Goal: Task Accomplishment & Management: Contribute content

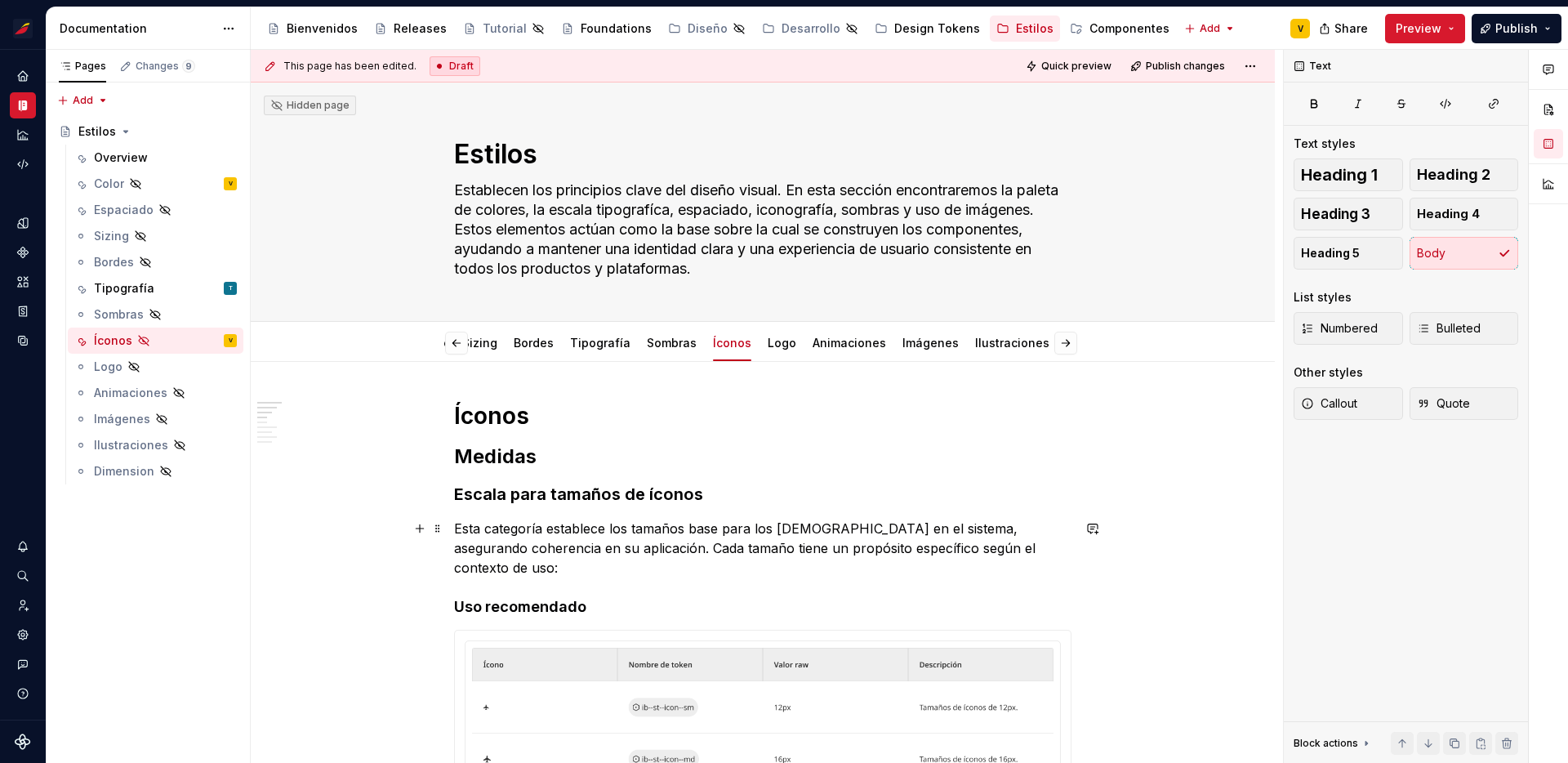
type textarea "*"
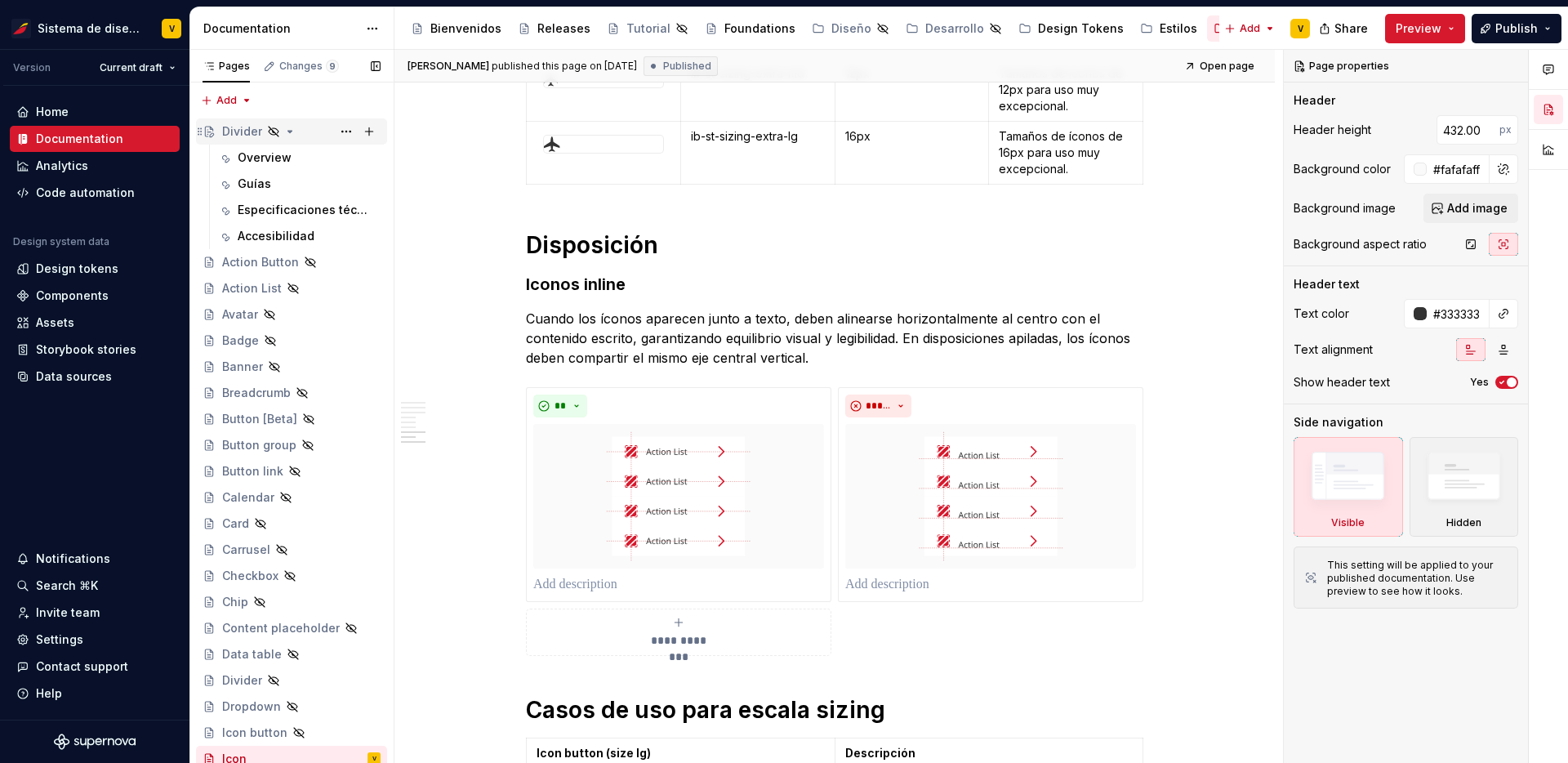
type textarea "*"
click at [240, 132] on div "Divider" at bounding box center [242, 132] width 40 height 17
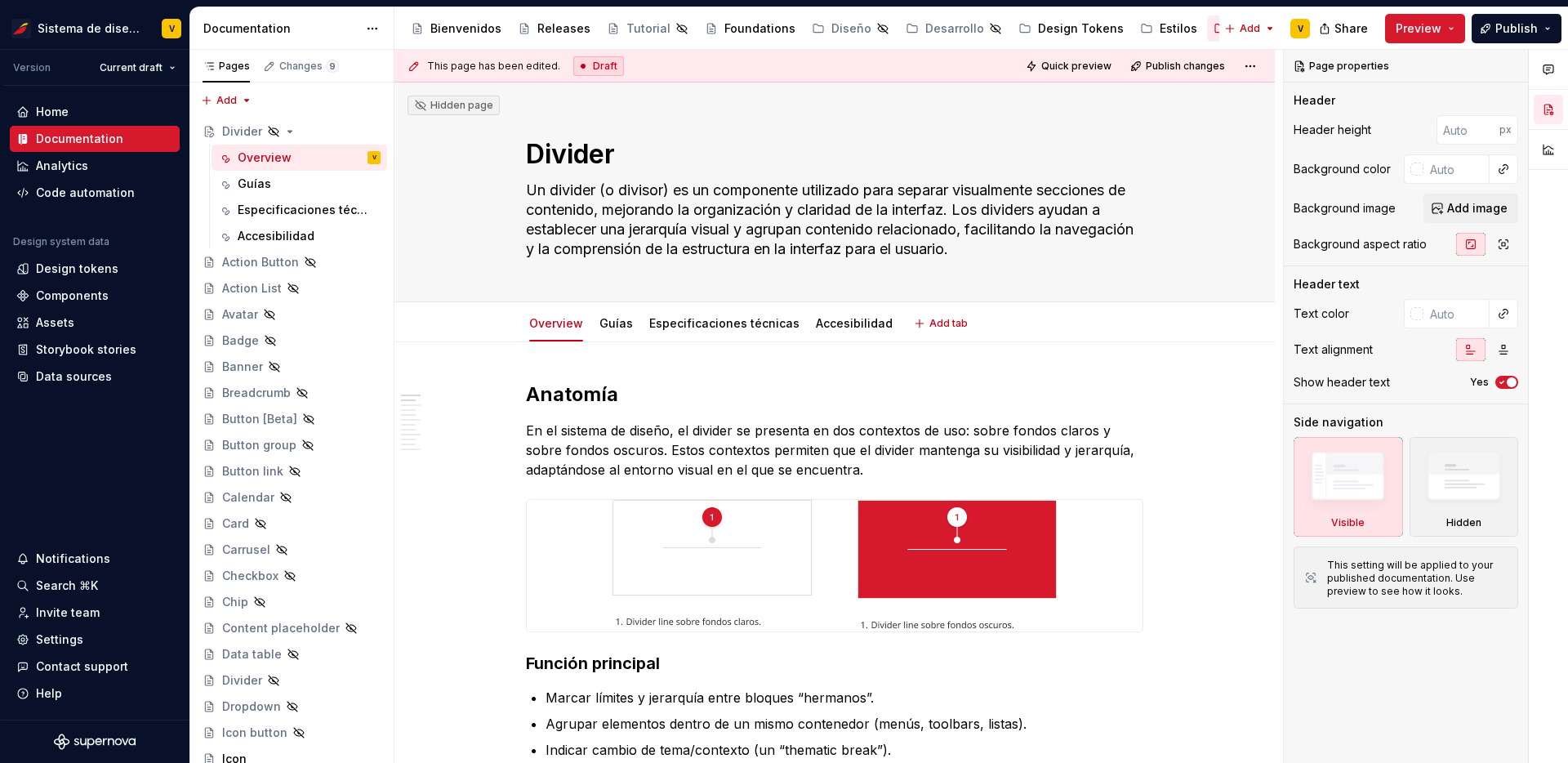
type textarea "*"
click at [489, 506] on button "button" at bounding box center [492, 507] width 23 height 23
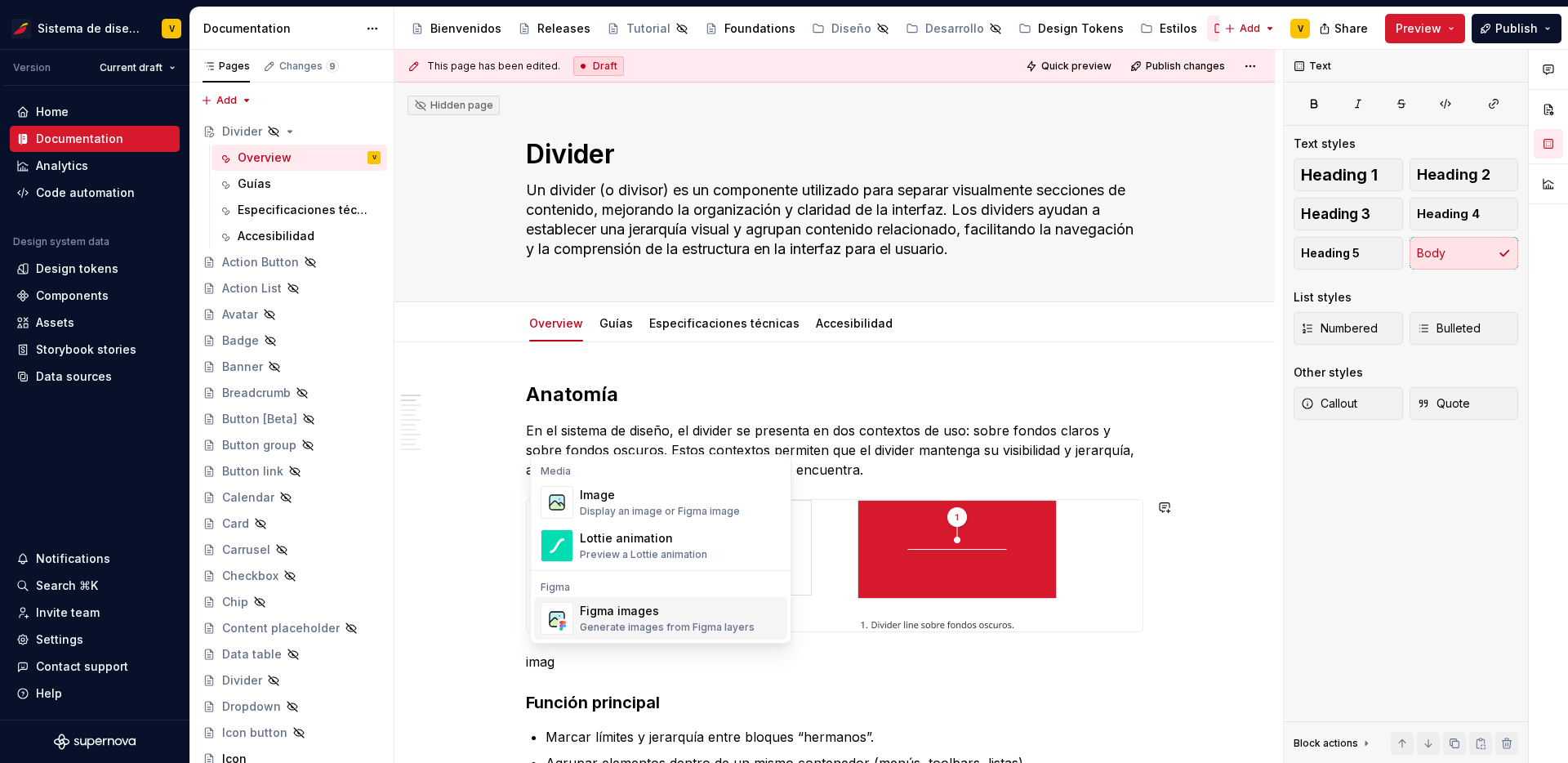
click at [665, 621] on div "Generate images from Figma layers" at bounding box center [666, 628] width 175 height 13
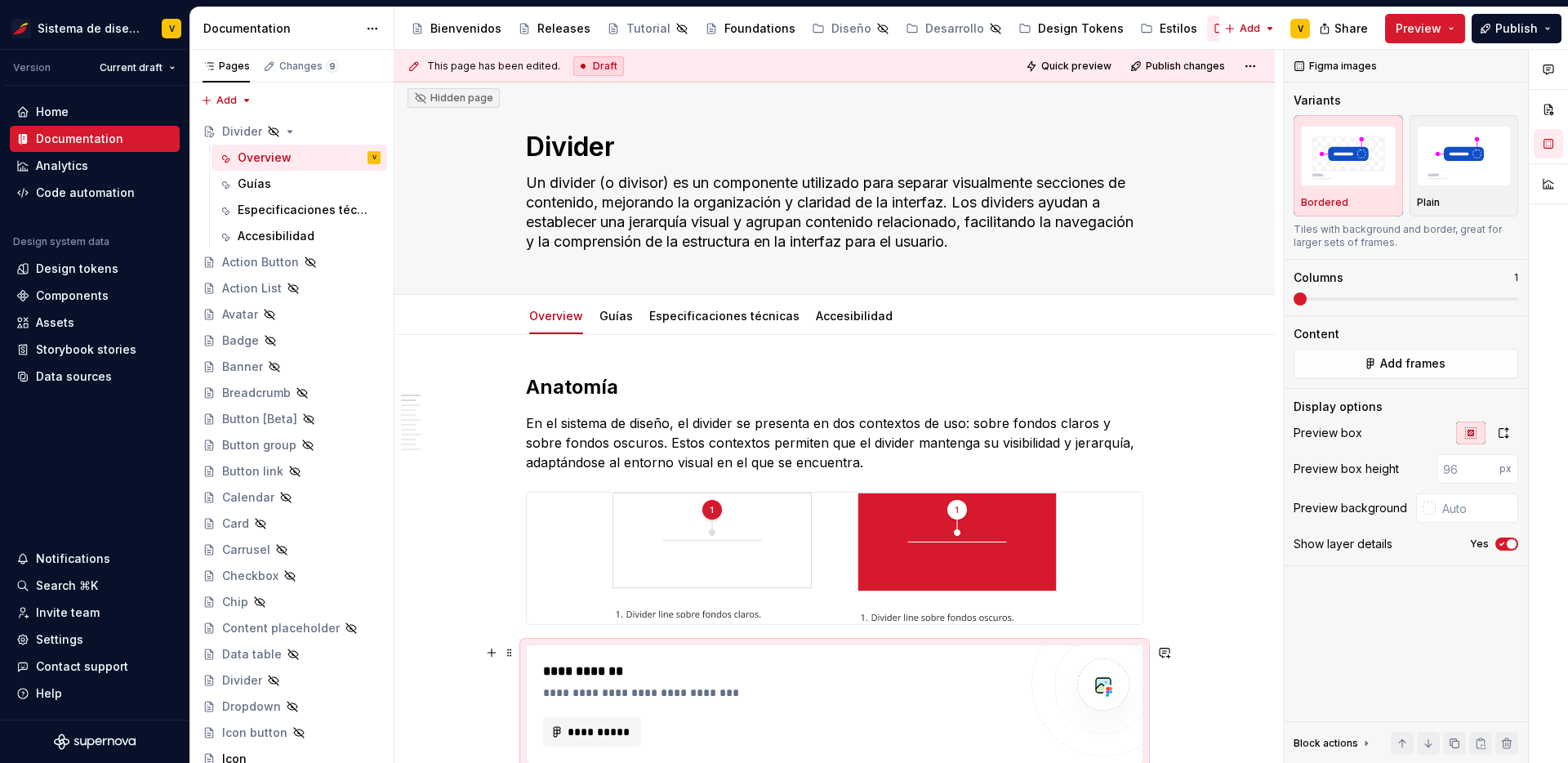
scroll to position [179, 0]
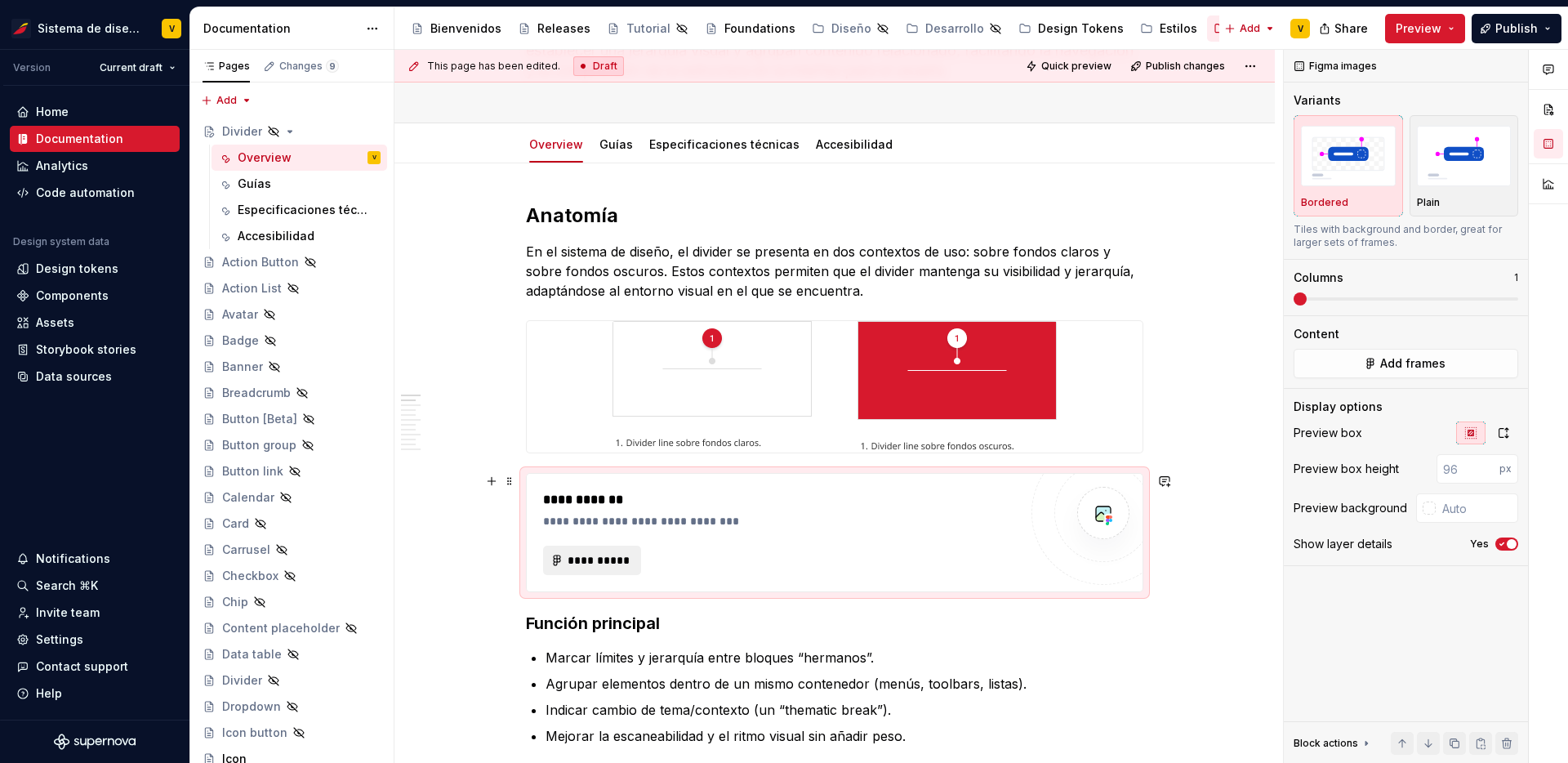
click at [599, 554] on span "**********" at bounding box center [598, 561] width 63 height 17
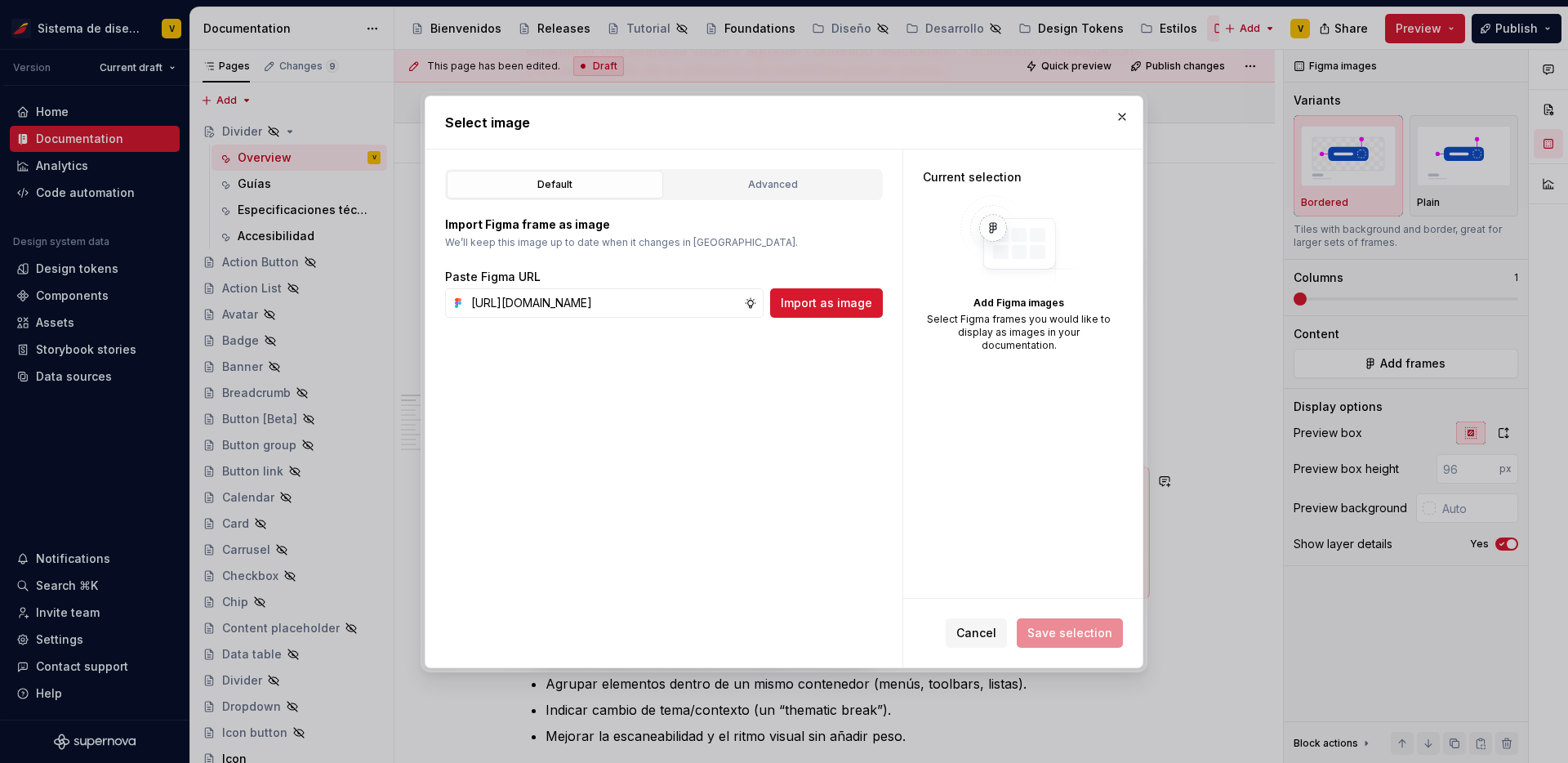
scroll to position [0, 394]
type input "[URL][DOMAIN_NAME]"
click at [857, 304] on span "Import as image" at bounding box center [827, 304] width 91 height 17
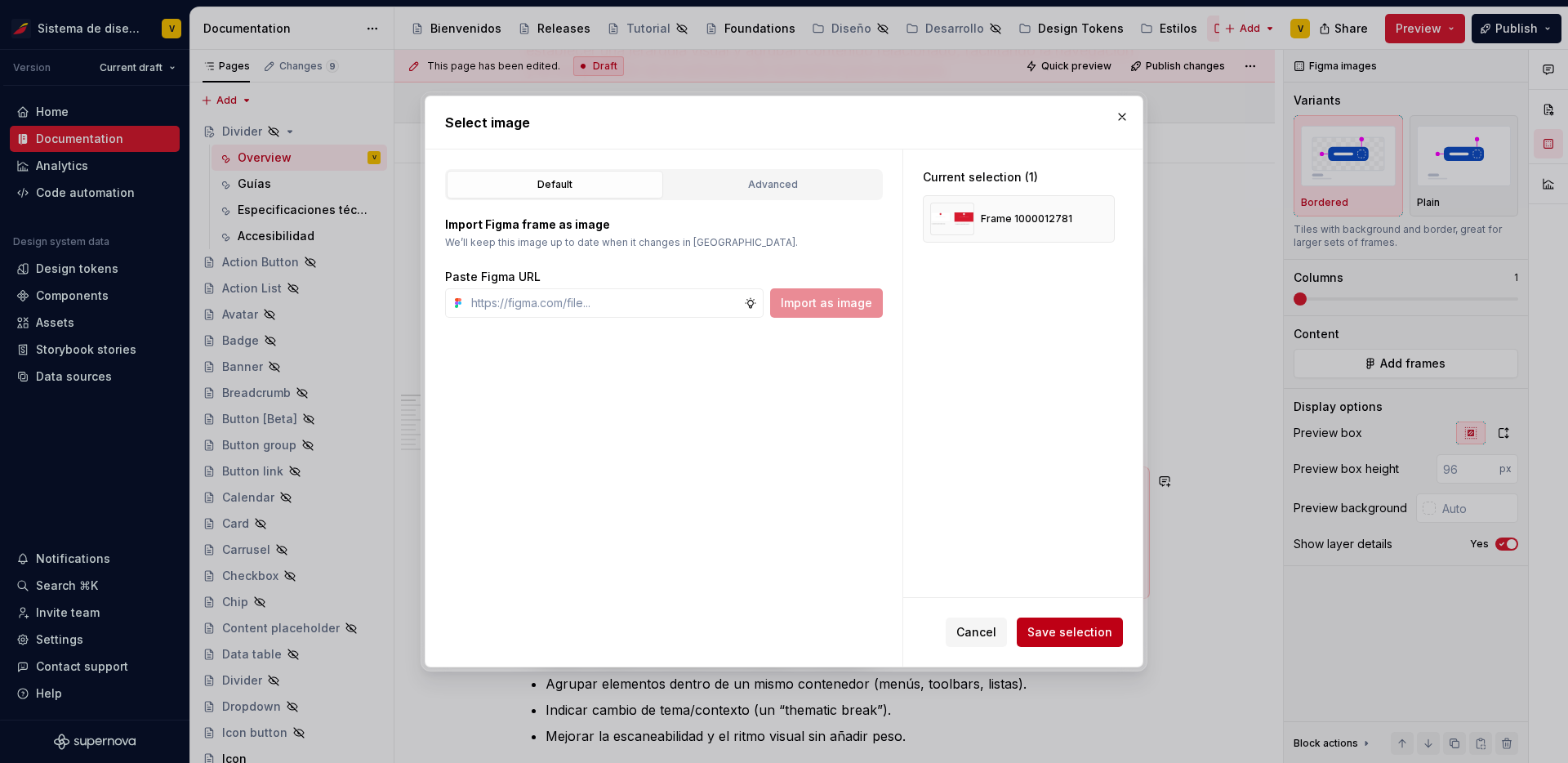
click at [1083, 627] on span "Save selection" at bounding box center [1070, 633] width 85 height 17
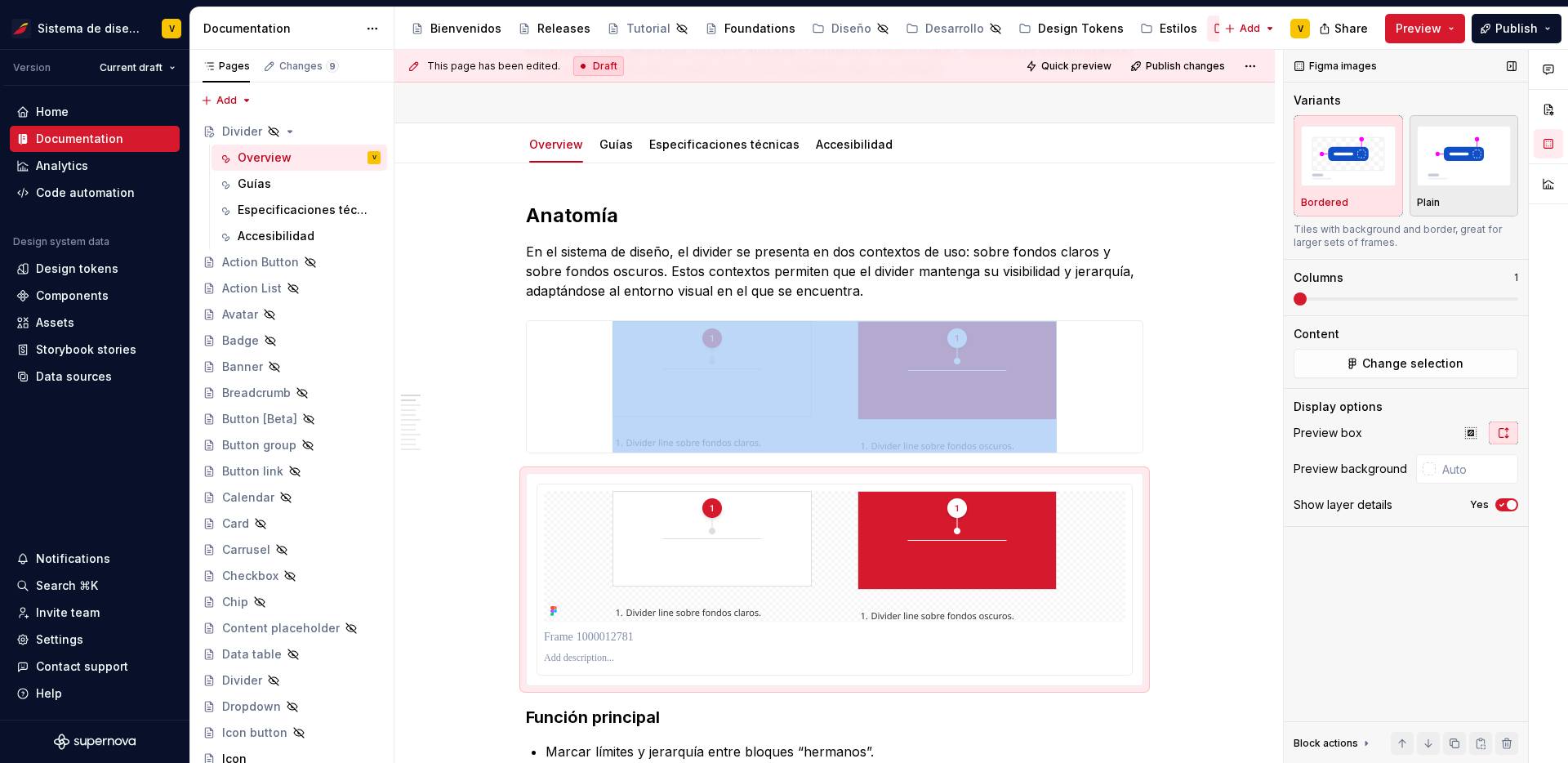
click at [1462, 165] on img "button" at bounding box center [1465, 156] width 95 height 60
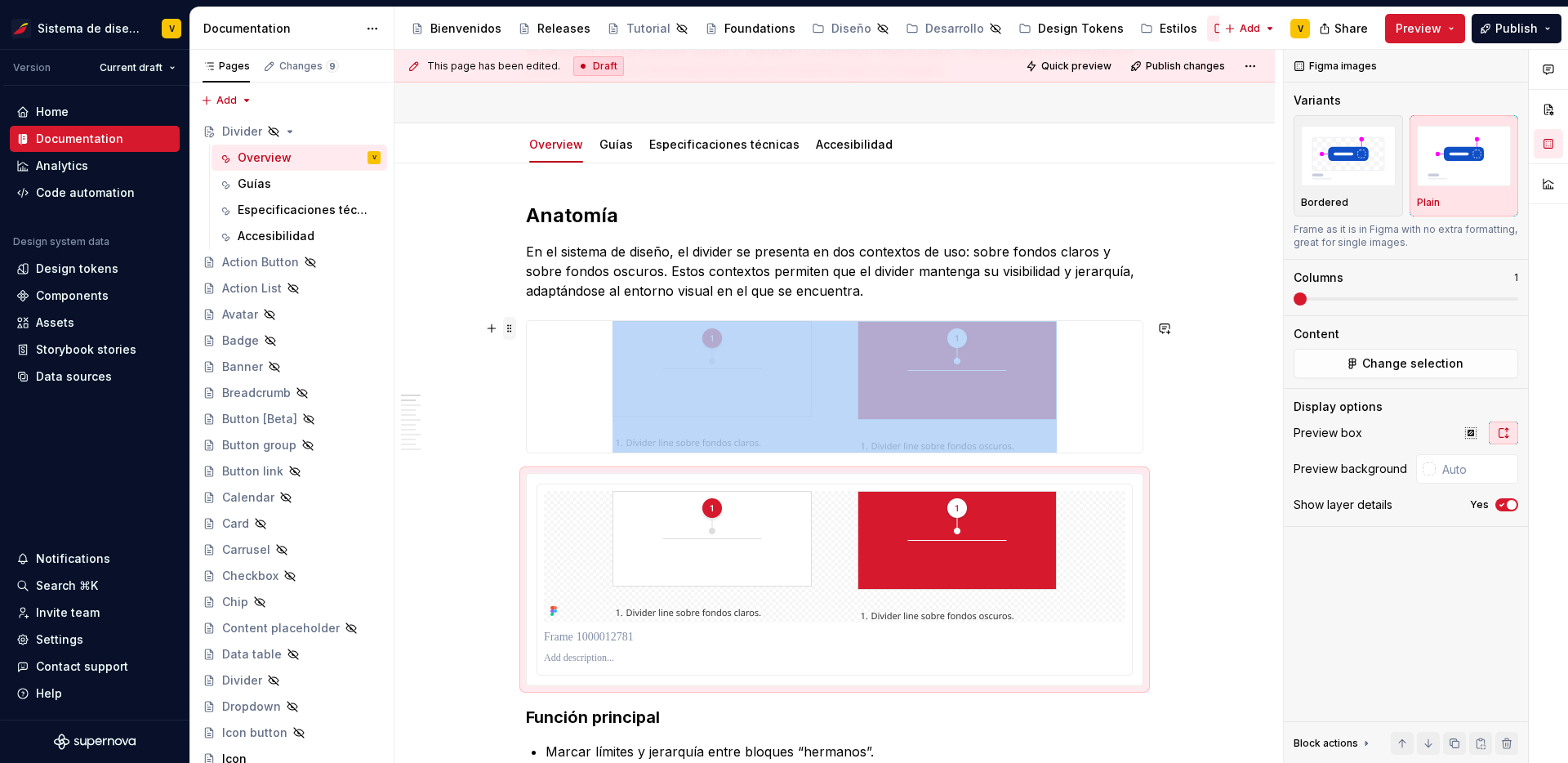
click at [511, 331] on span at bounding box center [510, 329] width 13 height 23
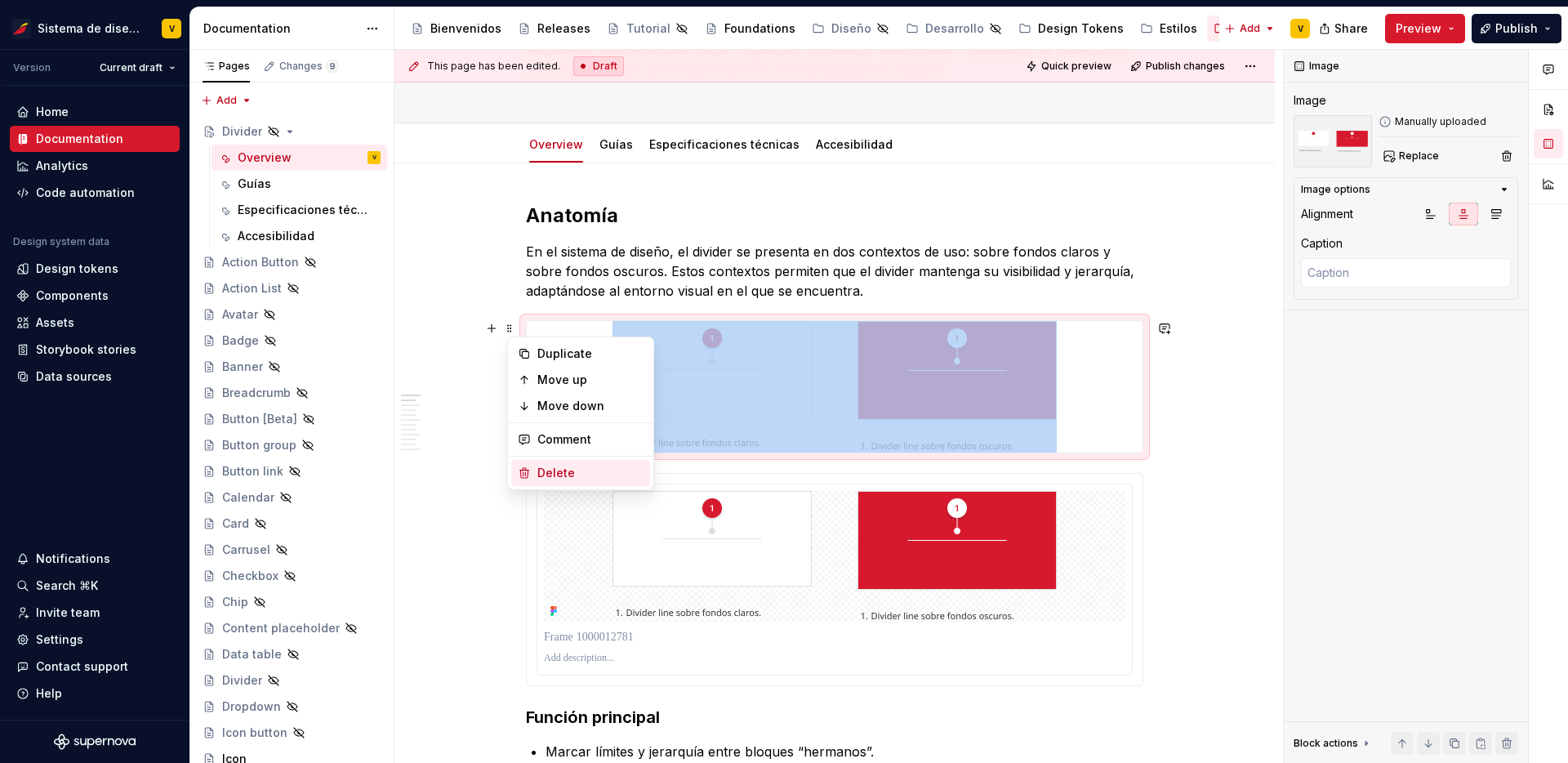
click at [560, 482] on div "Delete" at bounding box center [581, 473] width 139 height 26
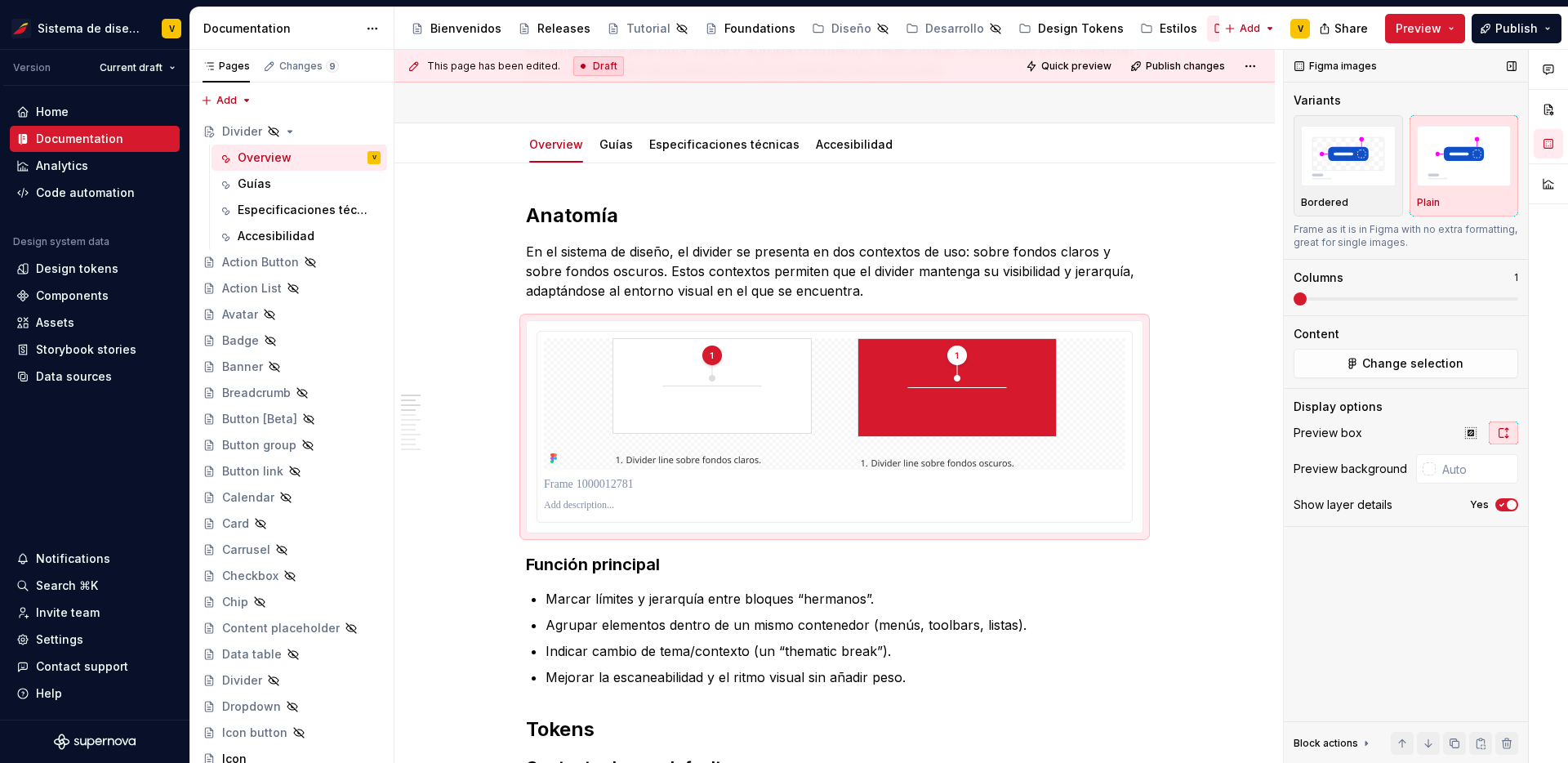
click at [1503, 502] on icon "button" at bounding box center [1503, 505] width 13 height 10
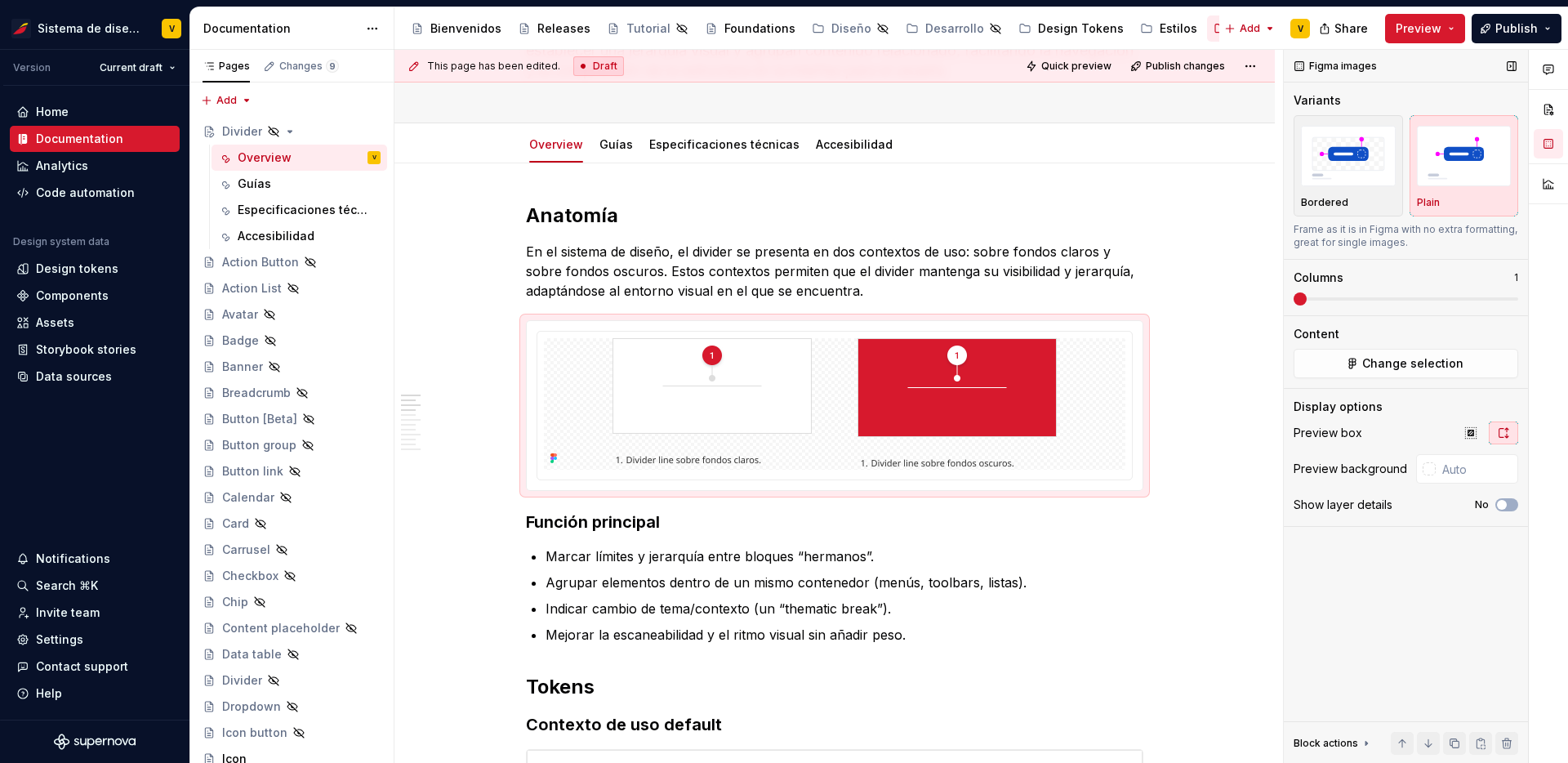
click at [1294, 304] on span at bounding box center [1300, 299] width 13 height 13
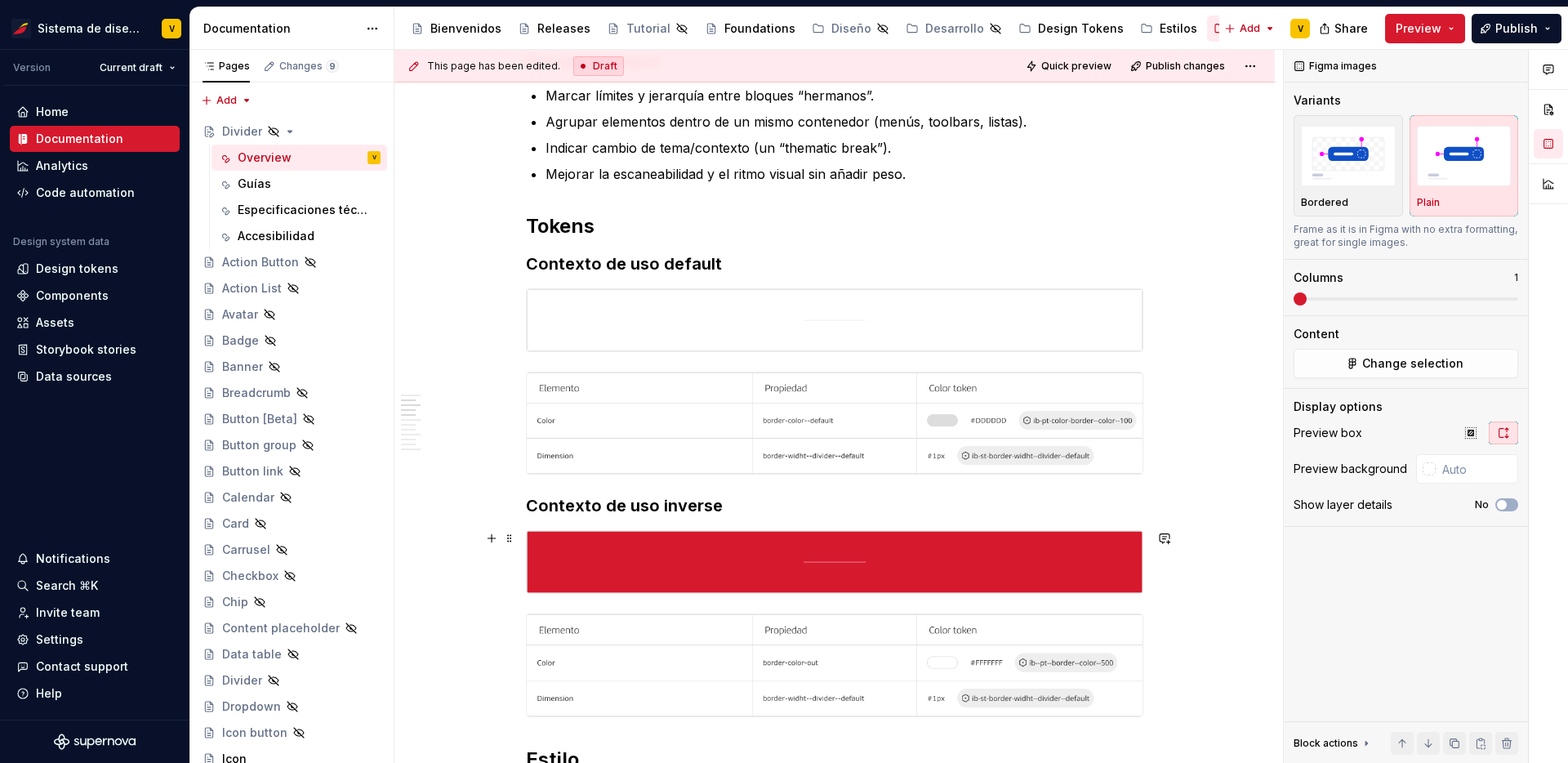
scroll to position [641, 0]
click at [497, 293] on button "button" at bounding box center [492, 296] width 23 height 23
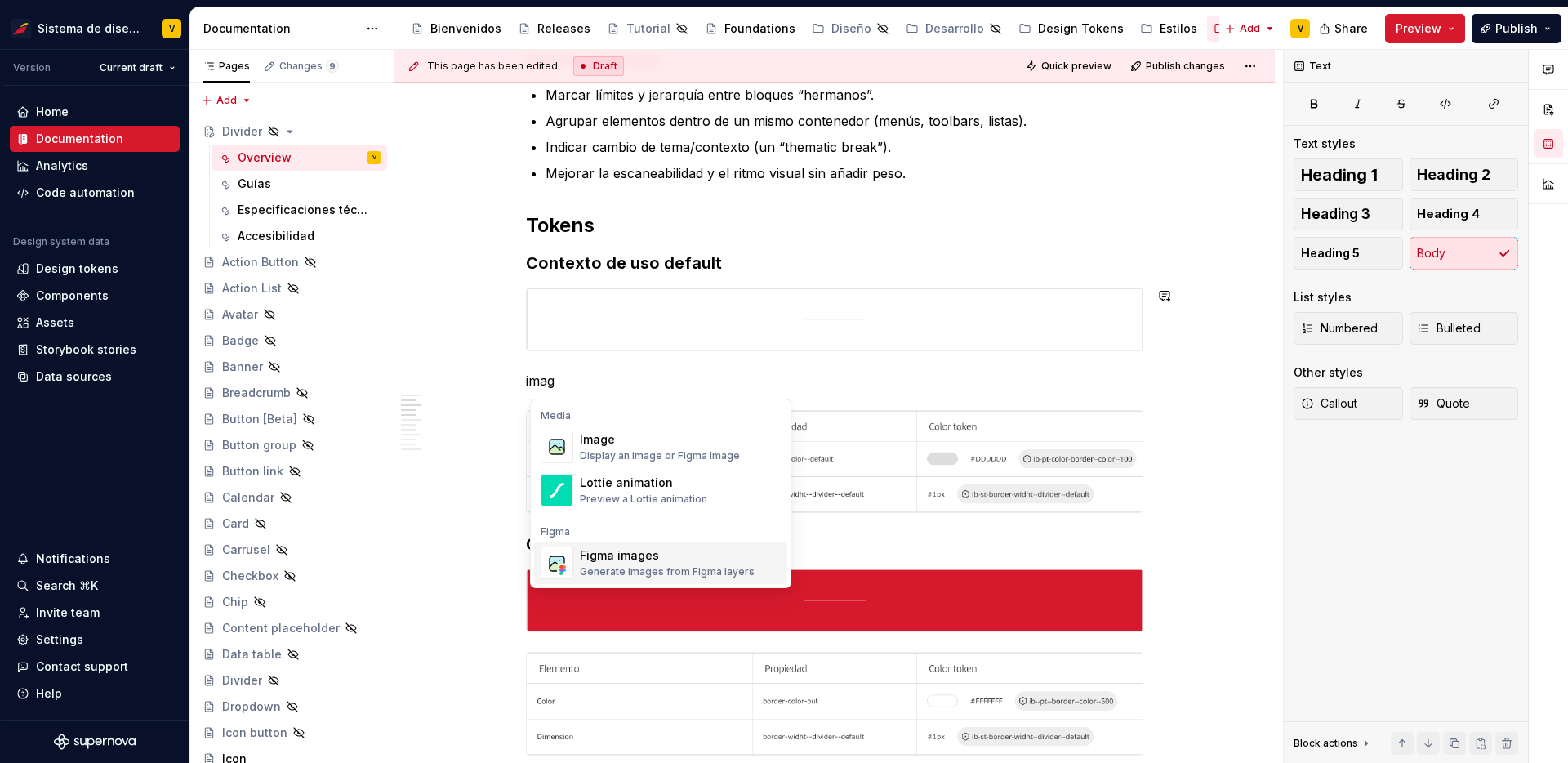
click at [632, 571] on div "Generate images from Figma layers" at bounding box center [666, 572] width 175 height 13
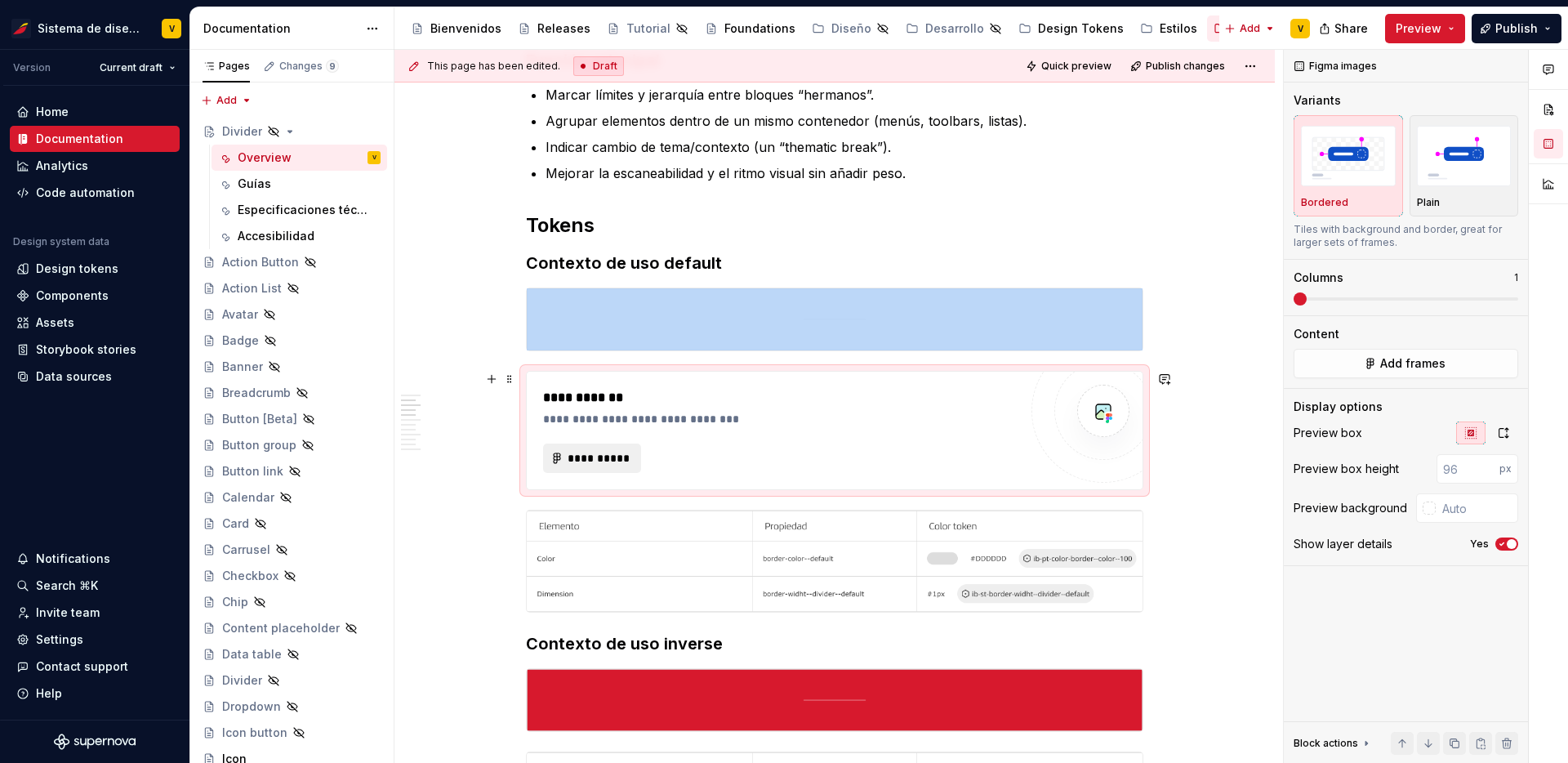
click at [623, 454] on span "**********" at bounding box center [598, 459] width 63 height 17
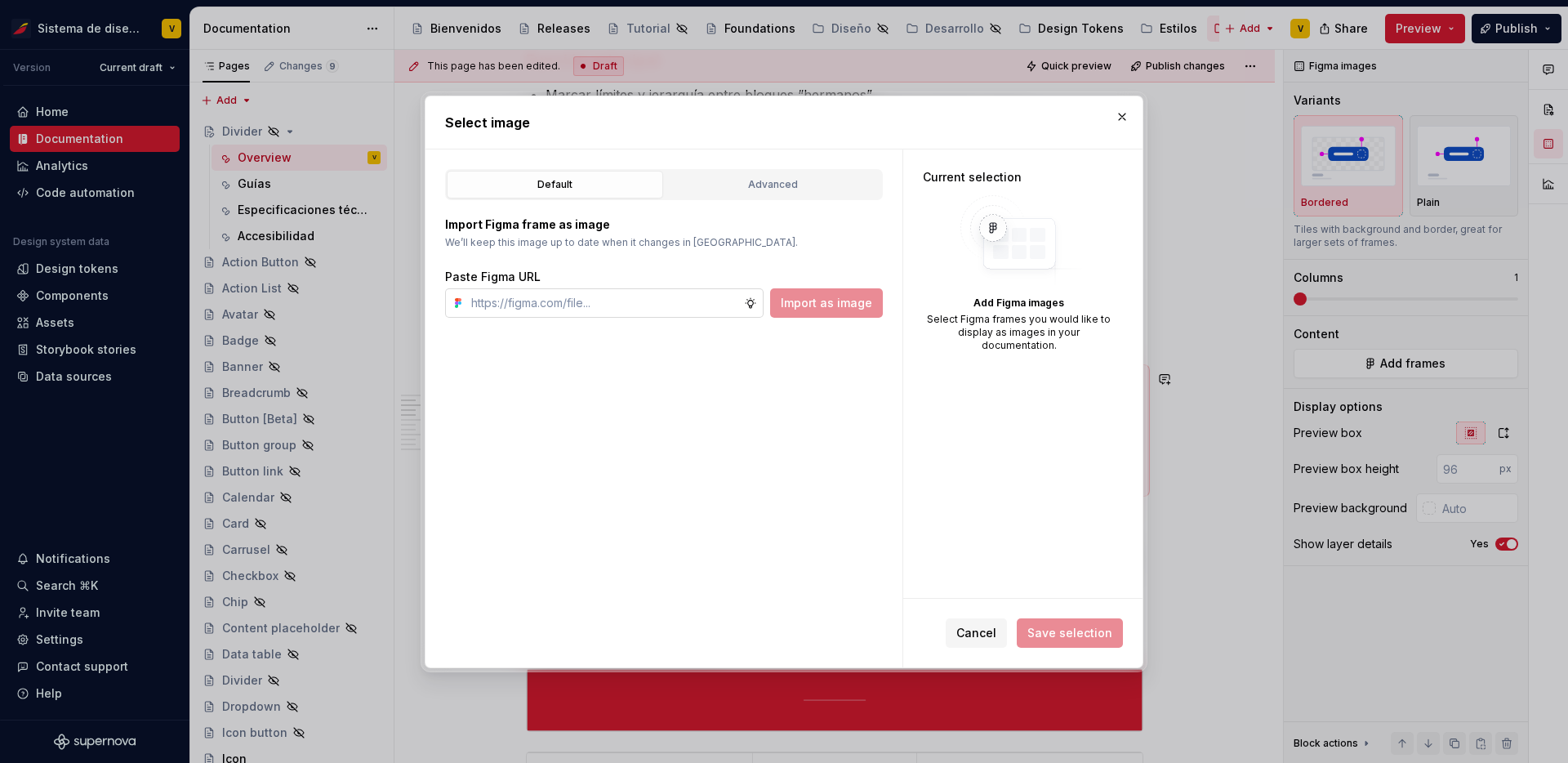
type textarea "*"
type input "[URL][DOMAIN_NAME]"
click at [864, 304] on span "Import as image" at bounding box center [827, 304] width 91 height 17
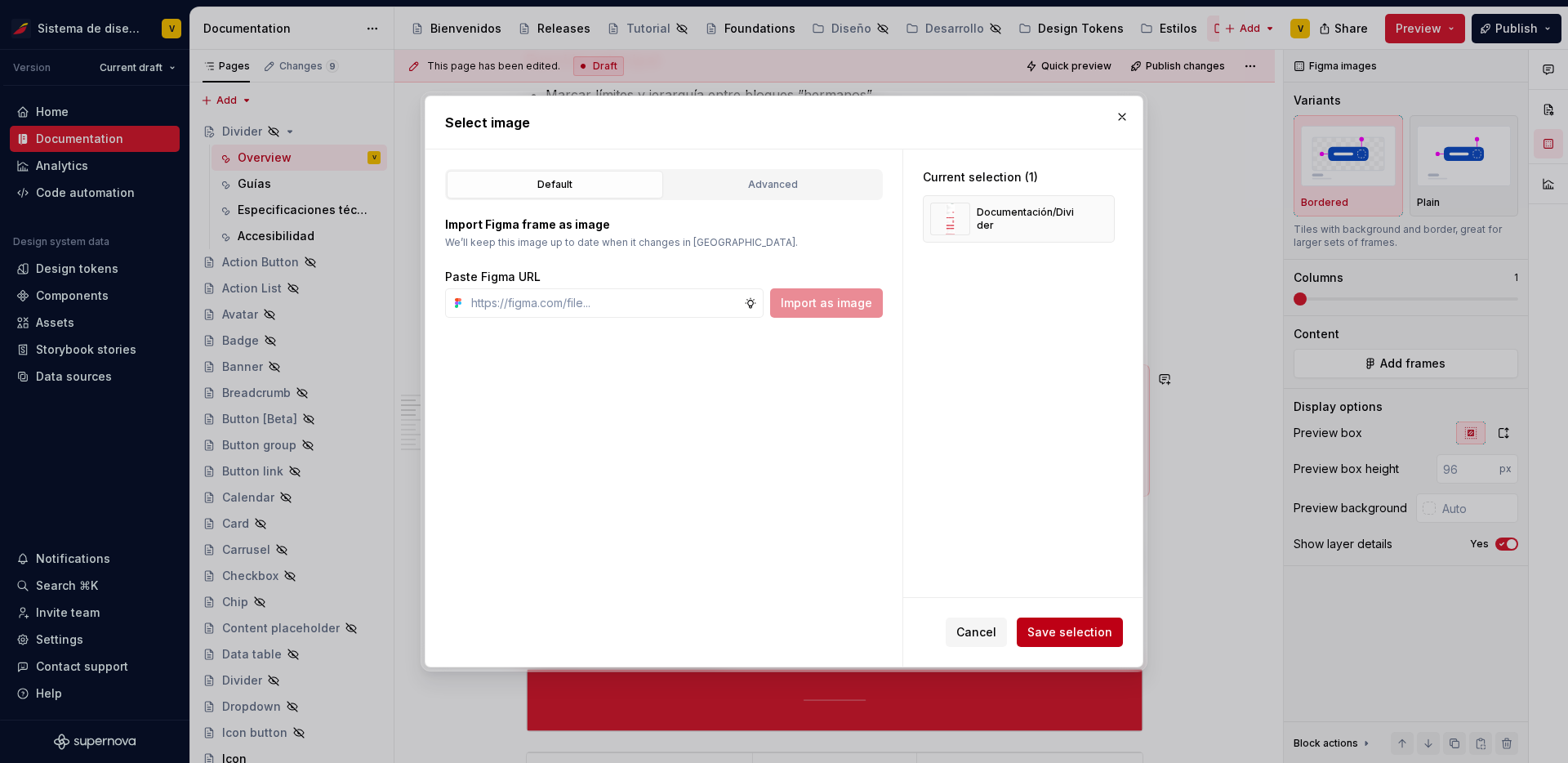
click at [1069, 625] on span "Save selection" at bounding box center [1070, 633] width 85 height 17
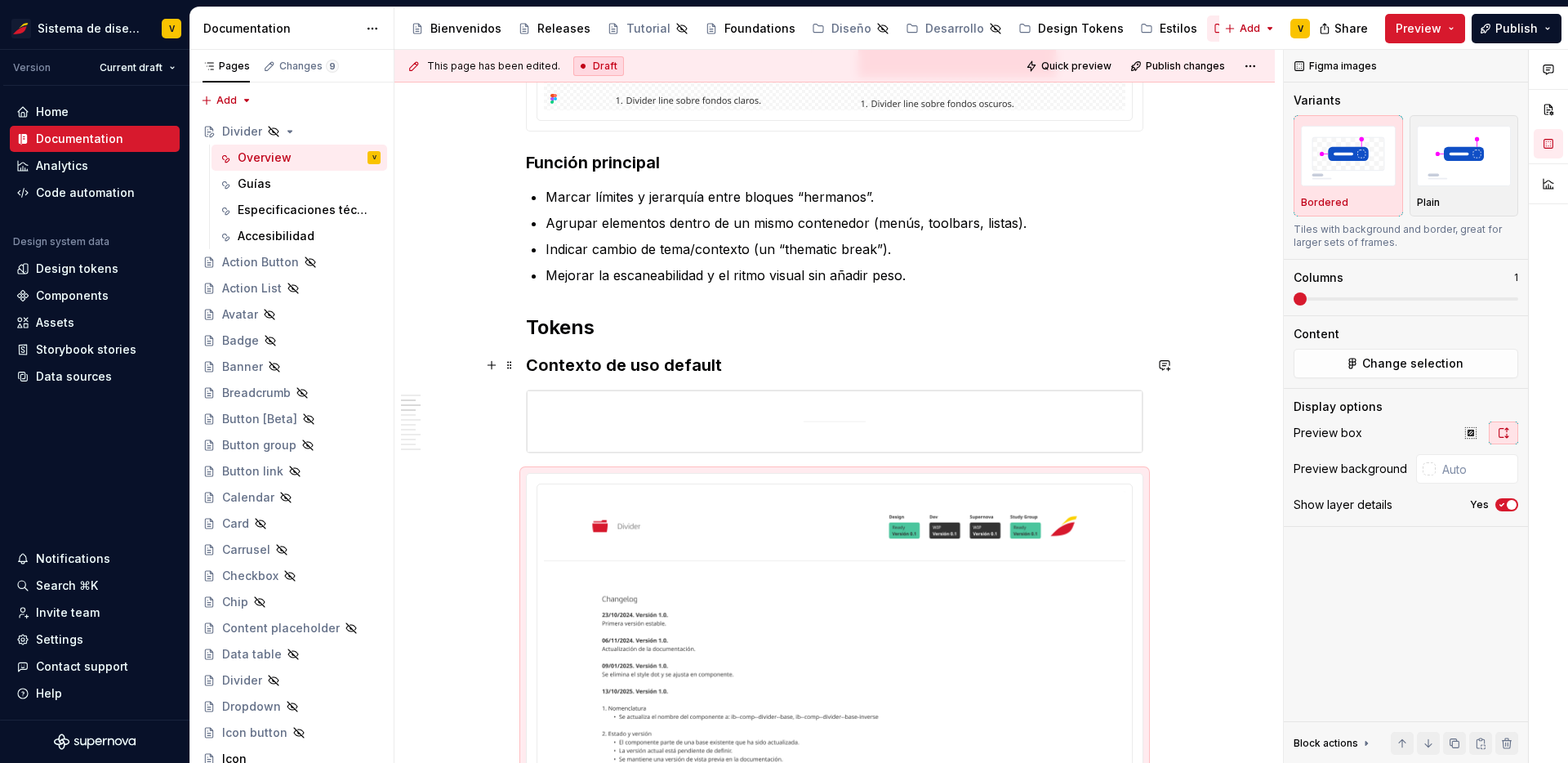
scroll to position [536, 0]
click at [512, 482] on span at bounding box center [510, 484] width 13 height 23
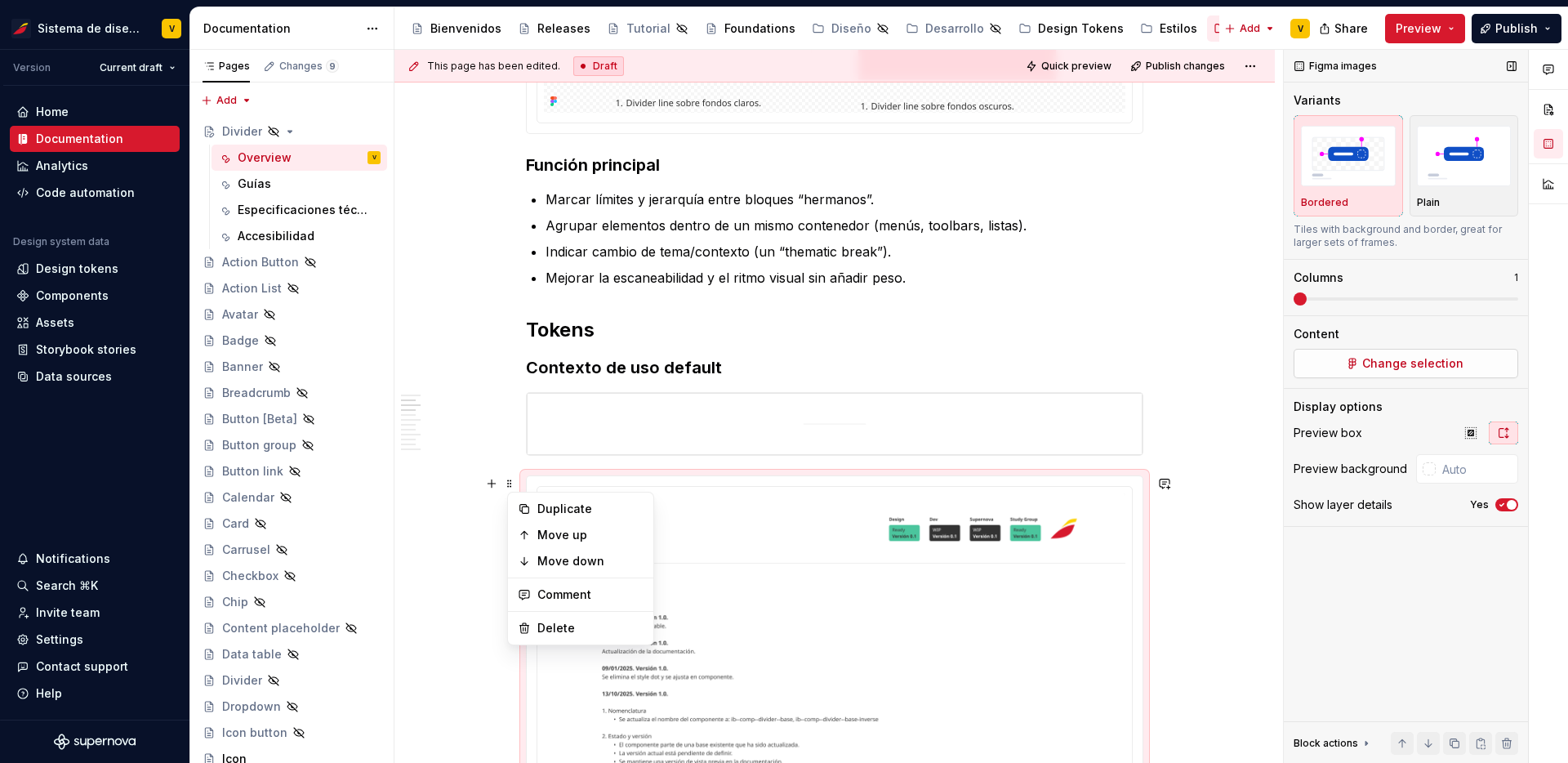
click at [1405, 360] on span "Change selection" at bounding box center [1413, 364] width 102 height 17
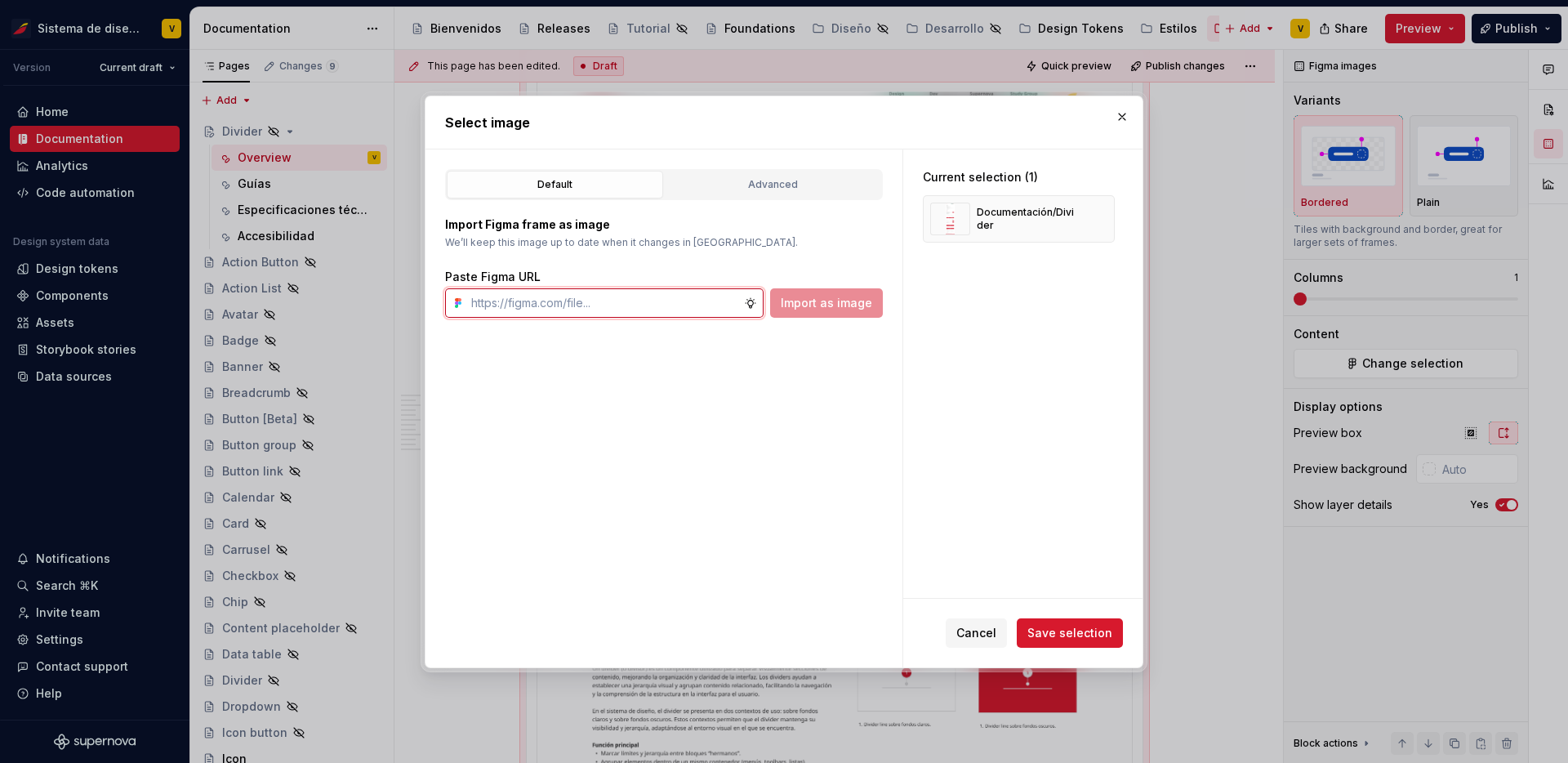
paste input "[URL][DOMAIN_NAME]"
type input "[URL][DOMAIN_NAME]"
click at [840, 304] on span "Import as image" at bounding box center [827, 304] width 91 height 17
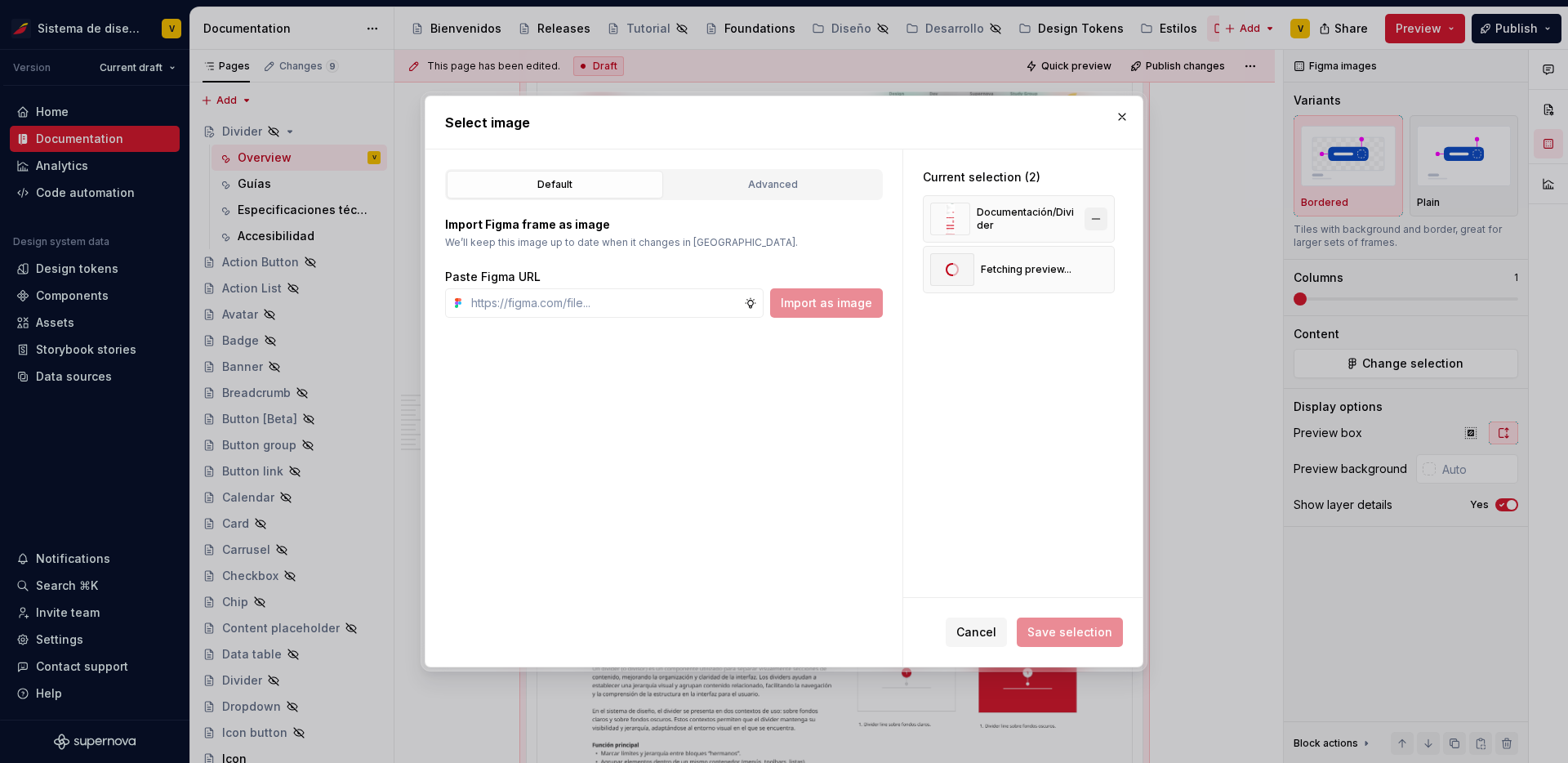
click at [1107, 214] on button "button" at bounding box center [1096, 219] width 23 height 23
click at [1076, 627] on span "Save selection" at bounding box center [1070, 633] width 85 height 17
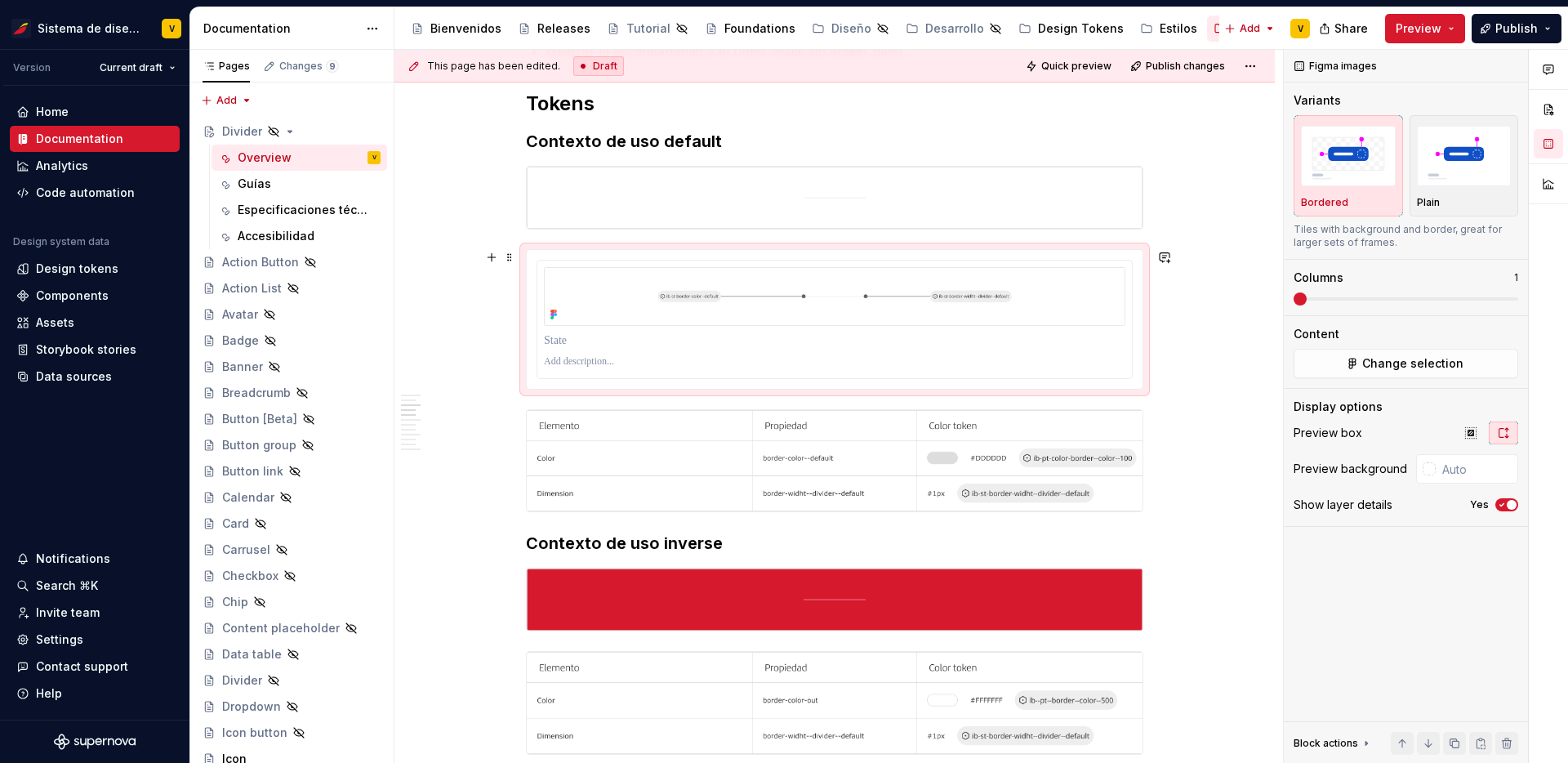
scroll to position [761, 0]
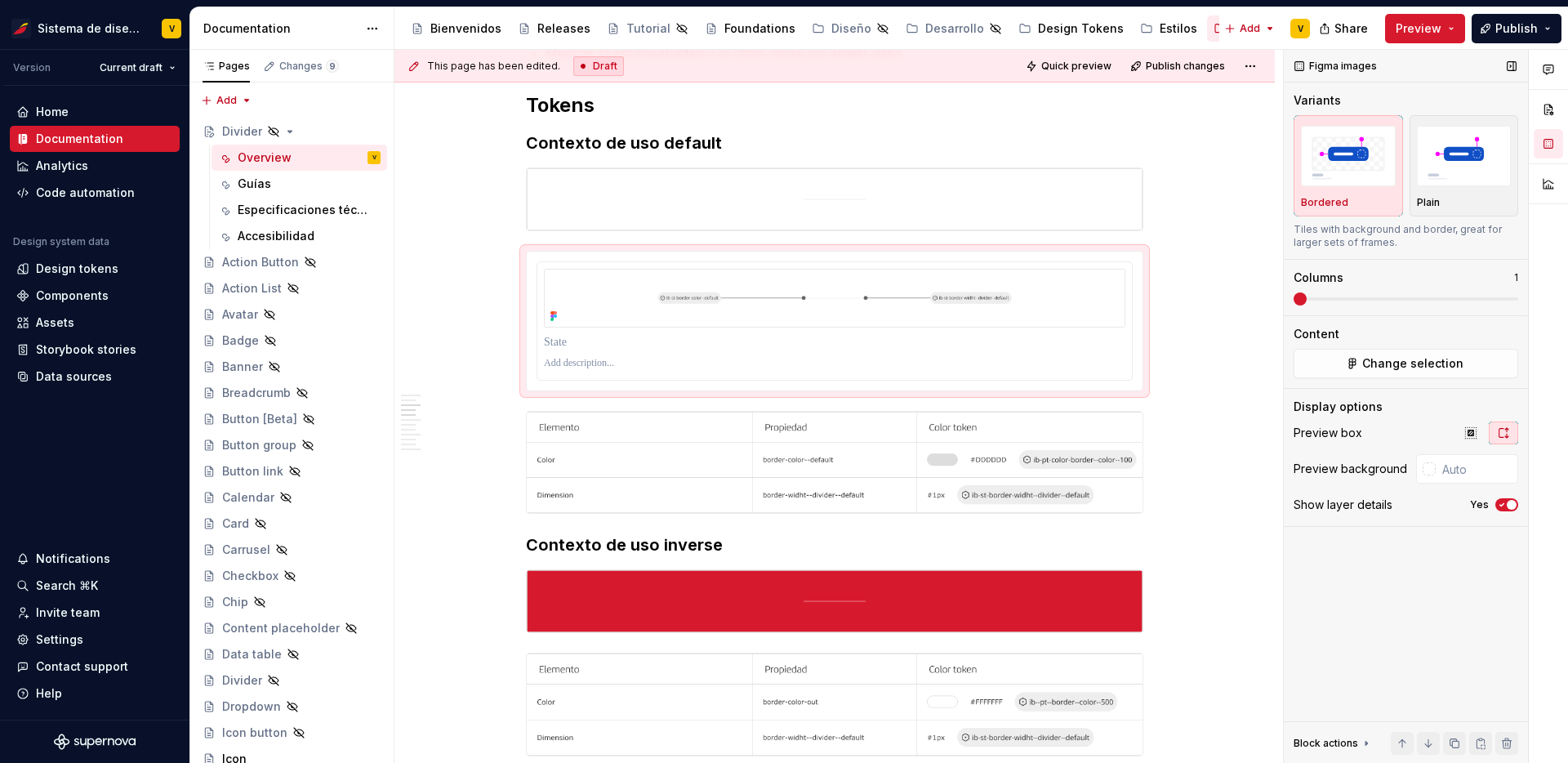
click at [1505, 508] on icon "button" at bounding box center [1503, 505] width 13 height 10
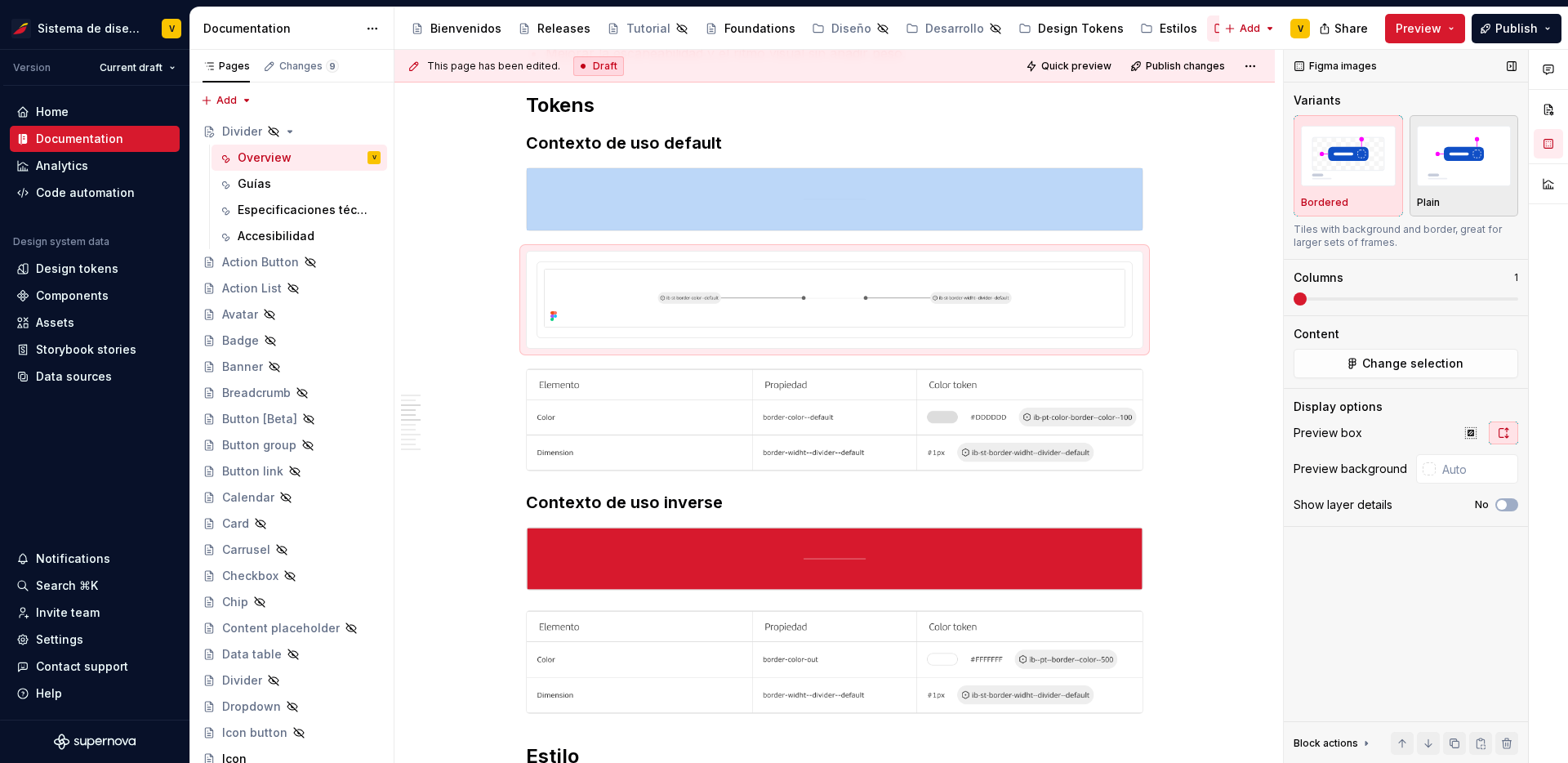
click at [1479, 175] on img "button" at bounding box center [1465, 156] width 95 height 60
click at [495, 377] on button "button" at bounding box center [492, 376] width 23 height 23
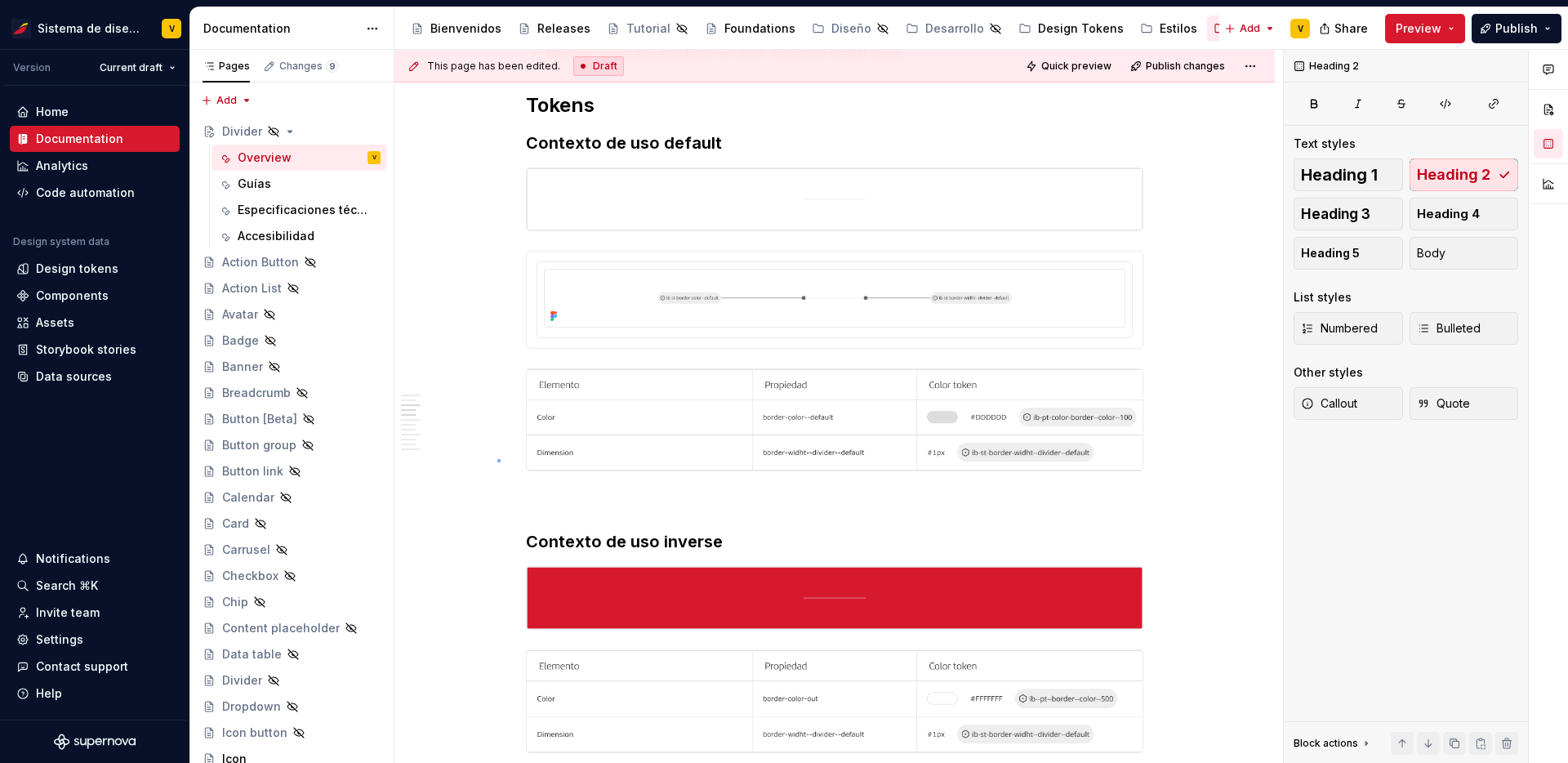
click at [498, 459] on div "This page has been edited. Draft Quick preview Publish changes Hidden page Divi…" at bounding box center [839, 406] width 889 height 714
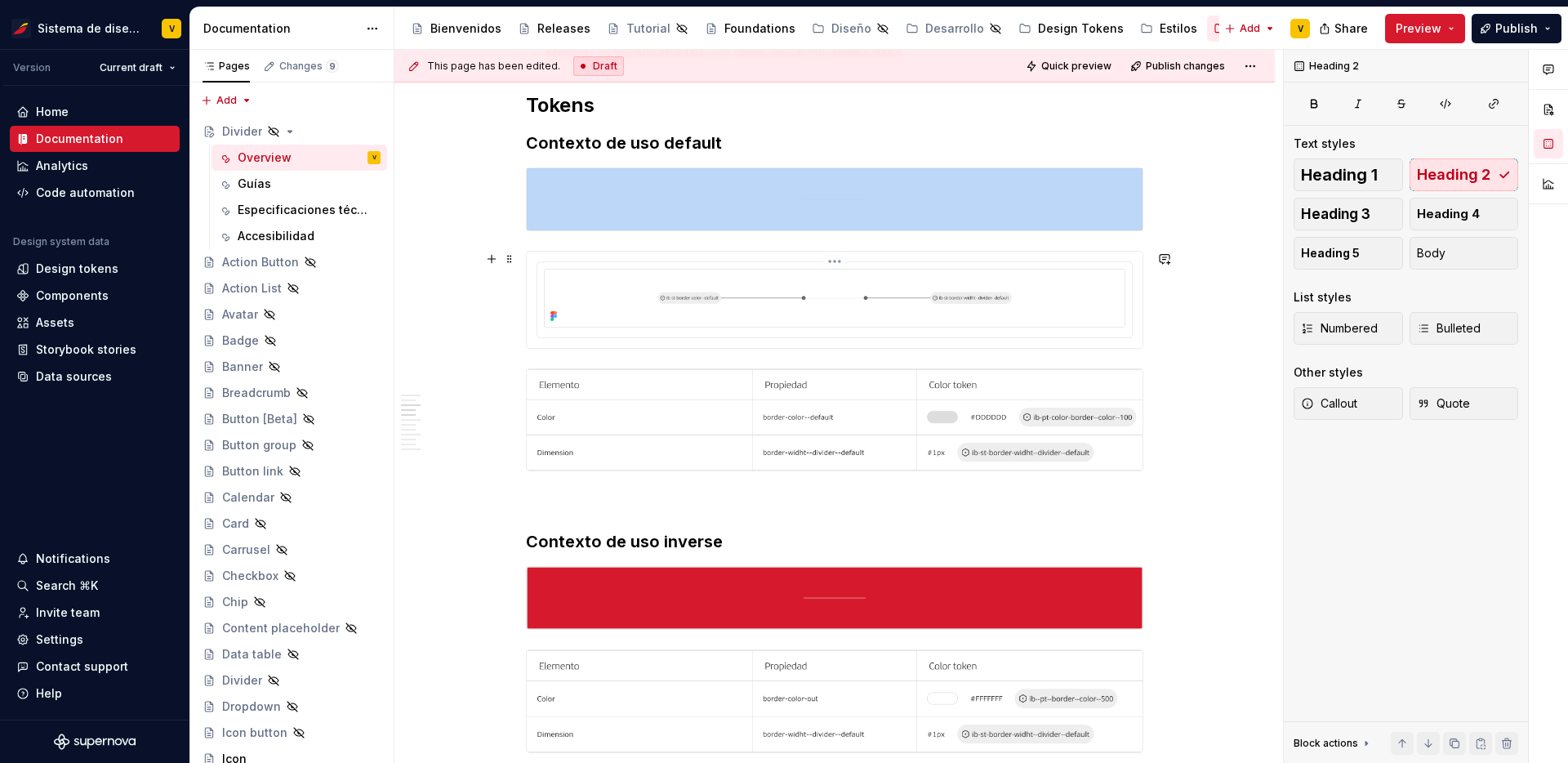
click at [1001, 293] on img at bounding box center [834, 298] width 581 height 59
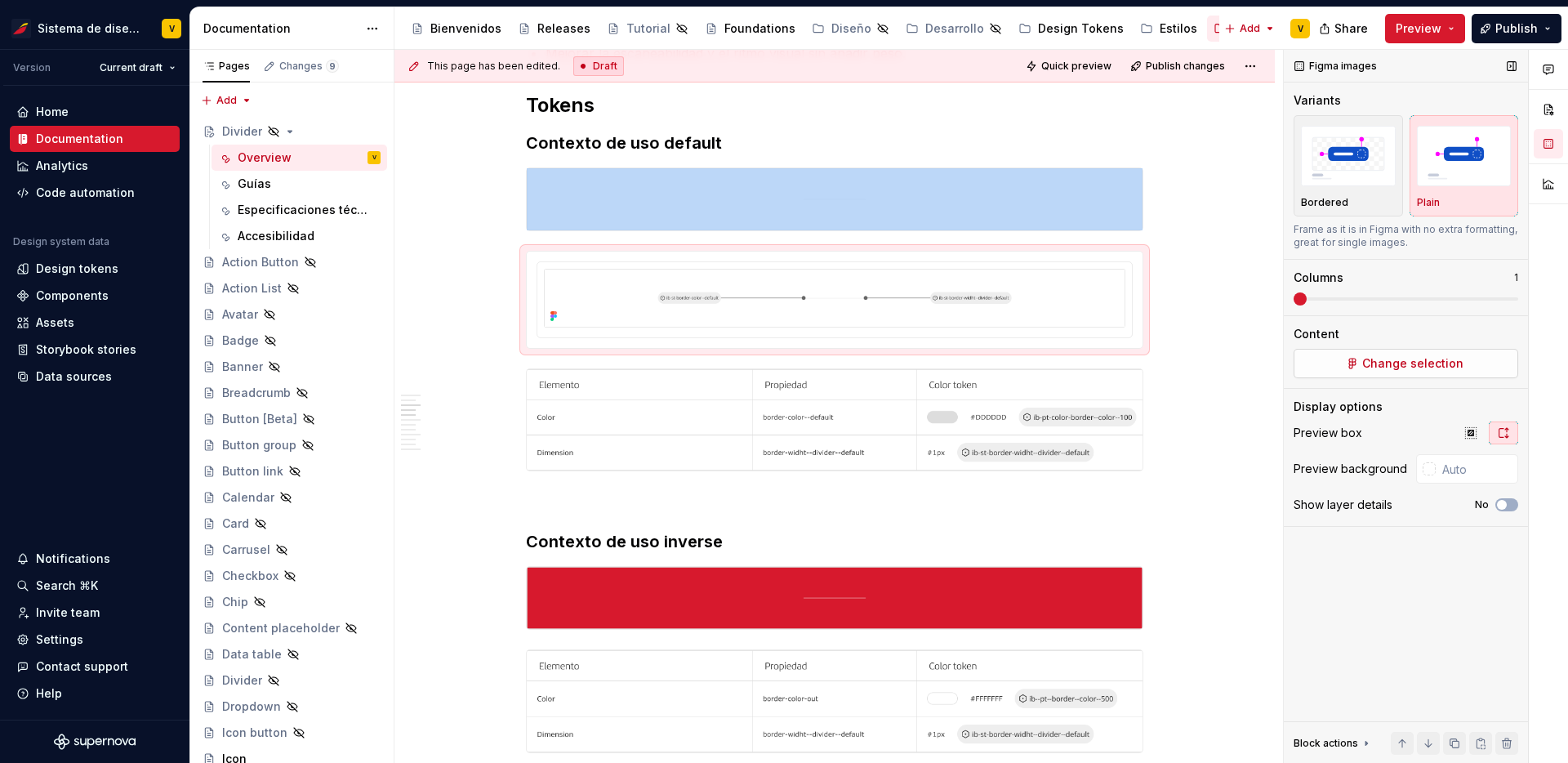
click at [1431, 359] on span "Change selection" at bounding box center [1413, 364] width 102 height 17
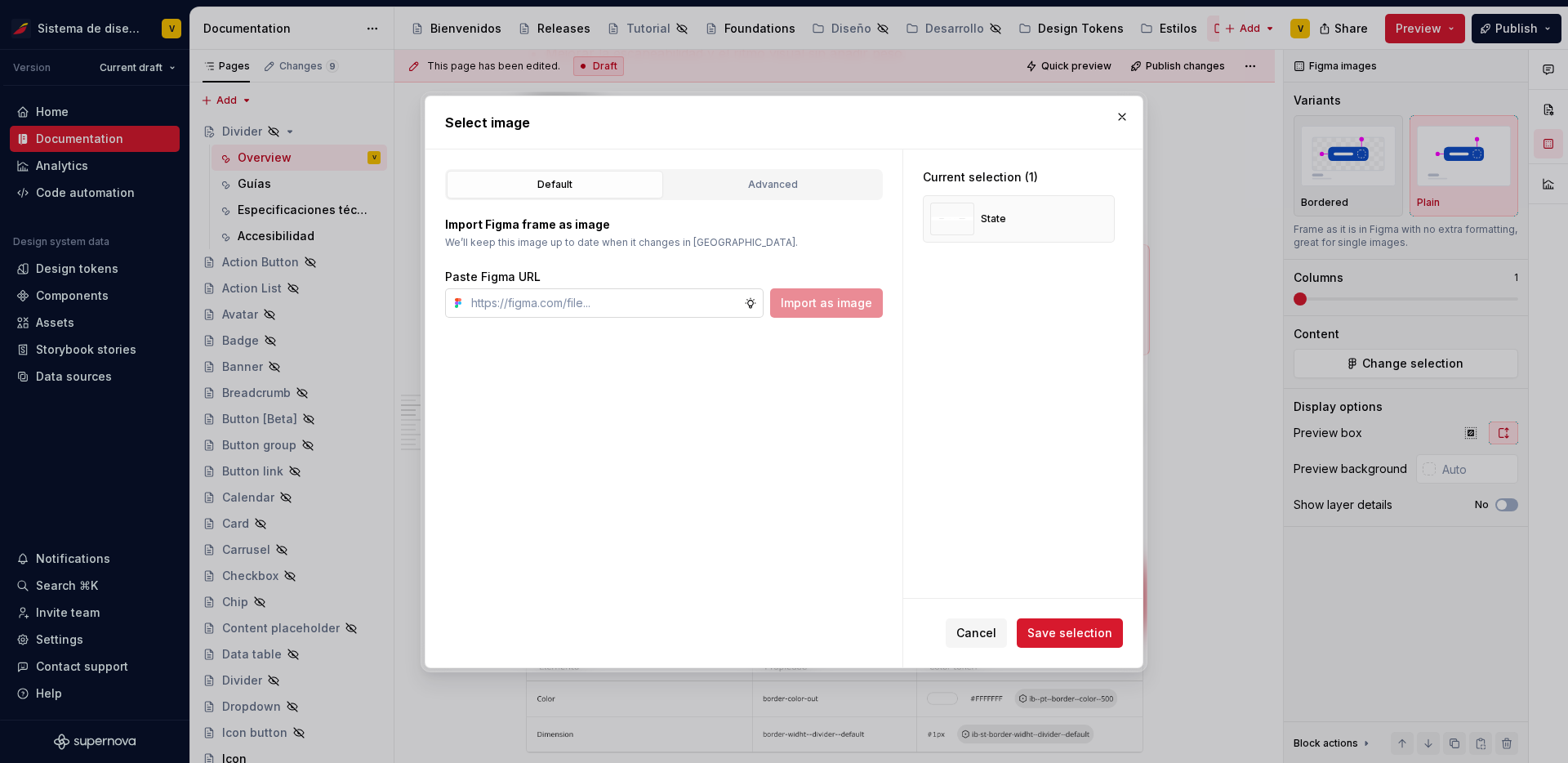
type textarea "*"
type input "[URL][DOMAIN_NAME]"
click at [823, 303] on span "Import as image" at bounding box center [827, 304] width 91 height 17
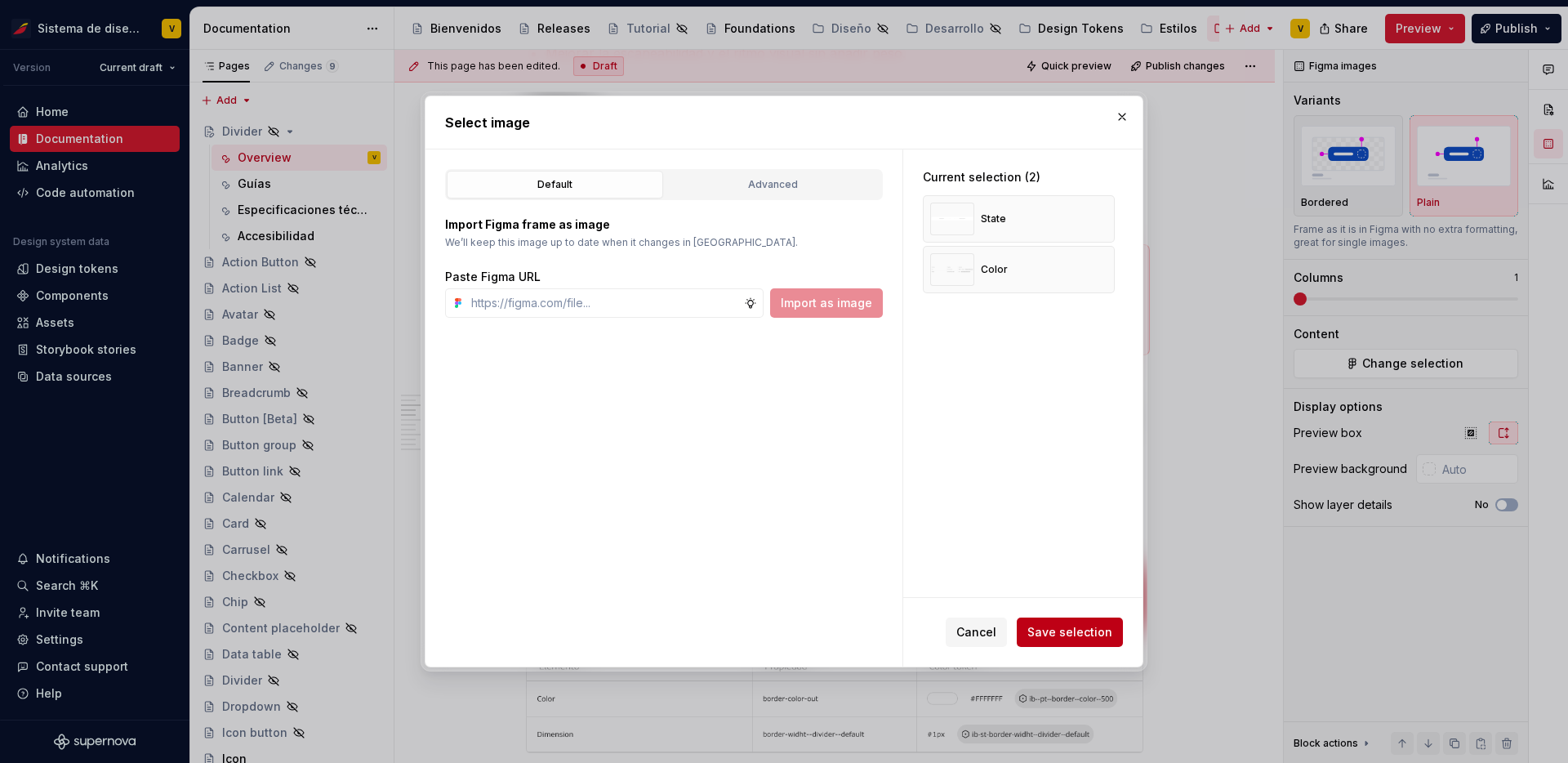
click at [1072, 632] on span "Save selection" at bounding box center [1070, 633] width 85 height 17
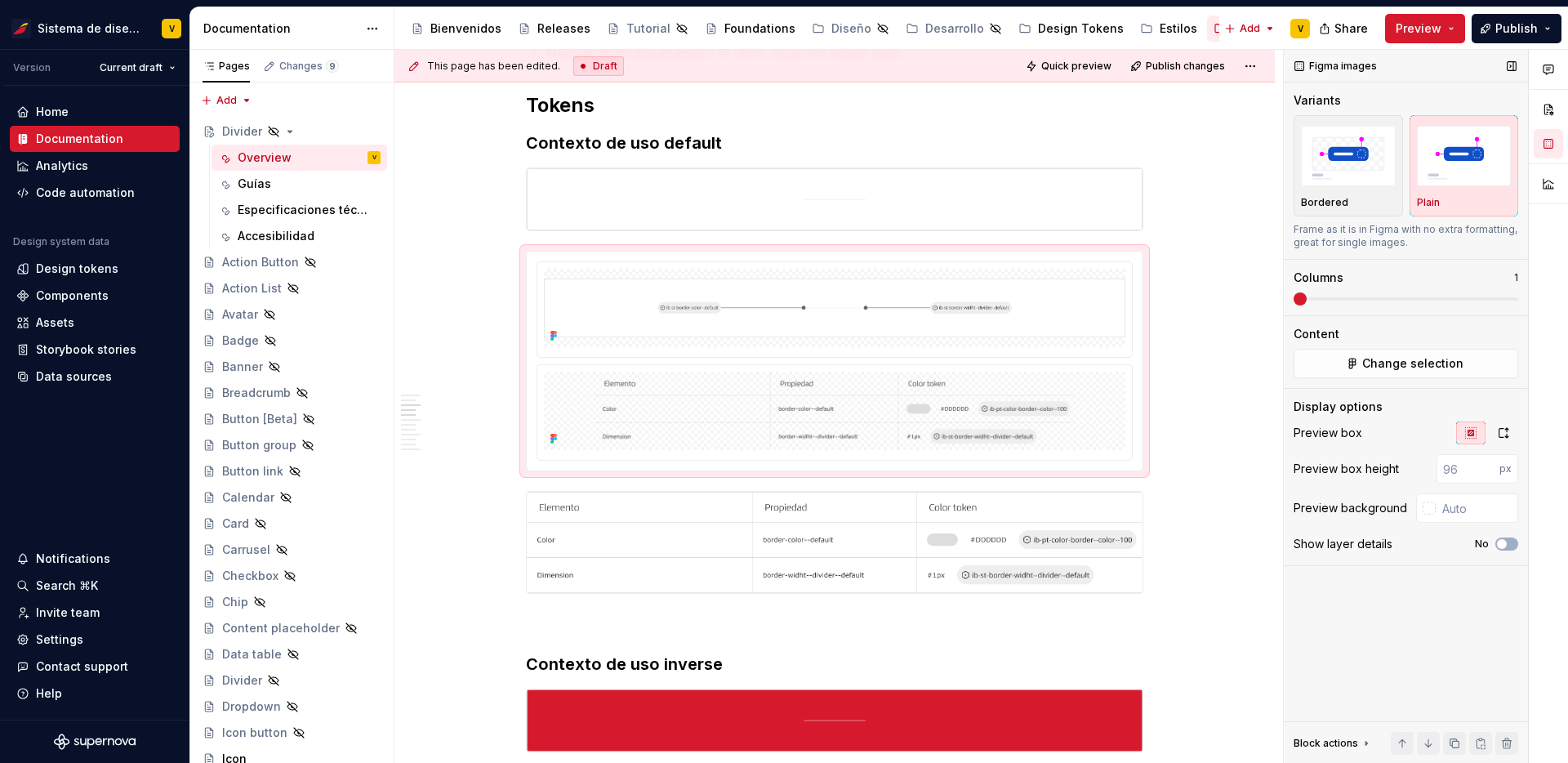
click at [1475, 174] on img "button" at bounding box center [1465, 156] width 95 height 60
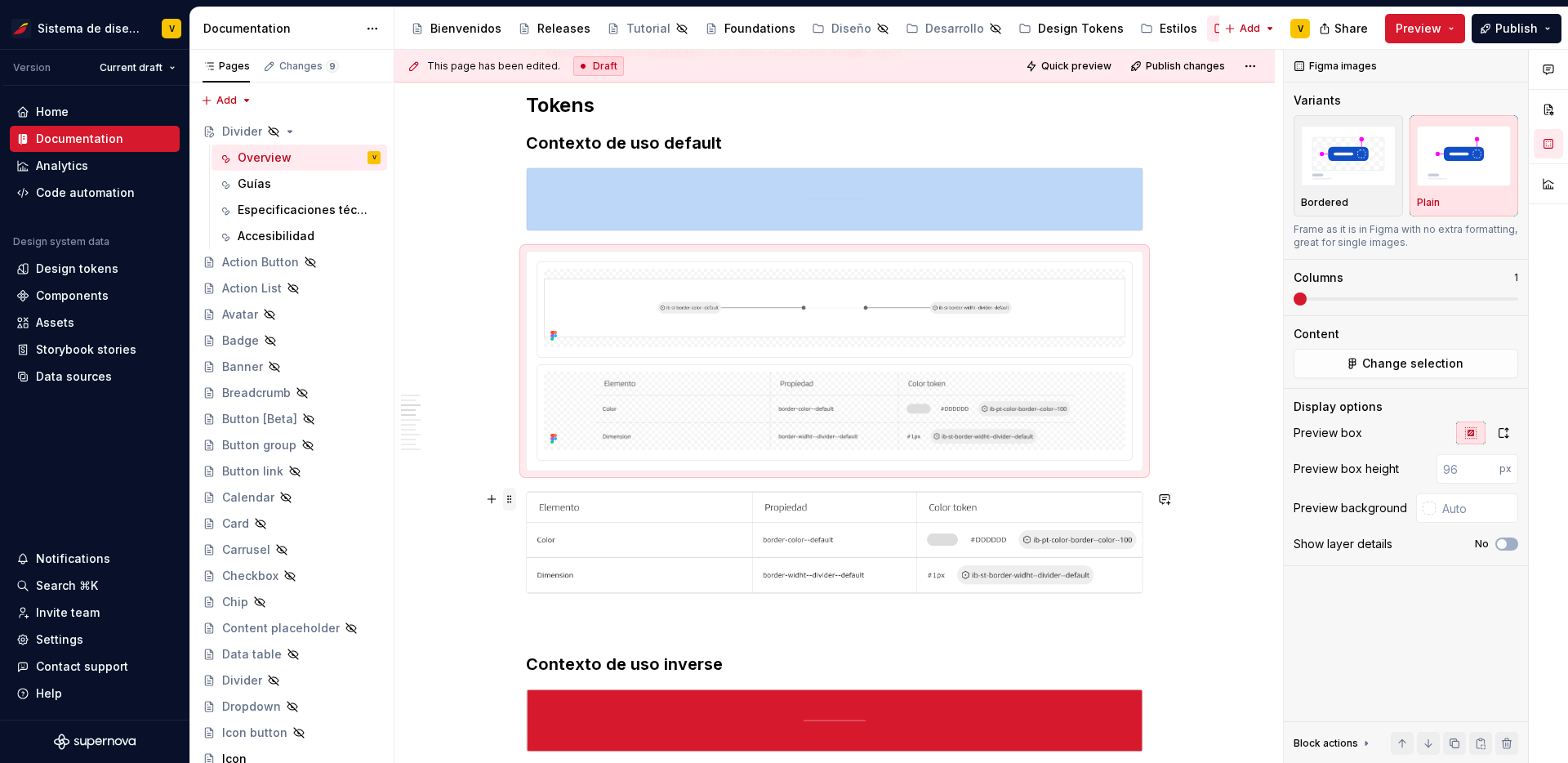
click at [511, 498] on span at bounding box center [510, 500] width 13 height 23
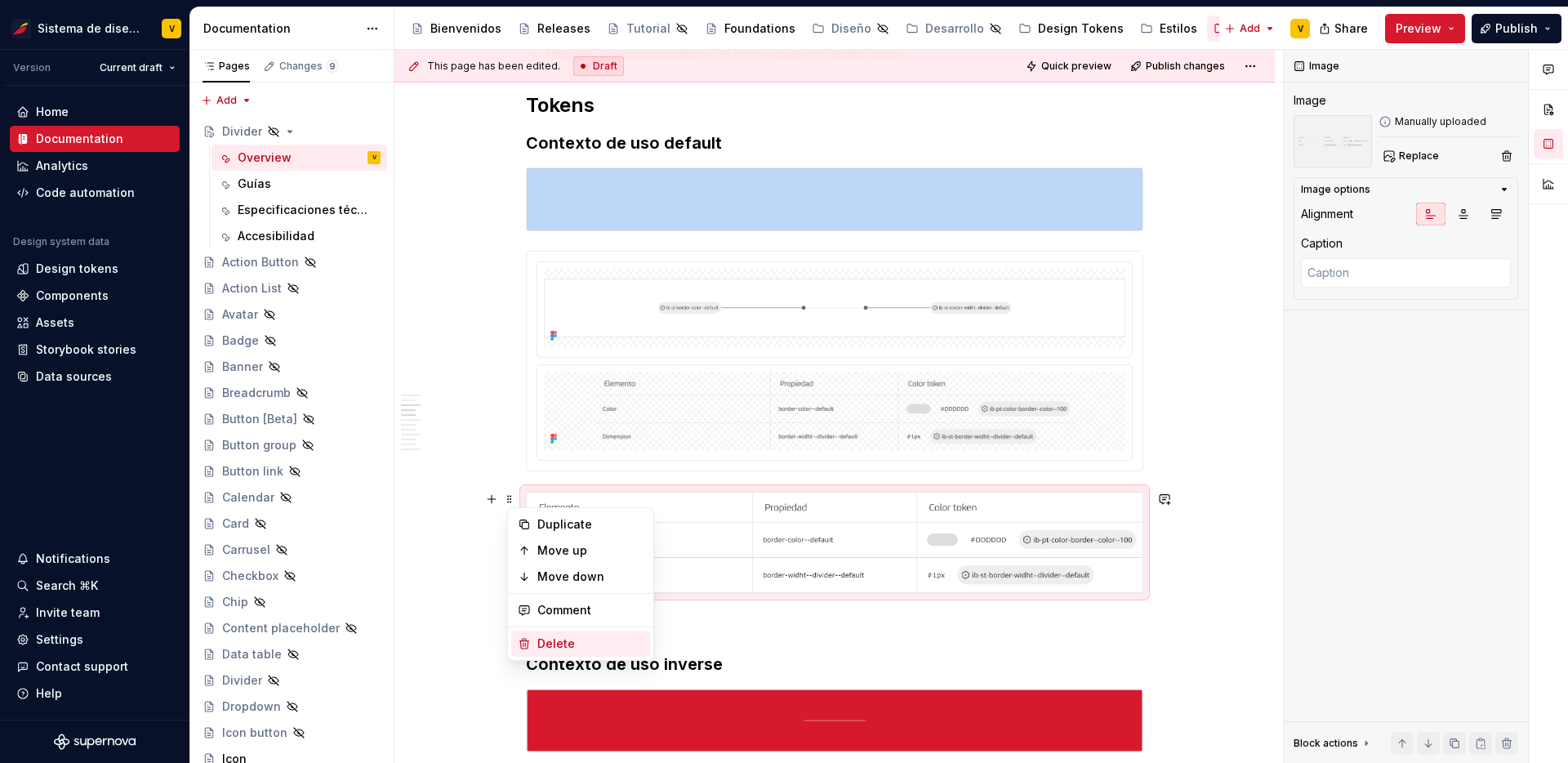
click at [578, 639] on div "Delete" at bounding box center [591, 644] width 106 height 17
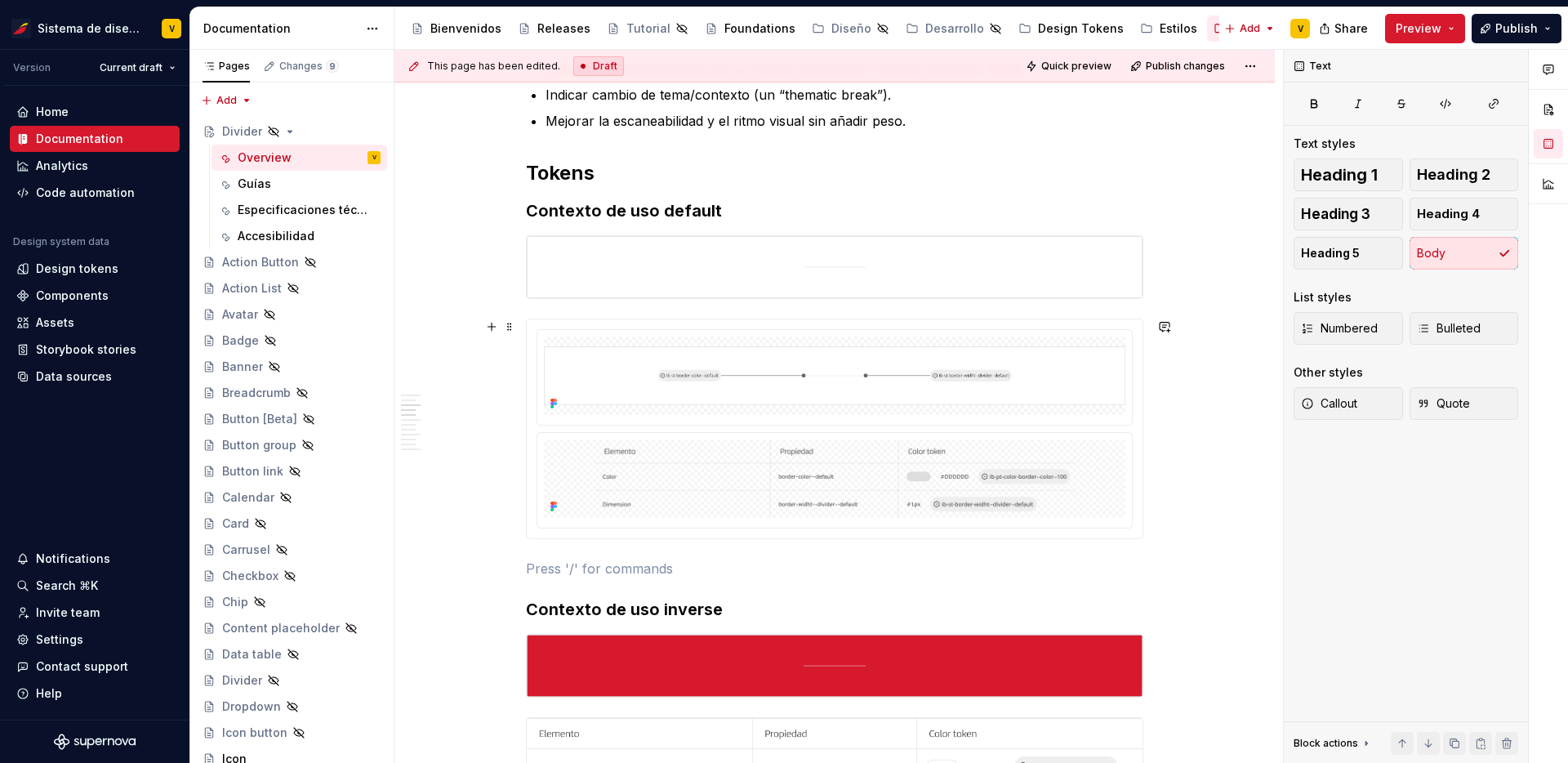
scroll to position [684, 0]
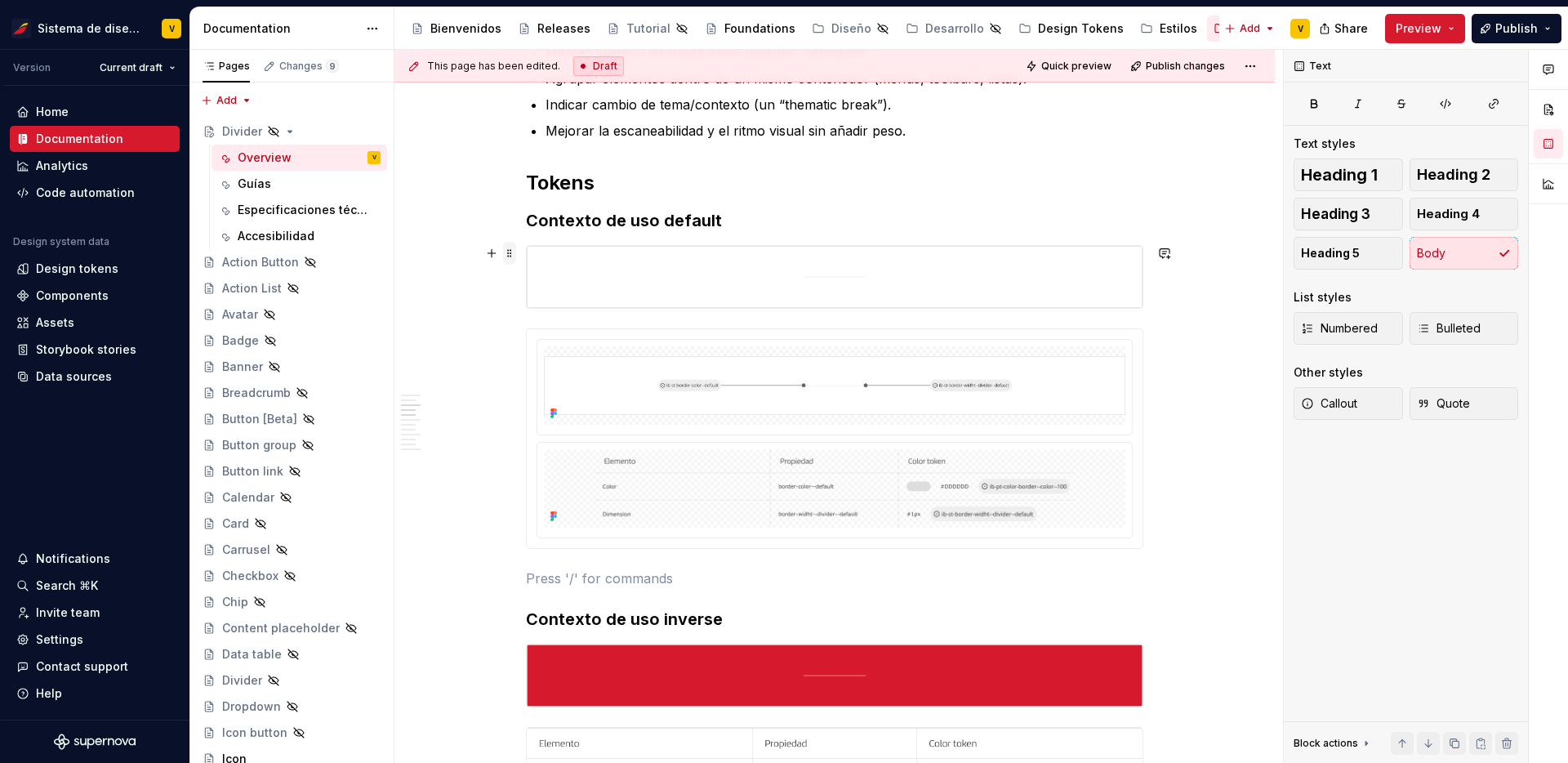
click at [515, 256] on span at bounding box center [510, 253] width 13 height 23
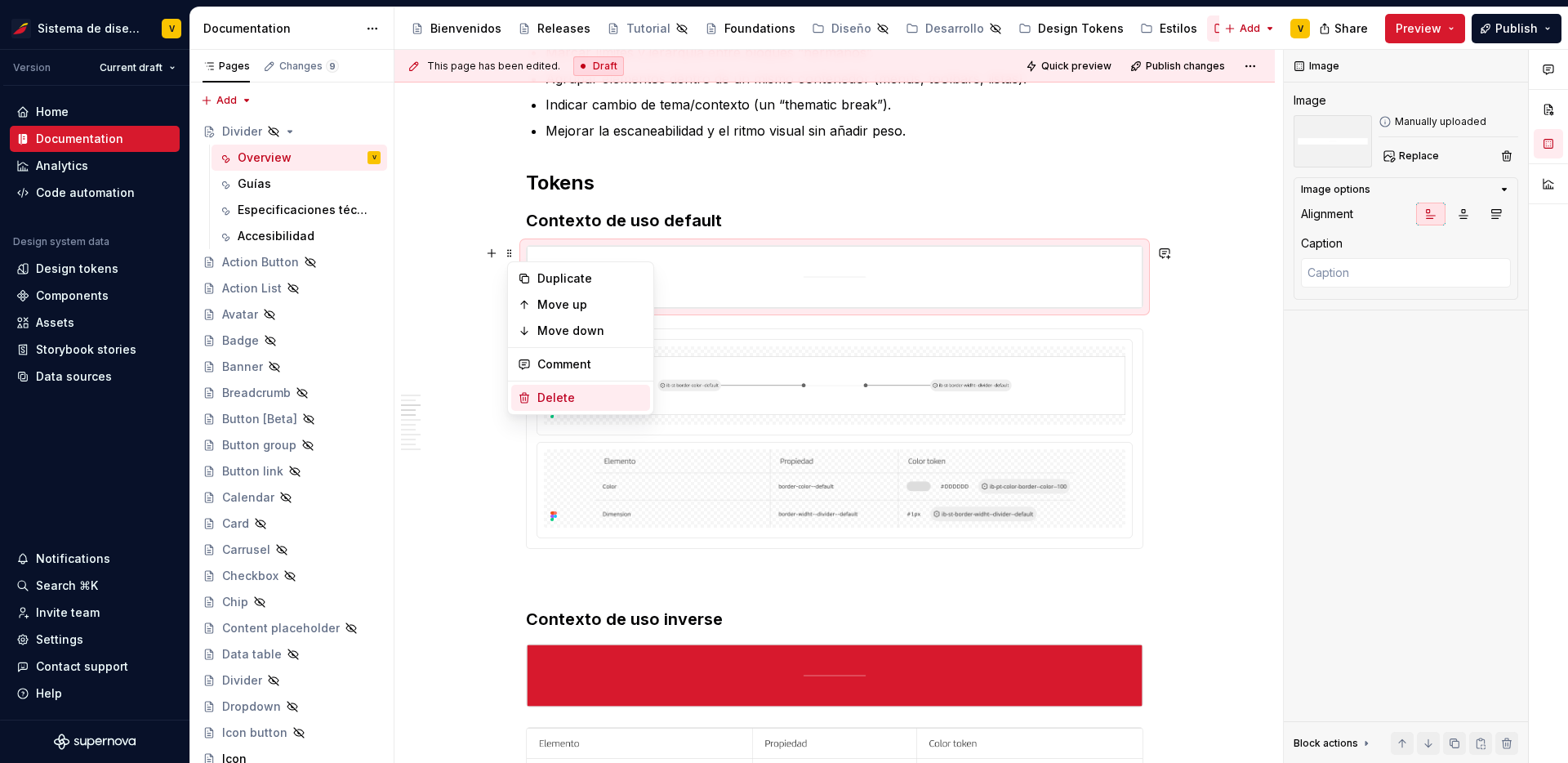
click at [581, 389] on div "Delete" at bounding box center [591, 398] width 106 height 17
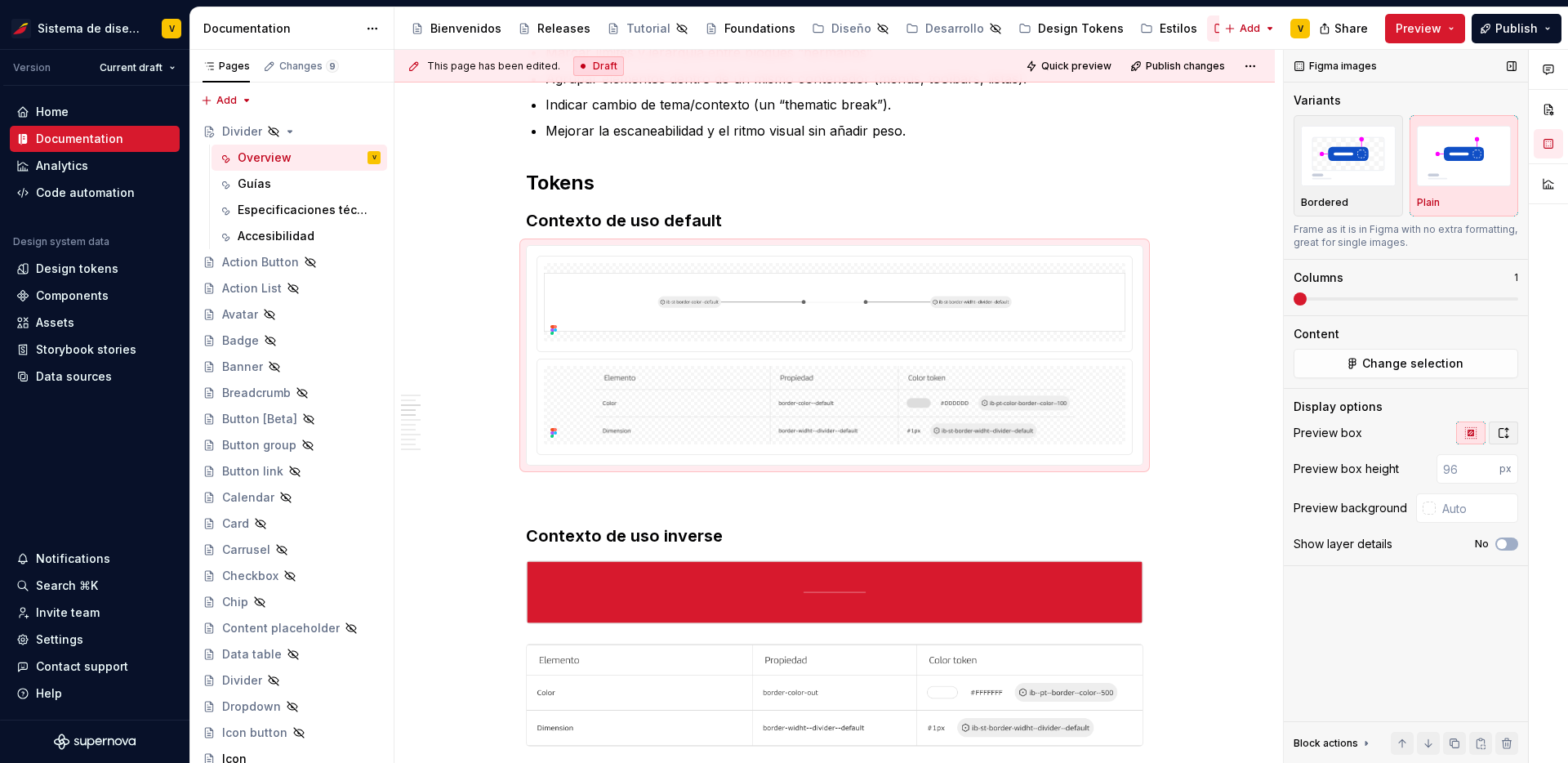
click at [1505, 433] on icon "button" at bounding box center [1504, 433] width 13 height 13
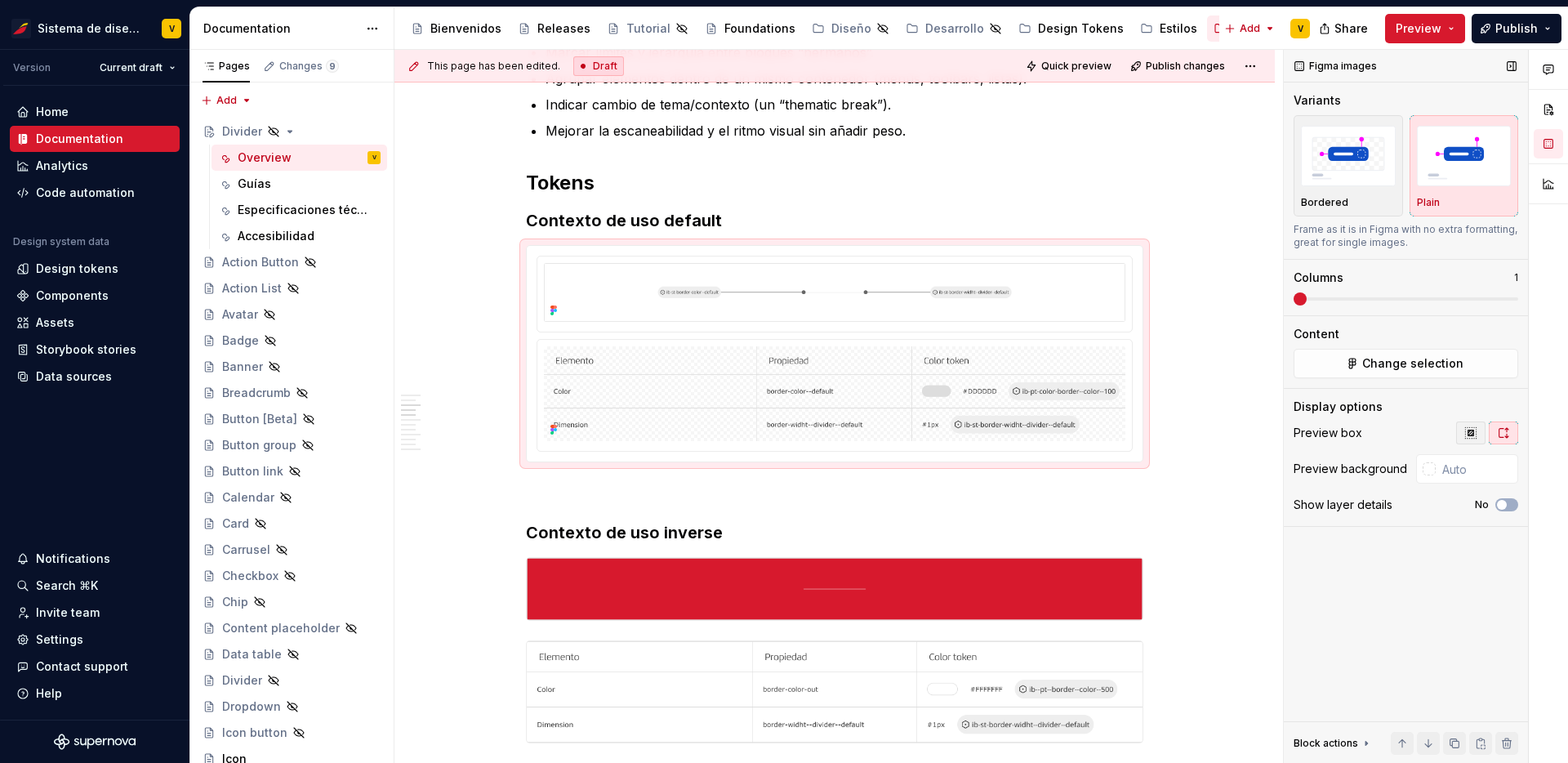
click at [1476, 433] on icon "button" at bounding box center [1471, 433] width 13 height 13
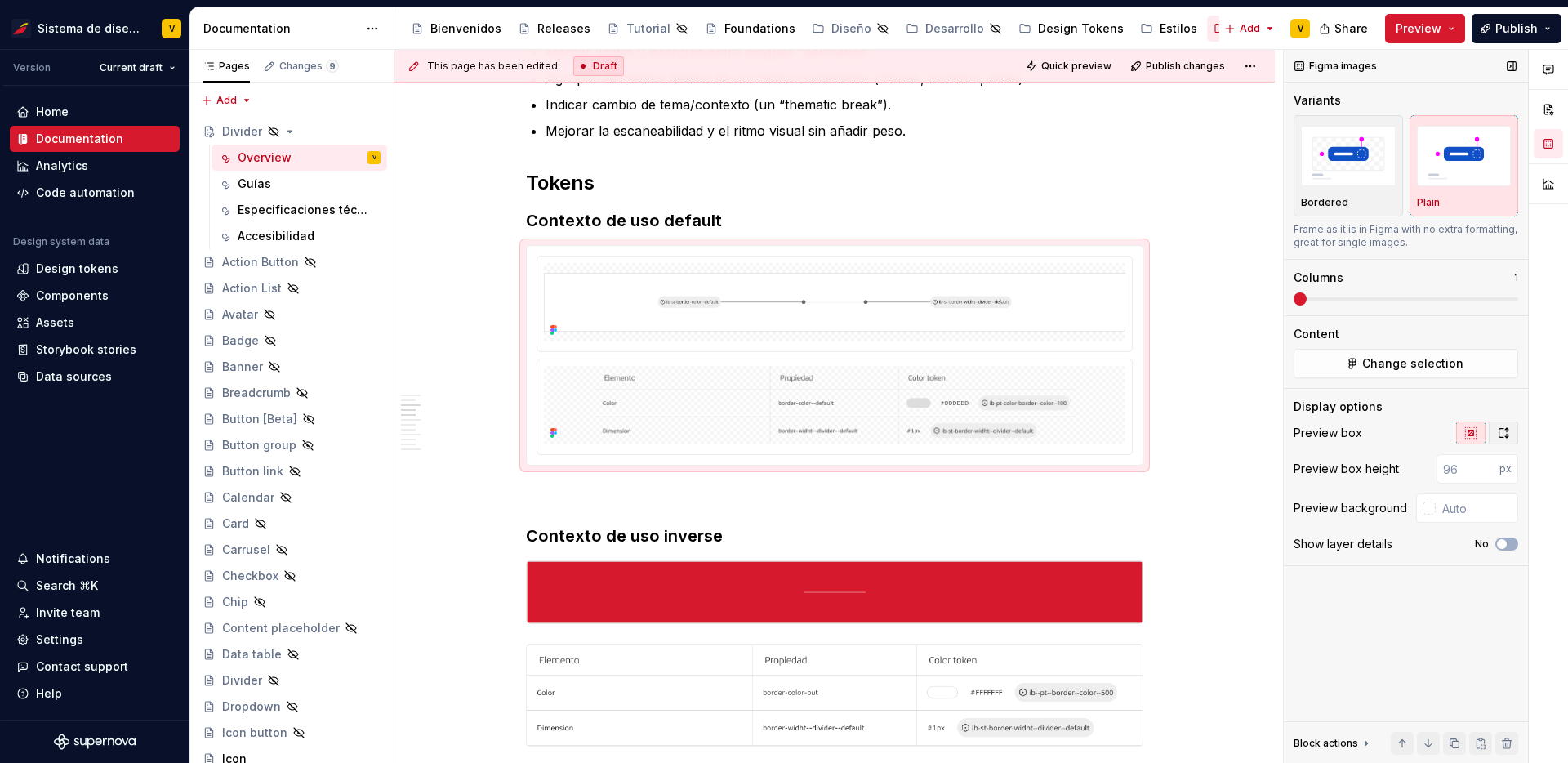
click at [1517, 438] on button "button" at bounding box center [1505, 433] width 30 height 23
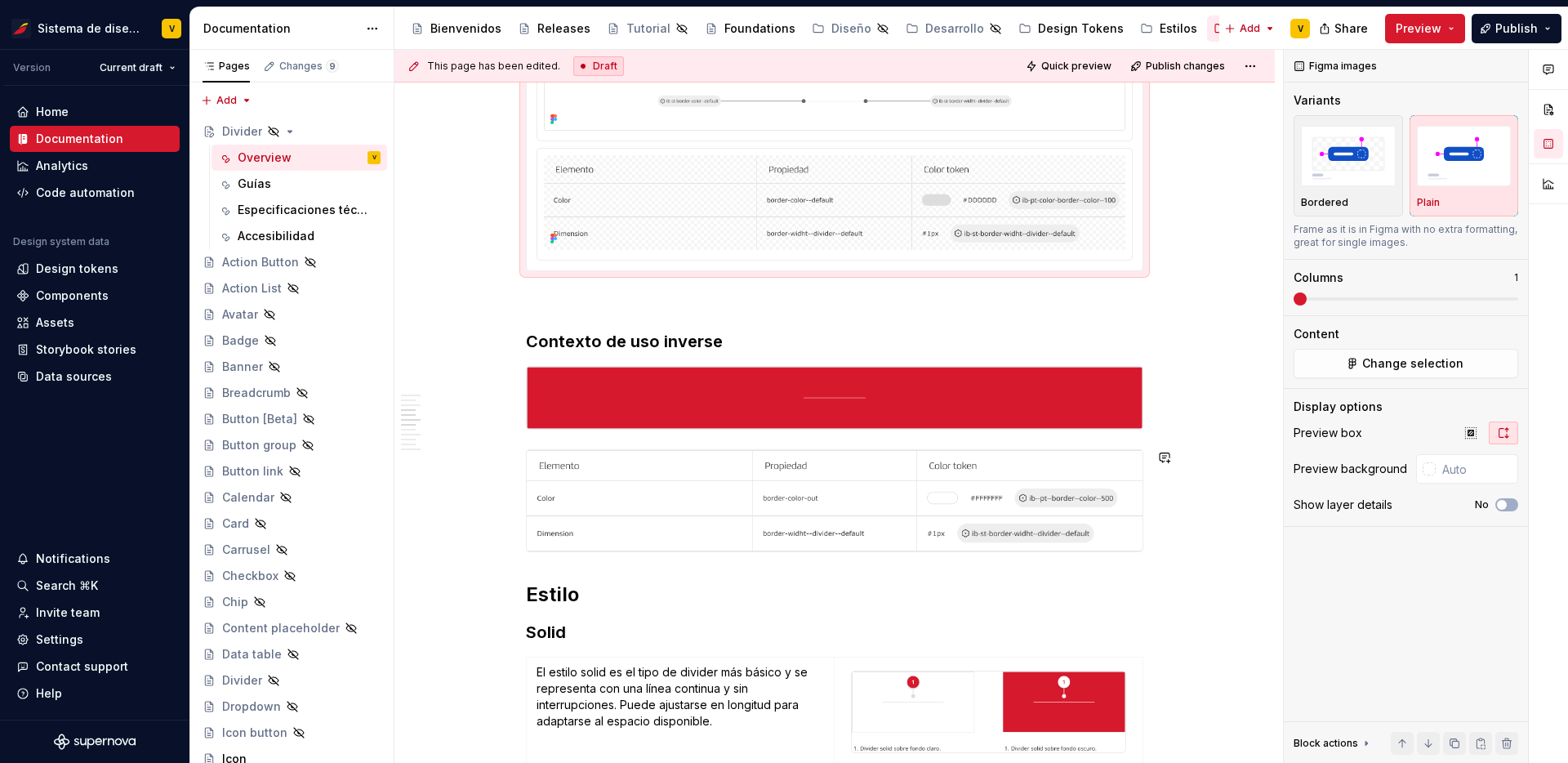
scroll to position [875, 0]
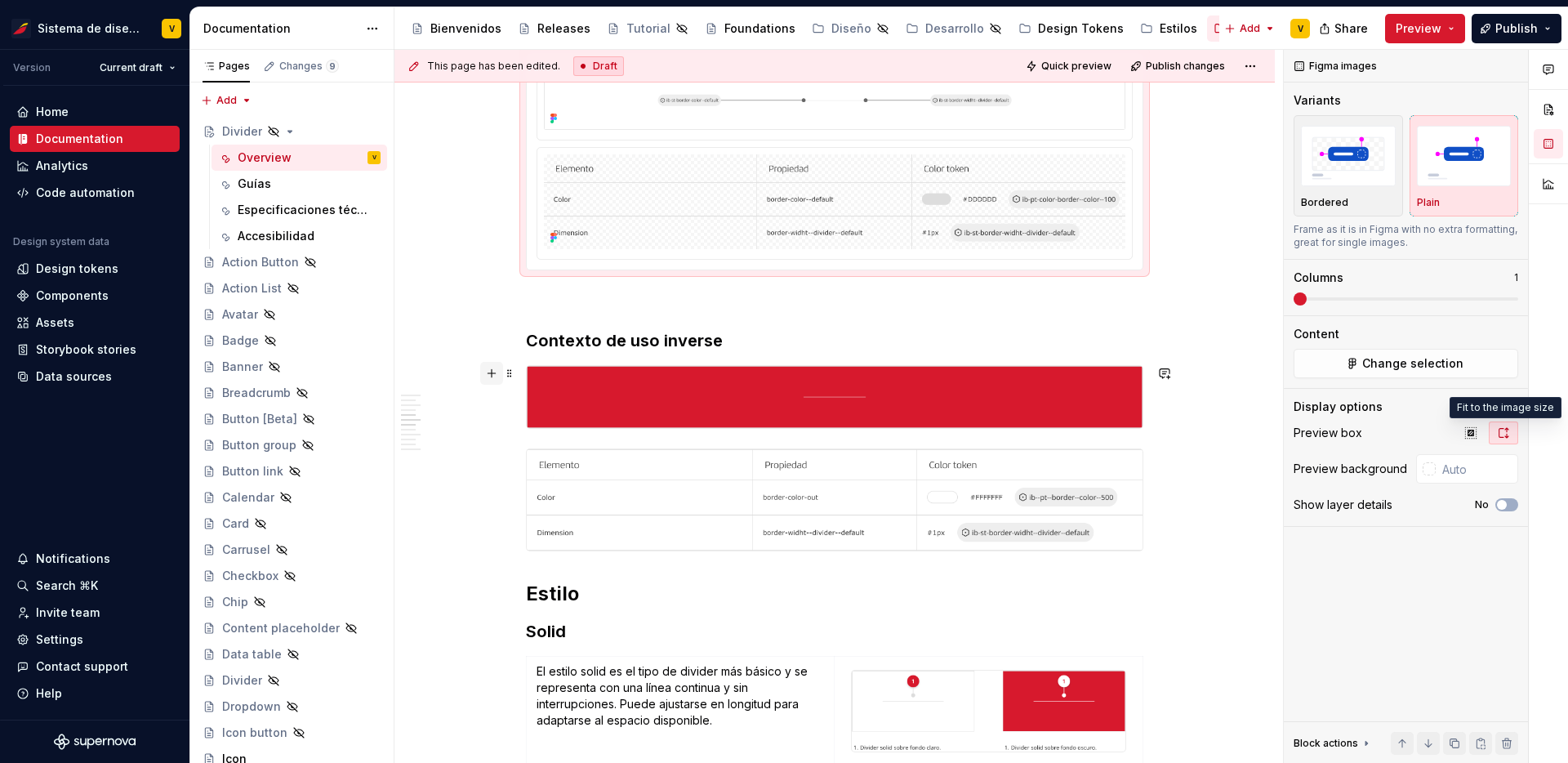
click at [493, 375] on button "button" at bounding box center [492, 374] width 23 height 23
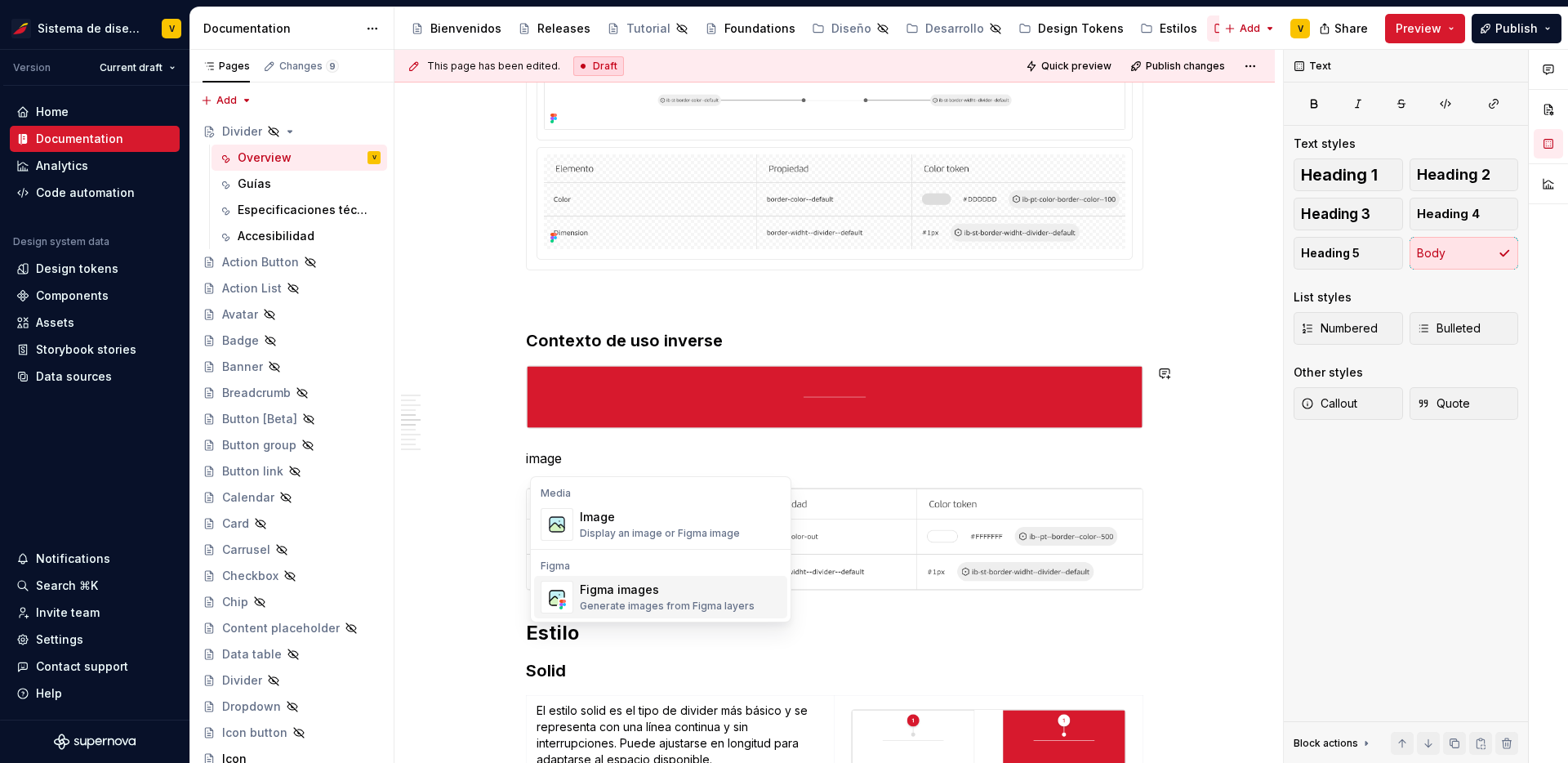
click at [654, 597] on div "Figma images" at bounding box center [666, 590] width 175 height 17
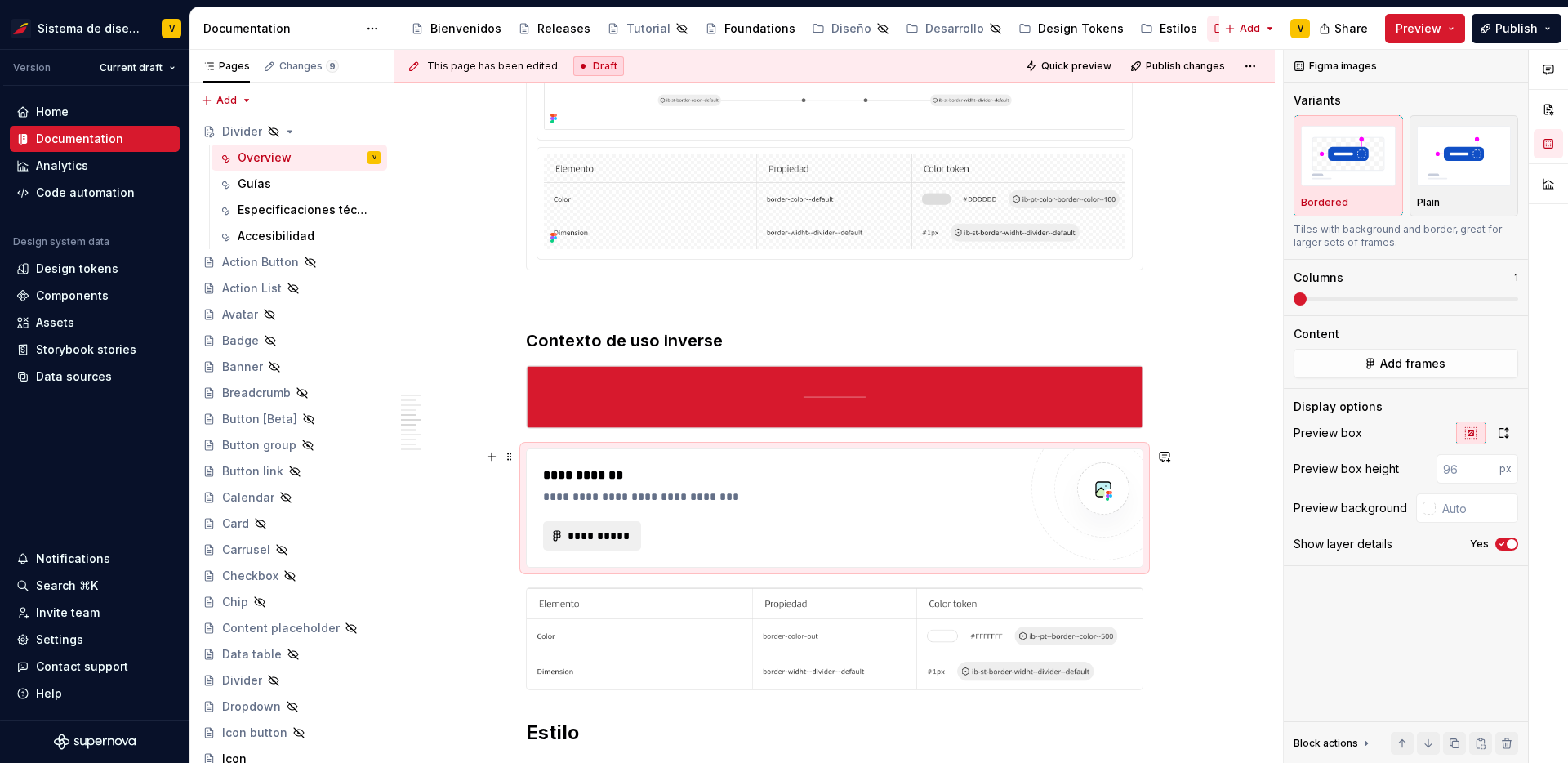
click at [607, 528] on span "**********" at bounding box center [598, 536] width 63 height 17
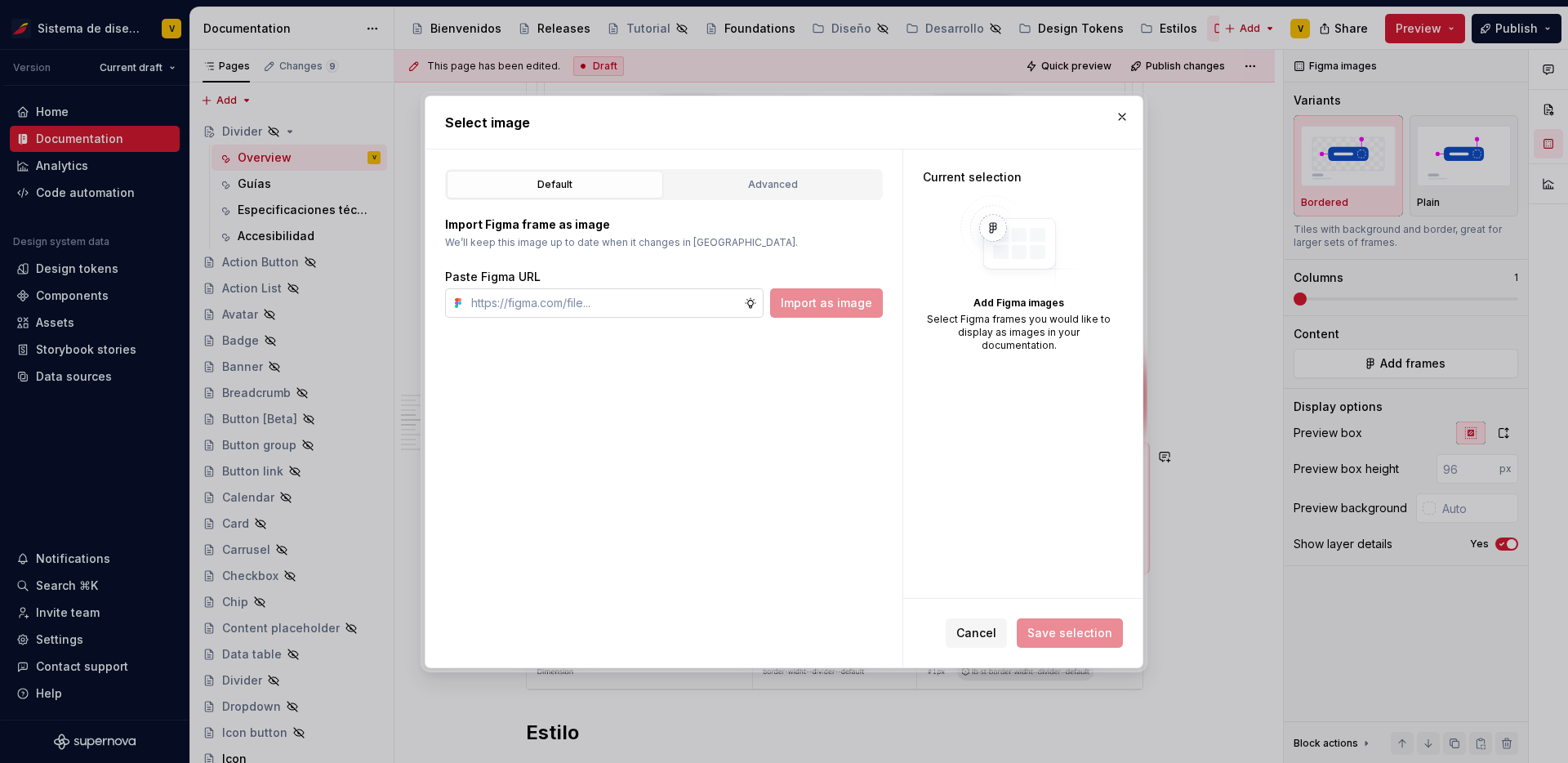
type textarea "*"
click at [662, 312] on input "text" at bounding box center [604, 304] width 279 height 30
type input "[URL][DOMAIN_NAME]"
click at [843, 313] on button "Import as image" at bounding box center [826, 304] width 113 height 30
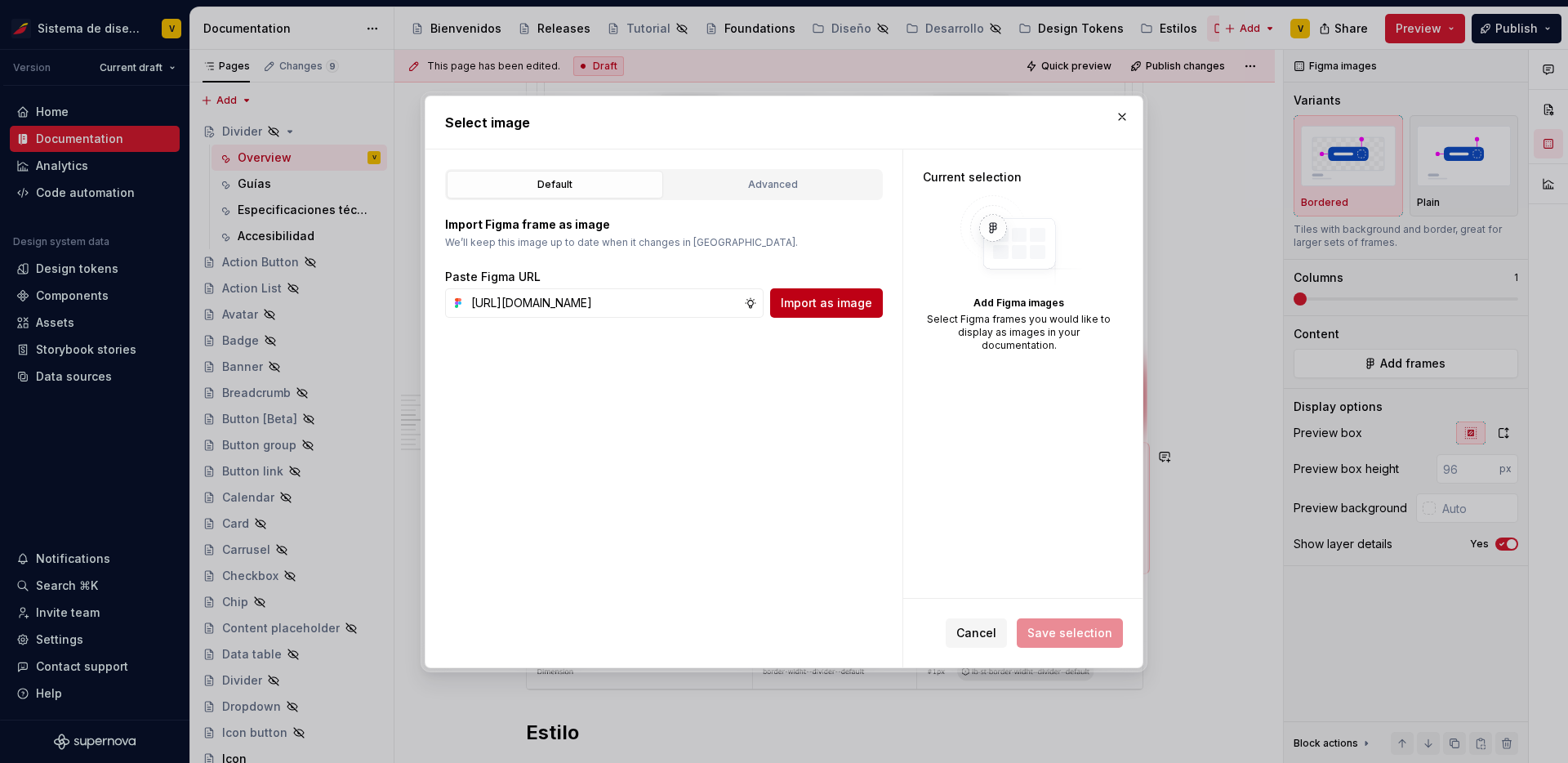
scroll to position [0, 0]
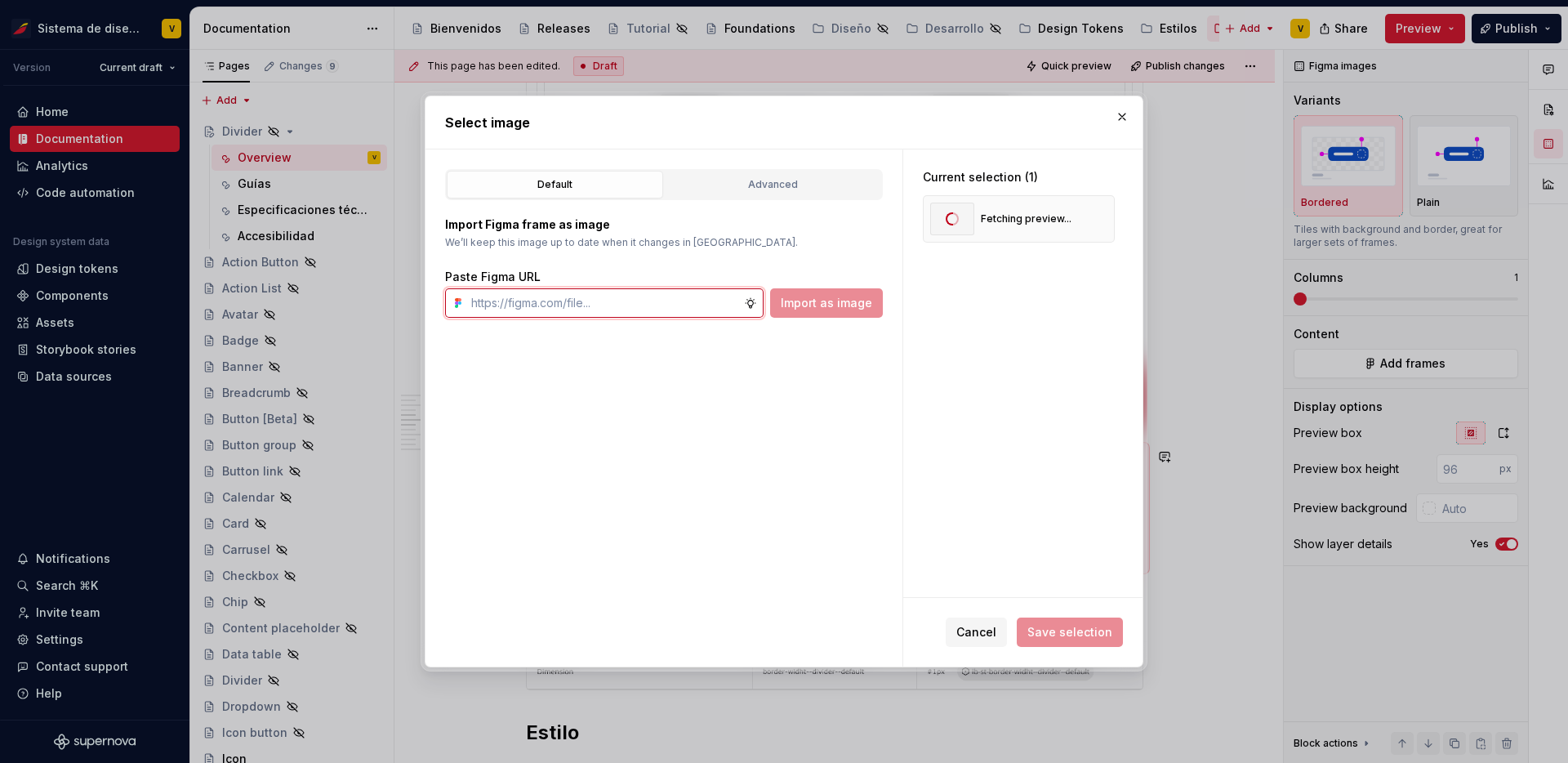
click at [633, 298] on input "text" at bounding box center [604, 304] width 279 height 30
paste input "[URL][DOMAIN_NAME]"
type input "[URL][DOMAIN_NAME]"
click at [843, 309] on span "Import as image" at bounding box center [827, 304] width 91 height 17
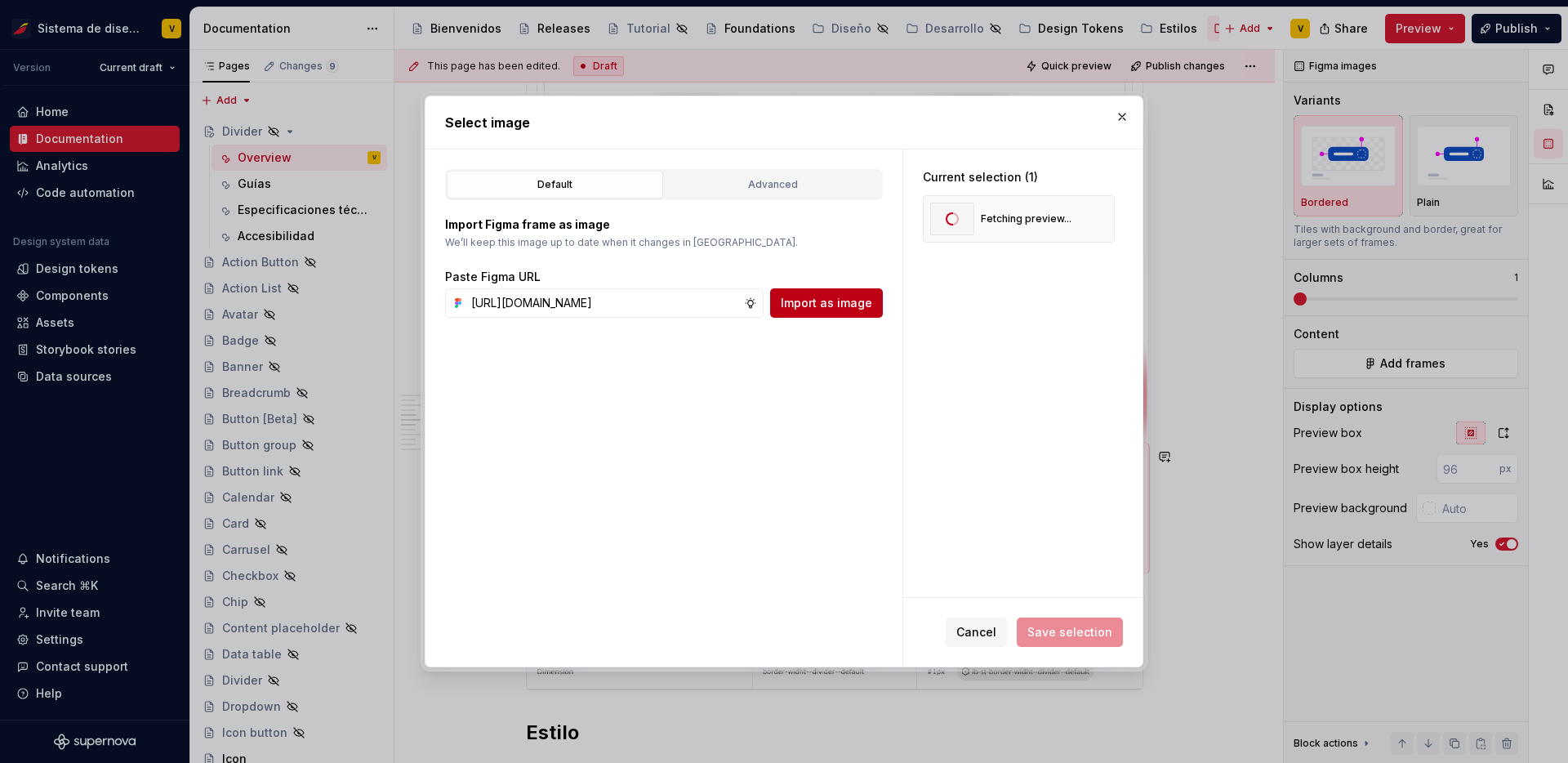
scroll to position [0, 0]
click at [775, 182] on div "Advanced" at bounding box center [774, 185] width 205 height 17
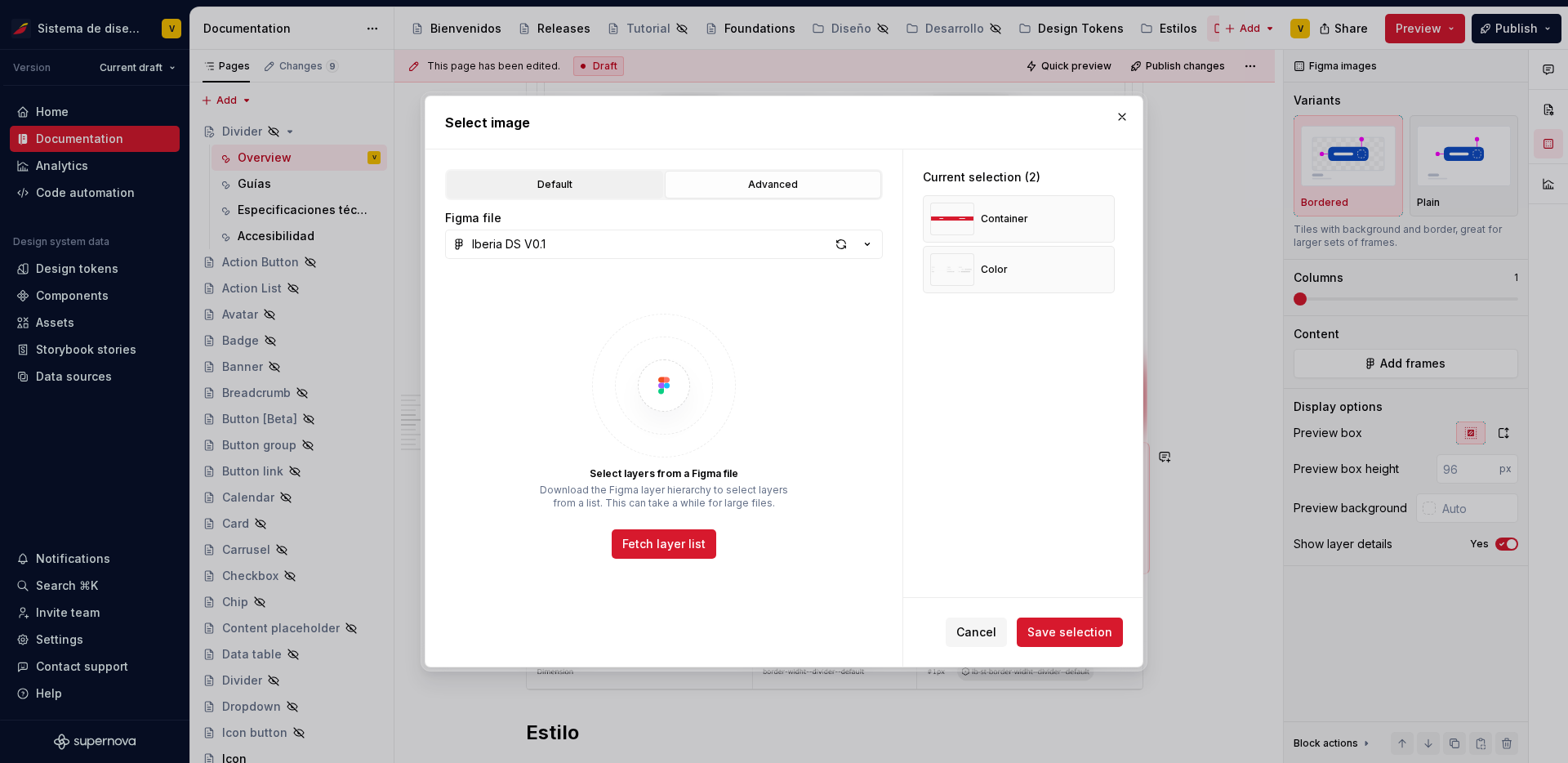
click at [543, 188] on div "Default" at bounding box center [555, 185] width 205 height 17
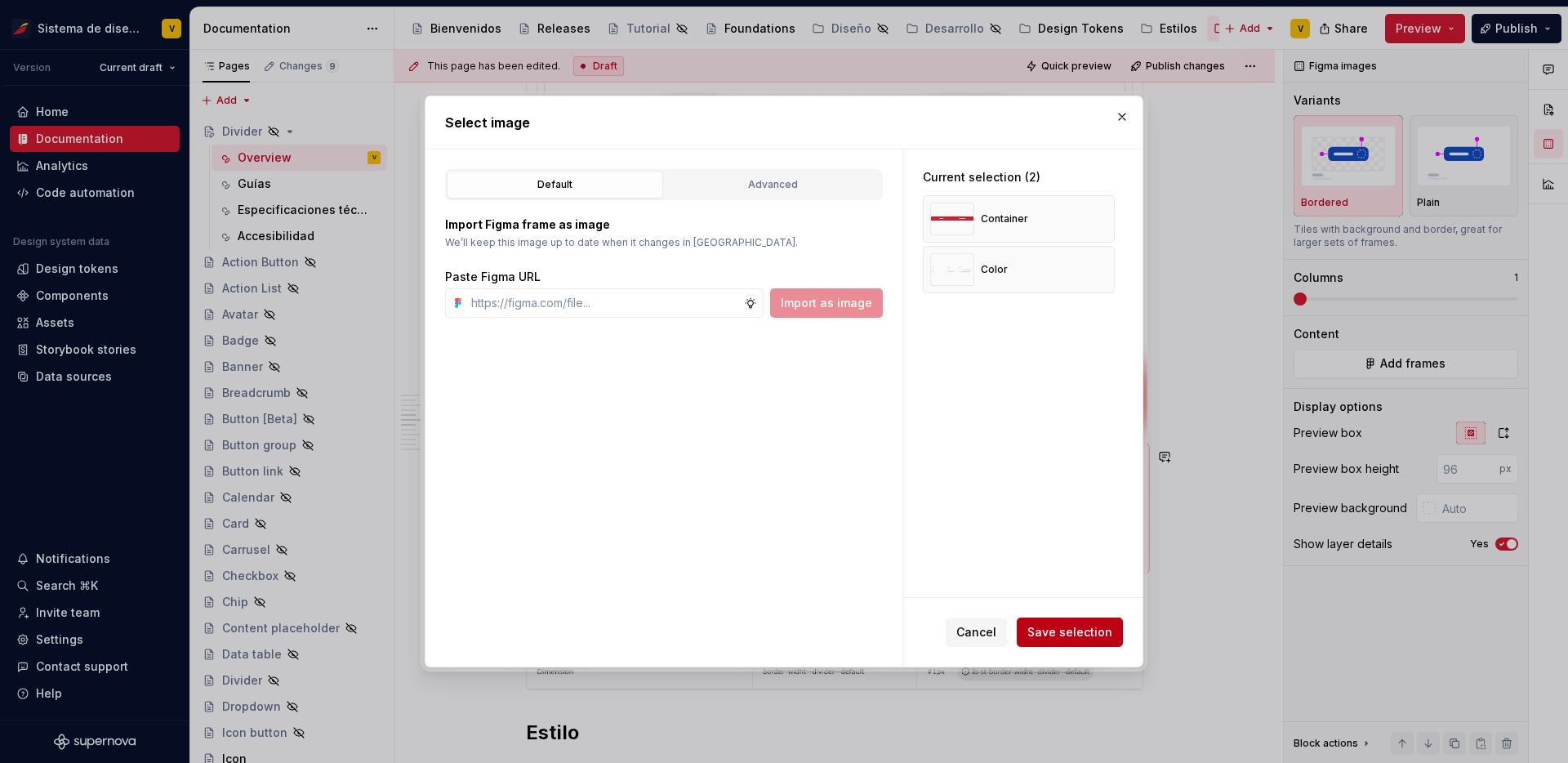
click at [1088, 633] on span "Save selection" at bounding box center [1070, 633] width 85 height 17
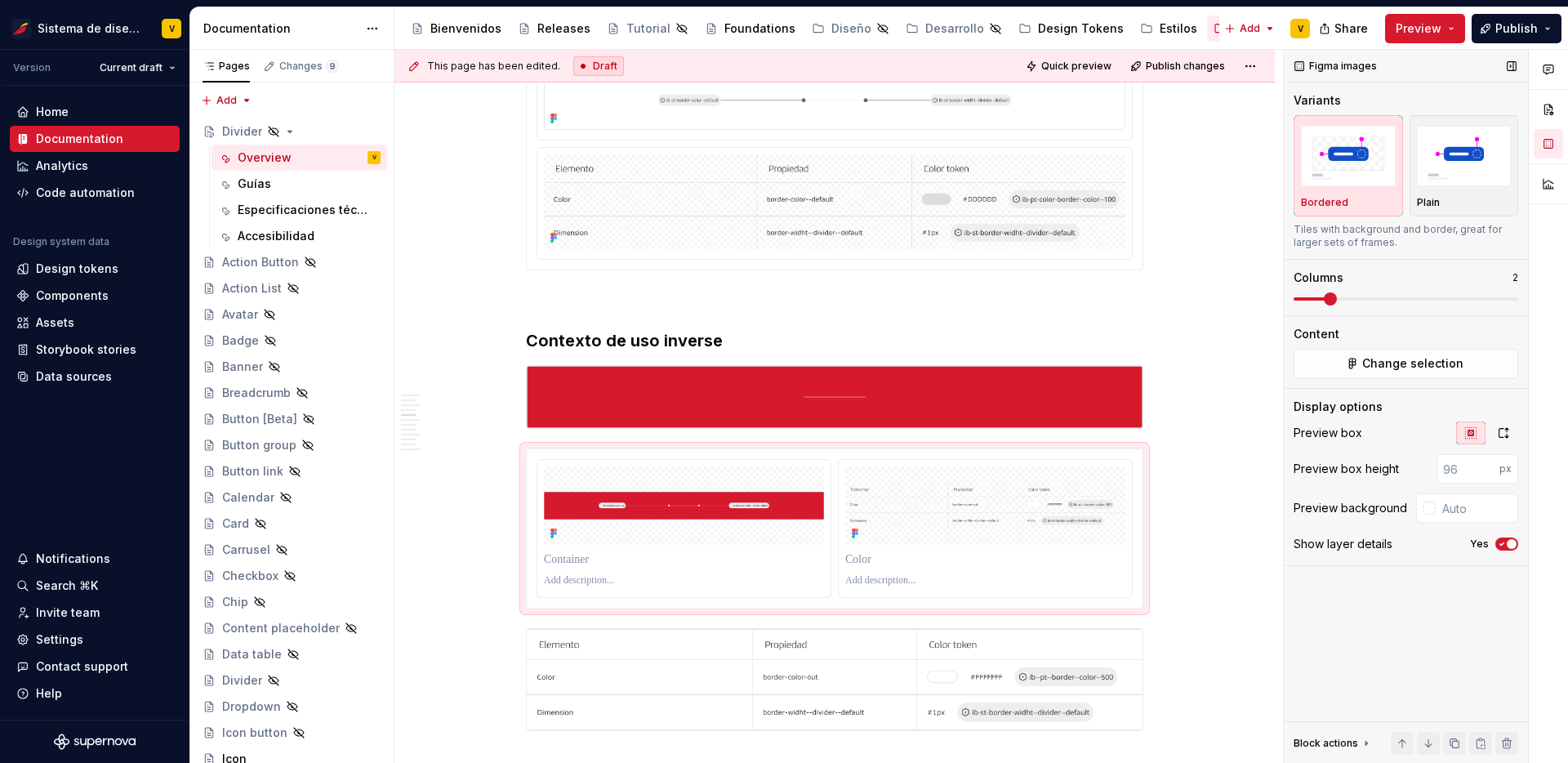
click at [1508, 547] on span "button" at bounding box center [1512, 544] width 10 height 10
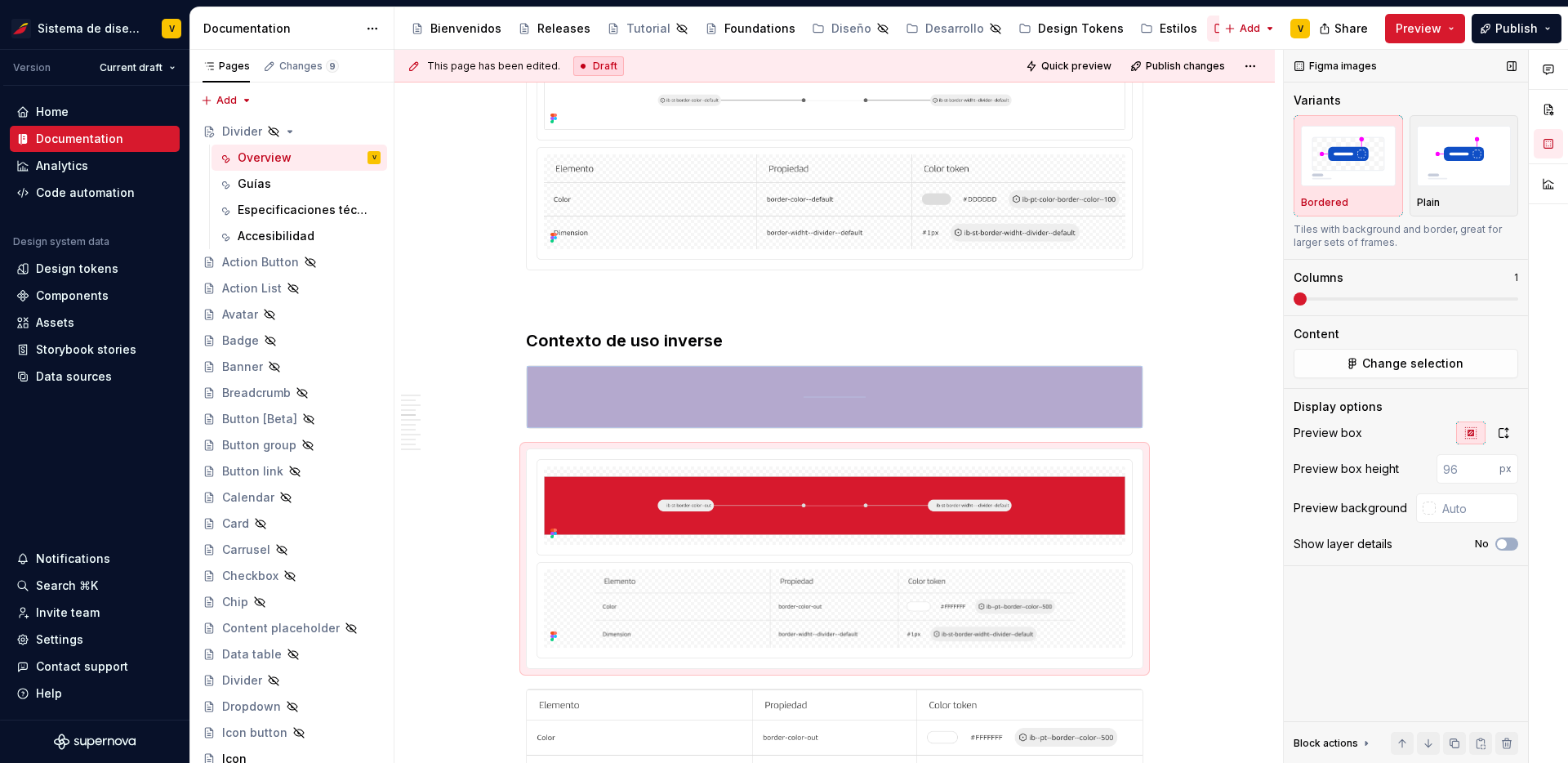
click at [1304, 299] on span at bounding box center [1300, 299] width 13 height 13
click at [1474, 149] on img "button" at bounding box center [1465, 156] width 95 height 60
click at [1504, 430] on icon "button" at bounding box center [1504, 433] width 13 height 13
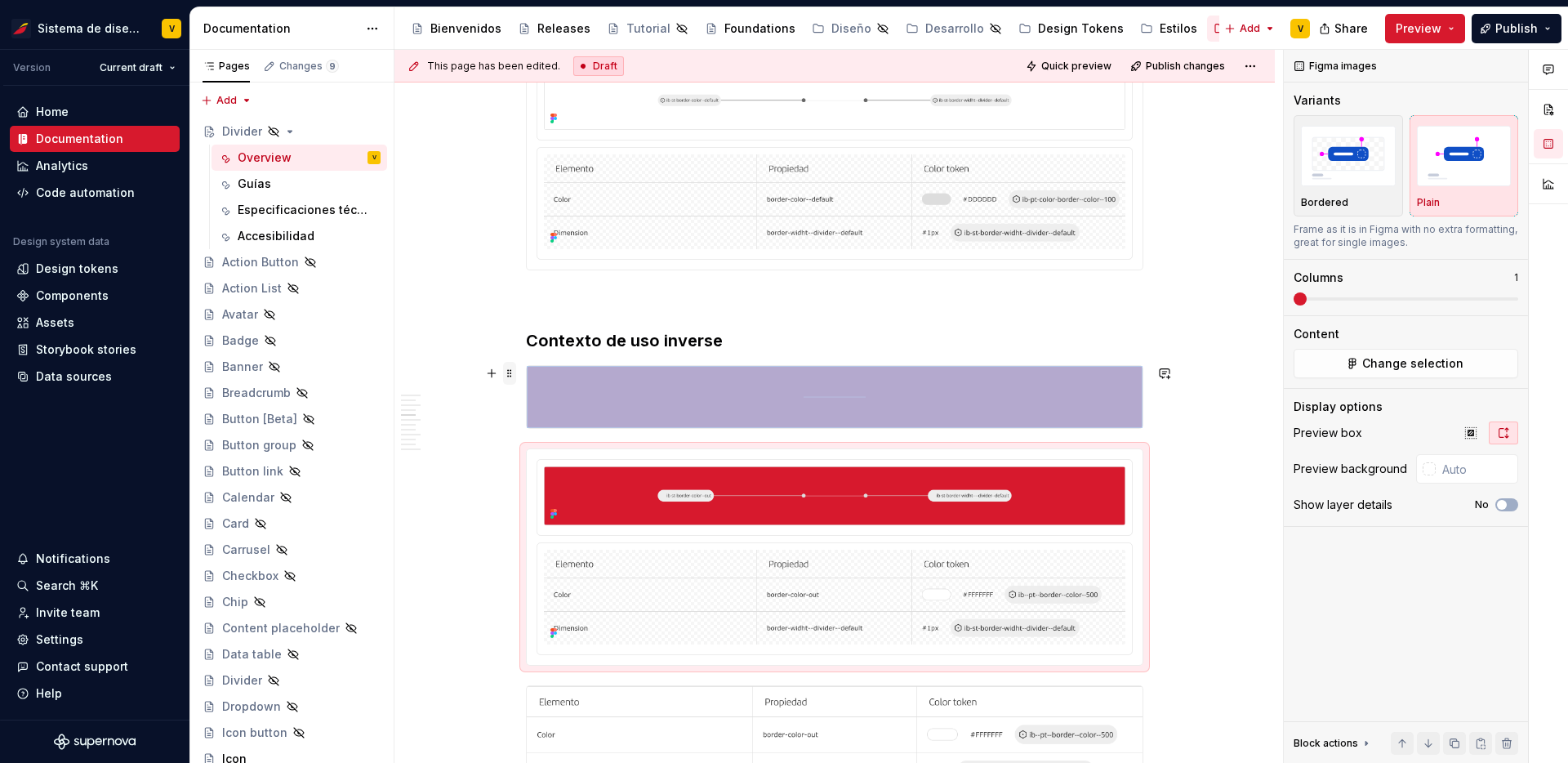
click at [515, 376] on span at bounding box center [510, 374] width 13 height 23
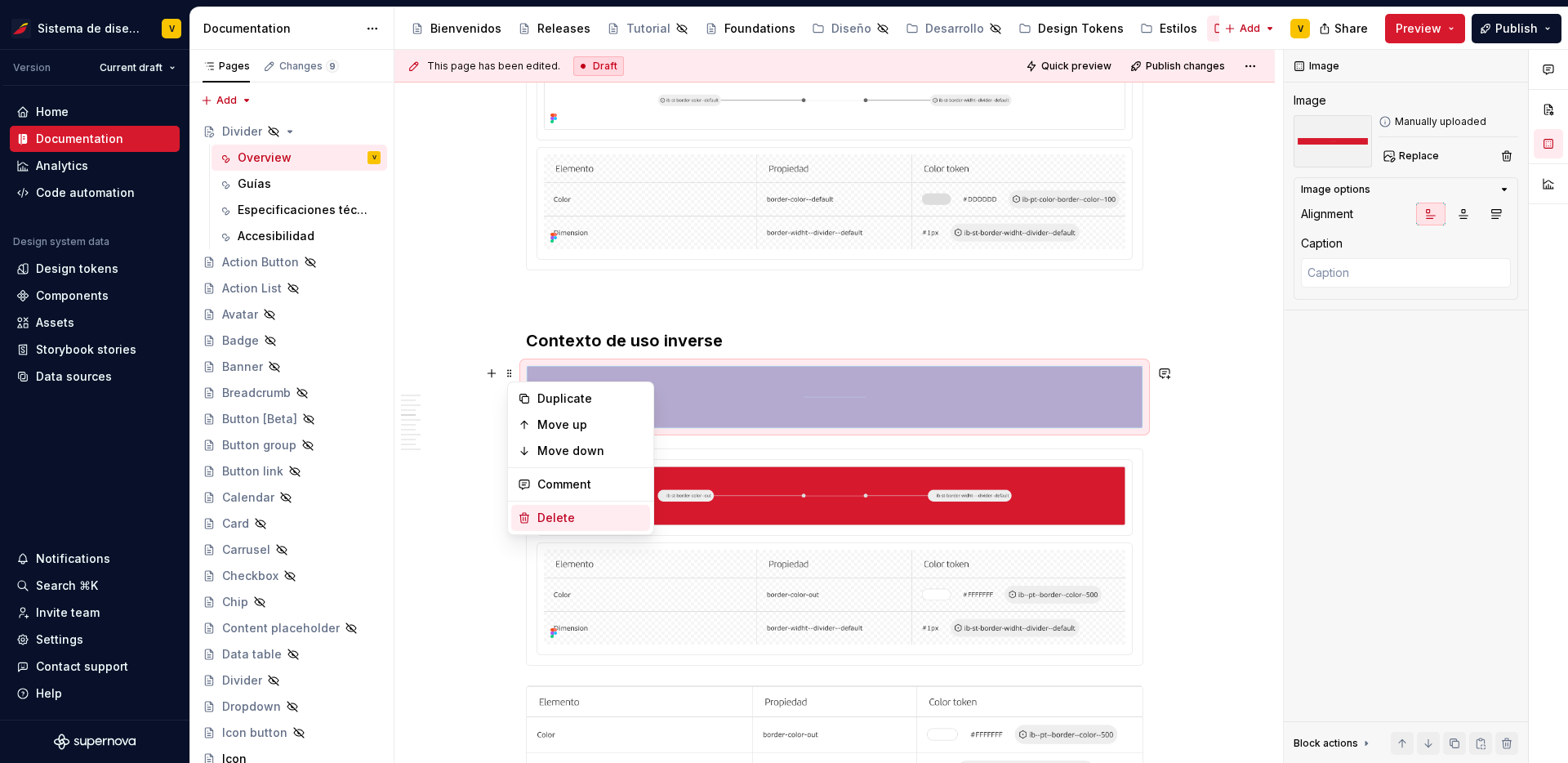
click at [576, 515] on div "Delete" at bounding box center [591, 518] width 106 height 17
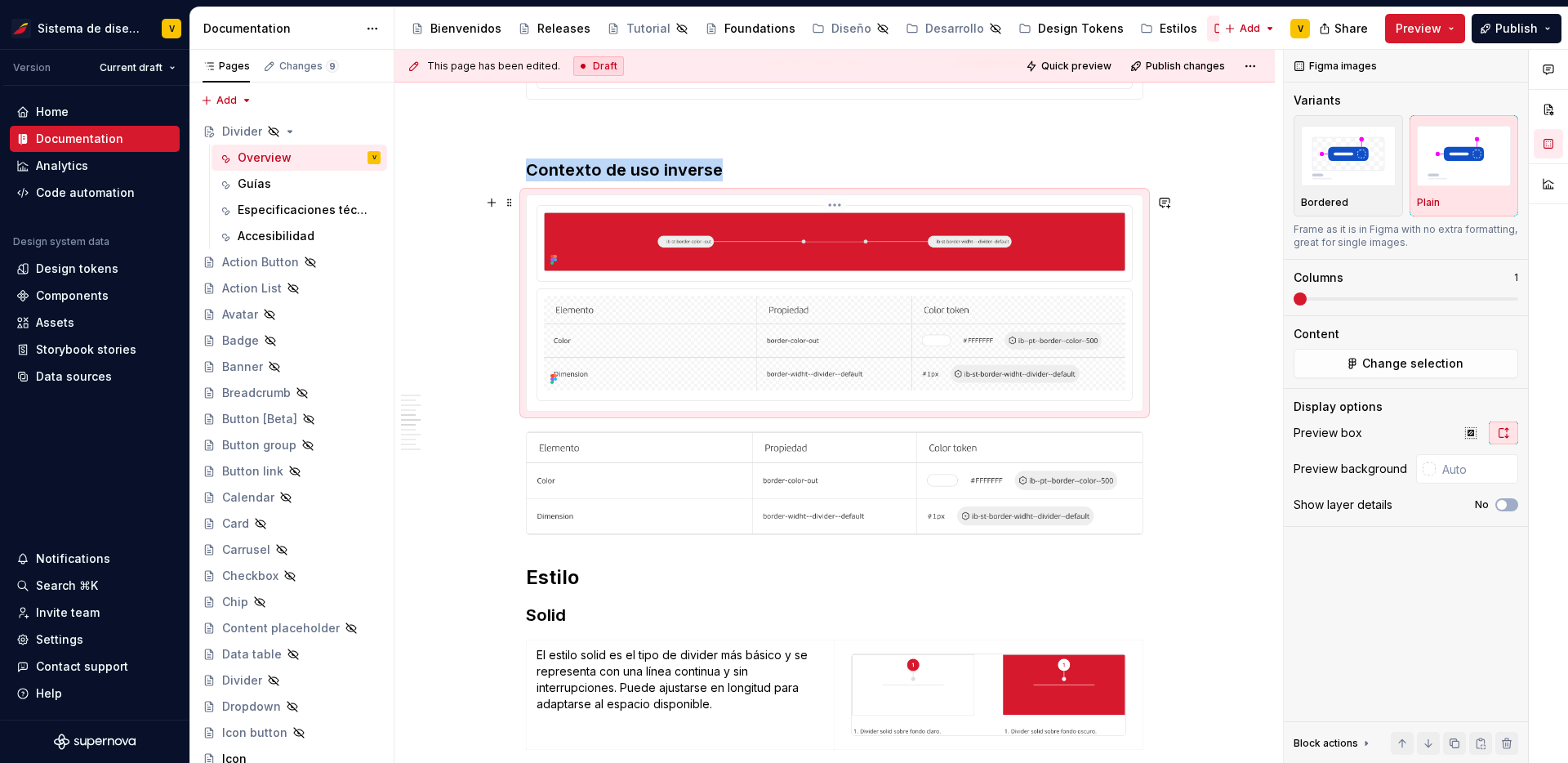
scroll to position [1047, 0]
click at [515, 444] on span at bounding box center [510, 439] width 13 height 23
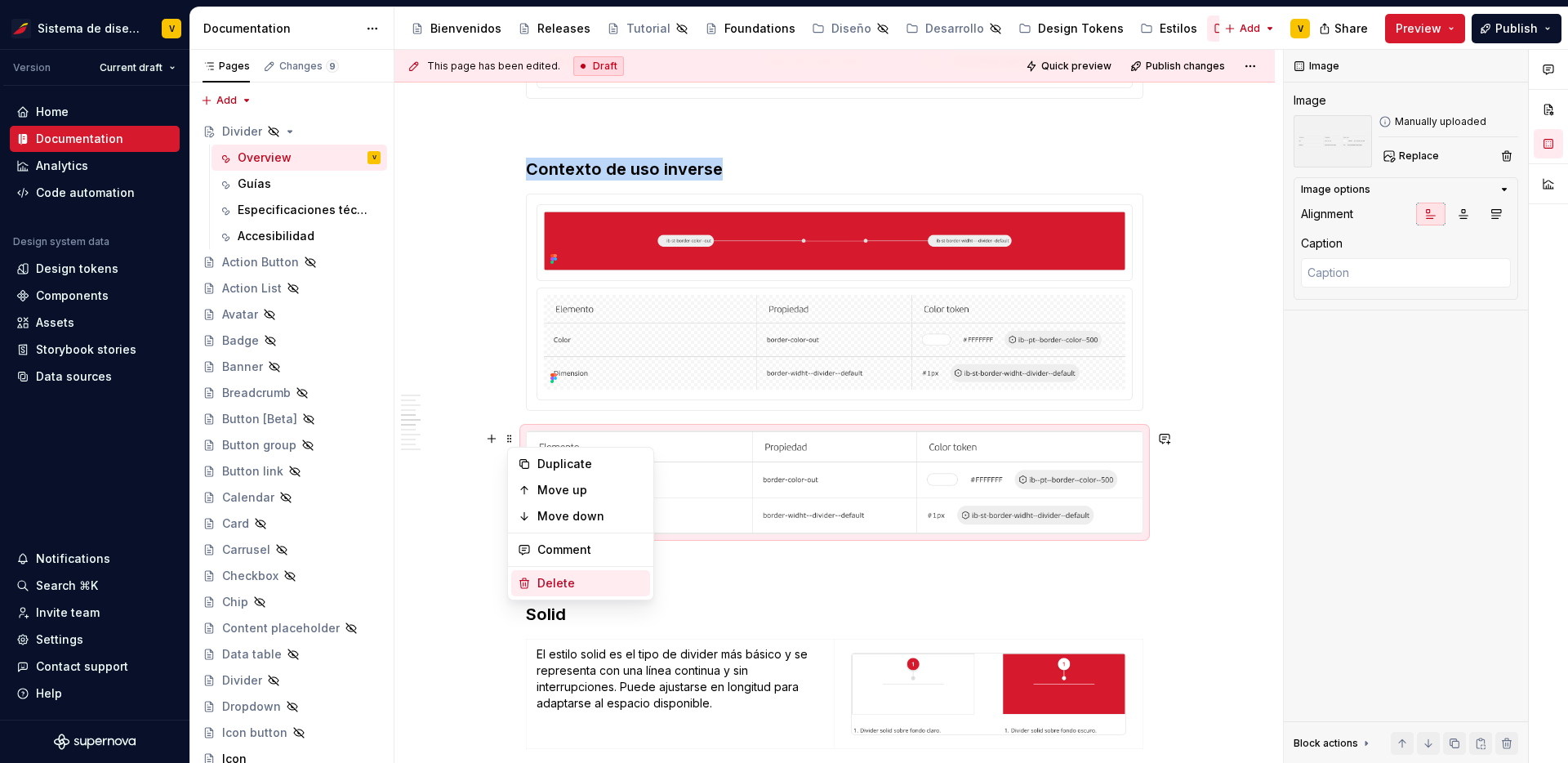
click at [570, 577] on div "Delete" at bounding box center [591, 584] width 106 height 17
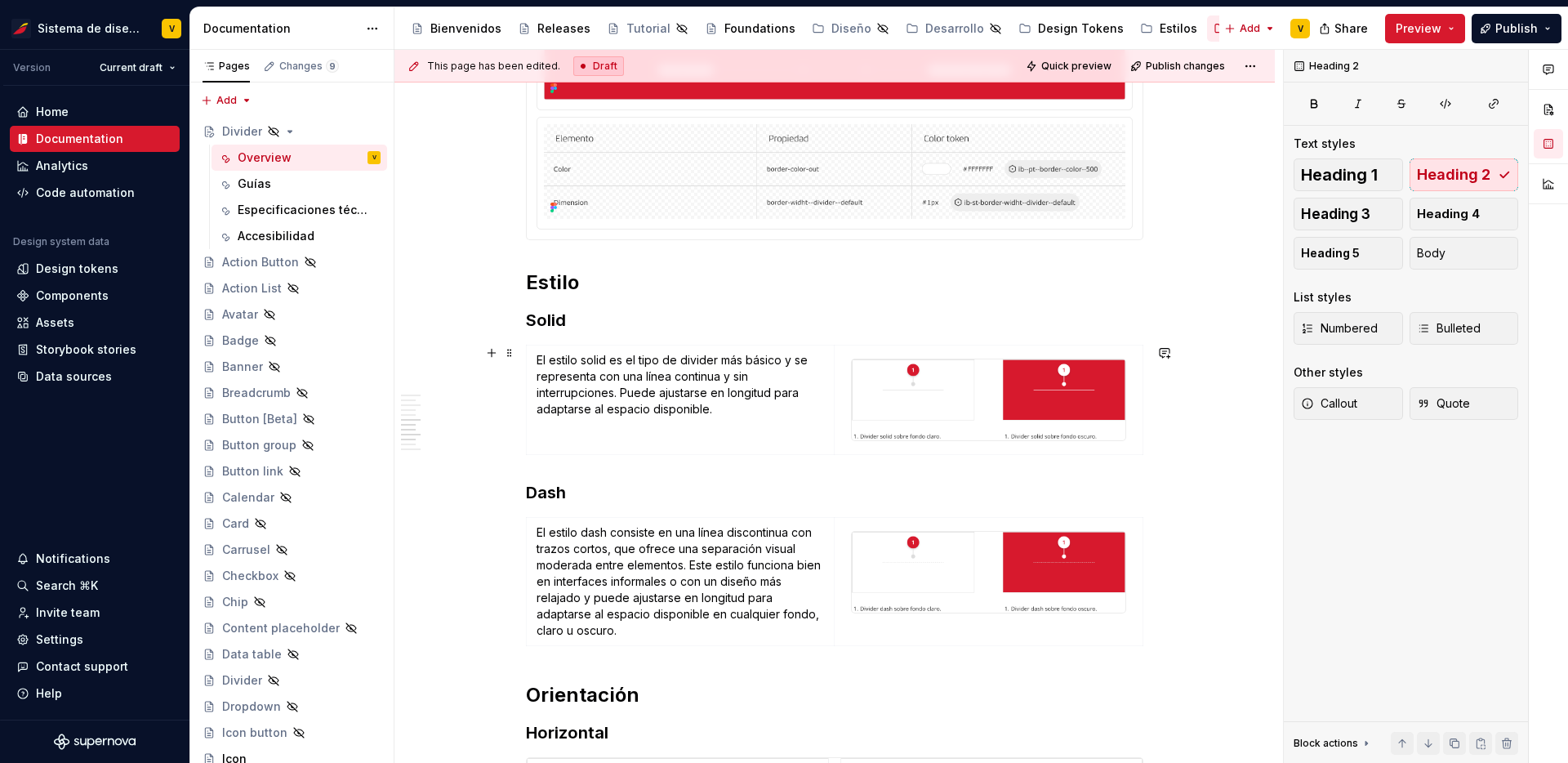
scroll to position [1222, 0]
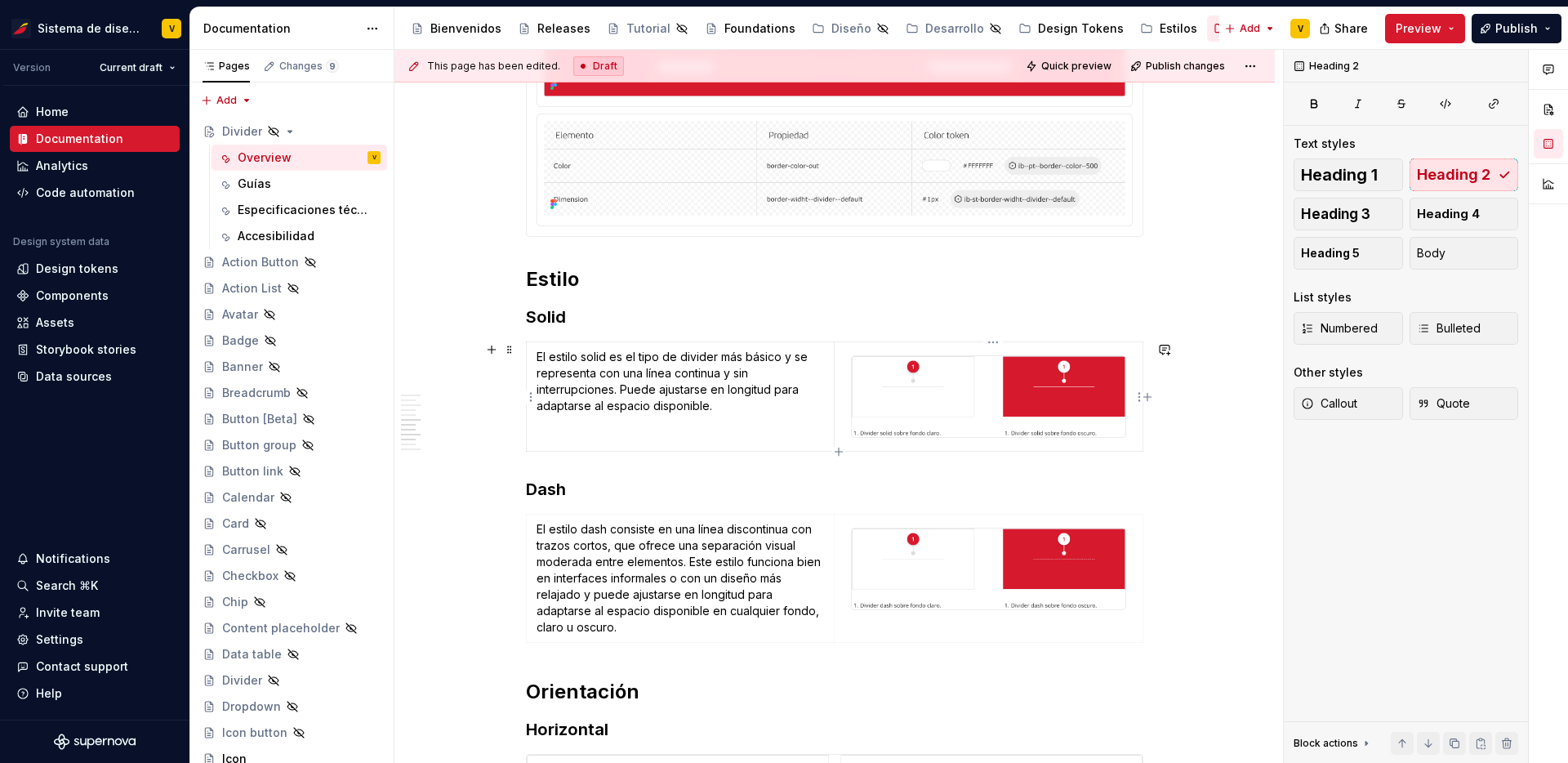
click at [929, 372] on img at bounding box center [988, 397] width 273 height 81
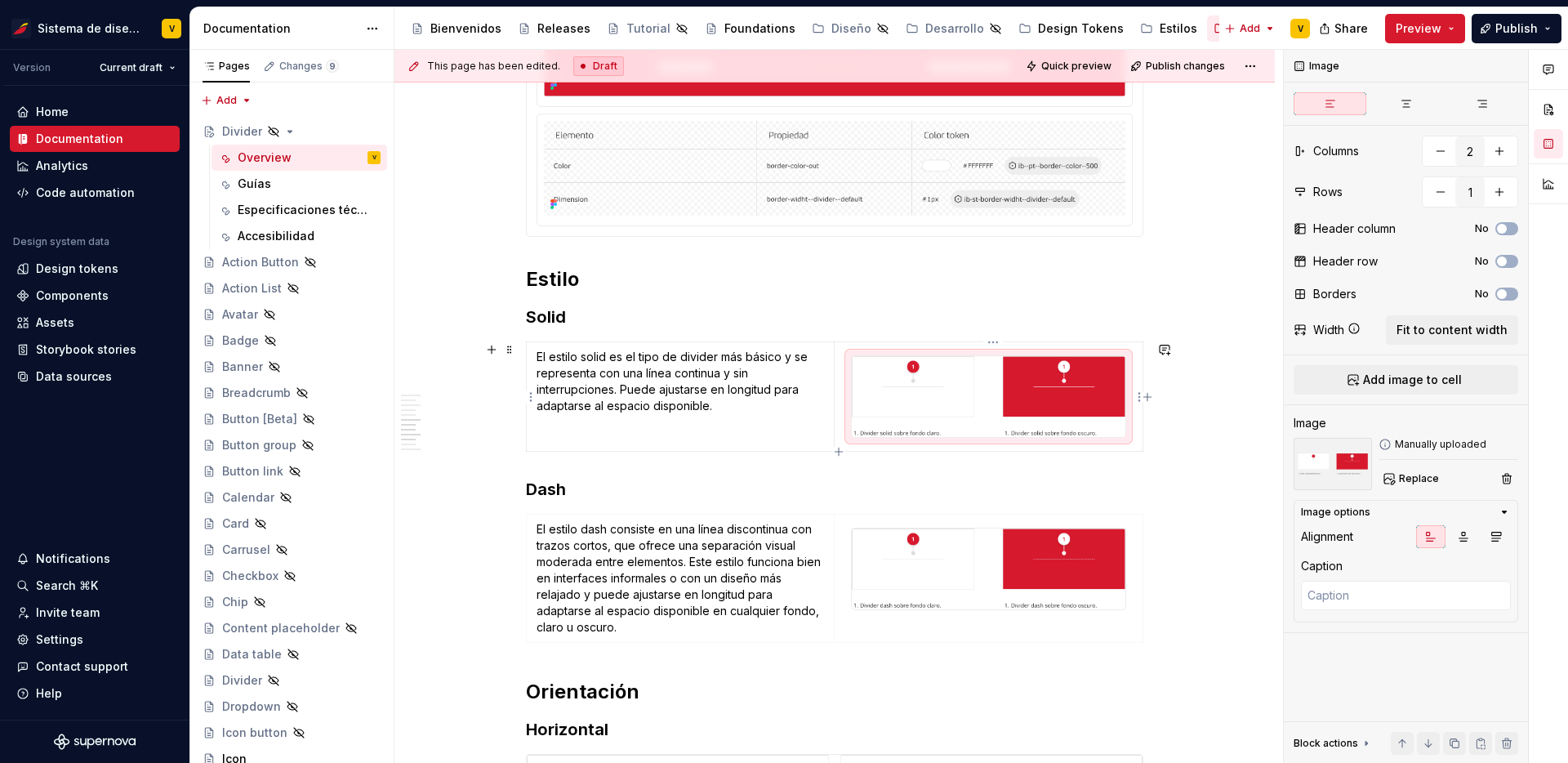
type textarea "*"
click at [843, 418] on td at bounding box center [989, 397] width 309 height 109
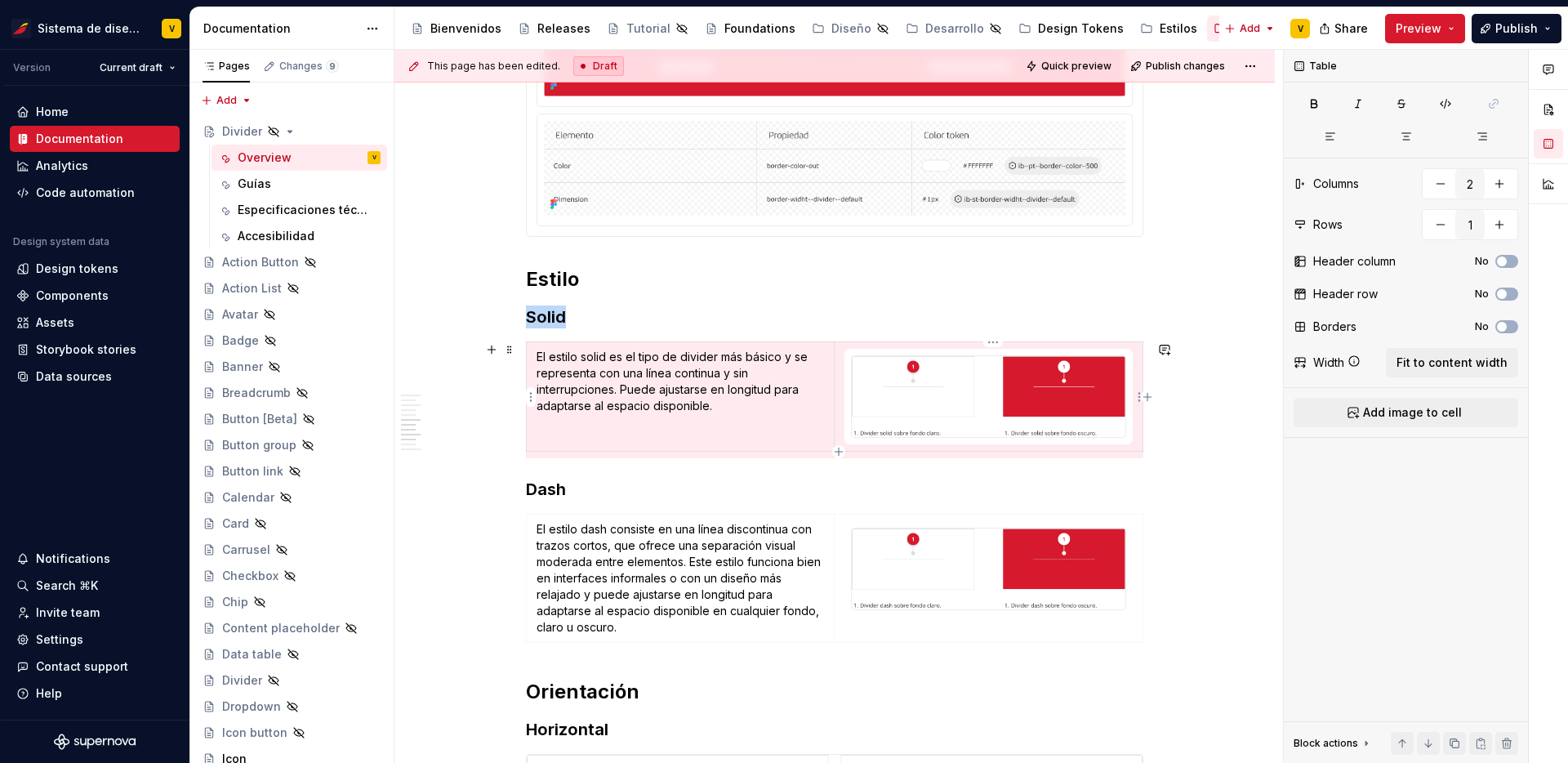
click at [843, 418] on td at bounding box center [989, 397] width 309 height 109
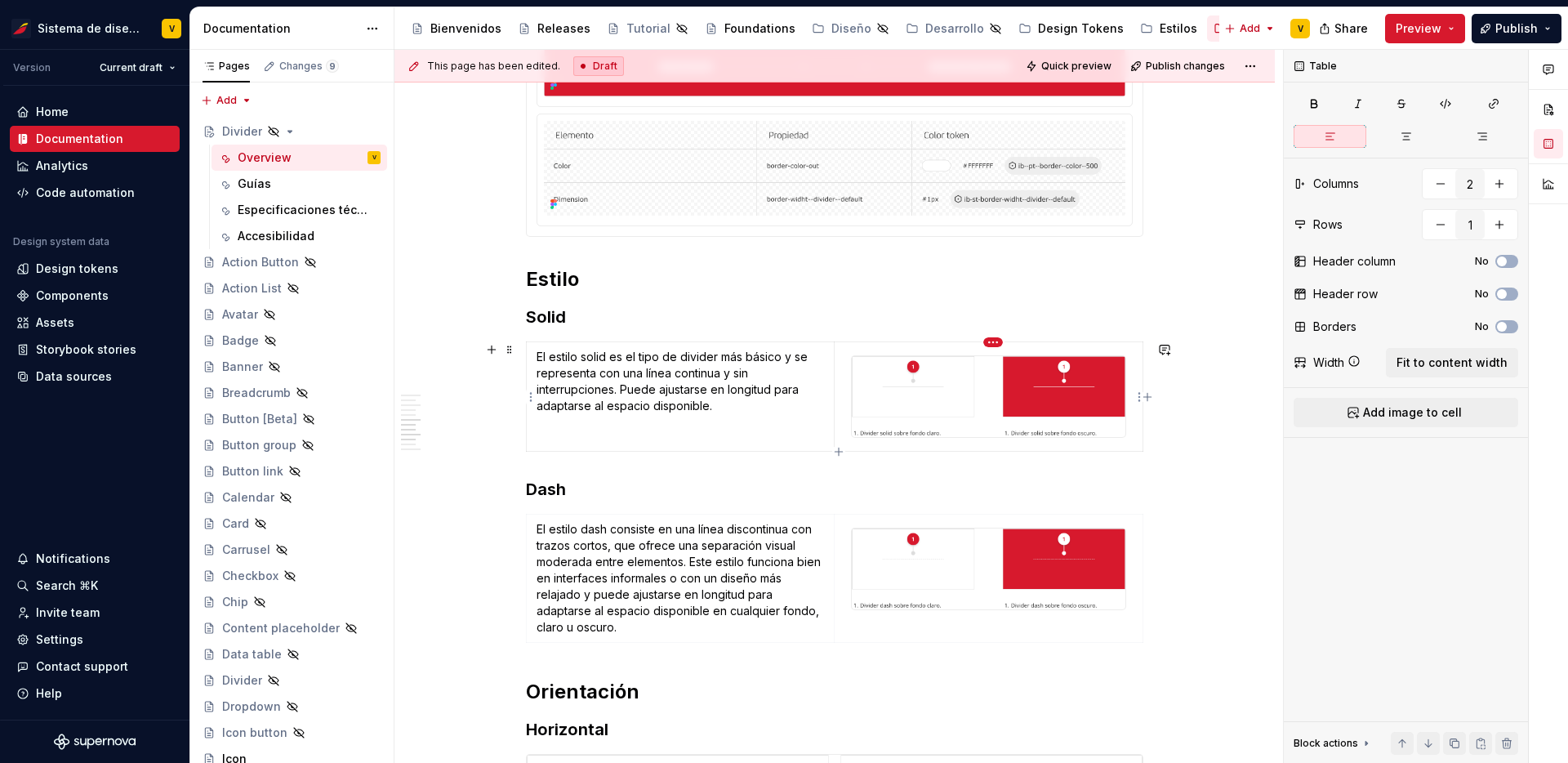
click at [995, 344] on html "Sistema de diseño Iberia V Version Current draft Home Documentation Analytics C…" at bounding box center [784, 381] width 1568 height 763
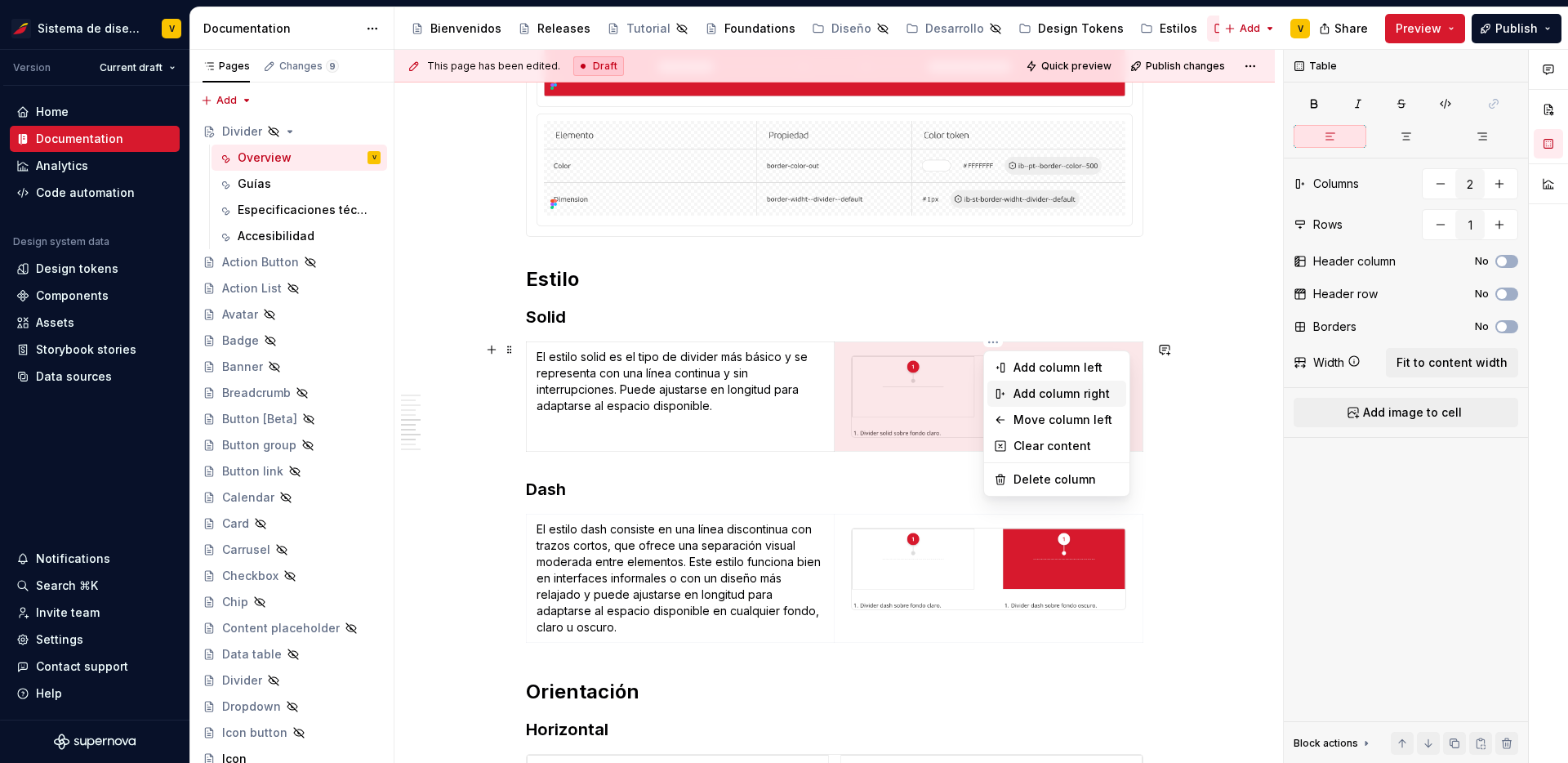
click at [1055, 394] on div "Add column right" at bounding box center [1067, 394] width 106 height 17
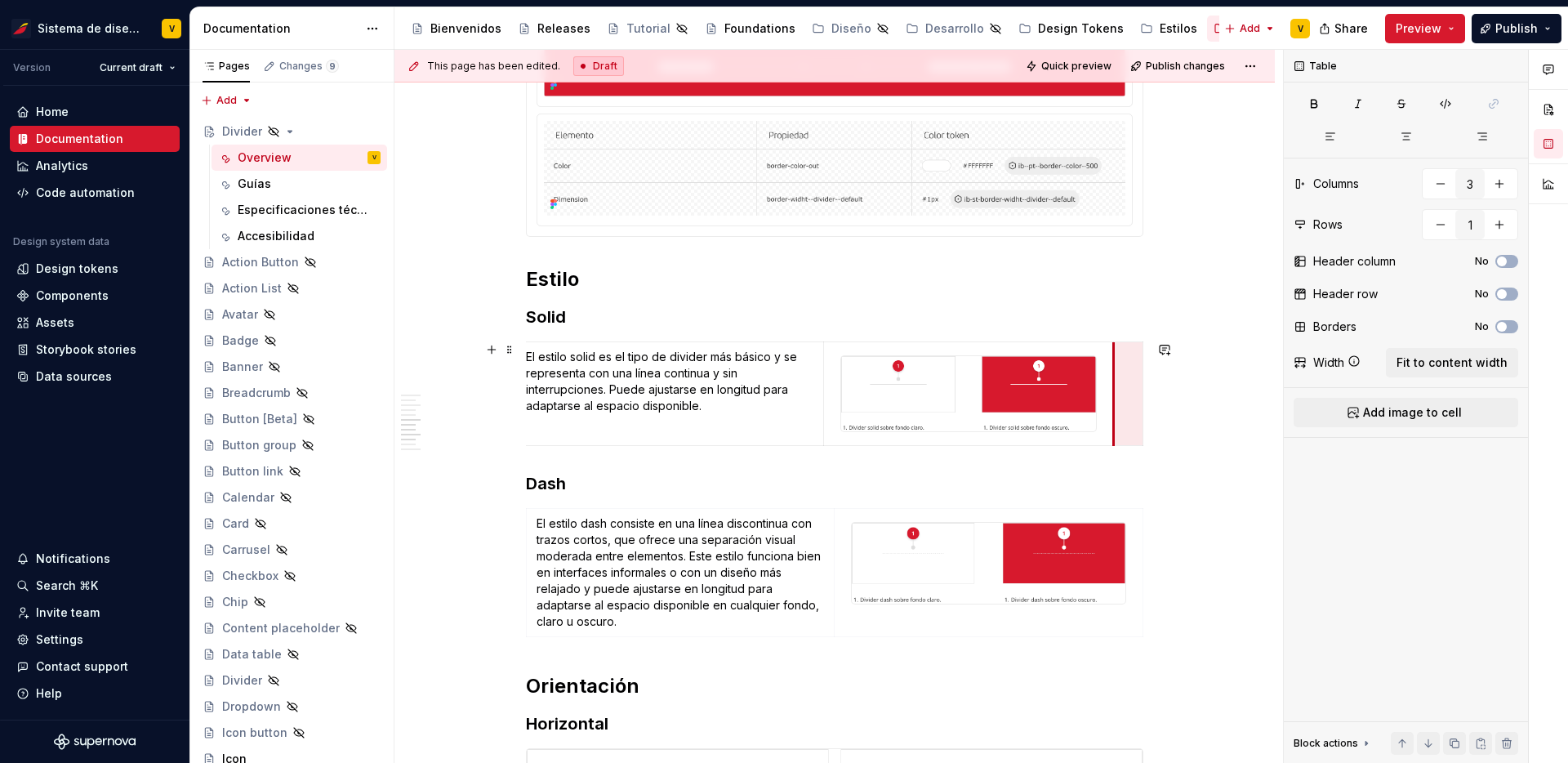
scroll to position [0, 0]
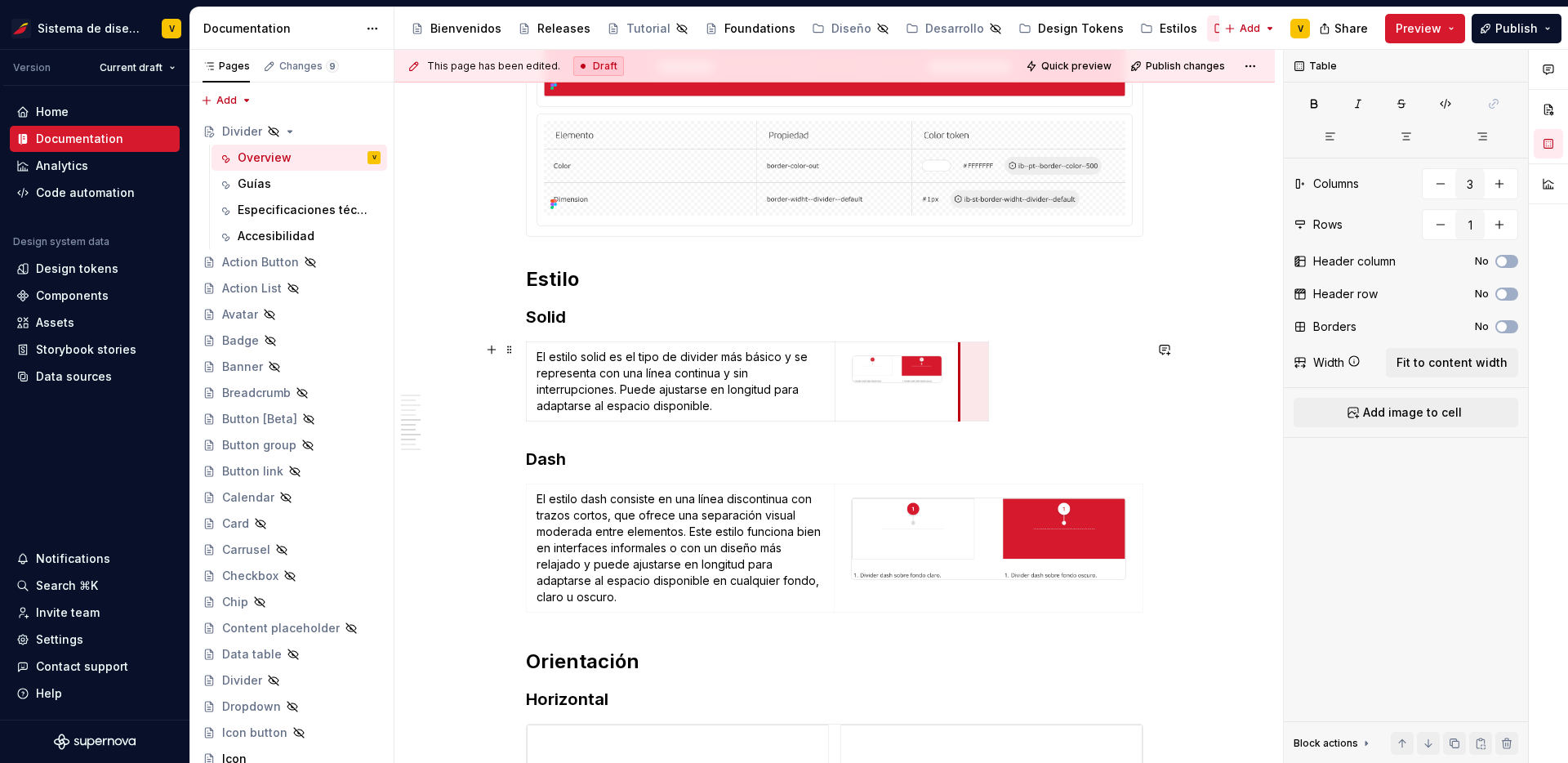
drag, startPoint x: 1125, startPoint y: 376, endPoint x: 940, endPoint y: 383, distance: 185.1
click at [982, 386] on html "Sistema de diseño Iberia V Version Current draft Home Documentation Analytics C…" at bounding box center [784, 381] width 1568 height 763
click at [972, 389] on html "Sistema de diseño Iberia V Version Current draft Home Documentation Analytics C…" at bounding box center [784, 381] width 1568 height 763
drag, startPoint x: 990, startPoint y: 400, endPoint x: 1118, endPoint y: 408, distance: 128.2
click at [997, 379] on td at bounding box center [1038, 382] width 158 height 79
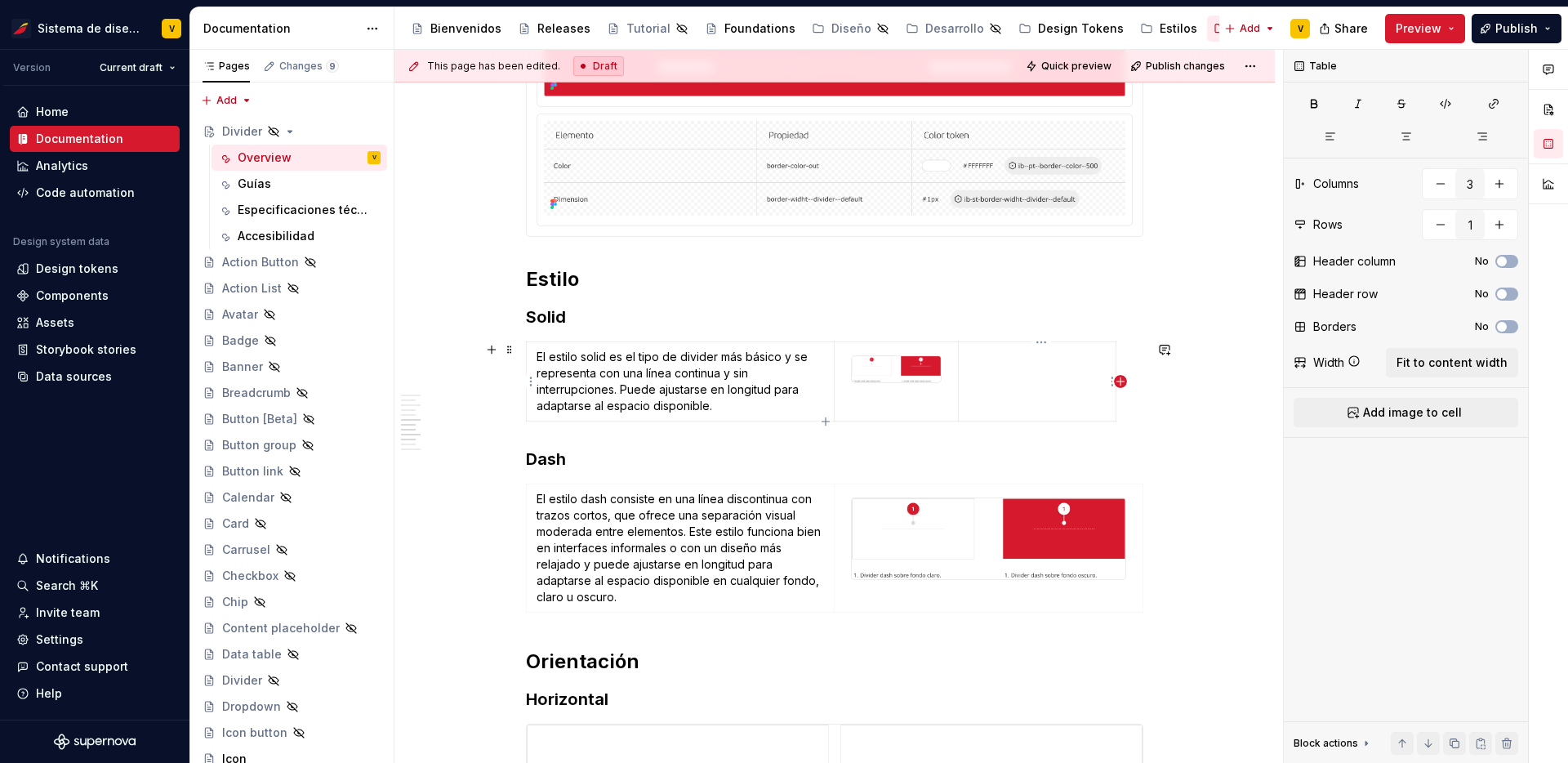
click at [1120, 381] on icon "button" at bounding box center [1120, 381] width 7 height 7
type input "4"
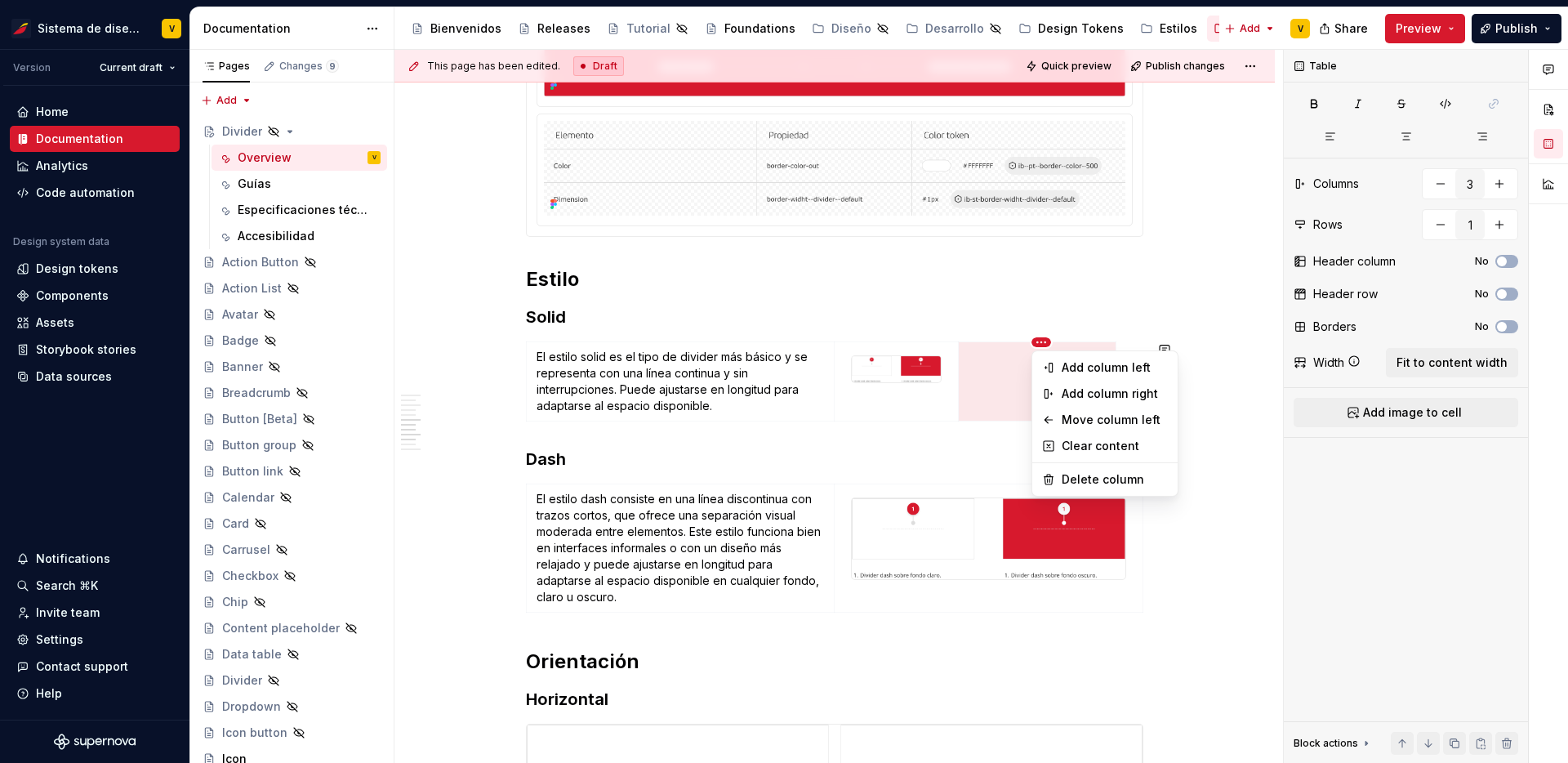
click at [1041, 341] on html "Sistema de diseño Iberia V Version Current draft Home Documentation Analytics C…" at bounding box center [784, 381] width 1568 height 763
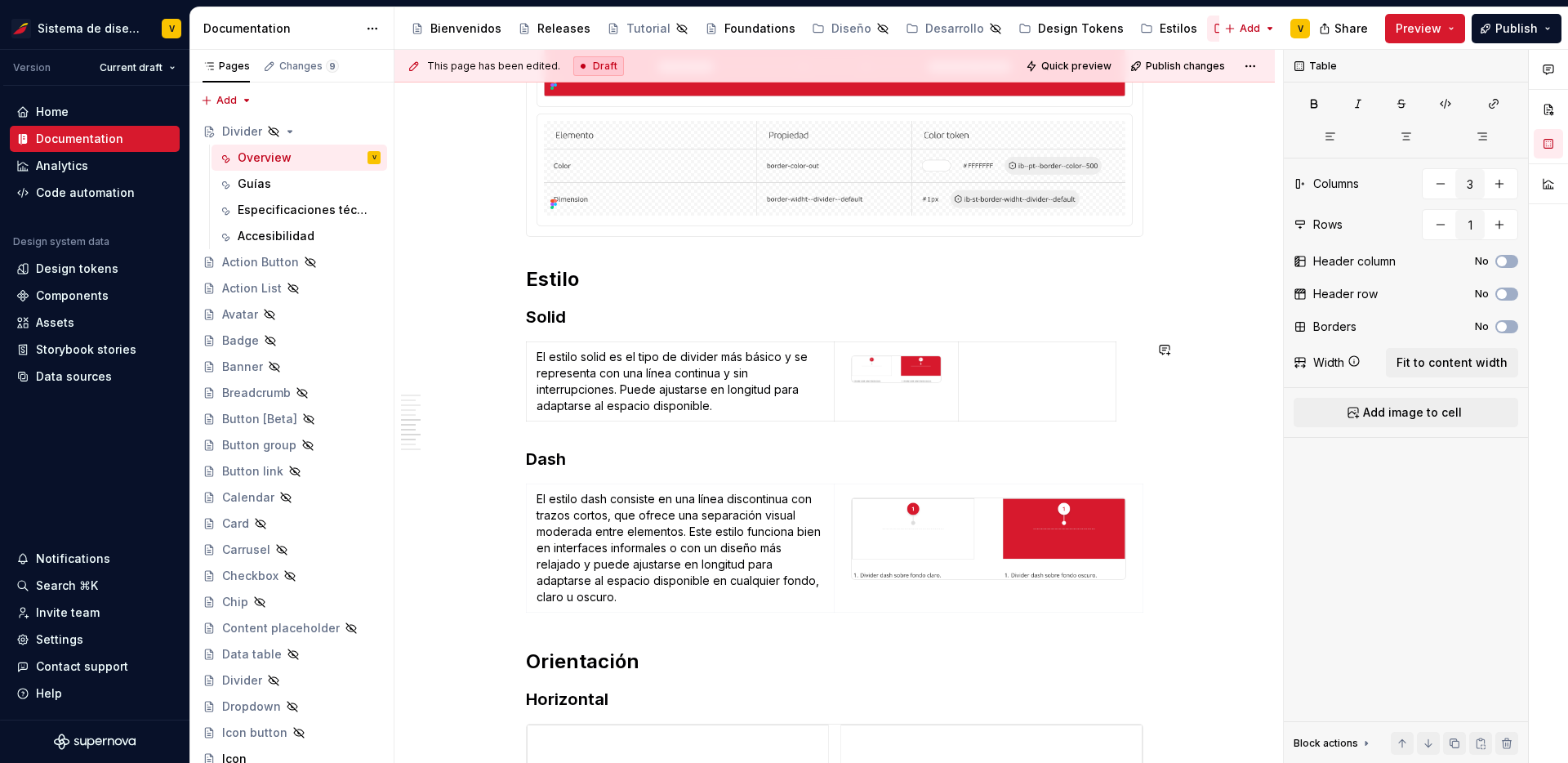
click at [1025, 369] on html "Sistema de diseño Iberia V Version Current draft Home Documentation Analytics C…" at bounding box center [784, 381] width 1568 height 763
click at [1054, 386] on td at bounding box center [1038, 382] width 158 height 79
click at [1452, 408] on span "Add image to cell" at bounding box center [1413, 413] width 99 height 17
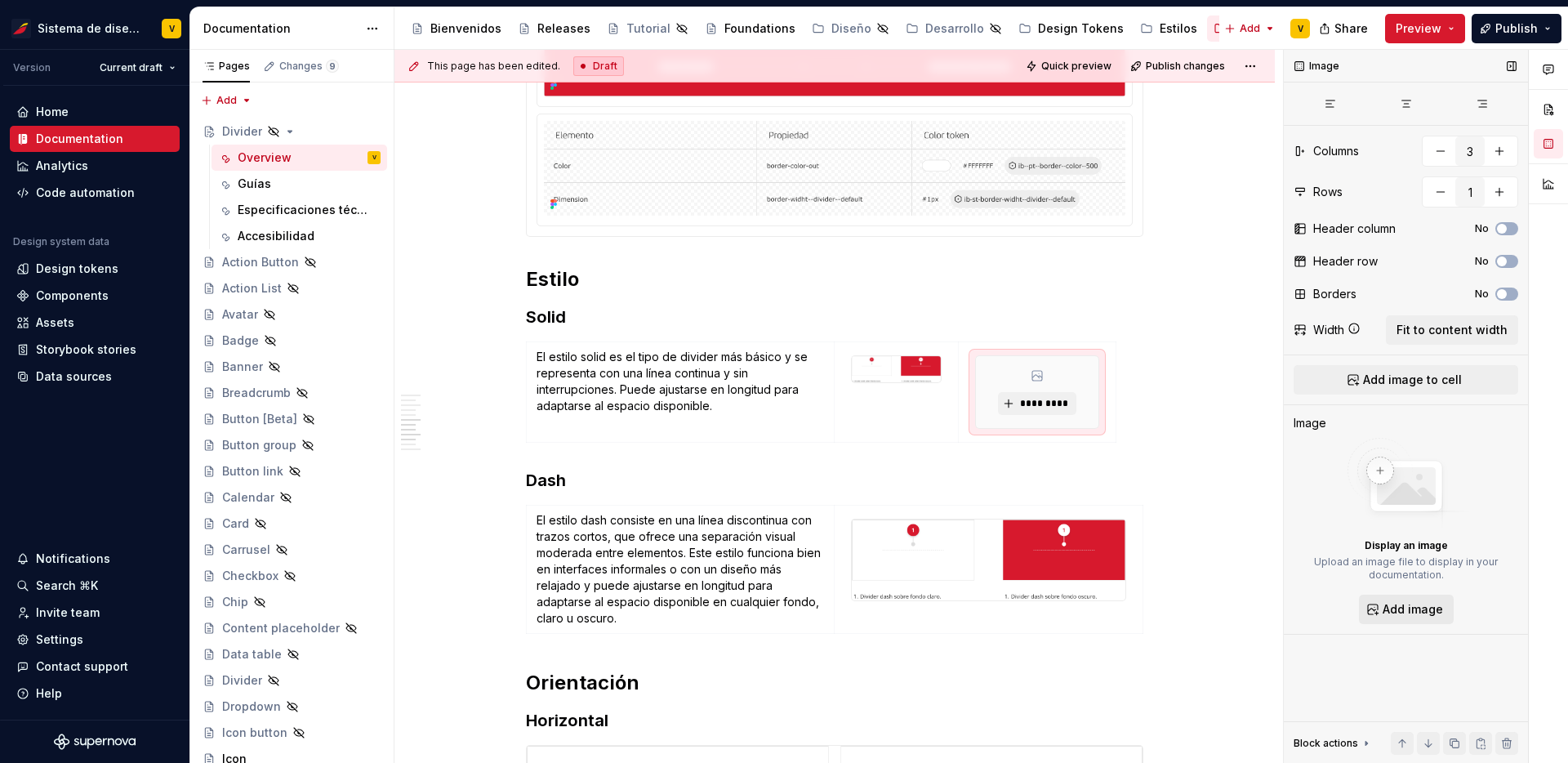
click at [1413, 611] on span "Add image" at bounding box center [1413, 610] width 61 height 17
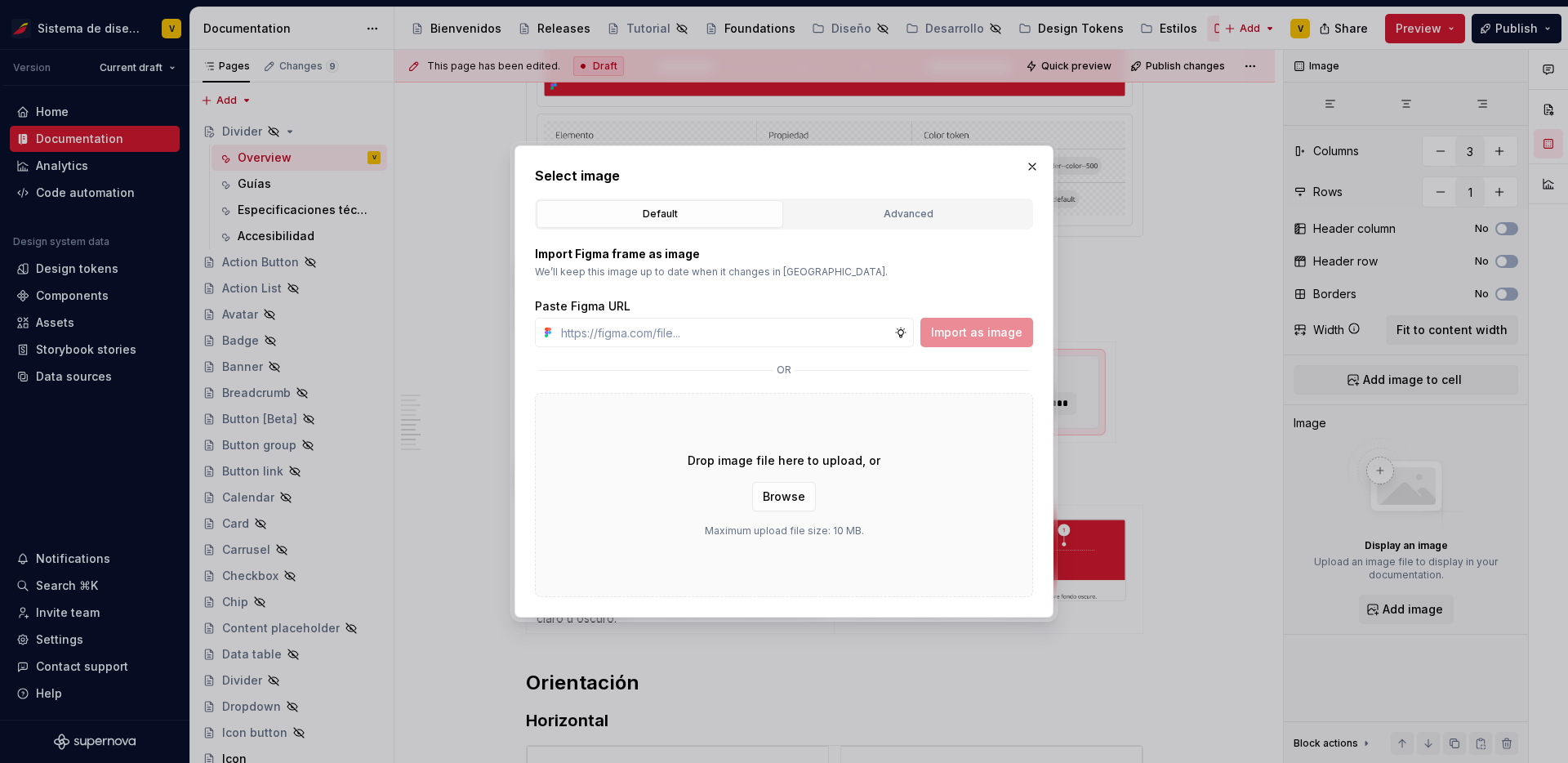
type textarea "*"
type input "[URL][DOMAIN_NAME]"
click at [958, 332] on span "Import as image" at bounding box center [977, 332] width 91 height 17
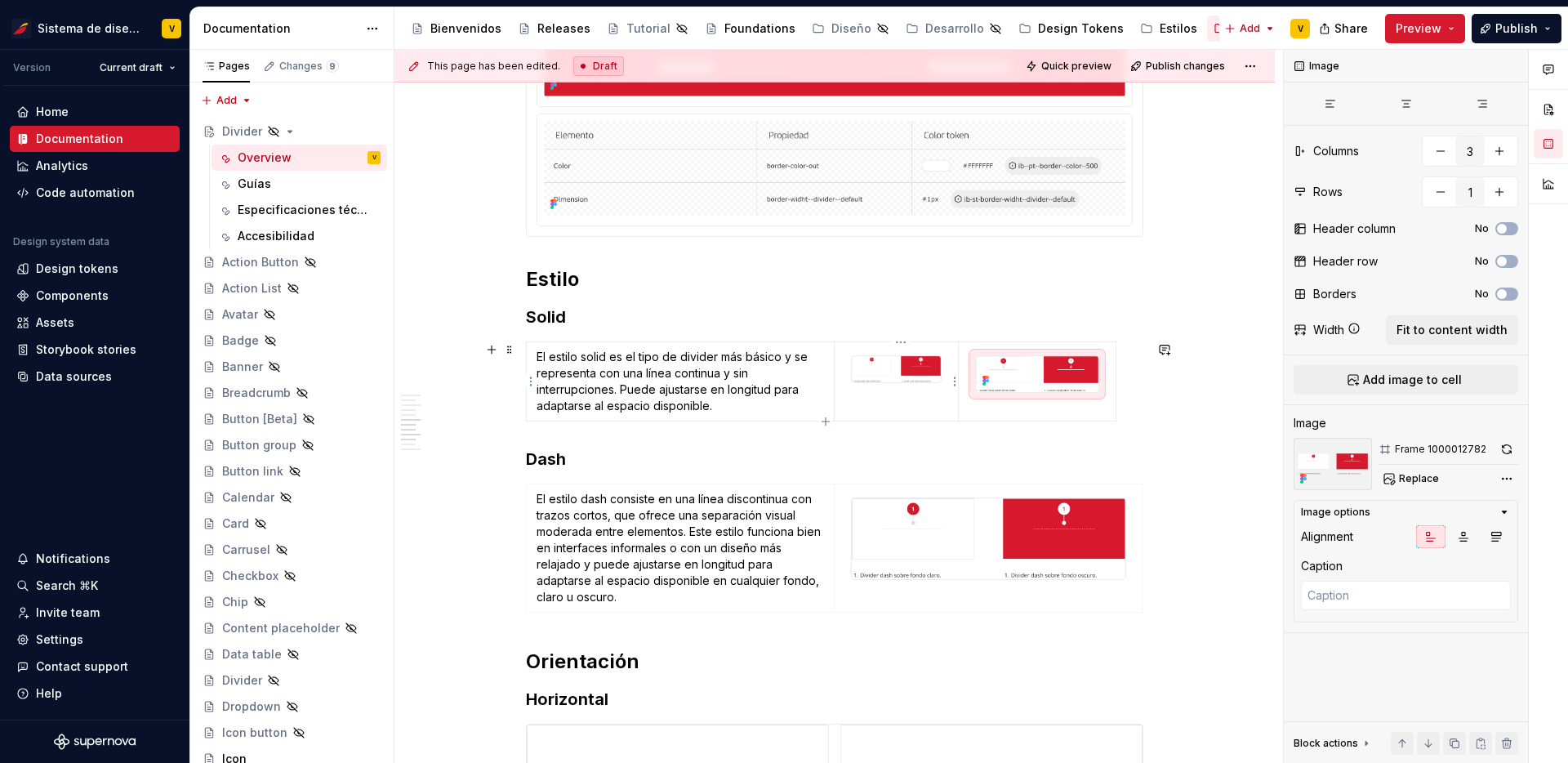
type textarea "*"
click at [936, 376] on img at bounding box center [896, 370] width 89 height 26
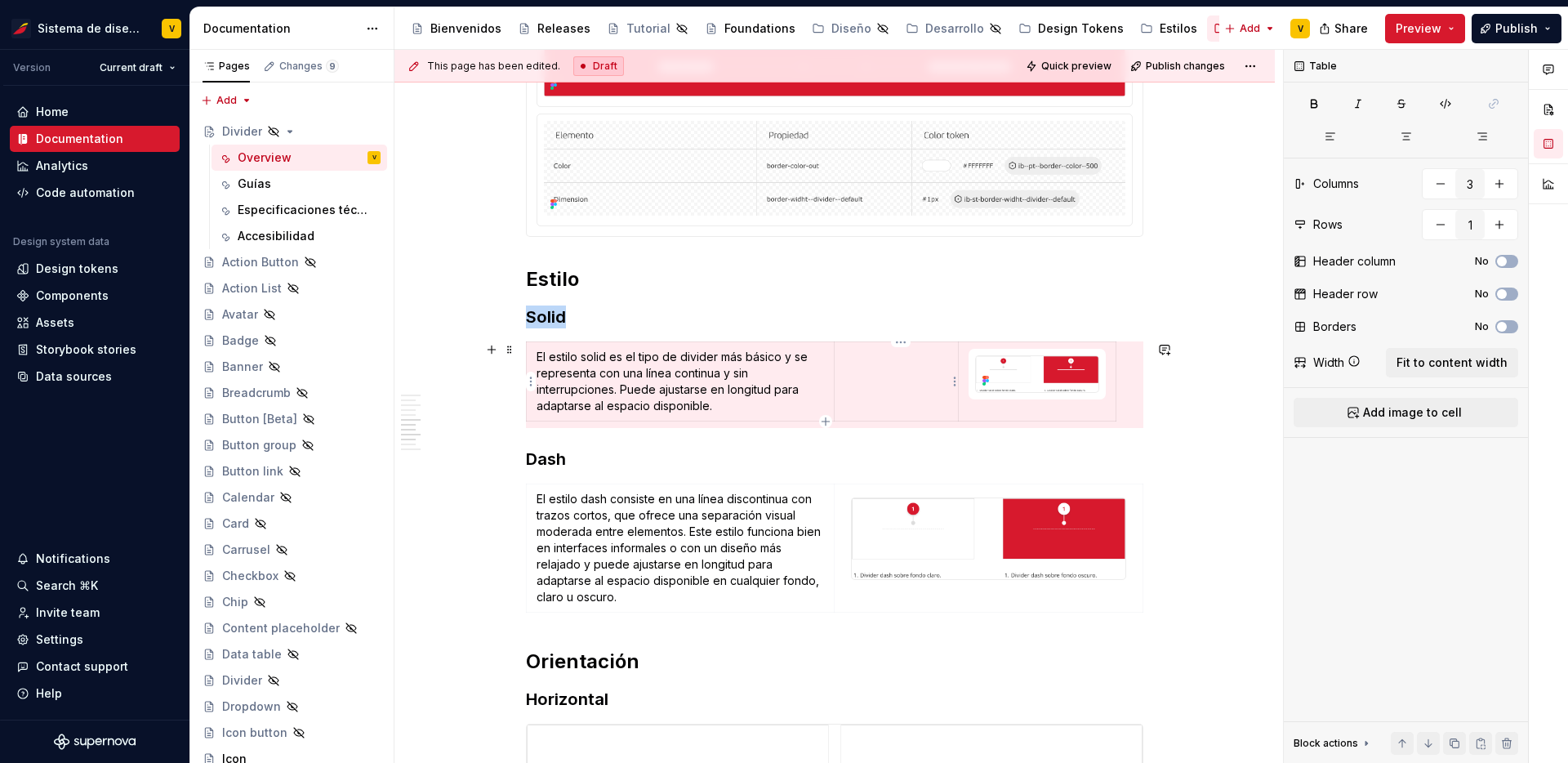
click at [899, 386] on td at bounding box center [897, 382] width 124 height 79
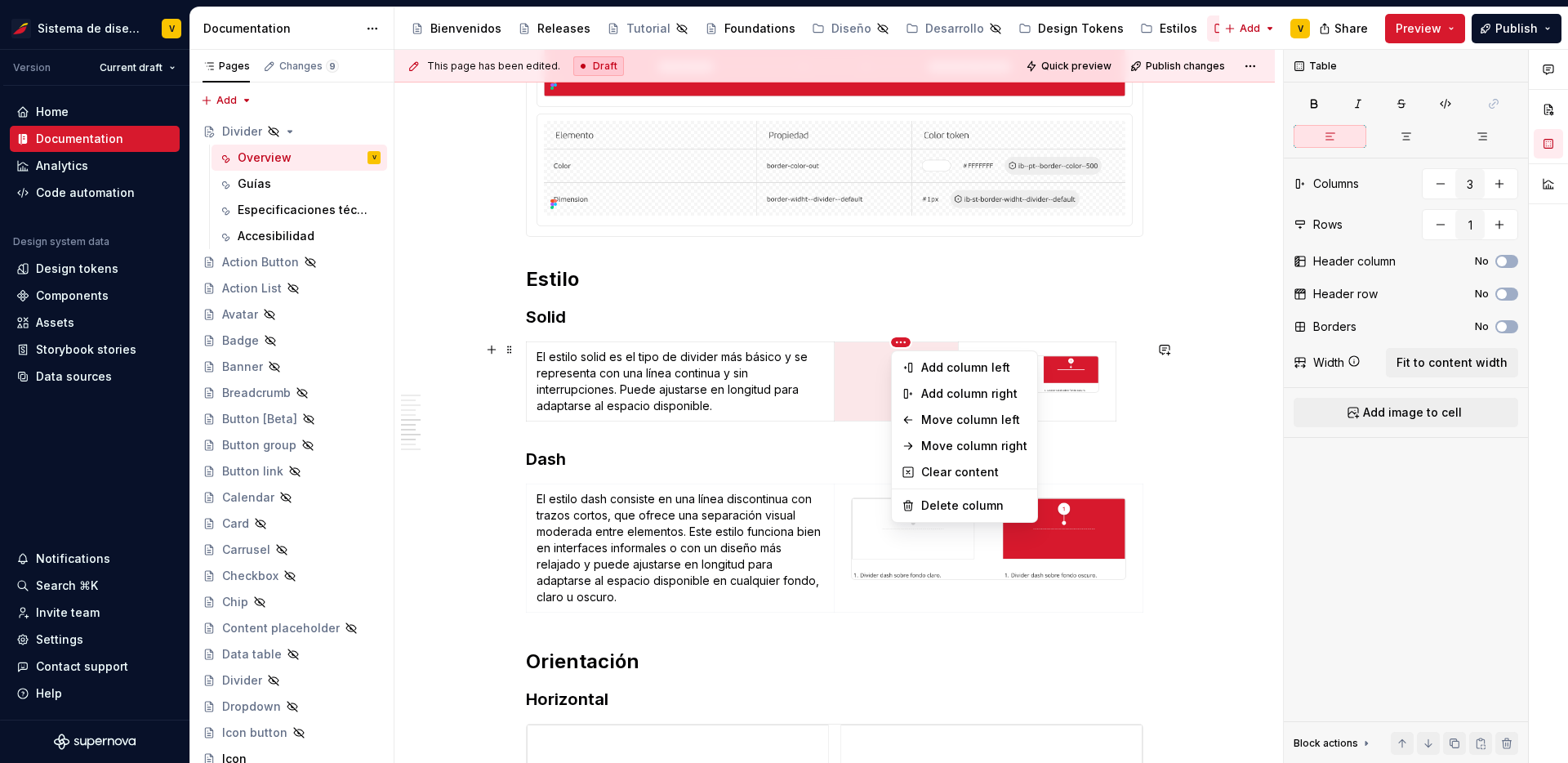
click at [901, 344] on html "Sistema de diseño Iberia V Version Current draft Home Documentation Analytics C…" at bounding box center [784, 381] width 1568 height 763
click at [928, 507] on div "Delete column" at bounding box center [974, 506] width 106 height 17
type input "2"
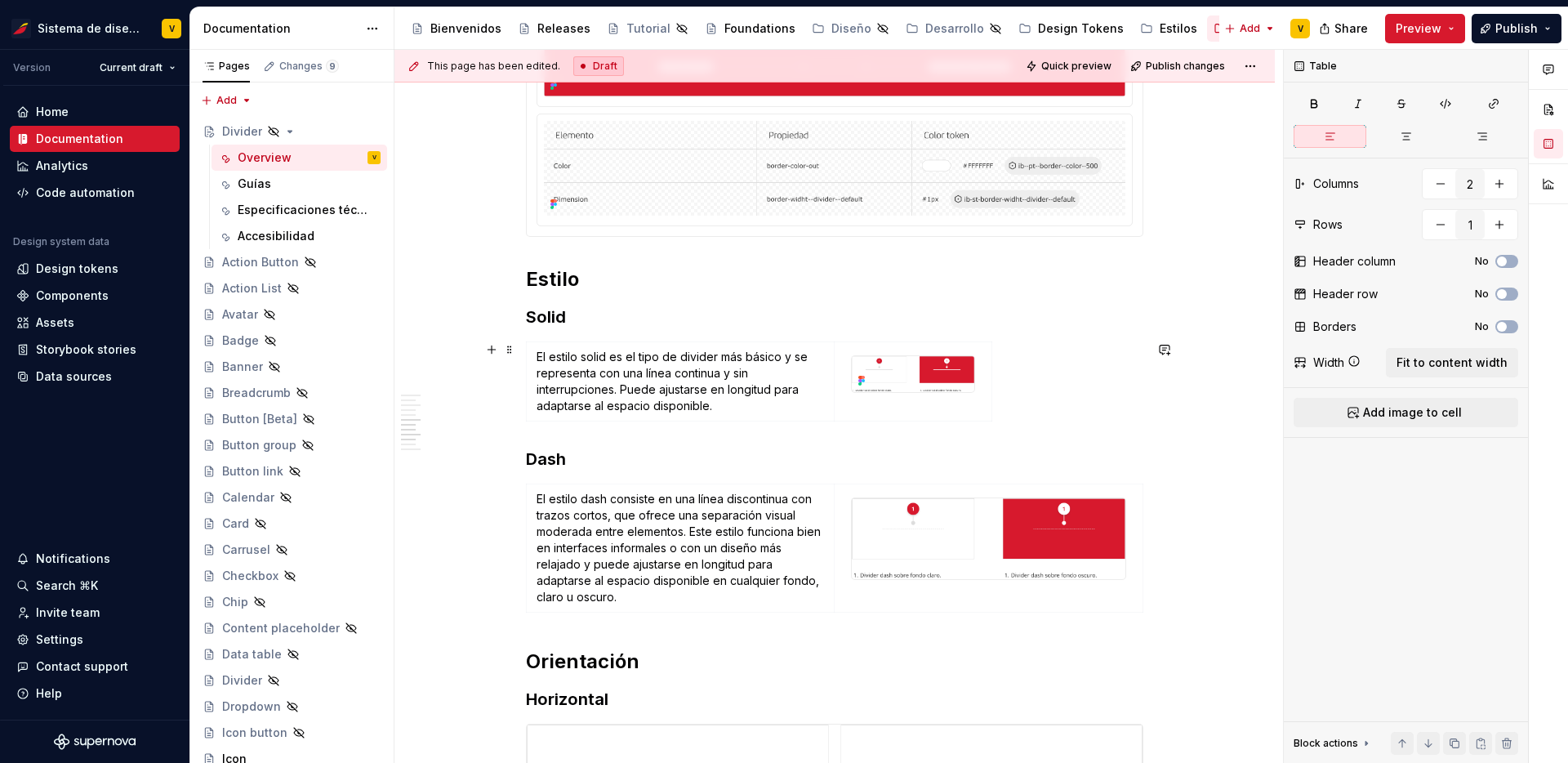
click at [1018, 379] on div "El estilo solid es el tipo de divider más básico y se representa con una línea …" at bounding box center [835, 385] width 618 height 87
click at [992, 396] on td at bounding box center [914, 382] width 158 height 79
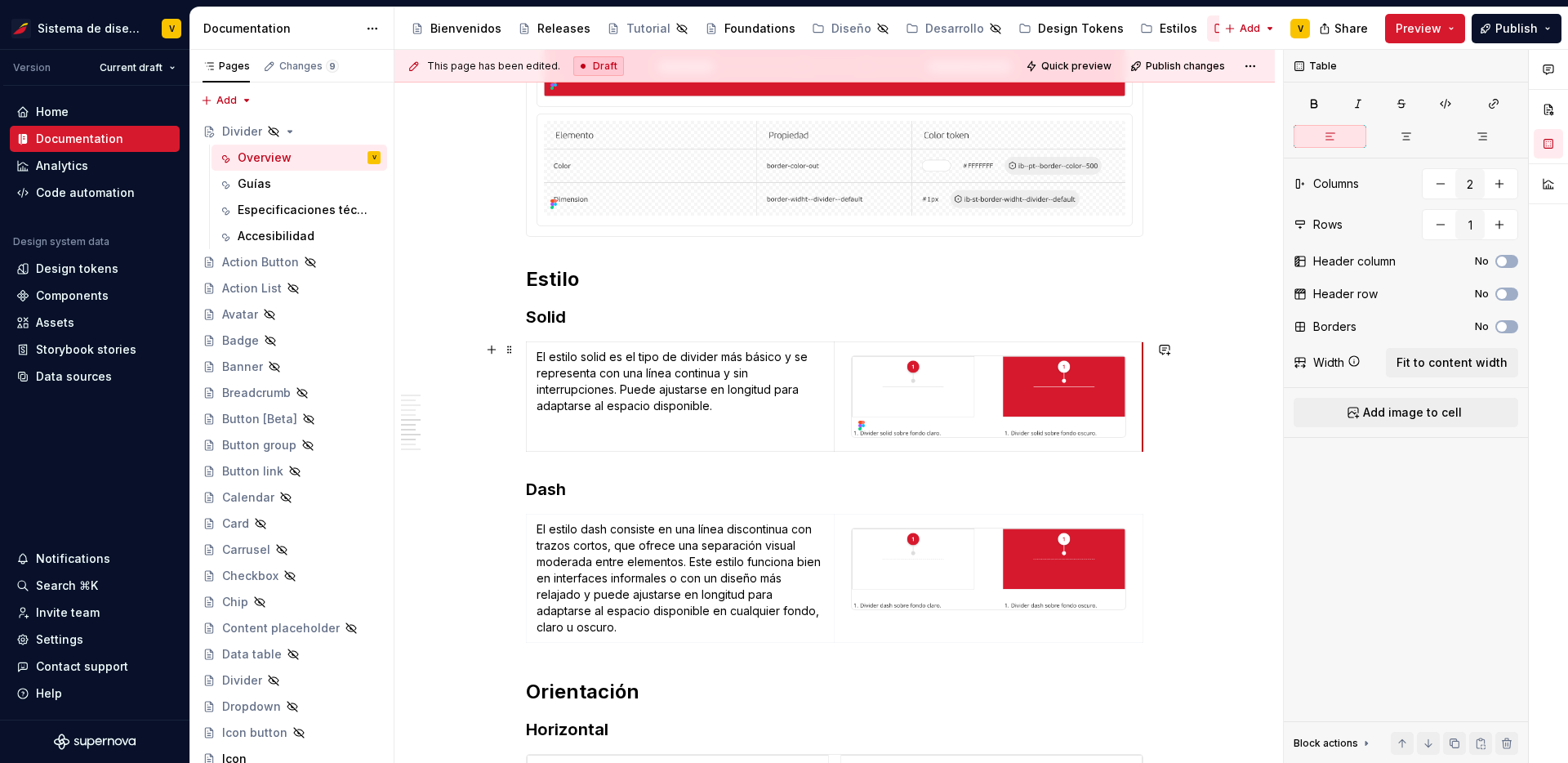
drag, startPoint x: 995, startPoint y: 396, endPoint x: 1146, endPoint y: 418, distance: 152.6
click at [1064, 408] on img at bounding box center [988, 397] width 273 height 81
click at [977, 637] on td at bounding box center [989, 578] width 309 height 128
click at [994, 625] on td at bounding box center [989, 578] width 309 height 128
click at [1401, 410] on span "Add image to cell" at bounding box center [1413, 413] width 99 height 17
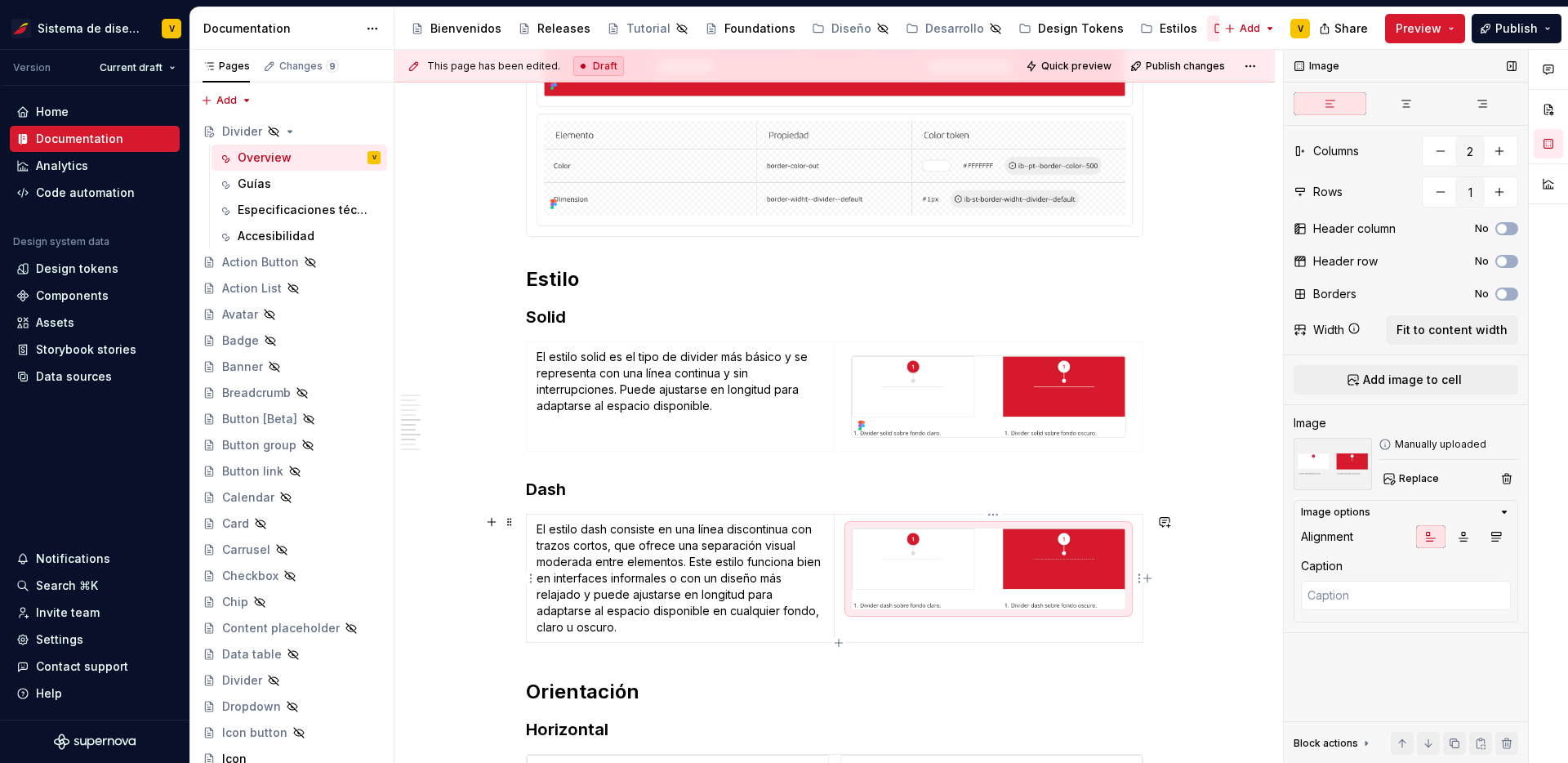
click at [942, 569] on img at bounding box center [988, 569] width 273 height 81
type textarea "*"
click at [1378, 376] on span "Add image to cell" at bounding box center [1413, 380] width 99 height 17
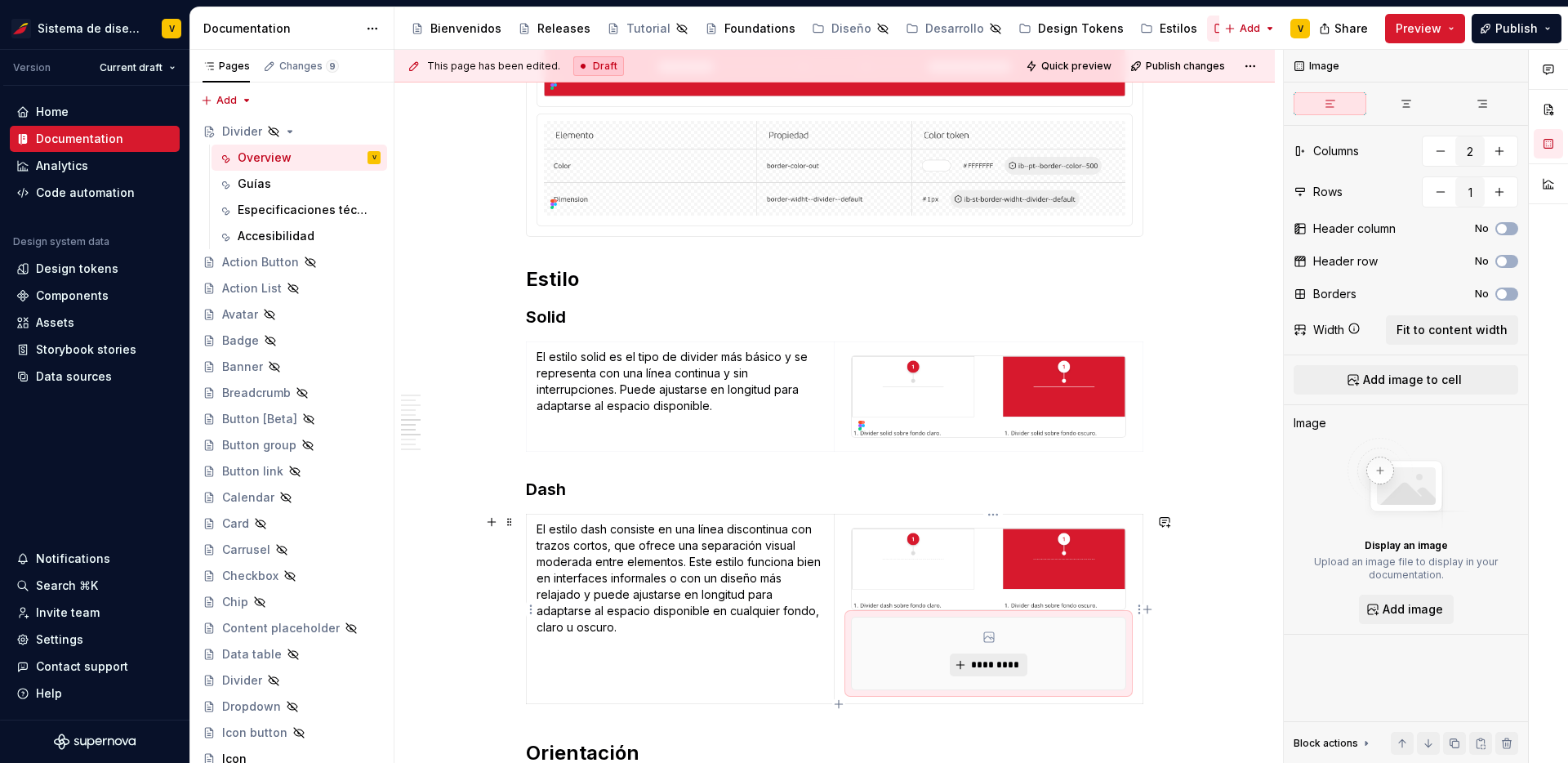
click at [970, 665] on button "*********" at bounding box center [988, 665] width 77 height 23
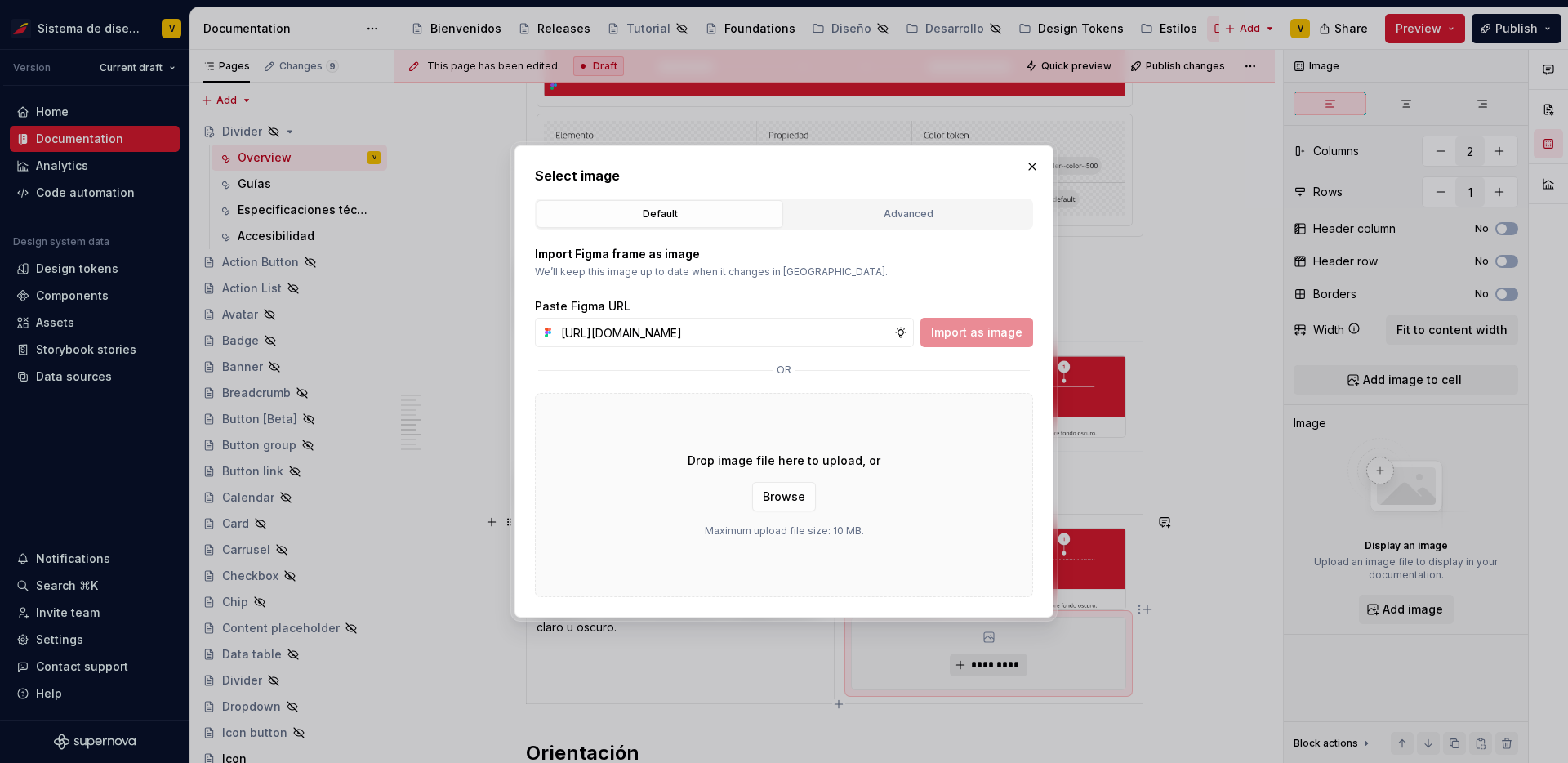
scroll to position [0, 341]
type input "[URL][DOMAIN_NAME]"
click at [994, 329] on span "Import as image" at bounding box center [977, 332] width 91 height 17
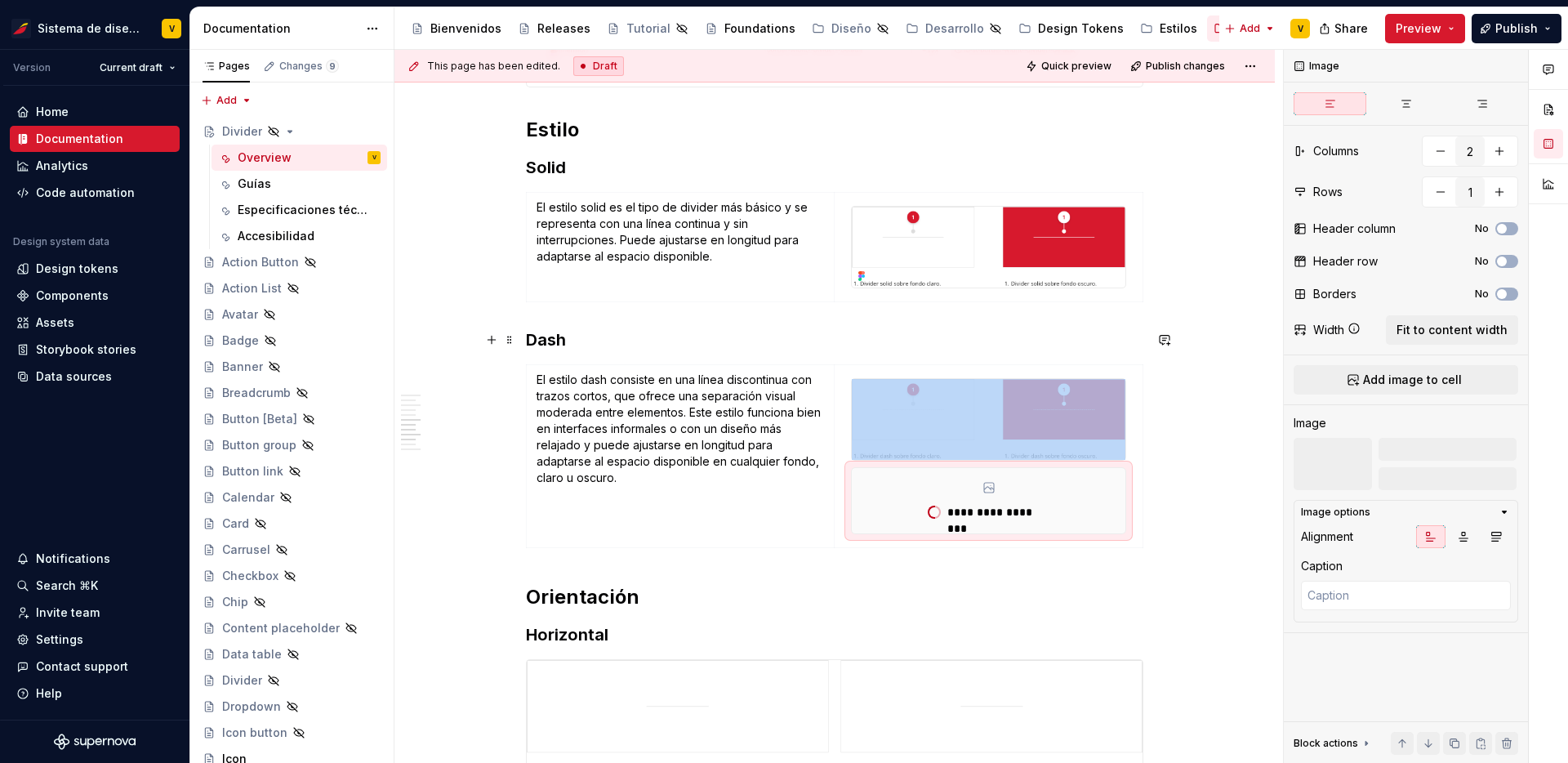
scroll to position [1373, 0]
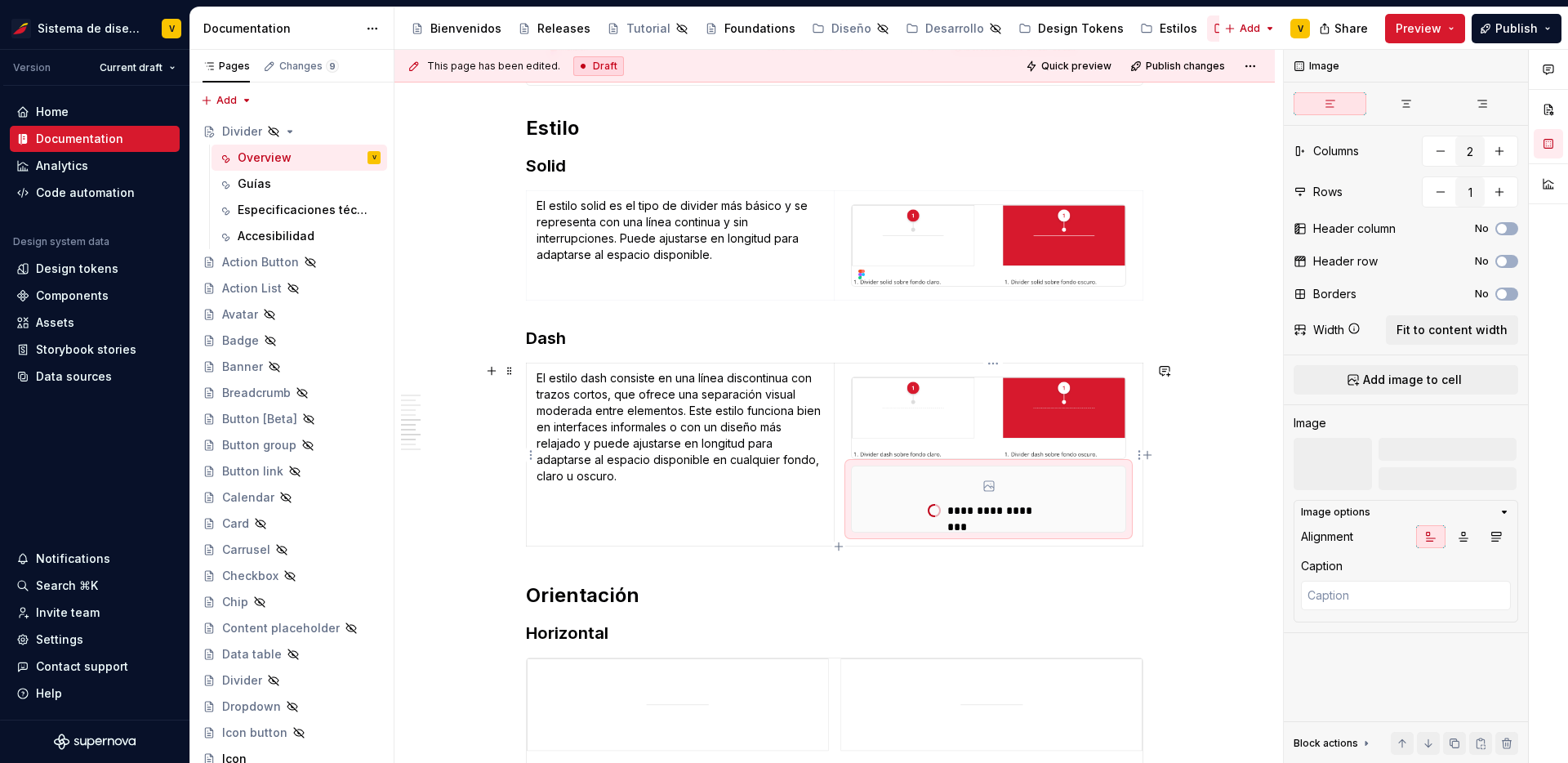
click at [973, 424] on img at bounding box center [988, 417] width 273 height 81
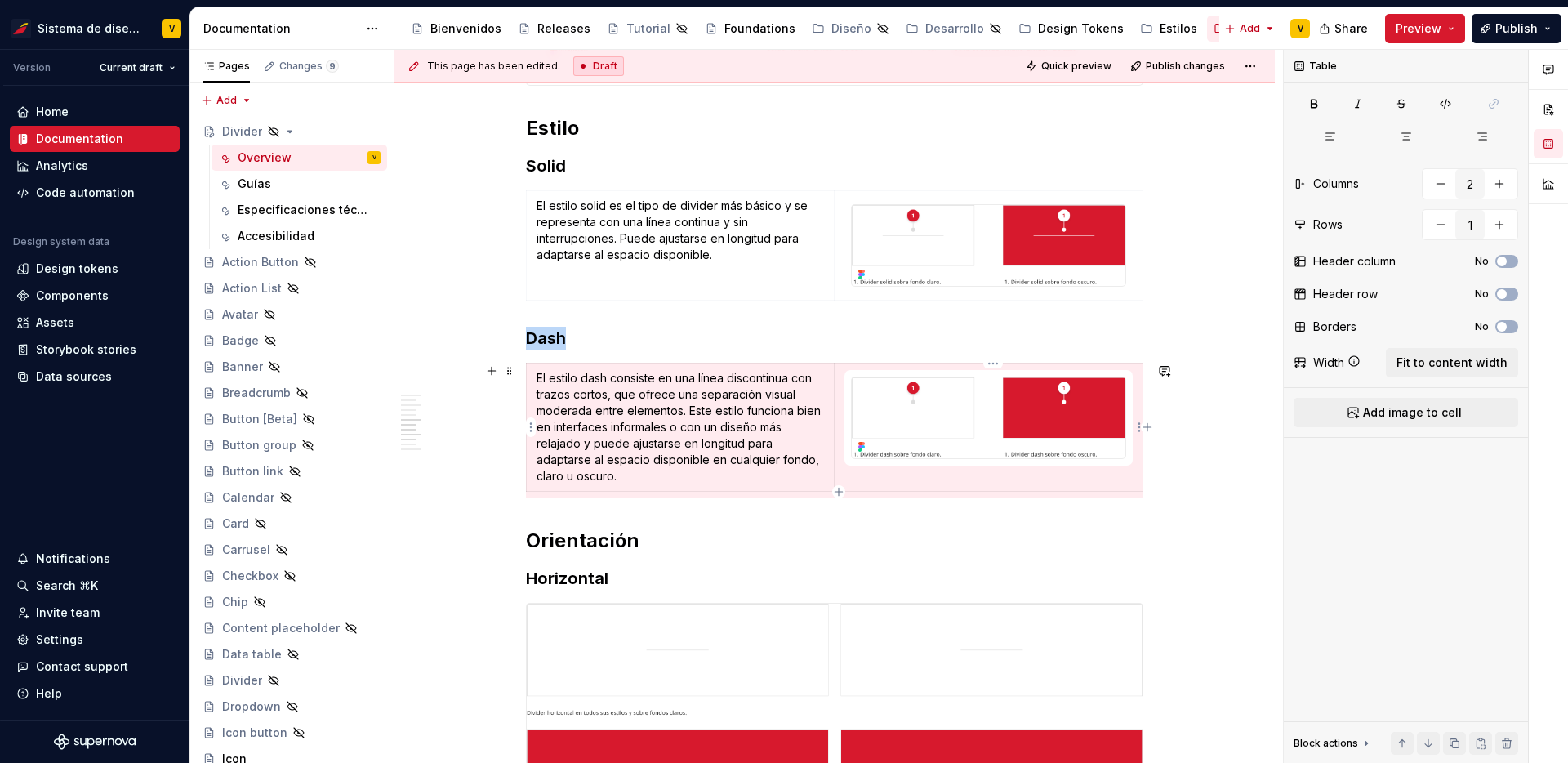
click at [984, 397] on img at bounding box center [988, 417] width 273 height 81
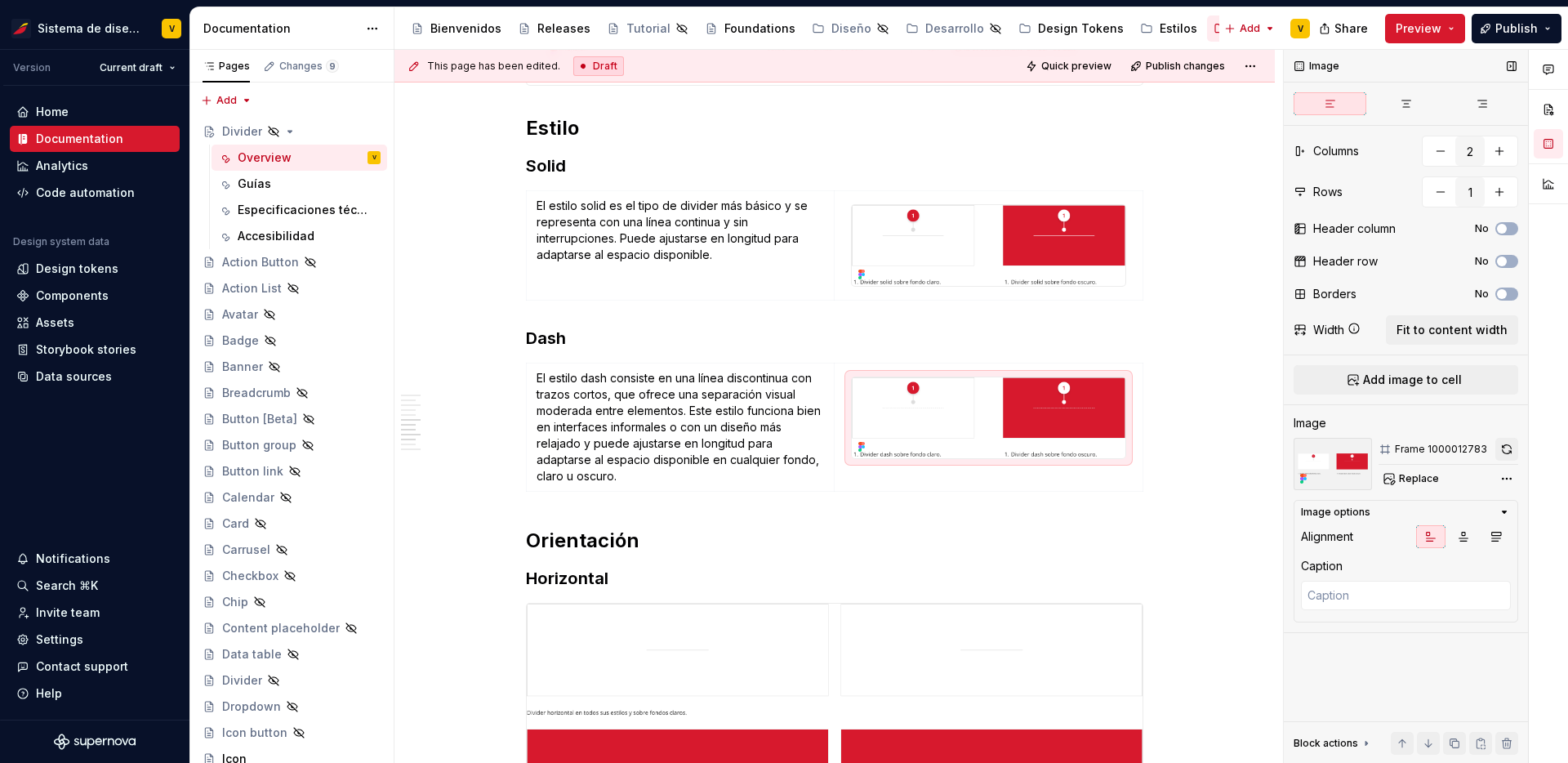
click at [1505, 446] on button "button" at bounding box center [1507, 449] width 23 height 23
click at [1075, 247] on img at bounding box center [988, 246] width 273 height 81
click at [1509, 444] on button "button" at bounding box center [1507, 449] width 23 height 23
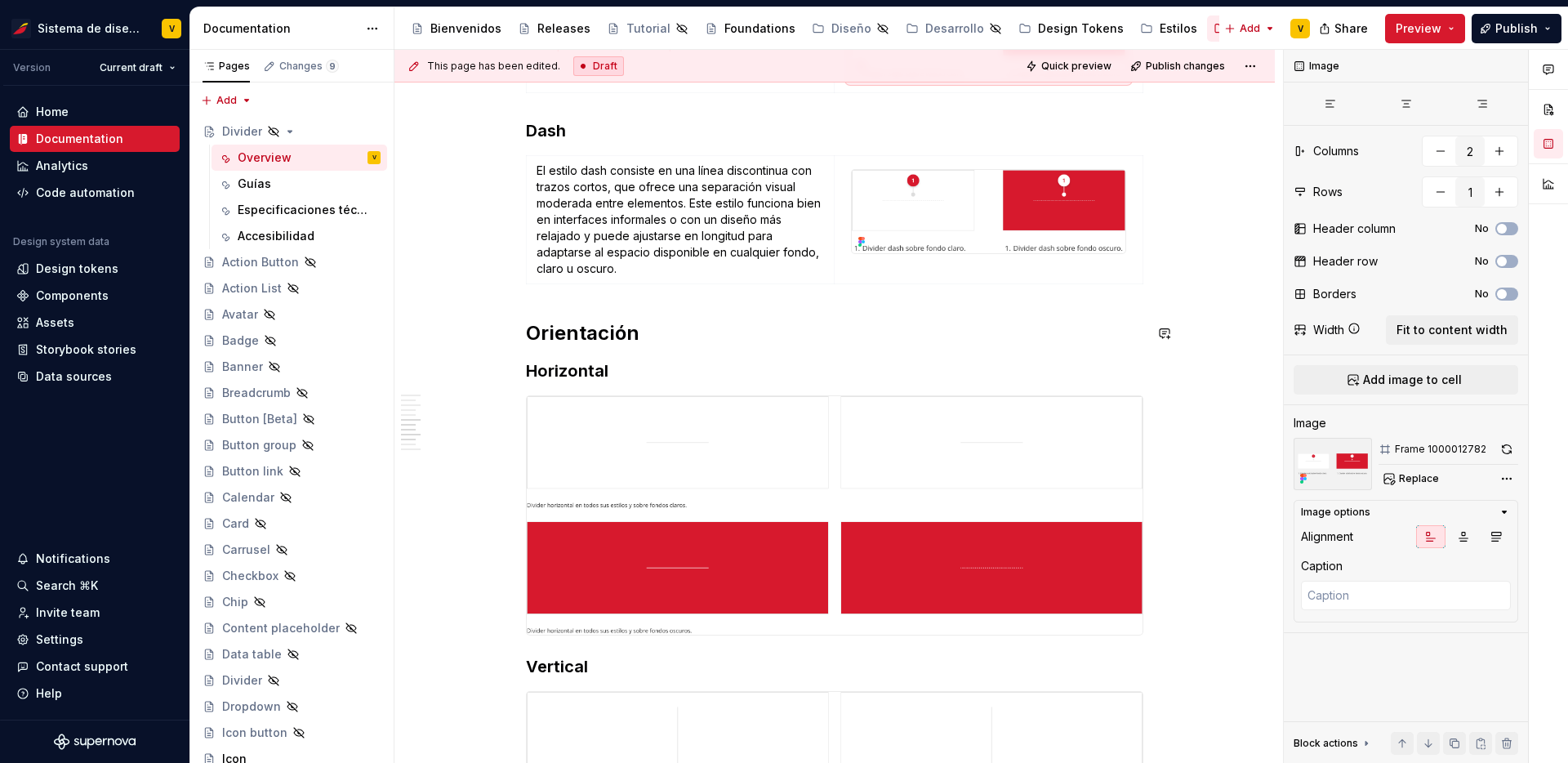
scroll to position [1714, 0]
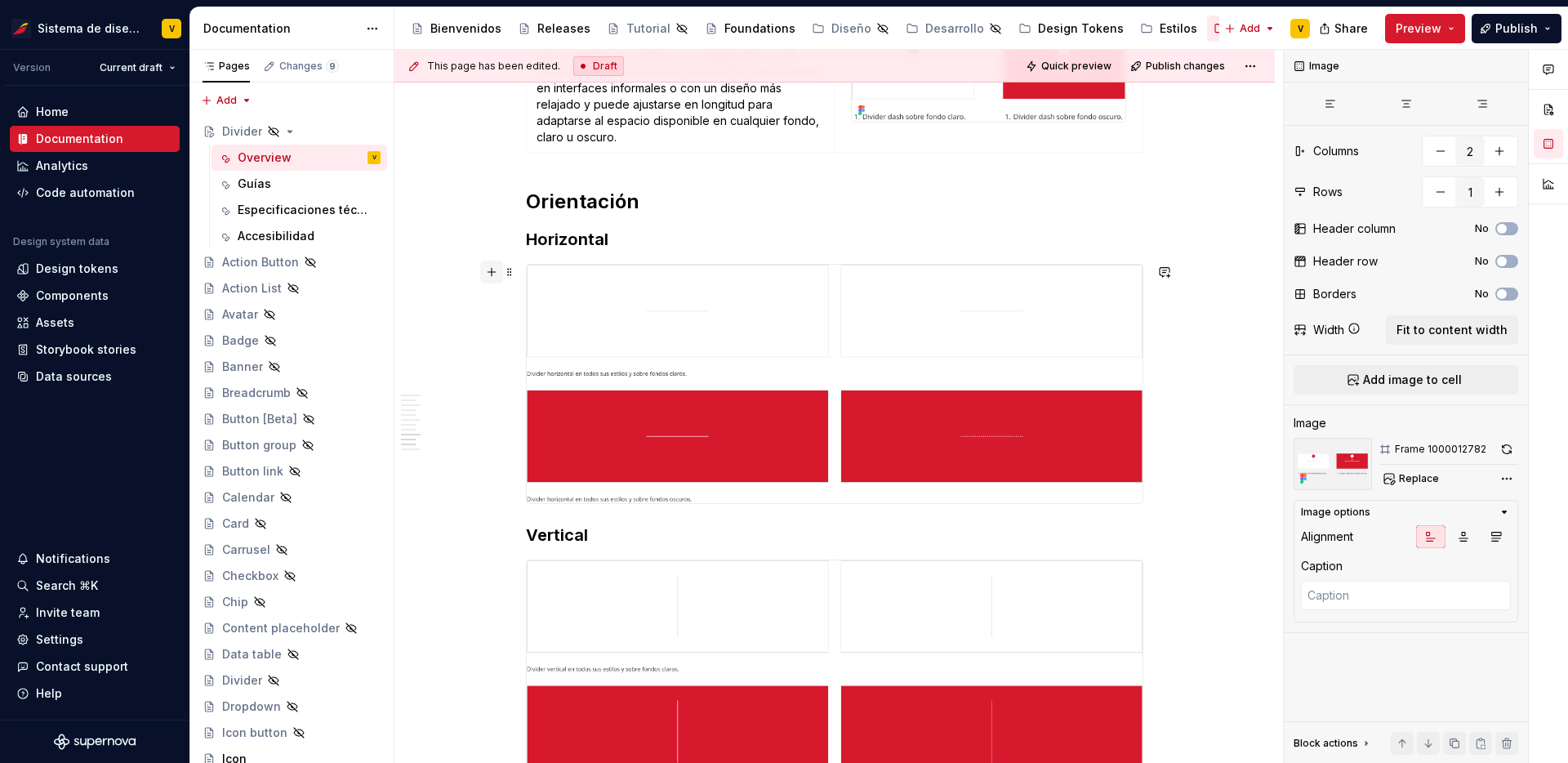
click at [497, 272] on button "button" at bounding box center [492, 272] width 23 height 23
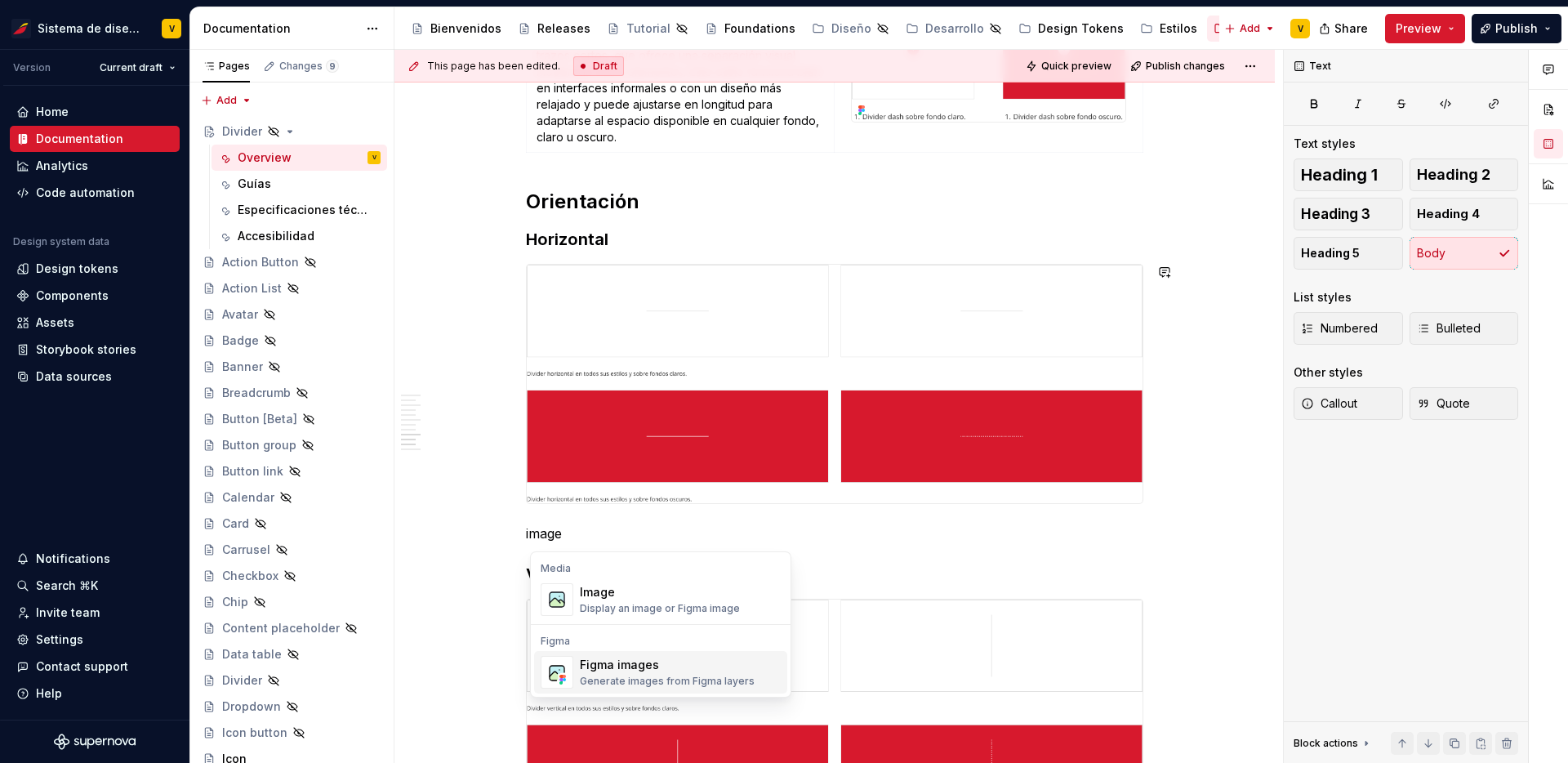
click at [632, 678] on div "Generate images from Figma layers" at bounding box center [666, 682] width 175 height 13
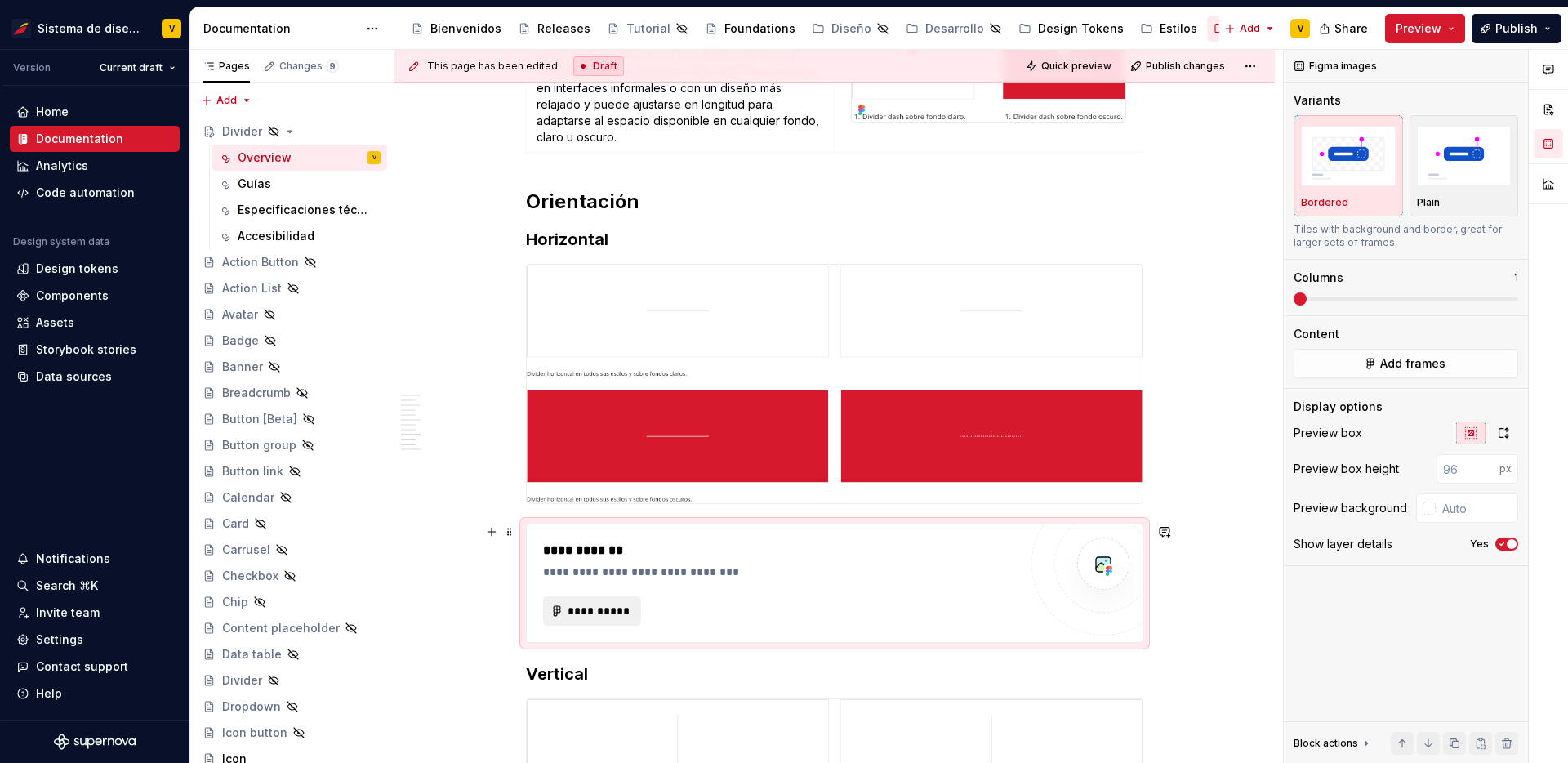
click at [589, 612] on span "**********" at bounding box center [598, 612] width 63 height 17
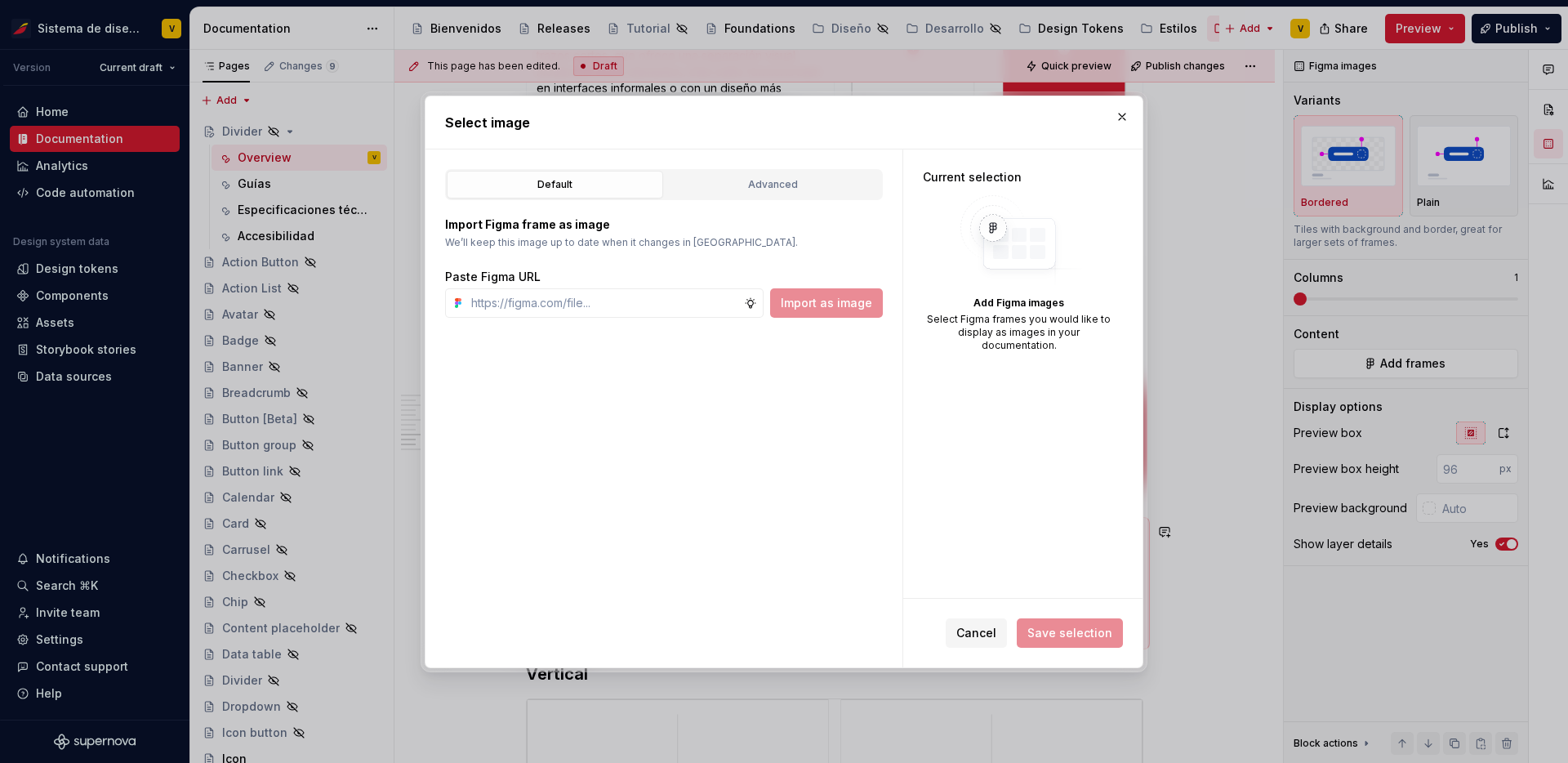
type textarea "*"
type input "[URL][DOMAIN_NAME]"
click at [835, 304] on span "Import as image" at bounding box center [827, 304] width 91 height 17
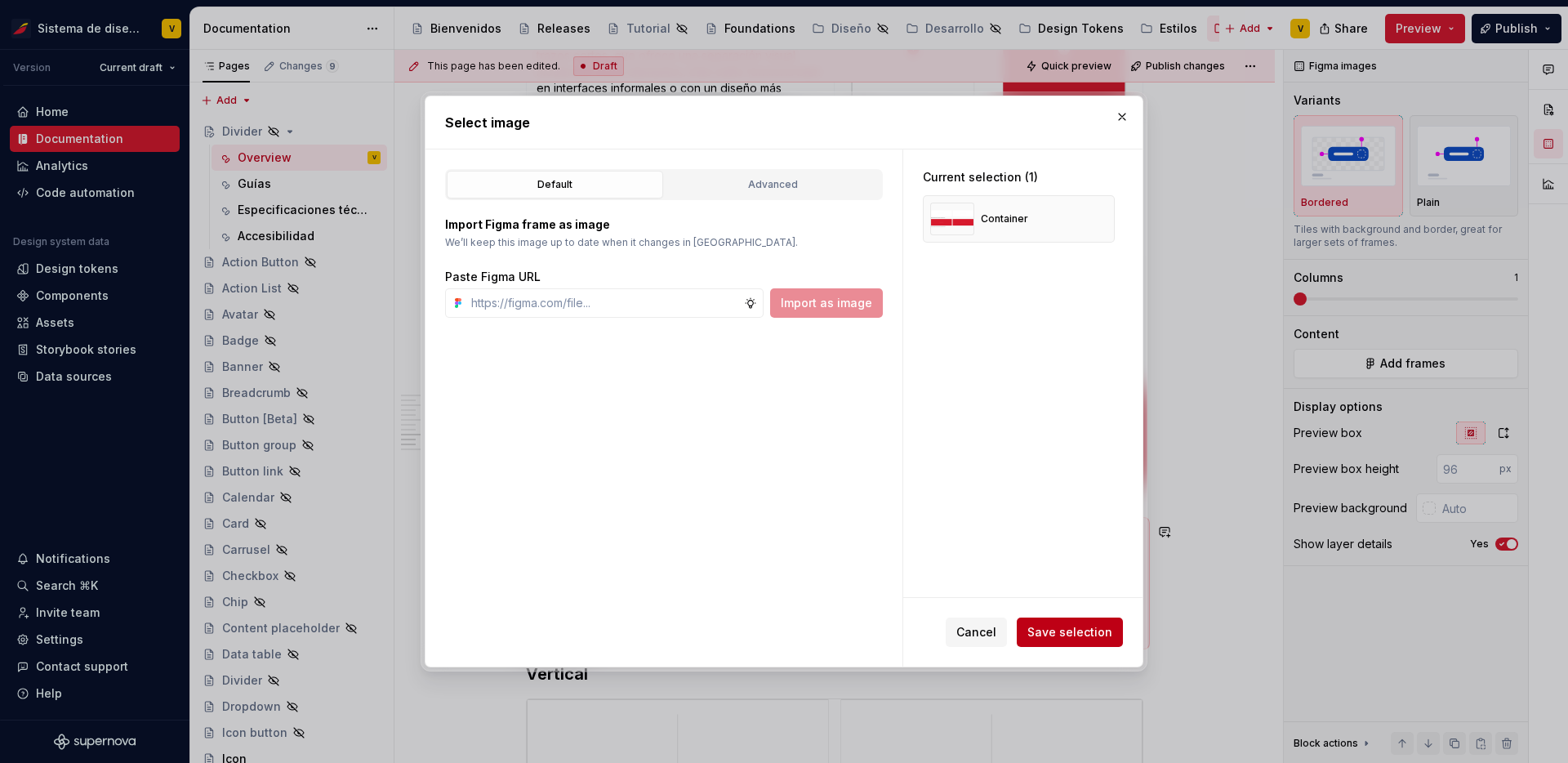
click at [1075, 636] on span "Save selection" at bounding box center [1070, 633] width 85 height 17
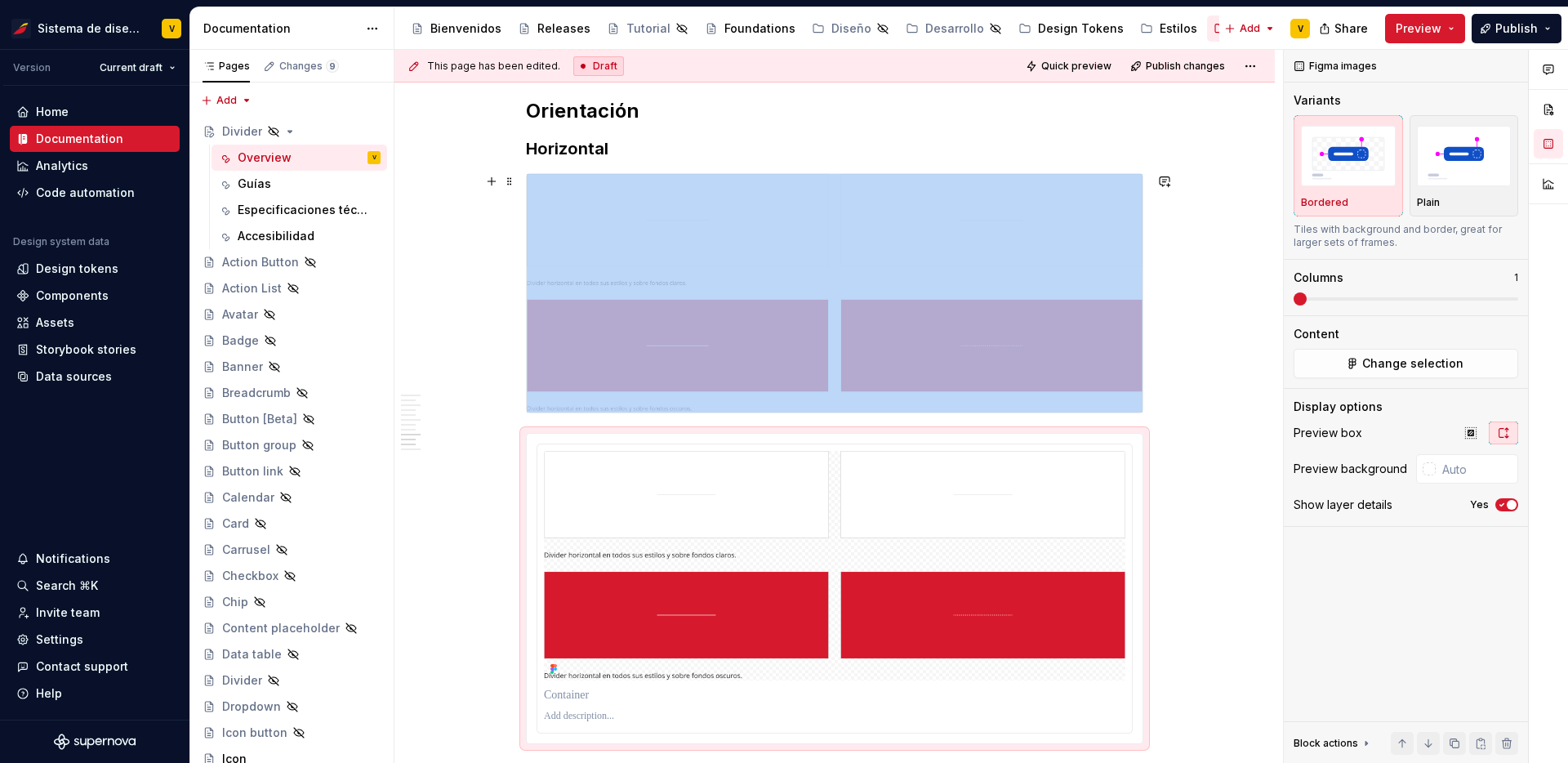
scroll to position [1804, 0]
click at [512, 186] on span at bounding box center [510, 182] width 13 height 23
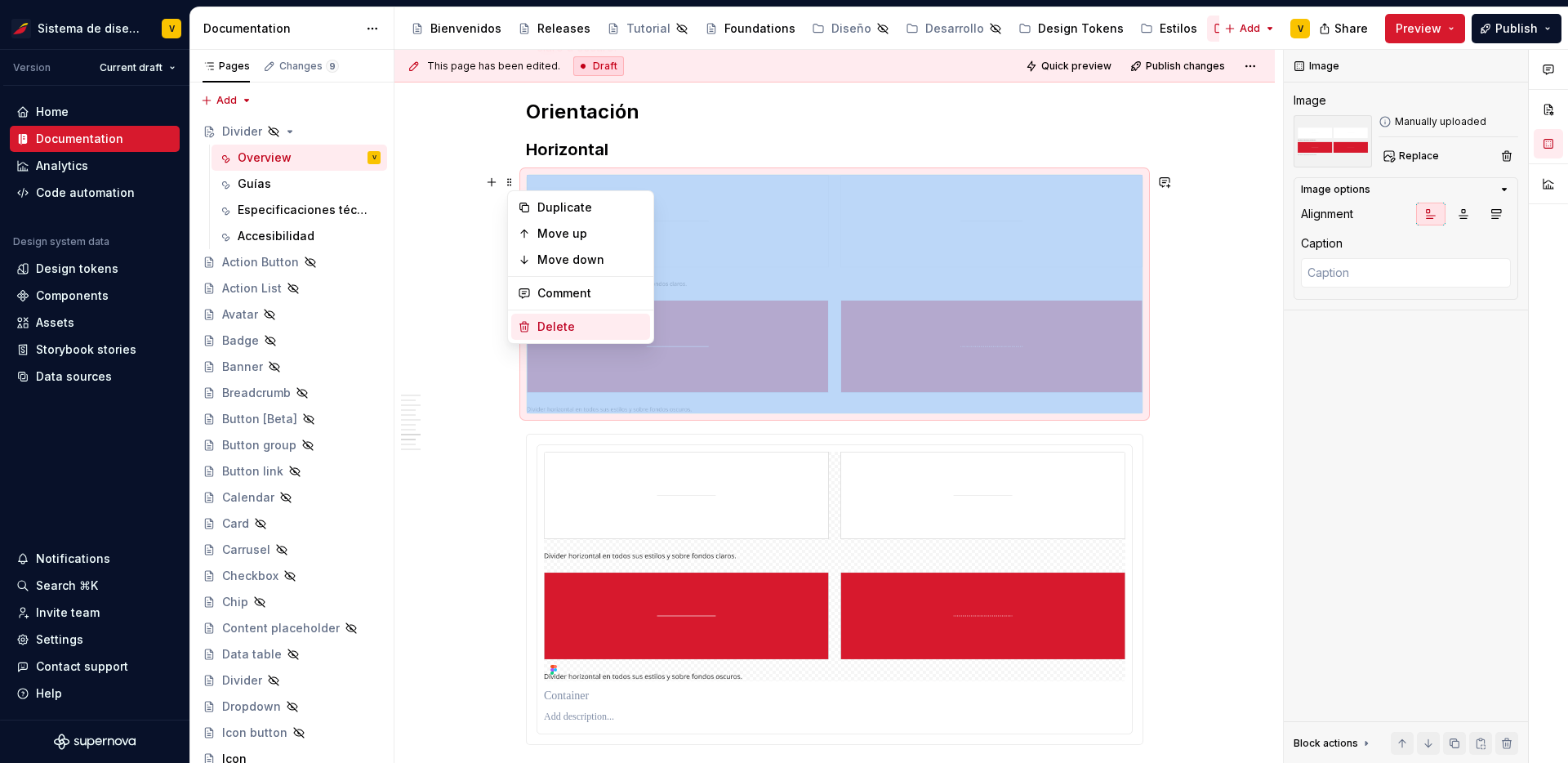
click at [556, 326] on div "Delete" at bounding box center [591, 327] width 106 height 17
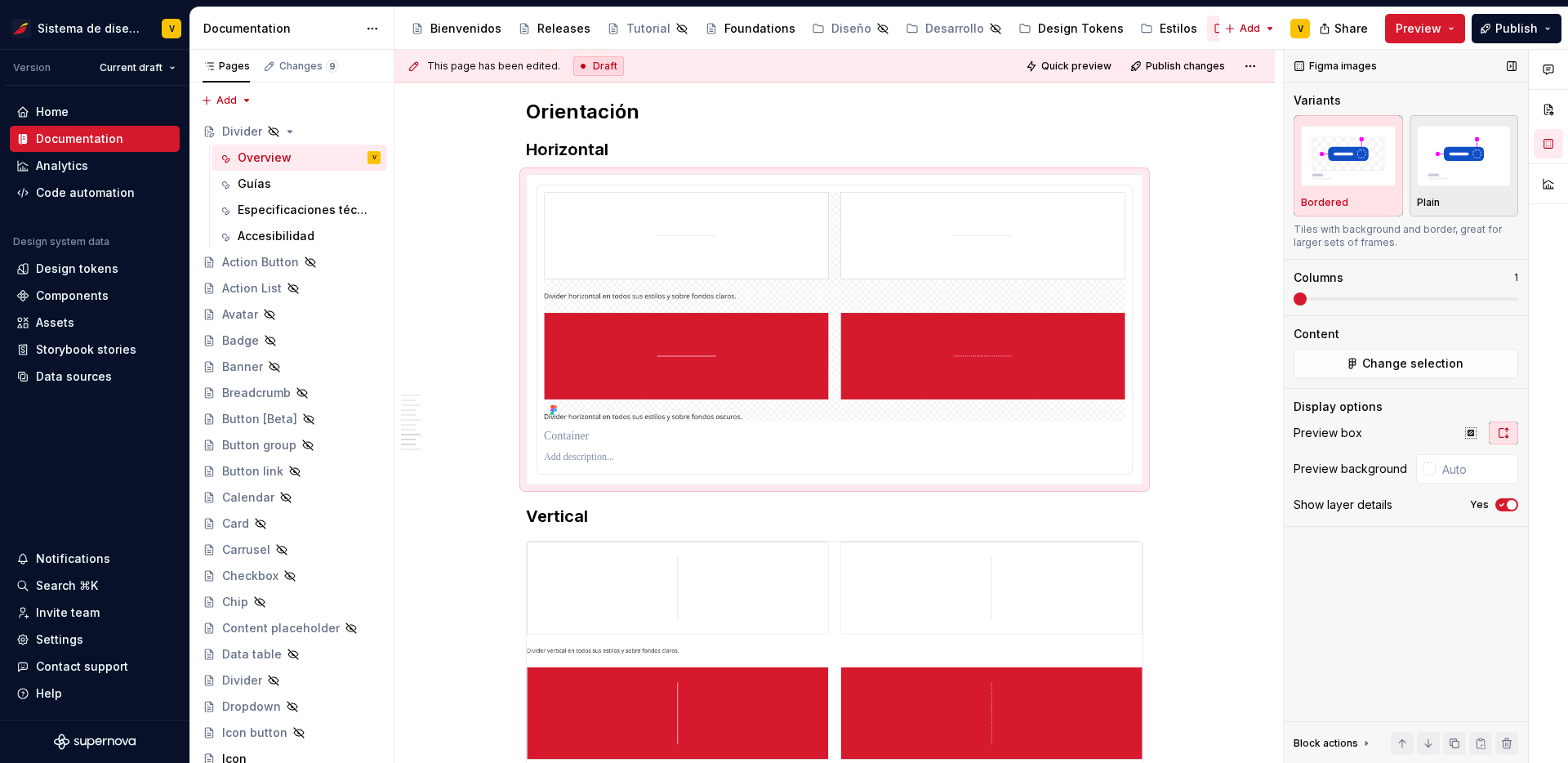
click at [1448, 197] on div "Plain" at bounding box center [1465, 203] width 95 height 13
click at [1507, 501] on icon "button" at bounding box center [1503, 505] width 13 height 10
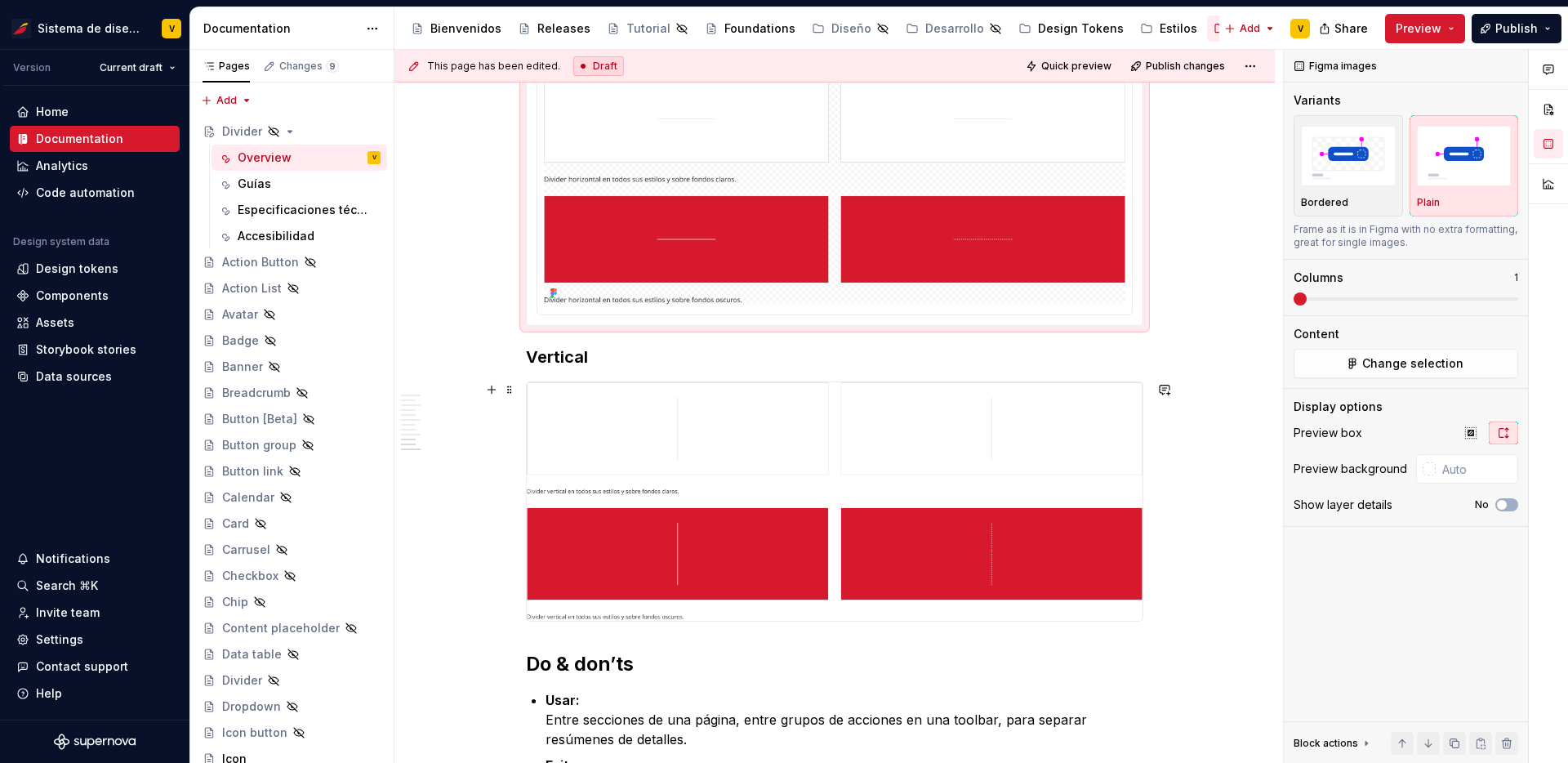
scroll to position [1924, 0]
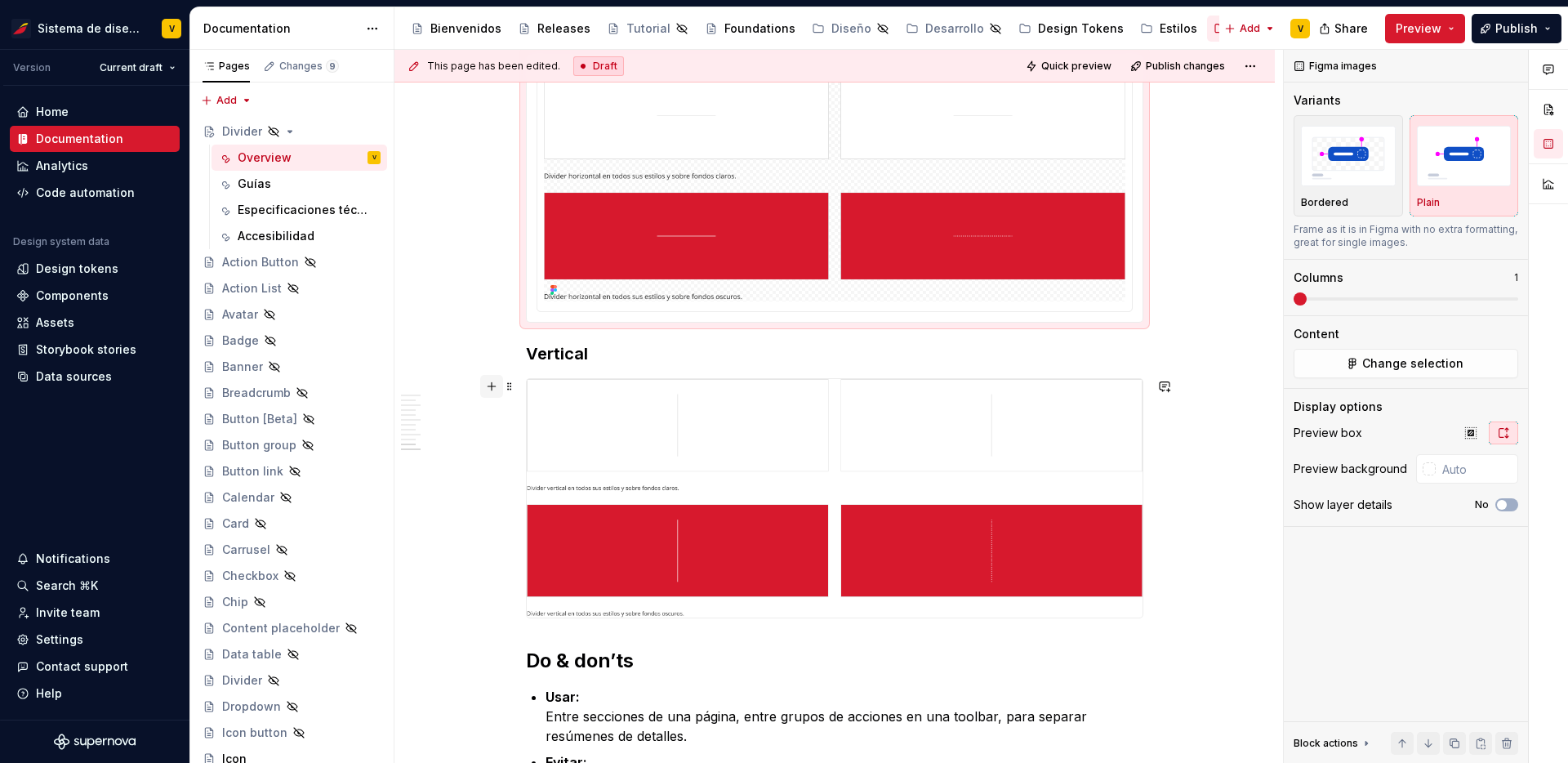
click at [497, 387] on button "button" at bounding box center [492, 387] width 23 height 23
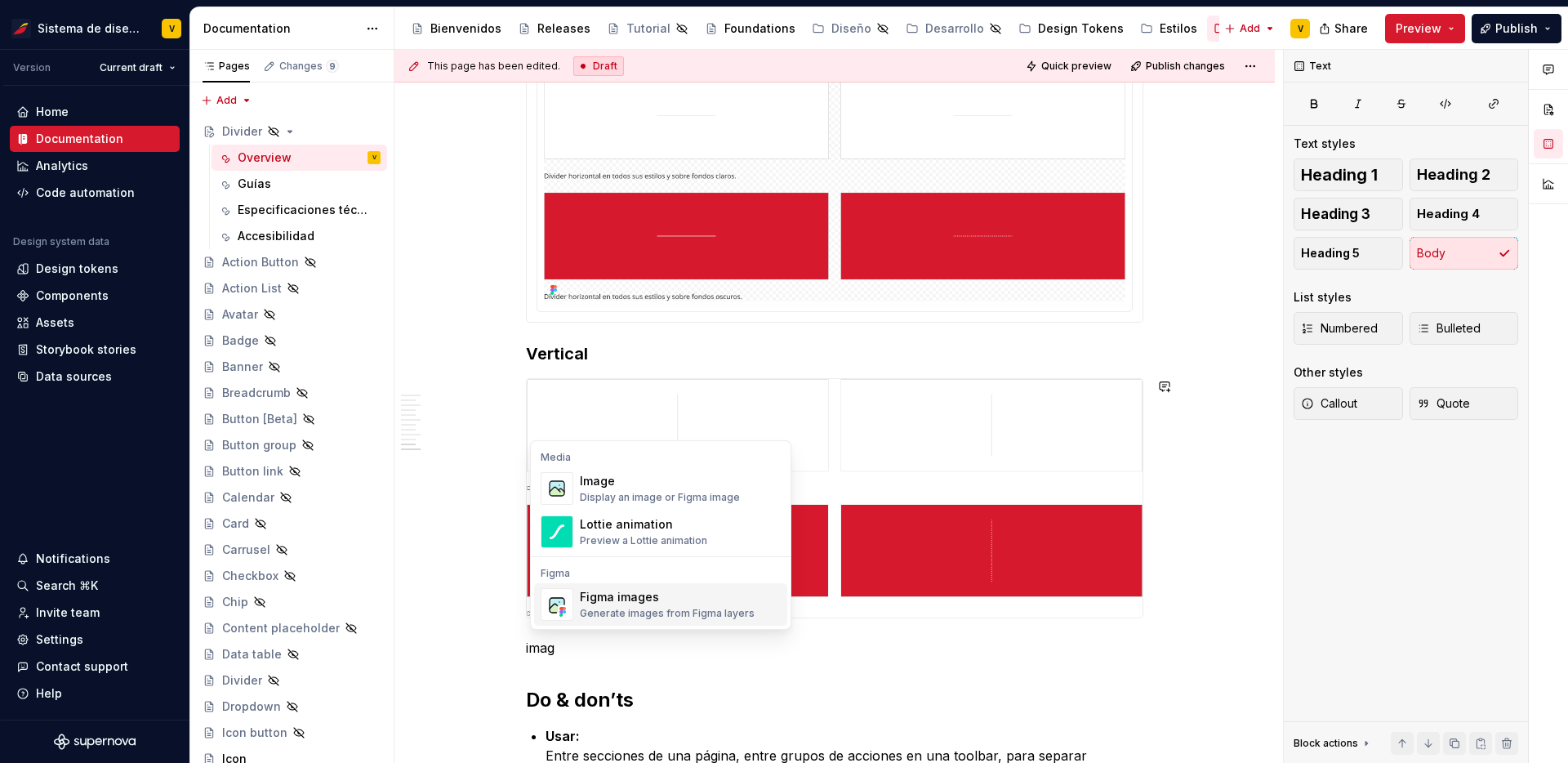
click at [619, 606] on div "Figma images Generate images from Figma layers" at bounding box center [666, 604] width 175 height 31
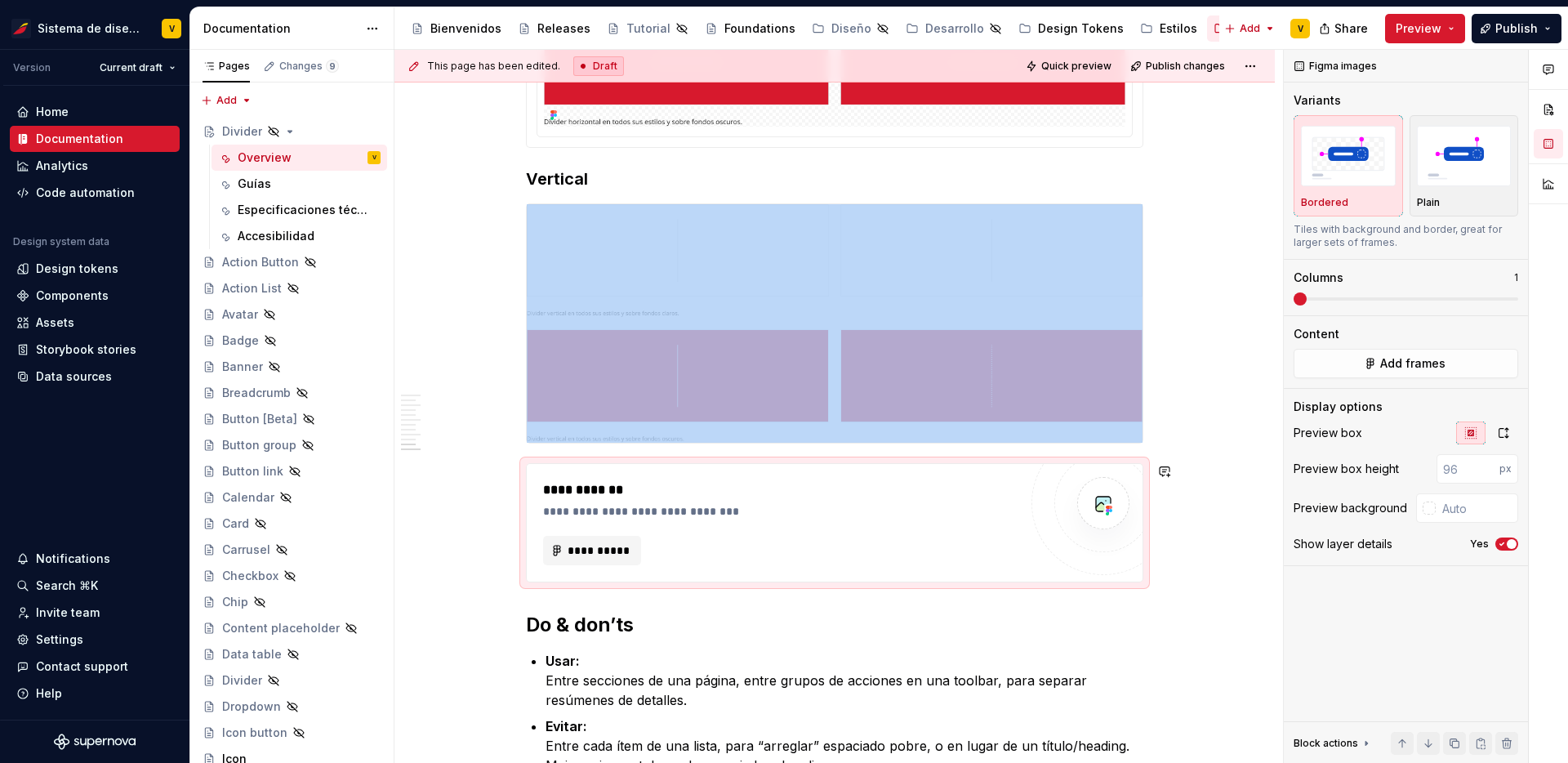
scroll to position [2103, 0]
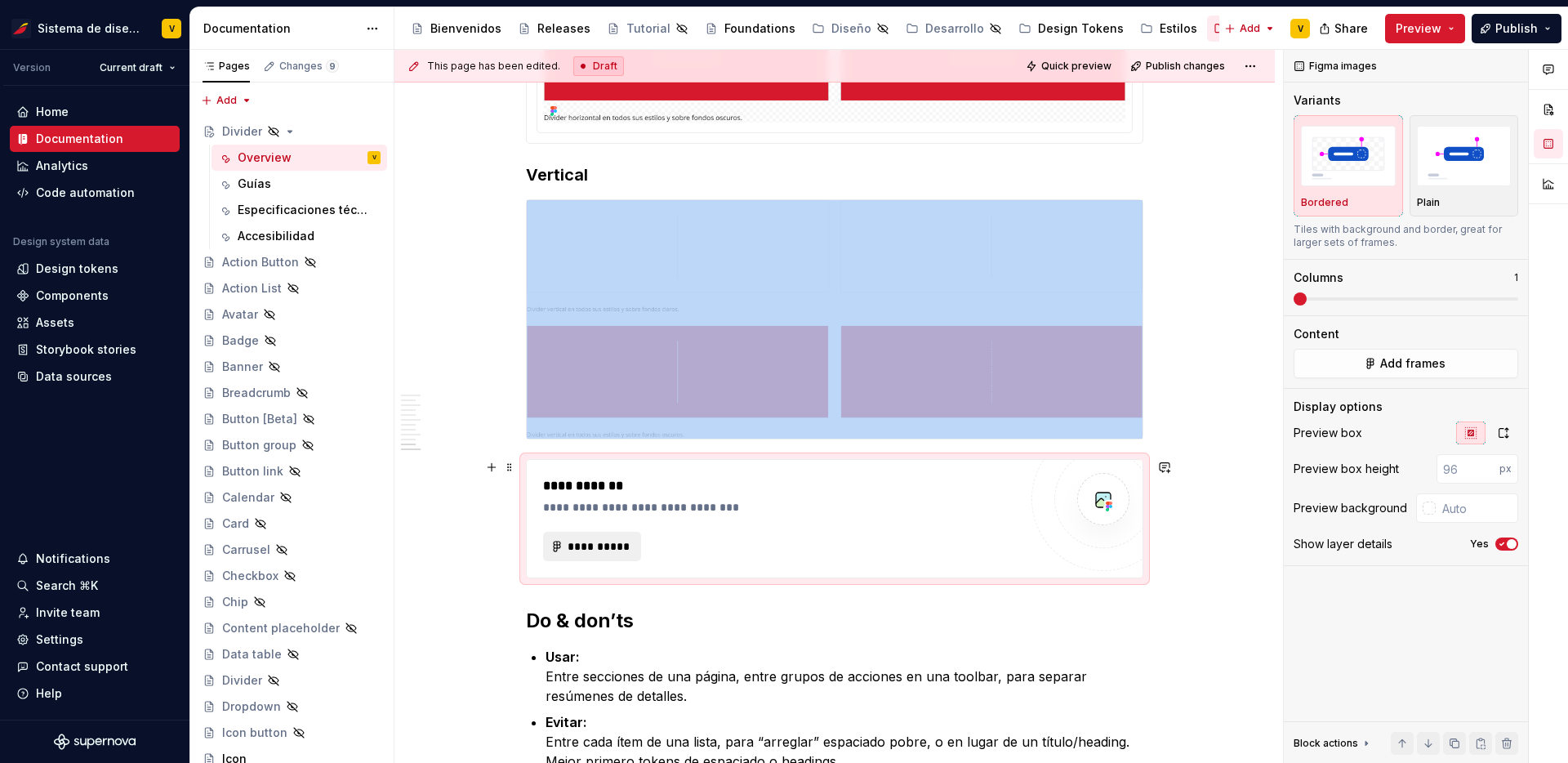
click at [599, 549] on span "**********" at bounding box center [598, 547] width 63 height 17
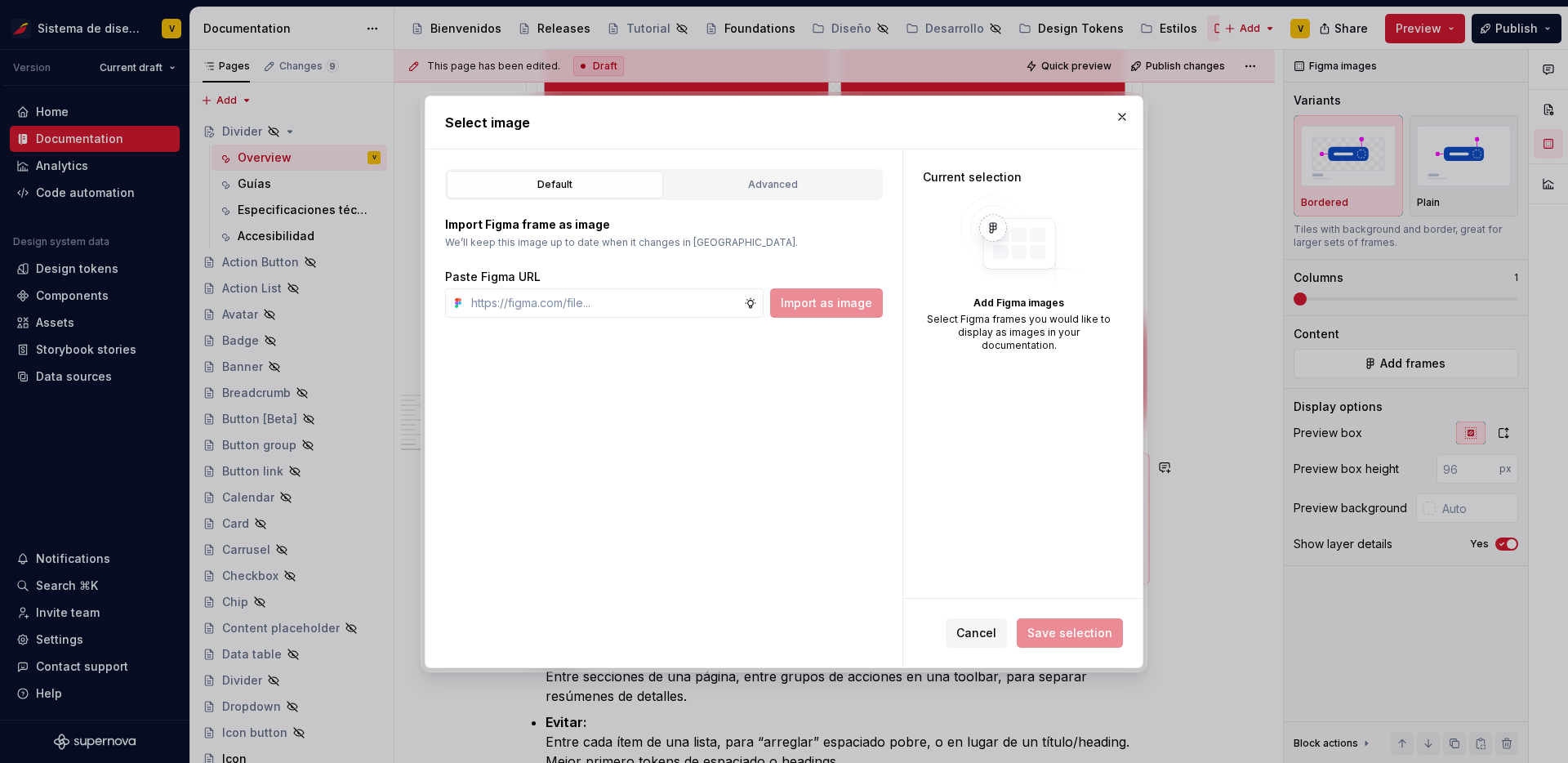
type textarea "*"
type input "[URL][DOMAIN_NAME]"
click at [842, 304] on span "Import as image" at bounding box center [827, 304] width 91 height 17
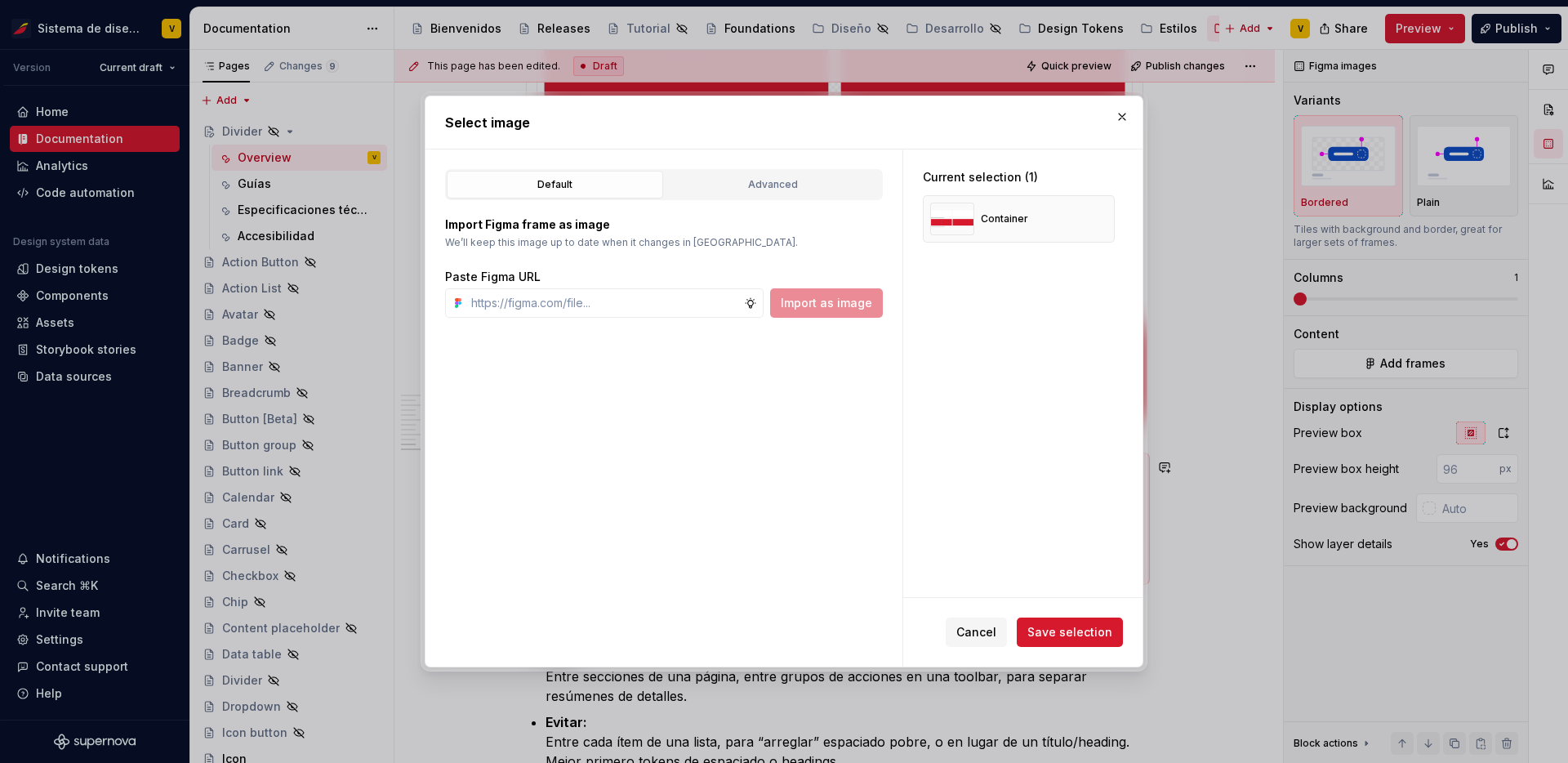
click at [1097, 640] on span "Save selection" at bounding box center [1070, 633] width 85 height 17
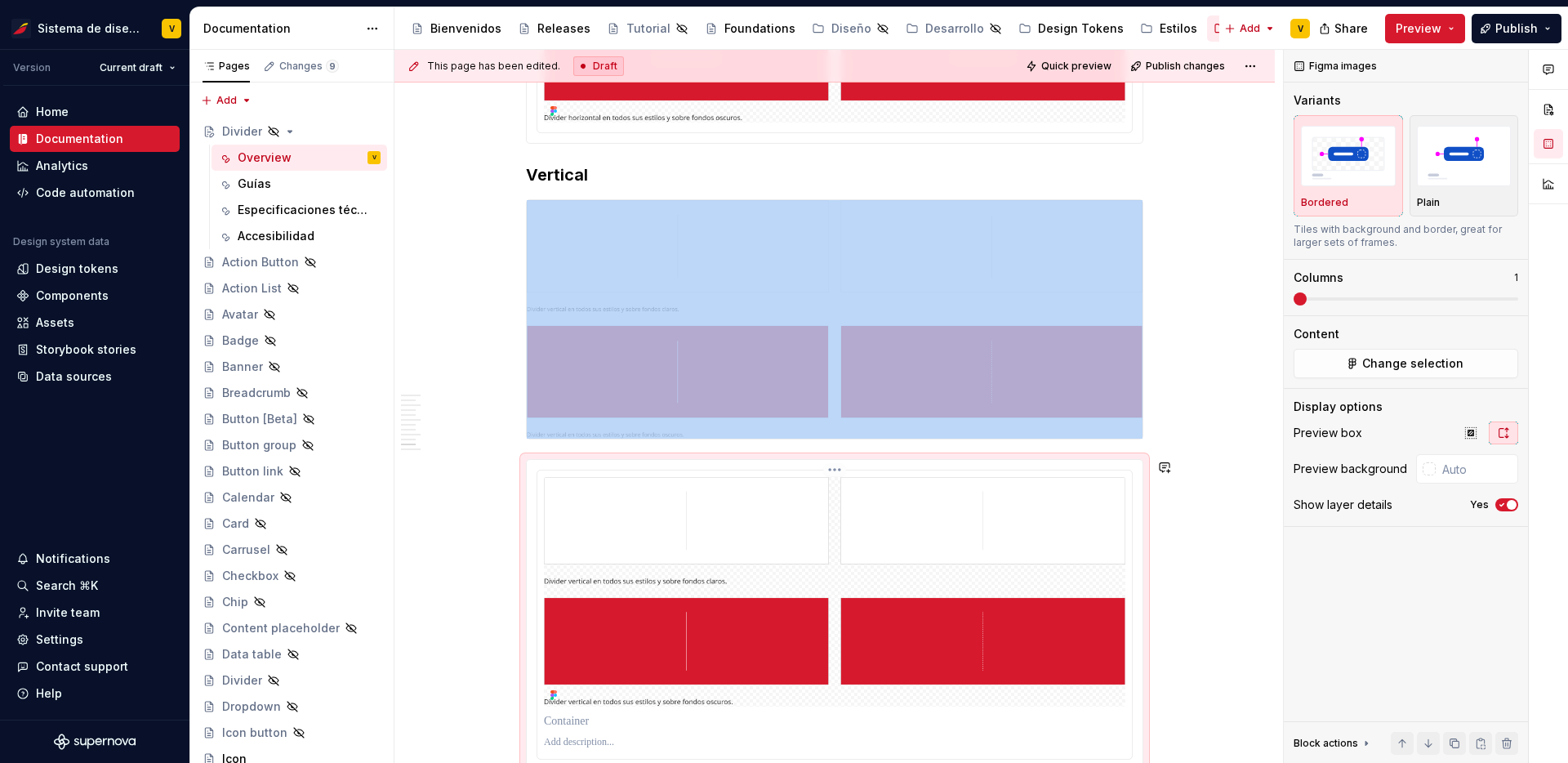
scroll to position [2110, 0]
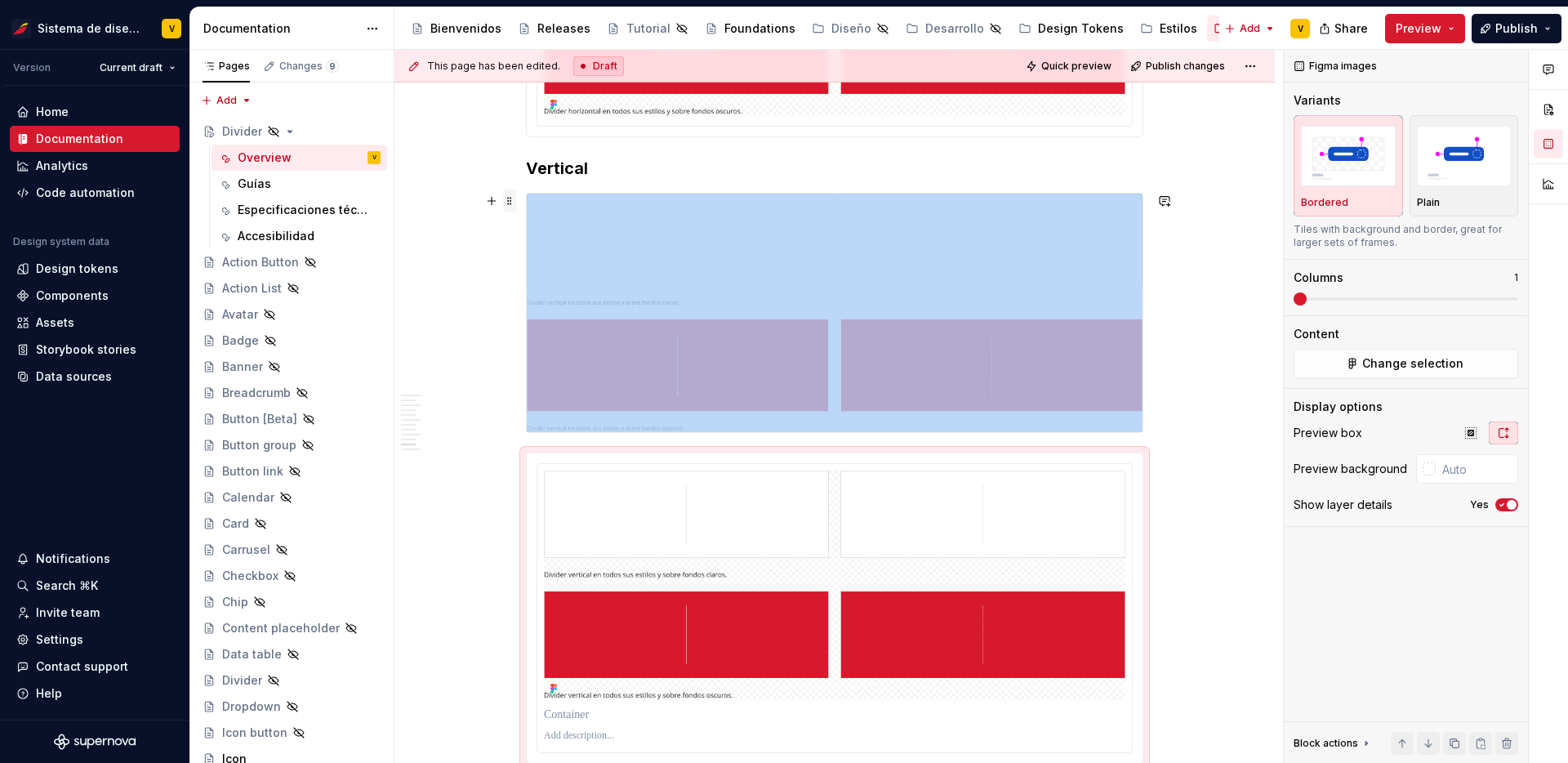
click at [513, 201] on span at bounding box center [510, 201] width 13 height 23
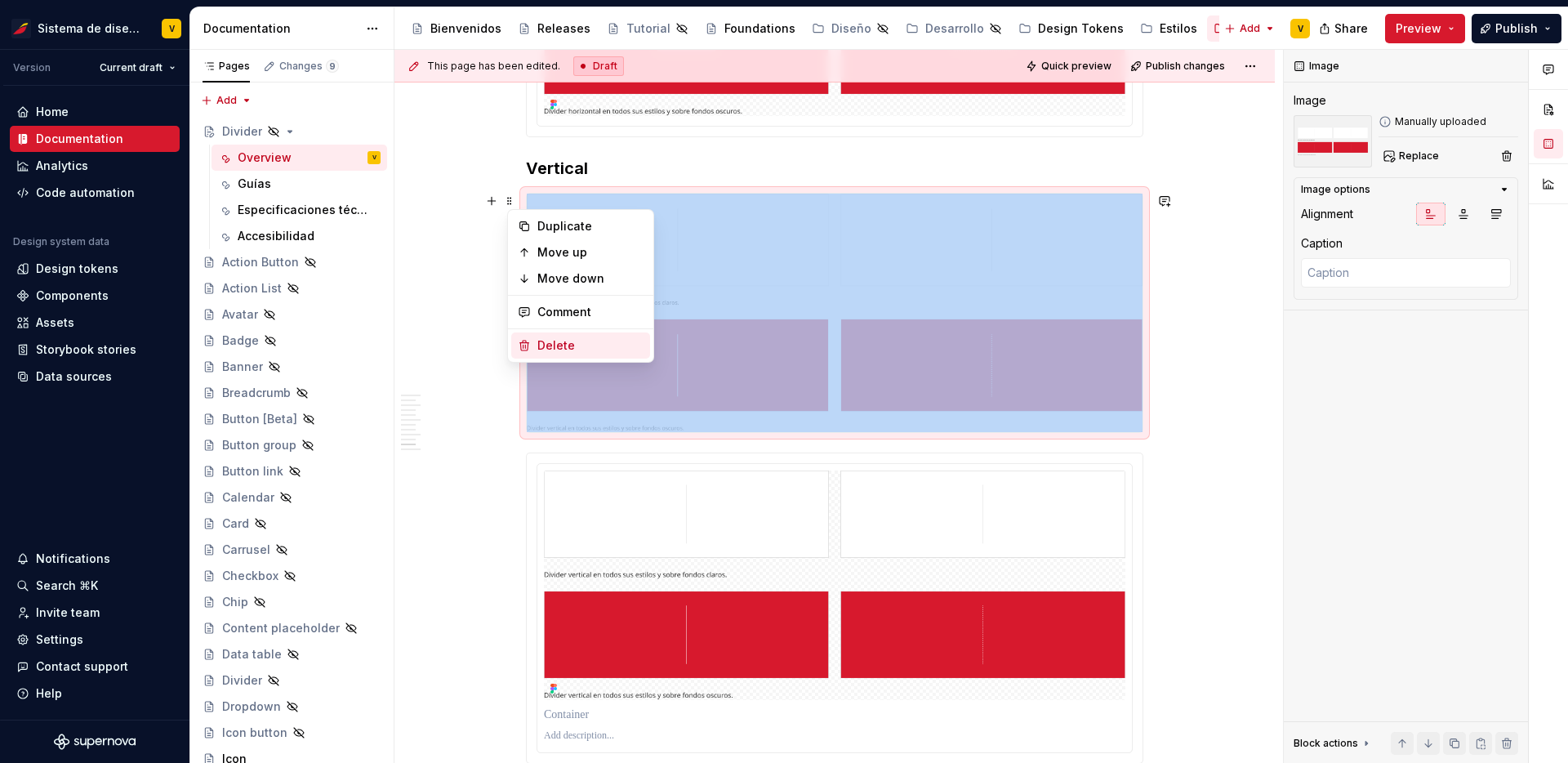
click at [568, 351] on div "Delete" at bounding box center [591, 346] width 106 height 17
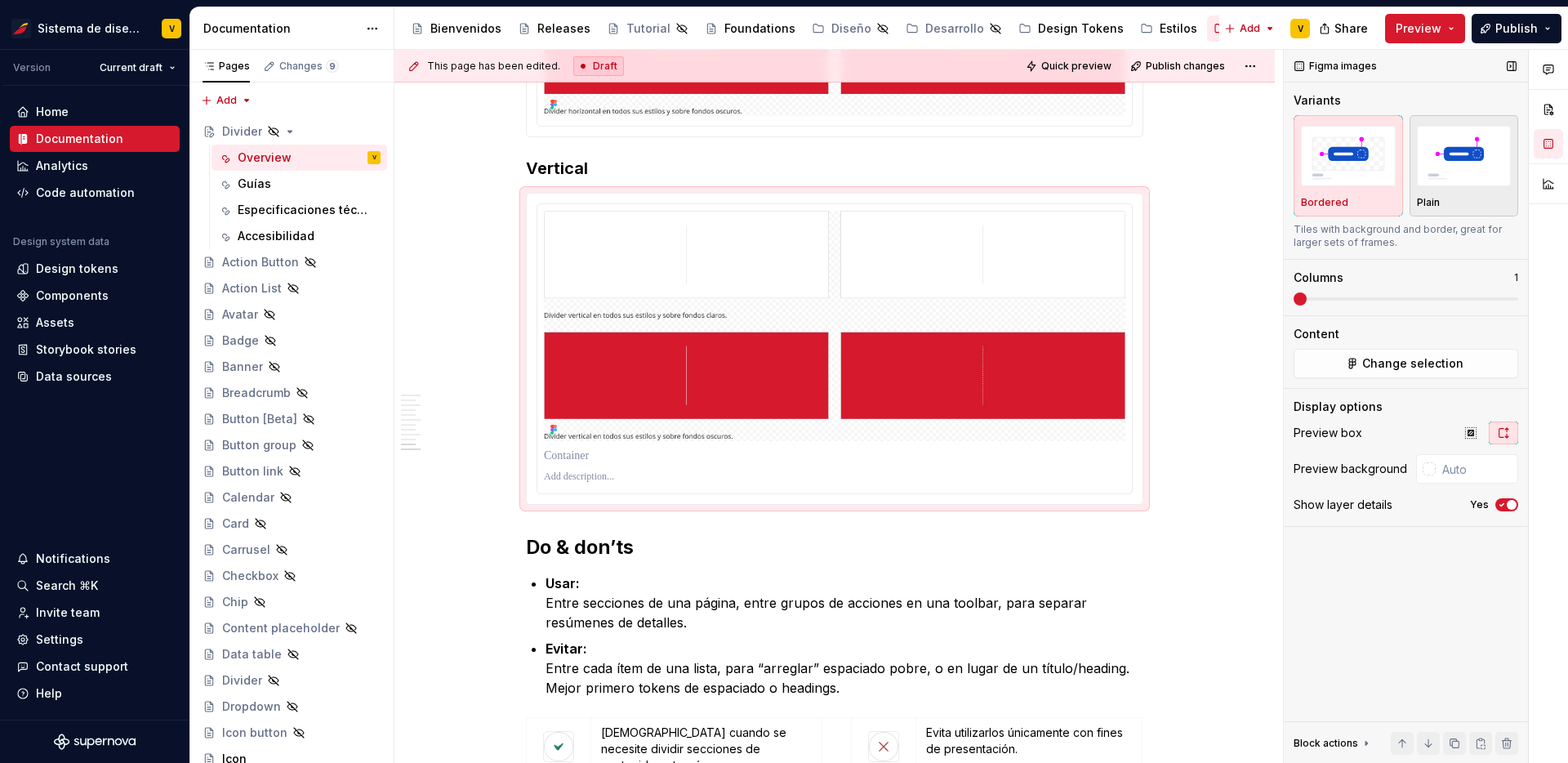
click at [1441, 185] on img "button" at bounding box center [1465, 156] width 95 height 60
click at [1498, 502] on icon "button" at bounding box center [1503, 505] width 13 height 10
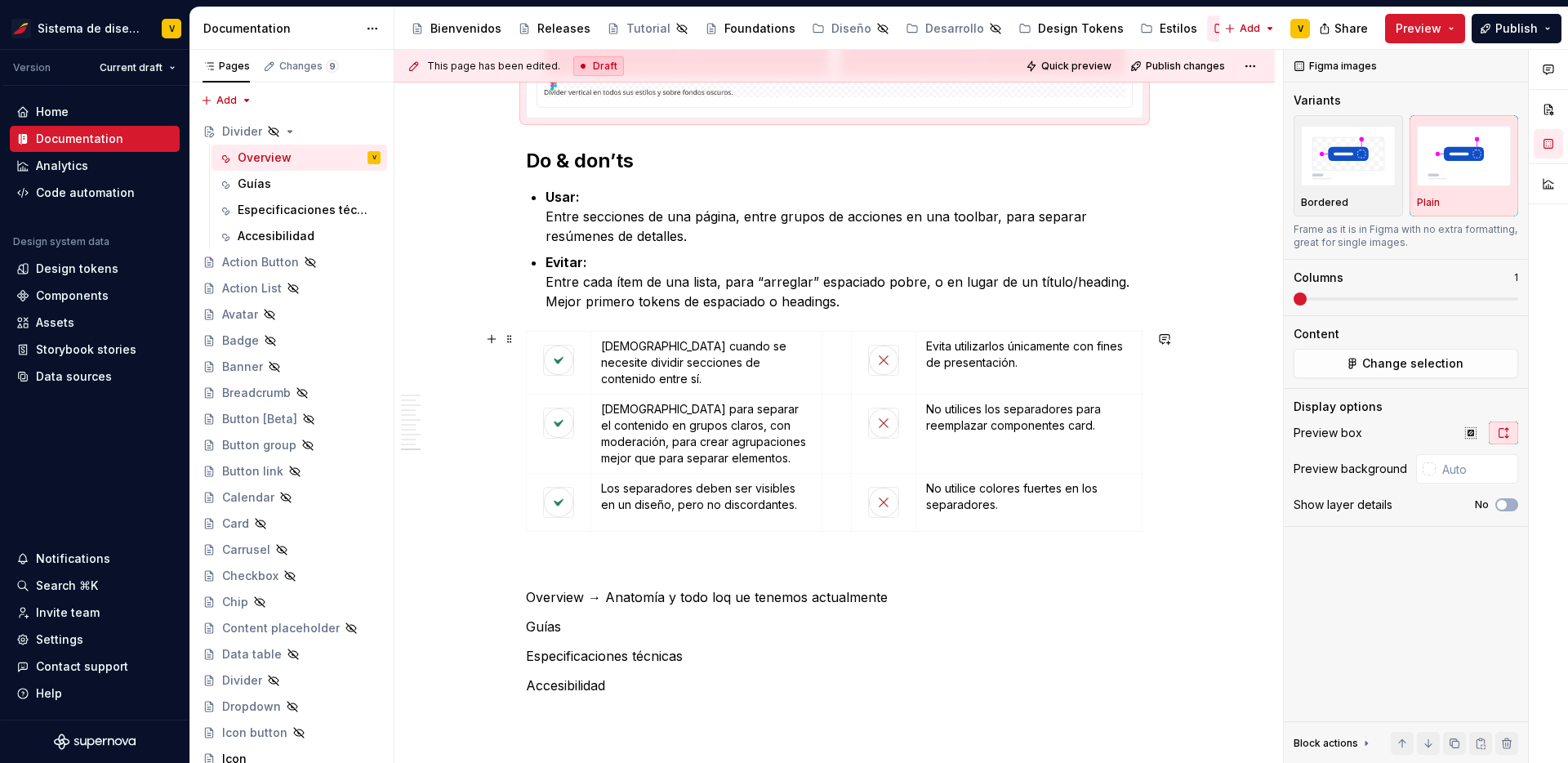
scroll to position [2464, 0]
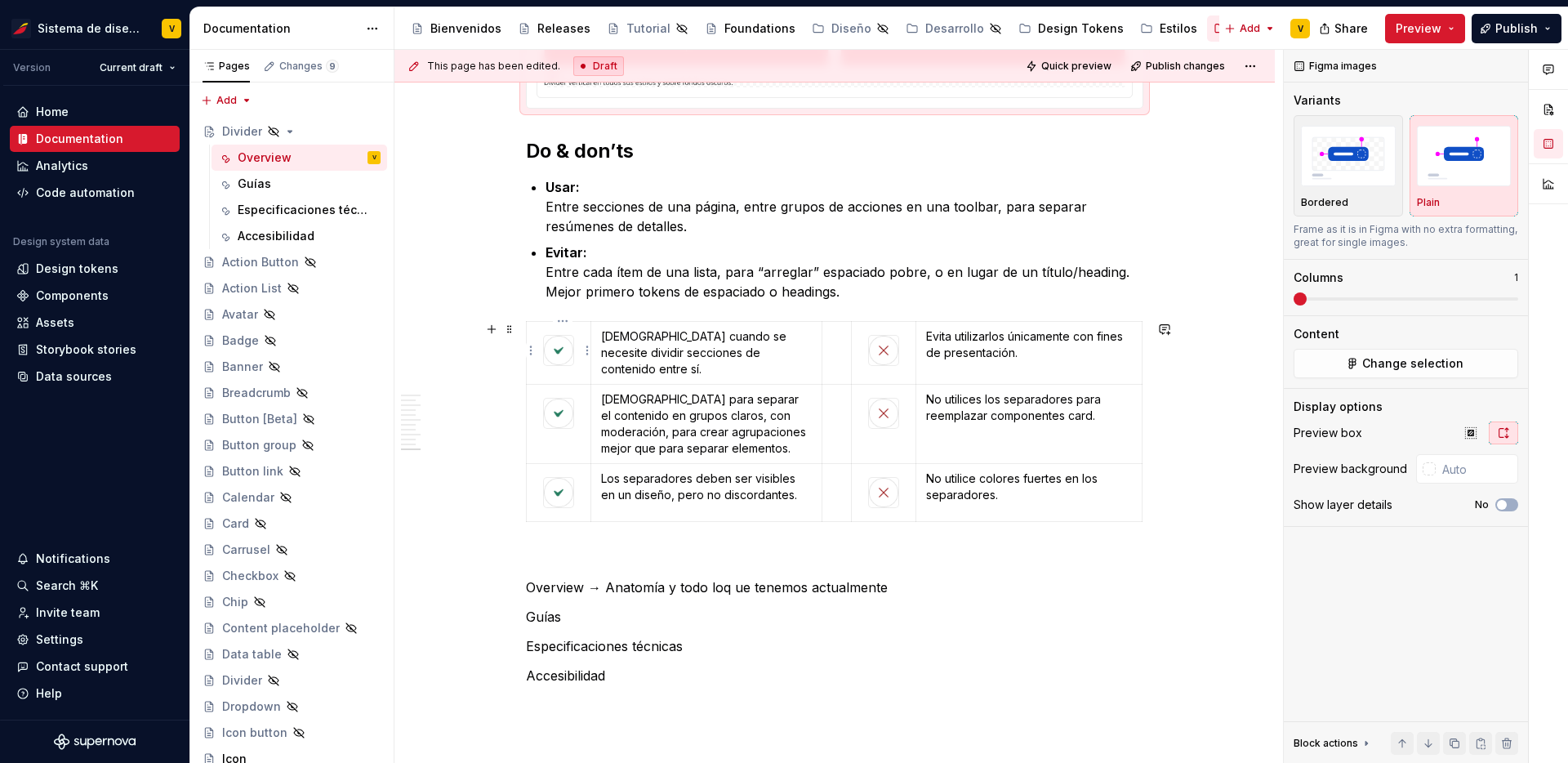
click at [567, 358] on img at bounding box center [559, 351] width 30 height 30
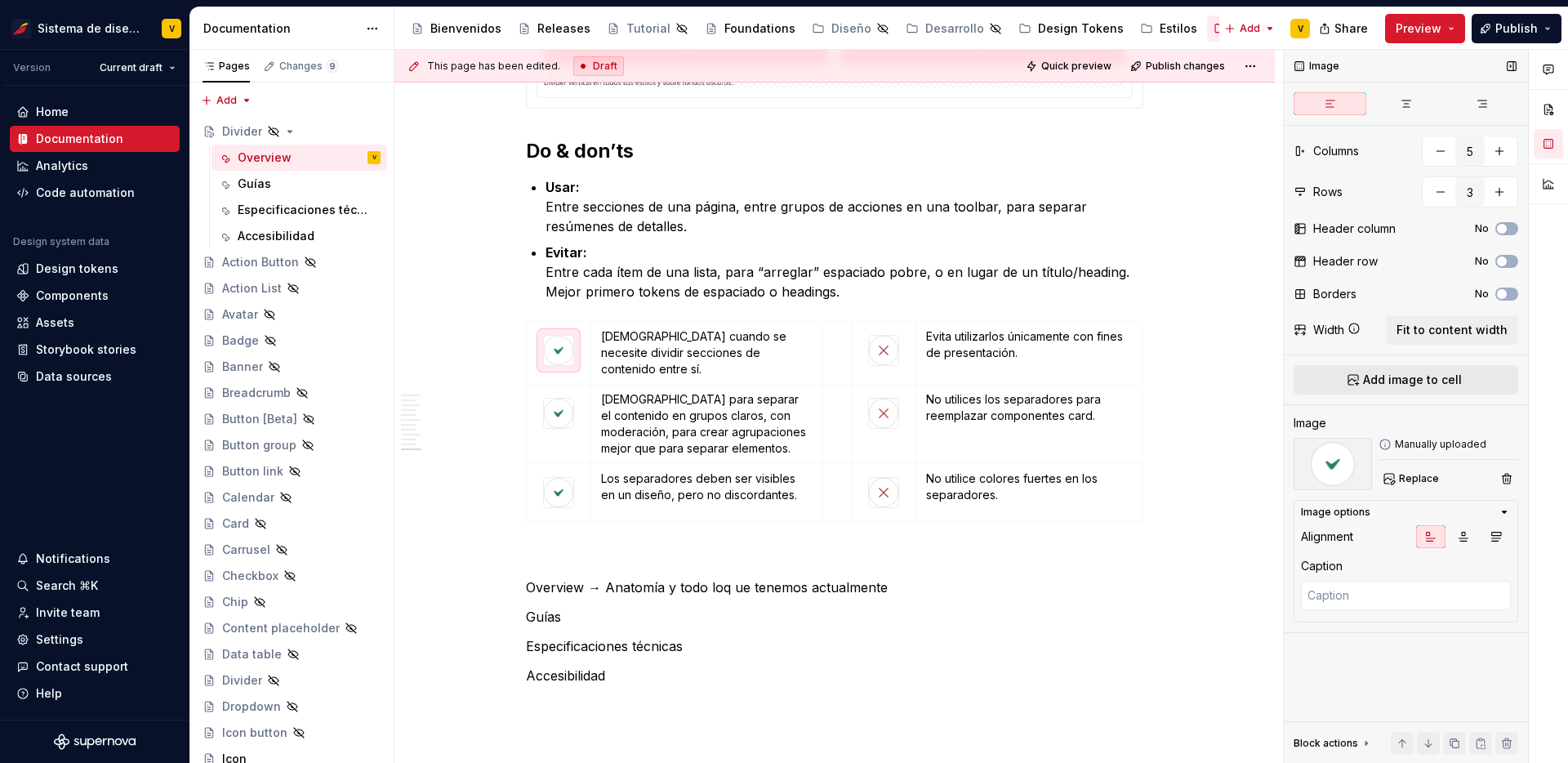
type textarea "*"
click at [1389, 383] on span "Add image to cell" at bounding box center [1413, 380] width 99 height 17
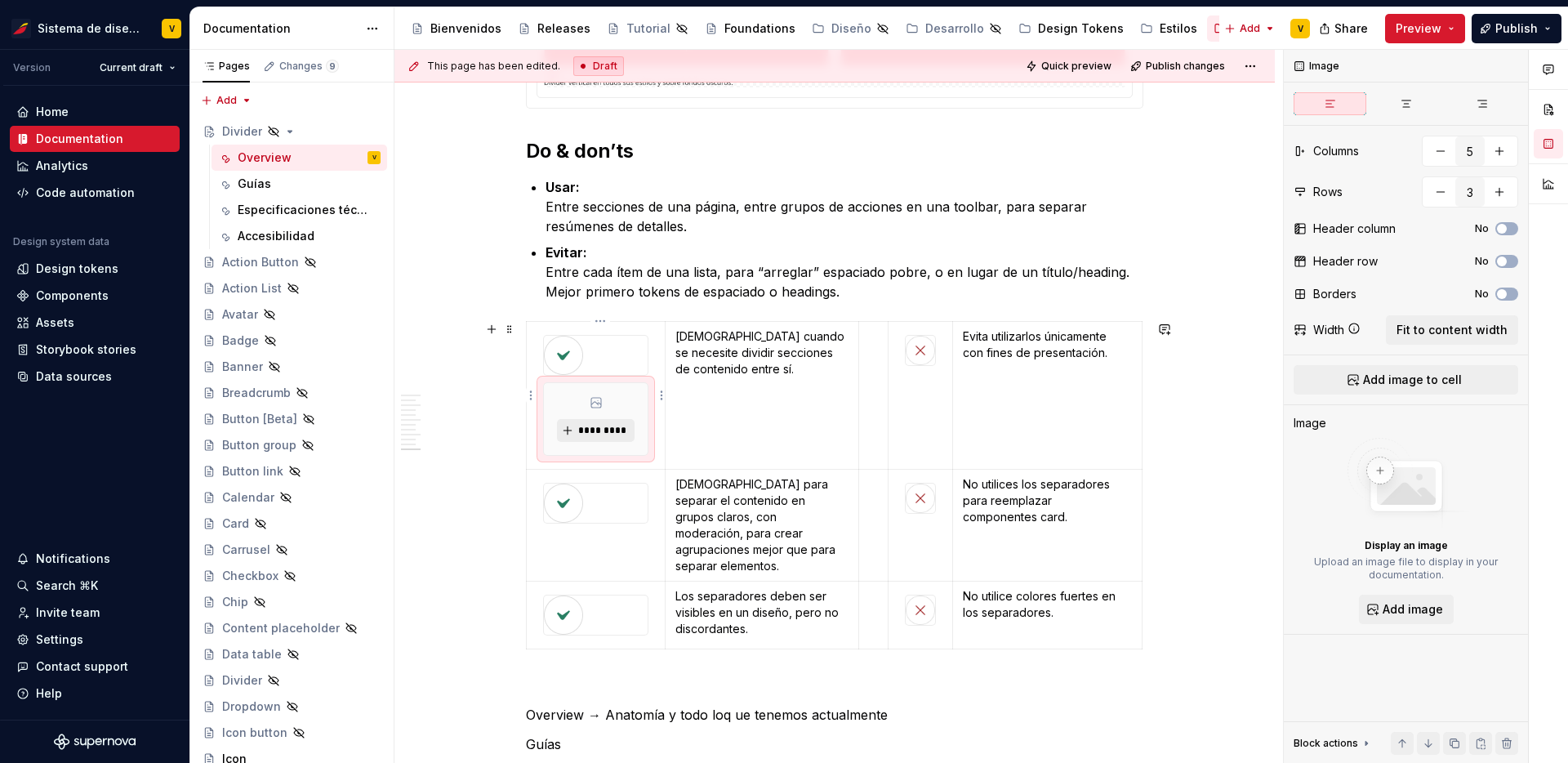
click at [608, 431] on span "*********" at bounding box center [602, 431] width 49 height 13
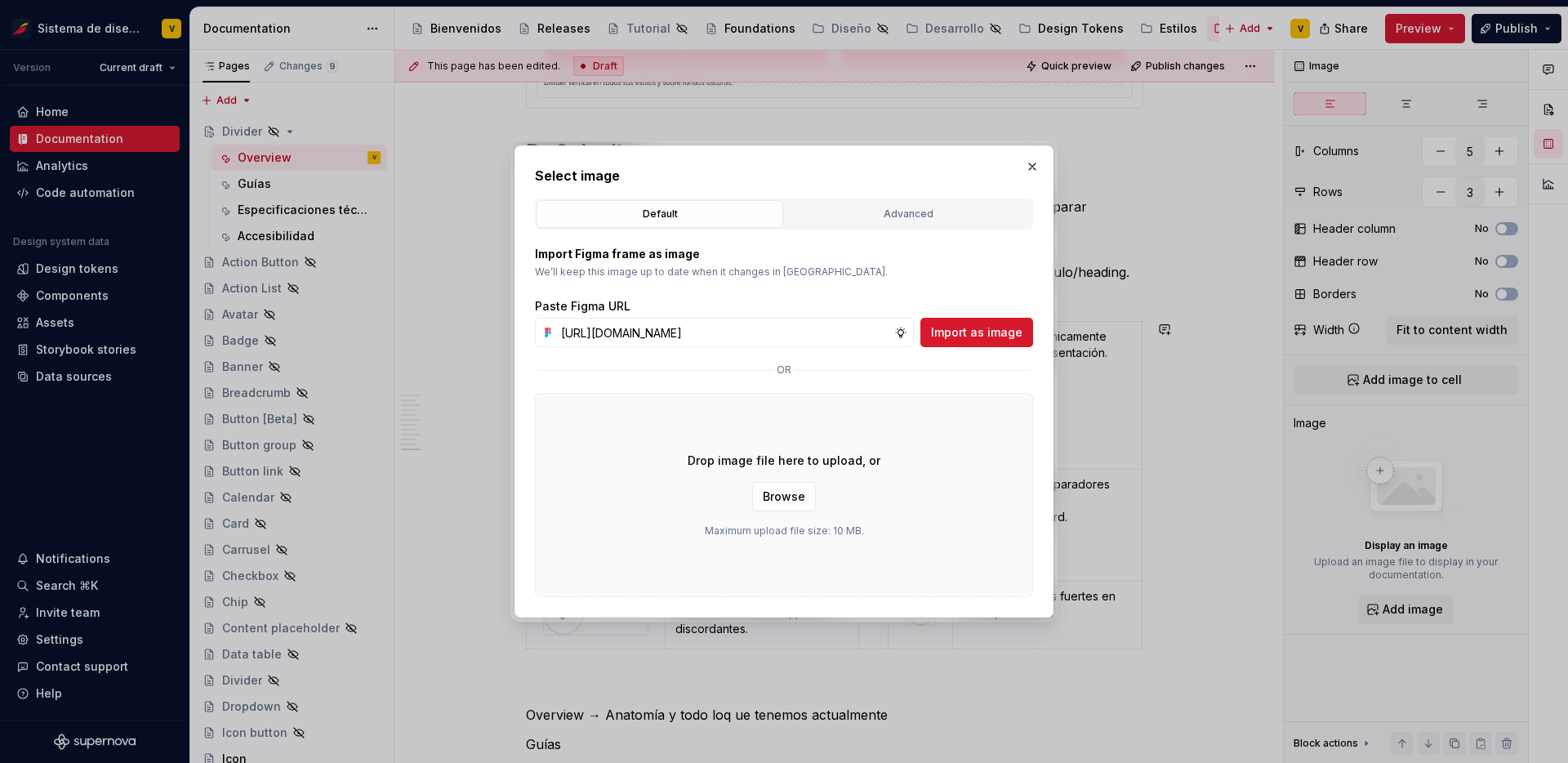
scroll to position [0, 336]
type input "[URL][DOMAIN_NAME]"
click at [1013, 337] on span "Import as image" at bounding box center [977, 332] width 91 height 17
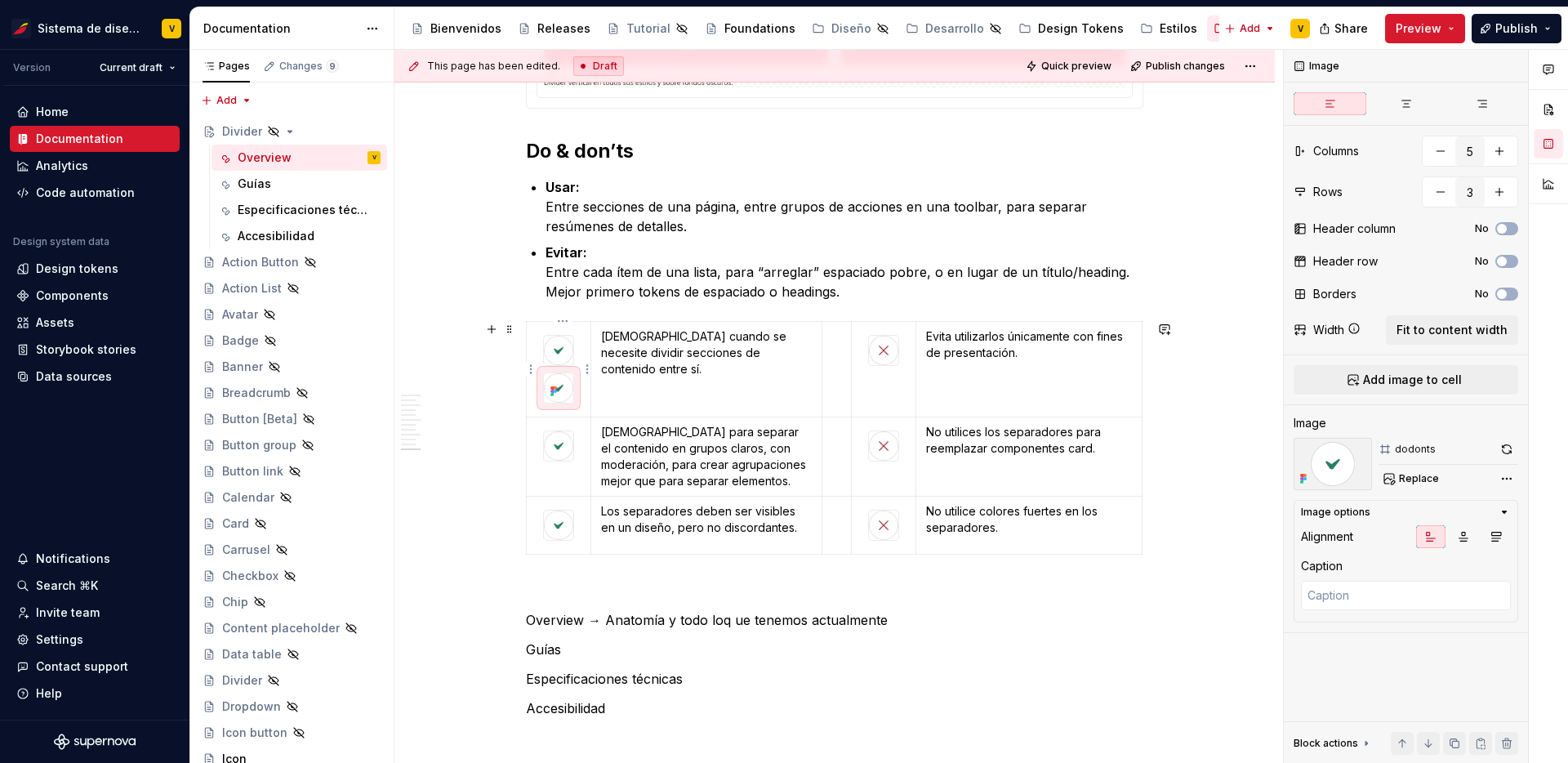
click at [566, 342] on img at bounding box center [559, 351] width 30 height 30
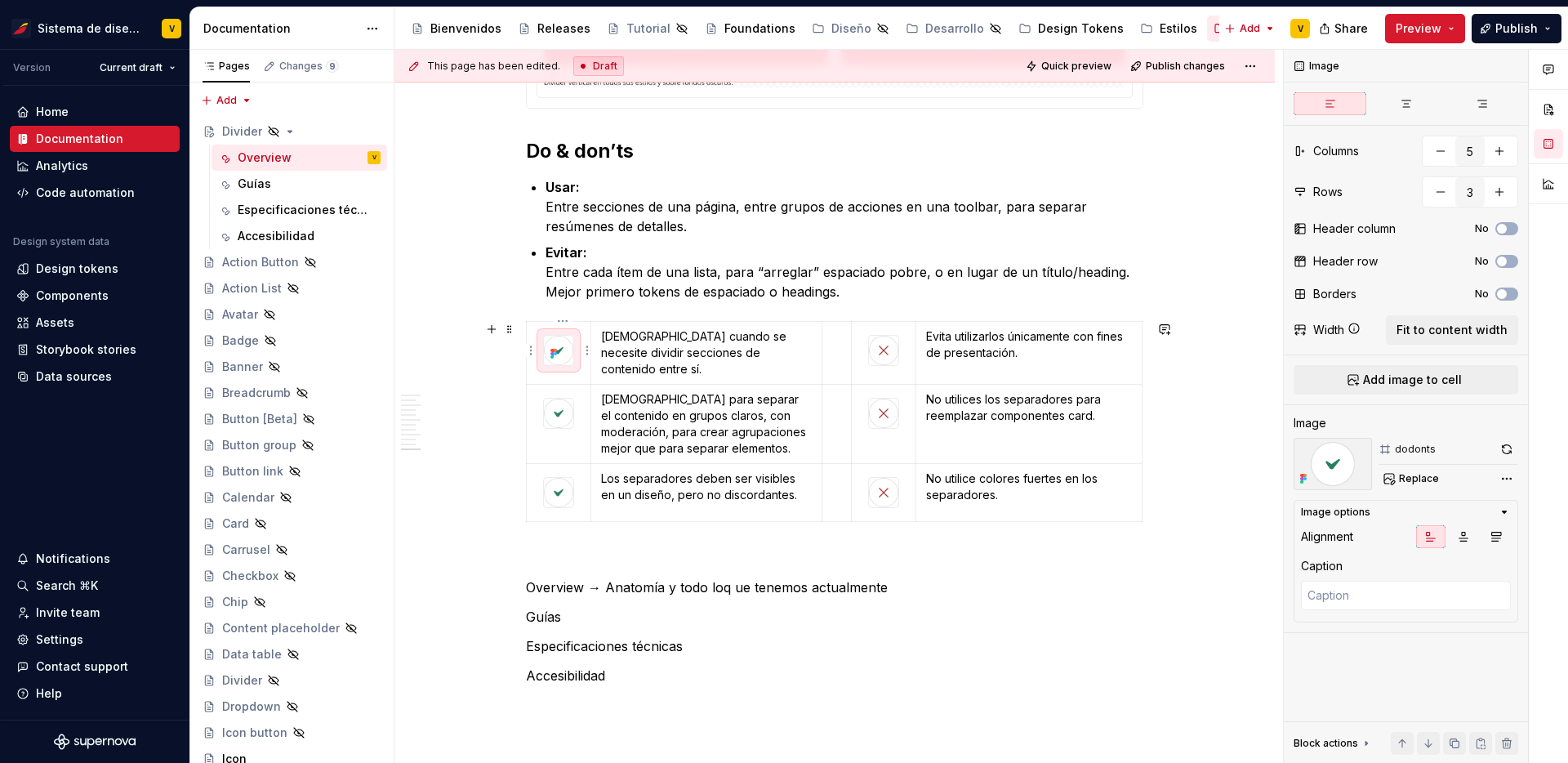
click at [571, 363] on img at bounding box center [559, 351] width 30 height 30
click at [570, 409] on img at bounding box center [559, 414] width 30 height 30
click at [562, 490] on img at bounding box center [559, 493] width 30 height 30
click at [888, 352] on img at bounding box center [884, 351] width 30 height 30
drag, startPoint x: 1387, startPoint y: 384, endPoint x: 1449, endPoint y: 485, distance: 118.5
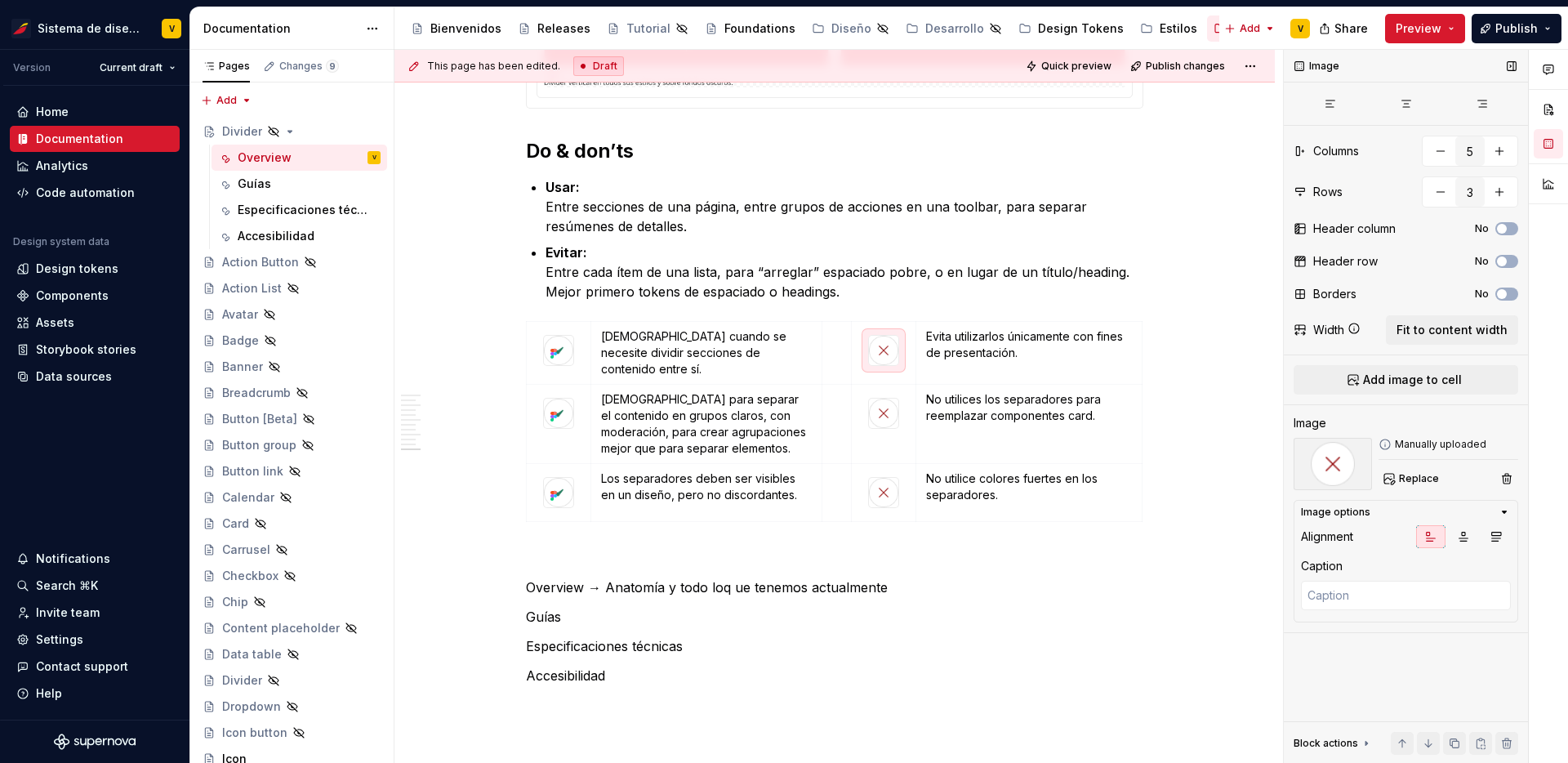
click at [1449, 484] on div "Image Columns 5 Rows 3 Header column No Header row No Borders No Width Fit to c…" at bounding box center [1407, 406] width 245 height 714
click at [1409, 482] on span "Replace" at bounding box center [1419, 479] width 40 height 13
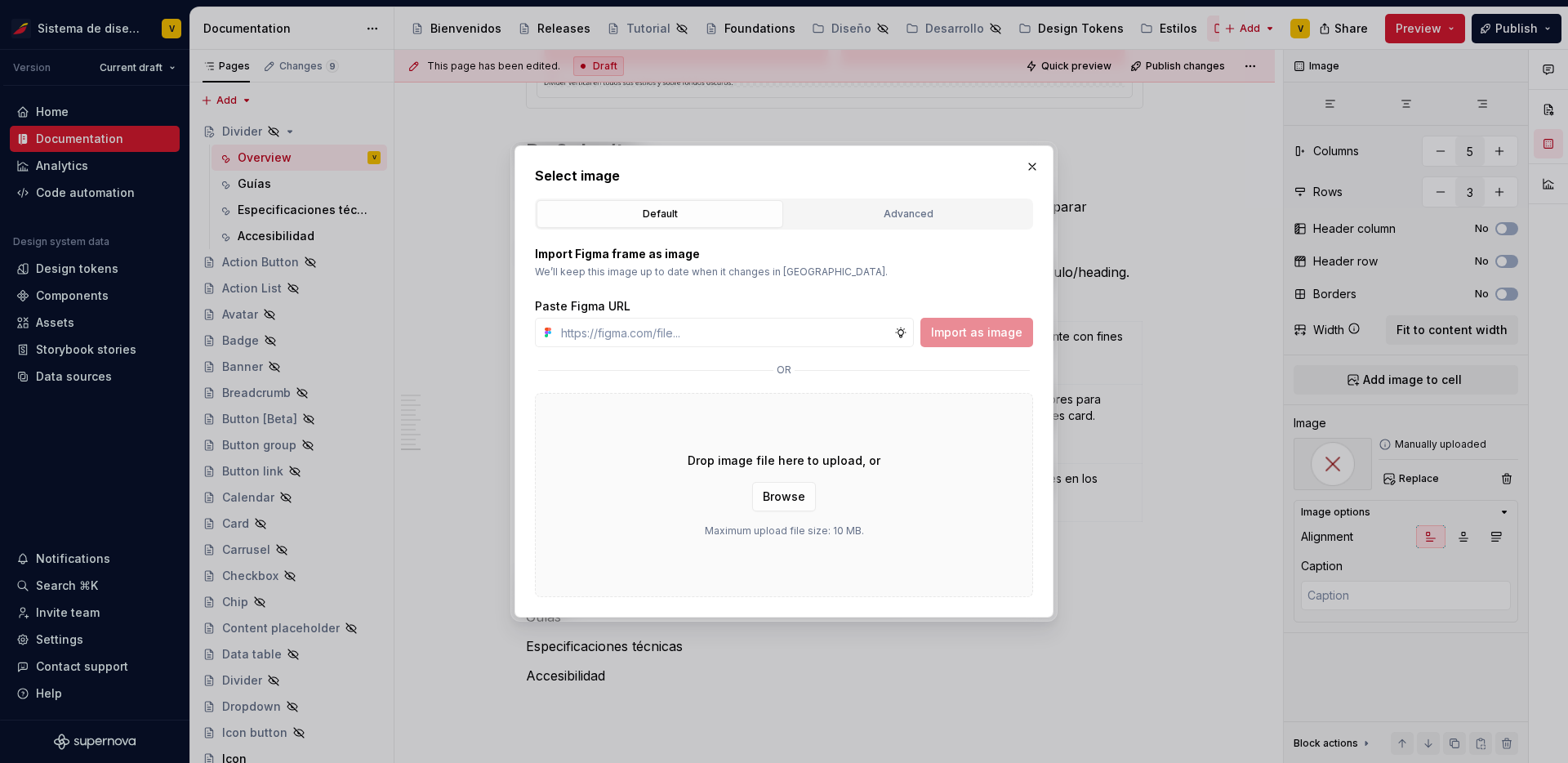
type textarea "*"
type input "[URL][DOMAIN_NAME]"
click at [961, 327] on span "Import as image" at bounding box center [977, 332] width 91 height 17
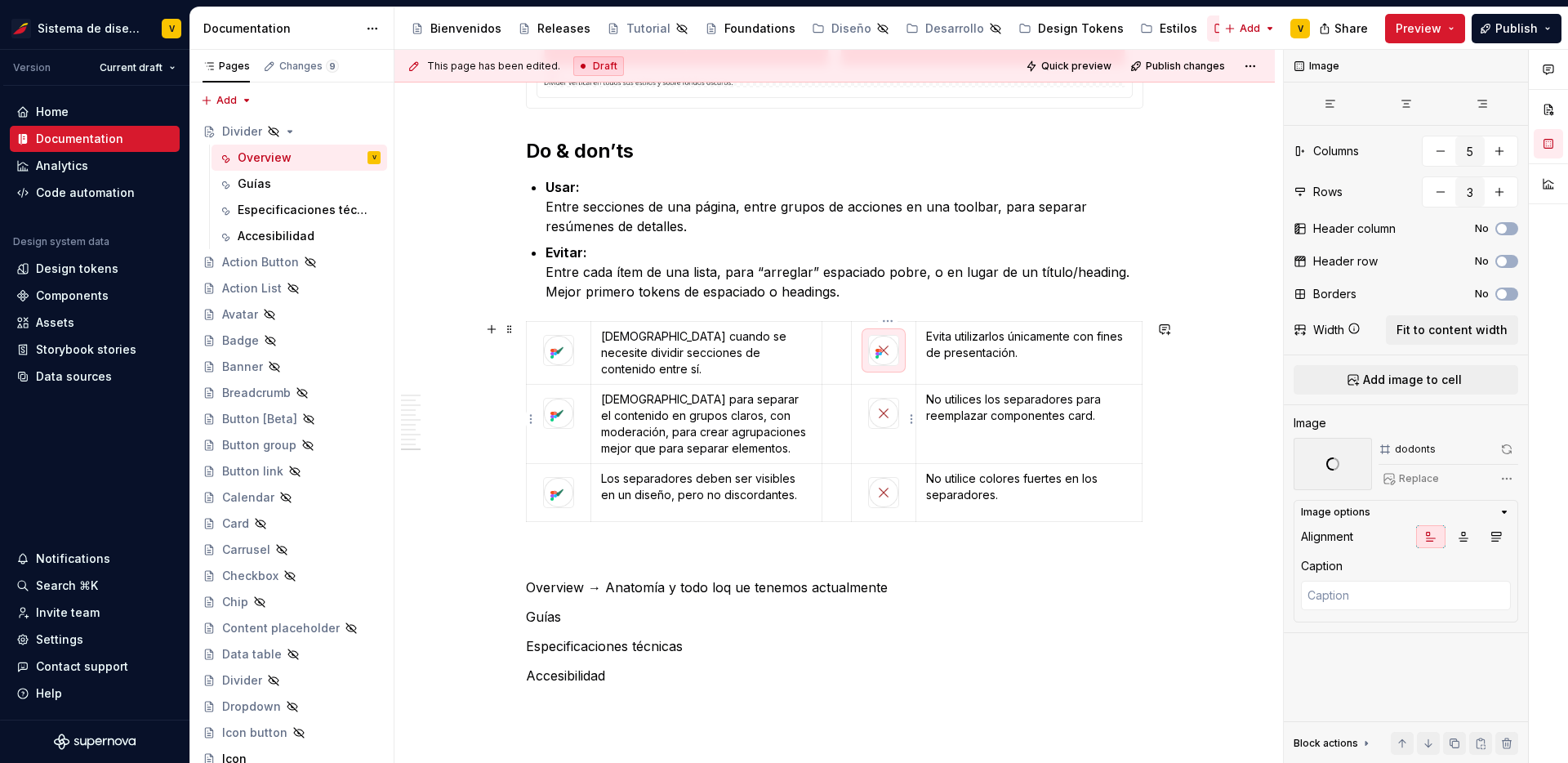
click at [889, 408] on img at bounding box center [884, 414] width 30 height 30
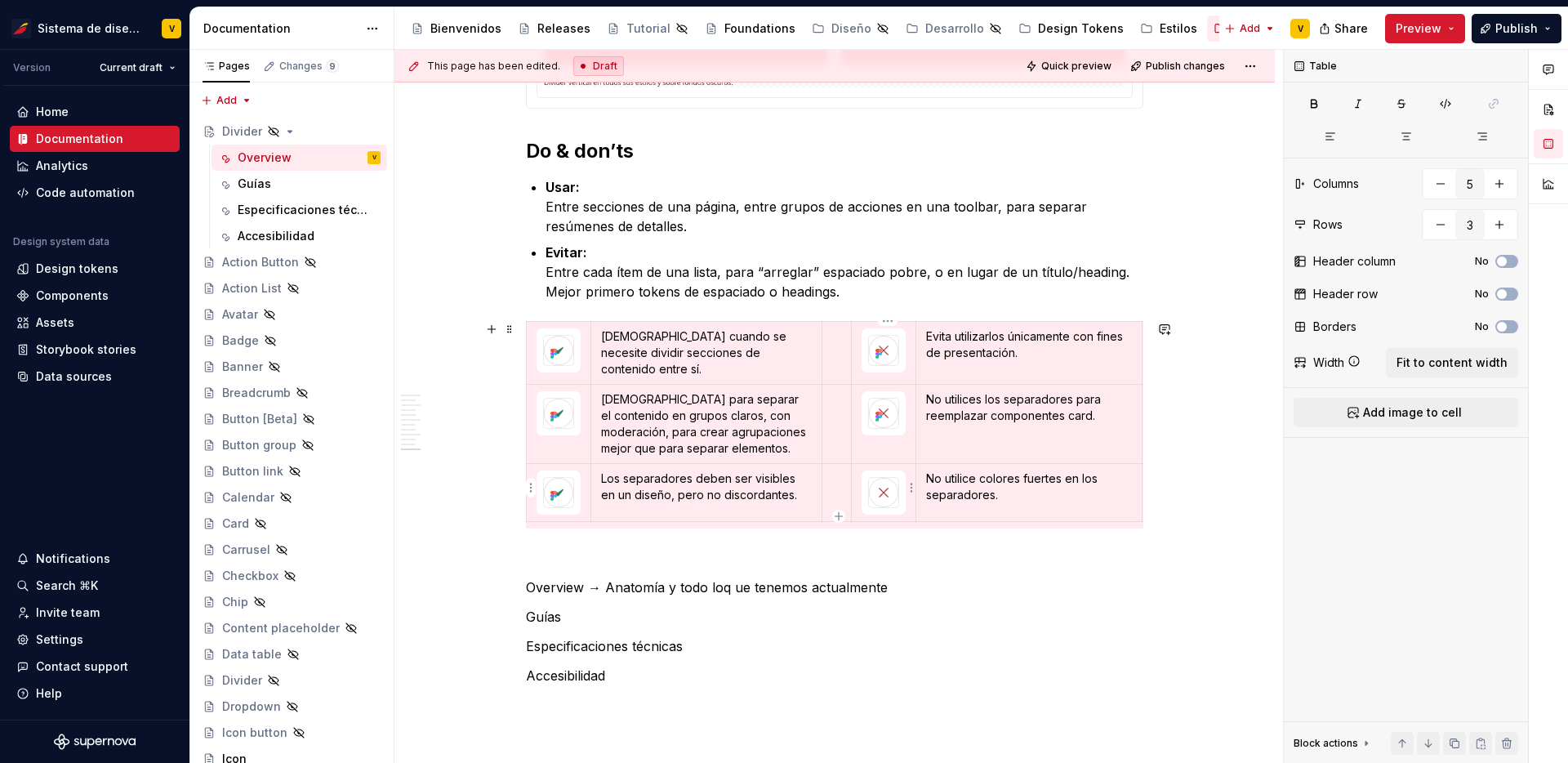
click at [892, 486] on img at bounding box center [884, 493] width 30 height 30
click at [977, 584] on p "Overview → Anatomía y todo loq ue tenemos actualmente" at bounding box center [835, 587] width 618 height 20
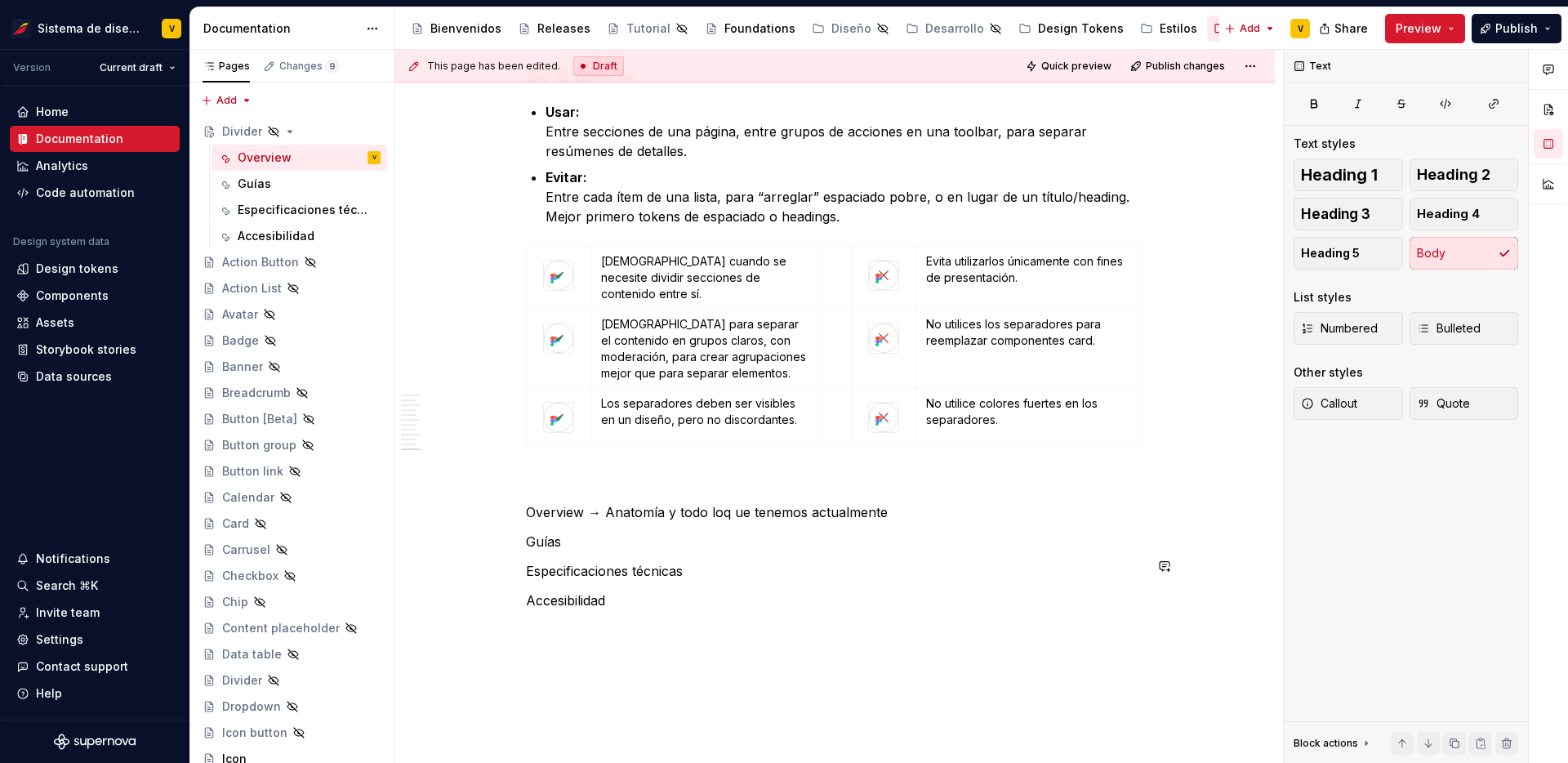
scroll to position [2552, 0]
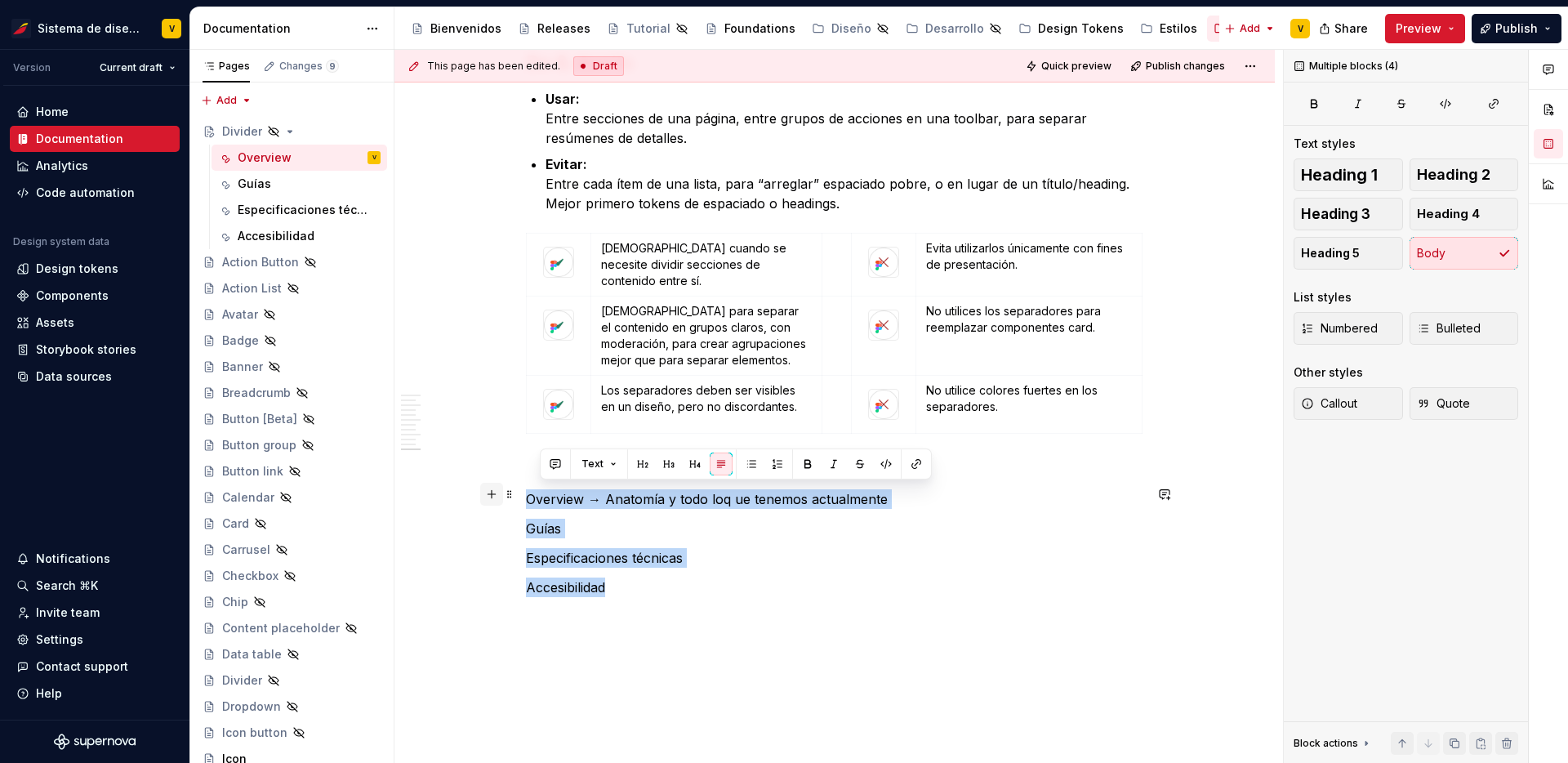
drag, startPoint x: 645, startPoint y: 593, endPoint x: 497, endPoint y: 497, distance: 176.4
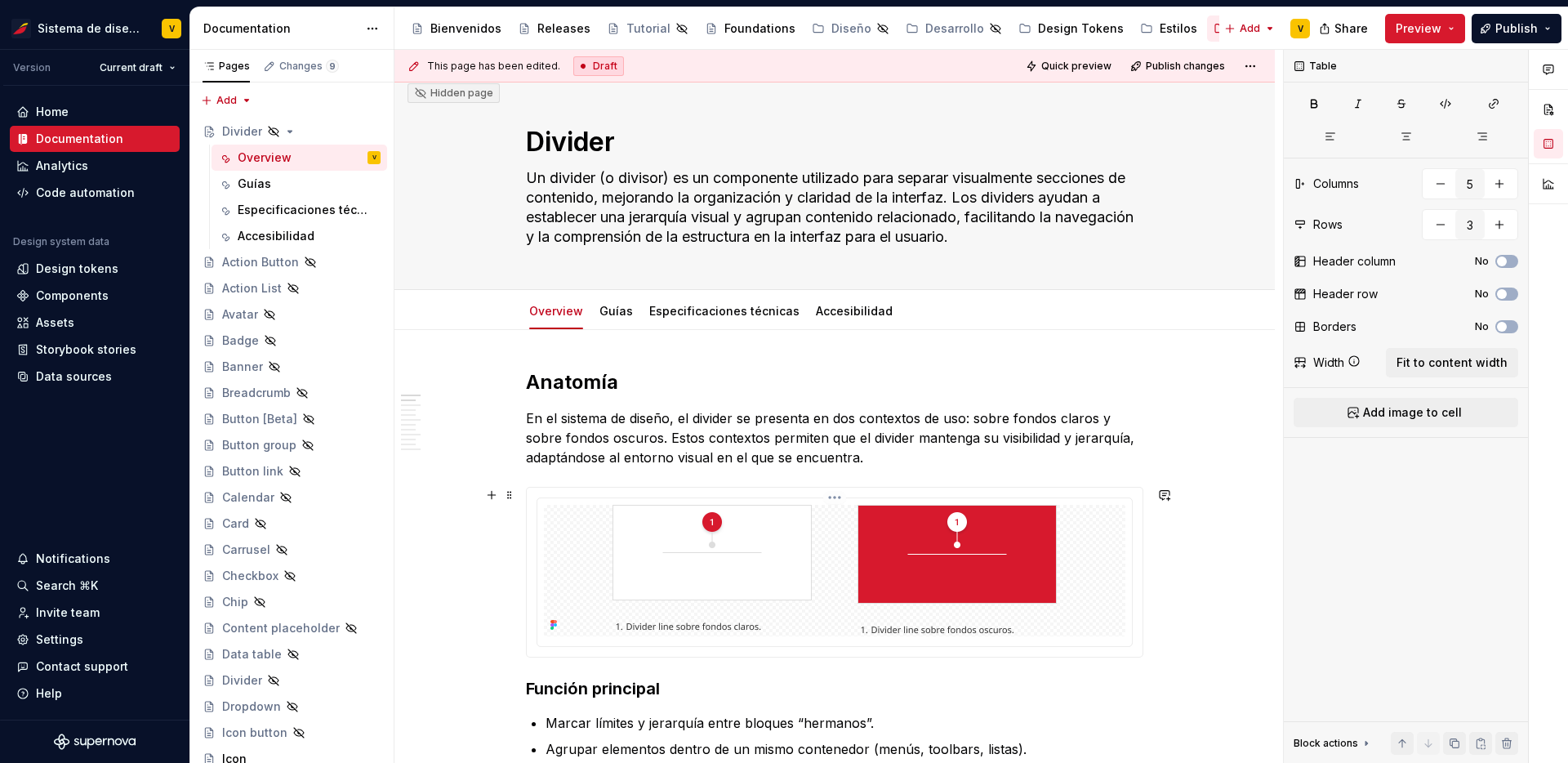
scroll to position [0, 0]
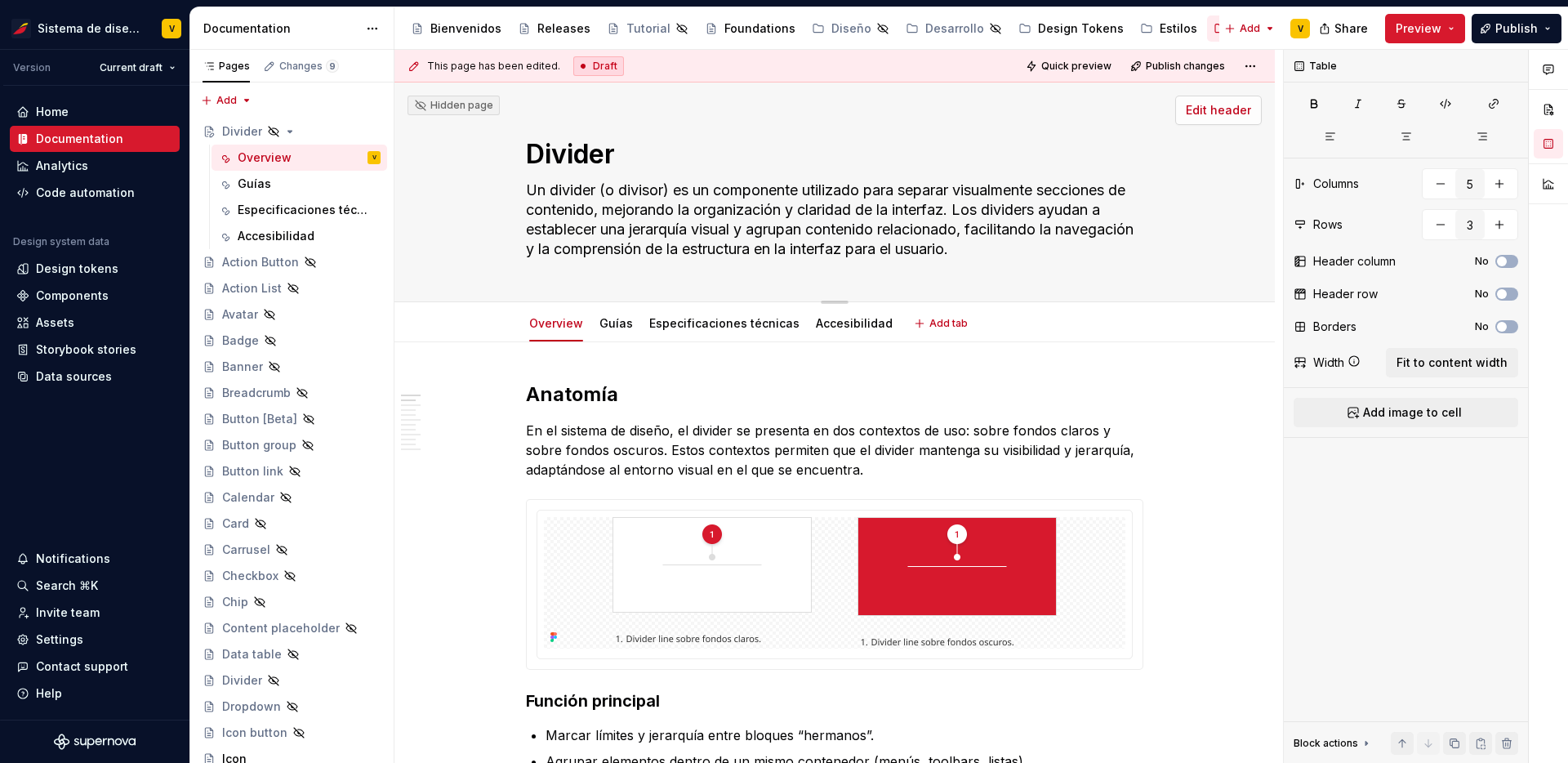
click at [1231, 114] on span "Edit header" at bounding box center [1219, 110] width 65 height 17
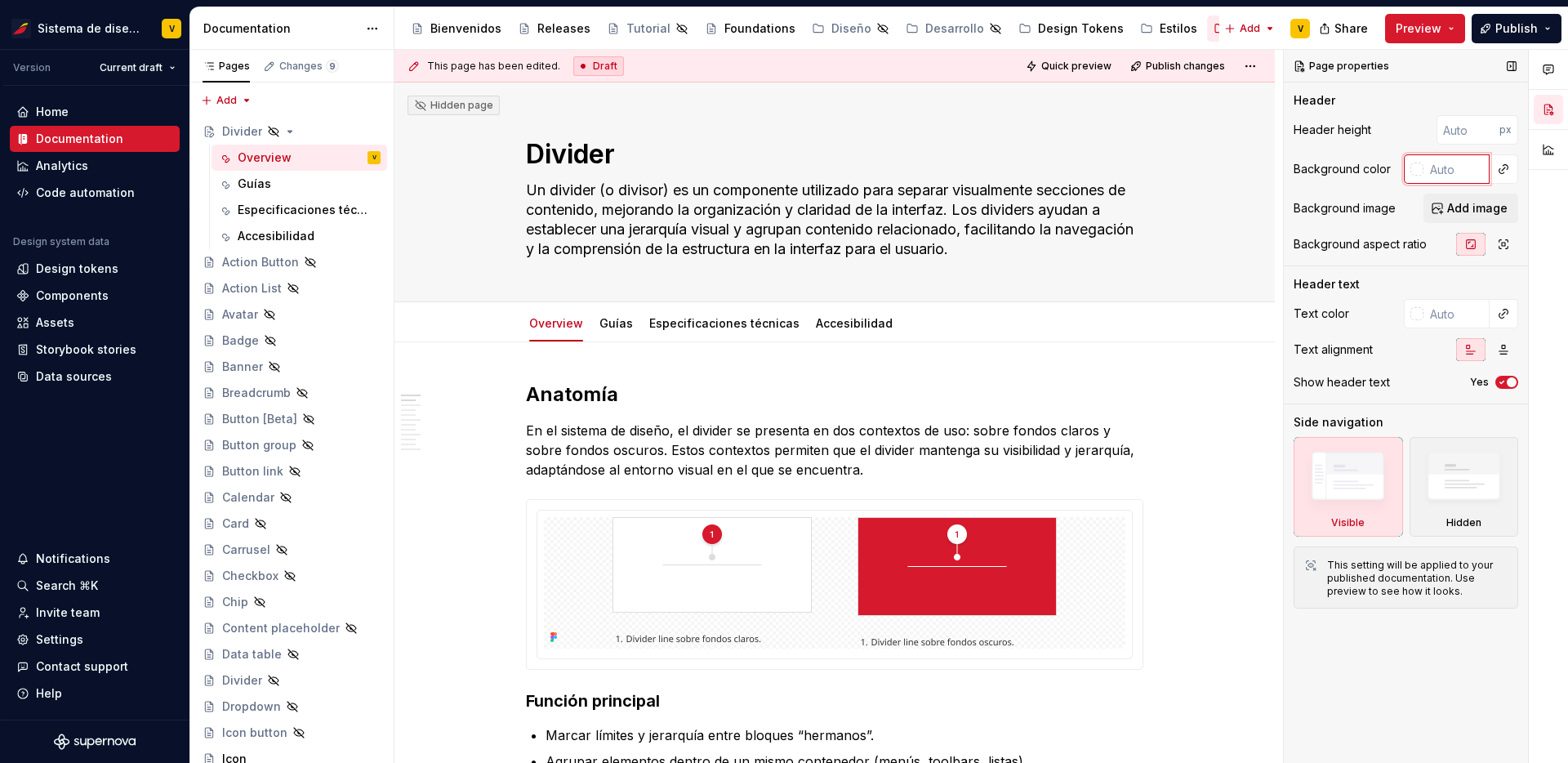
click at [1431, 174] on input "text" at bounding box center [1457, 169] width 66 height 30
click at [1507, 171] on button "button" at bounding box center [1504, 169] width 23 height 23
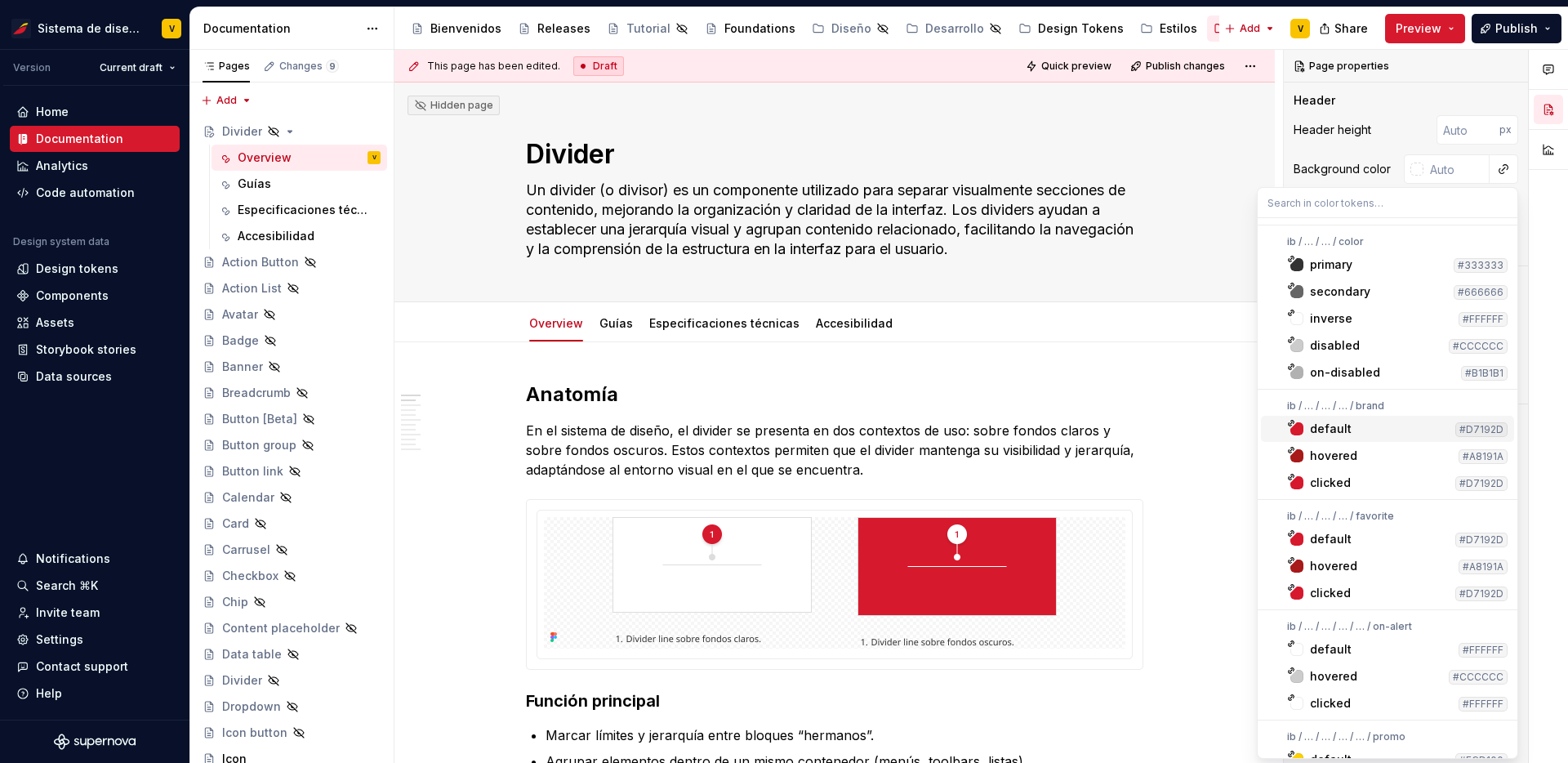
click at [1349, 431] on div "default" at bounding box center [1379, 430] width 139 height 17
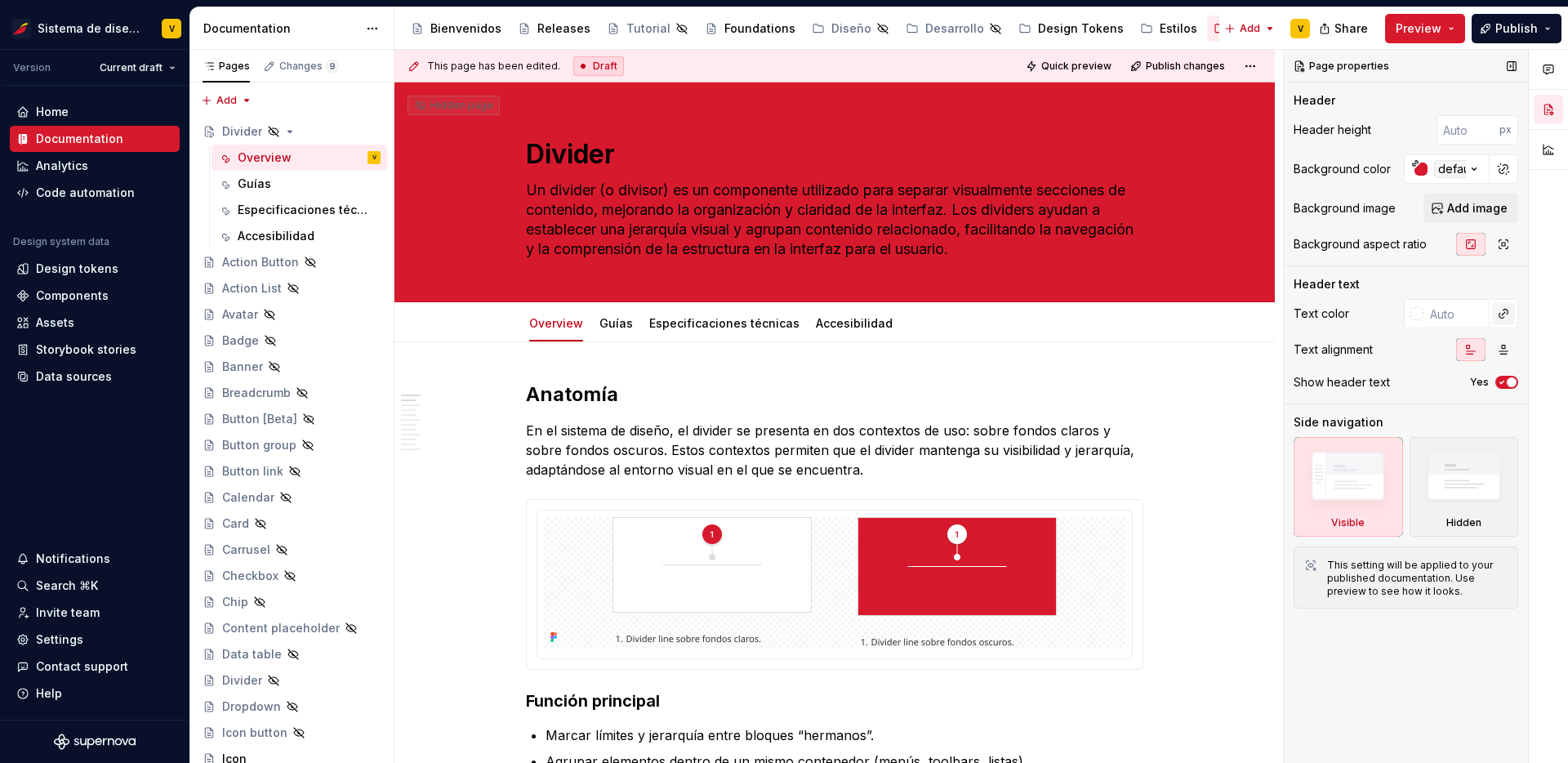
click at [1501, 317] on button "button" at bounding box center [1504, 314] width 23 height 23
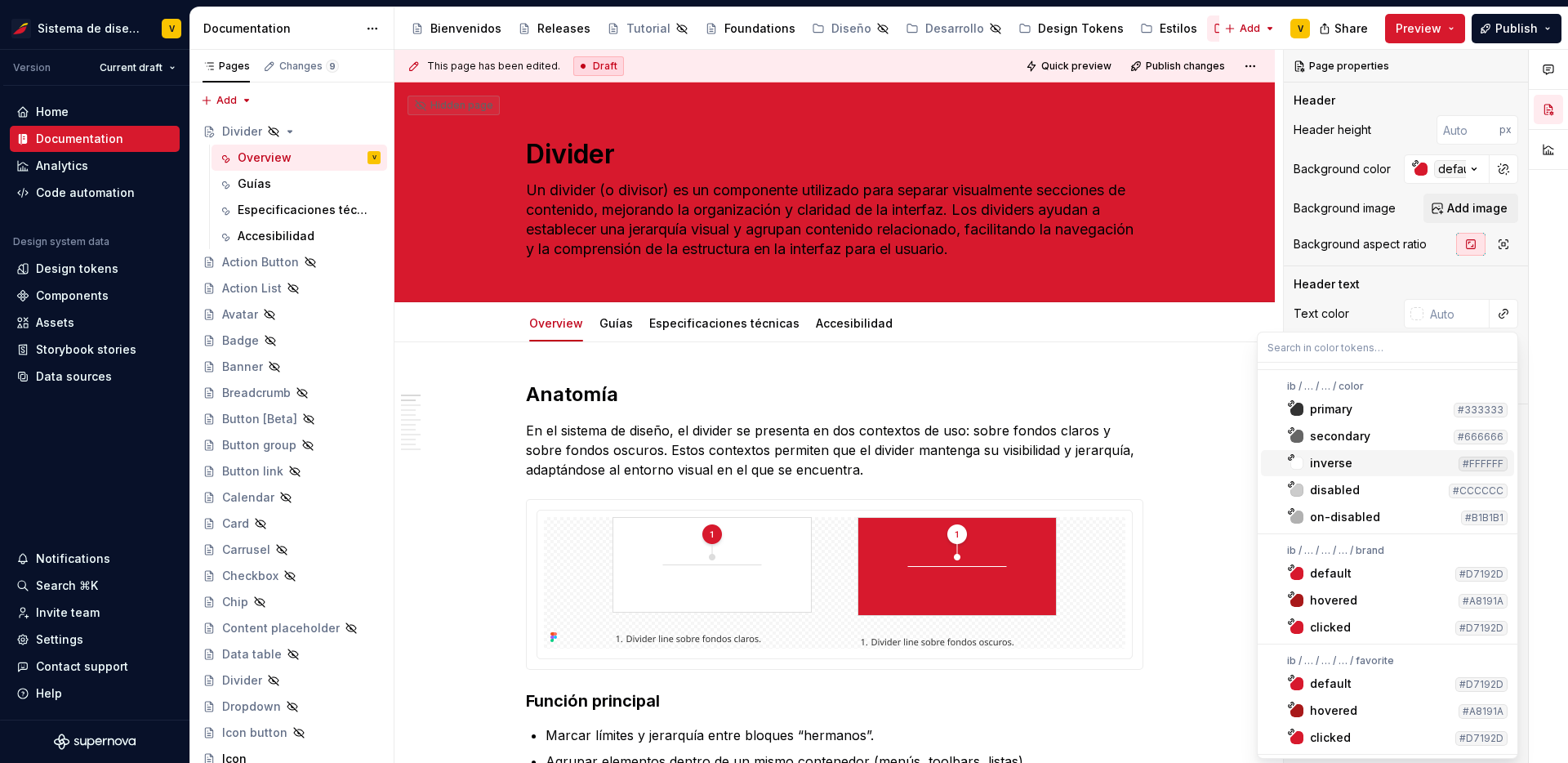
click at [1332, 462] on div "inverse" at bounding box center [1332, 464] width 43 height 17
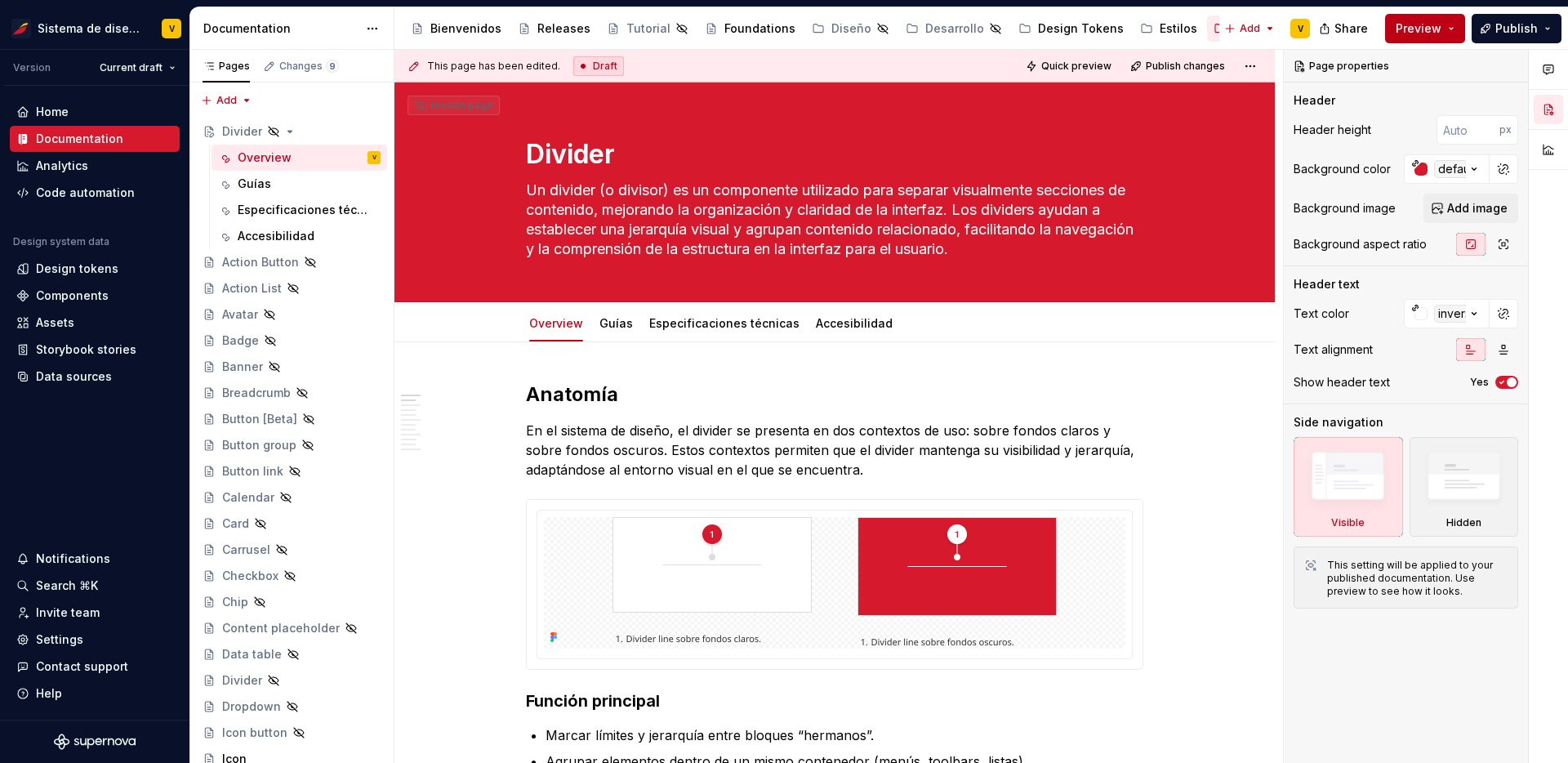
click at [1448, 21] on button "Preview" at bounding box center [1425, 29] width 80 height 30
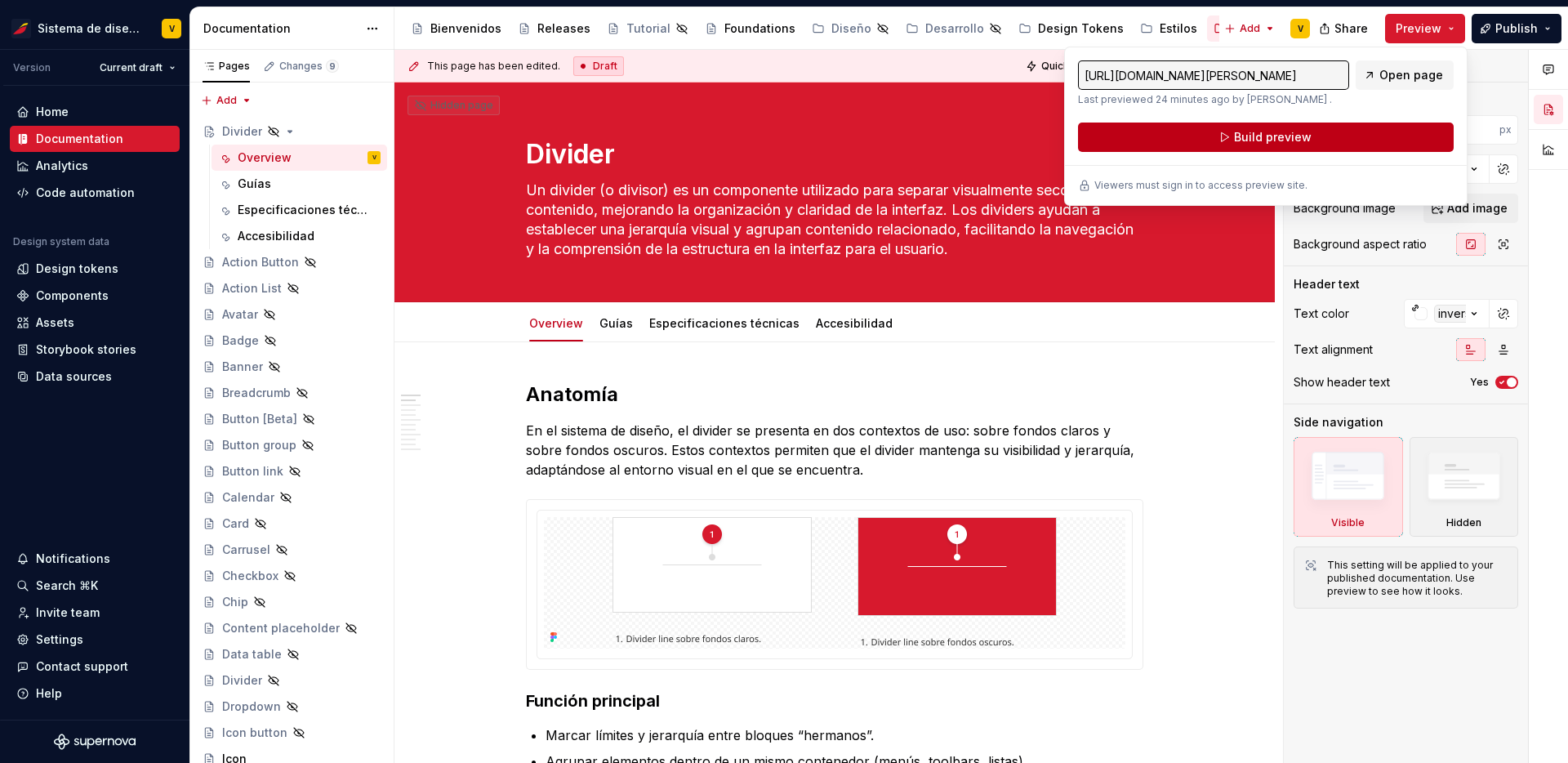
click at [1283, 144] on span "Build preview" at bounding box center [1273, 137] width 77 height 17
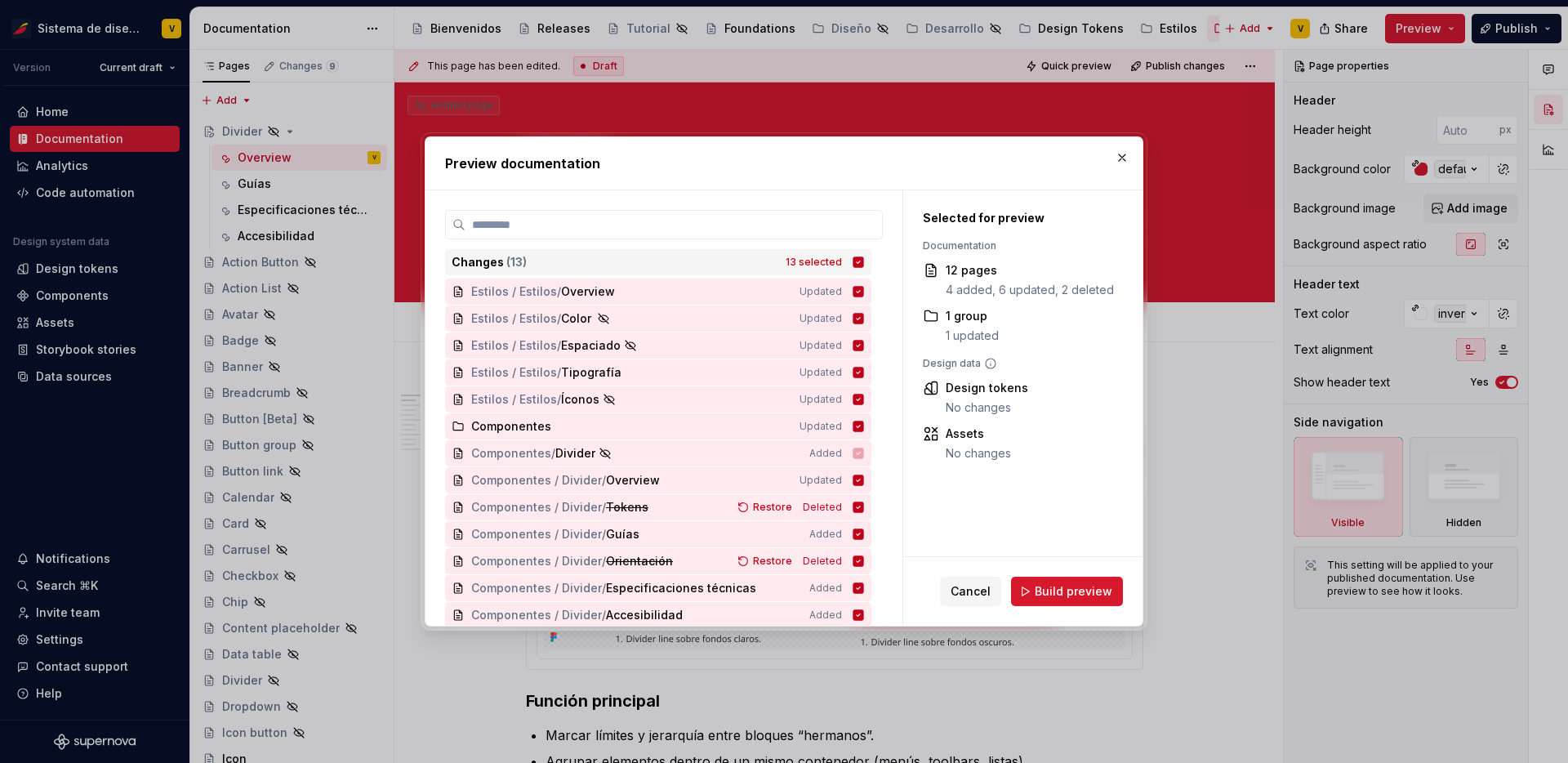
click at [864, 262] on icon at bounding box center [859, 261] width 10 height 10
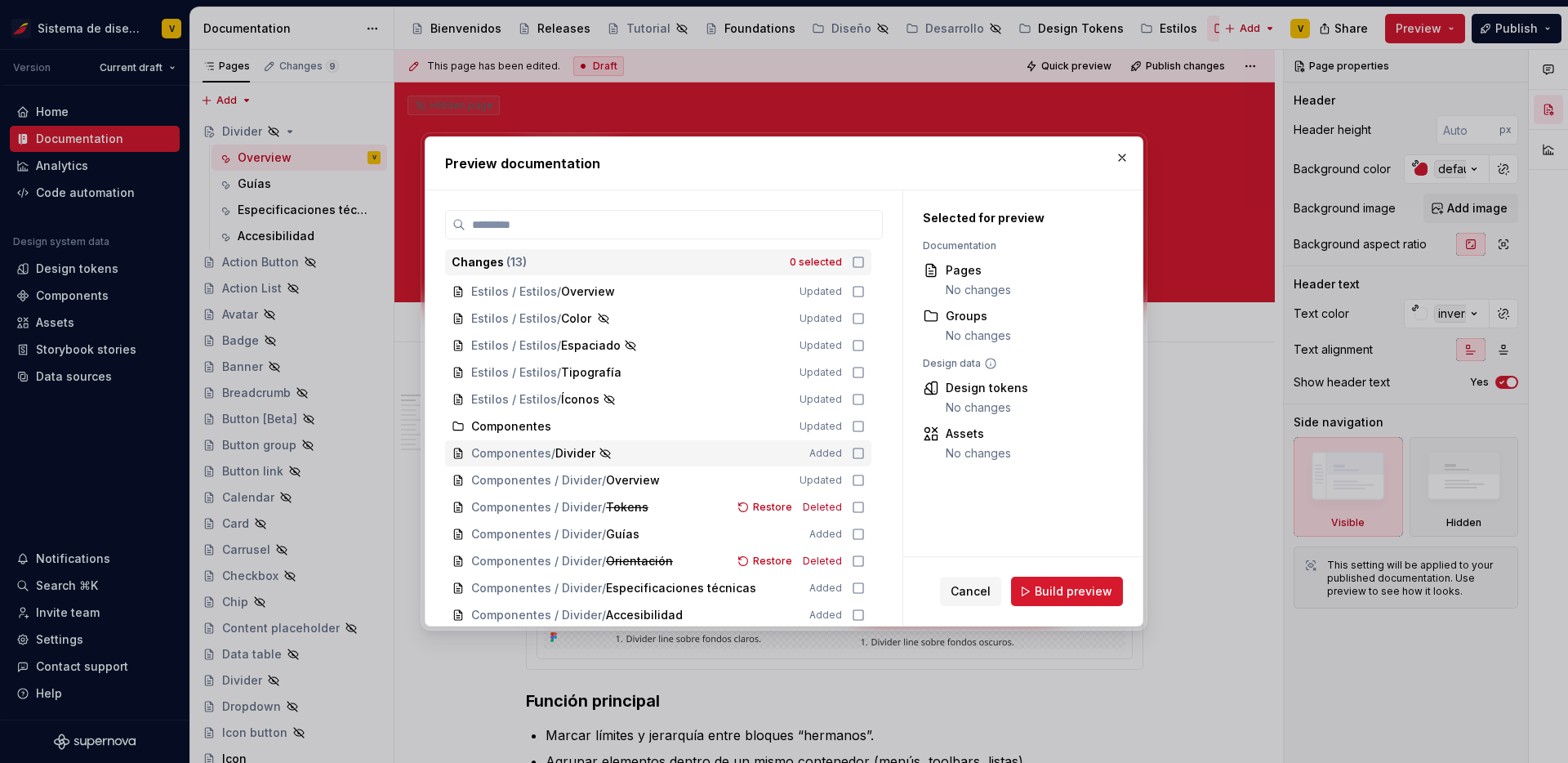
scroll to position [4, 0]
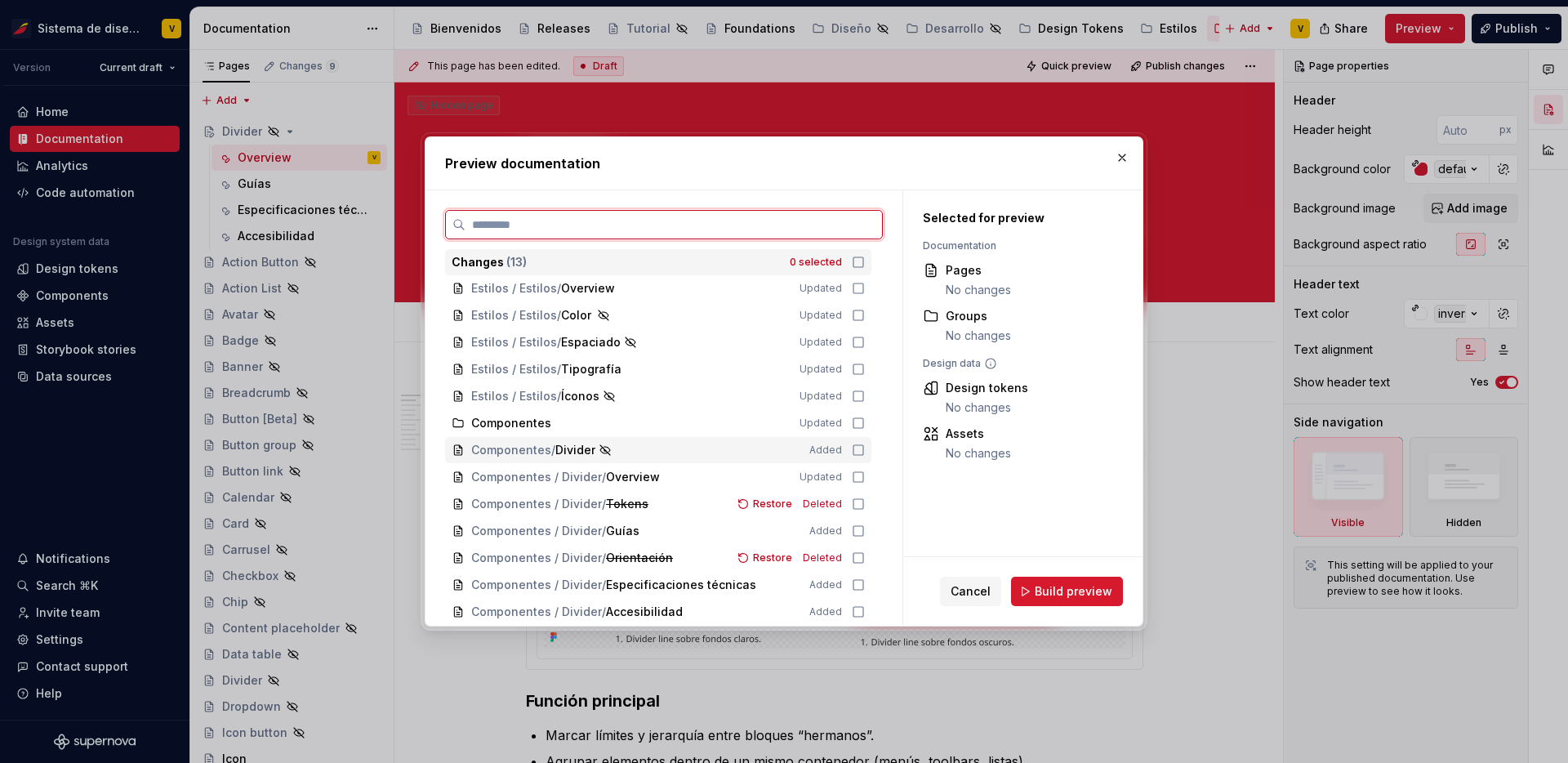
click at [865, 453] on icon at bounding box center [859, 450] width 13 height 13
click at [864, 455] on icon at bounding box center [859, 449] width 10 height 10
click at [865, 474] on icon at bounding box center [859, 477] width 13 height 13
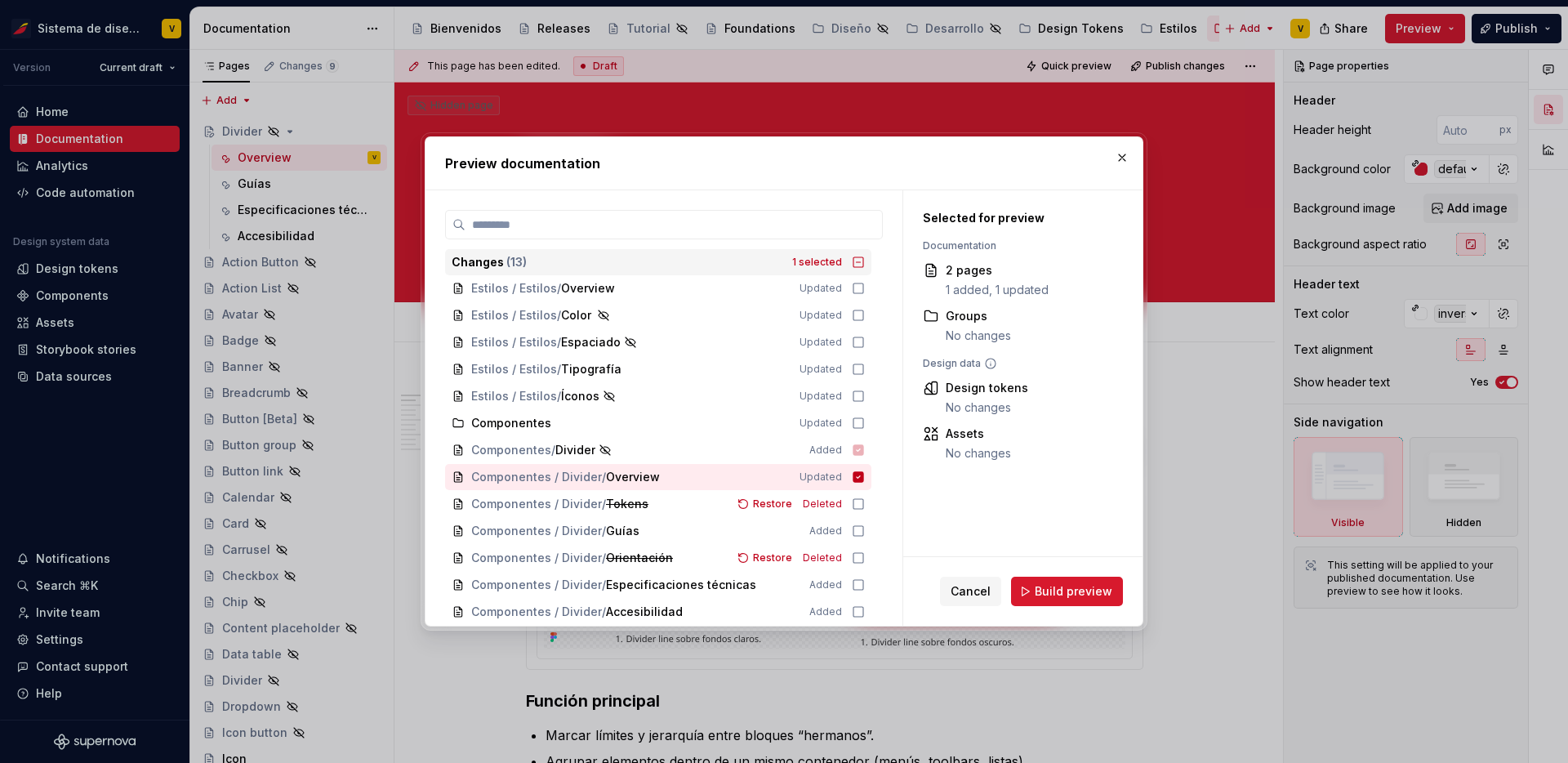
click at [865, 456] on icon at bounding box center [859, 450] width 13 height 13
click at [1062, 582] on button "Build preview" at bounding box center [1068, 592] width 112 height 30
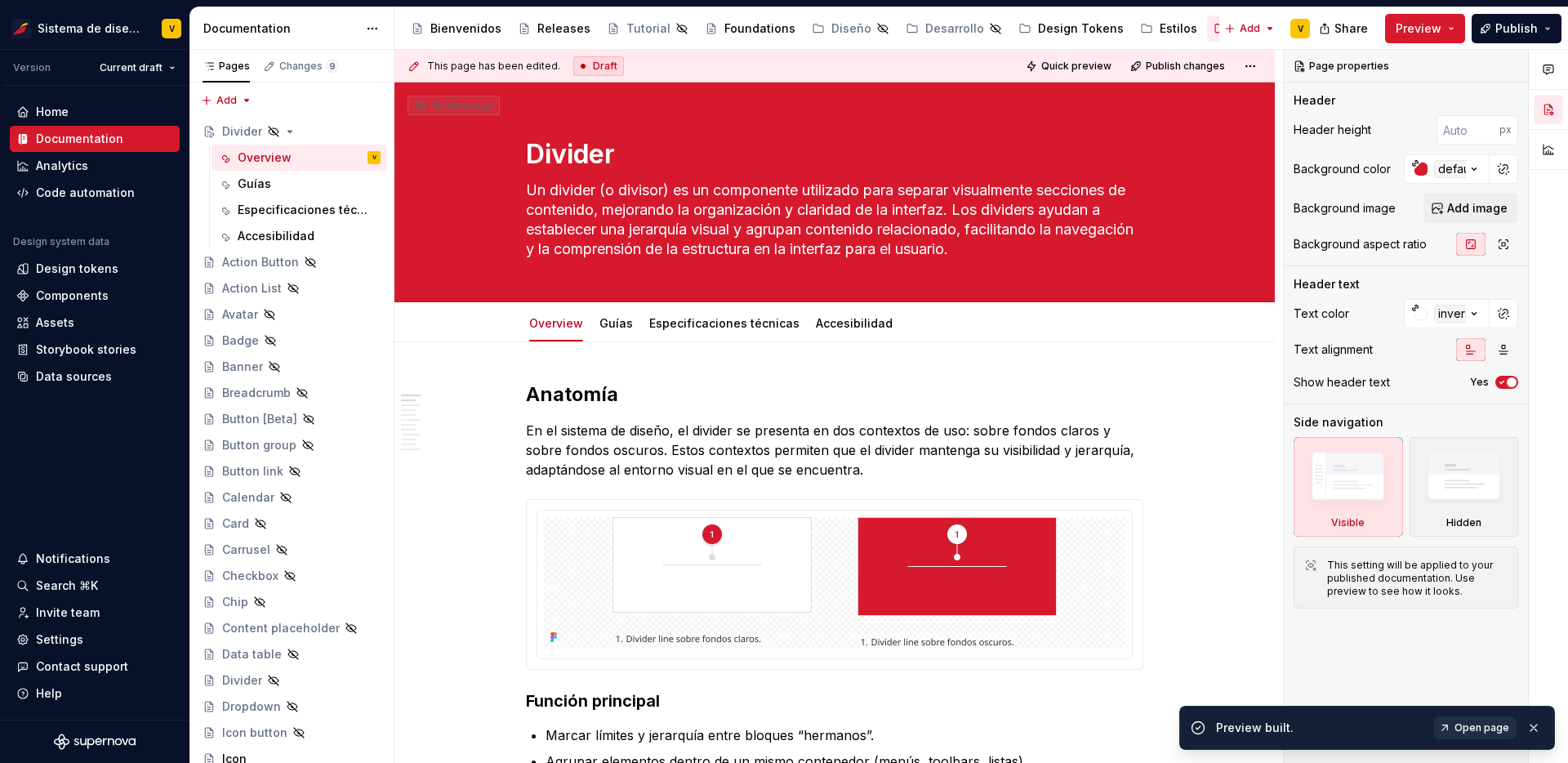
click at [1482, 730] on span "Open page" at bounding box center [1482, 728] width 55 height 13
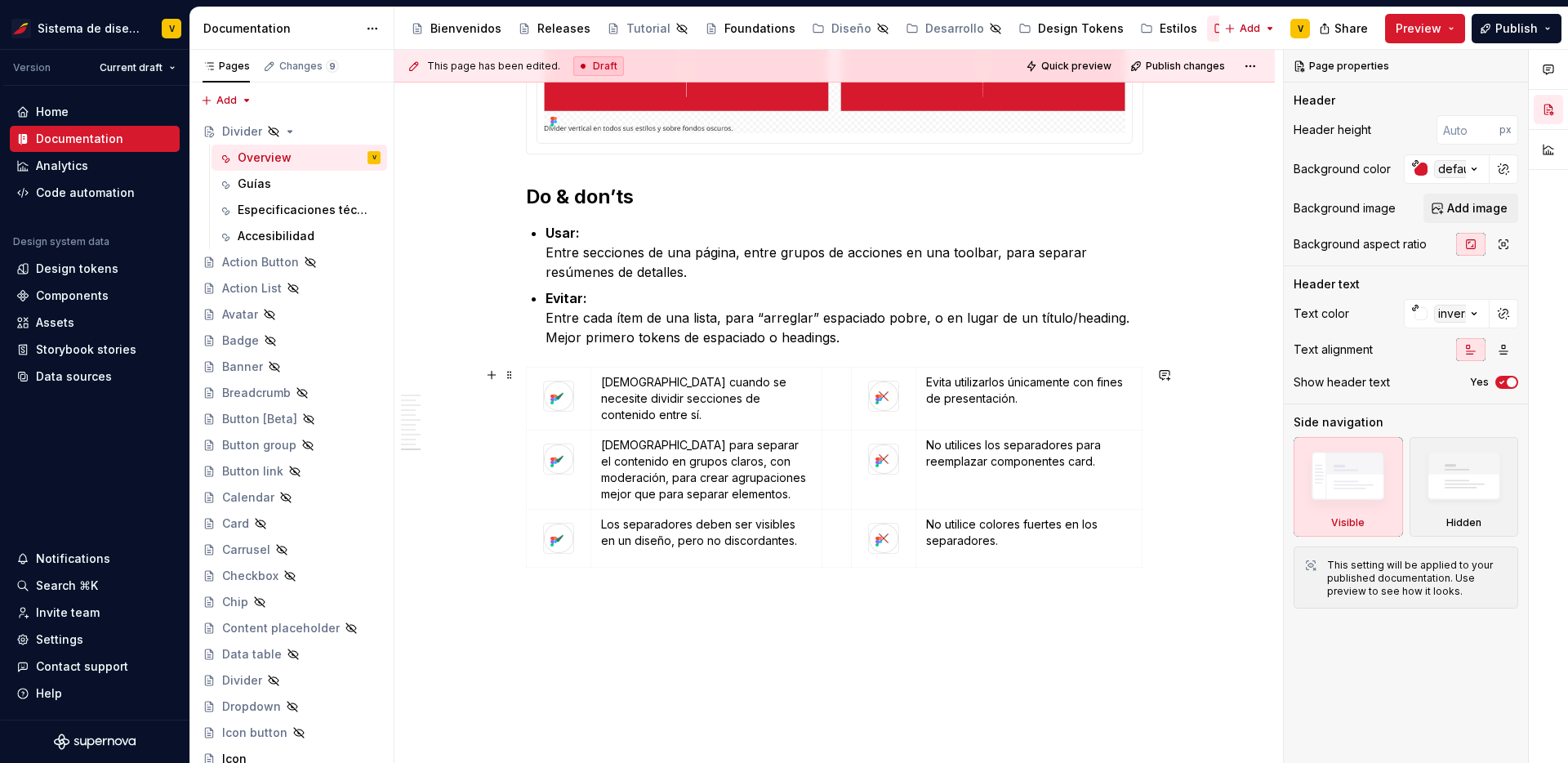
scroll to position [2405, 0]
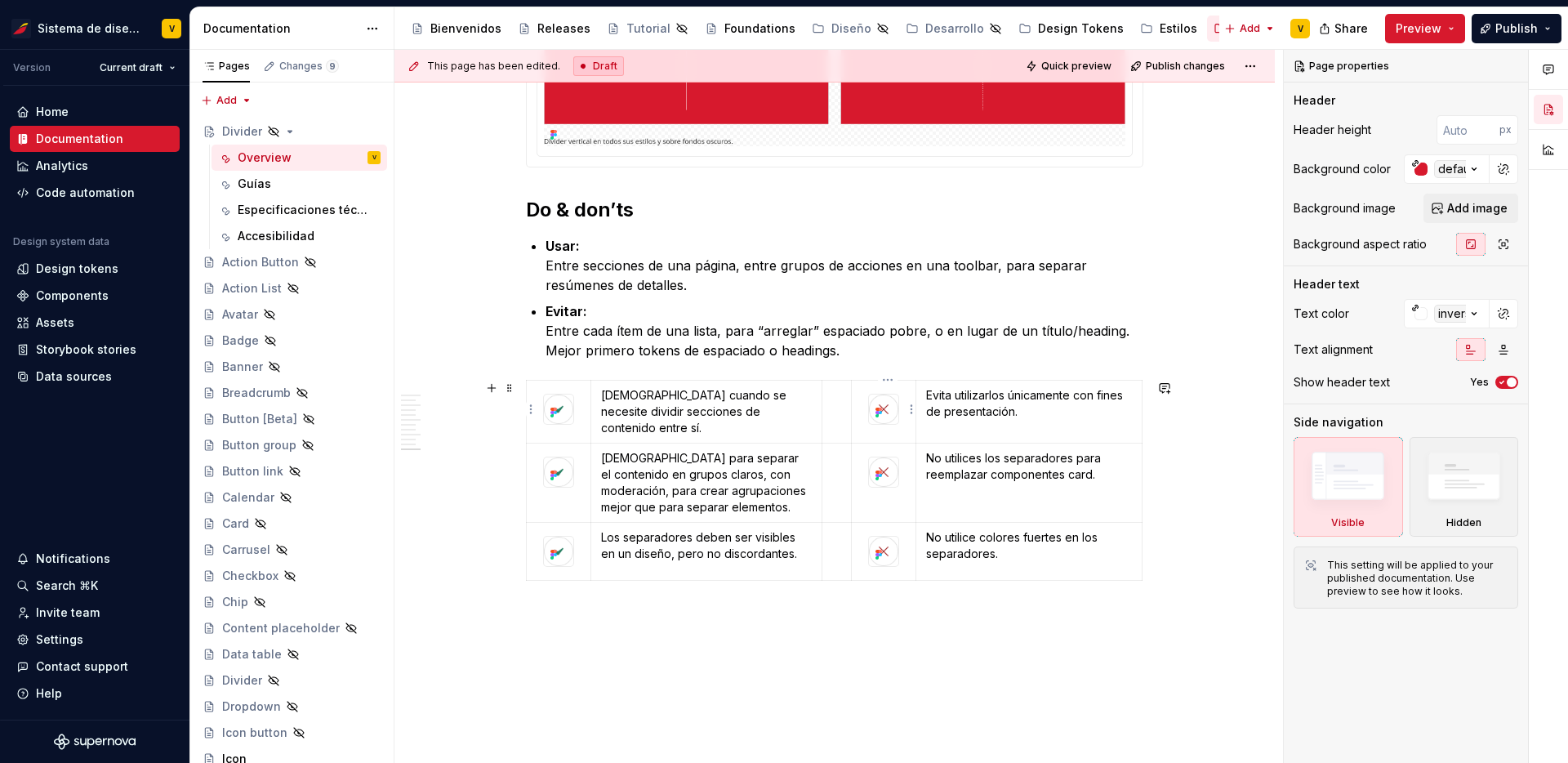
click at [894, 412] on img at bounding box center [884, 410] width 30 height 30
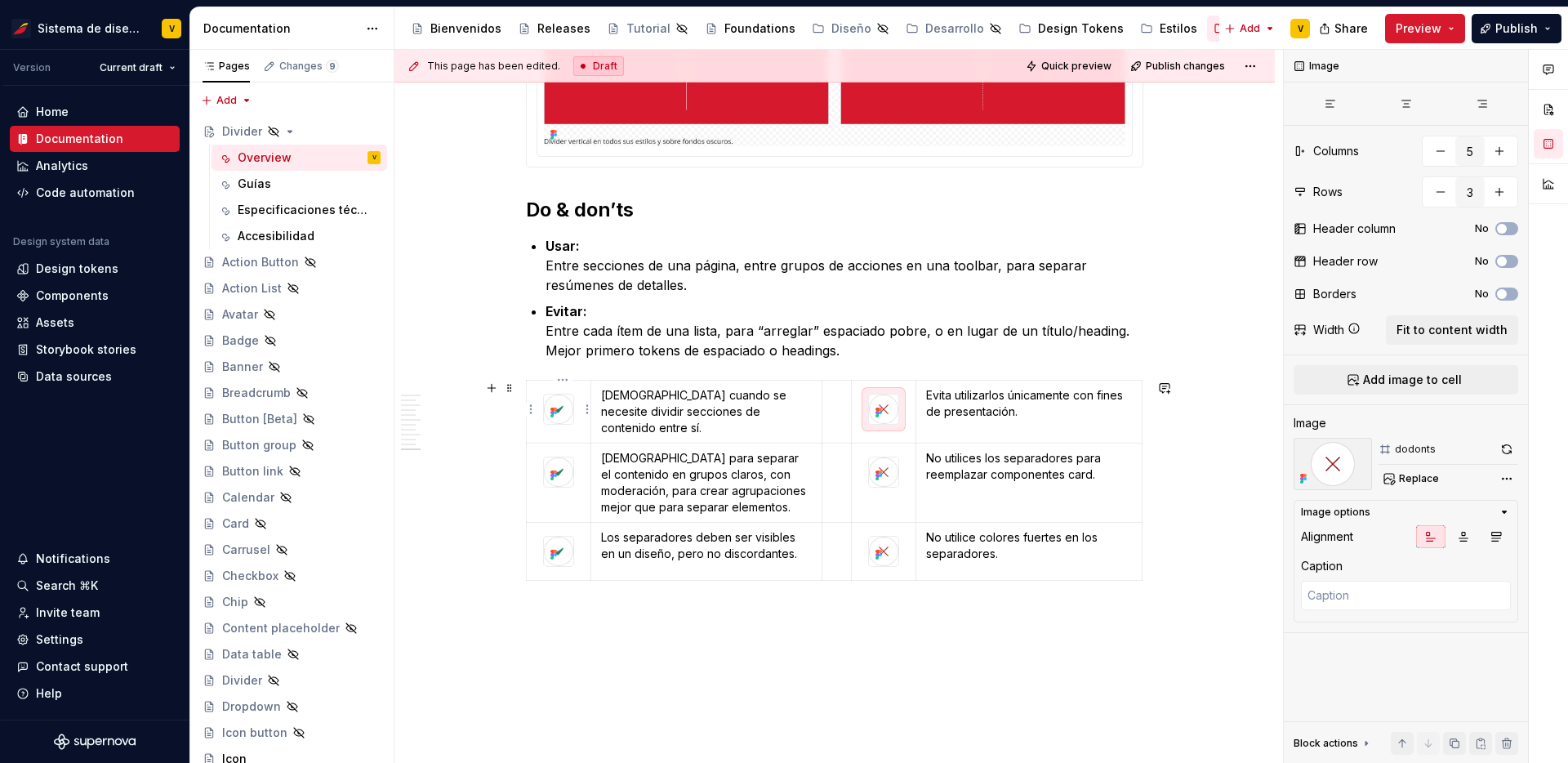
click at [567, 417] on img at bounding box center [559, 410] width 30 height 30
click at [897, 418] on img at bounding box center [884, 410] width 30 height 30
click at [1324, 109] on icon "button" at bounding box center [1331, 104] width 13 height 13
click at [573, 476] on img at bounding box center [559, 473] width 30 height 30
click at [895, 473] on img at bounding box center [884, 473] width 30 height 30
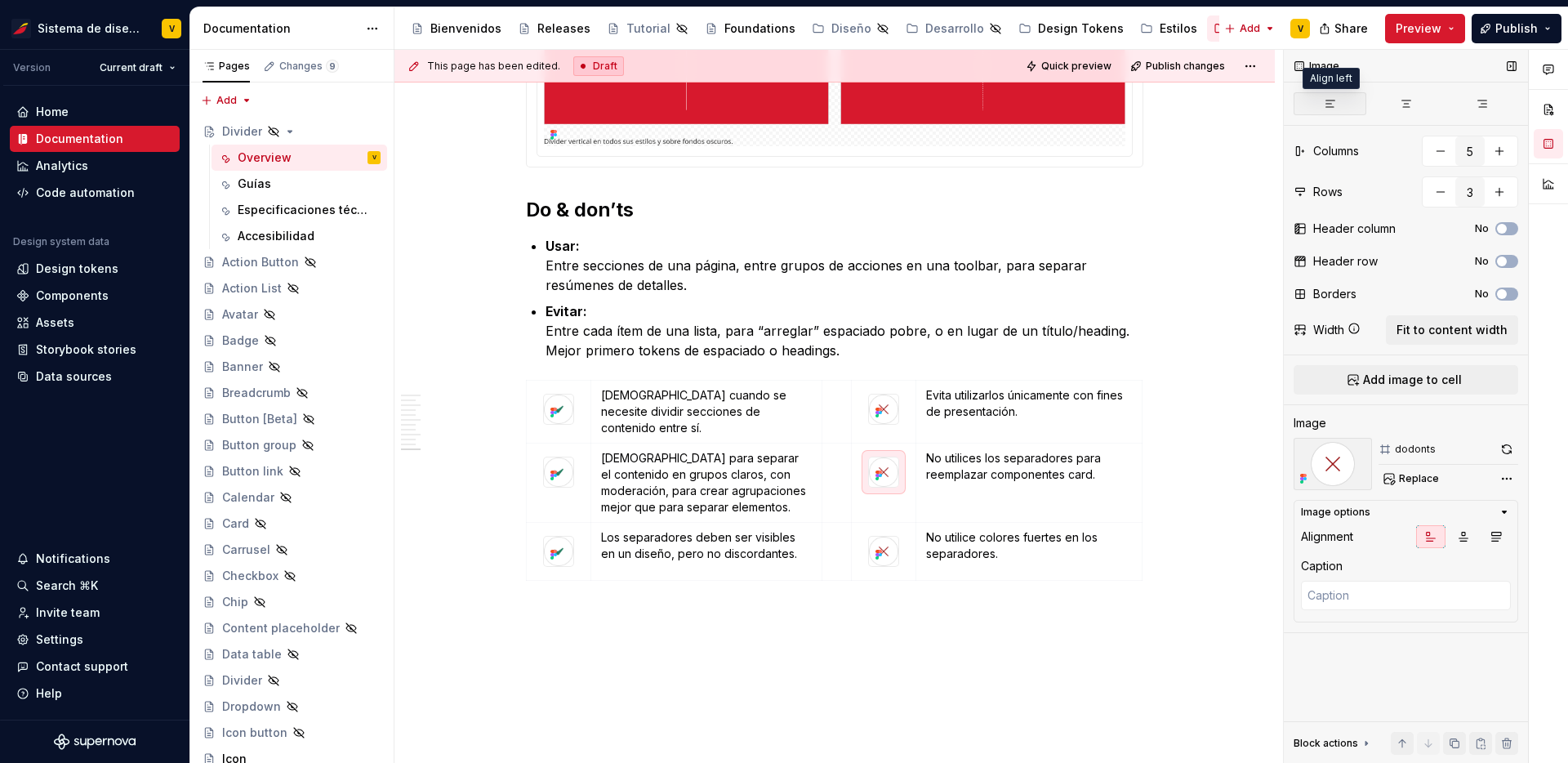
click at [1343, 99] on button "button" at bounding box center [1330, 104] width 73 height 23
click at [571, 541] on img at bounding box center [559, 552] width 30 height 30
click at [896, 541] on img at bounding box center [884, 552] width 30 height 30
click at [1329, 112] on button "button" at bounding box center [1330, 104] width 73 height 23
click at [572, 558] on img at bounding box center [559, 552] width 30 height 30
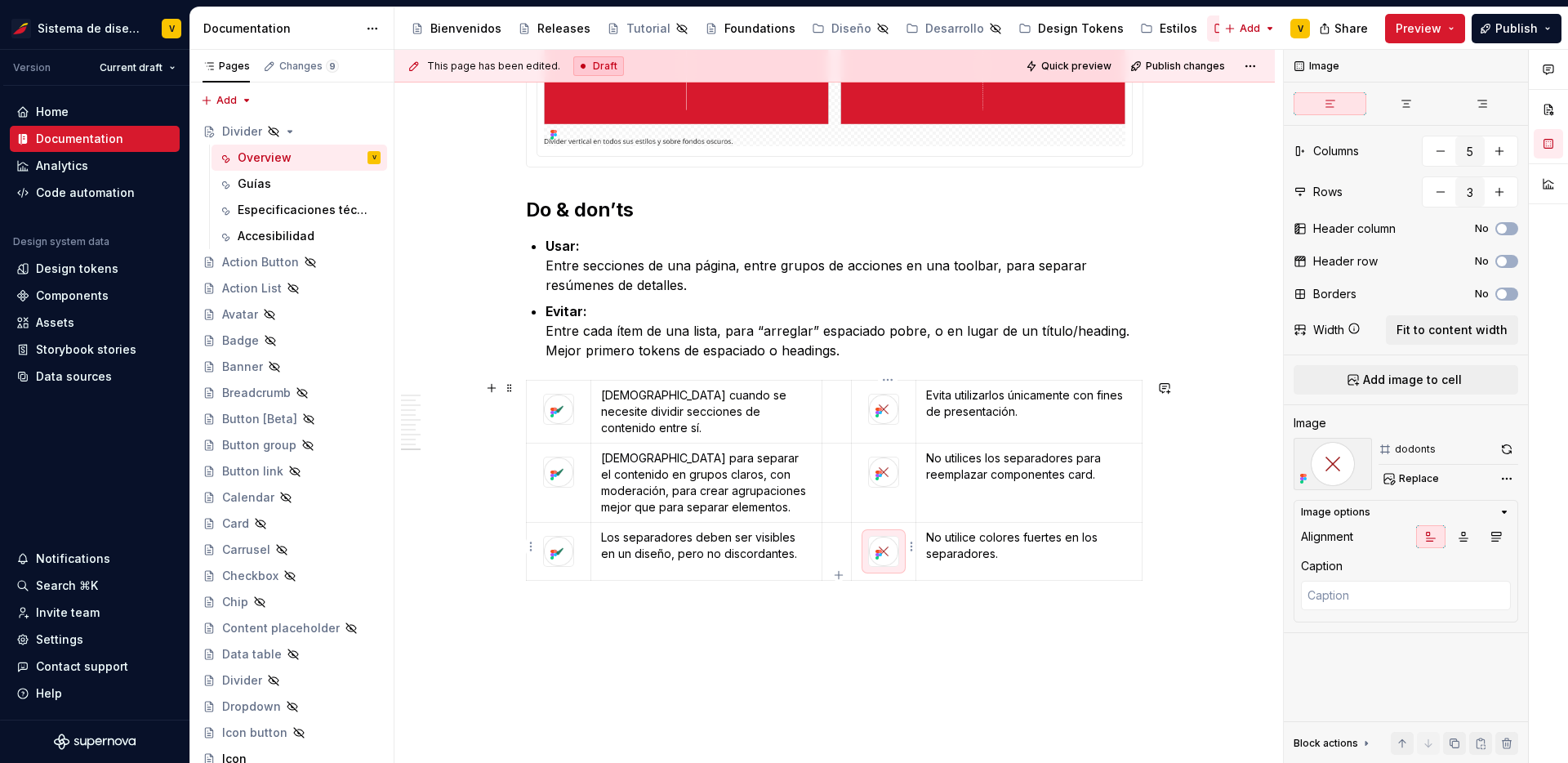
click at [894, 556] on img at bounding box center [884, 552] width 30 height 30
click at [573, 544] on img at bounding box center [559, 552] width 30 height 30
click at [574, 482] on div at bounding box center [558, 472] width 31 height 31
click at [573, 543] on img at bounding box center [559, 552] width 30 height 30
click at [1339, 102] on button "button" at bounding box center [1330, 104] width 73 height 23
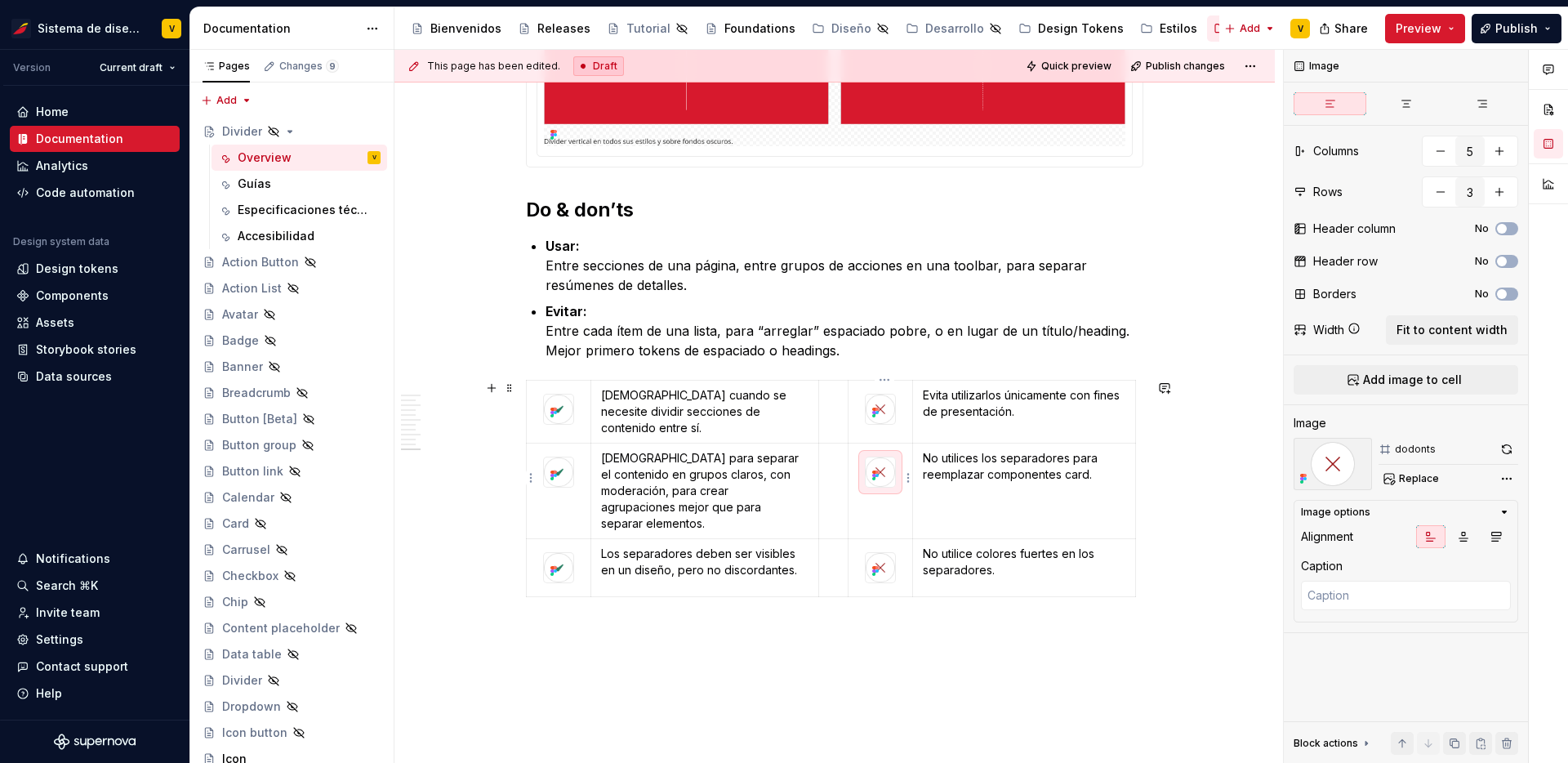
click at [885, 458] on img at bounding box center [881, 473] width 30 height 30
click at [1475, 326] on span "Fit to content width" at bounding box center [1452, 331] width 111 height 17
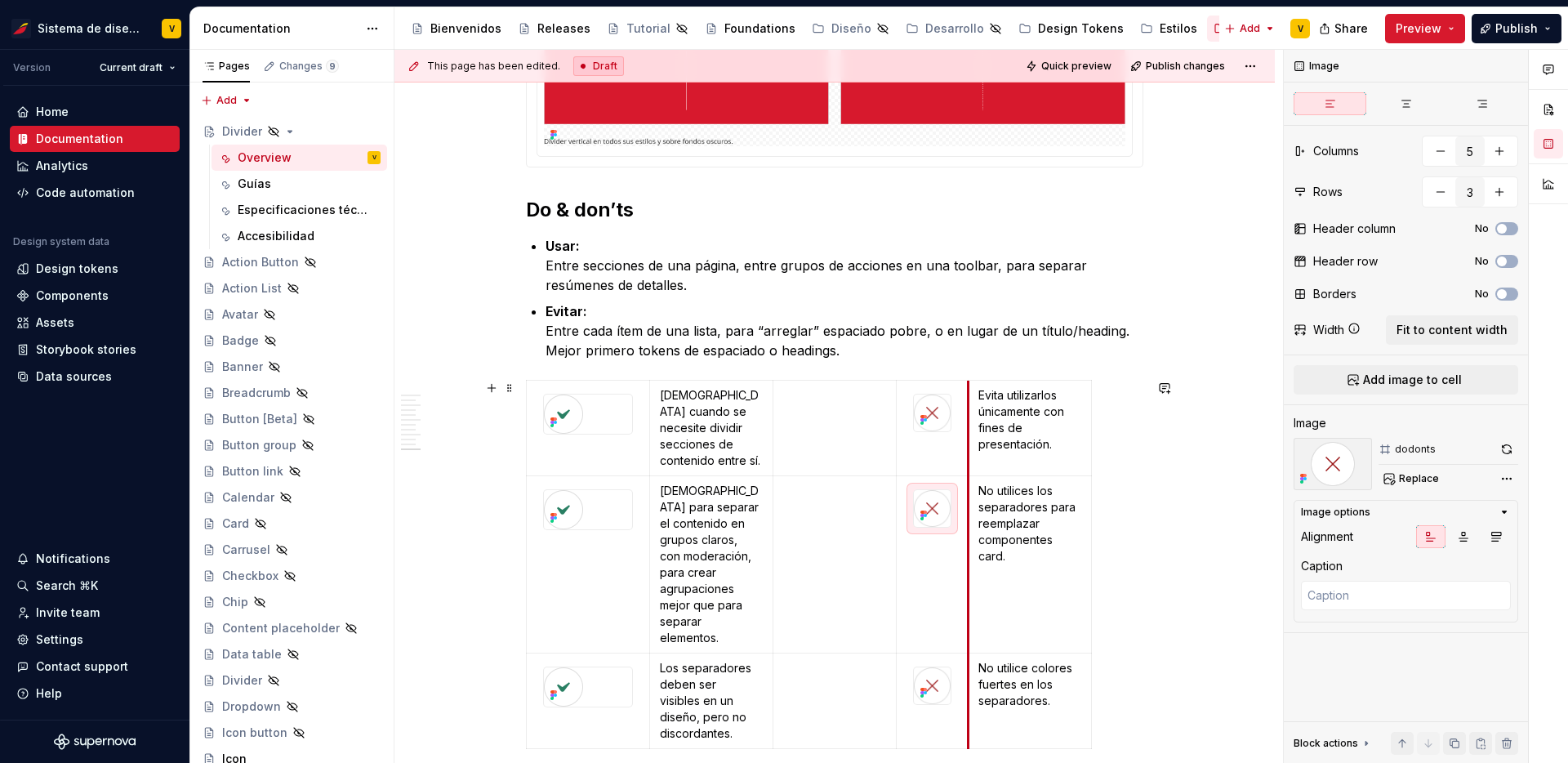
drag, startPoint x: 1023, startPoint y: 534, endPoint x: 971, endPoint y: 530, distance: 52.2
click at [971, 530] on td "No utilices los separadores para reemplazar componentes card." at bounding box center [1030, 564] width 123 height 177
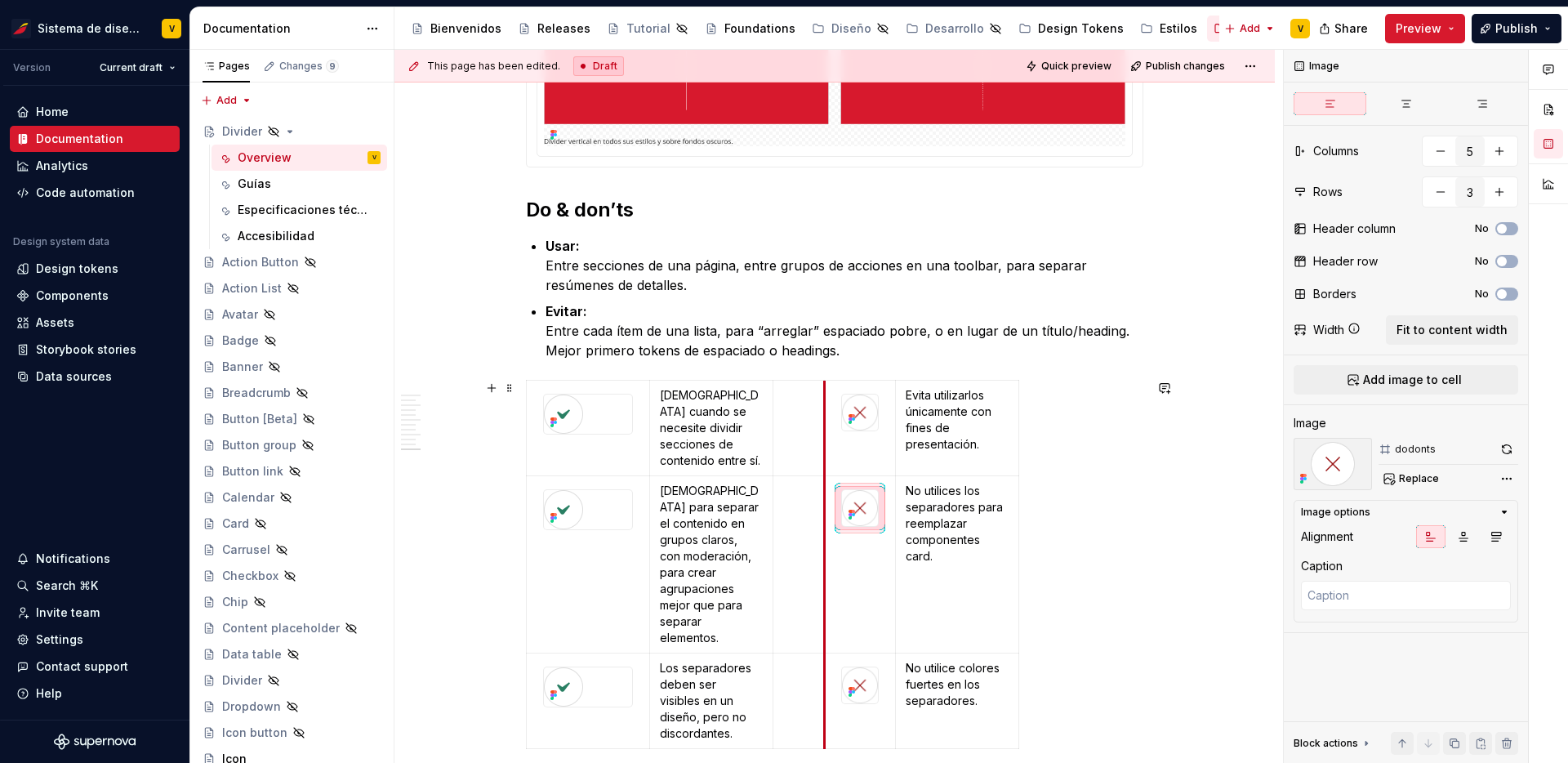
drag, startPoint x: 901, startPoint y: 557, endPoint x: 829, endPoint y: 547, distance: 72.7
click at [829, 547] on td at bounding box center [860, 564] width 71 height 177
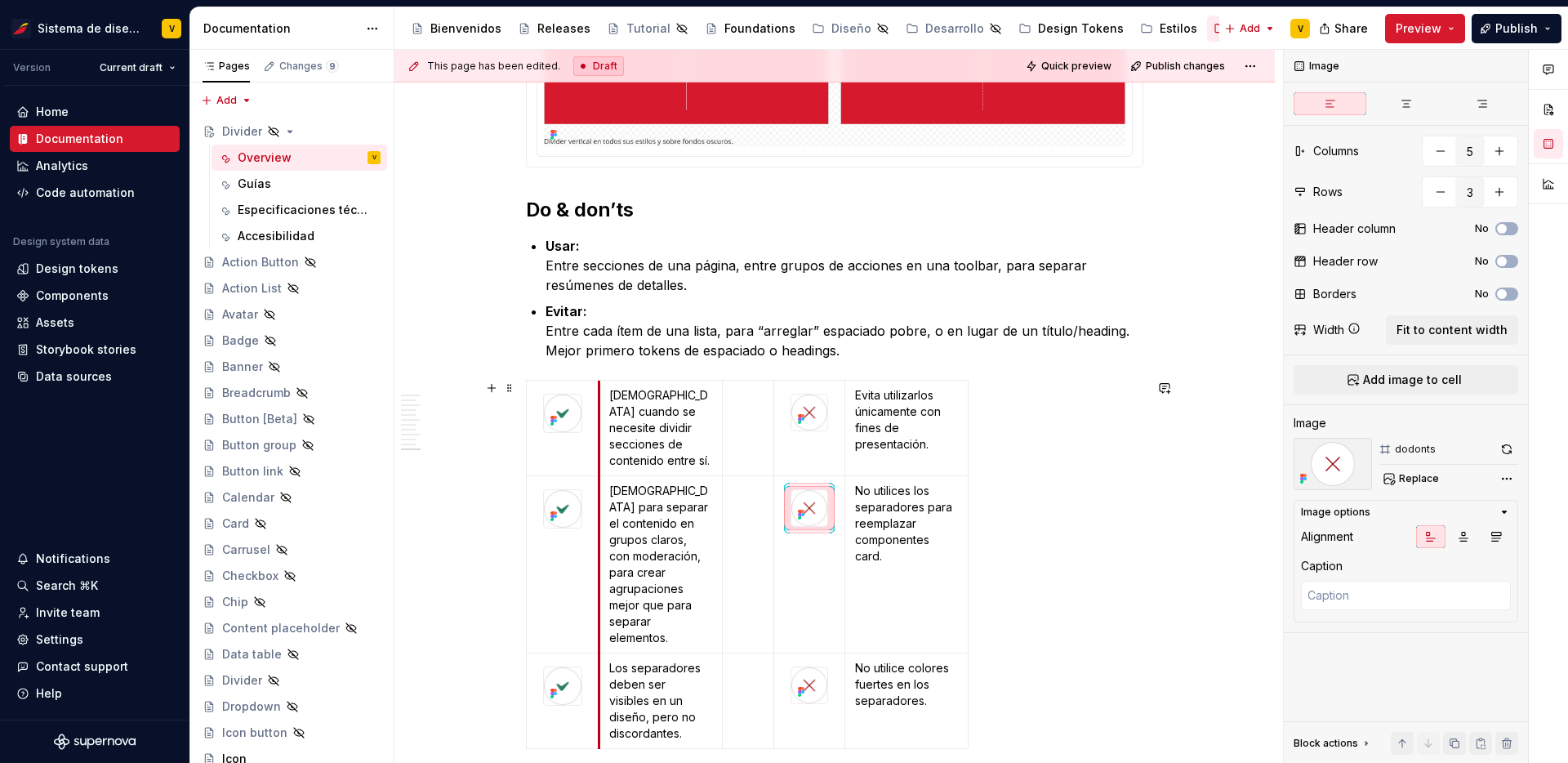
drag, startPoint x: 653, startPoint y: 561, endPoint x: 603, endPoint y: 555, distance: 50.4
click at [603, 555] on td "[DEMOGRAPHIC_DATA] para separar el contenido en grupos claros, con moderación, …" at bounding box center [661, 564] width 123 height 177
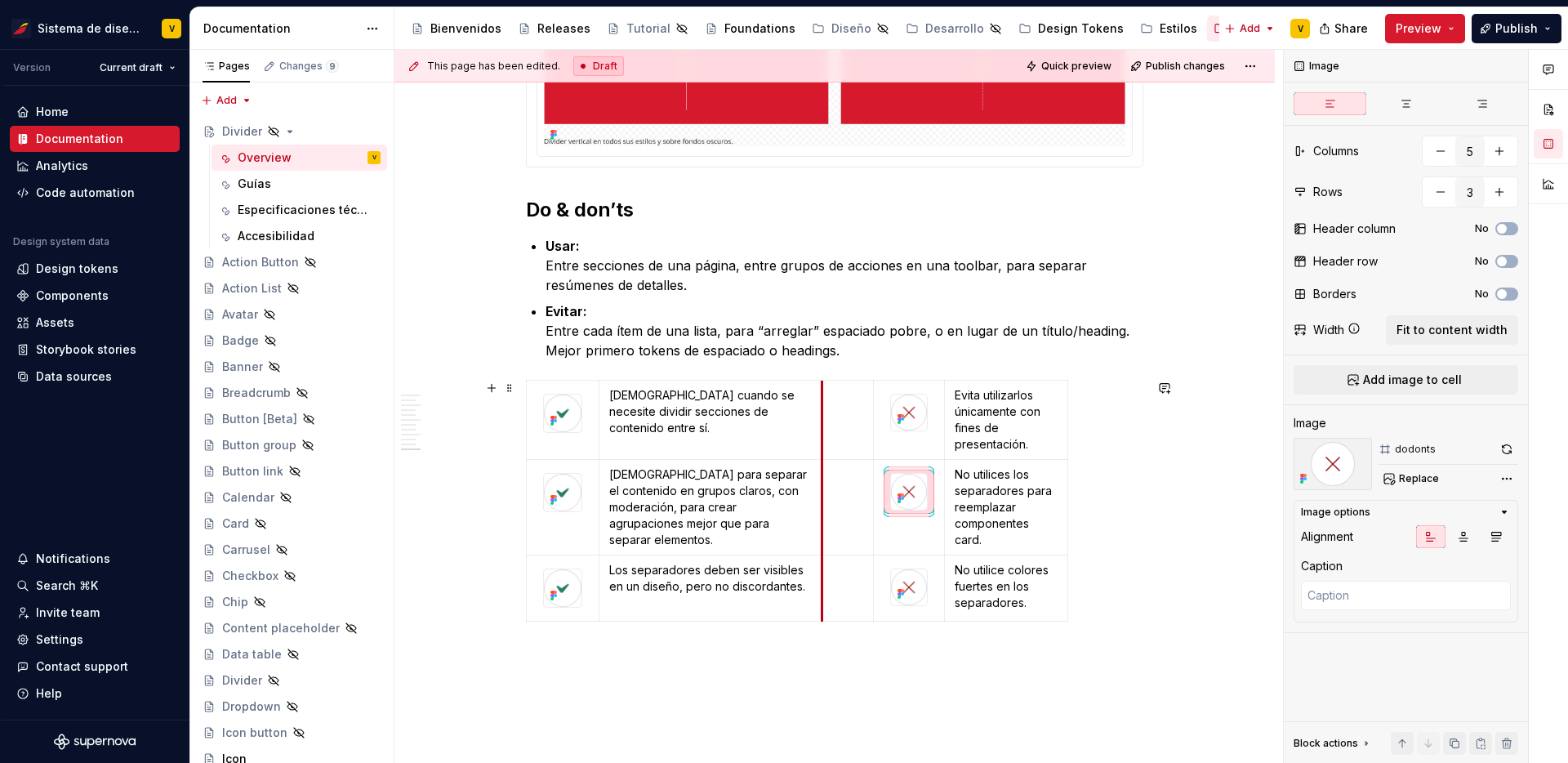
drag, startPoint x: 728, startPoint y: 451, endPoint x: 828, endPoint y: 454, distance: 100.0
click at [828, 454] on td at bounding box center [847, 419] width 51 height 79
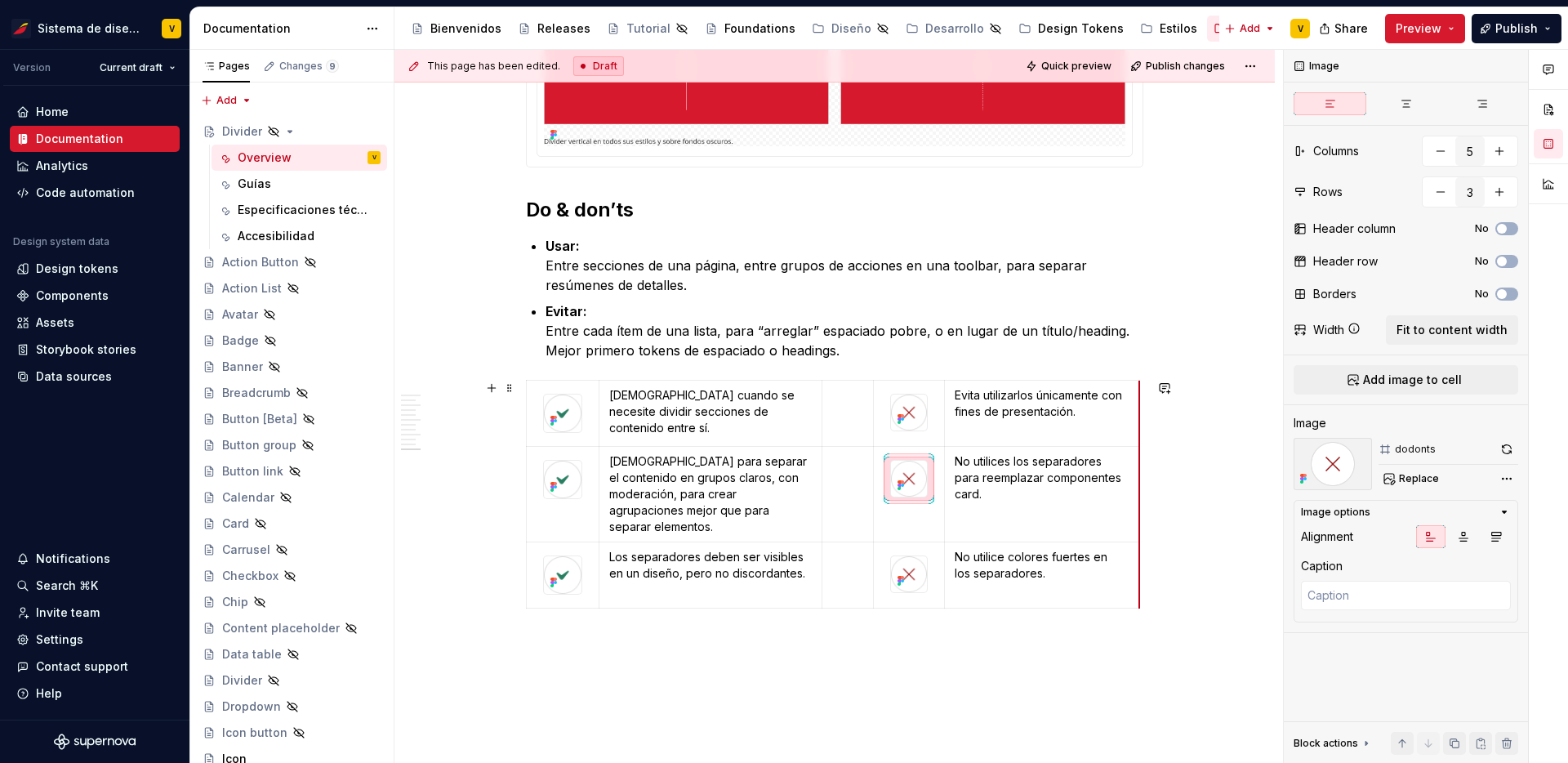
drag, startPoint x: 1071, startPoint y: 532, endPoint x: 1142, endPoint y: 531, distance: 71.0
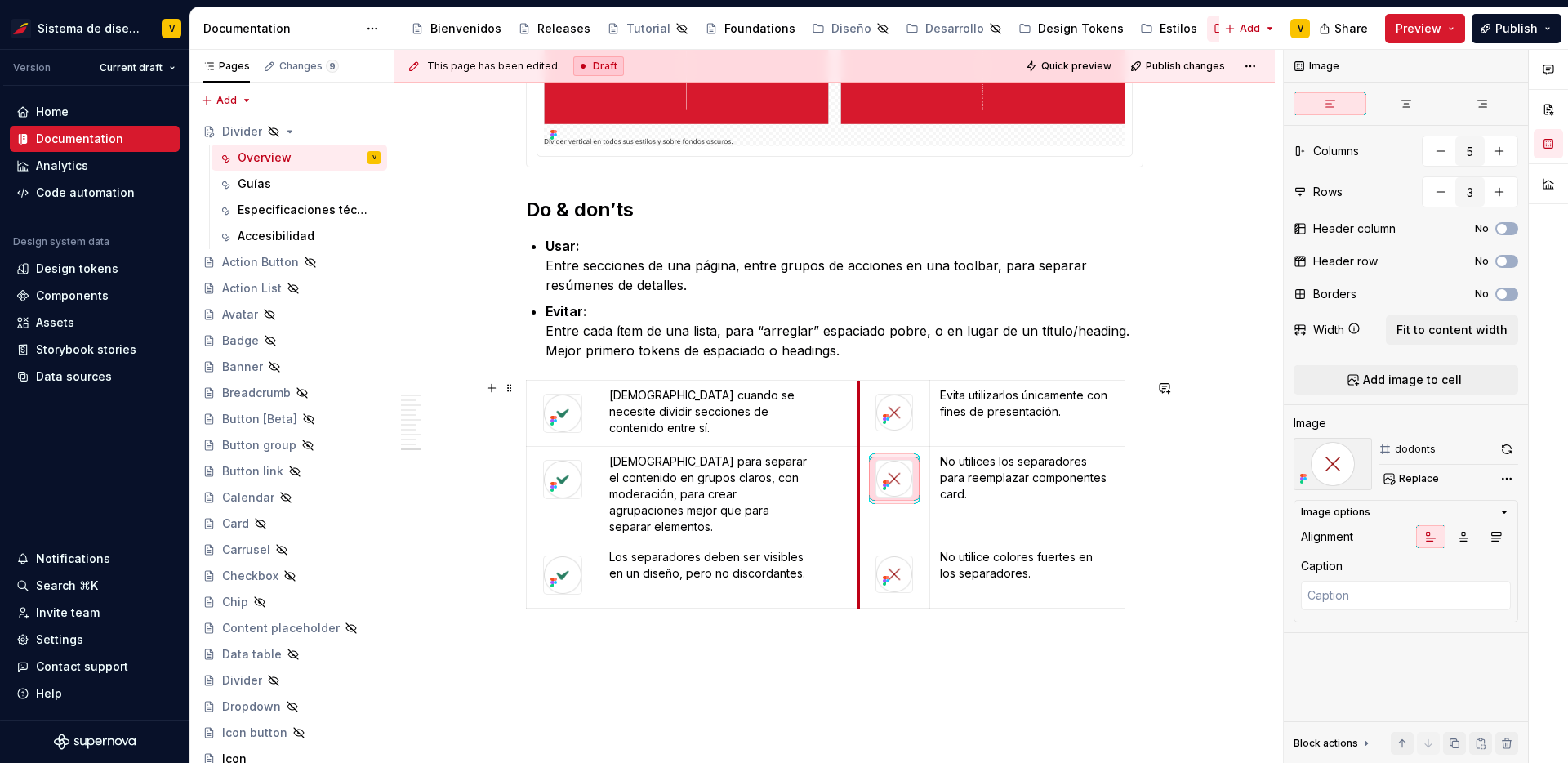
drag, startPoint x: 878, startPoint y: 520, endPoint x: 863, endPoint y: 520, distance: 15.0
click at [863, 520] on td at bounding box center [895, 494] width 71 height 95
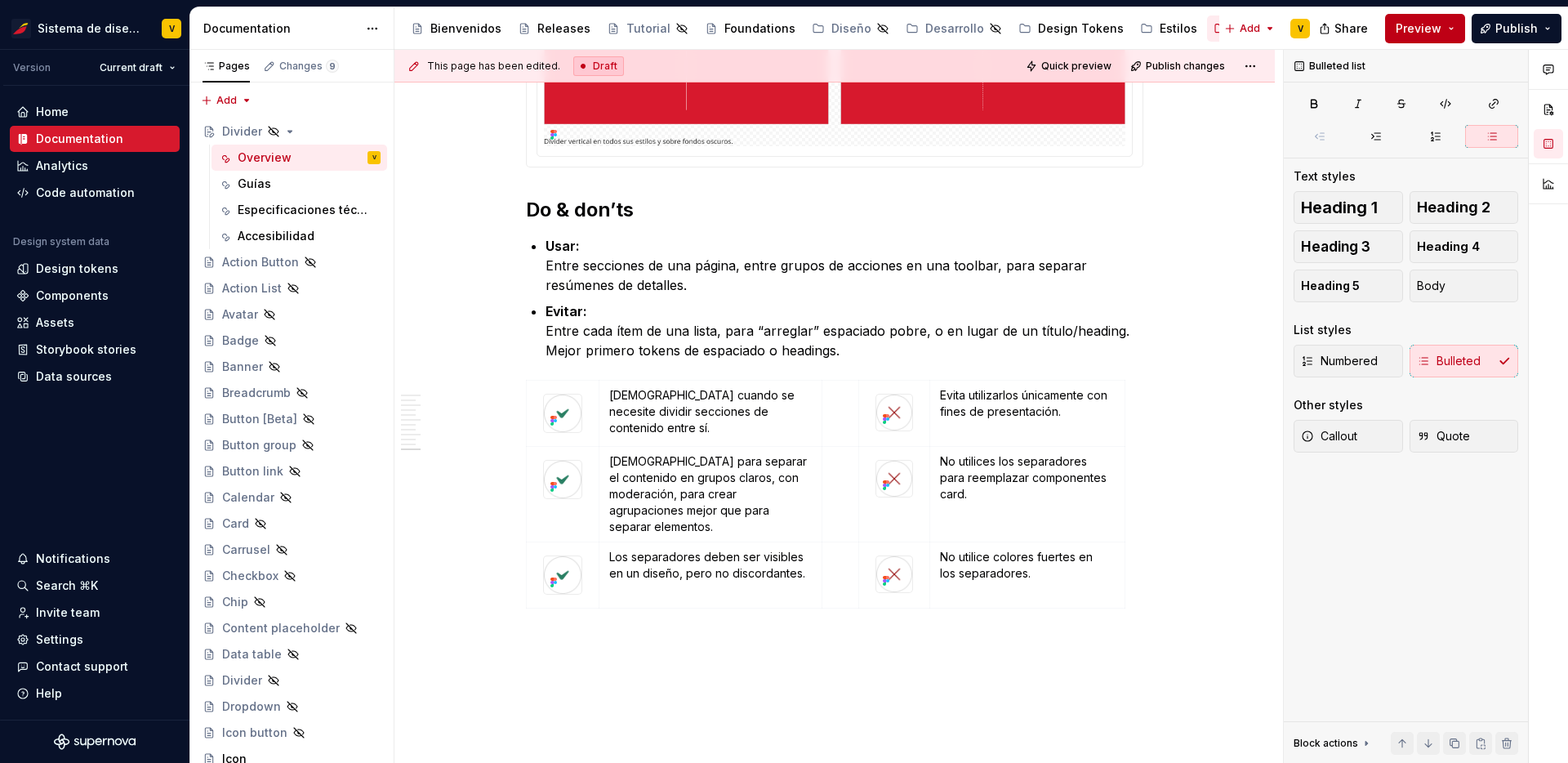
click at [1450, 22] on button "Preview" at bounding box center [1425, 29] width 80 height 30
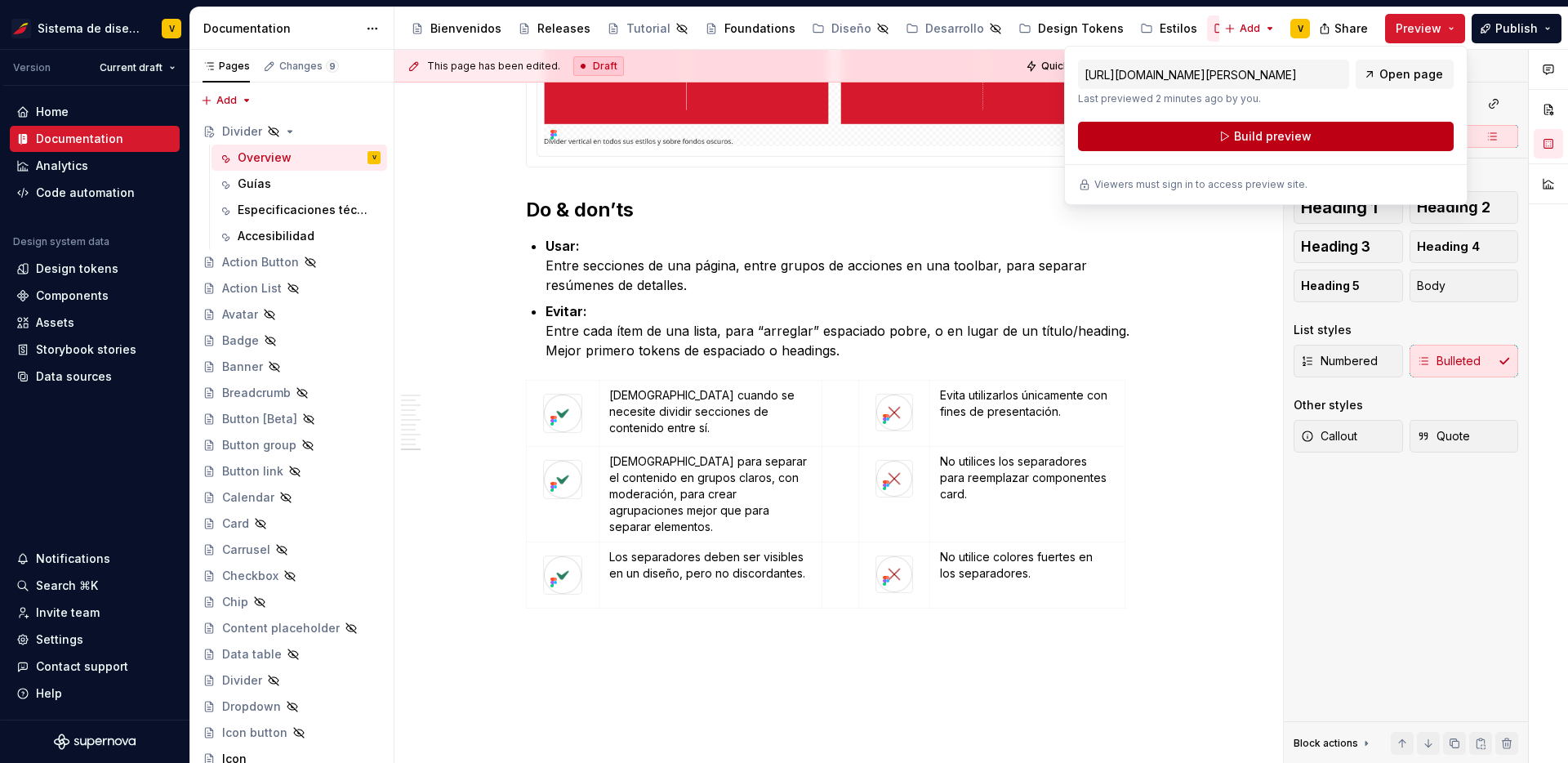
click at [1365, 130] on button "Build preview" at bounding box center [1266, 136] width 376 height 30
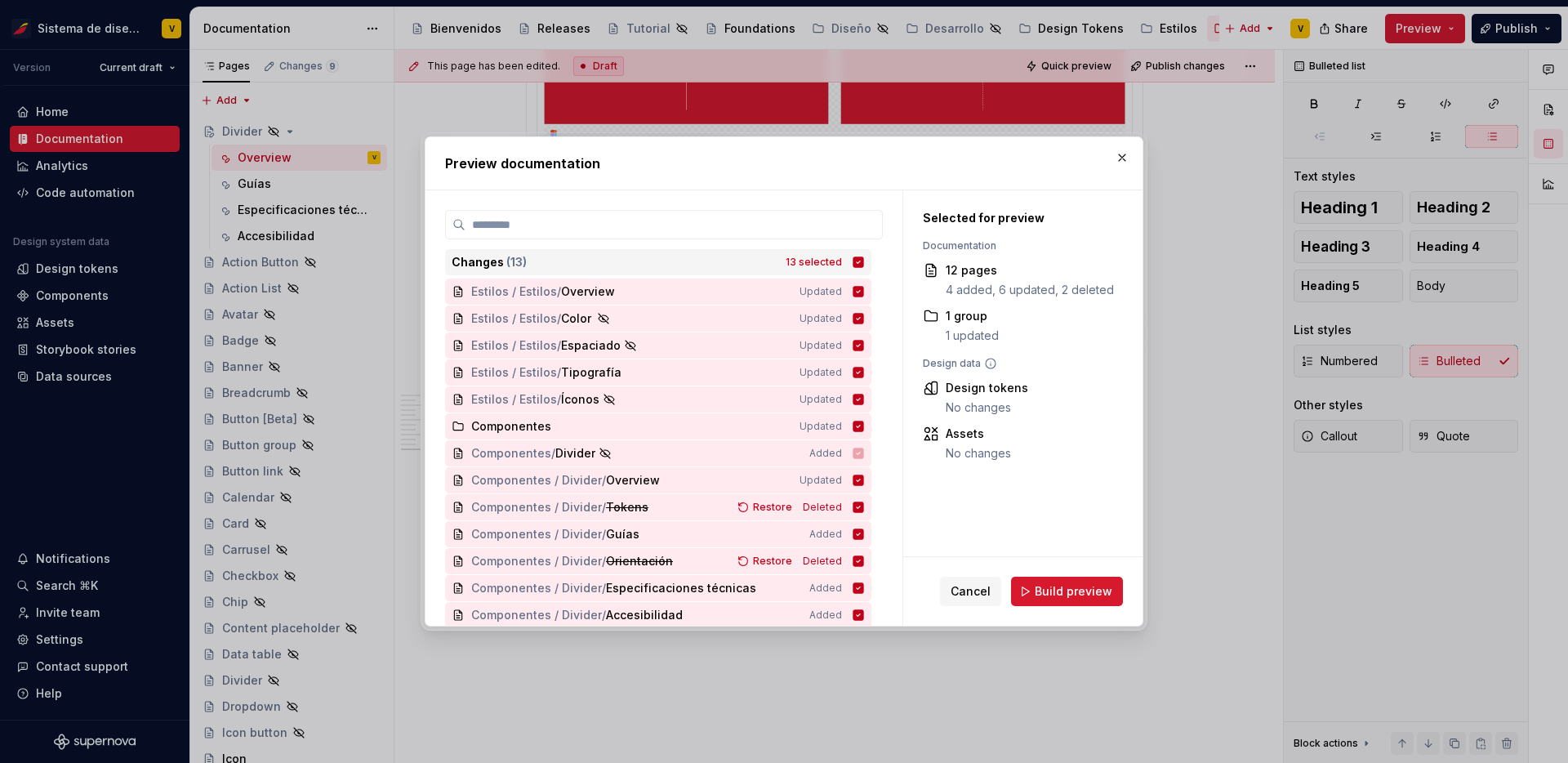
click at [864, 262] on icon at bounding box center [859, 261] width 10 height 10
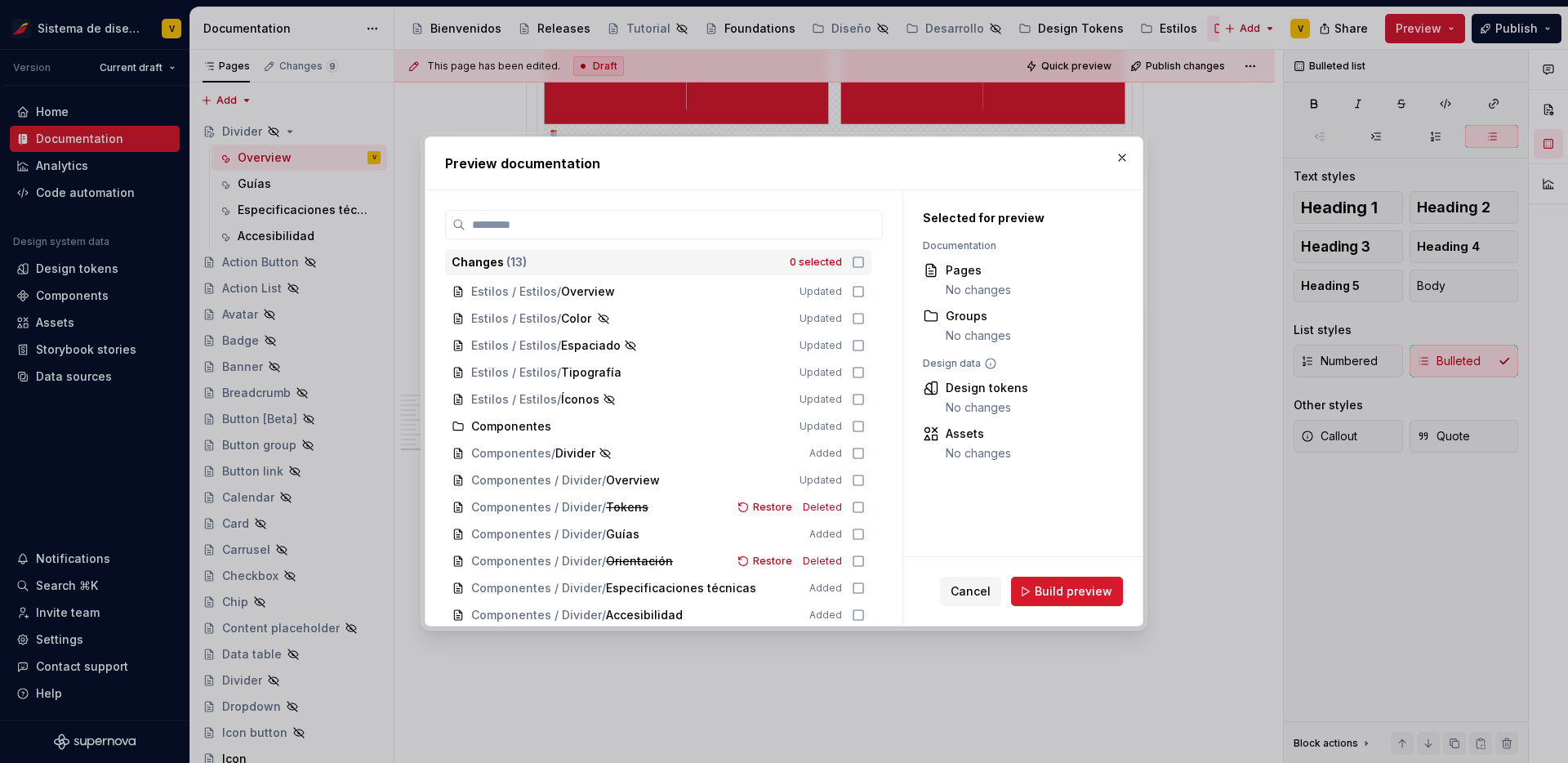
scroll to position [4, 0]
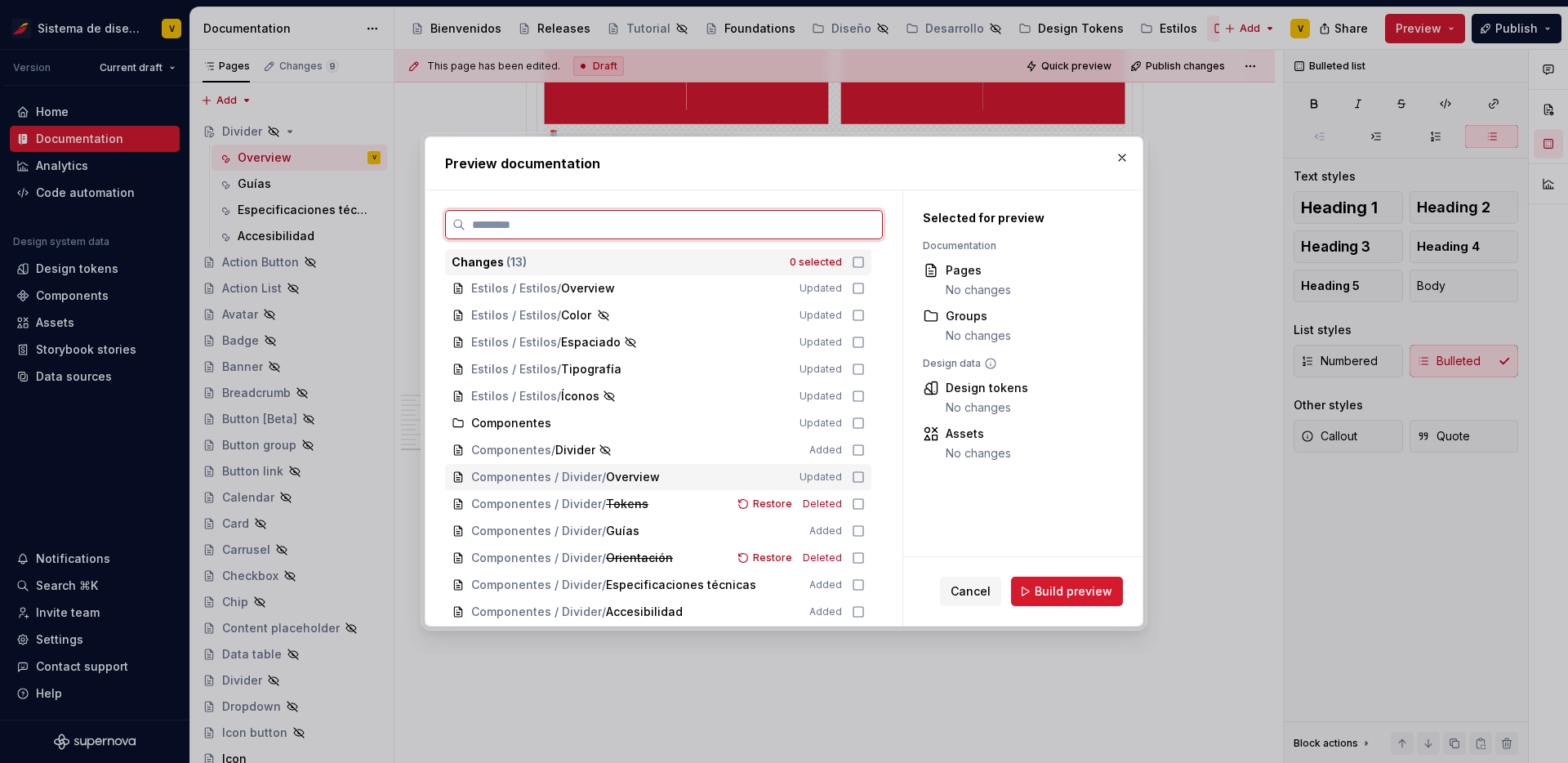
click at [872, 478] on div "Componentes / Divider / Overview Updated" at bounding box center [658, 477] width 427 height 26
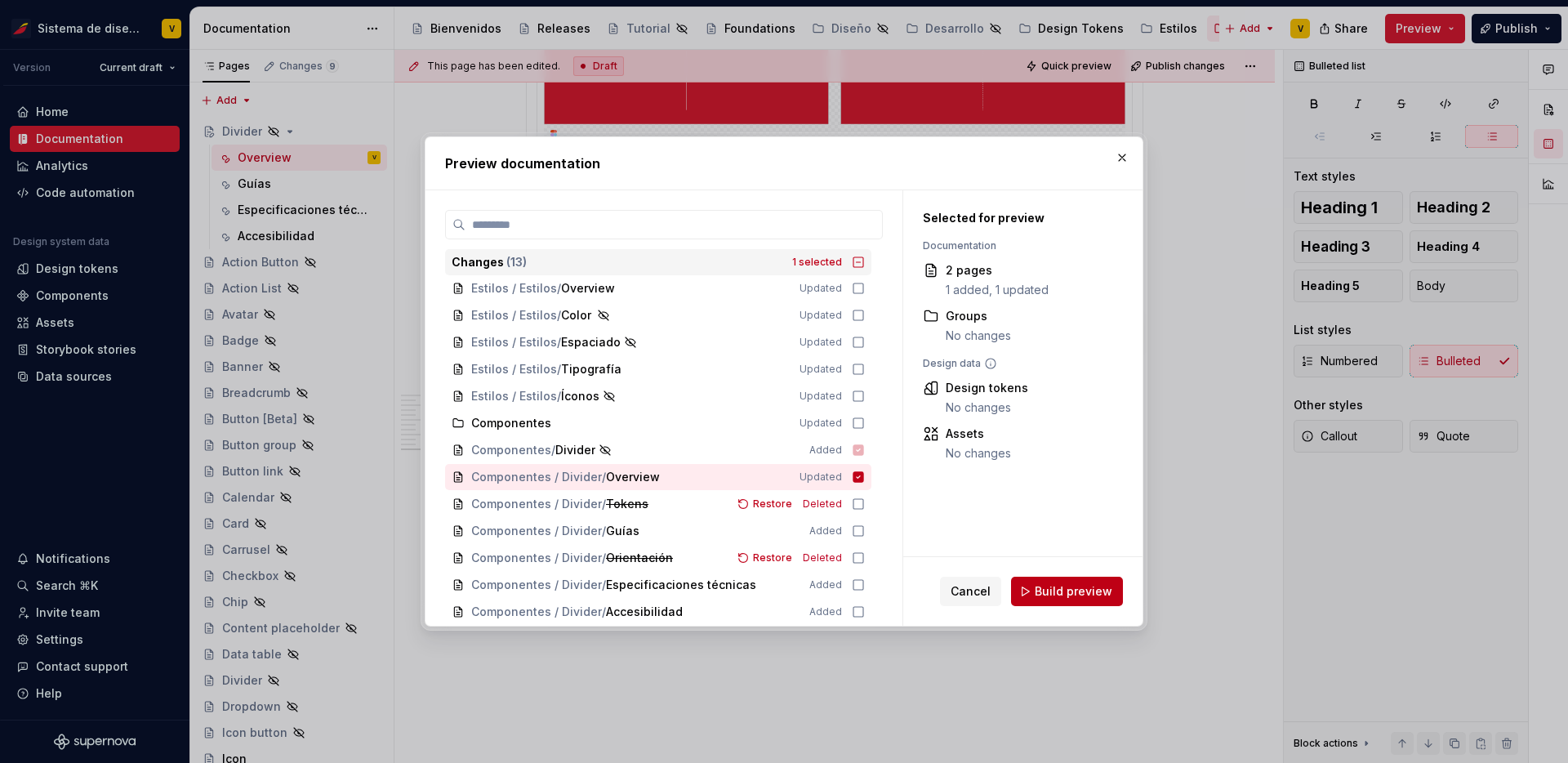
click at [1078, 582] on button "Build preview" at bounding box center [1068, 592] width 112 height 30
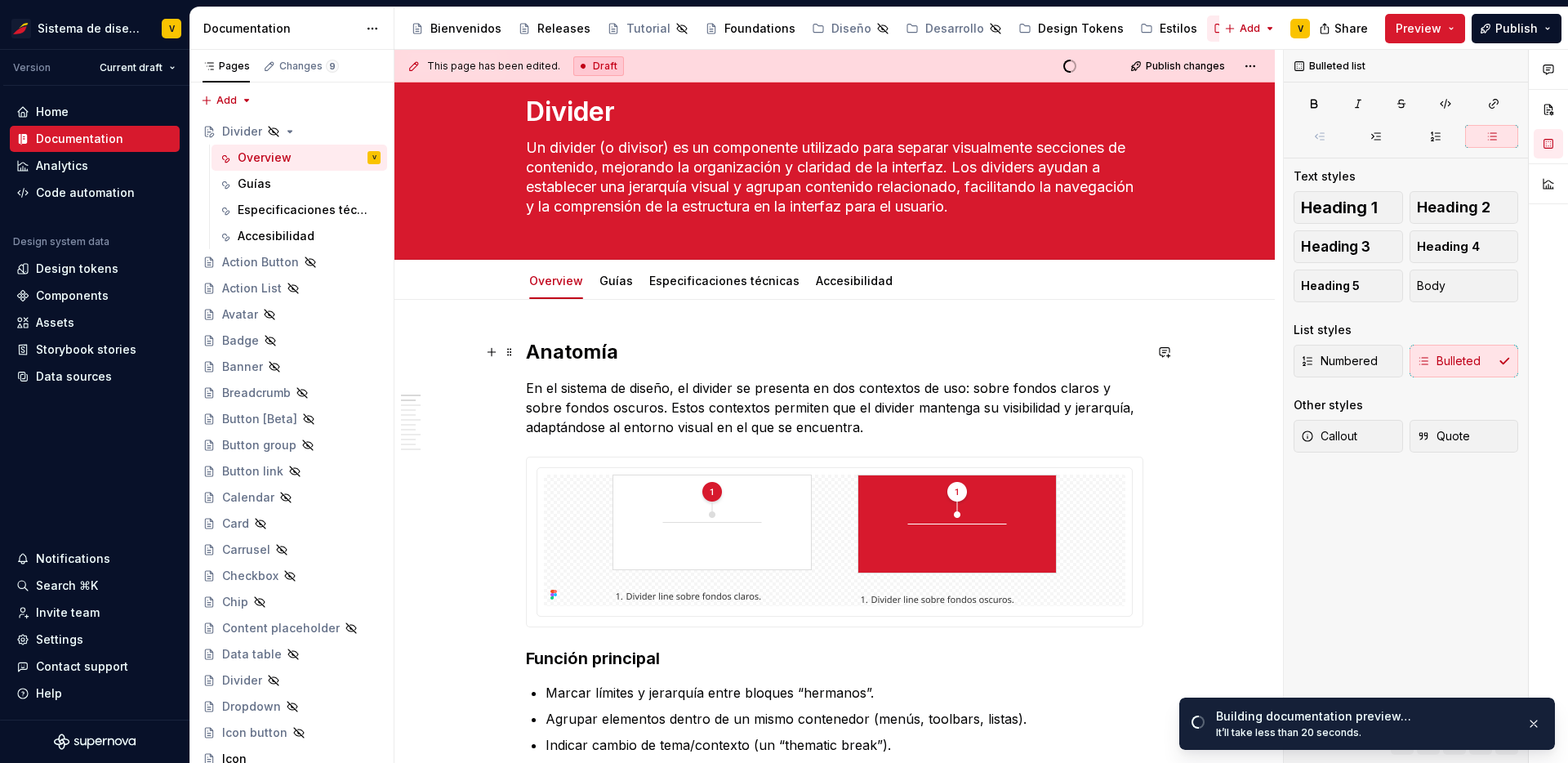
scroll to position [42, 0]
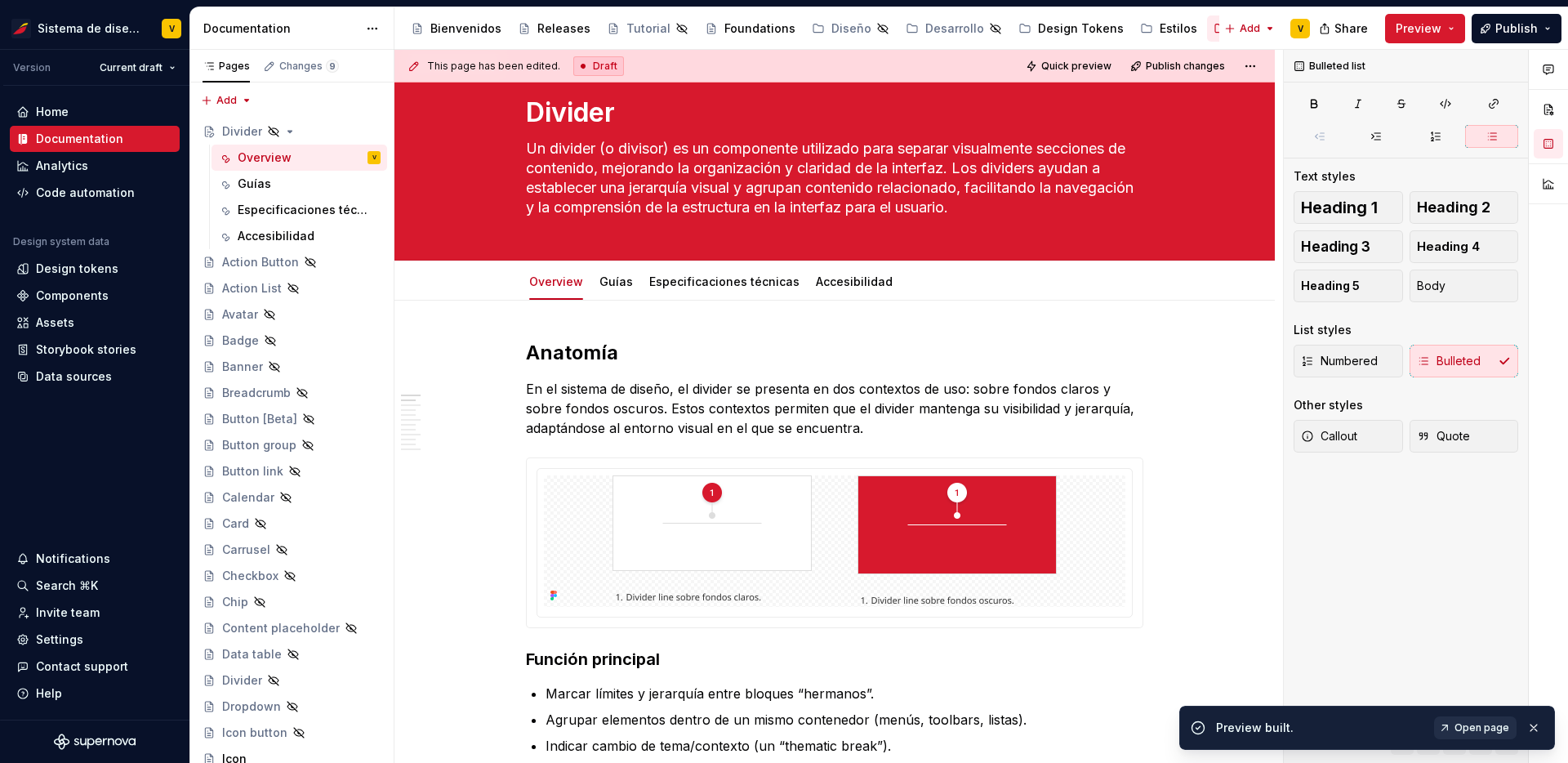
click at [1461, 725] on span "Open page" at bounding box center [1482, 728] width 55 height 13
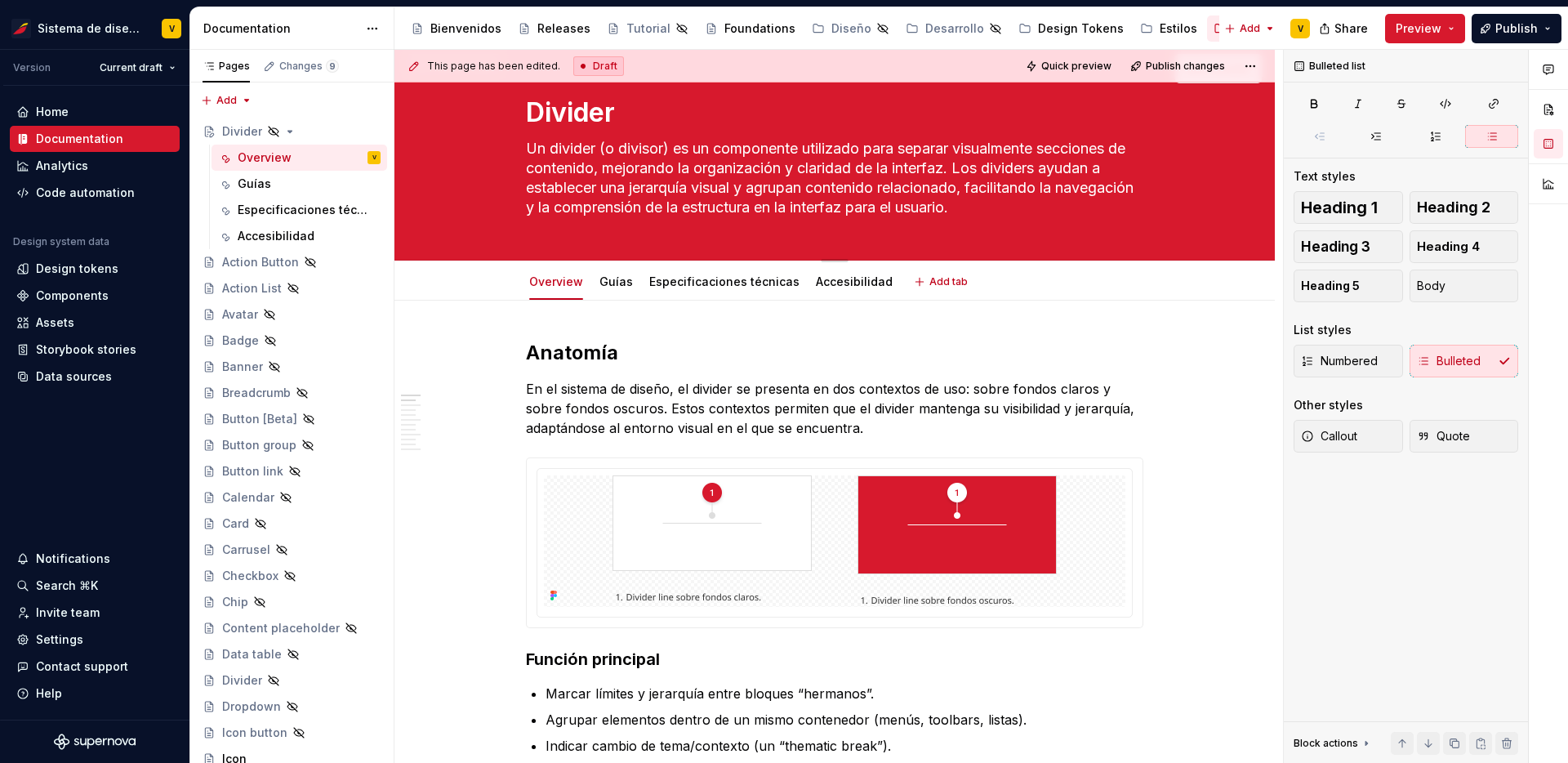
click at [1228, 188] on div "Hidden page Divider Un divider (o divisor) es un componente utilizado para sepa…" at bounding box center [835, 150] width 881 height 219
click at [1210, 155] on div "Divider Un divider (o divisor) es un componente utilizado para separar visualme…" at bounding box center [834, 150] width 749 height 219
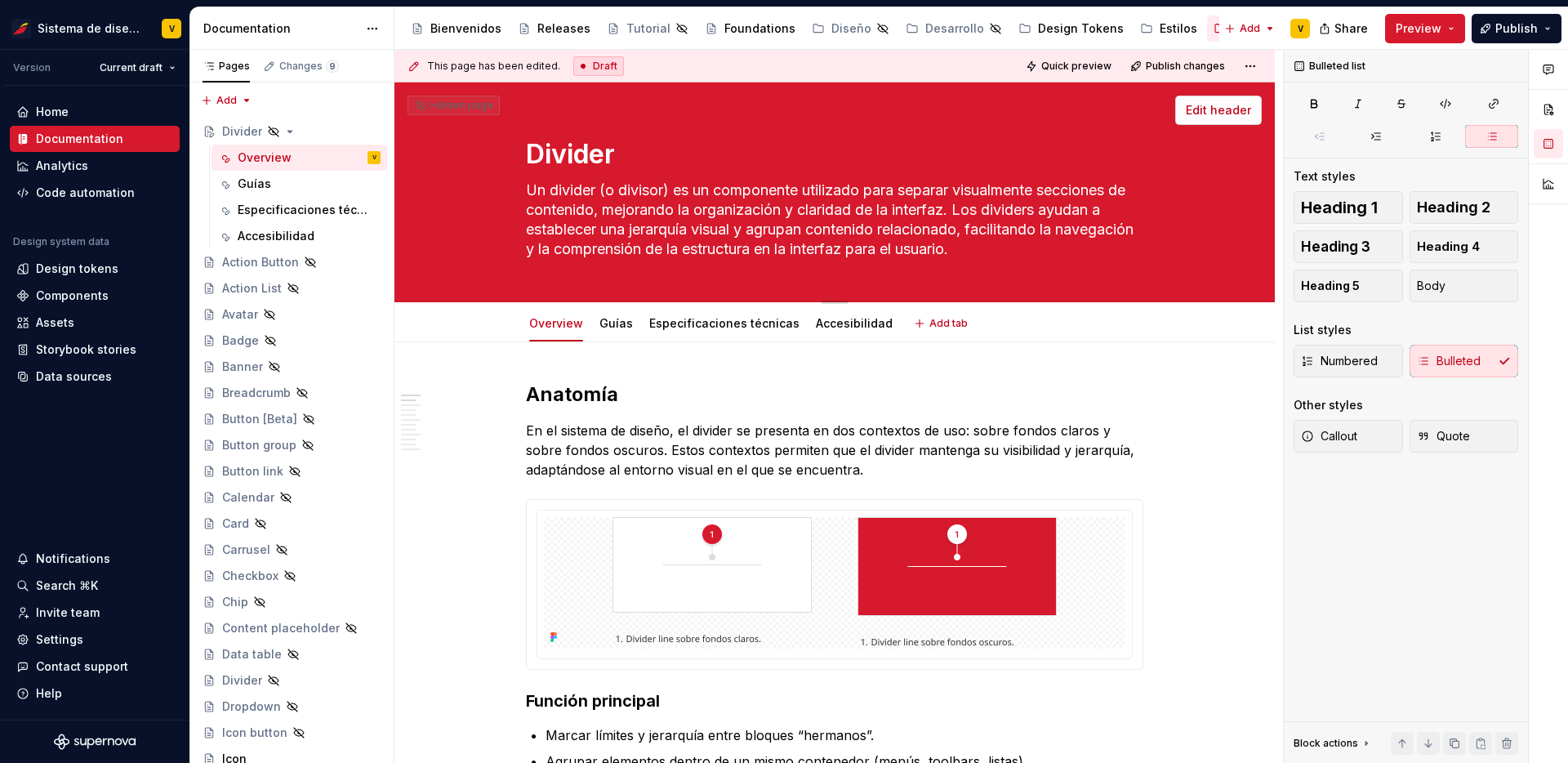
click at [1229, 116] on span "Edit header" at bounding box center [1219, 110] width 65 height 17
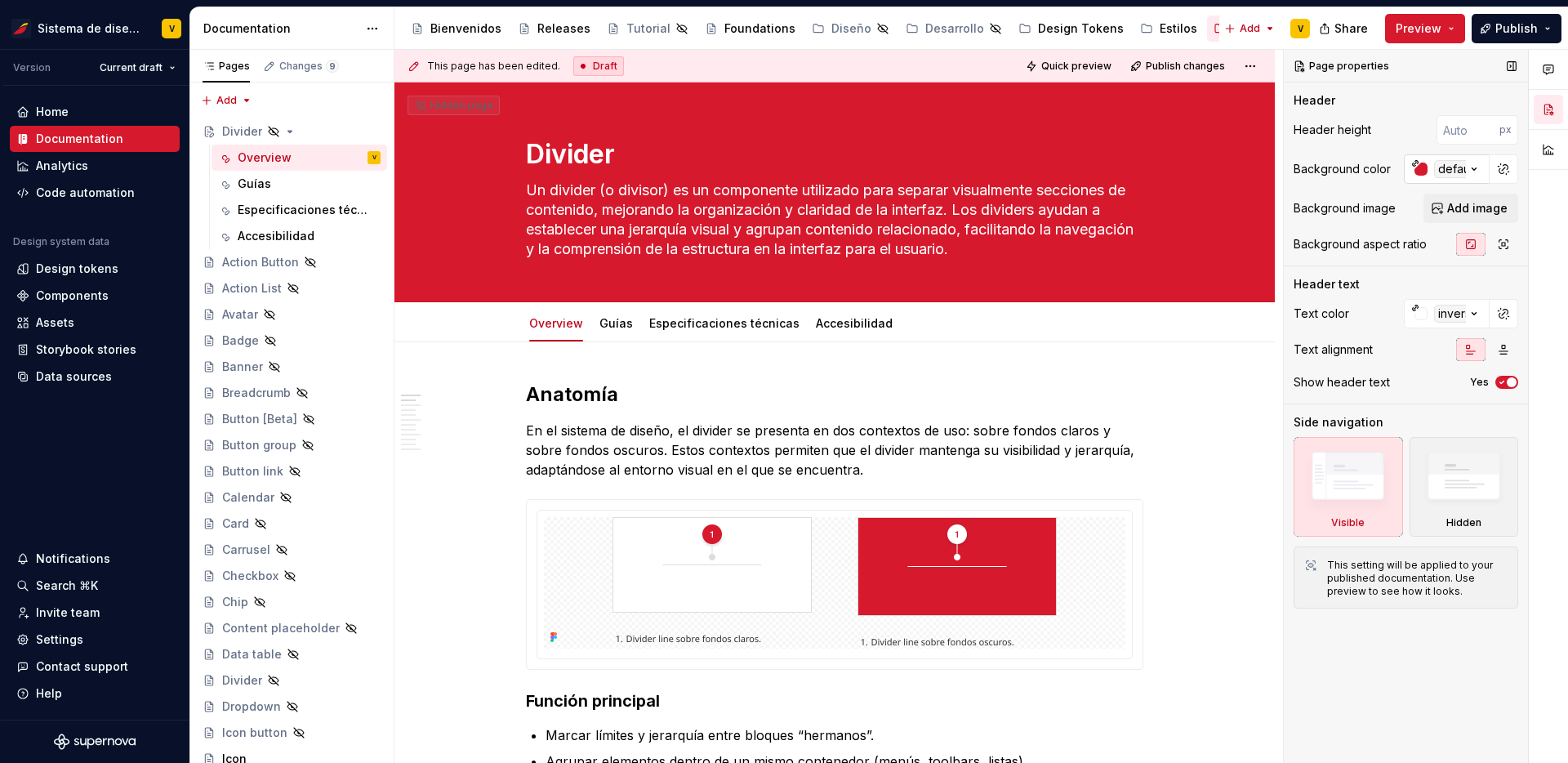
click at [1481, 170] on icon "button" at bounding box center [1475, 169] width 17 height 17
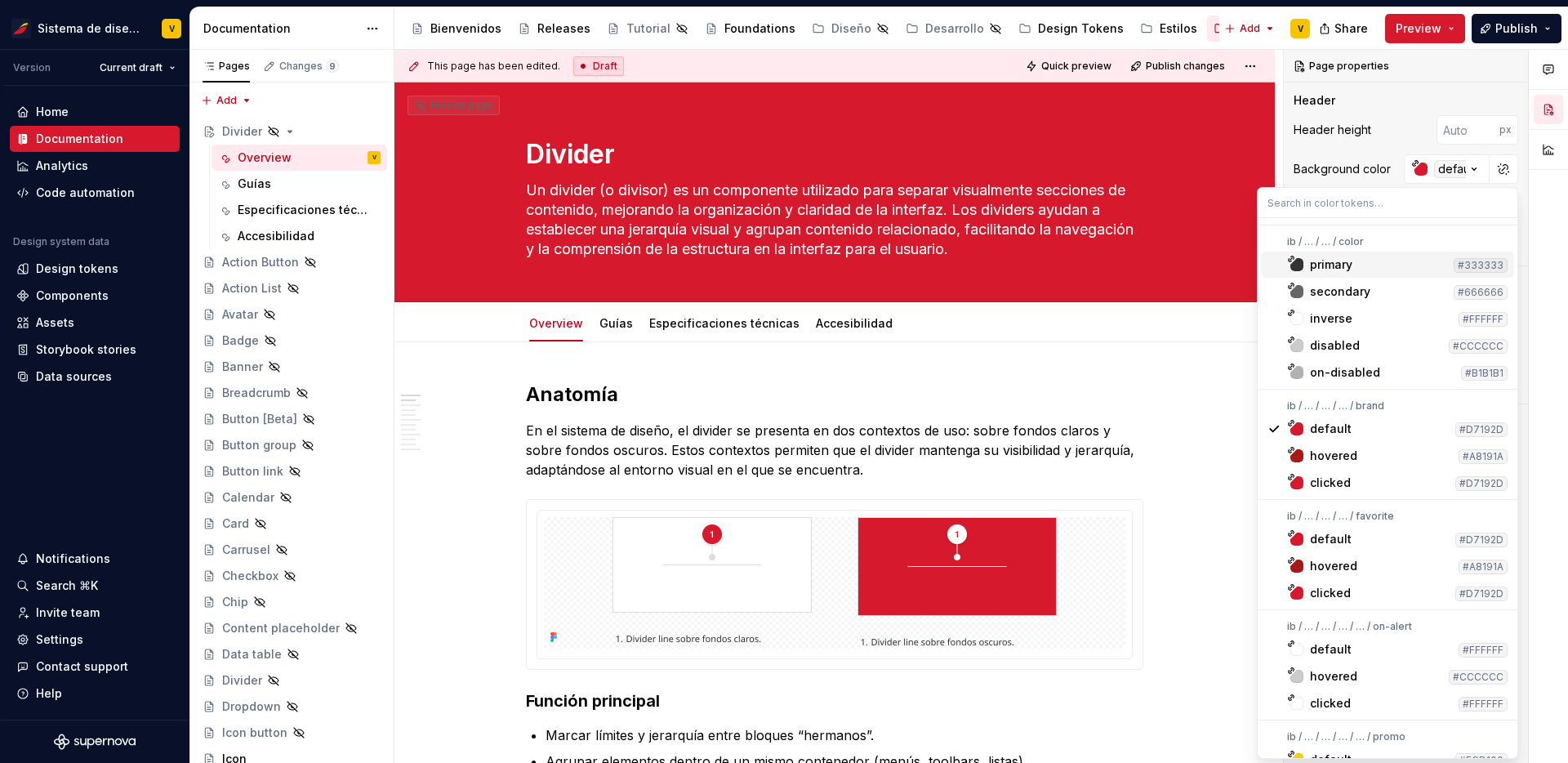
click at [1385, 167] on div "Comments Open comments No comments yet Select ‘Comment’ from the block context …" at bounding box center [1426, 406] width 285 height 714
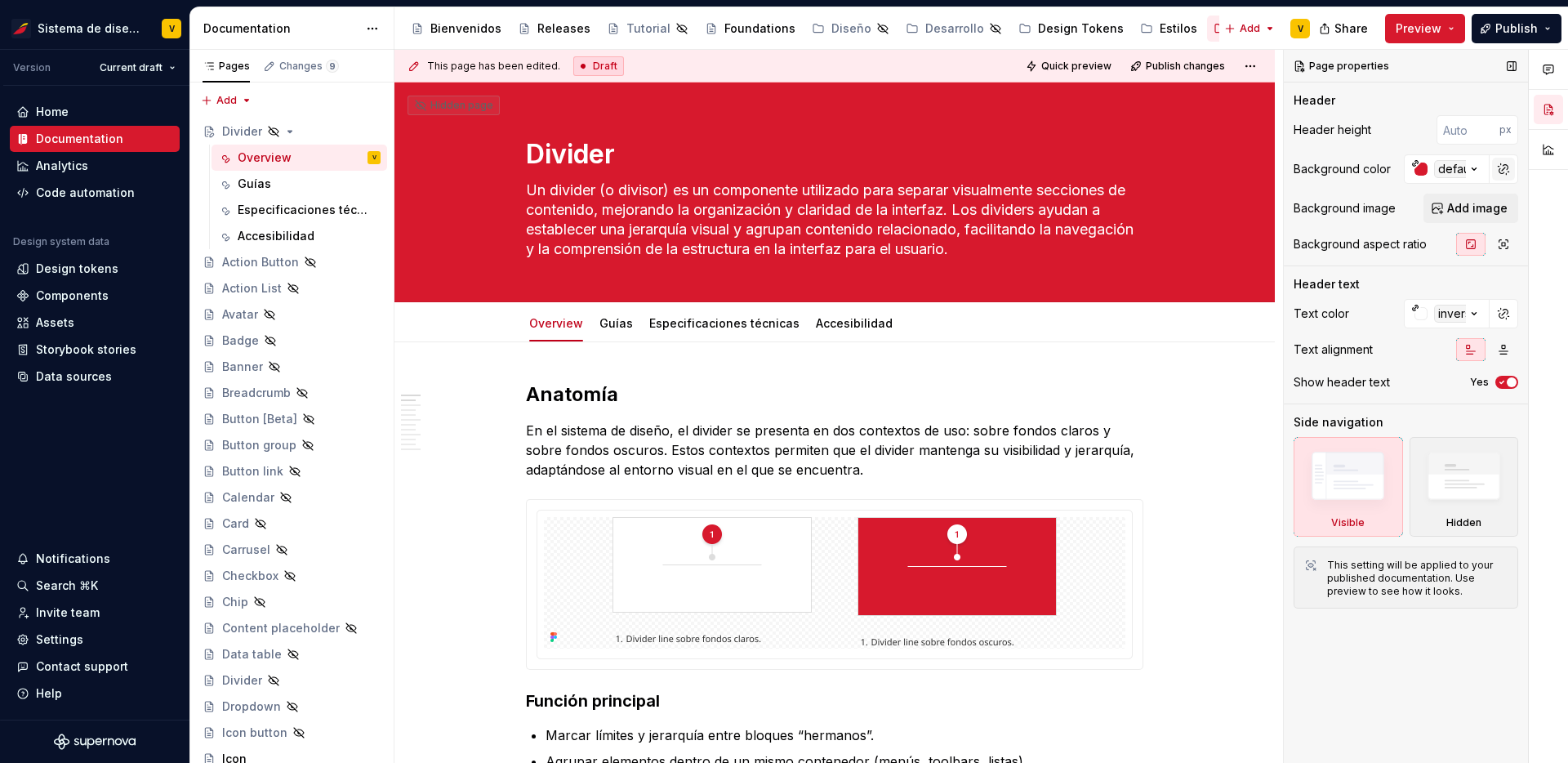
click at [1503, 173] on button "button" at bounding box center [1504, 169] width 23 height 23
type textarea "*"
click at [1456, 170] on input "#d7192dff" at bounding box center [1458, 169] width 63 height 30
type textarea "*"
click at [1358, 179] on div "Background color" at bounding box center [1406, 169] width 225 height 30
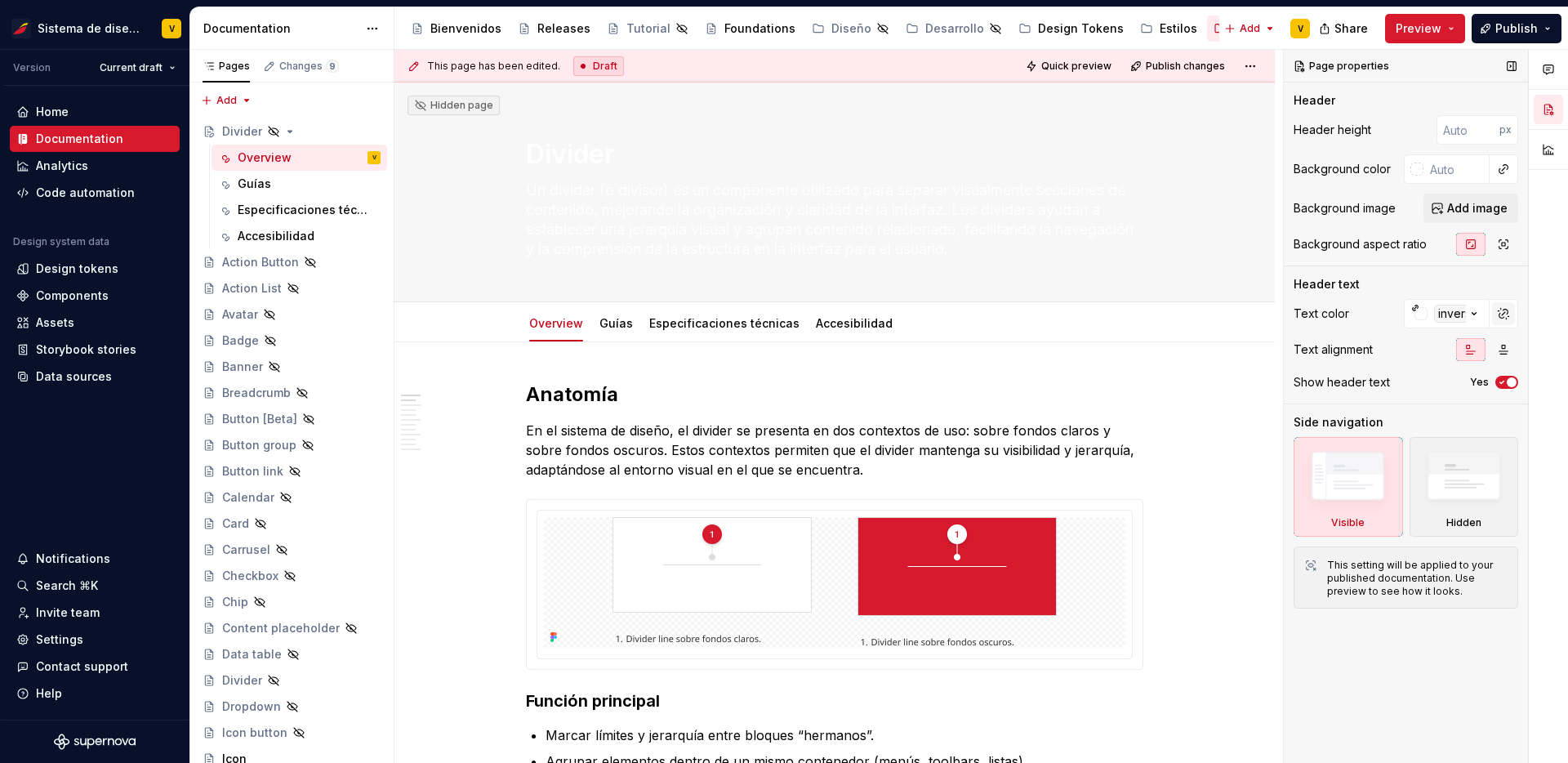
click at [1501, 309] on button "button" at bounding box center [1504, 314] width 23 height 23
click at [1440, 317] on input "#ffffffff" at bounding box center [1458, 314] width 63 height 30
type textarea "*"
click at [1364, 322] on div "Text color" at bounding box center [1406, 314] width 225 height 30
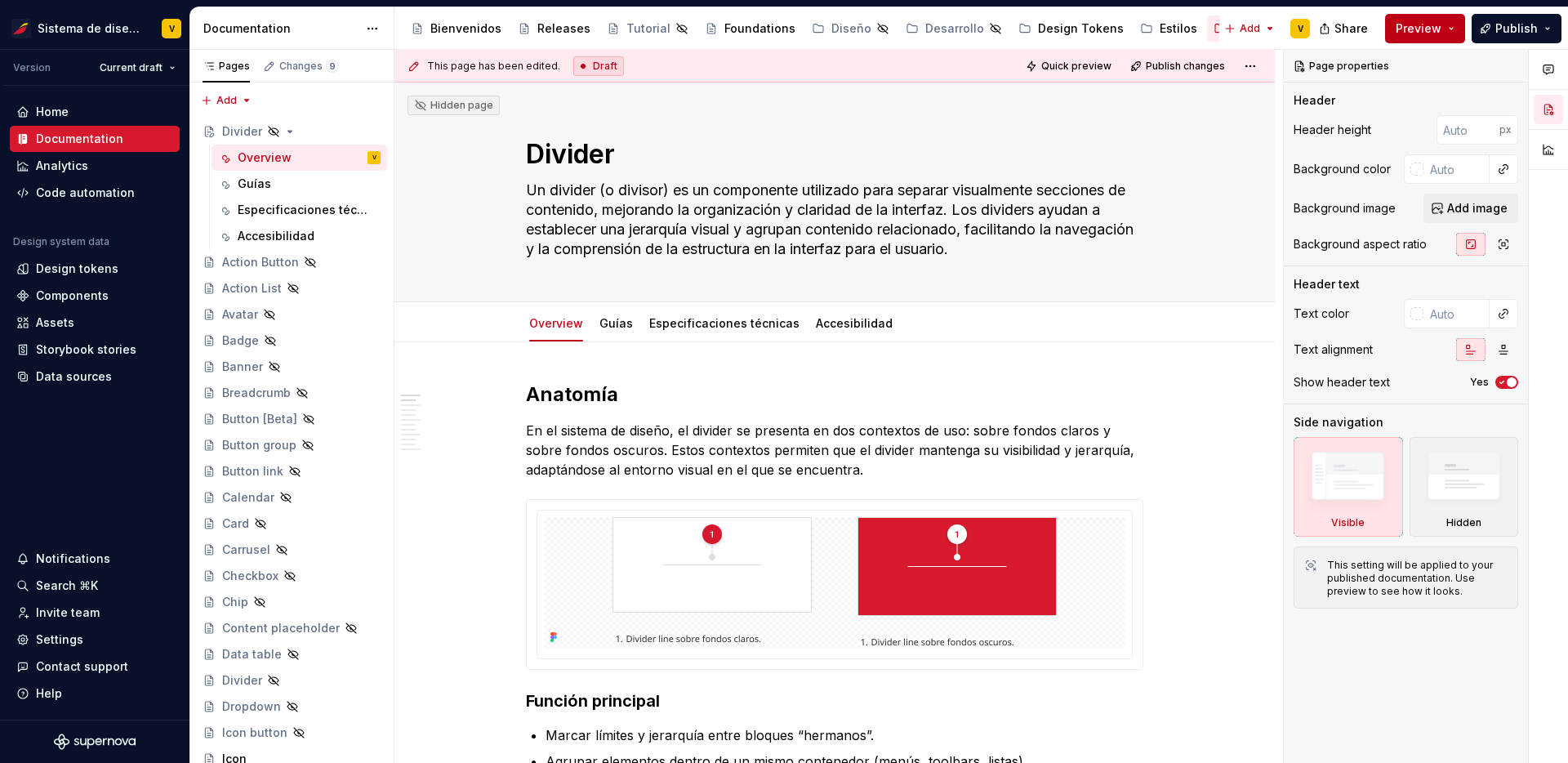
click at [1456, 25] on button "Preview" at bounding box center [1425, 29] width 80 height 30
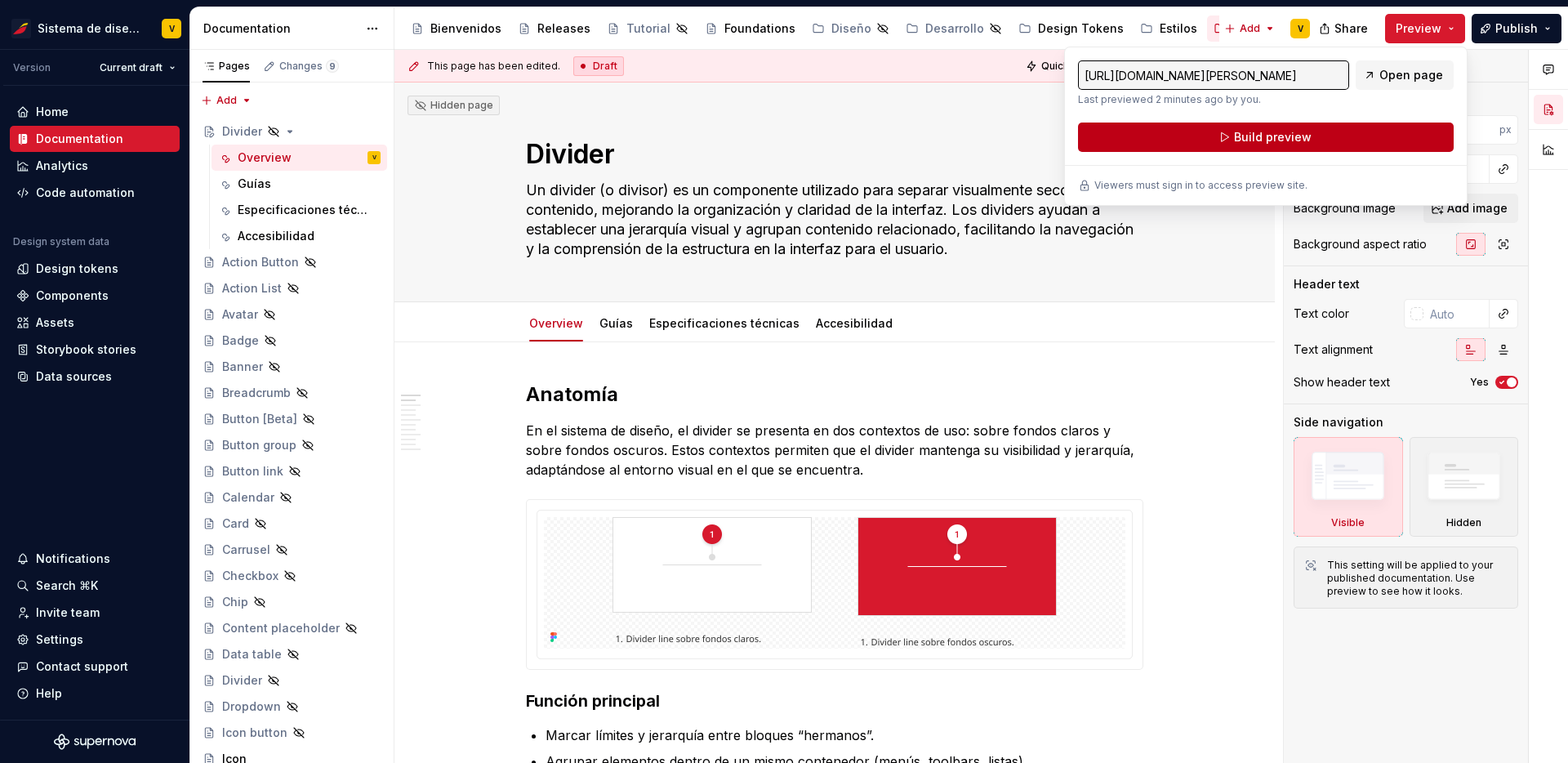
click at [1261, 140] on span "Build preview" at bounding box center [1273, 137] width 77 height 17
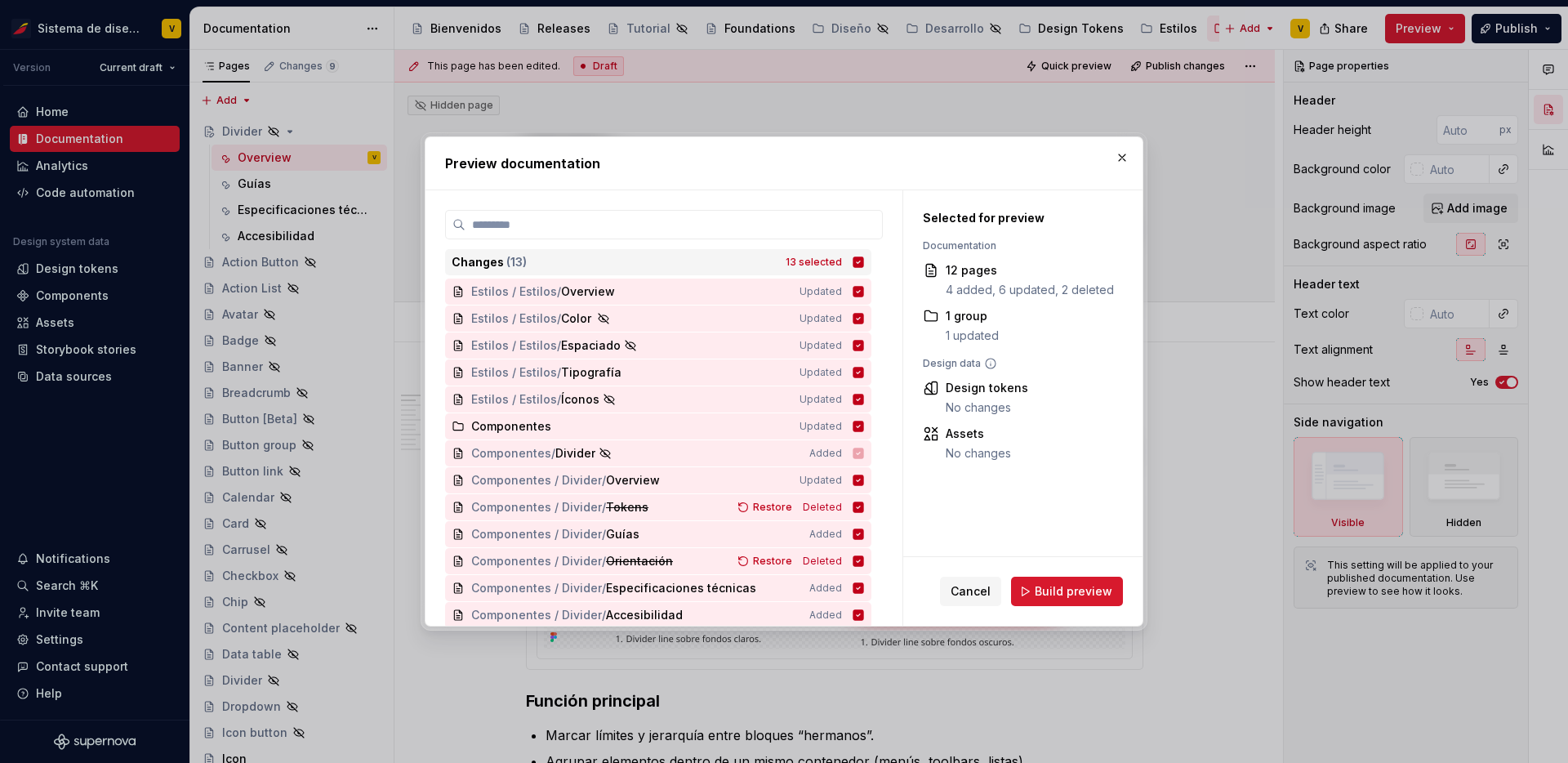
click at [864, 258] on icon at bounding box center [859, 261] width 10 height 10
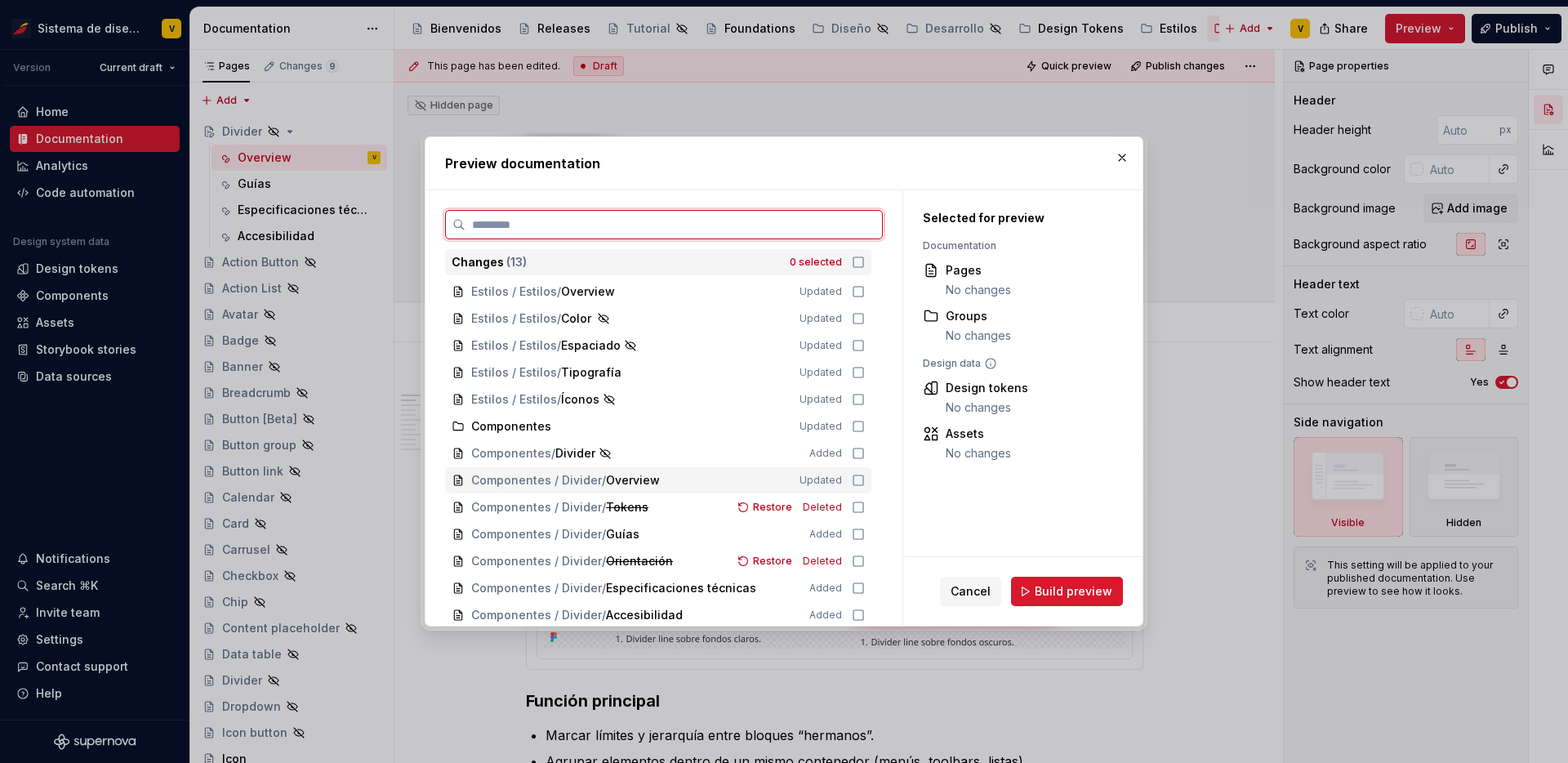
click at [865, 482] on icon at bounding box center [859, 481] width 13 height 13
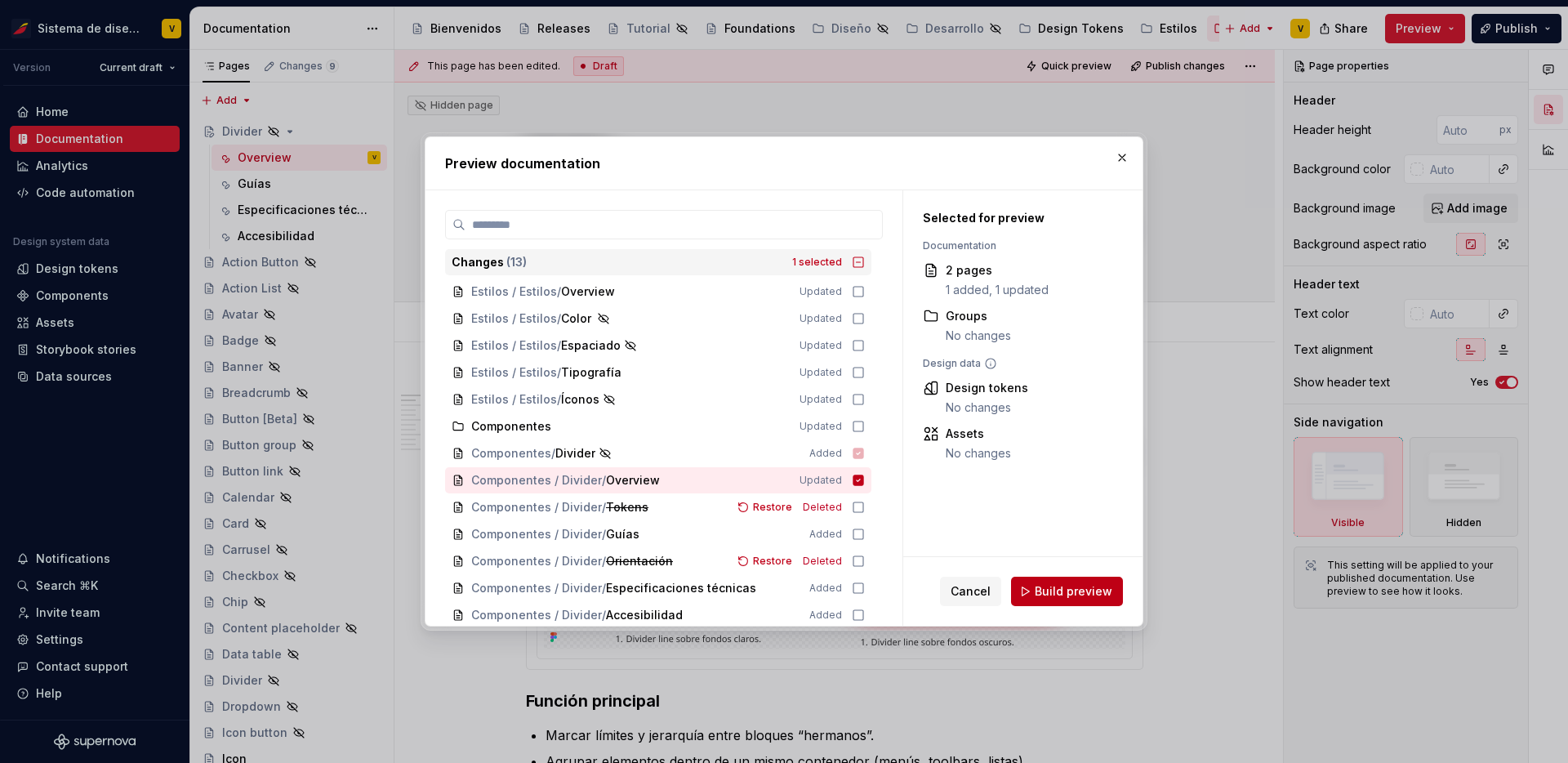
click at [1071, 591] on span "Build preview" at bounding box center [1073, 592] width 77 height 17
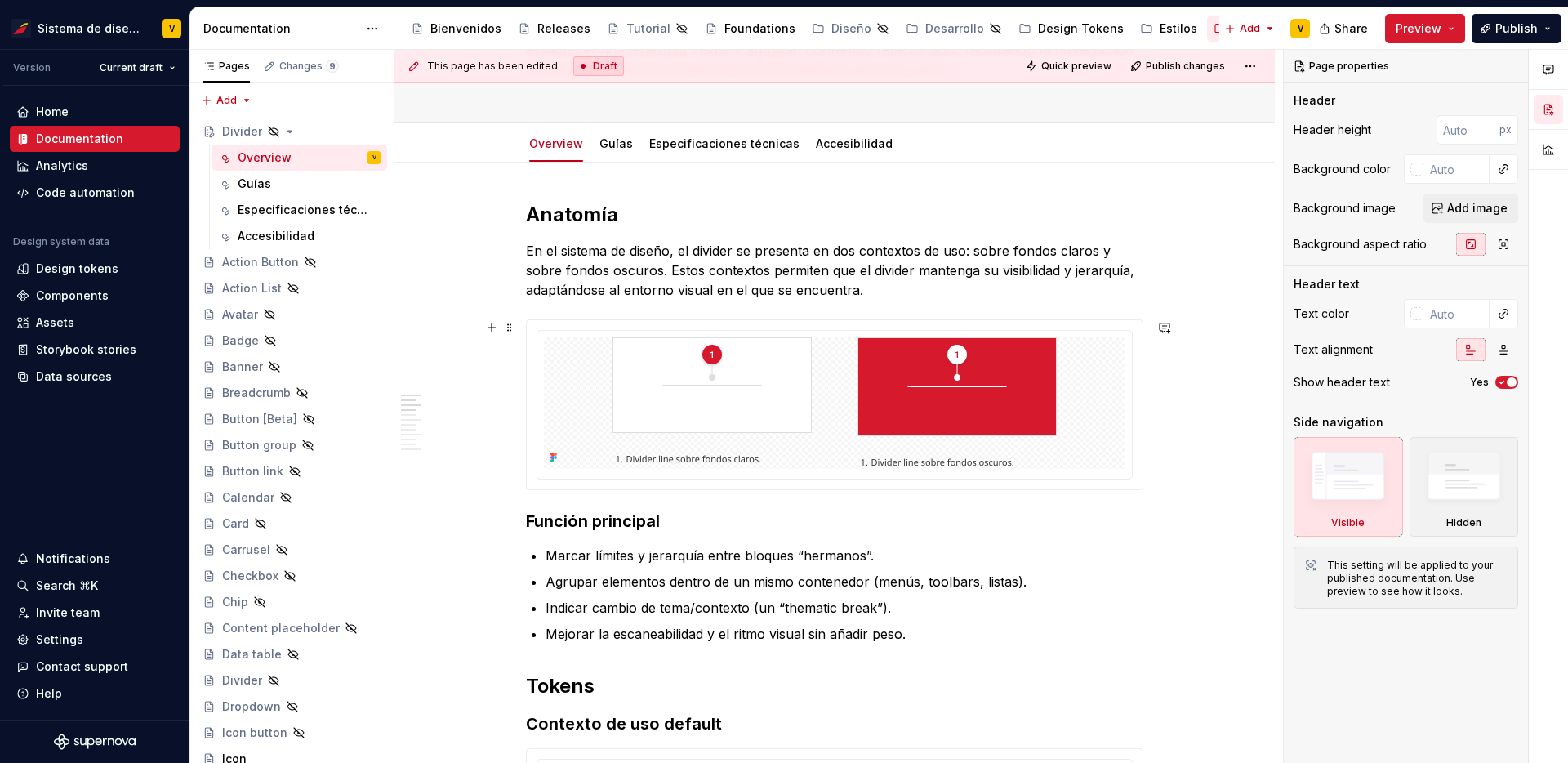
scroll to position [176, 0]
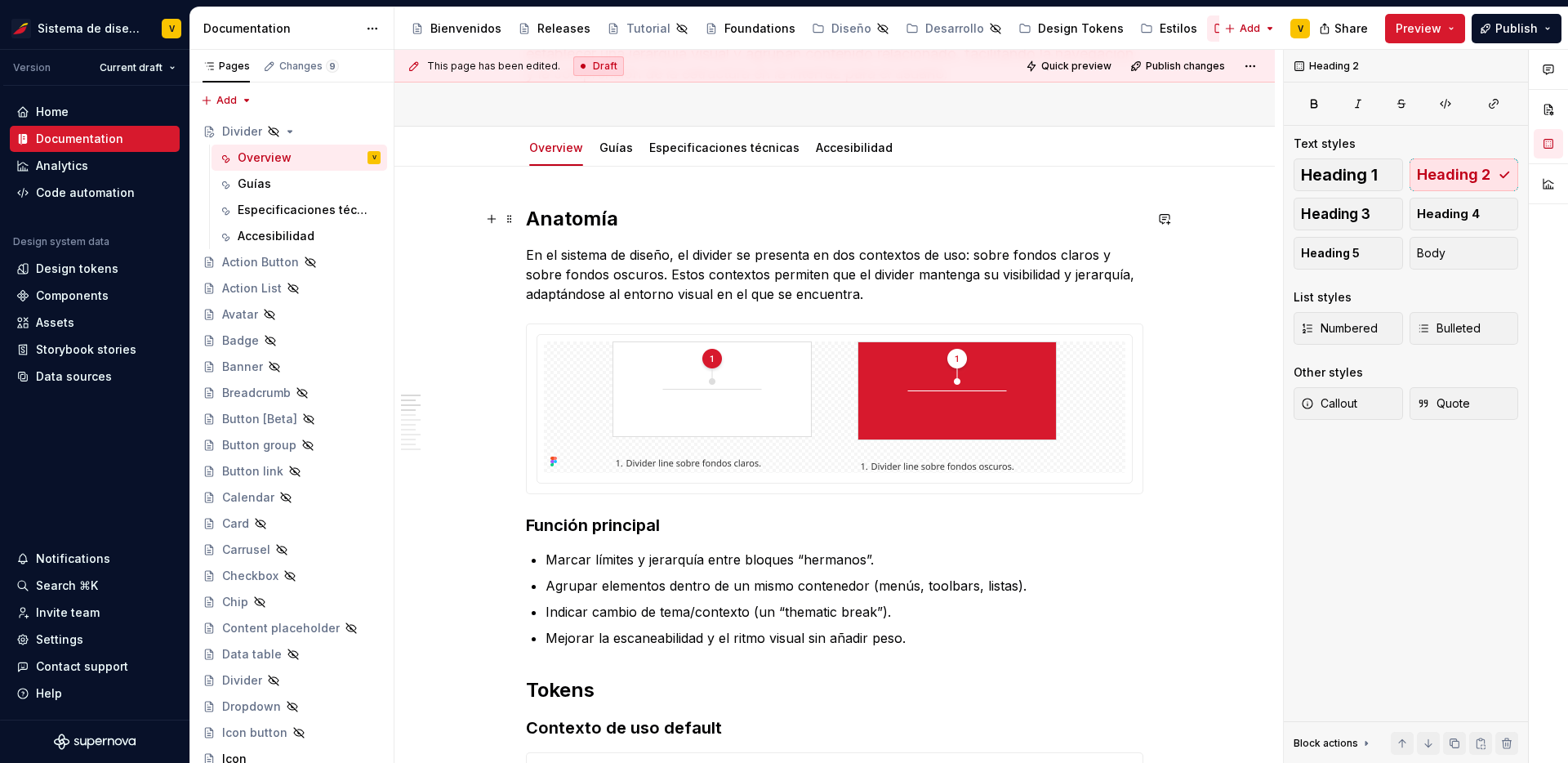
click at [573, 218] on h2 "Anatomía" at bounding box center [835, 219] width 618 height 26
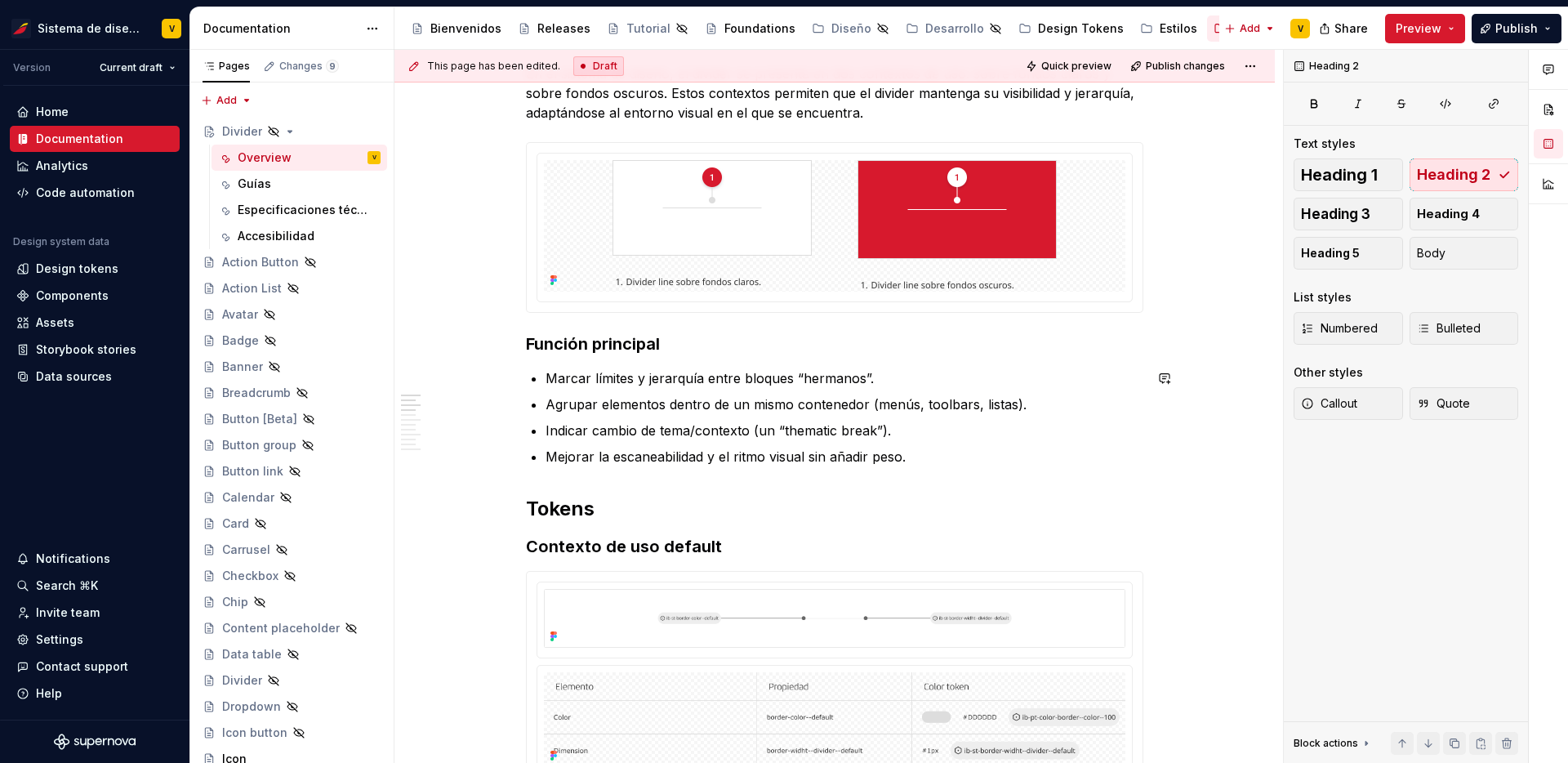
scroll to position [363, 0]
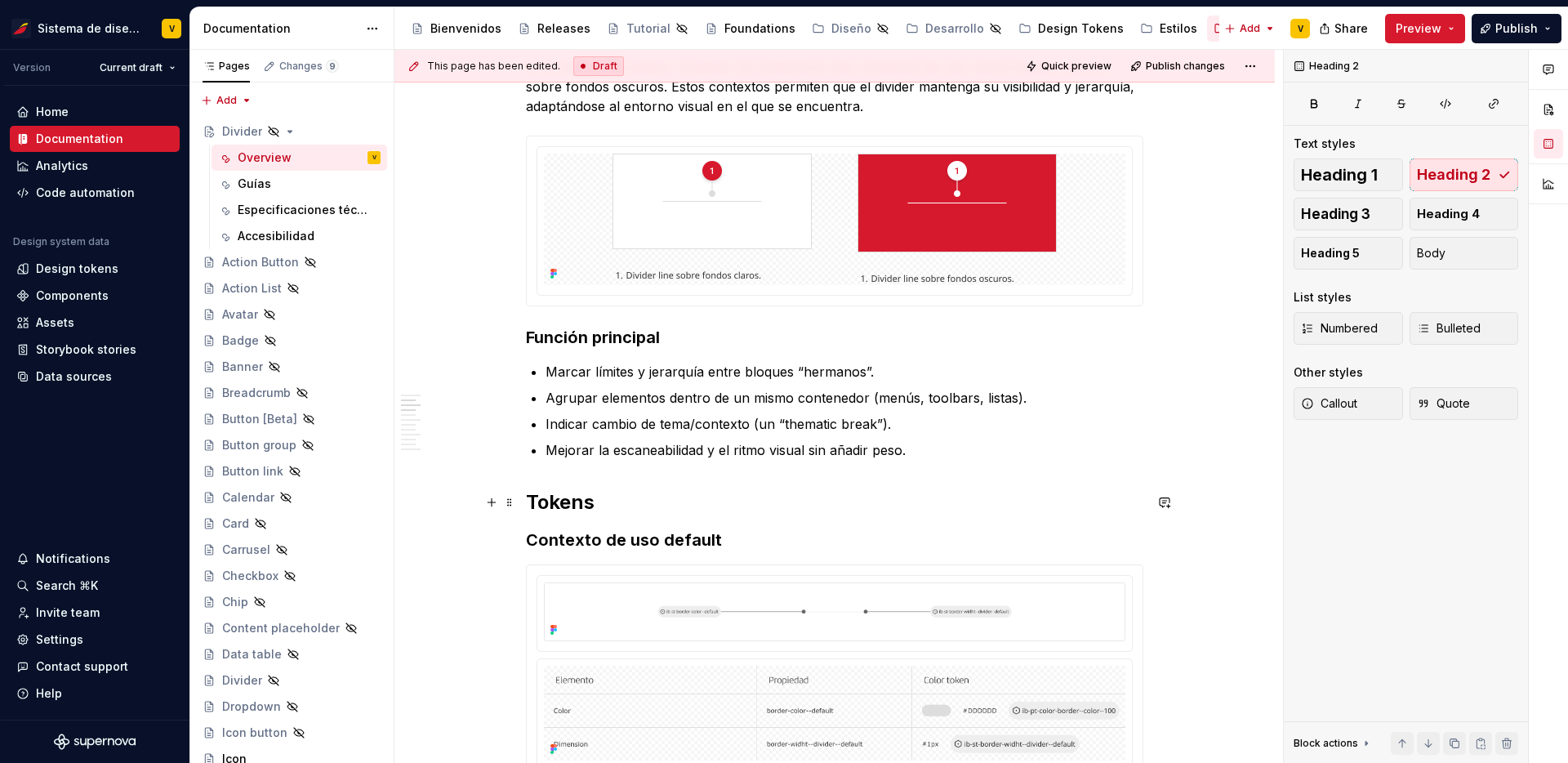
click at [592, 511] on h2 "Tokens" at bounding box center [835, 502] width 618 height 26
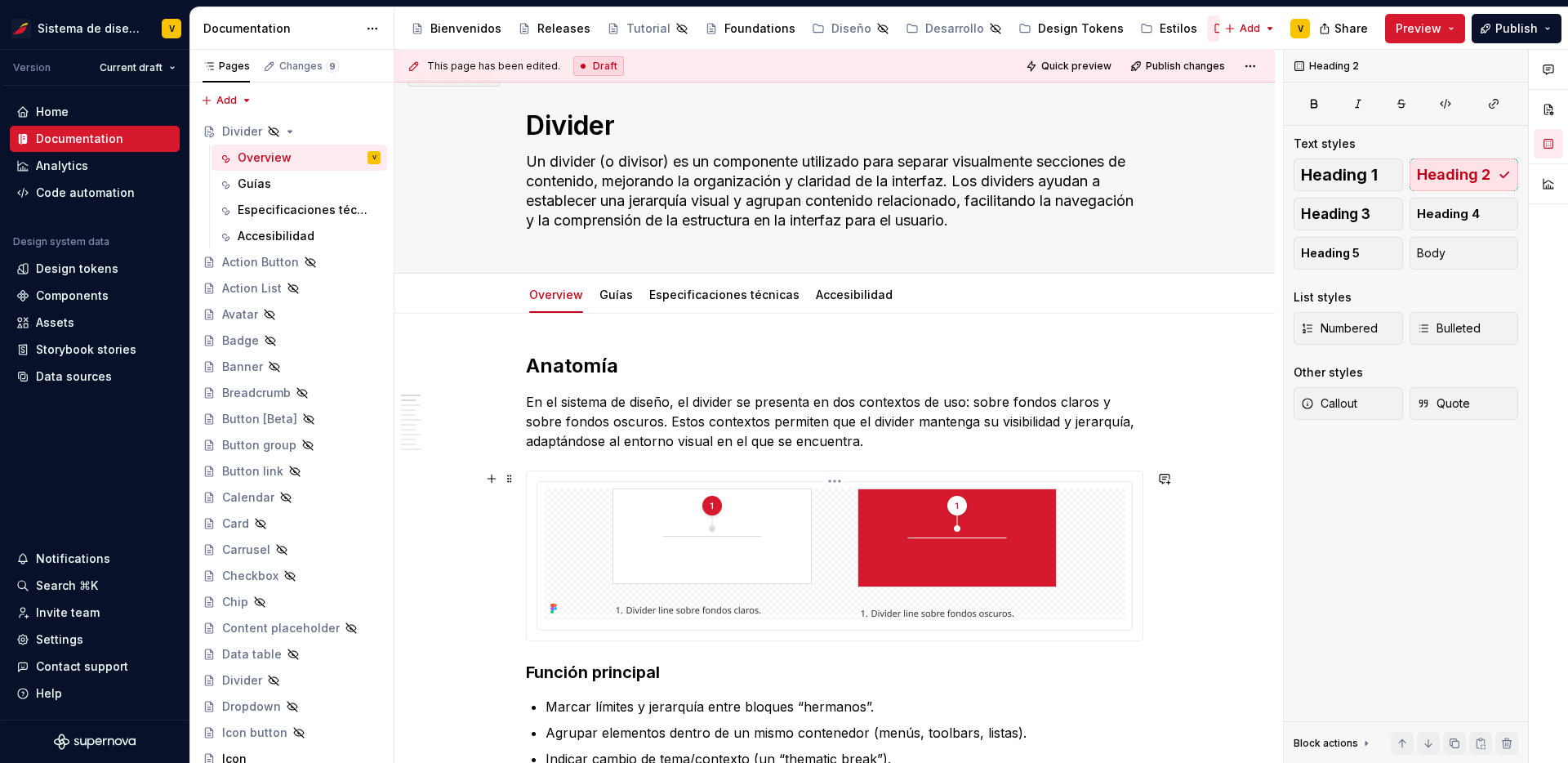
scroll to position [0, 0]
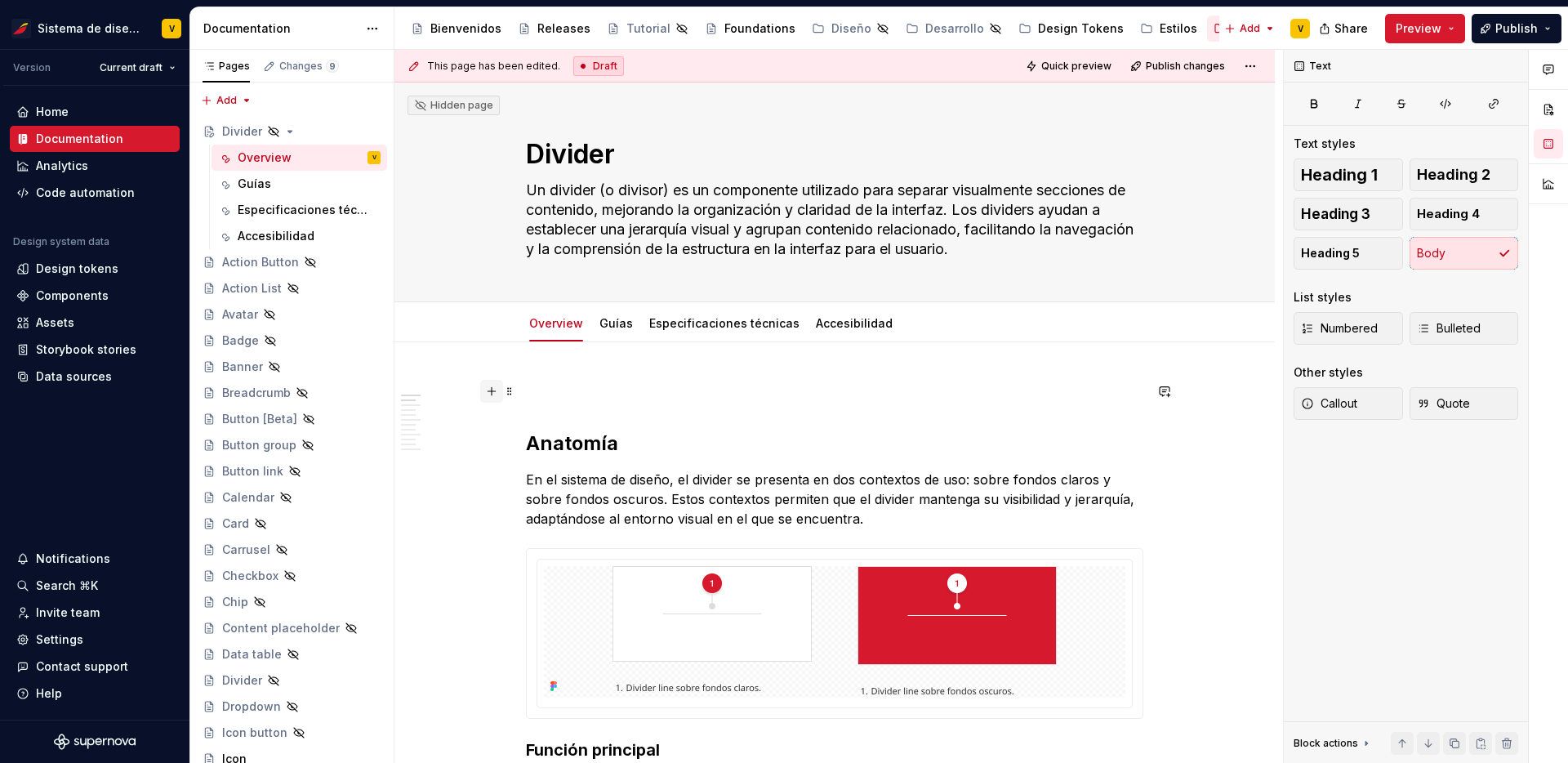
click at [498, 396] on button "button" at bounding box center [492, 391] width 23 height 23
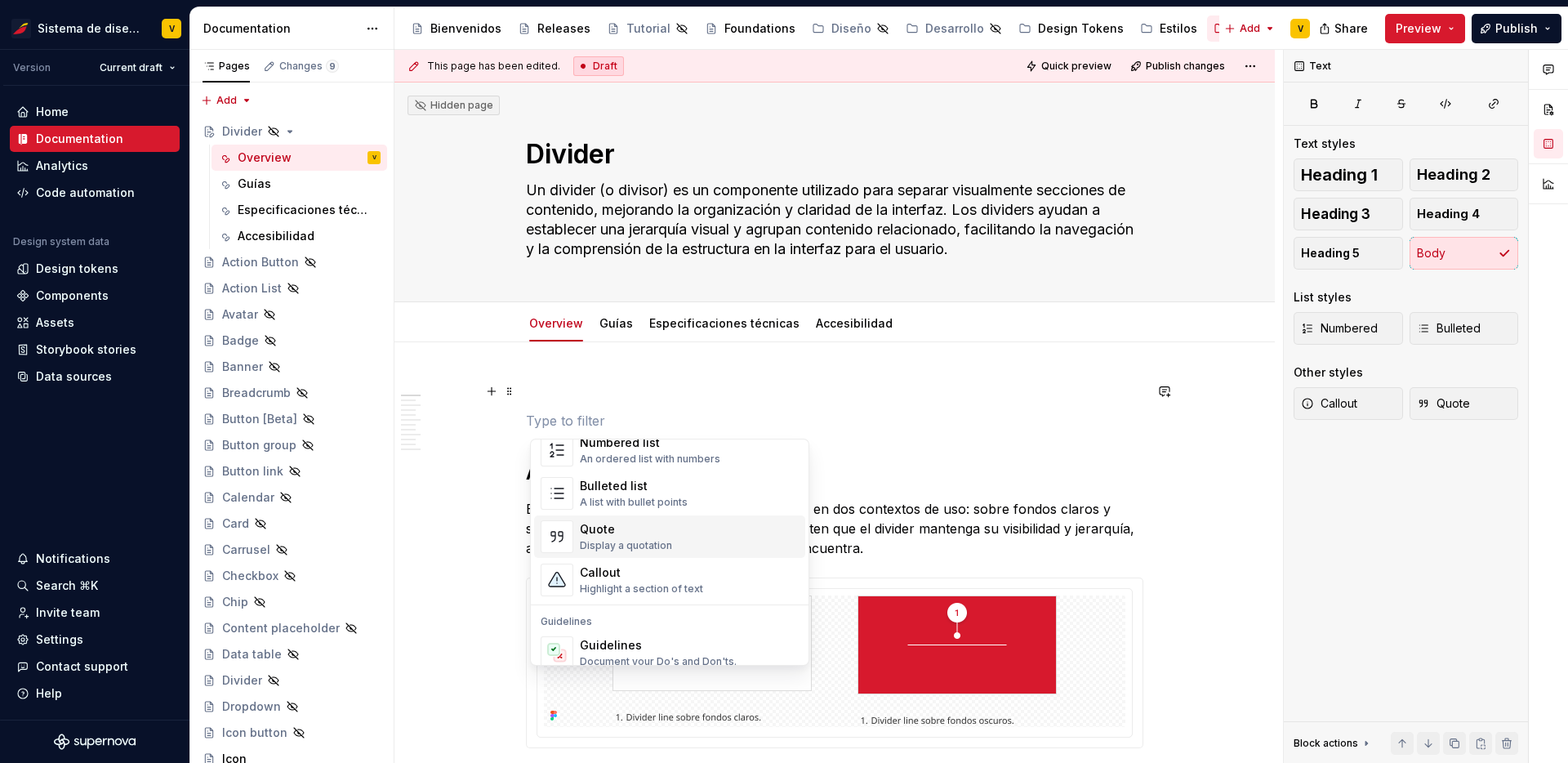
scroll to position [298, 0]
click at [667, 532] on div "Quote" at bounding box center [625, 529] width 92 height 17
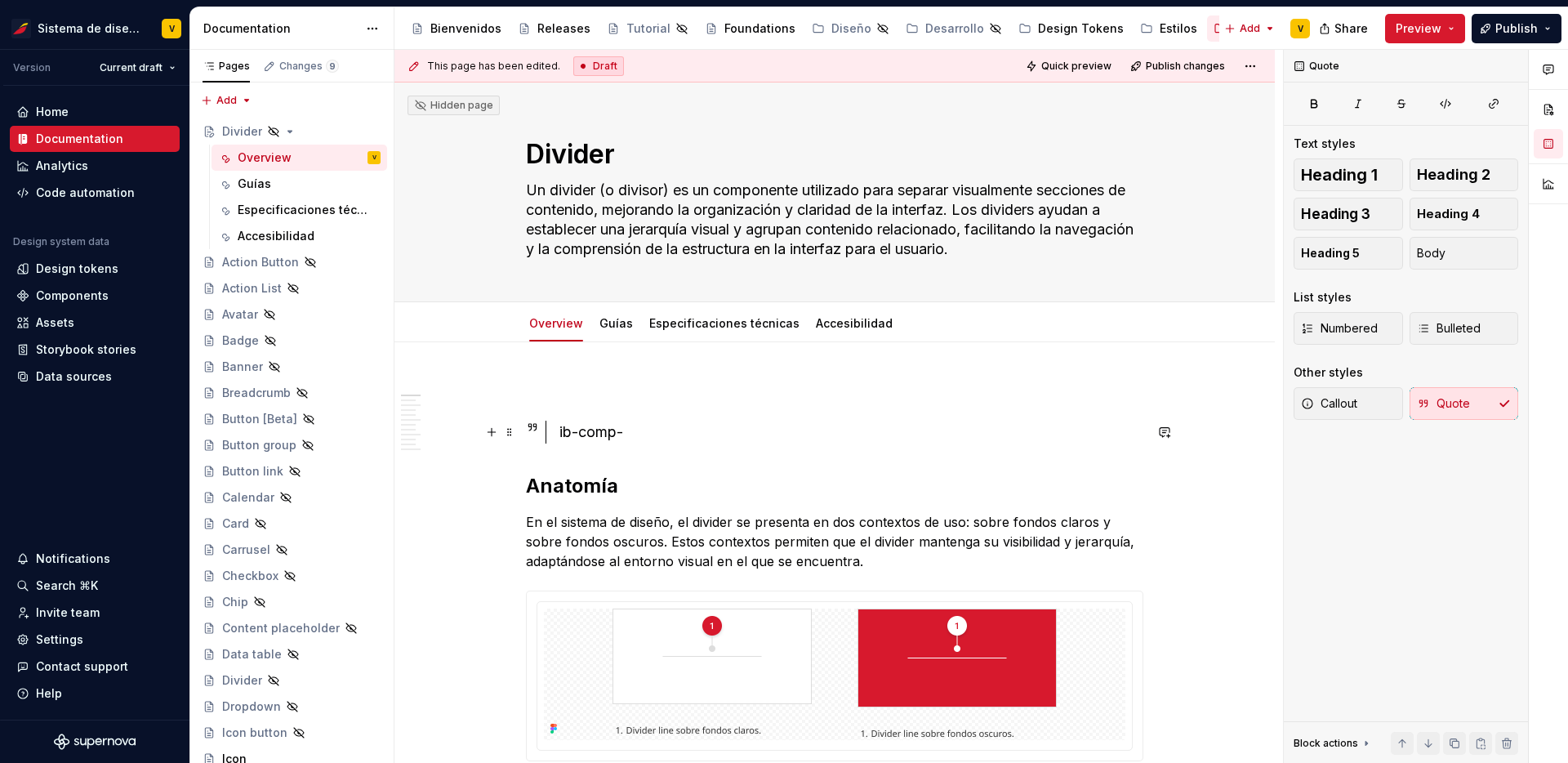
click at [655, 426] on div "ib-comp-" at bounding box center [852, 432] width 584 height 23
click at [497, 431] on button "button" at bounding box center [492, 432] width 23 height 23
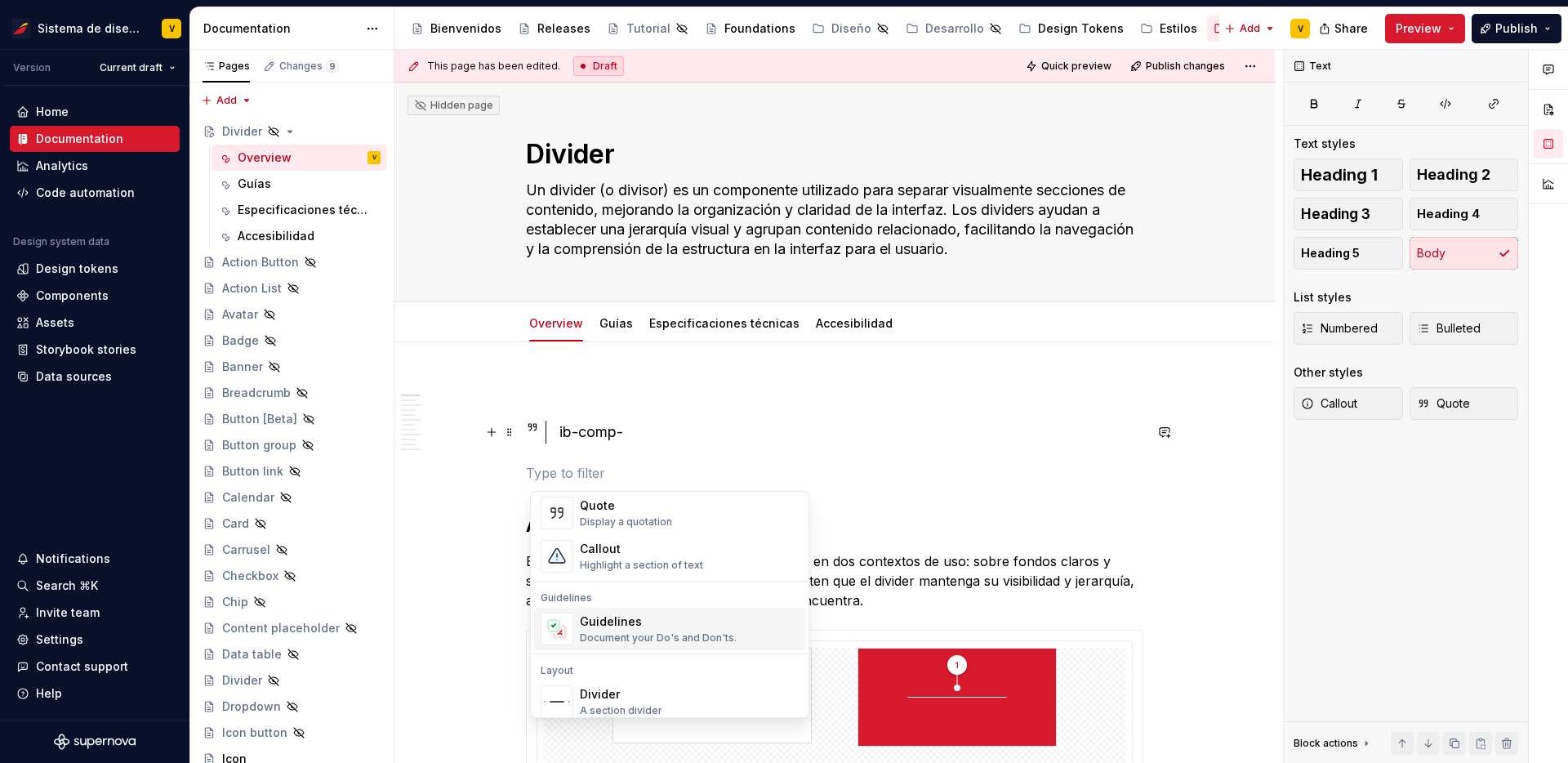
scroll to position [377, 0]
click at [669, 558] on div "Highlight a section of text" at bounding box center [641, 560] width 123 height 13
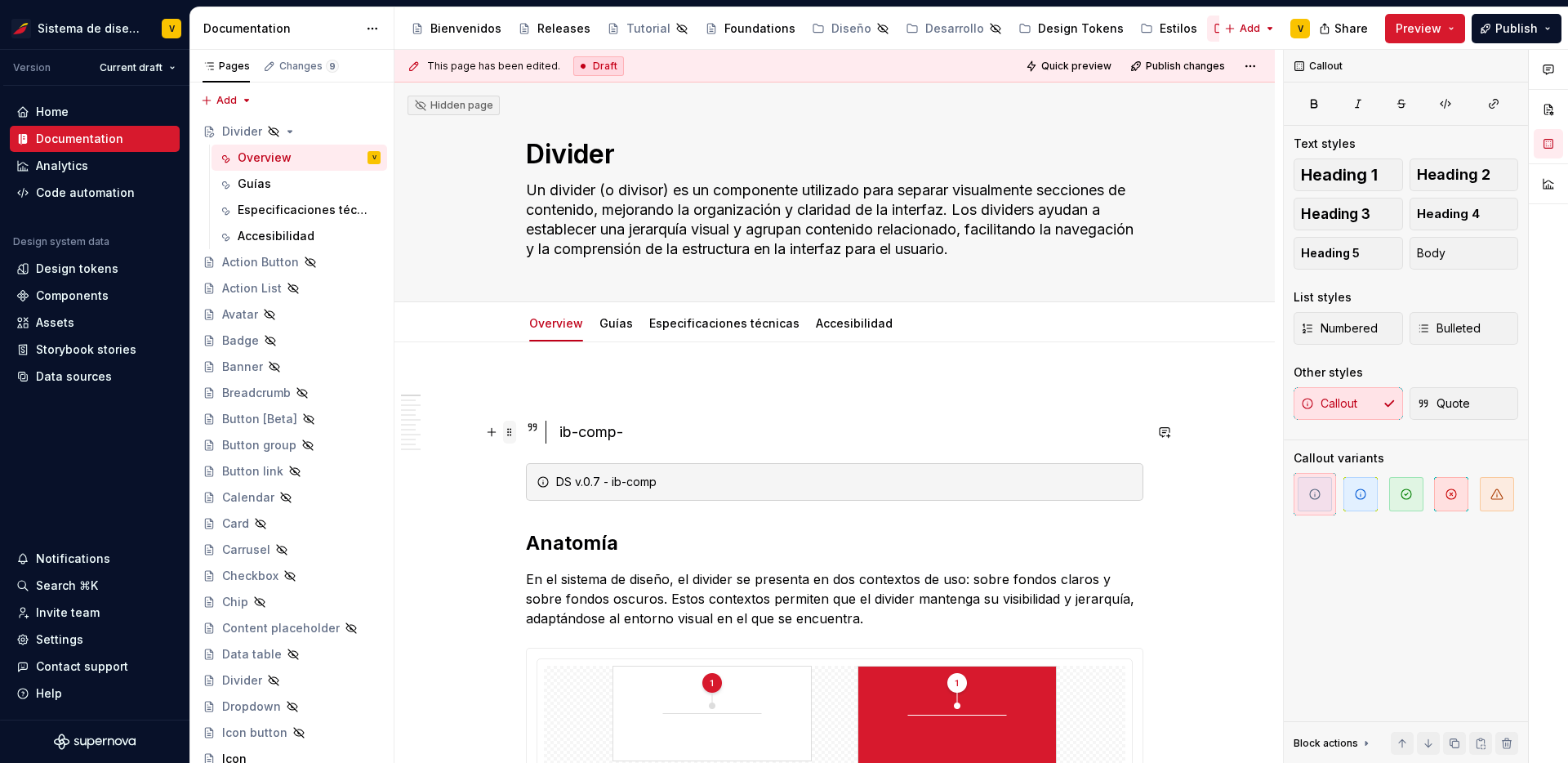
click at [511, 431] on span at bounding box center [510, 432] width 13 height 23
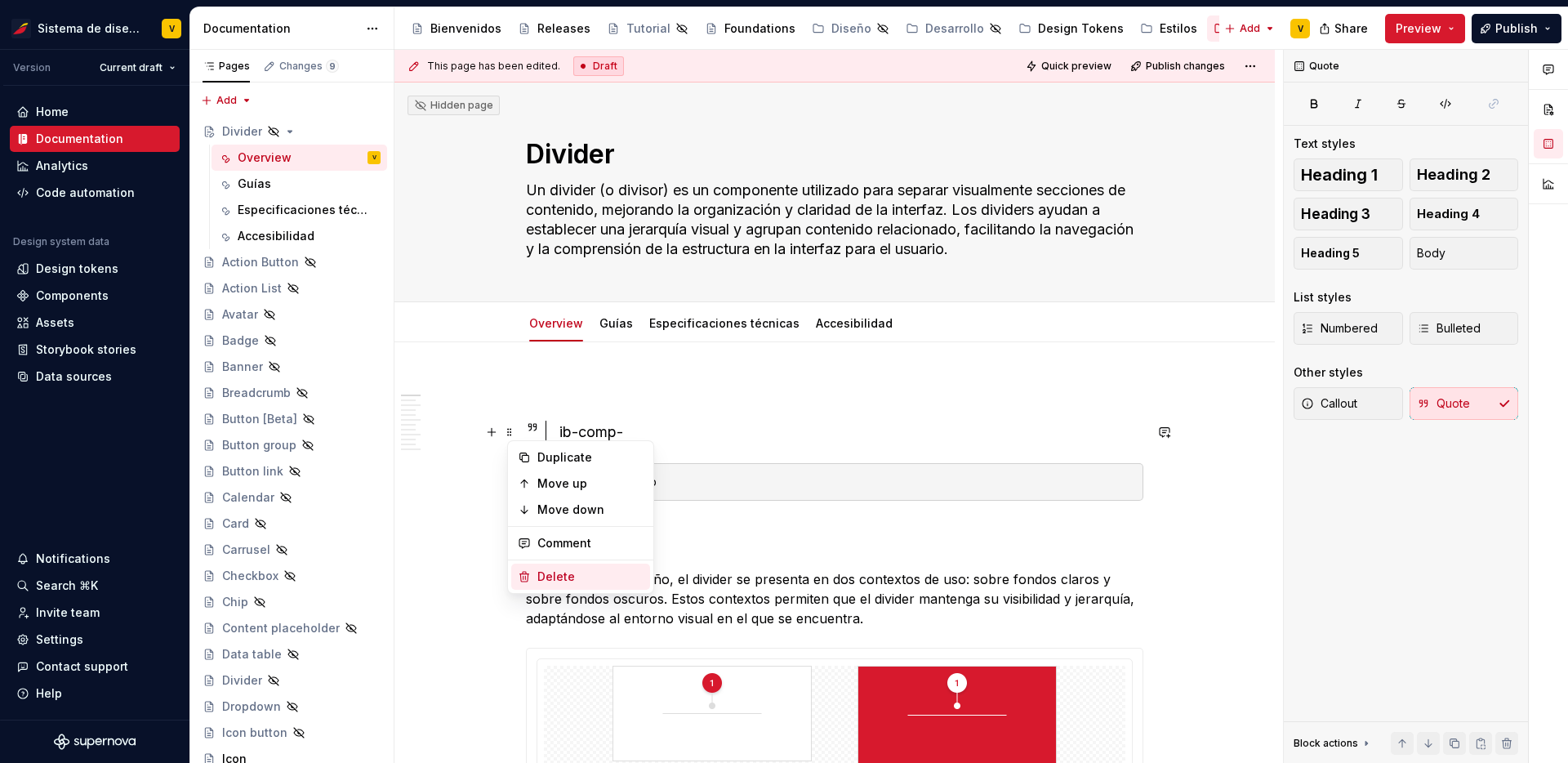
click at [573, 571] on div "Delete" at bounding box center [591, 577] width 106 height 17
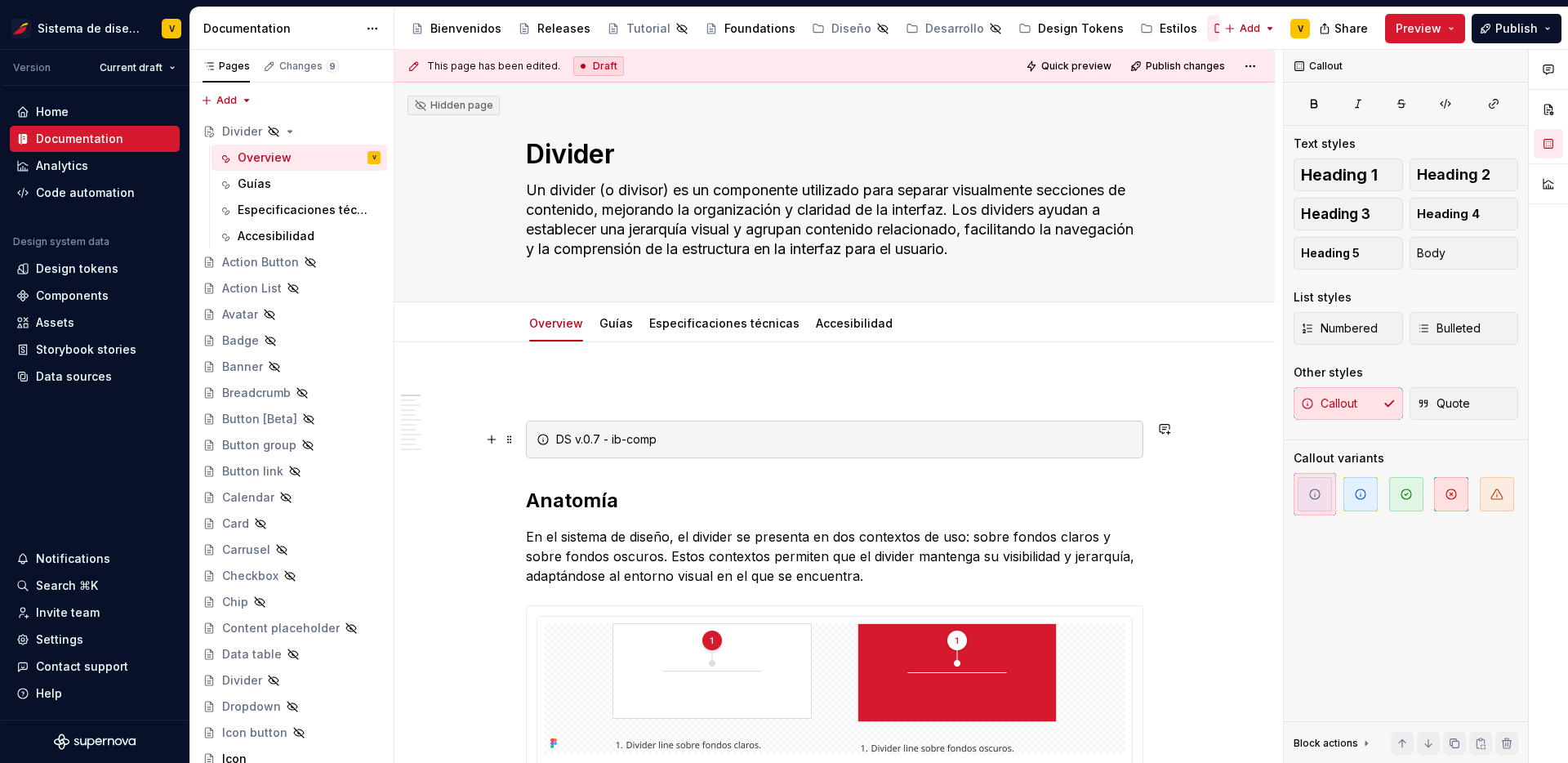
click at [791, 455] on div "DS v.0.7 - ib-comp" at bounding box center [835, 440] width 618 height 37
click at [1376, 501] on span "button" at bounding box center [1361, 494] width 35 height 35
click at [1172, 490] on button "button" at bounding box center [1165, 501] width 23 height 23
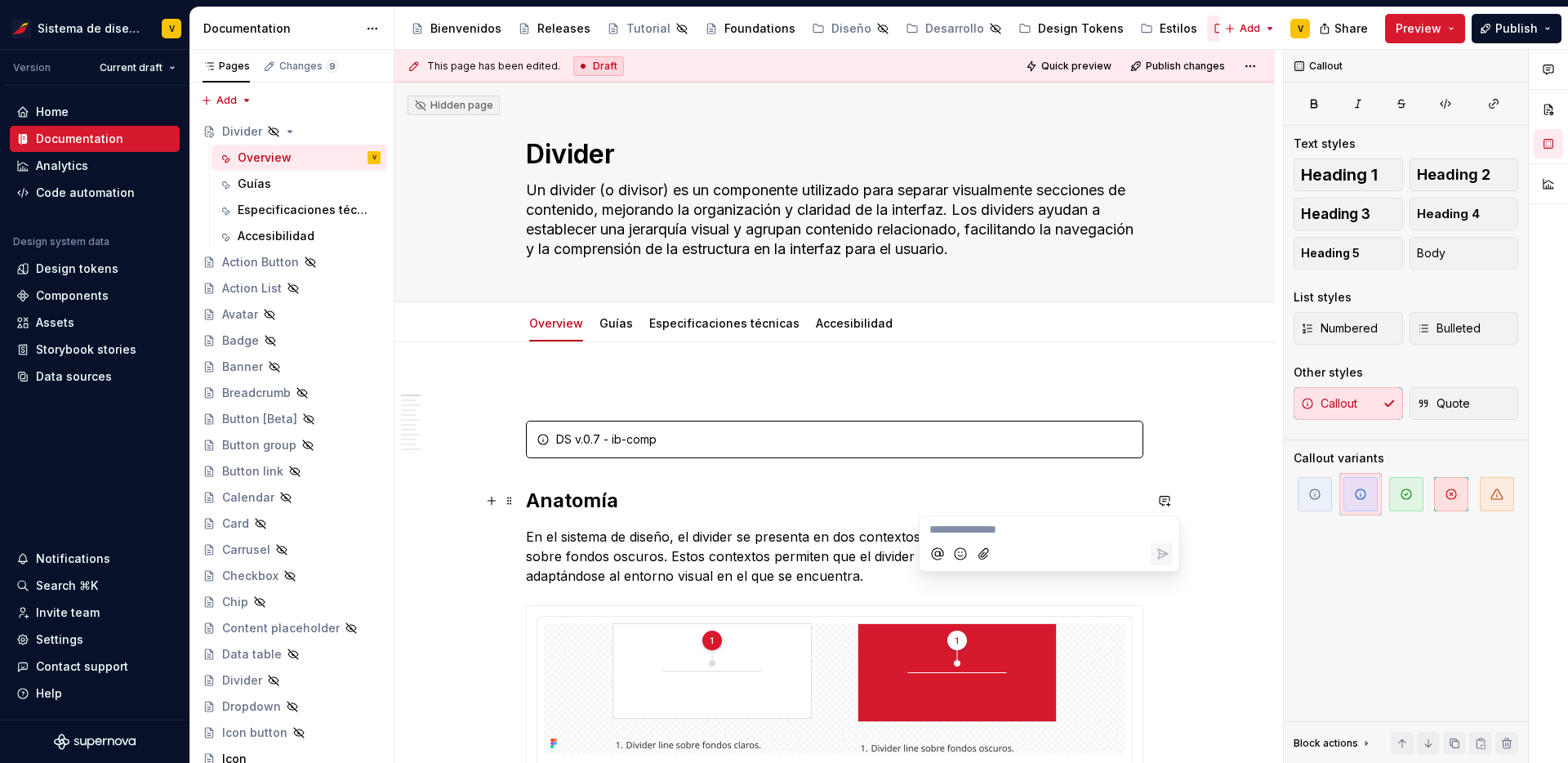
click at [1113, 443] on div "DS v.0.7 - ib-comp" at bounding box center [845, 440] width 577 height 17
click at [723, 447] on div "DS v.0.7 - ib-comp" at bounding box center [845, 440] width 577 height 17
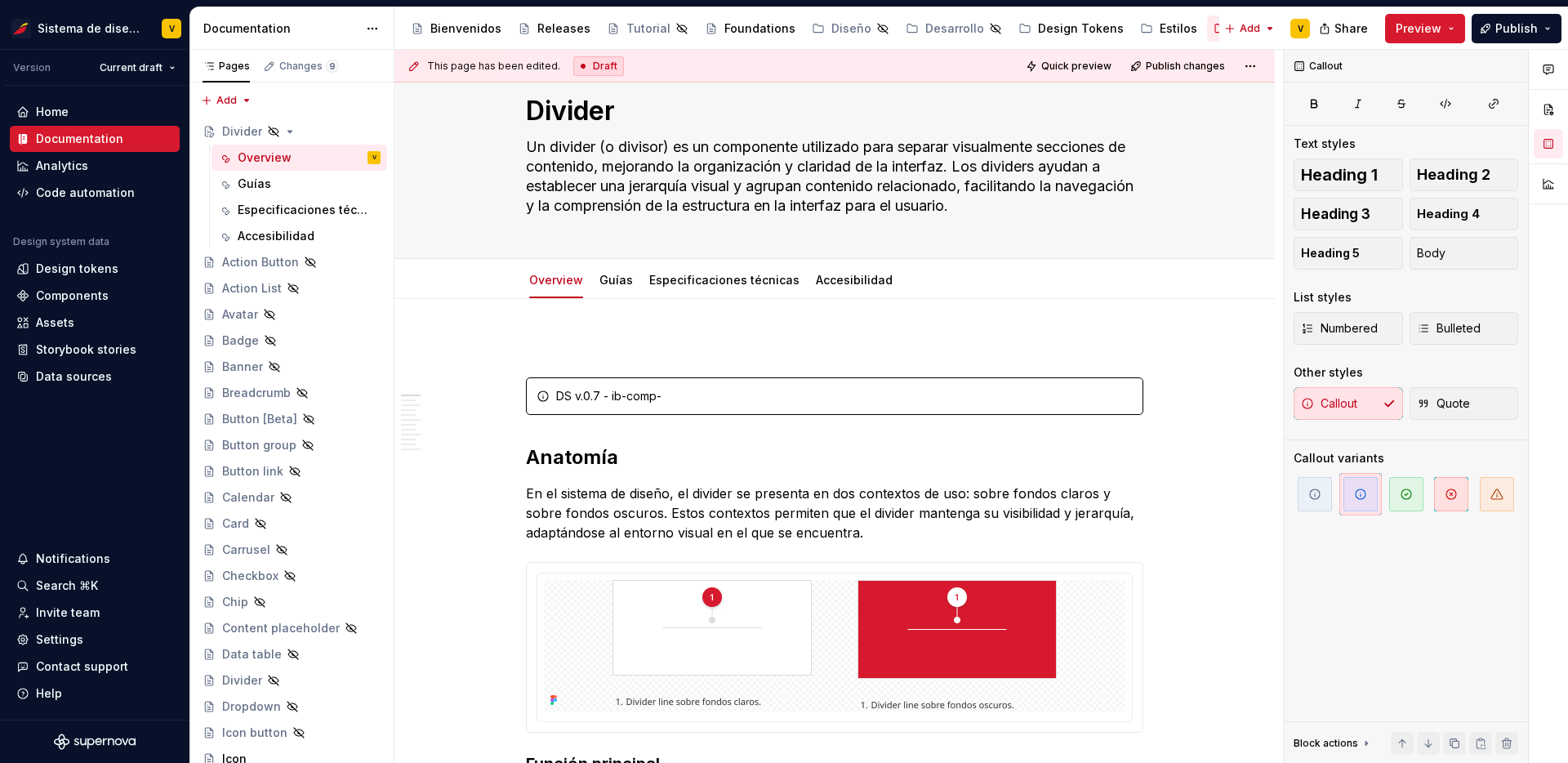
scroll to position [0, 0]
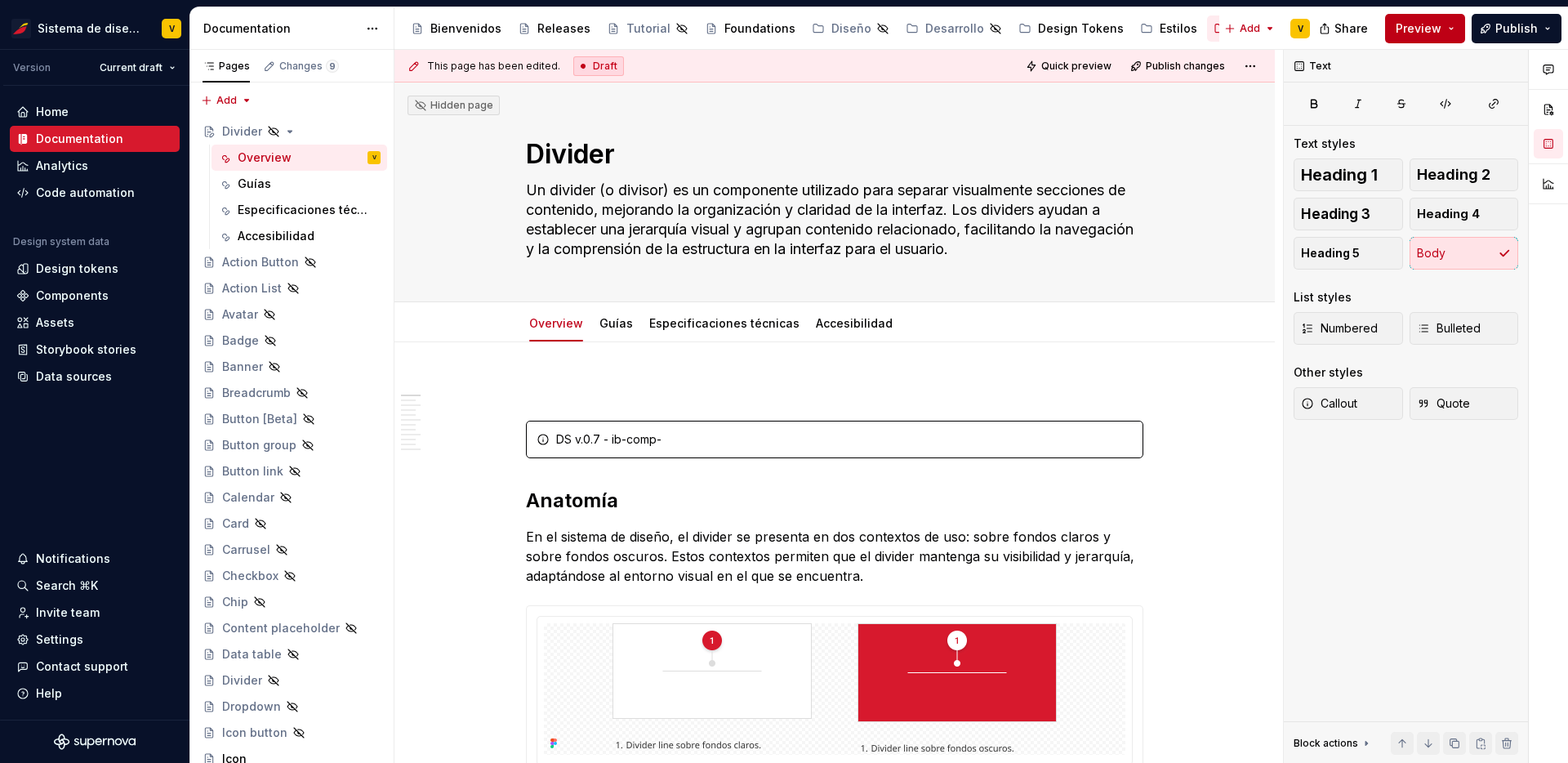
click at [1427, 24] on span "Preview" at bounding box center [1419, 29] width 46 height 17
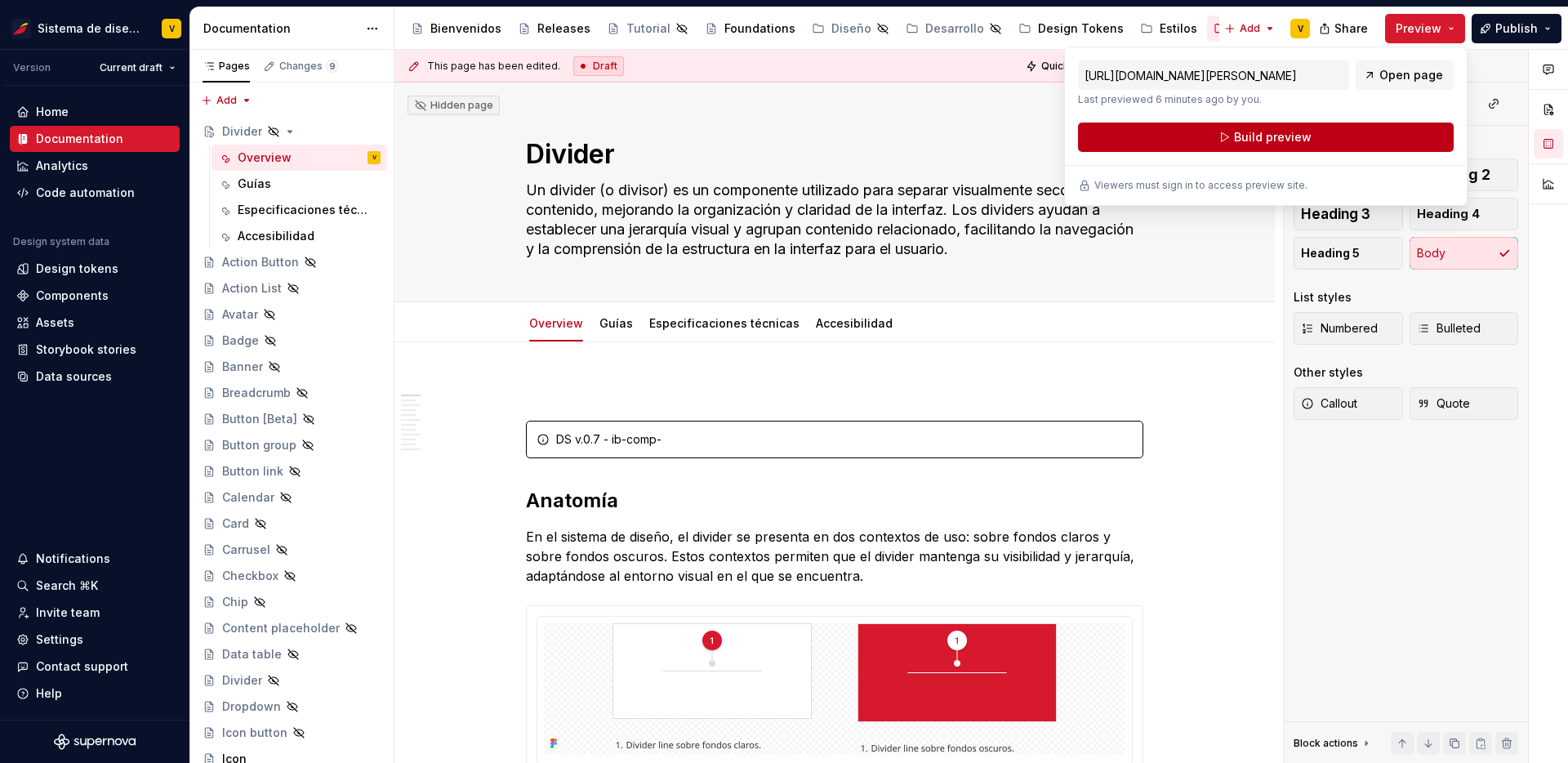
click at [1246, 141] on span "Build preview" at bounding box center [1273, 137] width 77 height 17
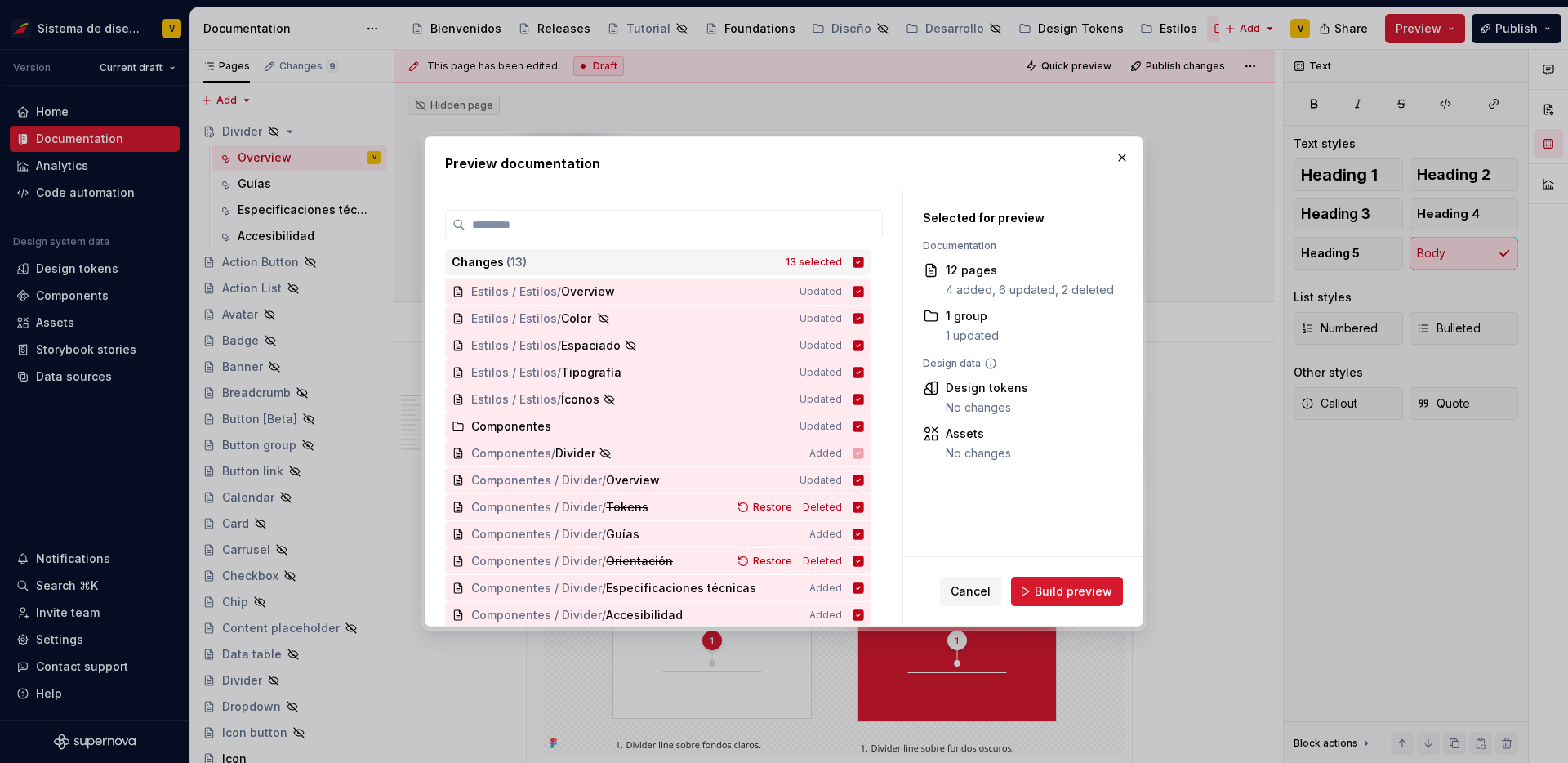
click at [863, 261] on icon at bounding box center [859, 261] width 10 height 10
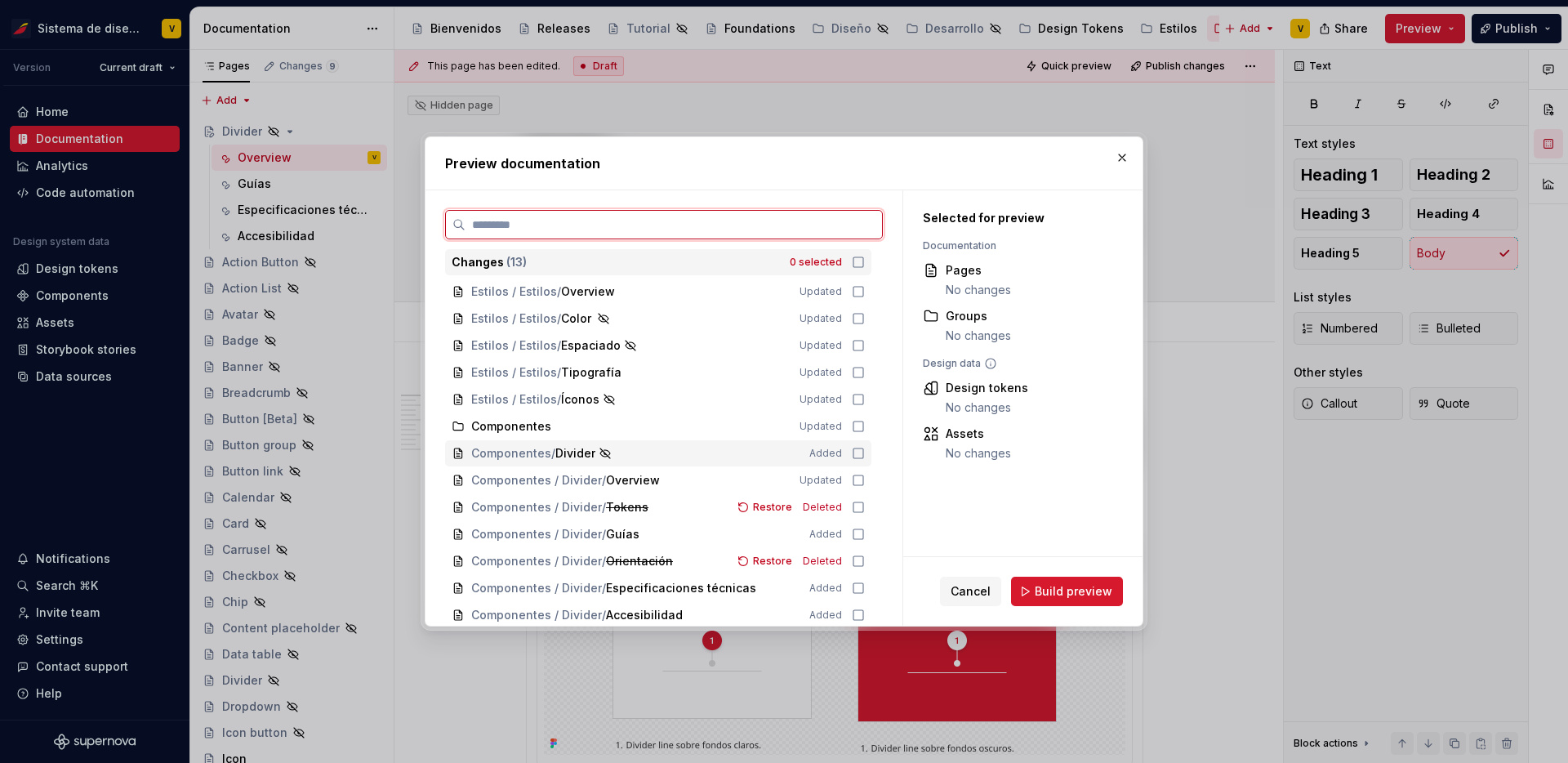
click at [865, 455] on icon at bounding box center [859, 454] width 13 height 13
click at [865, 479] on icon at bounding box center [859, 481] width 13 height 13
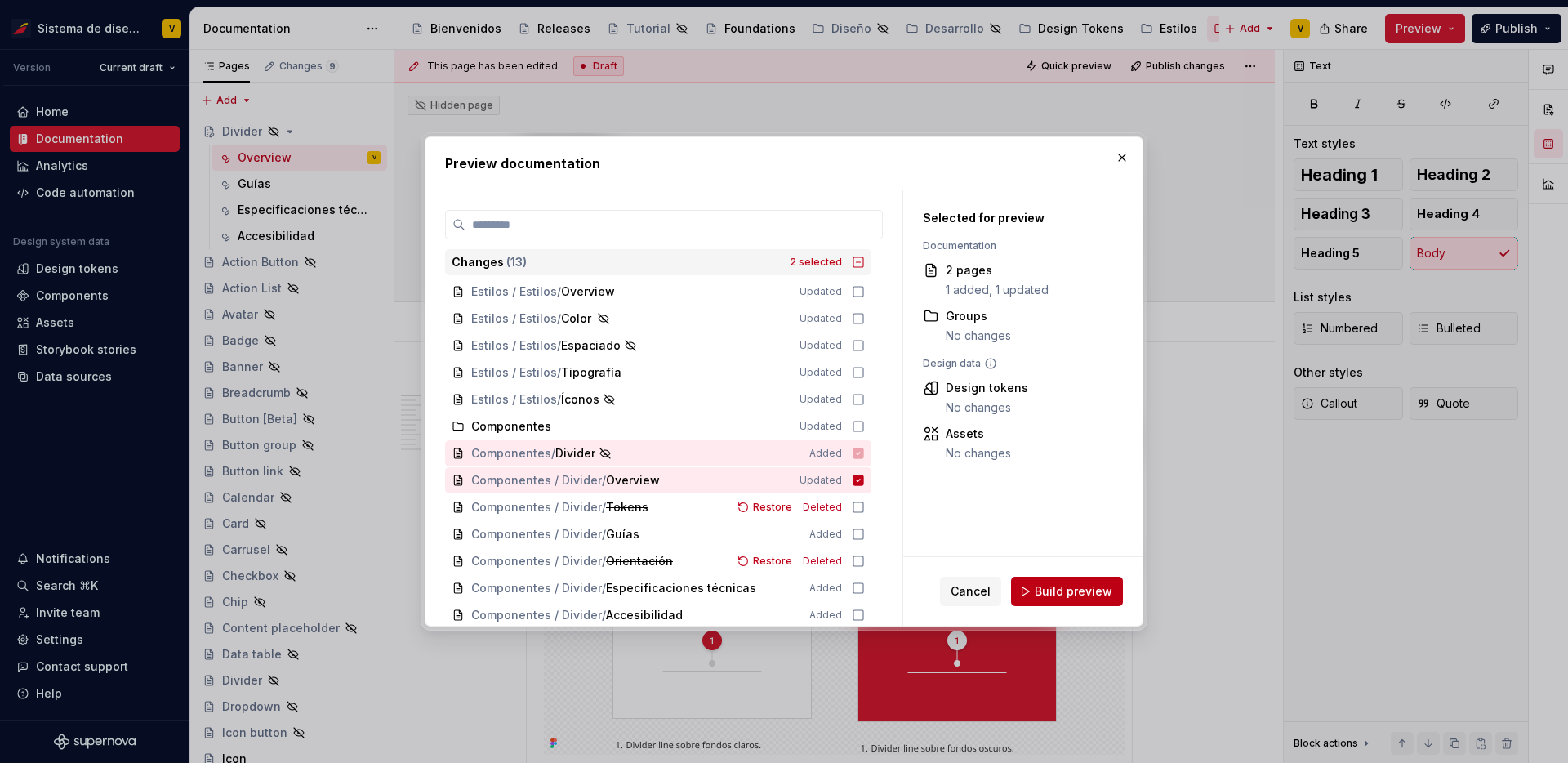
click at [1048, 586] on span "Build preview" at bounding box center [1073, 592] width 77 height 17
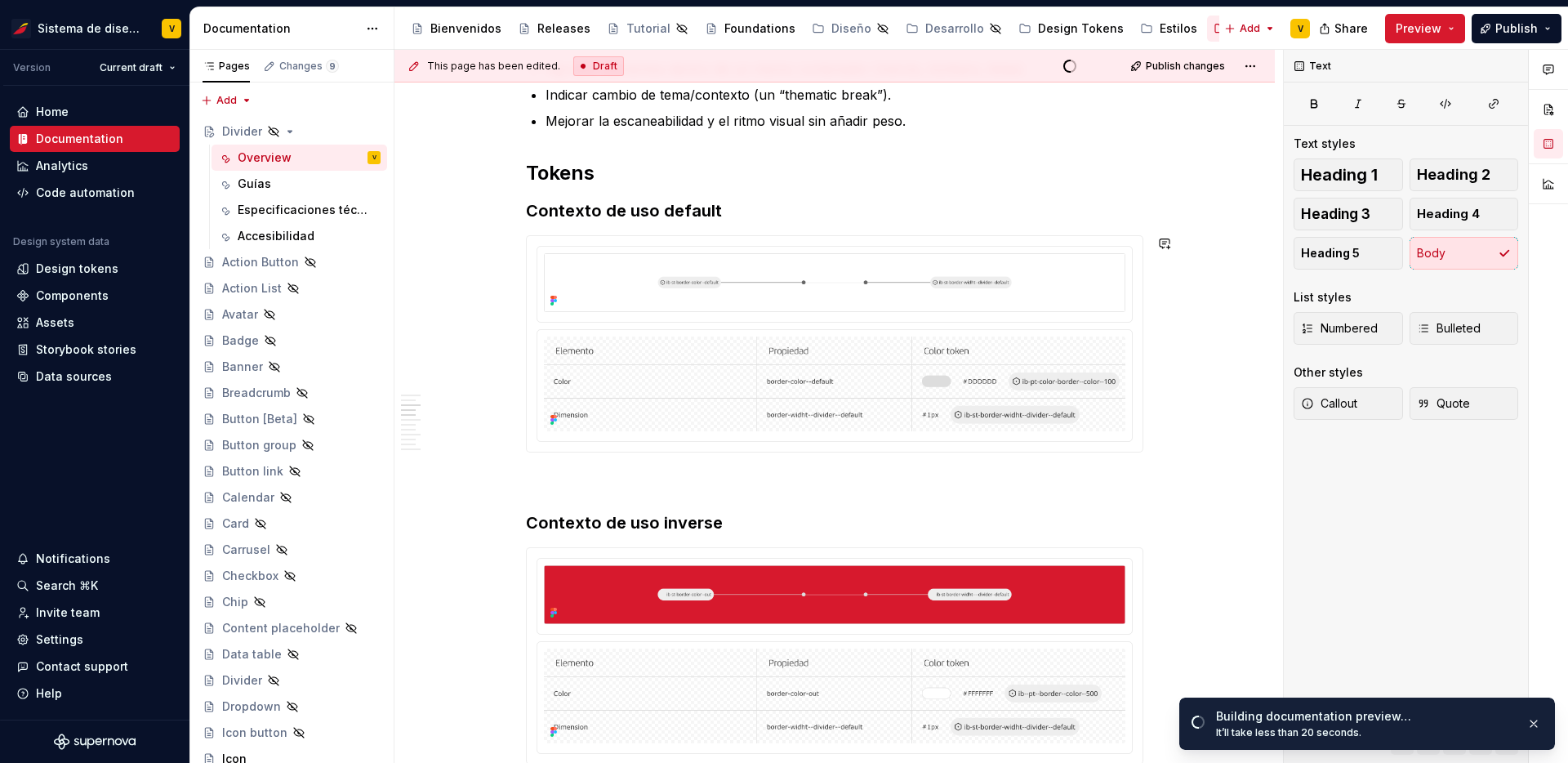
scroll to position [789, 0]
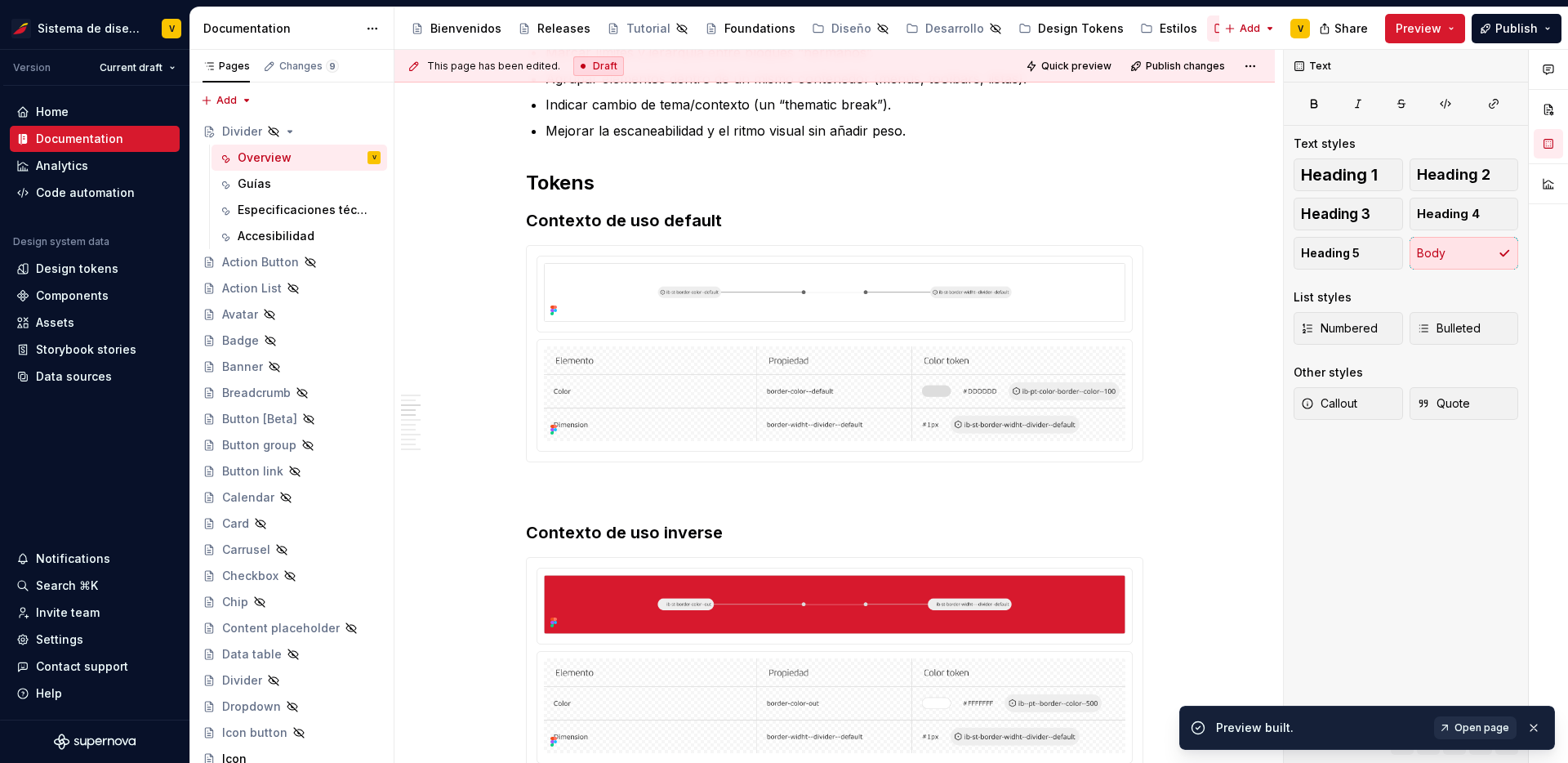
click at [1471, 728] on span "Open page" at bounding box center [1482, 728] width 55 height 13
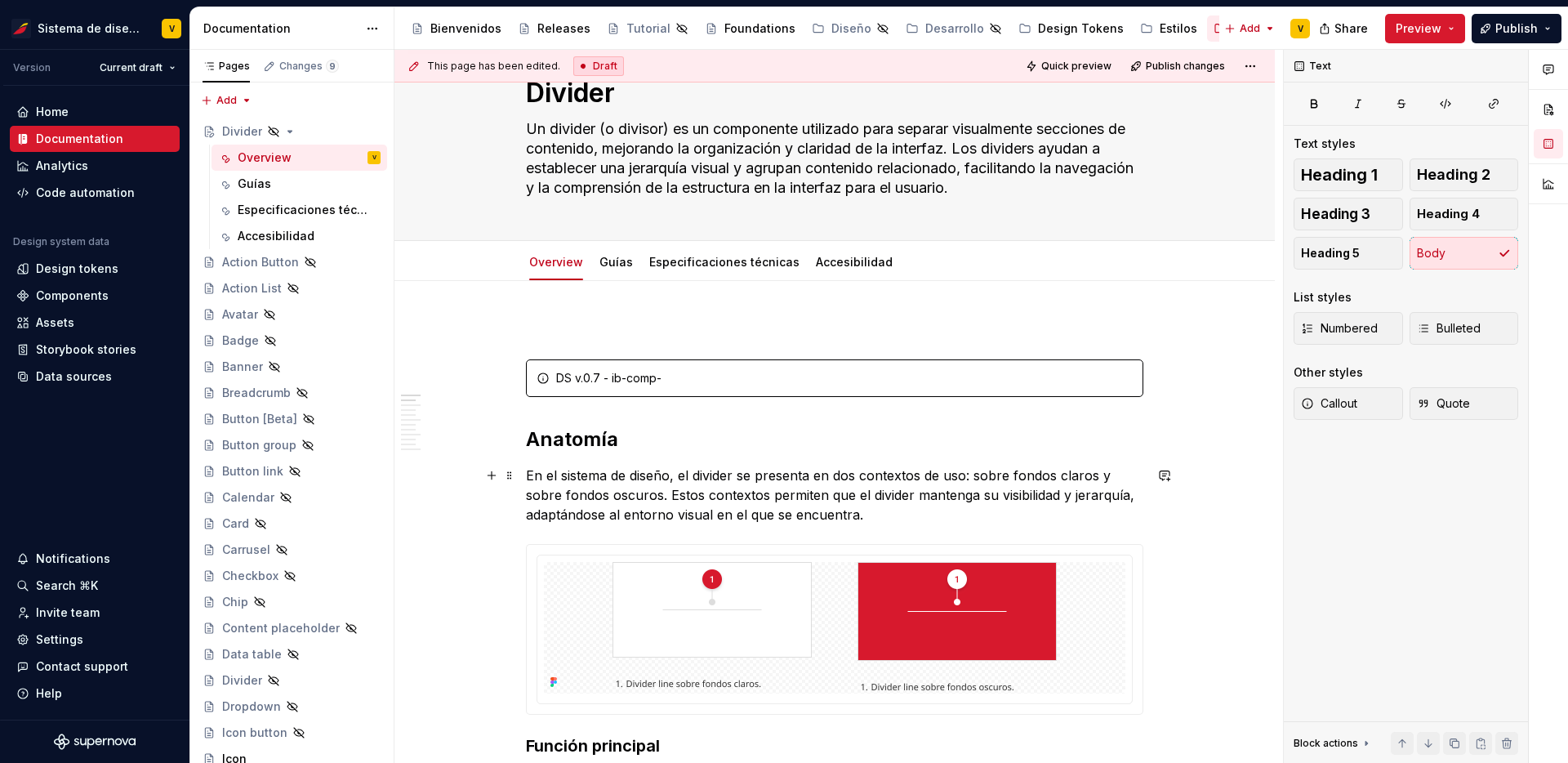
scroll to position [63, 0]
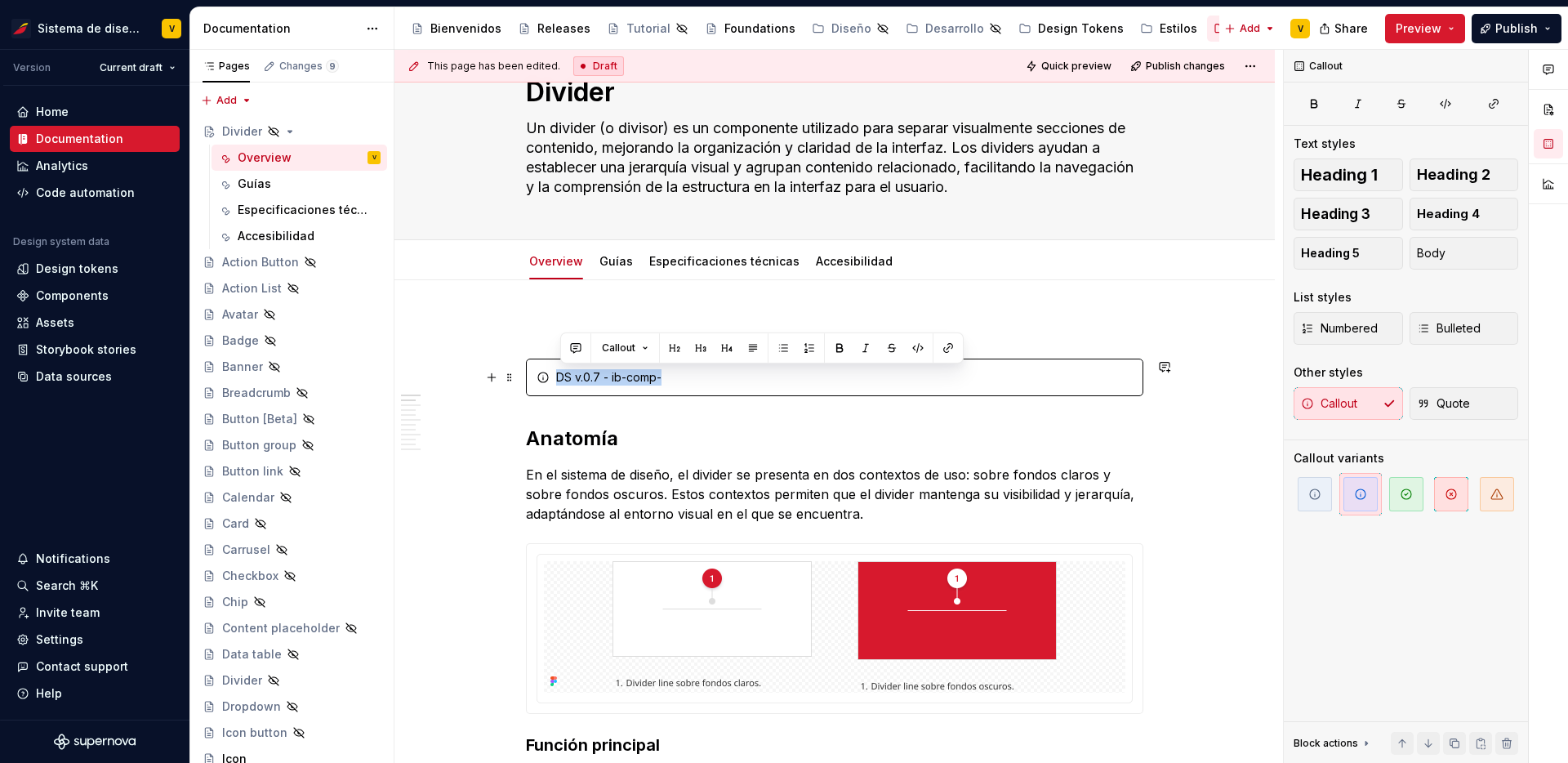
drag, startPoint x: 685, startPoint y: 380, endPoint x: 551, endPoint y: 371, distance: 134.3
click at [551, 371] on div "DS v.0.7 - ib-comp-" at bounding box center [835, 377] width 618 height 37
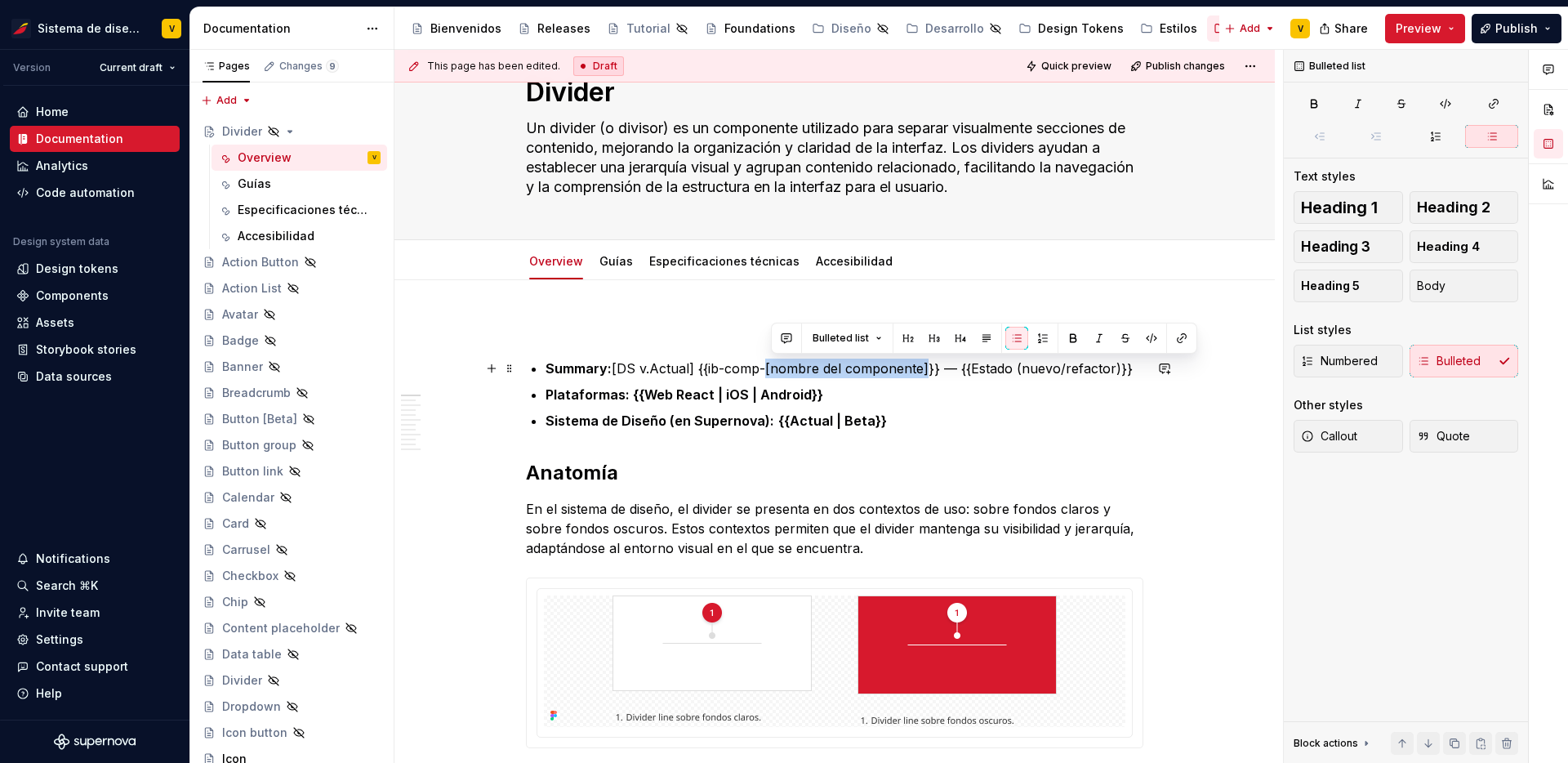
drag, startPoint x: 931, startPoint y: 368, endPoint x: 772, endPoint y: 368, distance: 159.0
click at [772, 368] on p "Summary: [DS v.Actual] {{ib-comp-[nombre del componente]}} — {{Estado (nuevo/re…" at bounding box center [845, 368] width 598 height 20
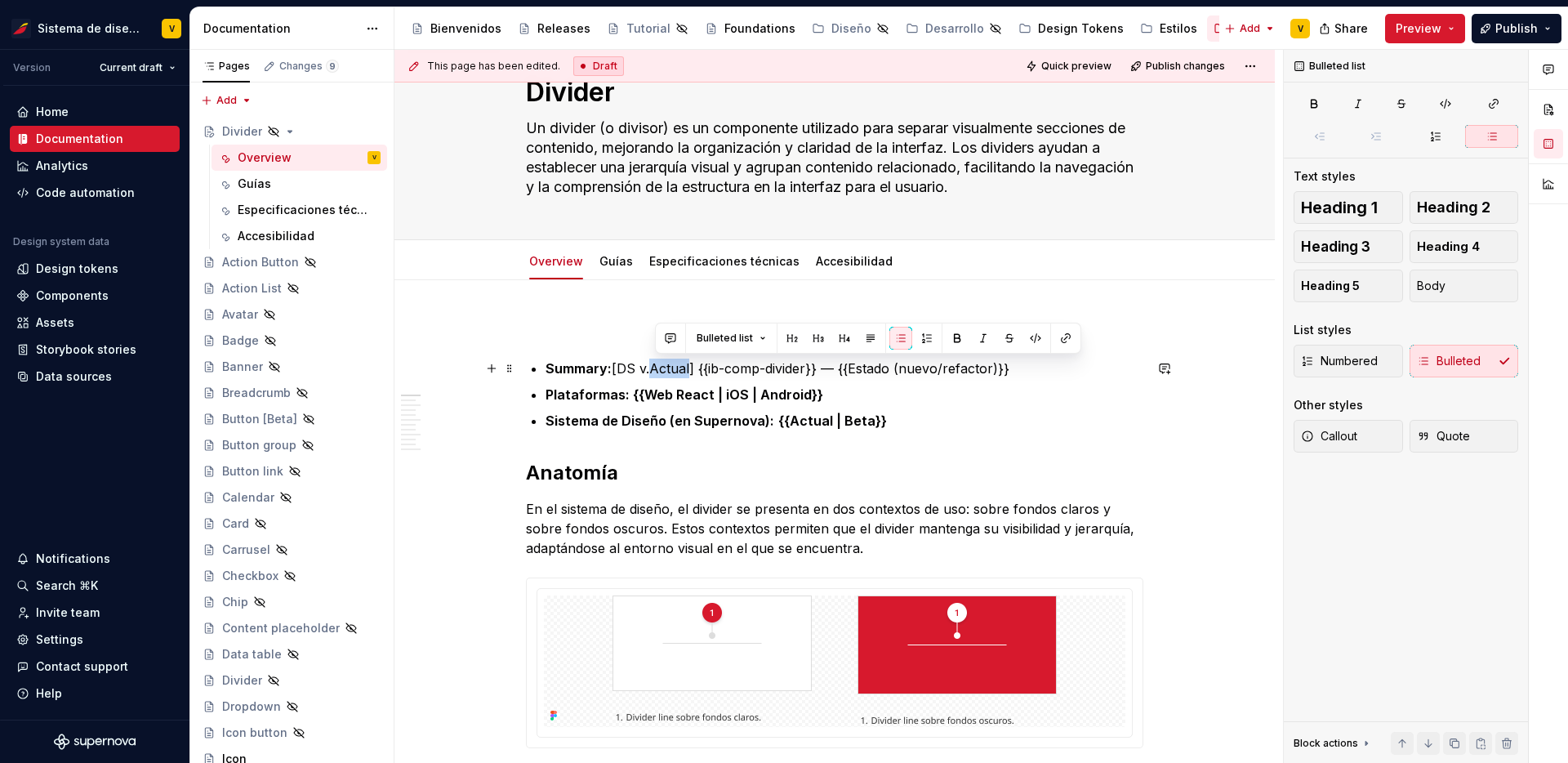
drag, startPoint x: 694, startPoint y: 367, endPoint x: 658, endPoint y: 364, distance: 36.1
click at [658, 364] on p "Summary: [DS v.Actual] {{ib-comp-divider}} — {{Estado (nuevo/refactor)}}" at bounding box center [845, 368] width 598 height 20
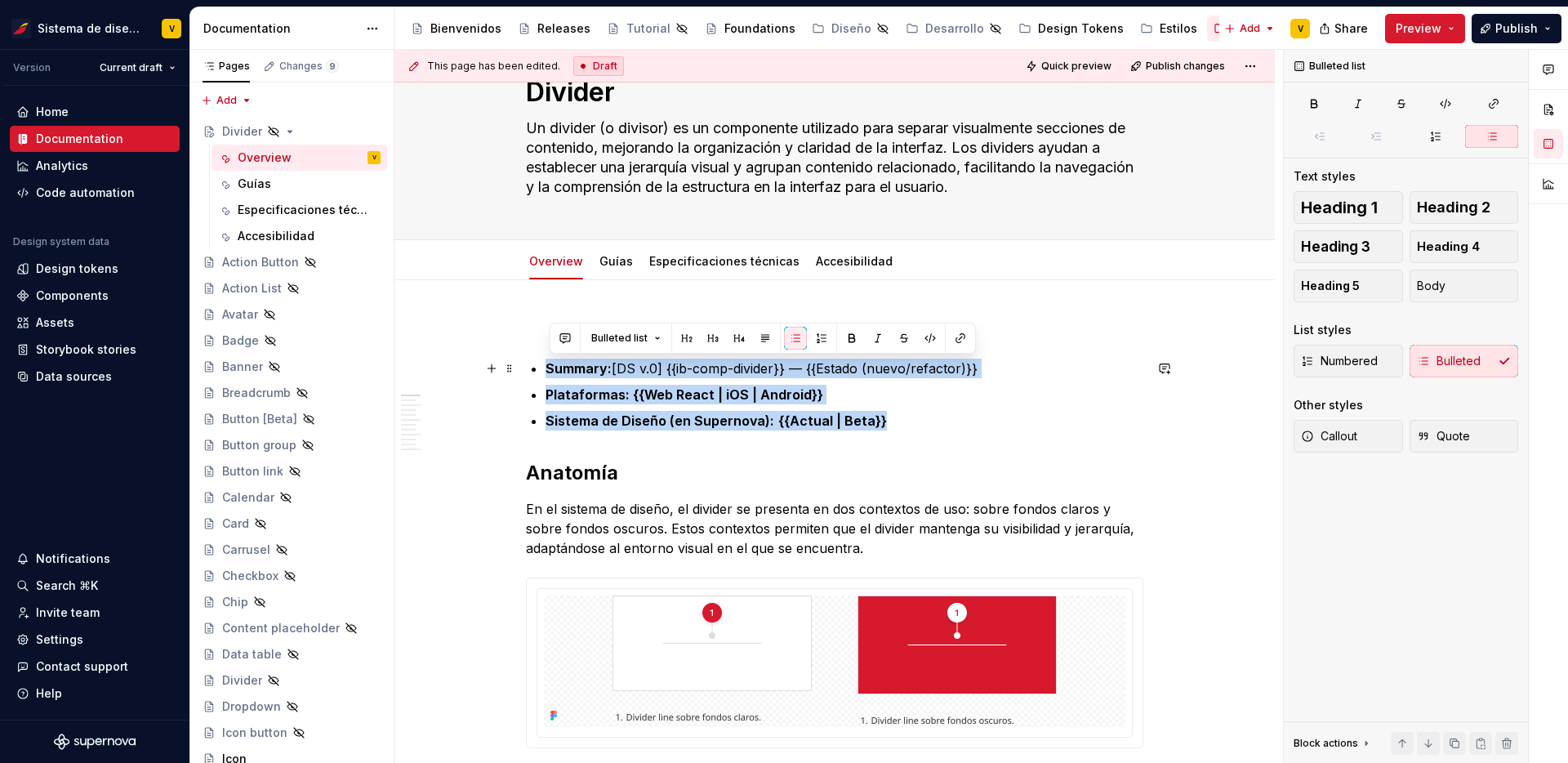
drag, startPoint x: 893, startPoint y: 426, endPoint x: 527, endPoint y: 362, distance: 371.6
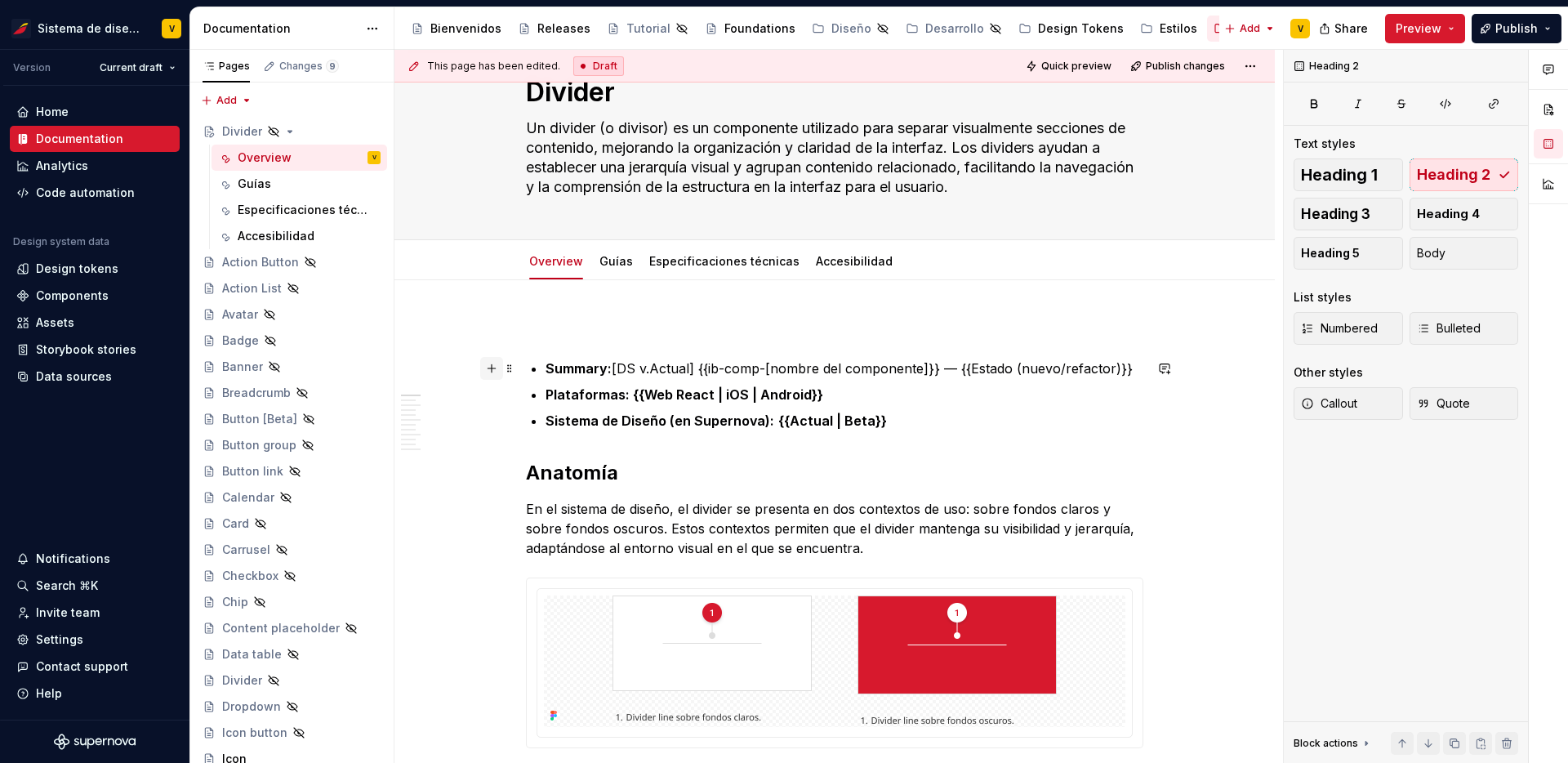
click at [497, 361] on button "button" at bounding box center [492, 368] width 23 height 23
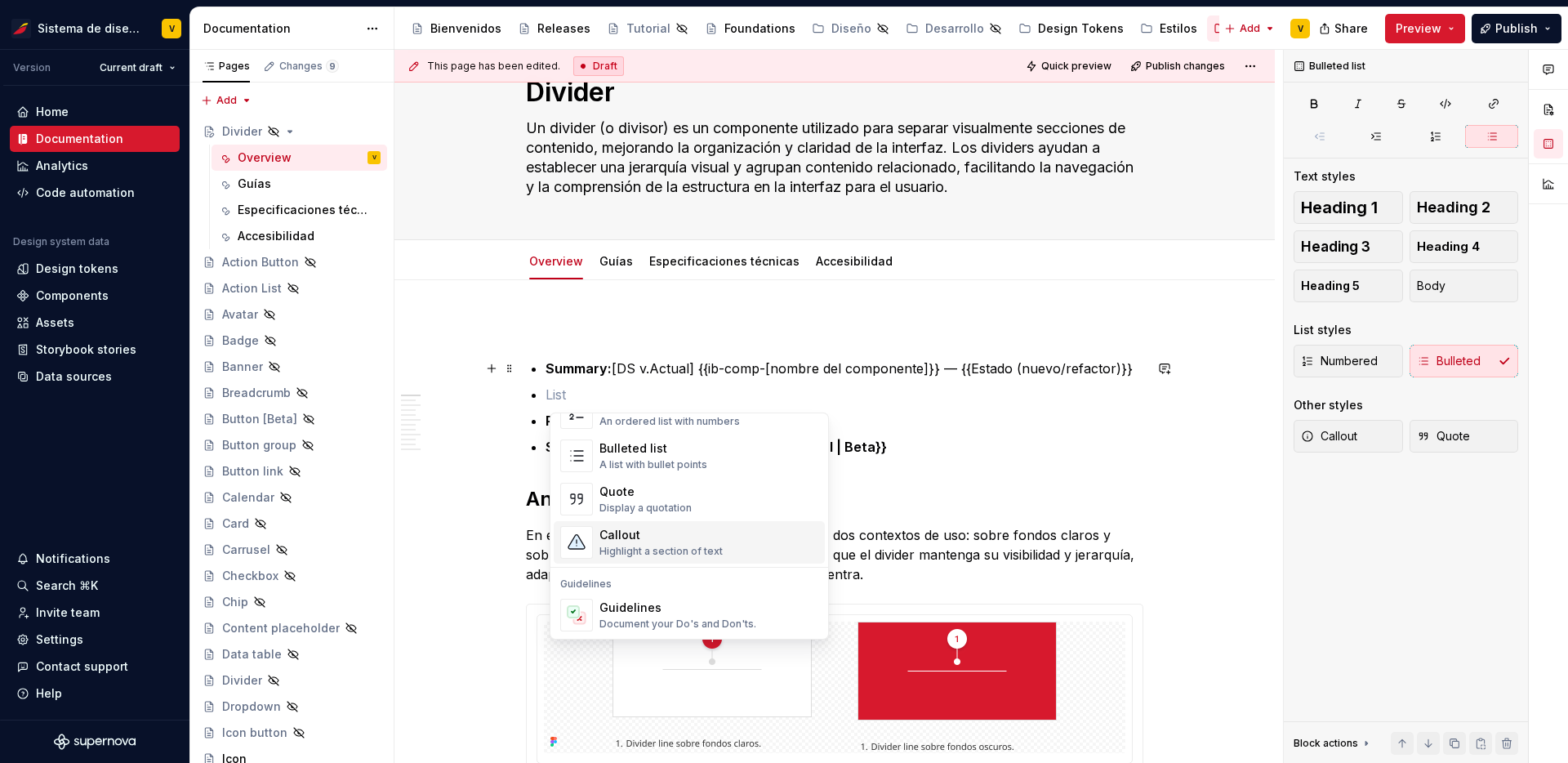
scroll to position [310, 0]
click at [677, 493] on div "Quote" at bounding box center [645, 490] width 92 height 17
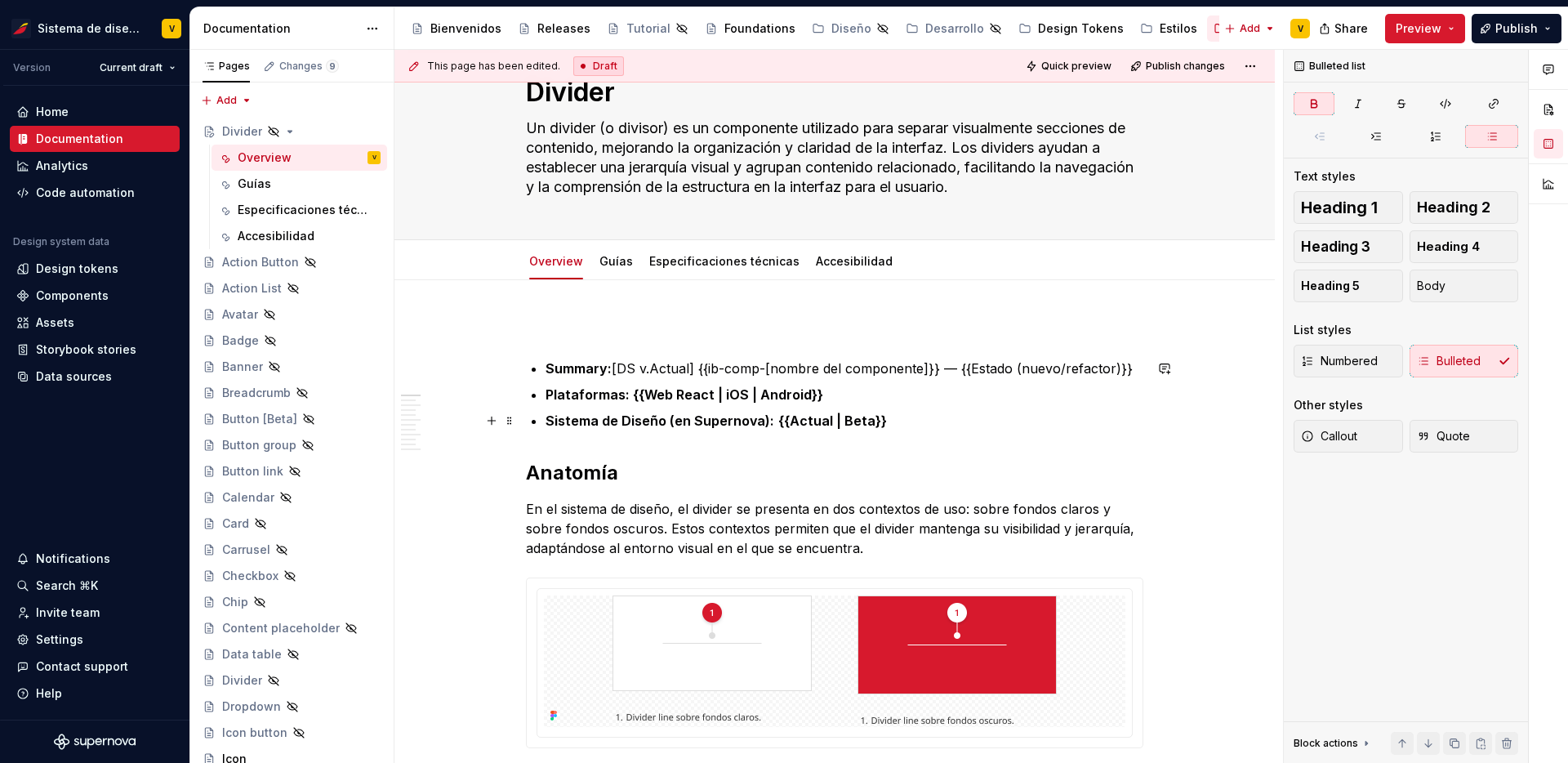
click at [946, 421] on p "Sistema de Diseño (en Supernova): {{Actual | Beta}}" at bounding box center [845, 420] width 598 height 20
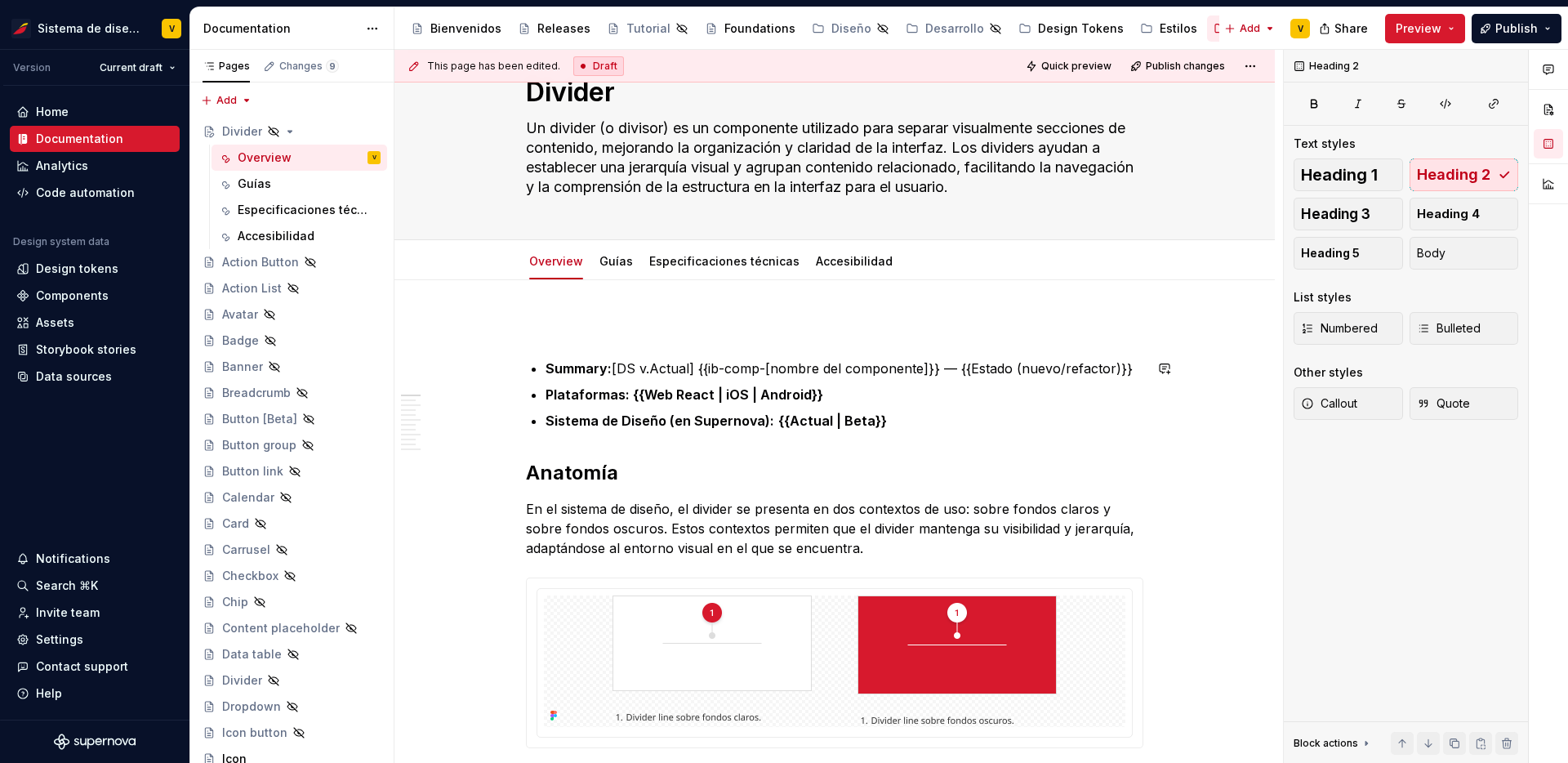
click at [897, 418] on p "Sistema de Diseño (en Supernova): {{Actual | Beta}}" at bounding box center [845, 420] width 598 height 20
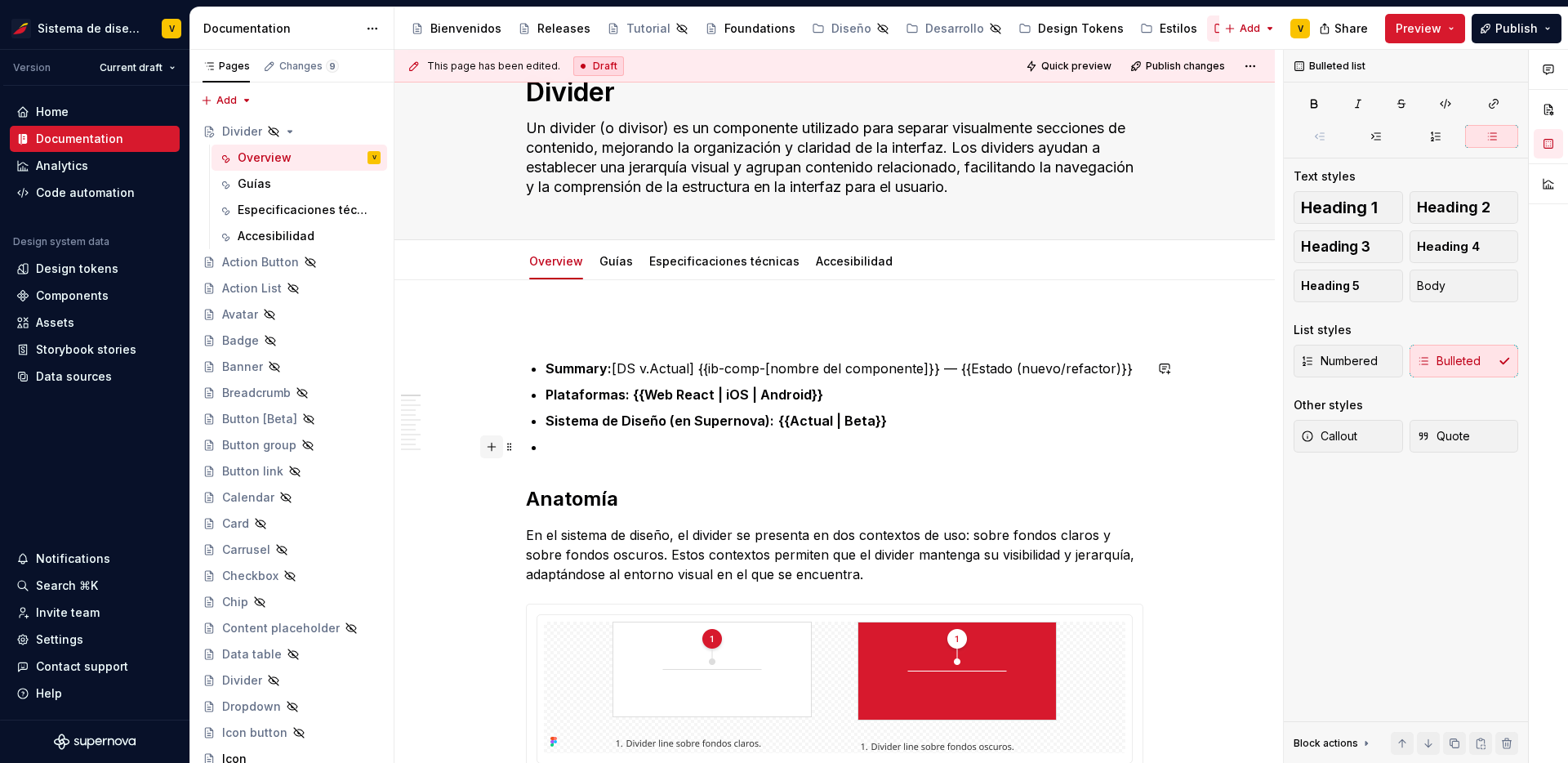
click at [493, 449] on button "button" at bounding box center [492, 447] width 23 height 23
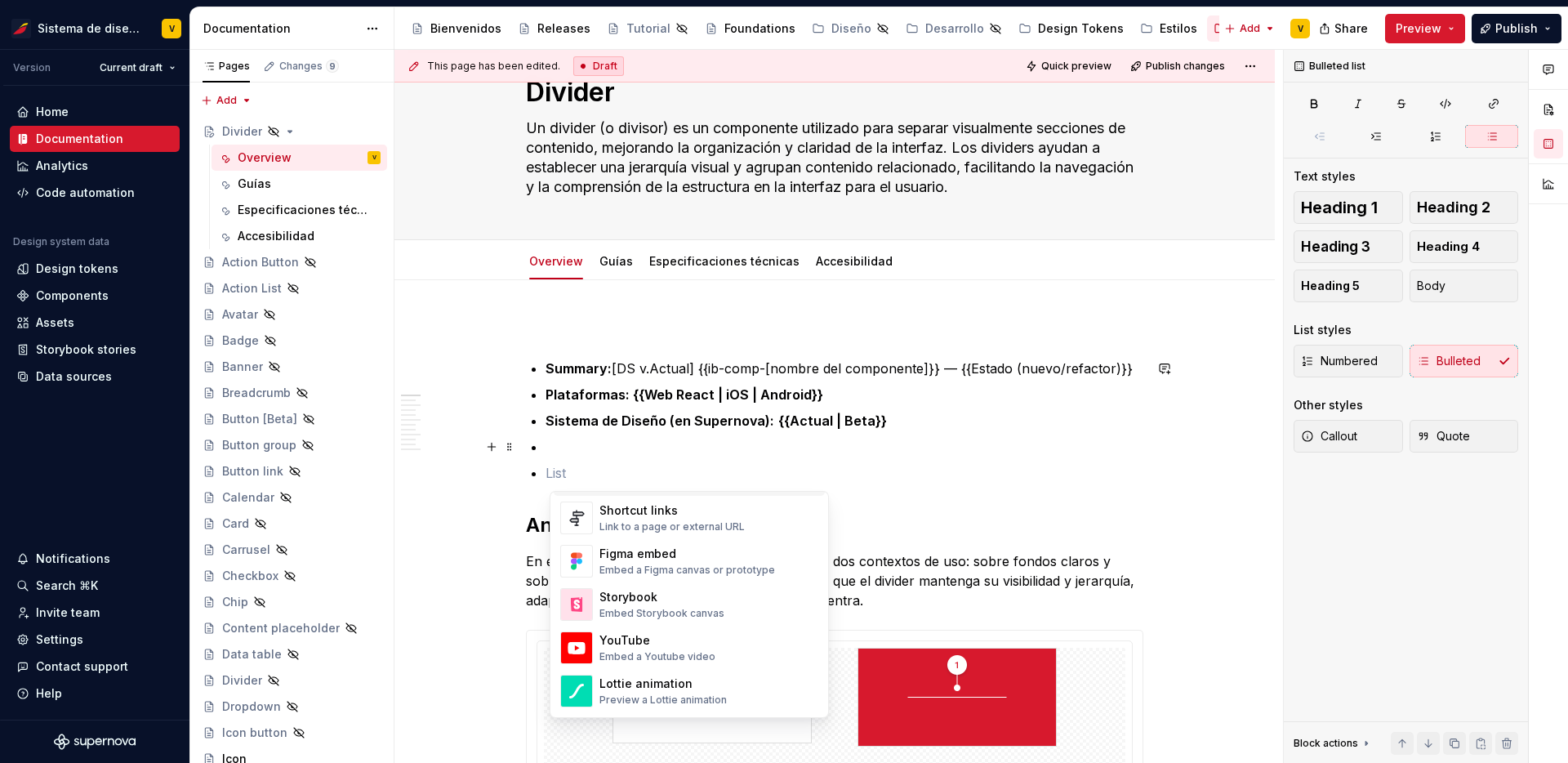
scroll to position [789, 0]
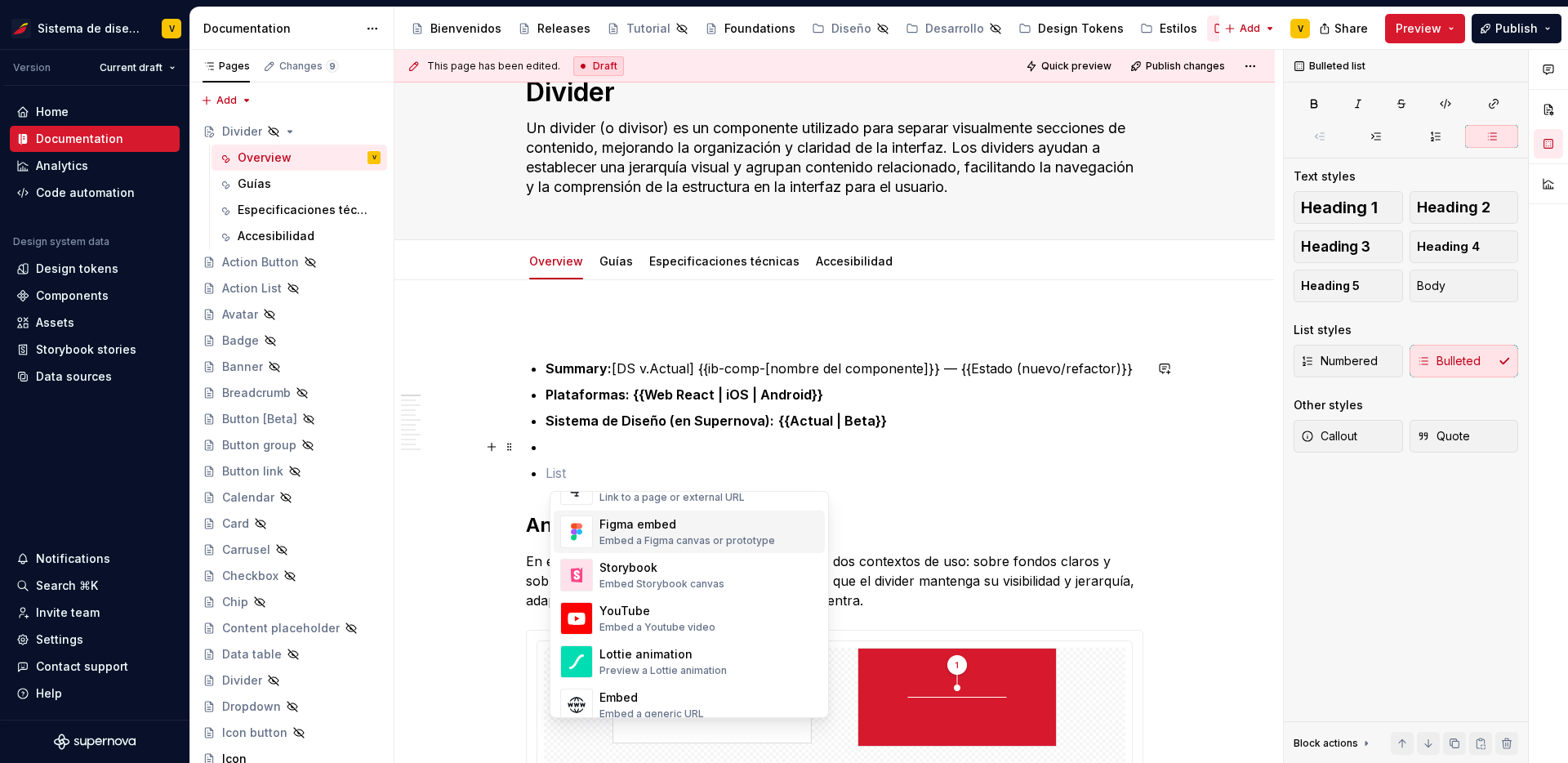
click at [862, 465] on p at bounding box center [845, 473] width 598 height 20
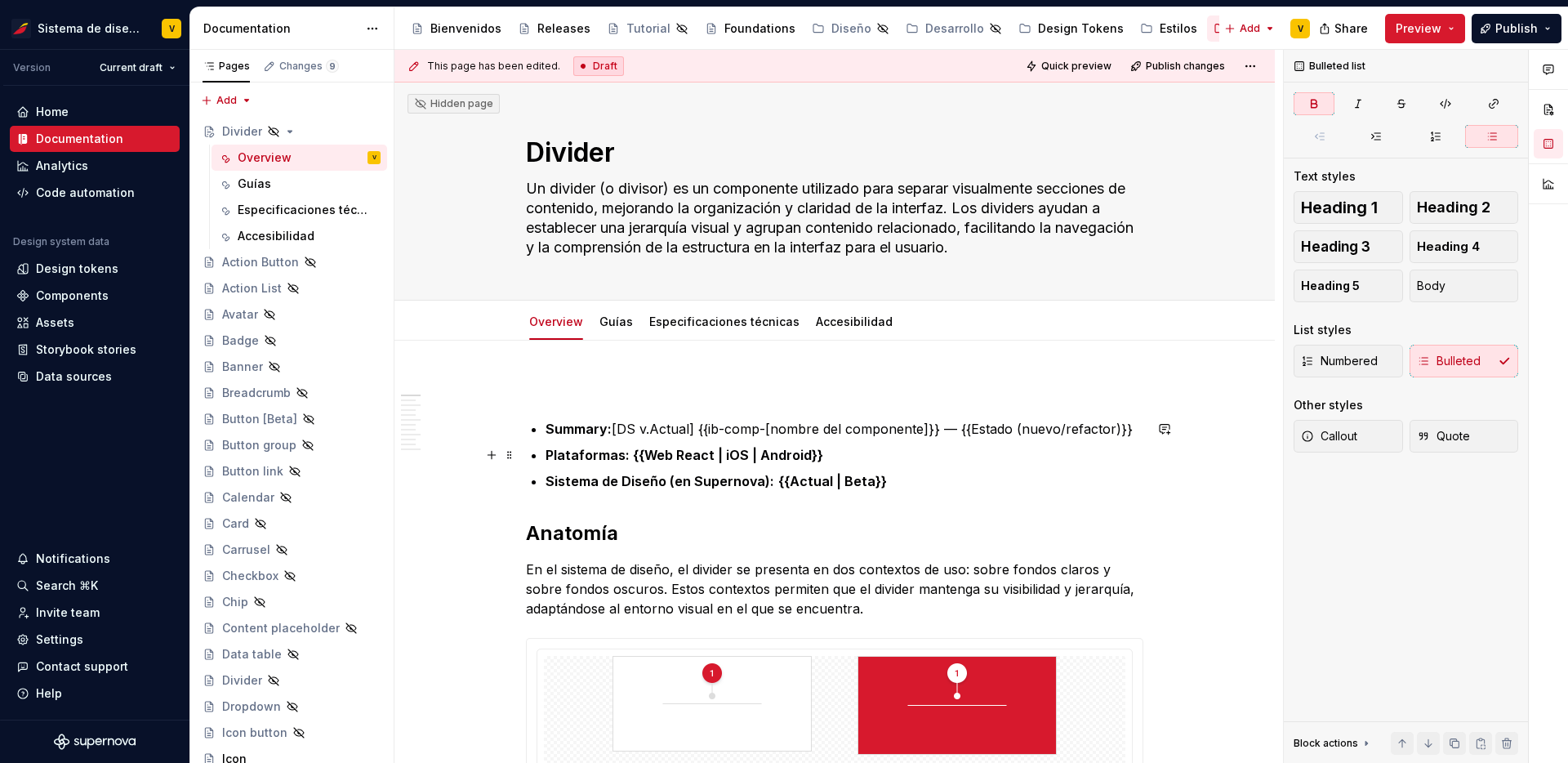
scroll to position [0, 0]
click at [499, 394] on button "button" at bounding box center [492, 391] width 23 height 23
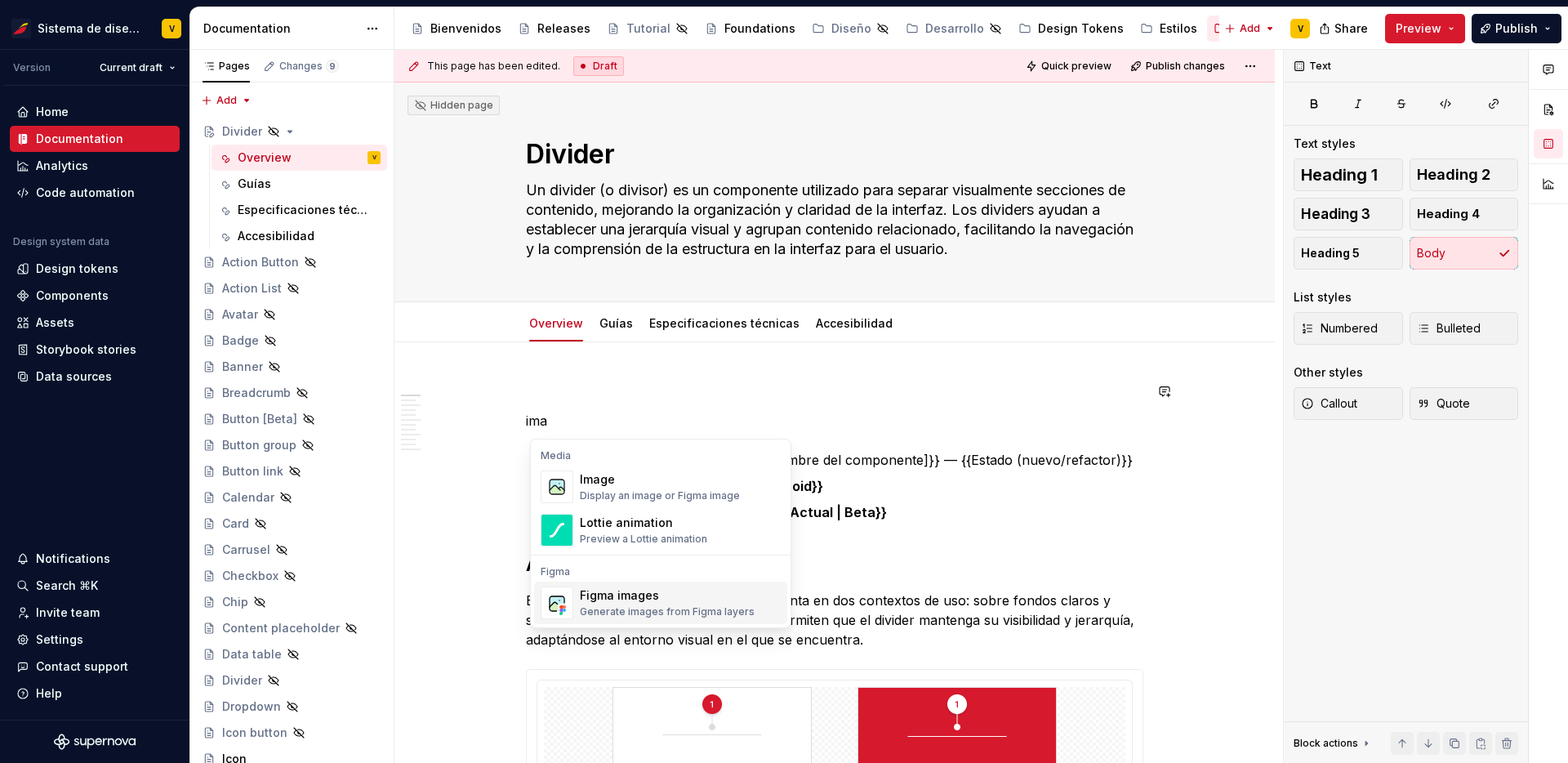
click at [653, 598] on div "Figma images" at bounding box center [666, 596] width 175 height 17
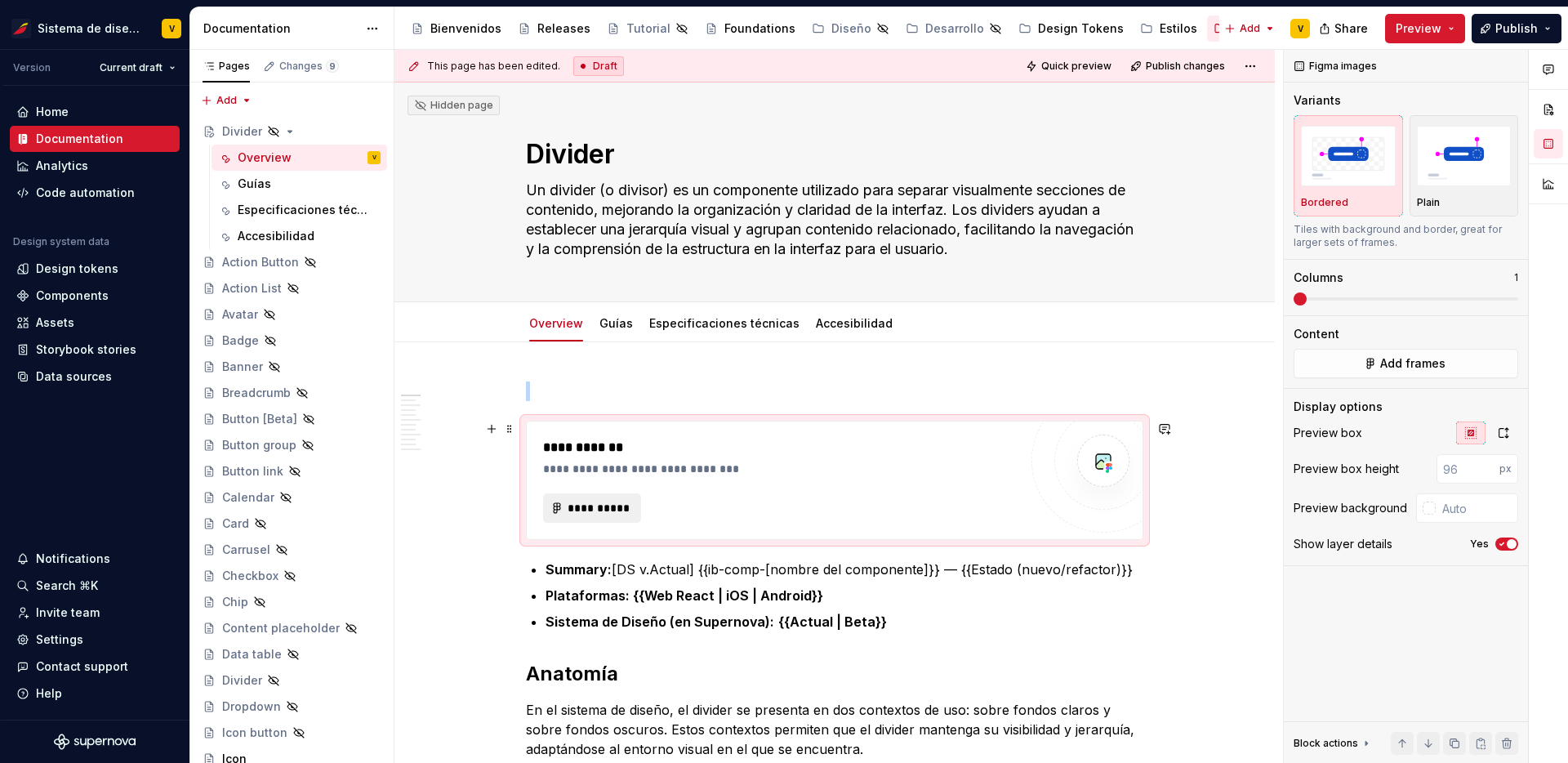
click at [605, 502] on span "**********" at bounding box center [598, 509] width 63 height 17
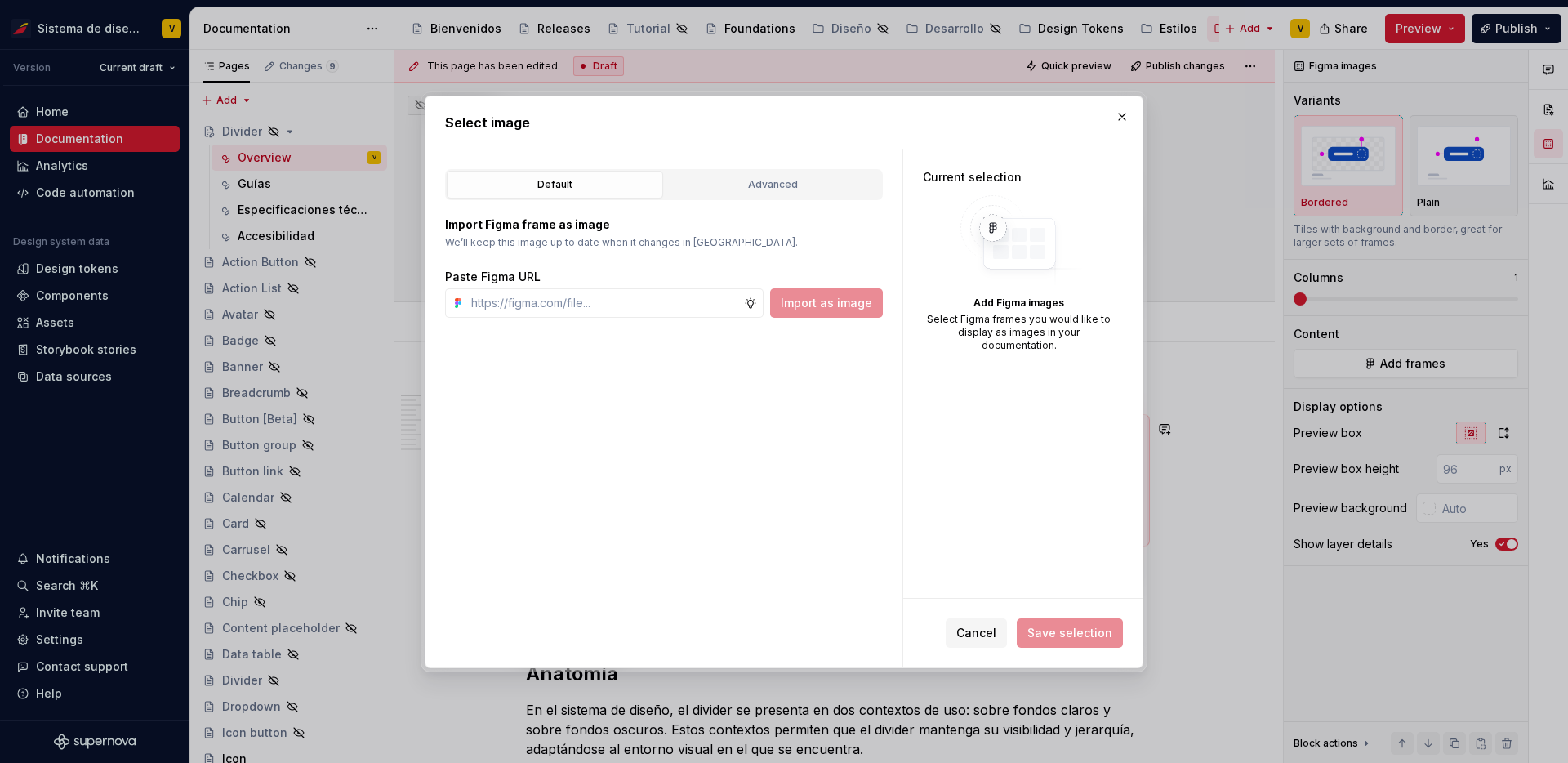
type textarea "*"
type input "[URL][DOMAIN_NAME]"
click at [838, 314] on button "Import as image" at bounding box center [826, 304] width 113 height 30
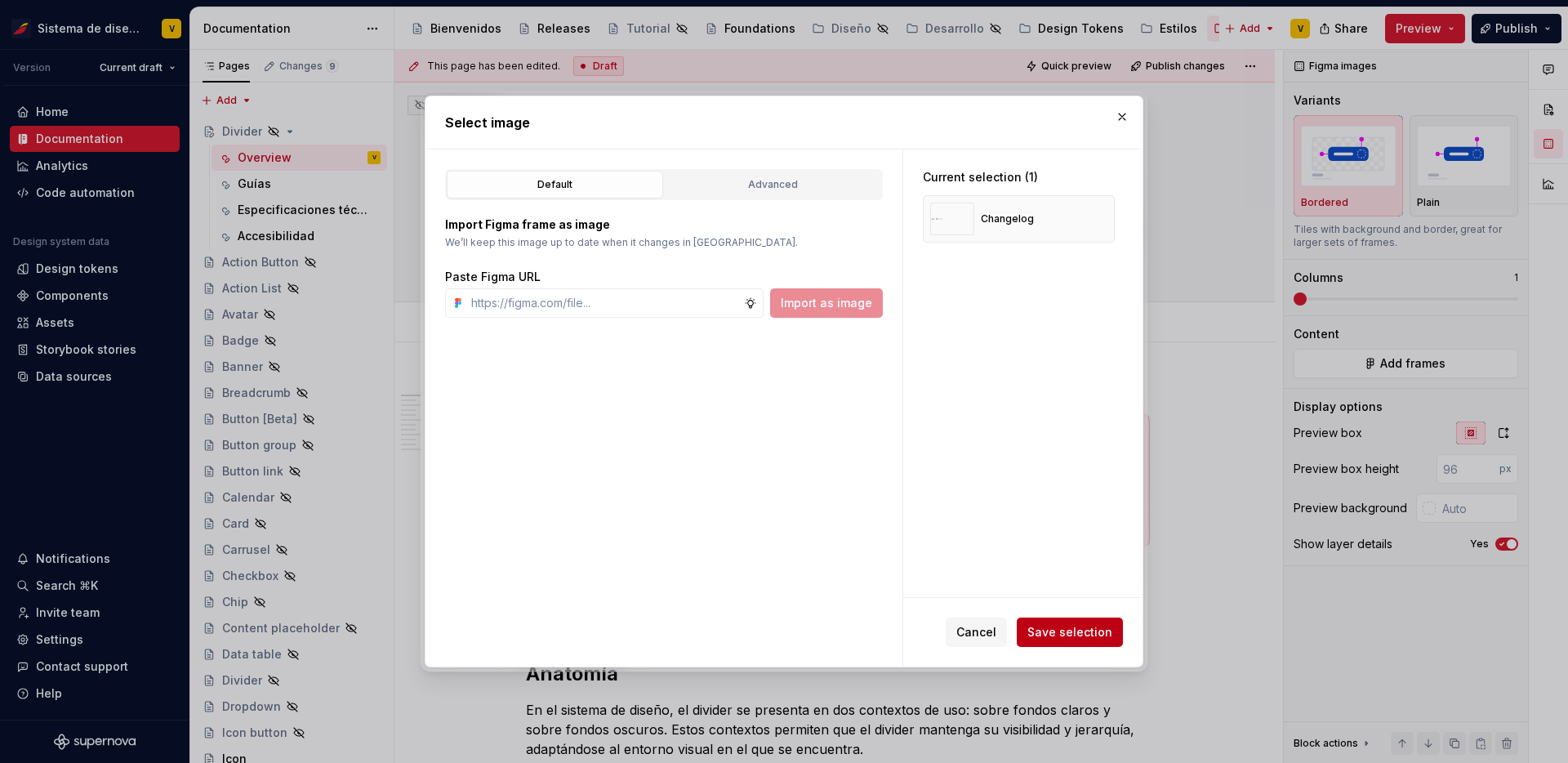
click at [1058, 626] on span "Save selection" at bounding box center [1070, 633] width 85 height 17
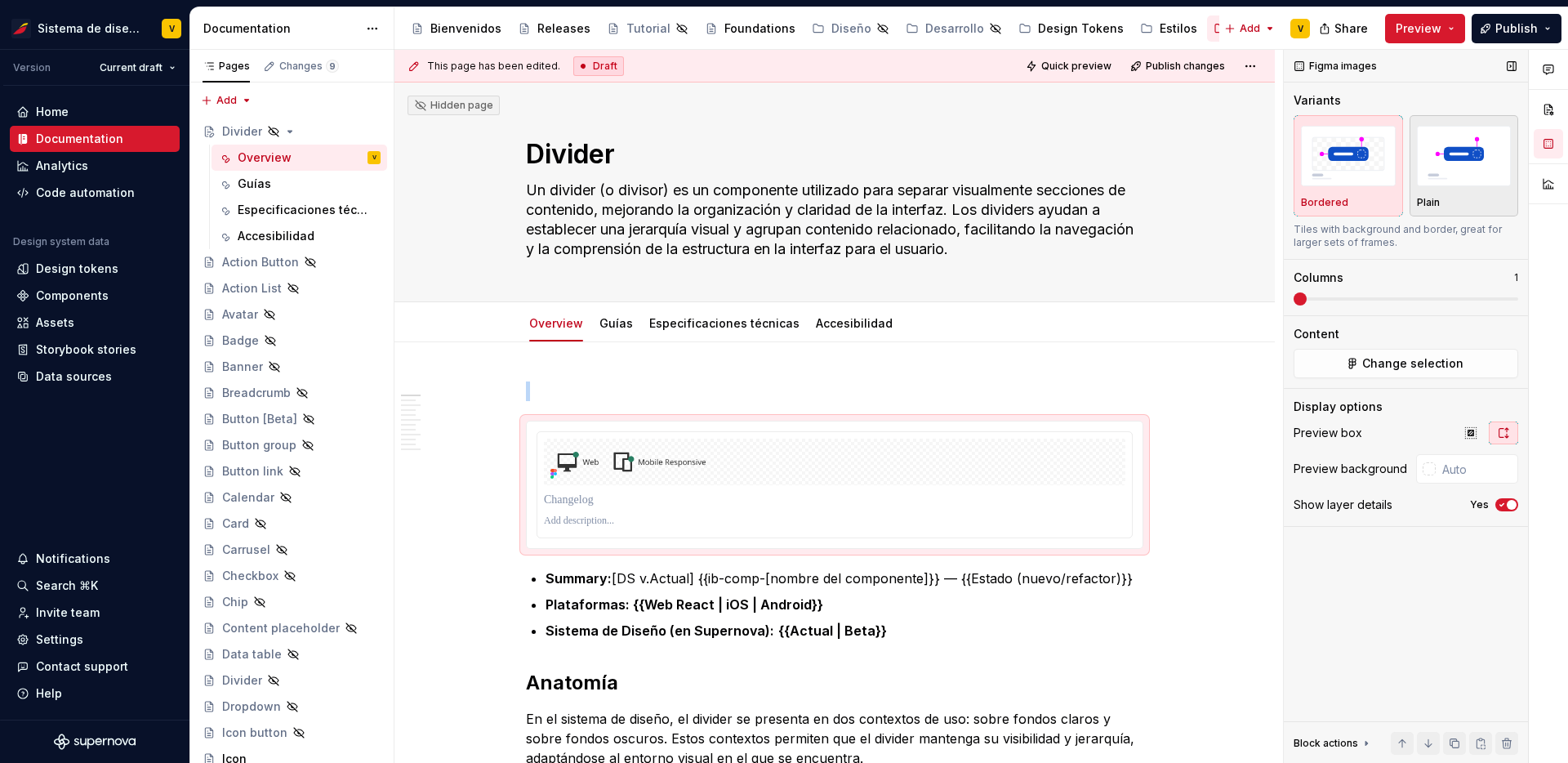
click at [1466, 179] on img "button" at bounding box center [1465, 156] width 95 height 60
click at [1503, 507] on icon "button" at bounding box center [1503, 505] width 13 height 10
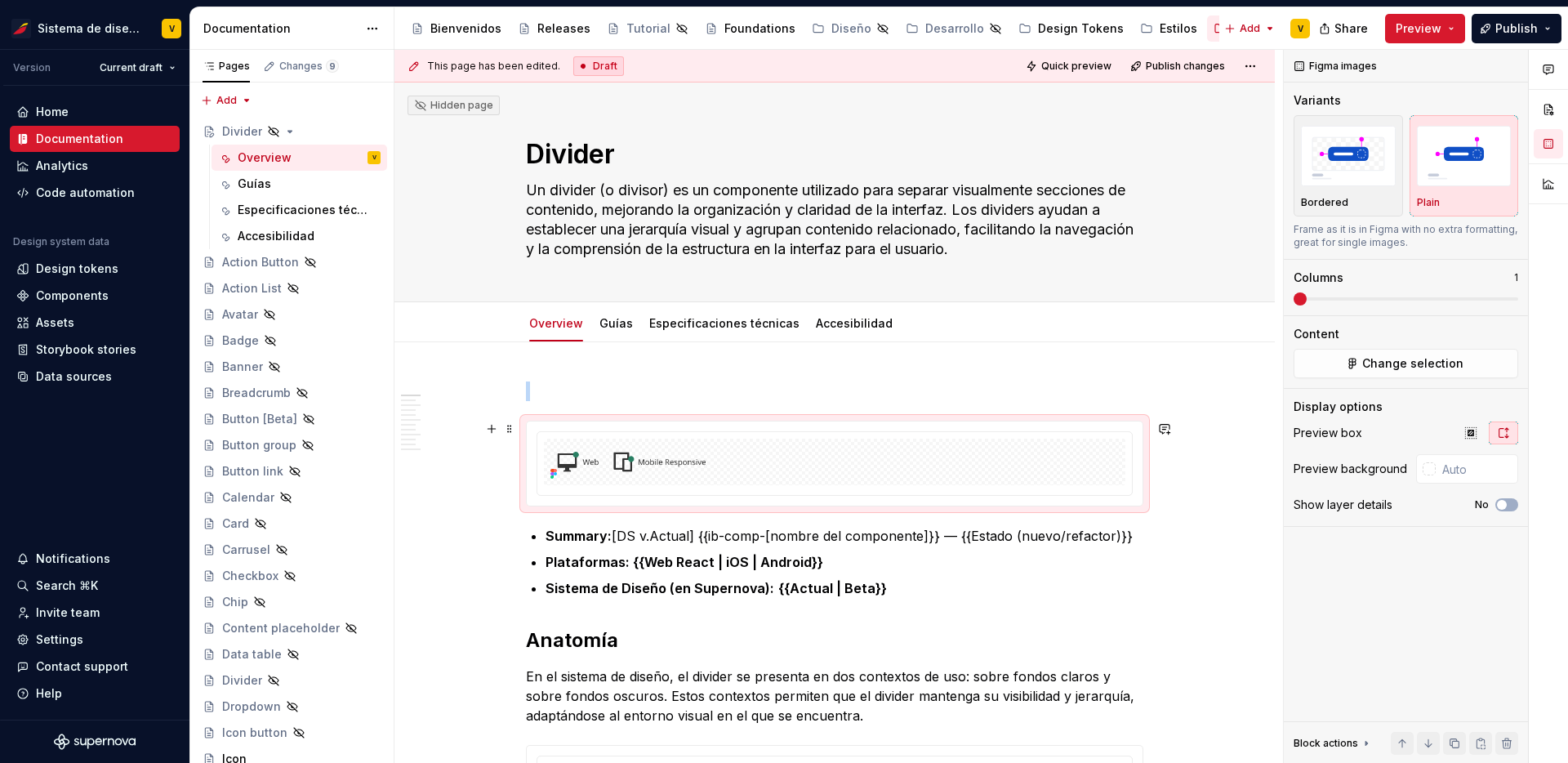
click at [1075, 573] on ul "Summary: [DS v.Actual] {{ib-comp-[nombre del componente]}} — {{Estado (nuevo/re…" at bounding box center [845, 562] width 598 height 72
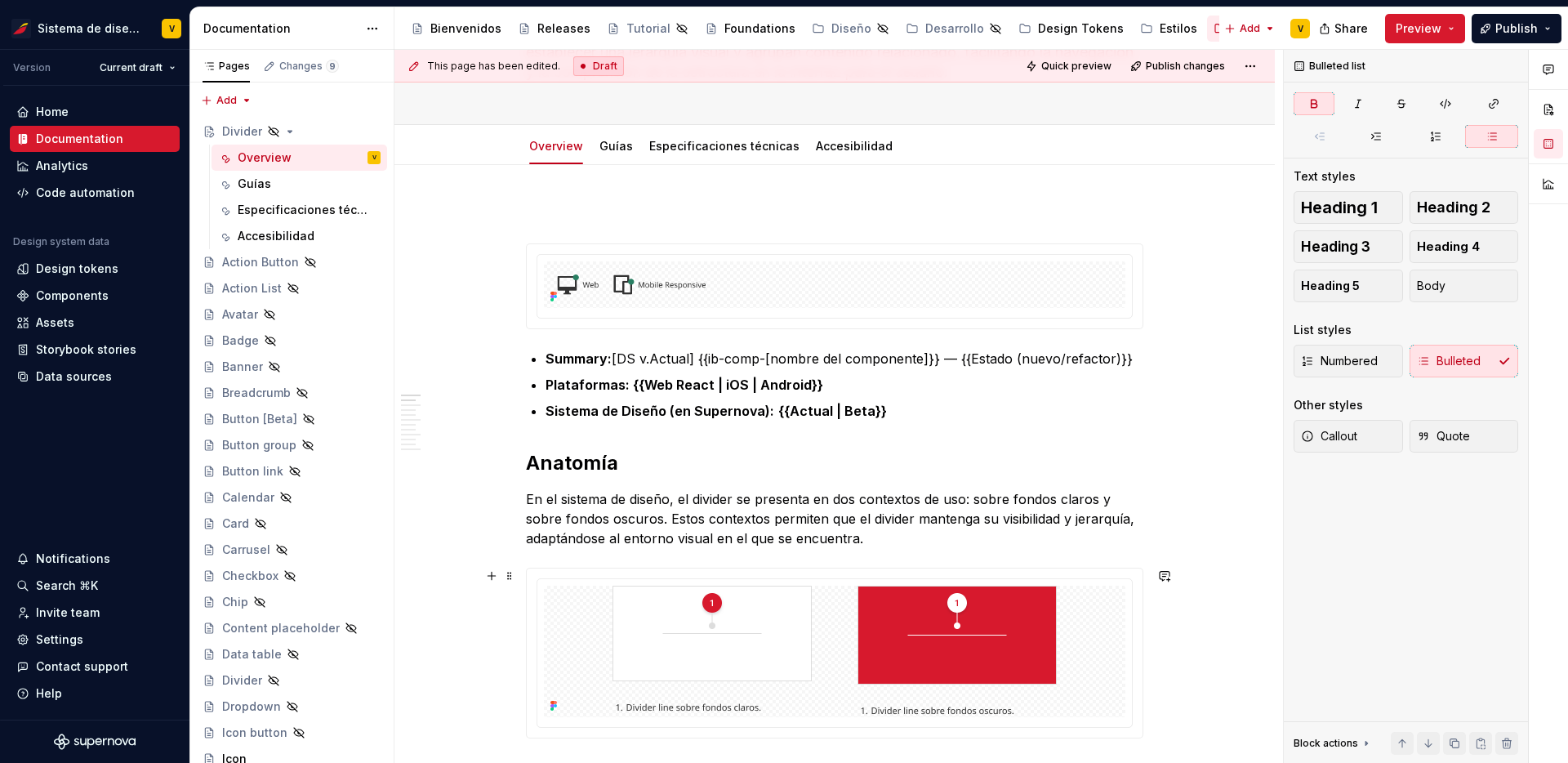
scroll to position [179, 0]
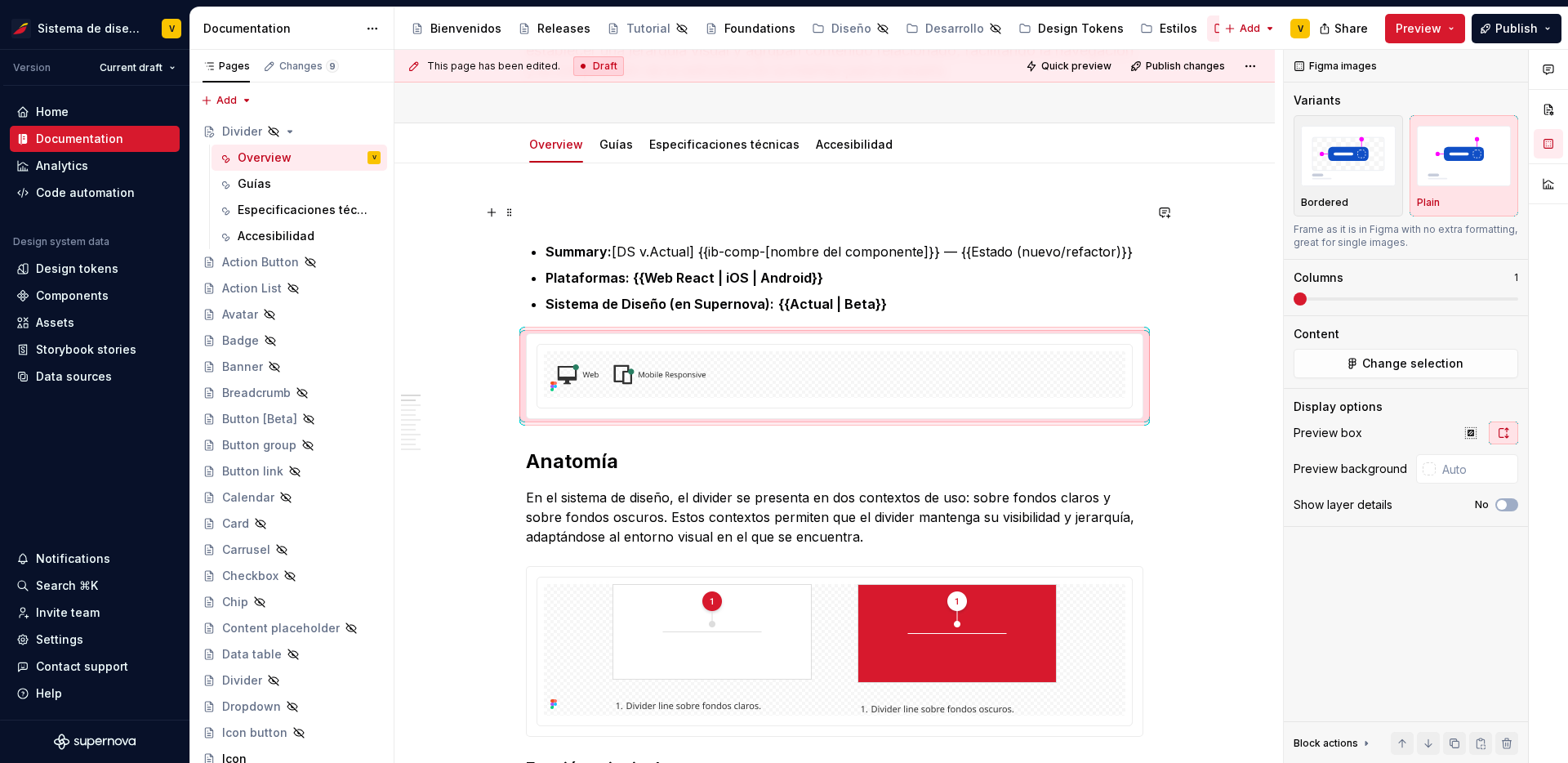
click at [542, 214] on p at bounding box center [835, 212] width 618 height 20
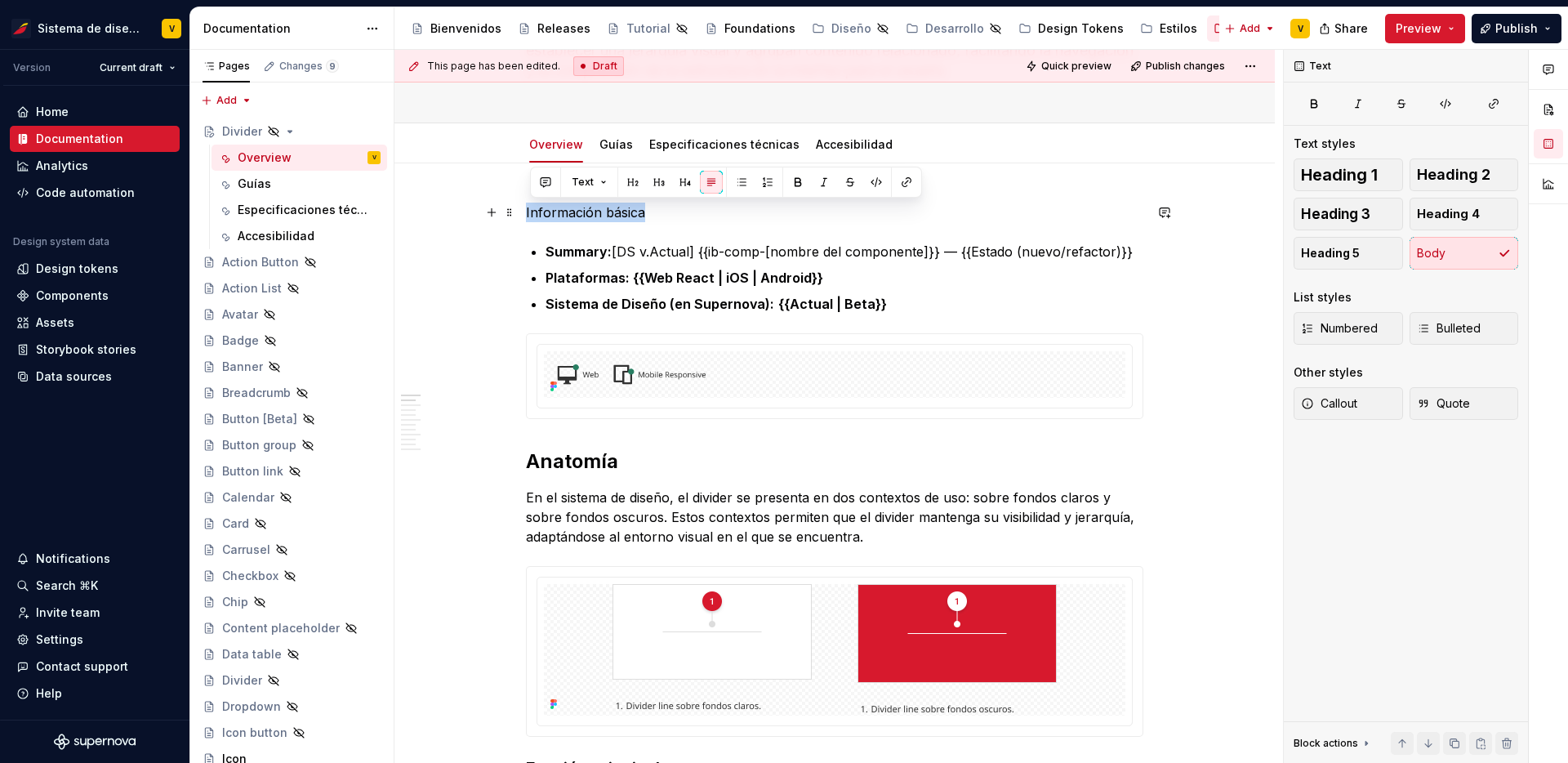
drag, startPoint x: 660, startPoint y: 211, endPoint x: 528, endPoint y: 211, distance: 132.0
click at [1365, 213] on span "Heading 3" at bounding box center [1336, 215] width 69 height 17
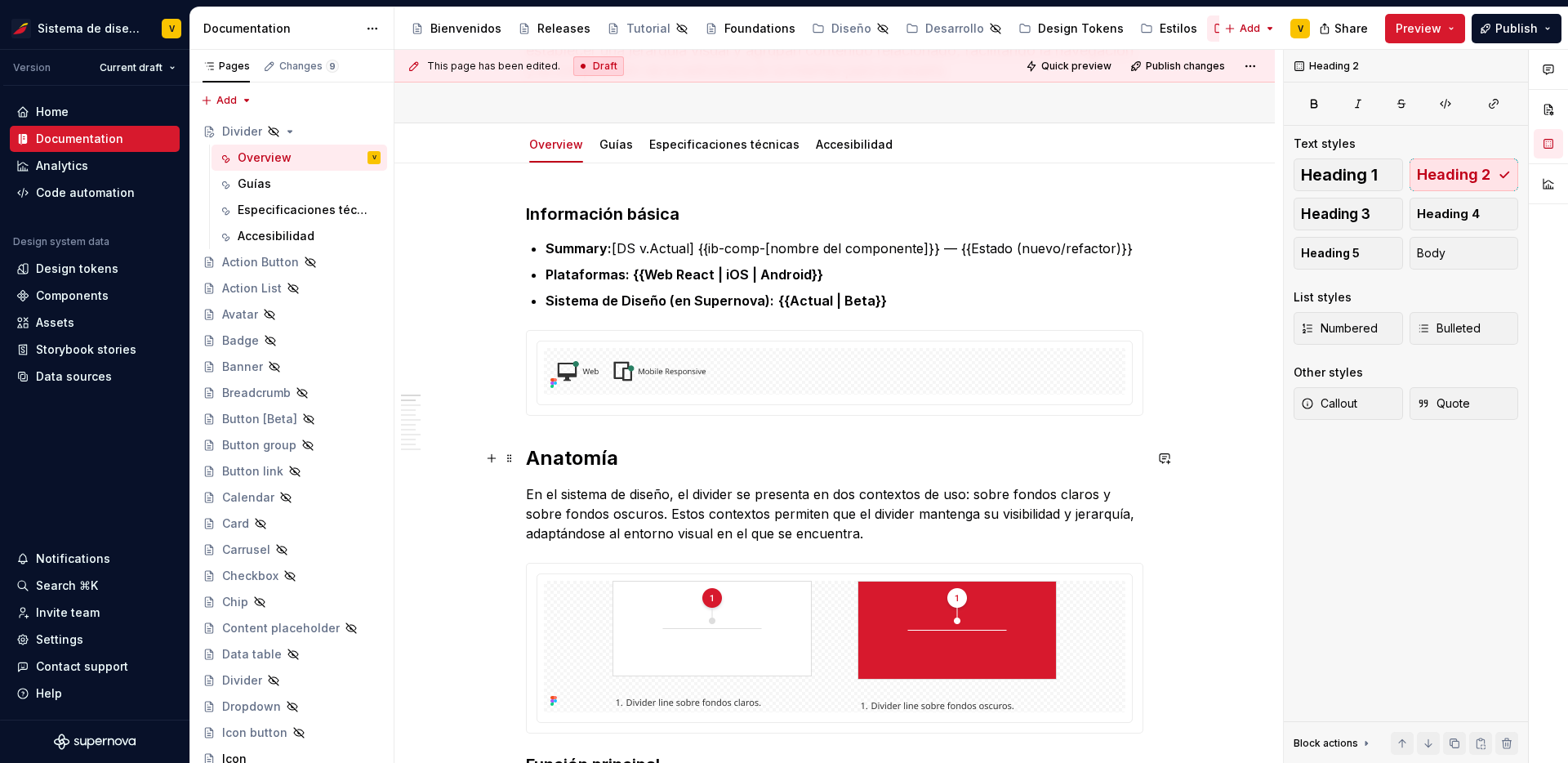
click at [1124, 459] on h2 "Anatomía" at bounding box center [835, 459] width 618 height 26
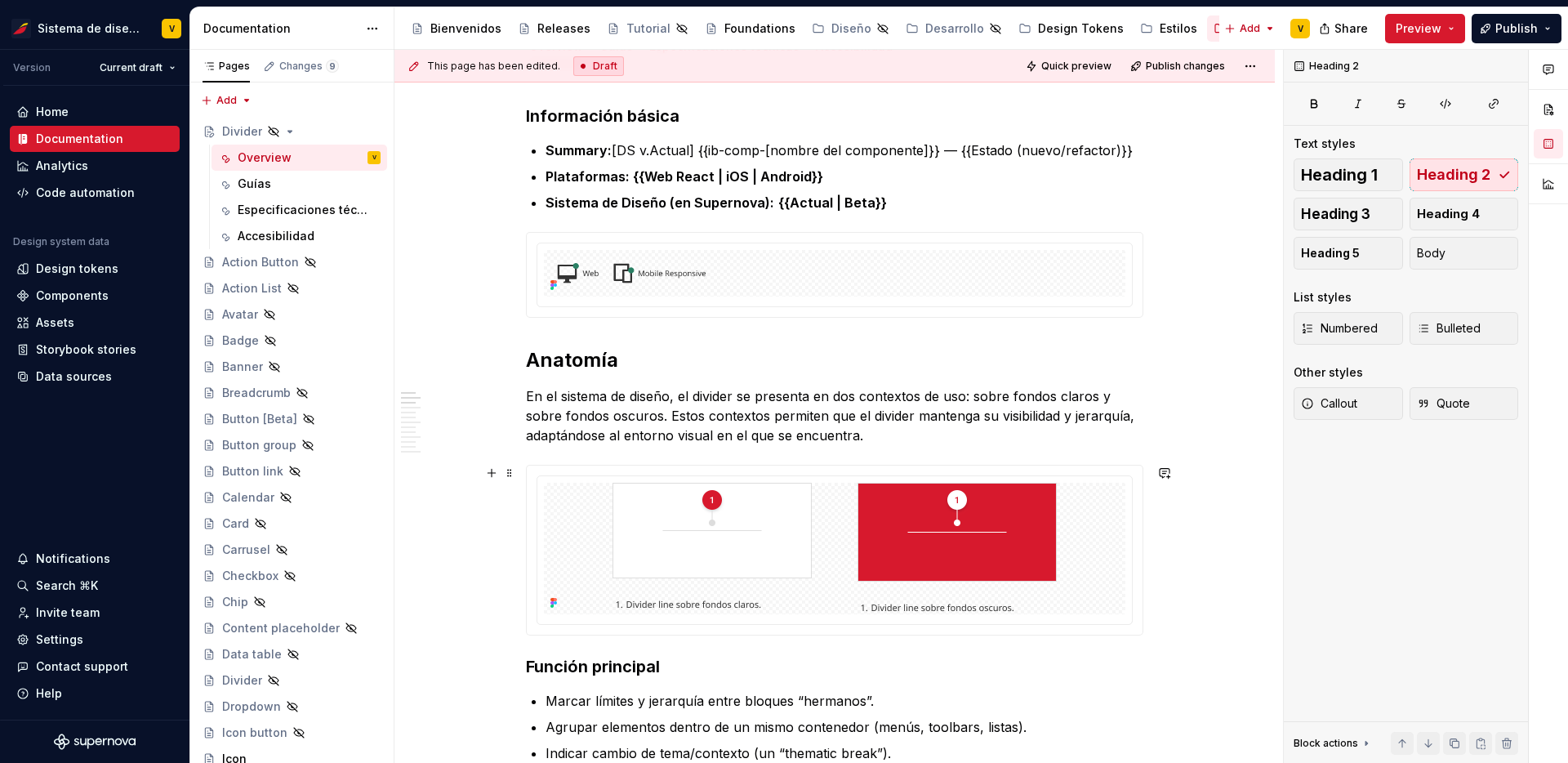
scroll to position [259, 0]
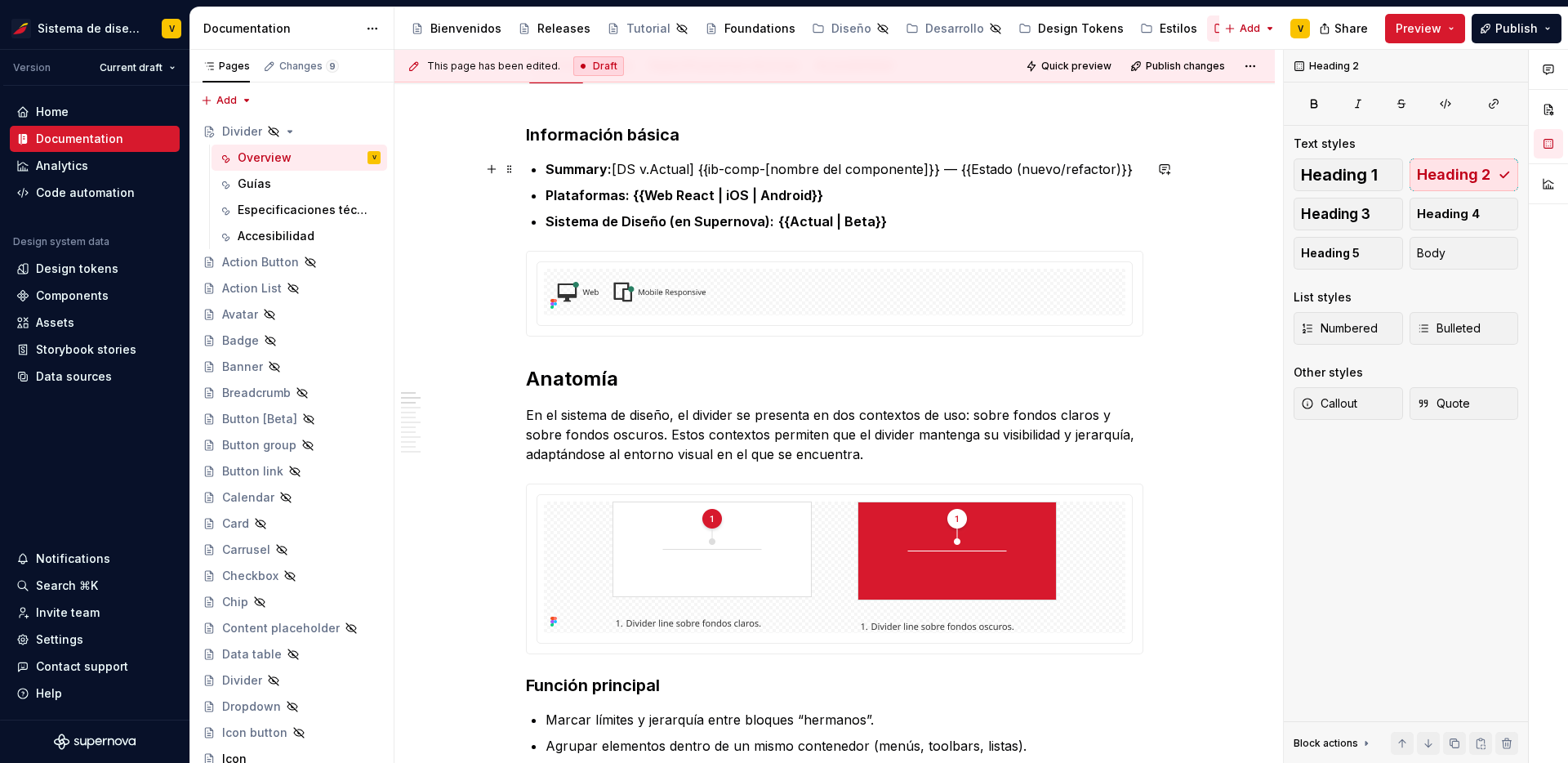
click at [595, 167] on strong "Summary:" at bounding box center [579, 169] width 66 height 17
click at [700, 424] on p "En el sistema de diseño, el divider se presenta en dos contextos de uso: sobre …" at bounding box center [835, 434] width 618 height 59
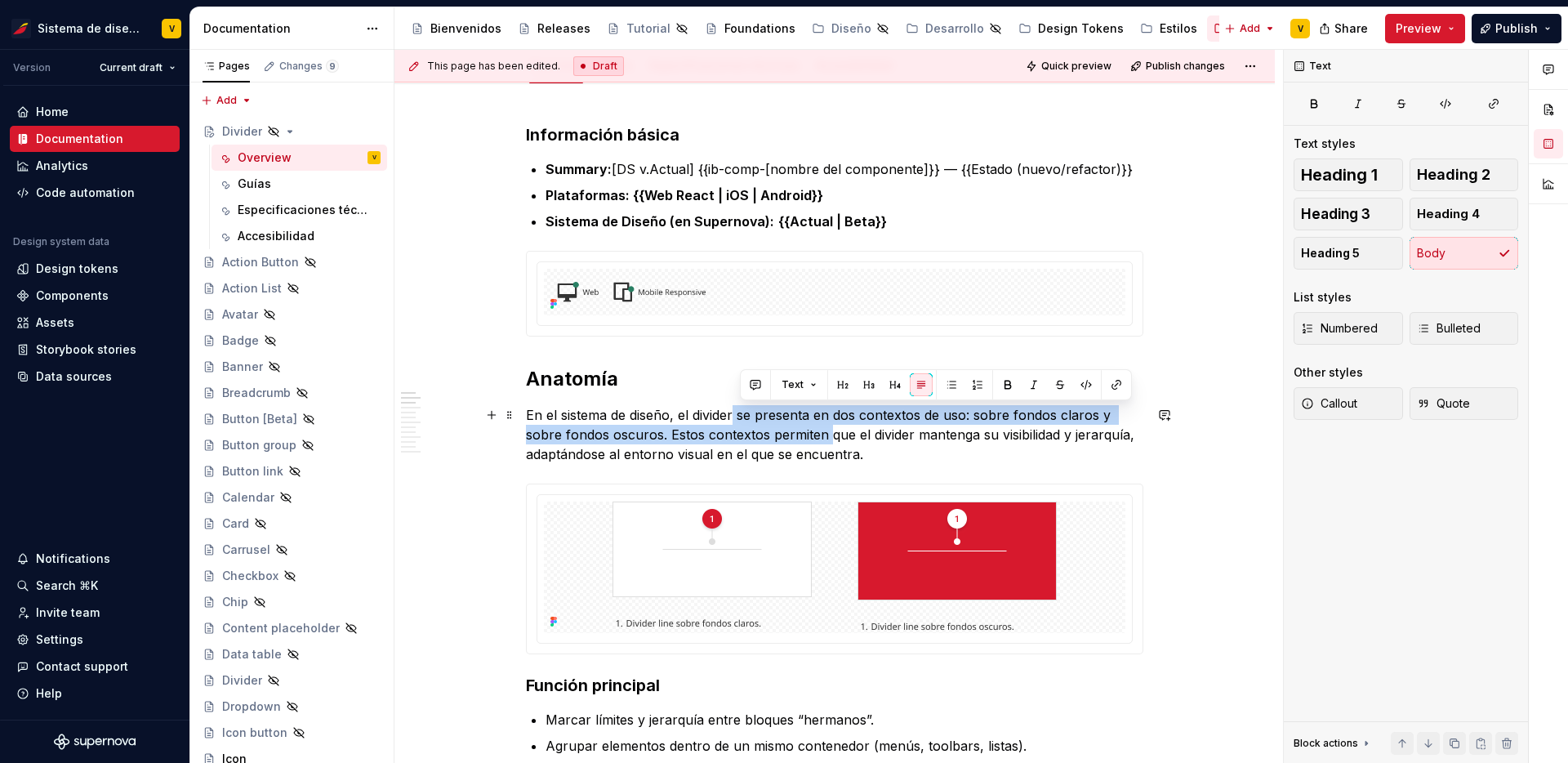
drag, startPoint x: 738, startPoint y: 410, endPoint x: 834, endPoint y: 436, distance: 99.5
click at [834, 436] on p "En el sistema de diseño, el divider se presenta en dos contextos de uso: sobre …" at bounding box center [835, 434] width 618 height 59
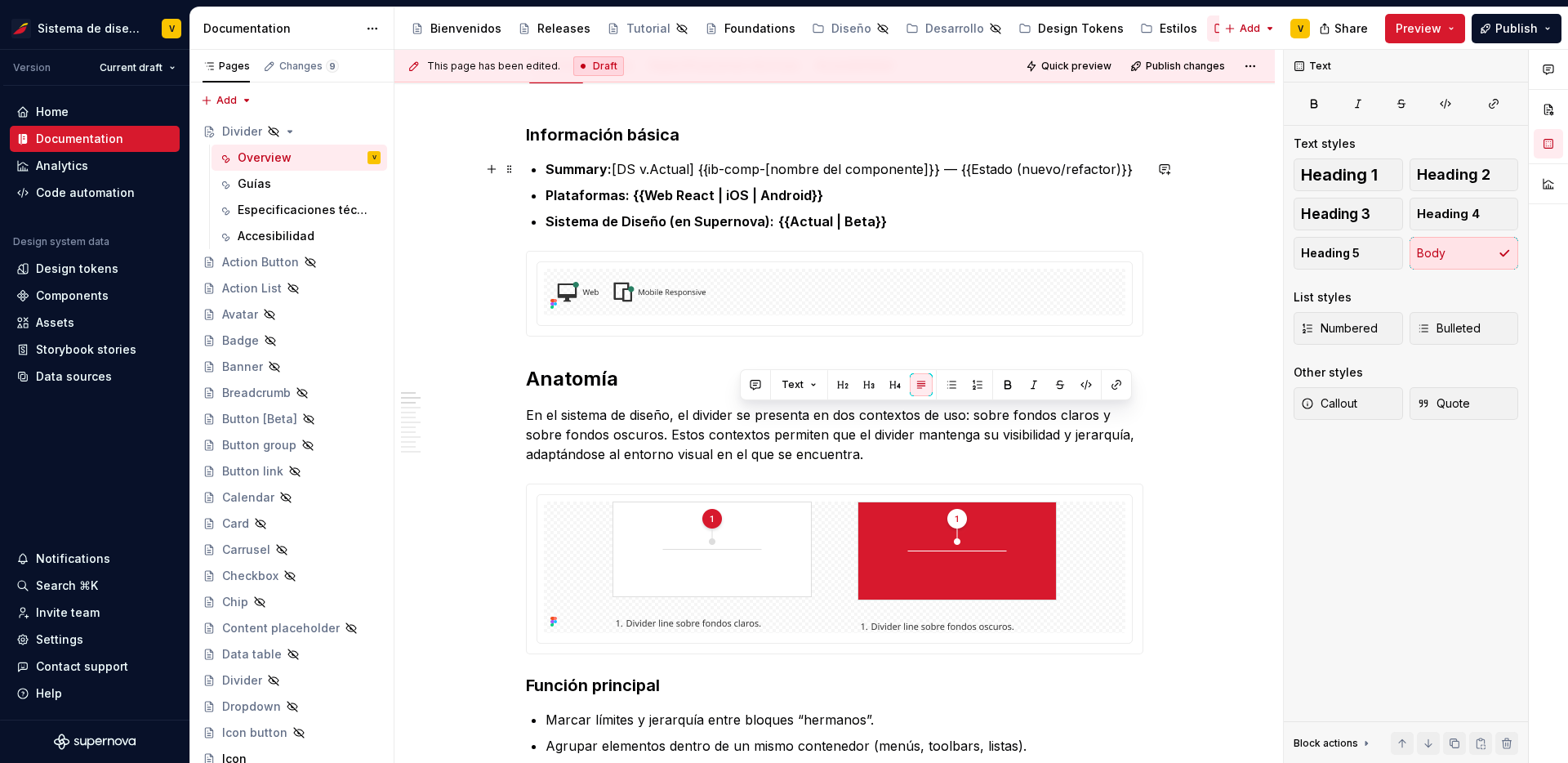
click at [724, 177] on p "Summary: [DS v.Actual] {{ib-comp-[nombre del componente]}} — {{Estado (nuevo/re…" at bounding box center [845, 169] width 598 height 20
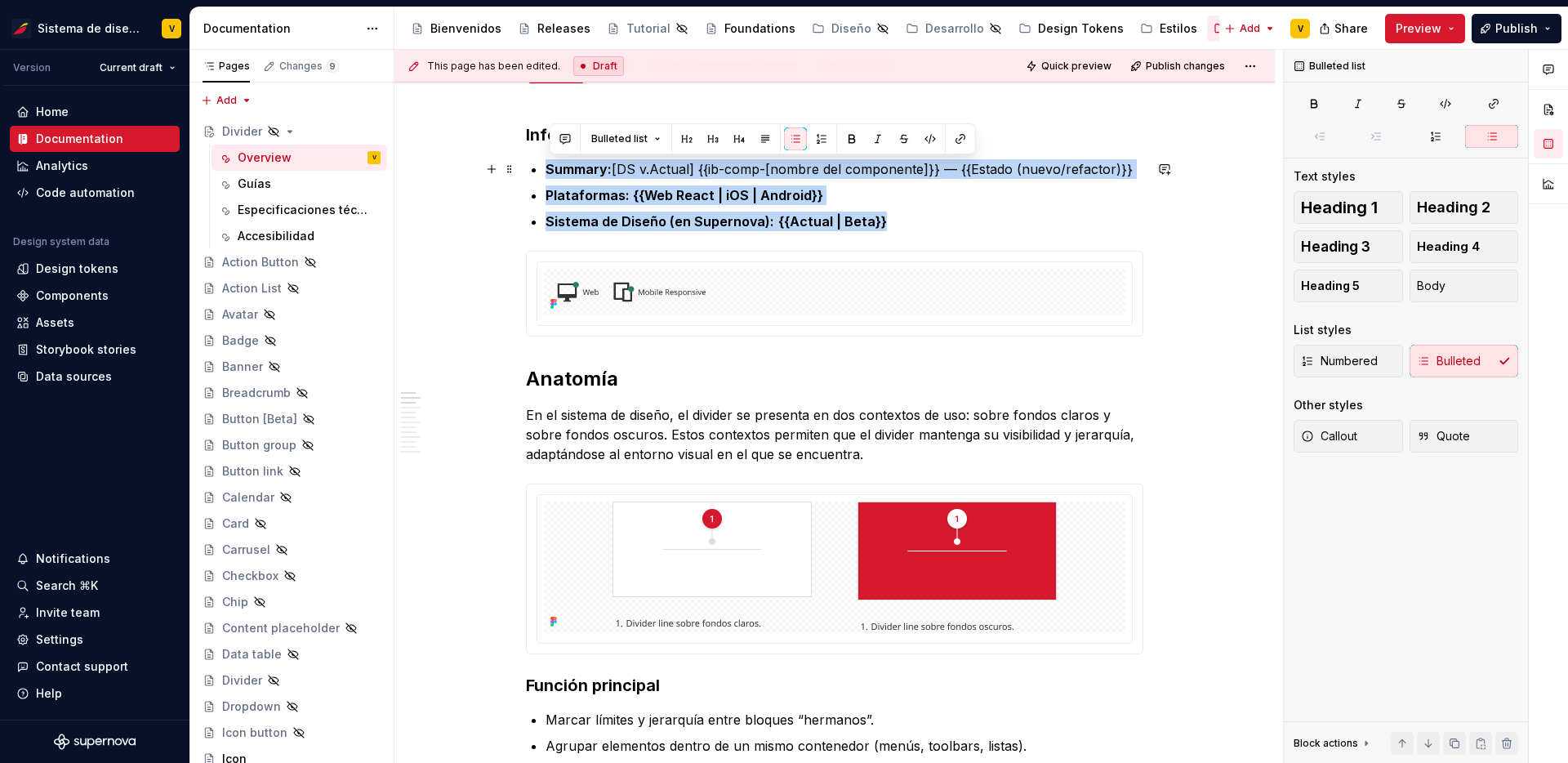
drag, startPoint x: 889, startPoint y: 221, endPoint x: 547, endPoint y: 170, distance: 345.8
click at [1437, 293] on span "Body" at bounding box center [1432, 287] width 29 height 17
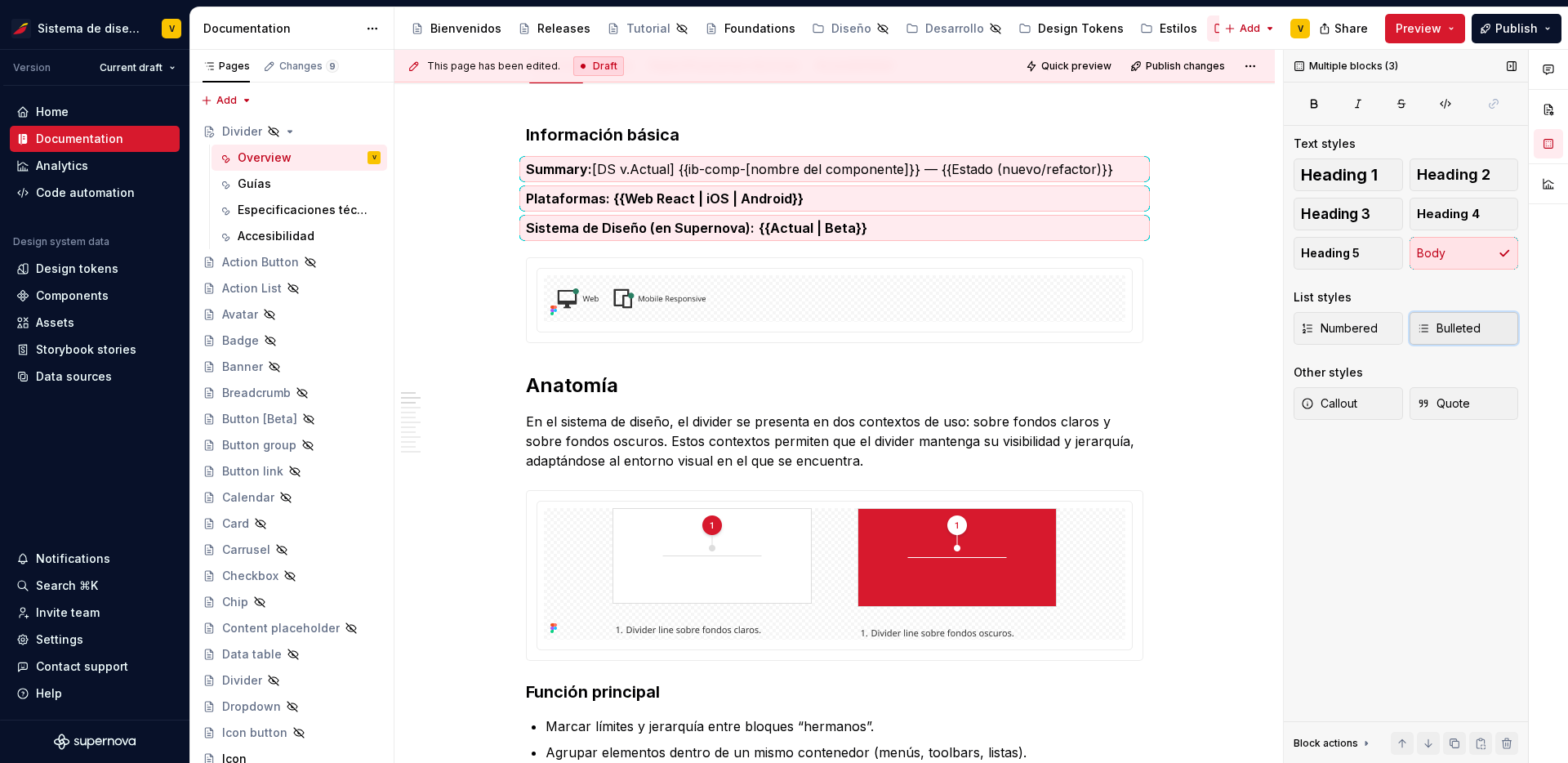
click at [1434, 330] on span "Bulleted" at bounding box center [1449, 329] width 63 height 17
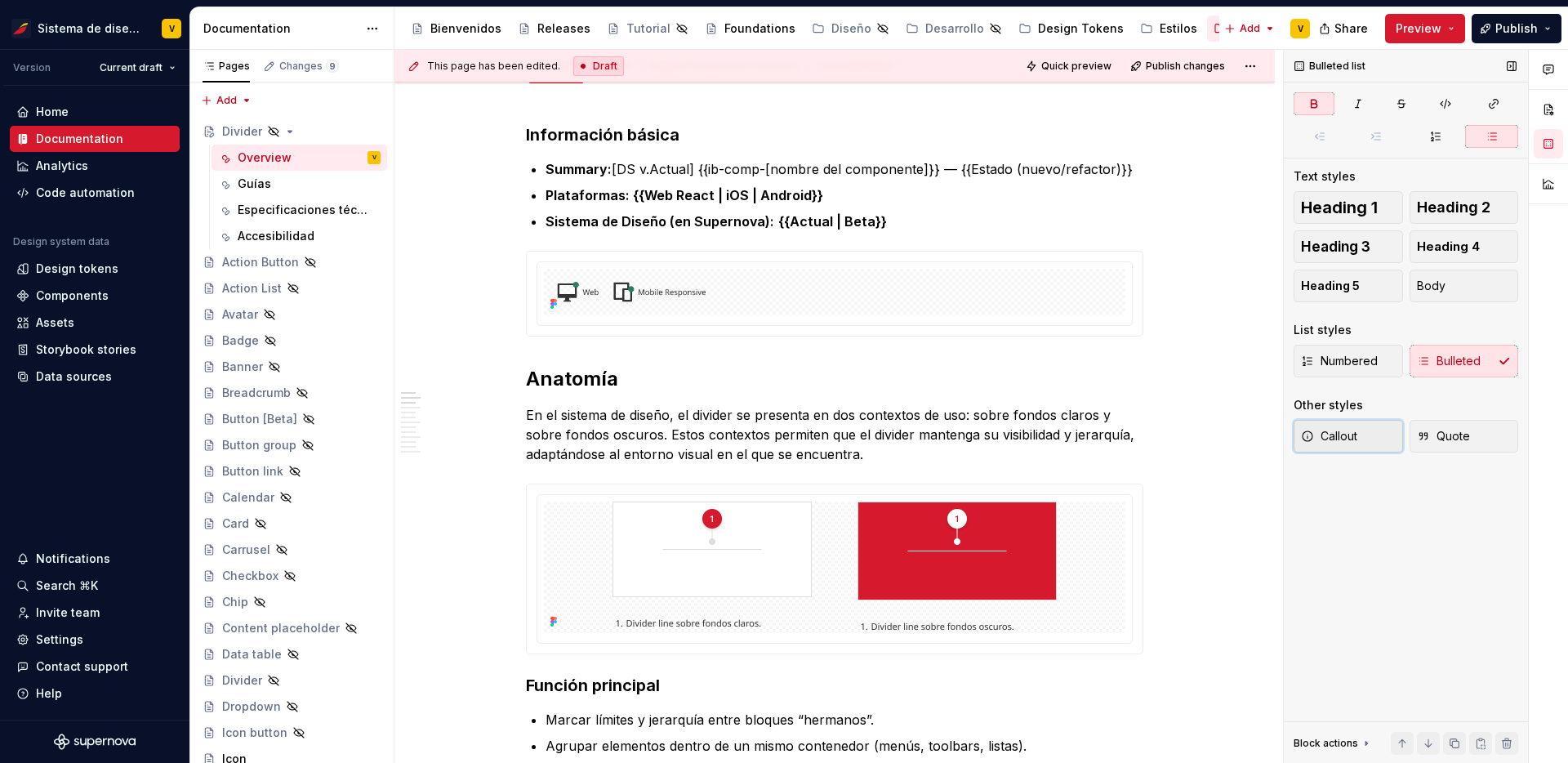
click at [1342, 444] on span "Callout" at bounding box center [1329, 437] width 56 height 17
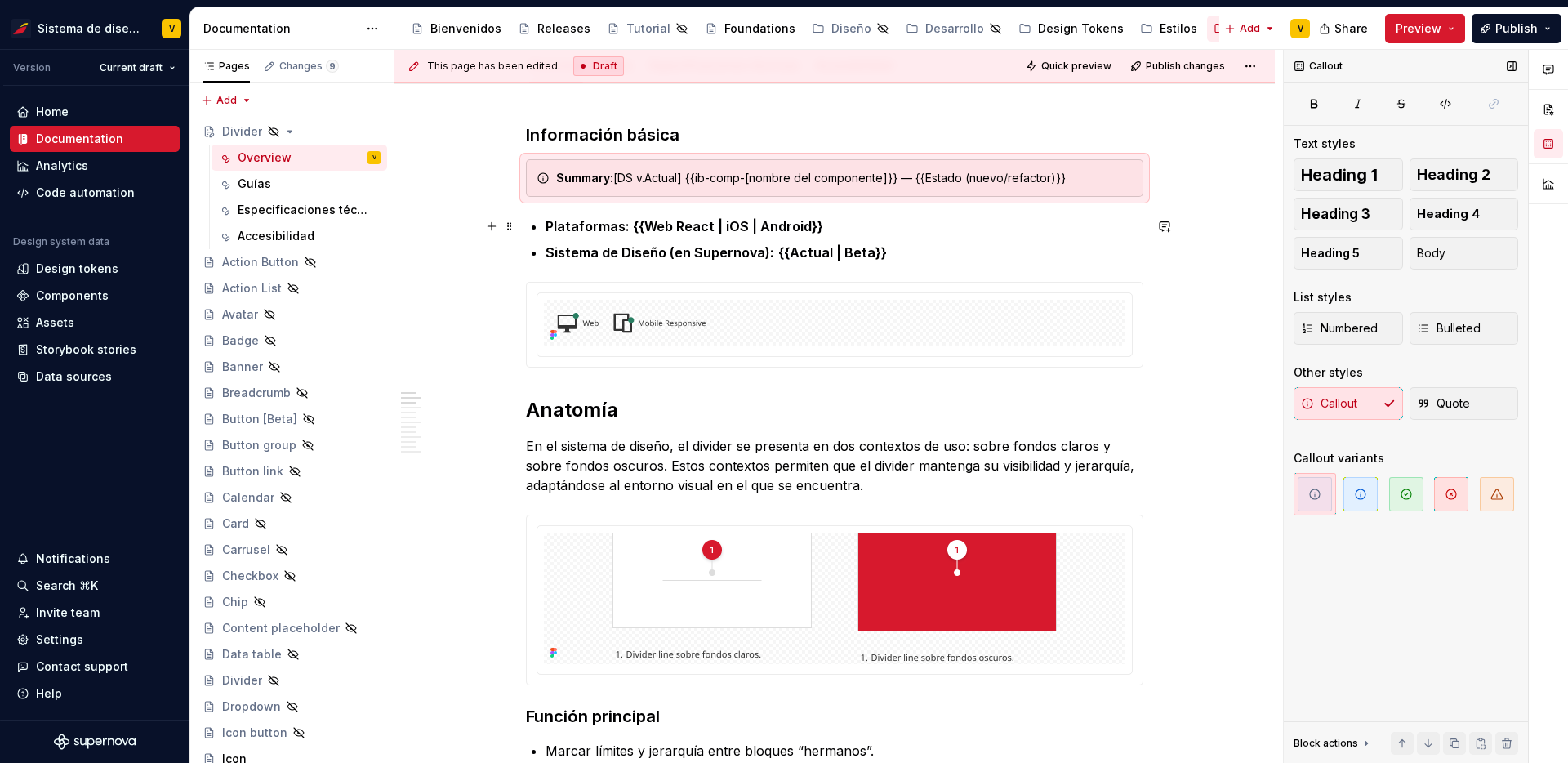
click at [1018, 235] on p "Plataformas: {{Web React | iOS | Android}}" at bounding box center [845, 226] width 598 height 20
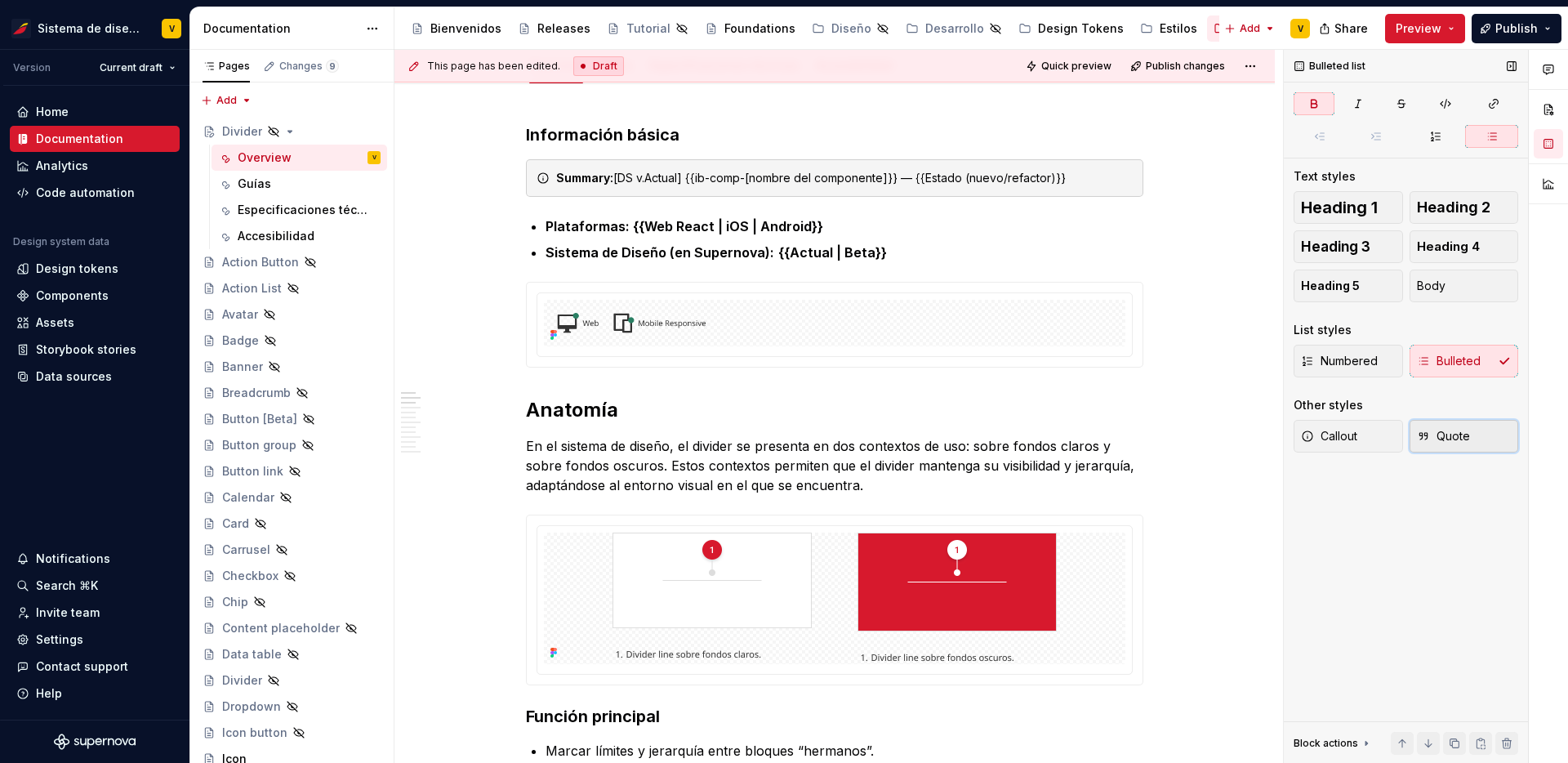
click at [1470, 430] on button "Quote" at bounding box center [1464, 436] width 109 height 33
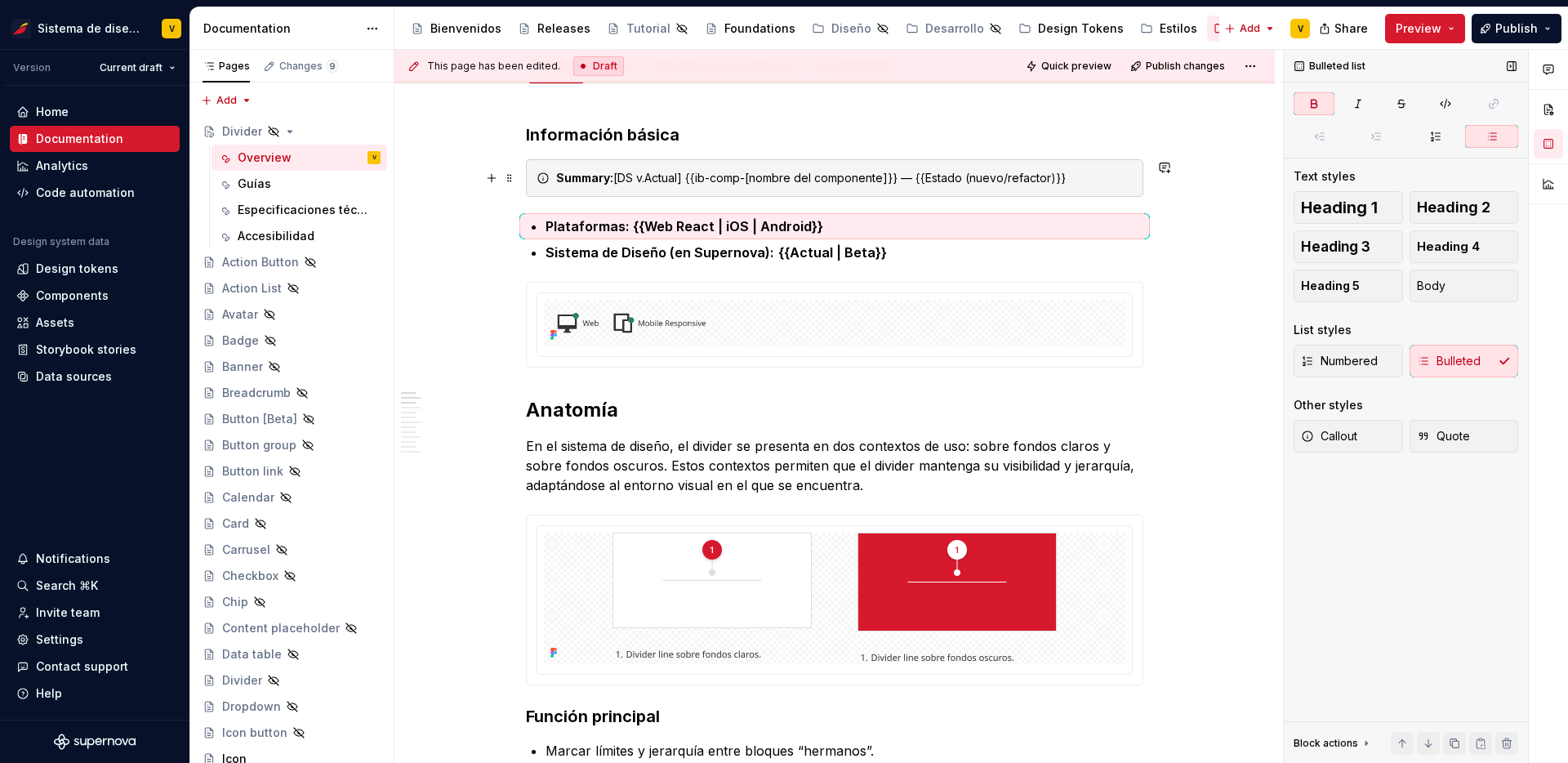
click at [1077, 178] on div "Summary: [DS v.Actual] {{ib-comp-[nombre del componente]}} — {{Estado (nuevo/re…" at bounding box center [845, 178] width 577 height 17
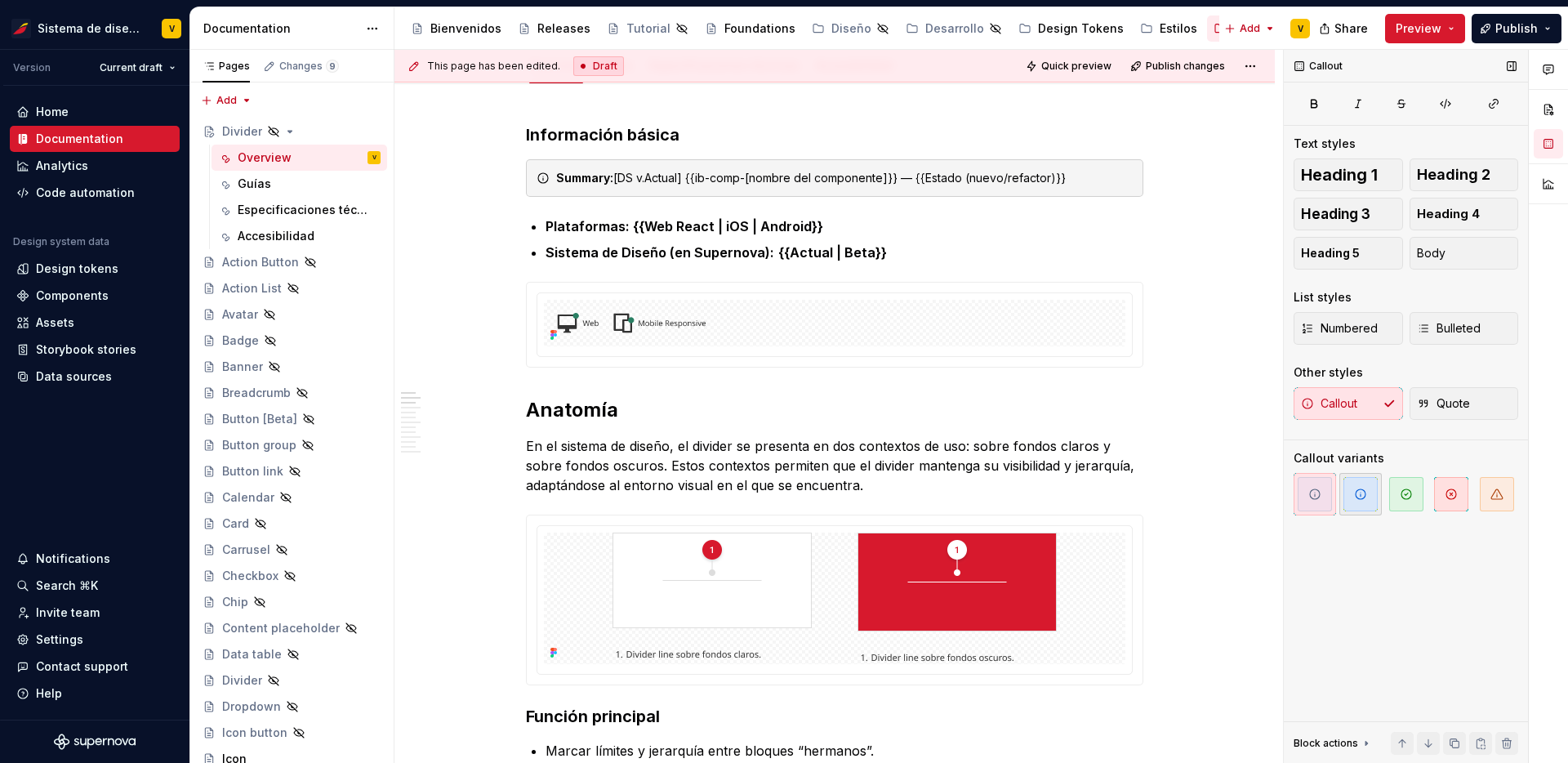
click at [1351, 494] on span "button" at bounding box center [1361, 494] width 35 height 35
click at [1319, 494] on icon "button" at bounding box center [1315, 495] width 13 height 13
click at [1450, 398] on span "Quote" at bounding box center [1444, 404] width 53 height 17
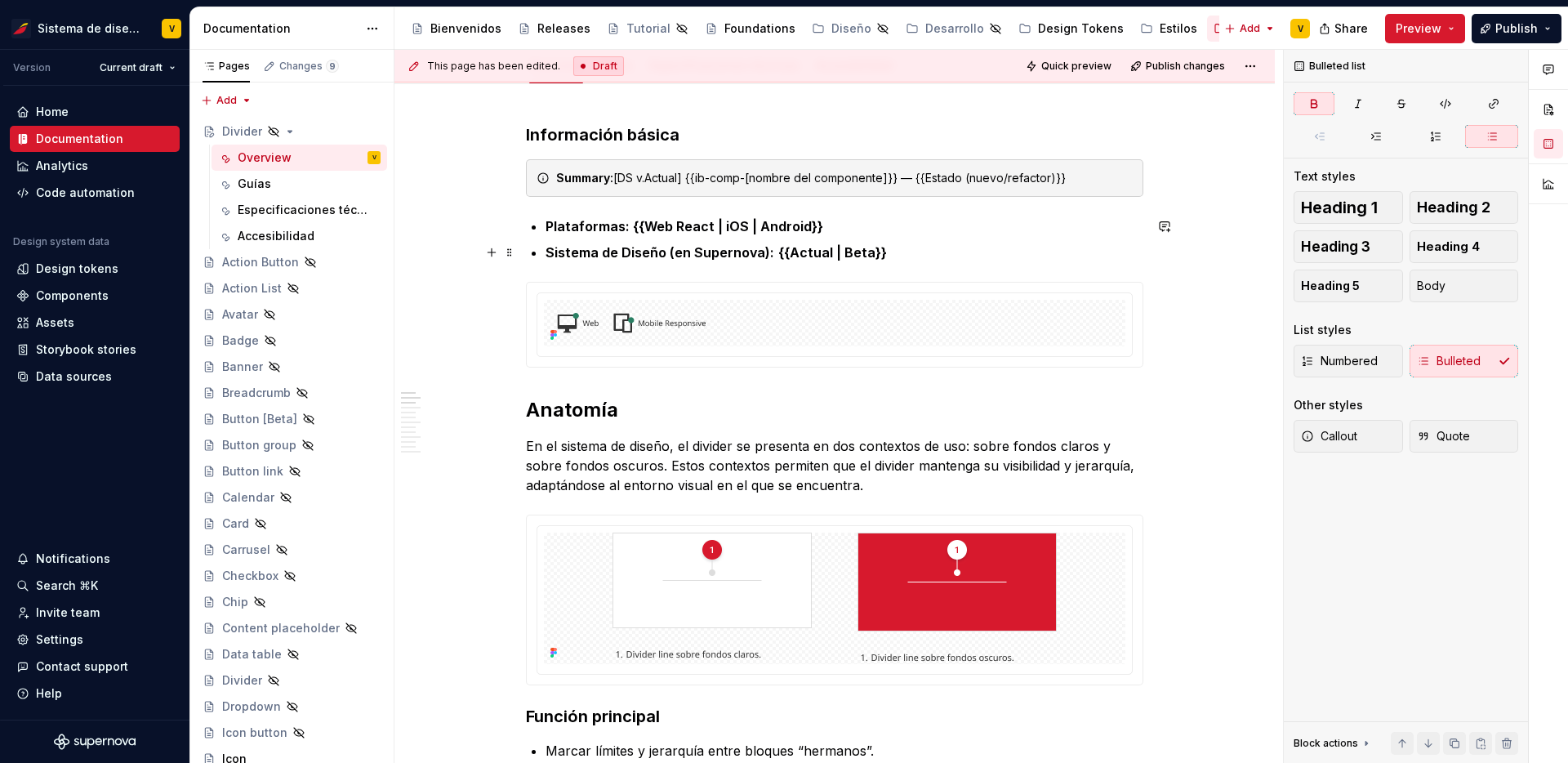
click at [893, 253] on p "Sistema de Diseño (en Supernova): {{Actual | Beta}}" at bounding box center [845, 252] width 598 height 20
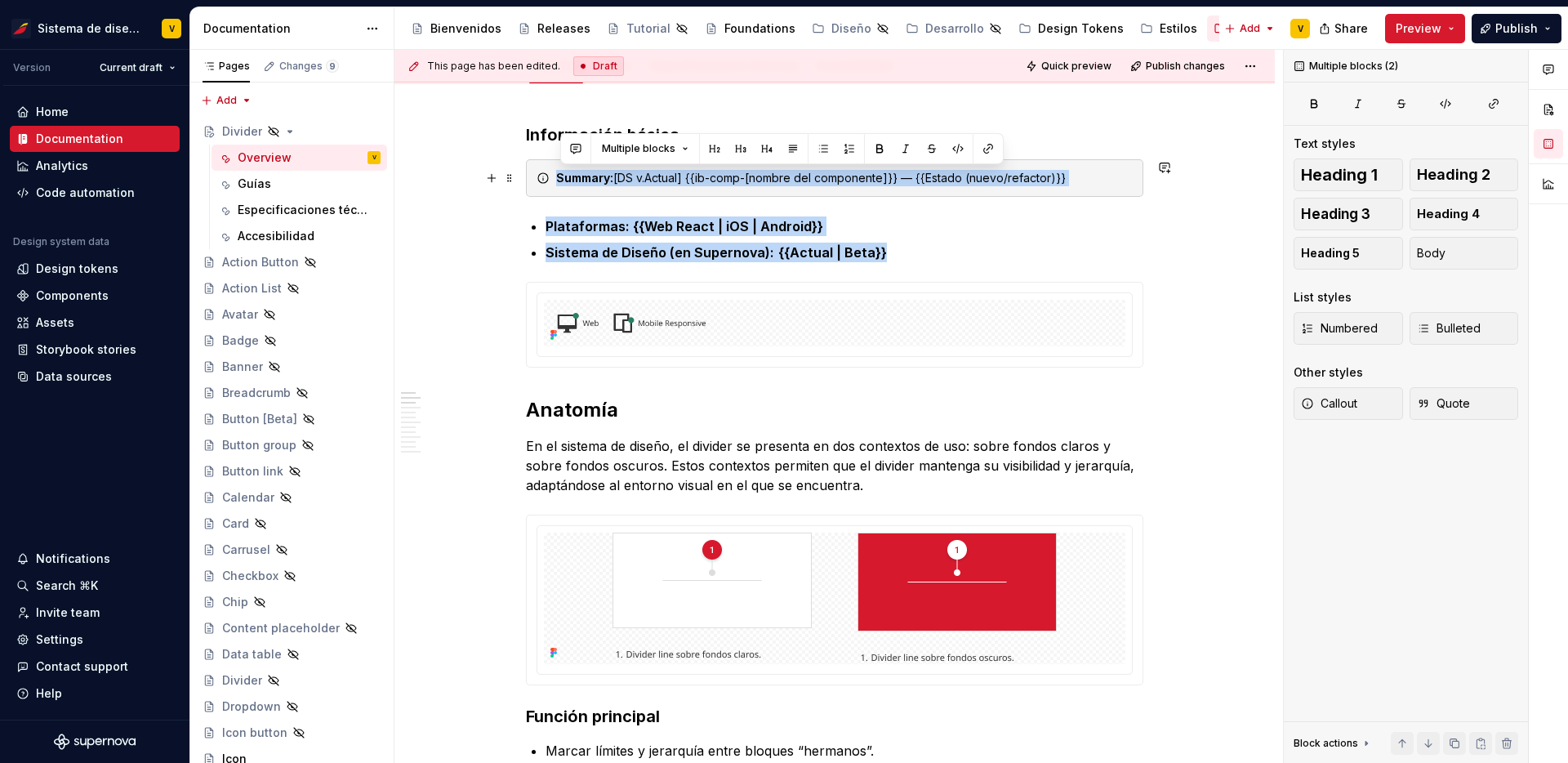
drag, startPoint x: 893, startPoint y: 253, endPoint x: 532, endPoint y: 166, distance: 371.3
click at [1463, 396] on span "Quote" at bounding box center [1444, 404] width 53 height 17
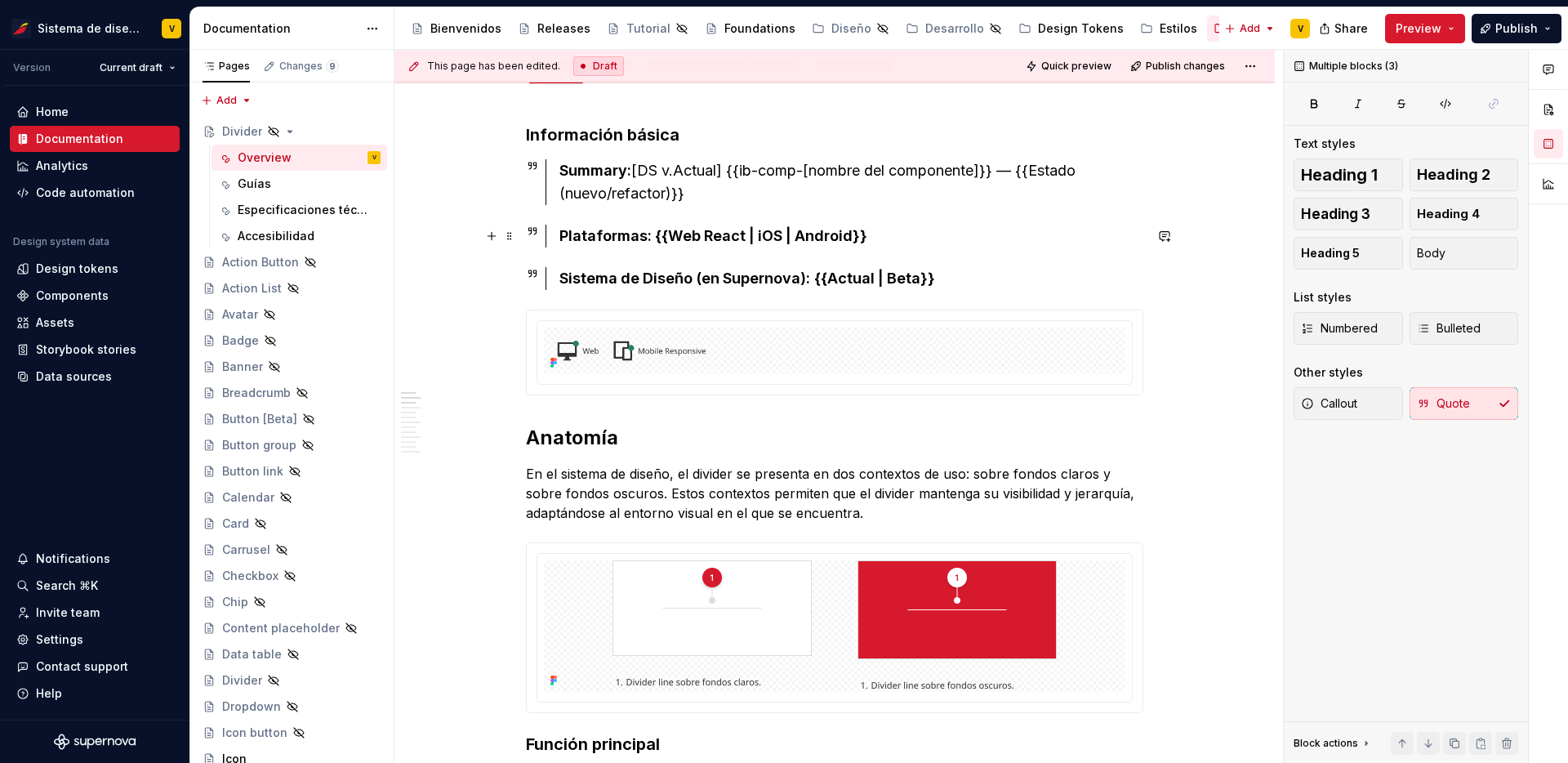
click at [645, 240] on strong "Plataformas: {{Web React | iOS | Android}}" at bounding box center [714, 235] width 308 height 17
click at [700, 239] on strong "Plataformas: {{Web React | iOS | Android}}" at bounding box center [714, 235] width 308 height 17
click at [706, 193] on div "Summary: [DS v.Actual] {{ib-comp-[nombre del componente]}} — {{Estado (nuevo/re…" at bounding box center [852, 182] width 584 height 46
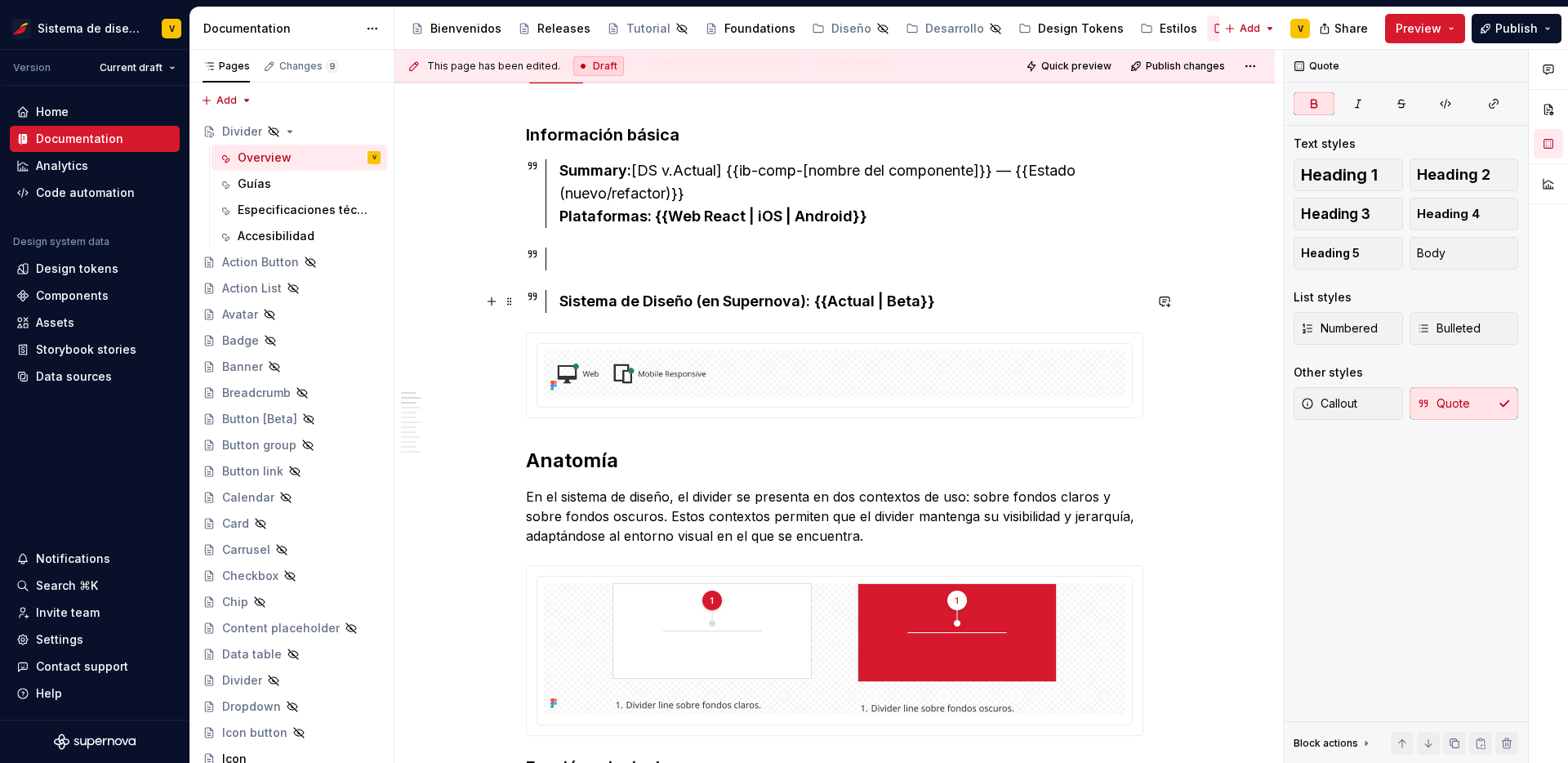
click at [916, 292] on strong "{{Actual | Beta}}" at bounding box center [875, 301] width 121 height 17
click at [875, 209] on div "Summary: [DS v.Actual] {{ib-comp-[nombre del componente]}} — {{Estado (nuevo/re…" at bounding box center [852, 194] width 584 height 69
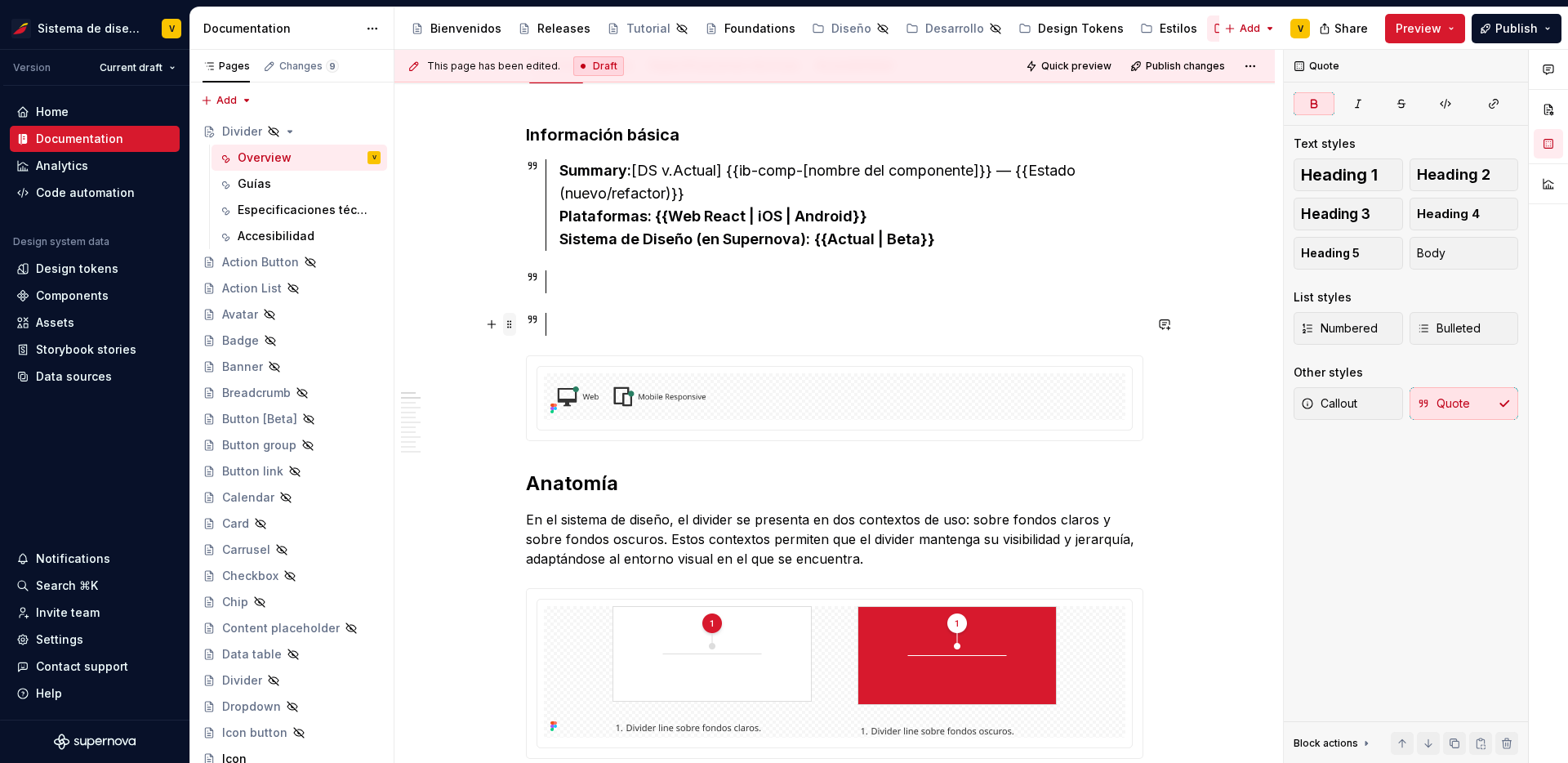
click at [513, 328] on span at bounding box center [510, 324] width 13 height 23
click at [551, 475] on div "Delete" at bounding box center [591, 470] width 106 height 17
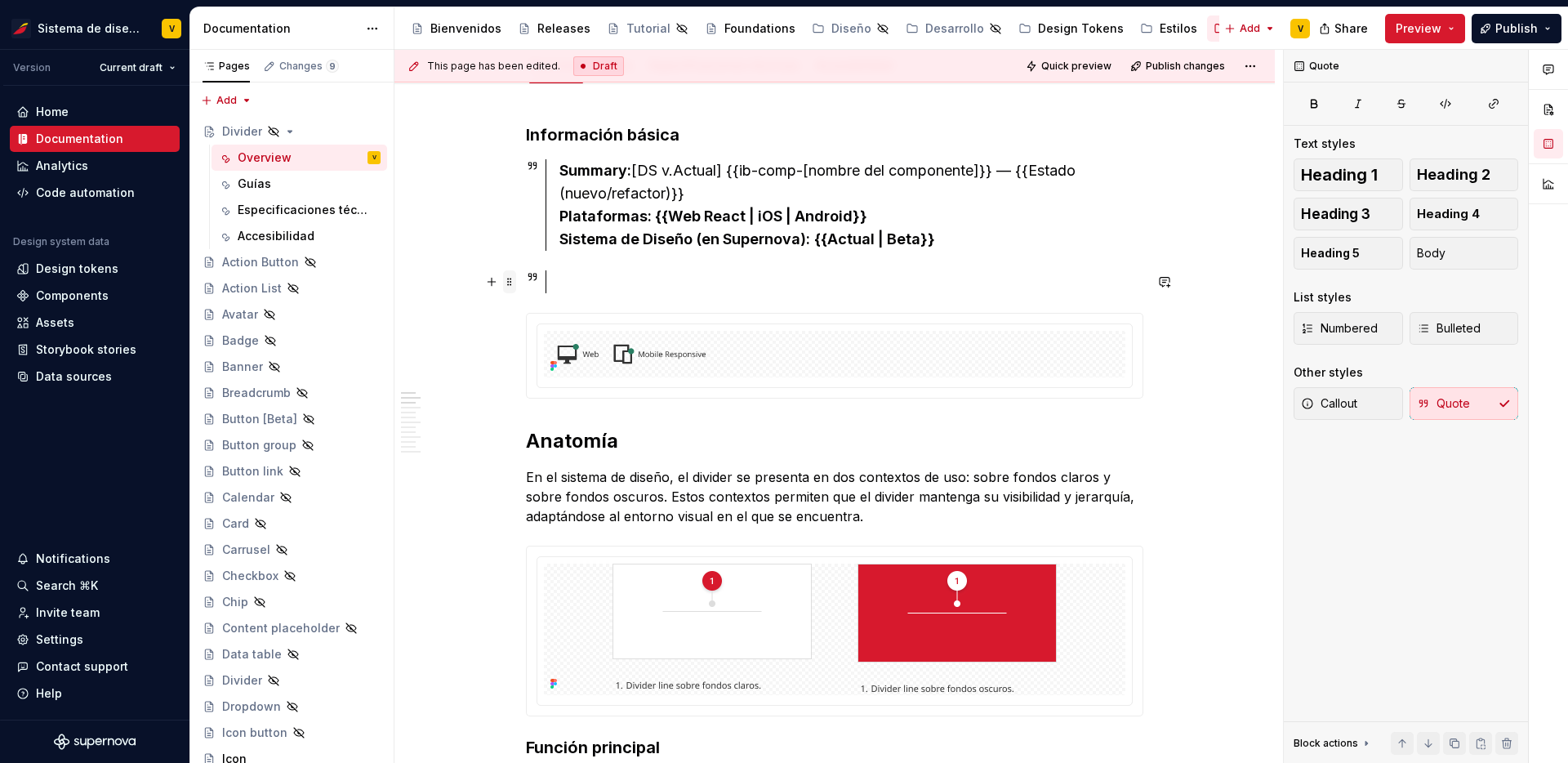
click at [515, 278] on span at bounding box center [510, 282] width 13 height 23
click at [561, 425] on div "Delete" at bounding box center [591, 427] width 106 height 17
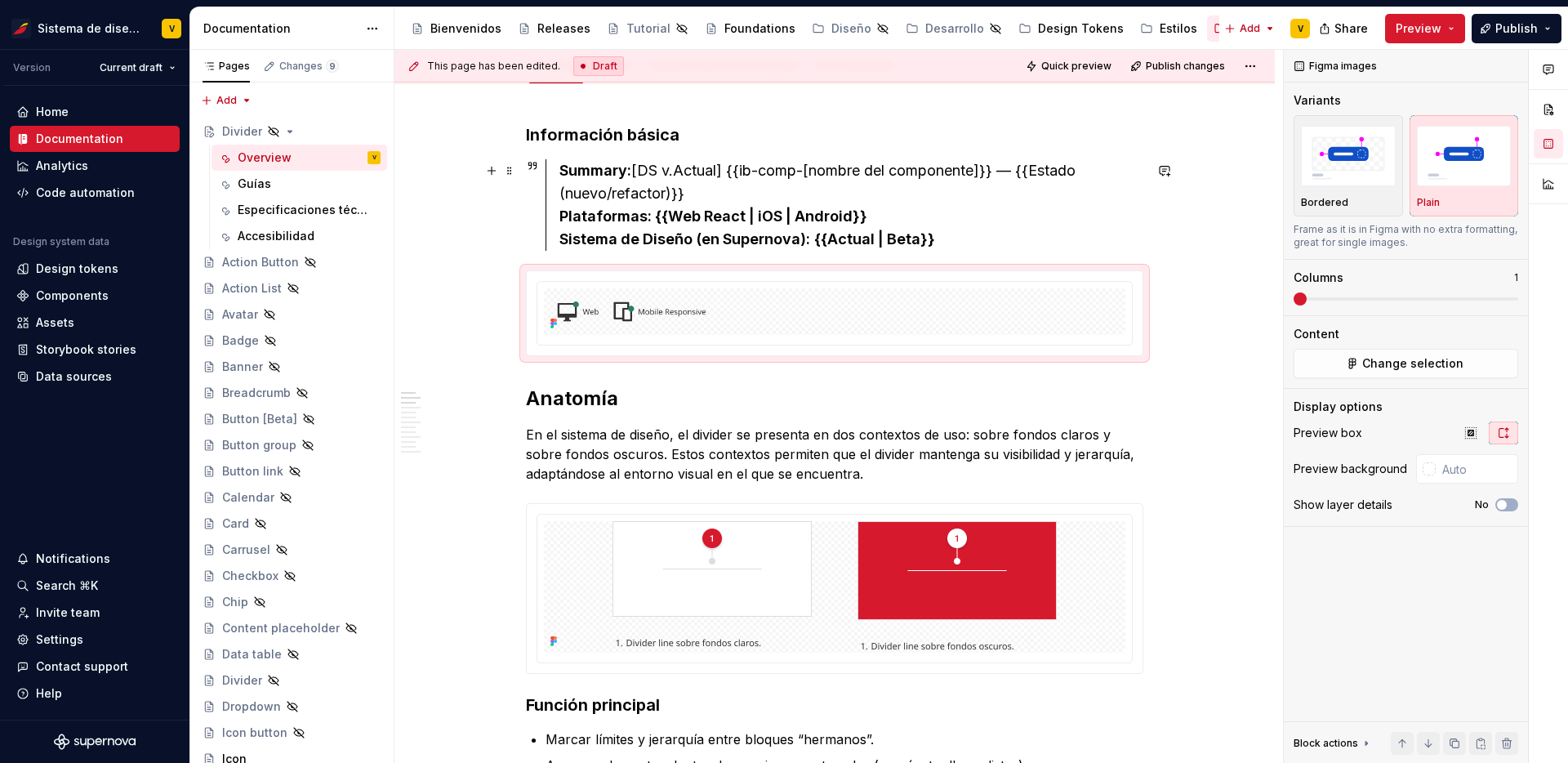
click at [749, 167] on div "Summary: [DS v.Actual] {{ib-comp-[nombre del componente]}} — {{Estado (nuevo/re…" at bounding box center [852, 205] width 584 height 92
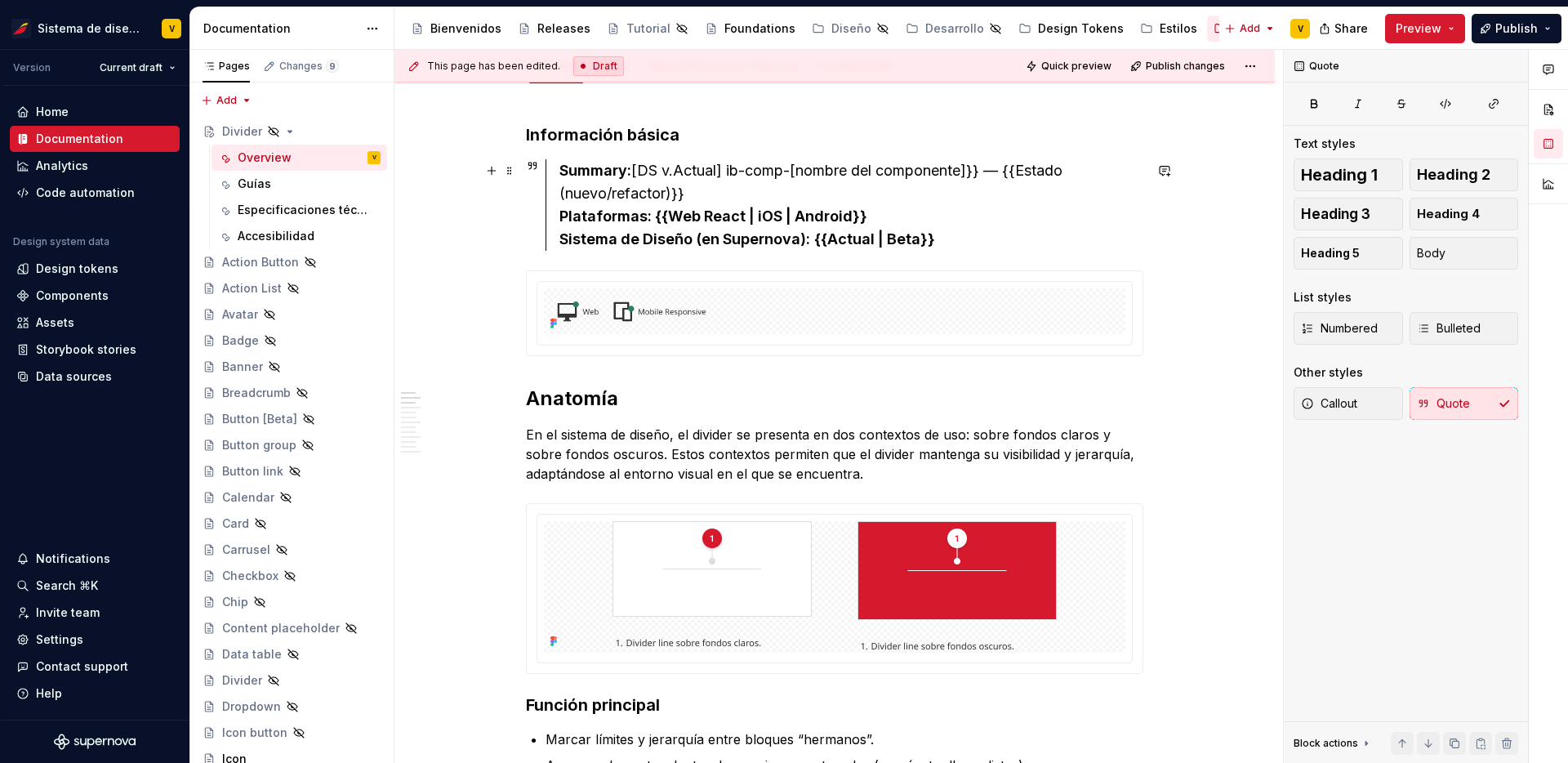
click at [807, 170] on div "Summary: [DS v.Actual] ib-comp-[nombre del componente]}} — {{Estado (nuevo/refa…" at bounding box center [852, 205] width 584 height 92
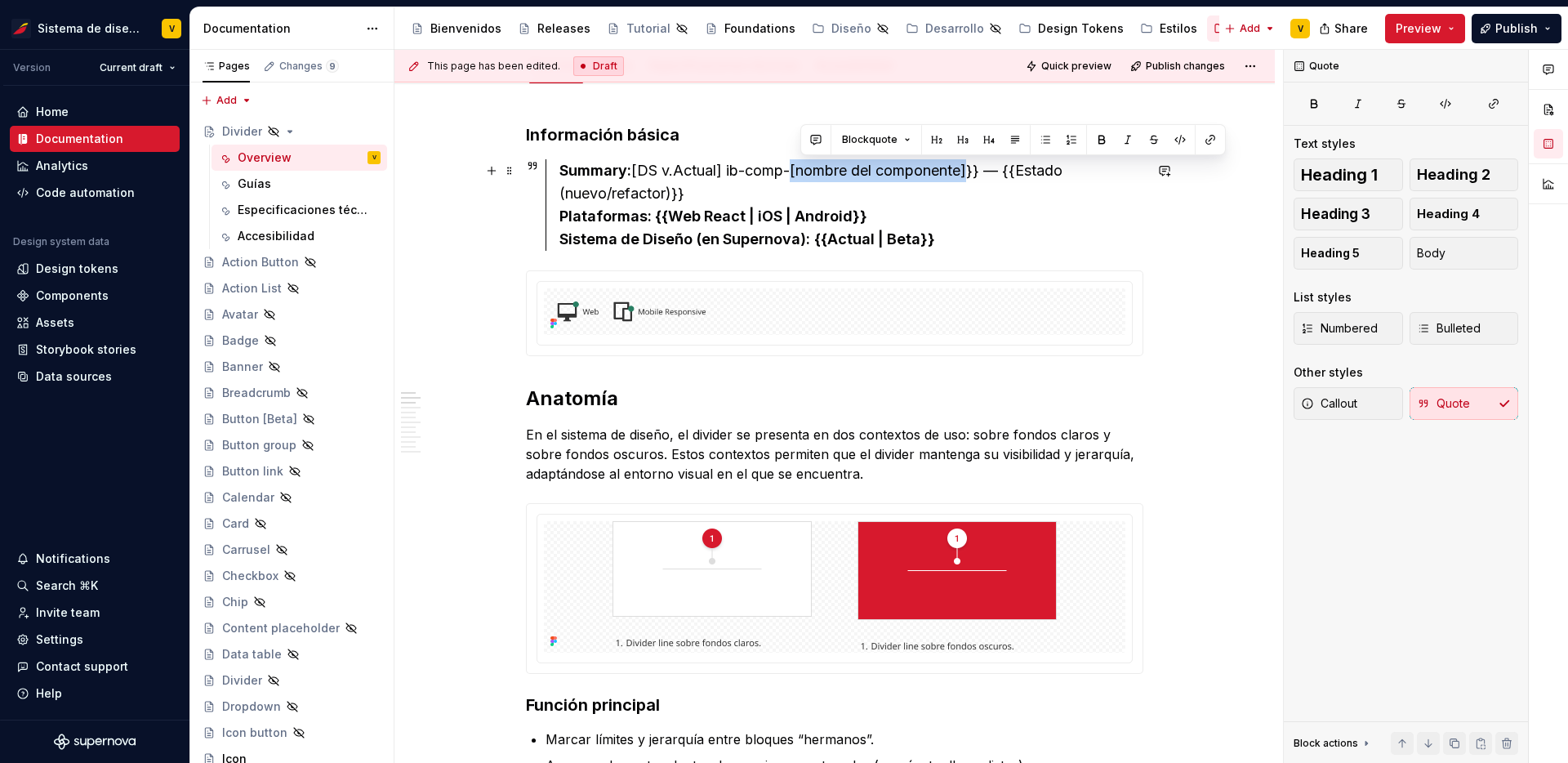
drag, startPoint x: 979, startPoint y: 170, endPoint x: 802, endPoint y: 170, distance: 177.0
click at [802, 170] on div "Summary: [DS v.Actual] ib-comp-[nombre del componente]}} — {{Estado (nuevo/refa…" at bounding box center [852, 205] width 584 height 92
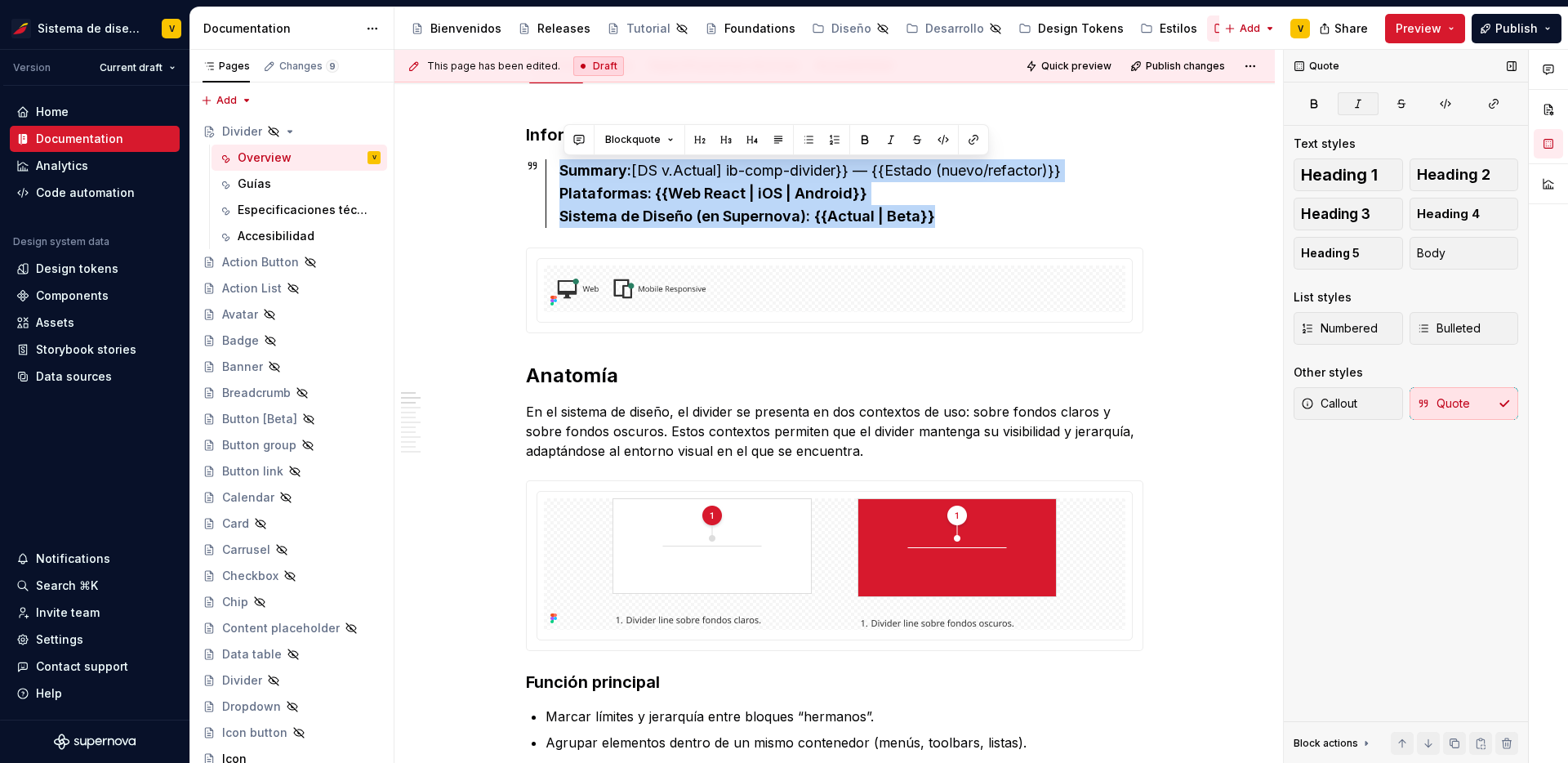
click at [1364, 97] on icon "button" at bounding box center [1359, 104] width 13 height 13
click at [665, 140] on button "Blockquote" at bounding box center [639, 139] width 83 height 23
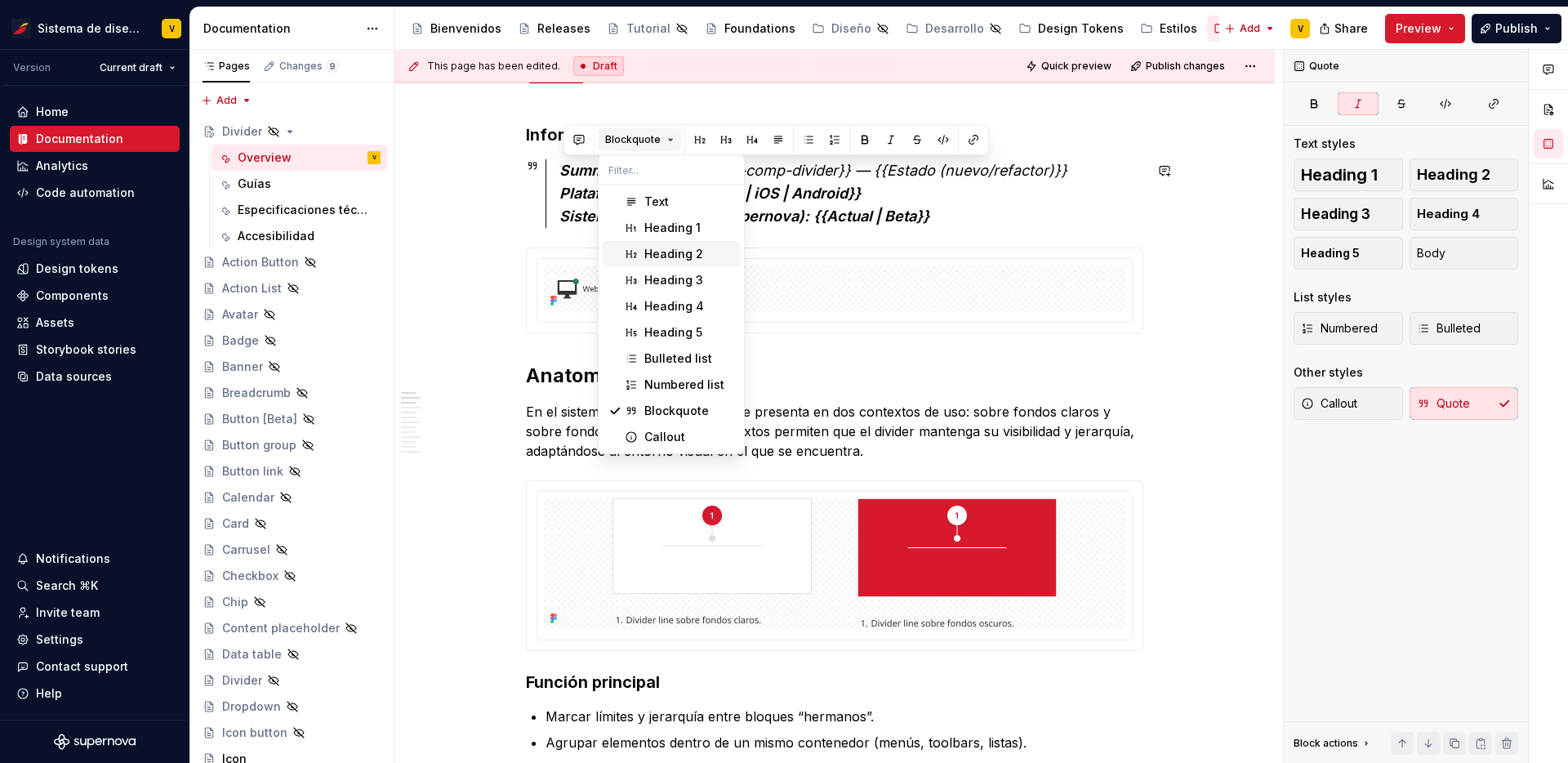
click at [663, 135] on button "Blockquote" at bounding box center [639, 139] width 83 height 23
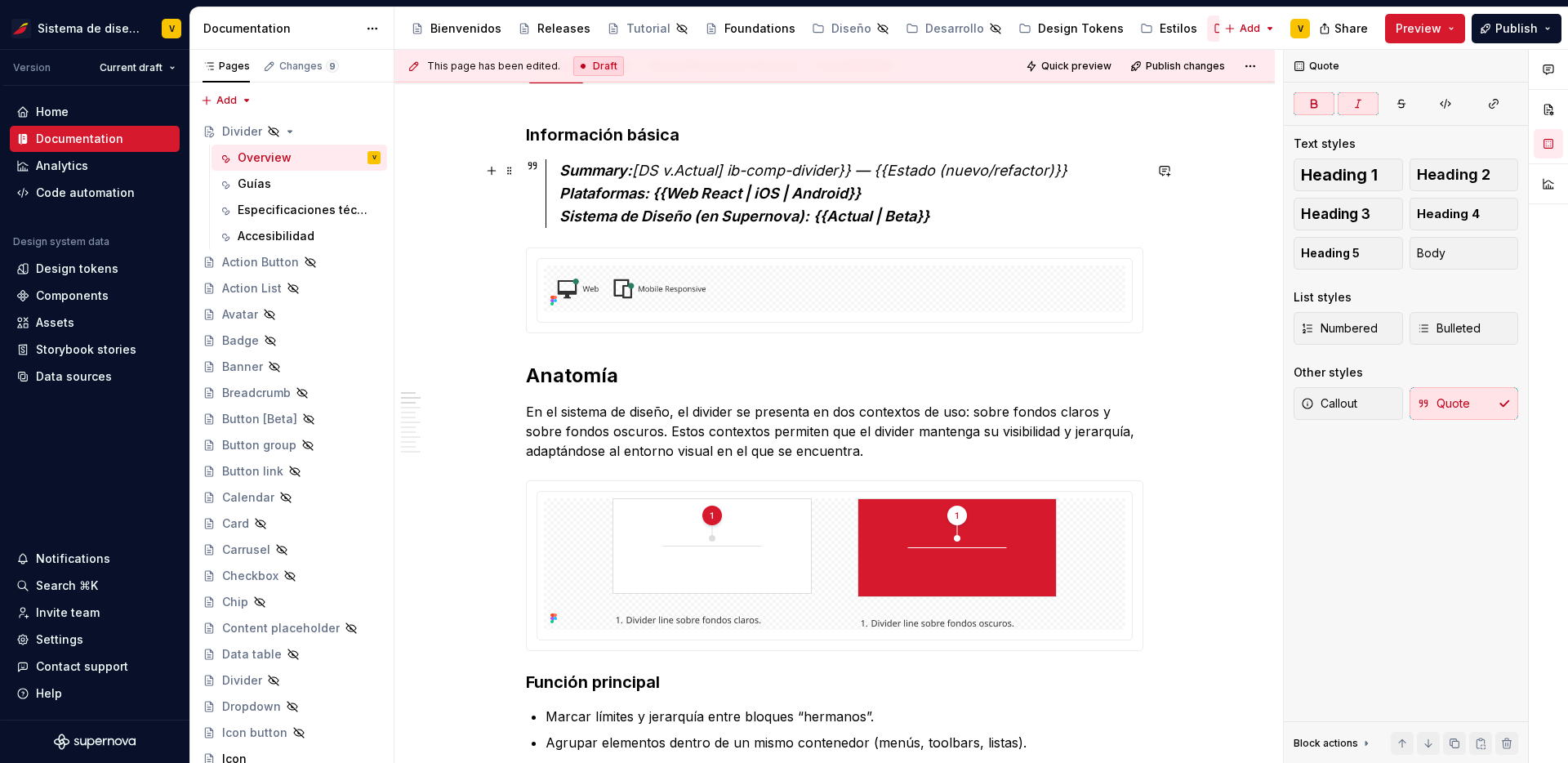
click at [964, 206] on div "Summary: [DS v.Actual] ib-comp-divider}} — {{Estado (nuevo/refactor)}} Platafor…" at bounding box center [852, 194] width 584 height 69
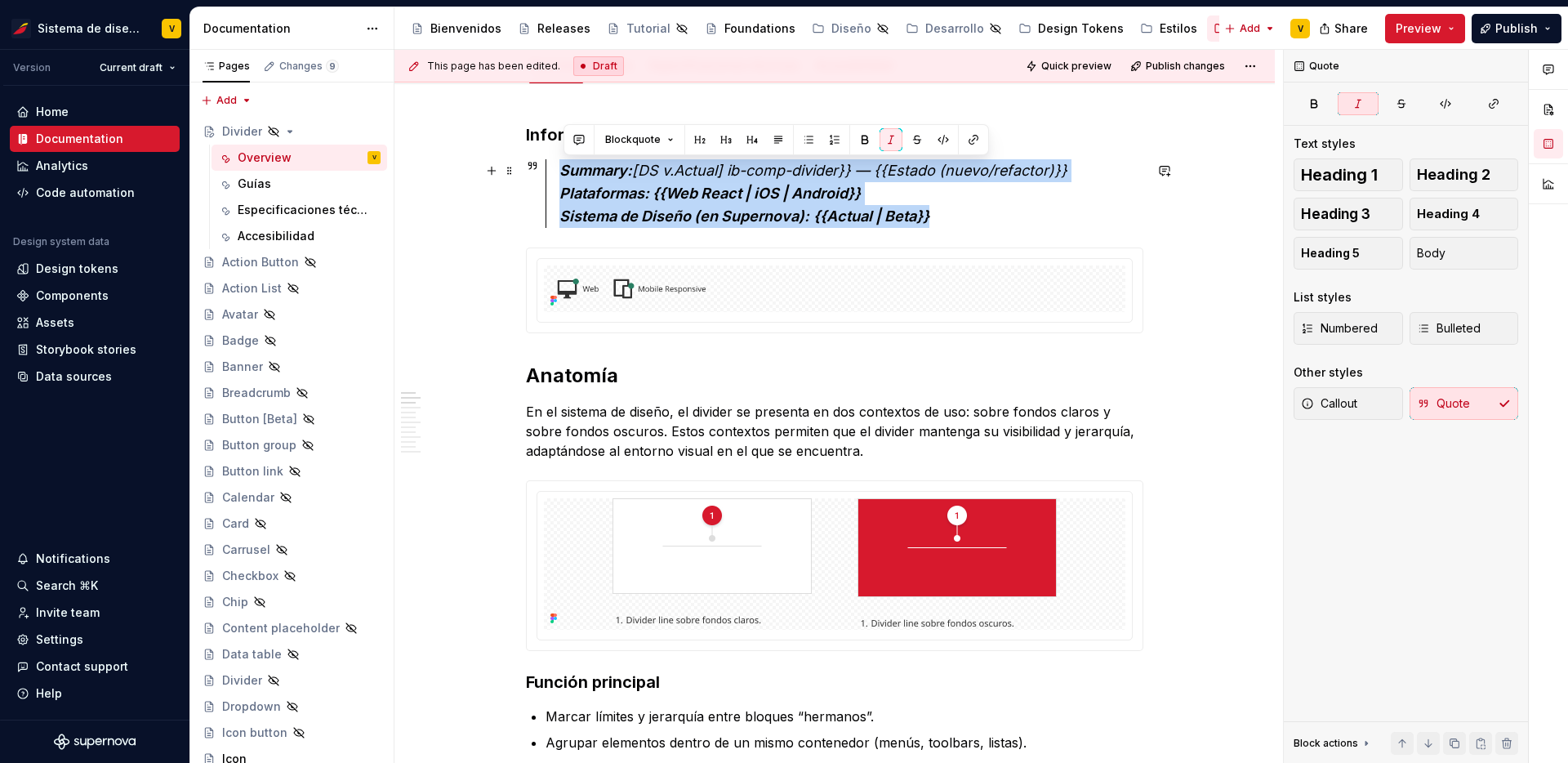
drag, startPoint x: 953, startPoint y: 215, endPoint x: 557, endPoint y: 167, distance: 398.9
click at [557, 167] on div "Summary: [DS v.Actual] ib-comp-divider}} — {{Estado (nuevo/refactor)}} Platafor…" at bounding box center [845, 194] width 598 height 69
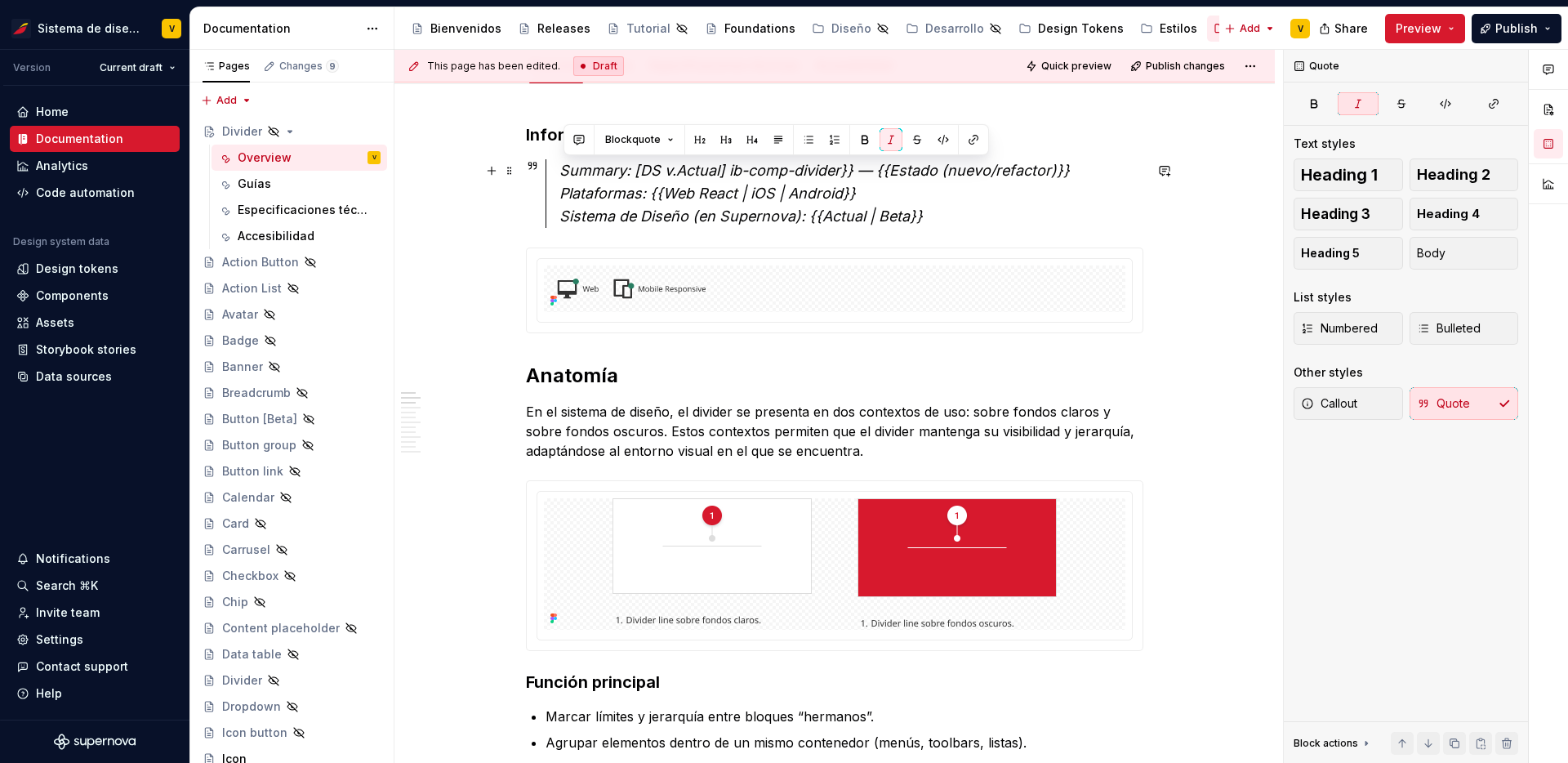
click at [938, 218] on div "Summary: [DS v.Actual] ib-comp-divider}} — {{Estado (nuevo/refactor)}} Platafor…" at bounding box center [852, 194] width 584 height 69
click at [857, 167] on em "Summary: [DS v.Actual] ib-comp-divider}} — {{Estado (nuevo/refactor)}} Platafor…" at bounding box center [815, 192] width 511 height 63
click at [885, 163] on em "Summary: [DS v.Actual] ib-comp-divider — {{Estado (nuevo/refactor)}} Plataforma…" at bounding box center [808, 192] width 497 height 63
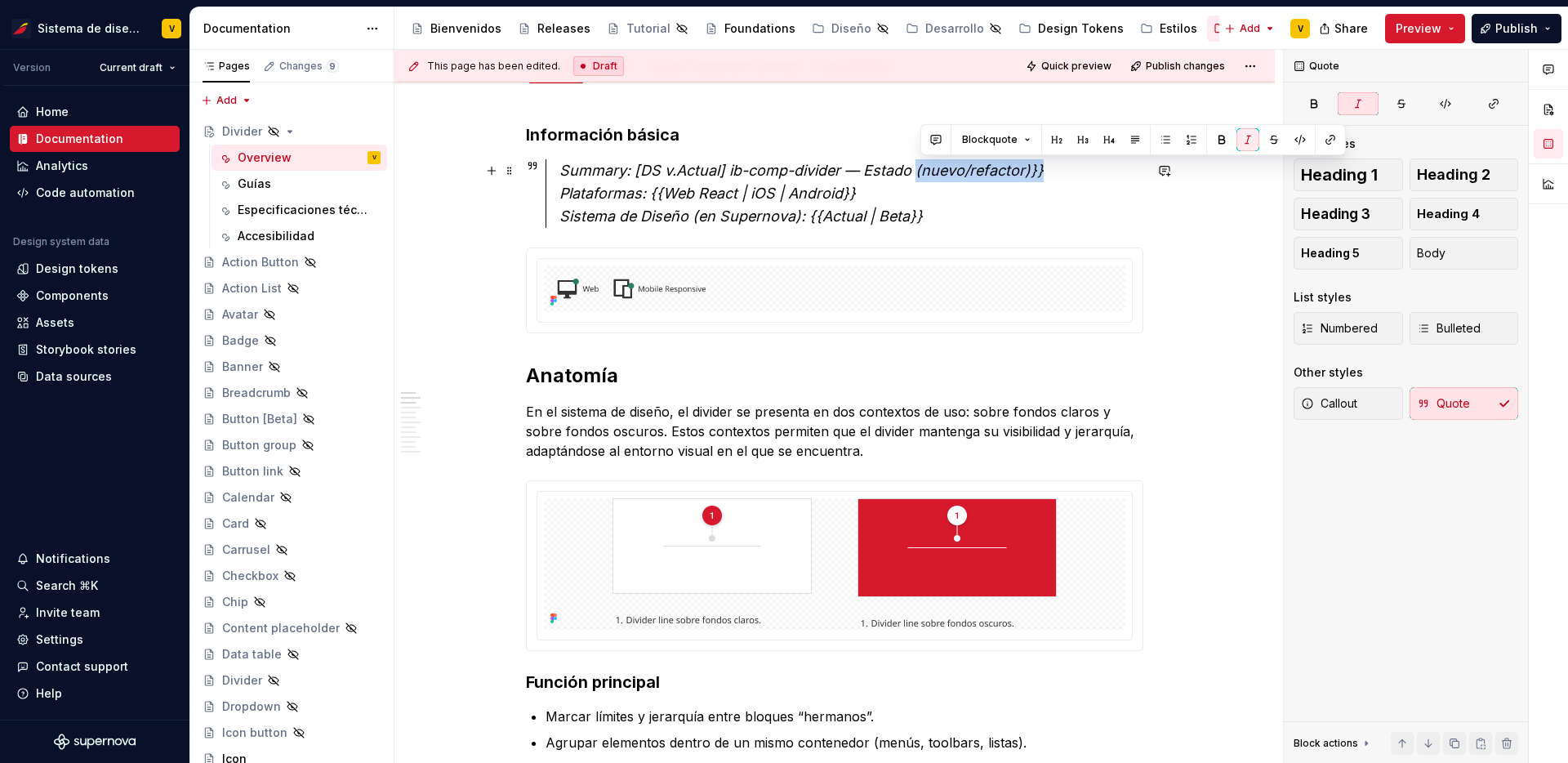
drag, startPoint x: 1046, startPoint y: 170, endPoint x: 922, endPoint y: 168, distance: 124.0
click at [922, 168] on div "Summary: [DS v.Actual] ib-comp-divider — Estado (nuevo/refactor)}} Plataformas:…" at bounding box center [852, 194] width 584 height 69
drag, startPoint x: 1046, startPoint y: 170, endPoint x: 1033, endPoint y: 169, distance: 13.0
click at [1033, 169] on div "Summary: [DS v.Actual] ib-comp-divider — Estado (nuevo/refactor)}} Plataformas:…" at bounding box center [852, 194] width 584 height 69
click at [671, 193] on em "Summary: [DS v.Actual] ib-comp-divider — Estado (nuevo/refactor) Plataformas: {…" at bounding box center [795, 192] width 471 height 63
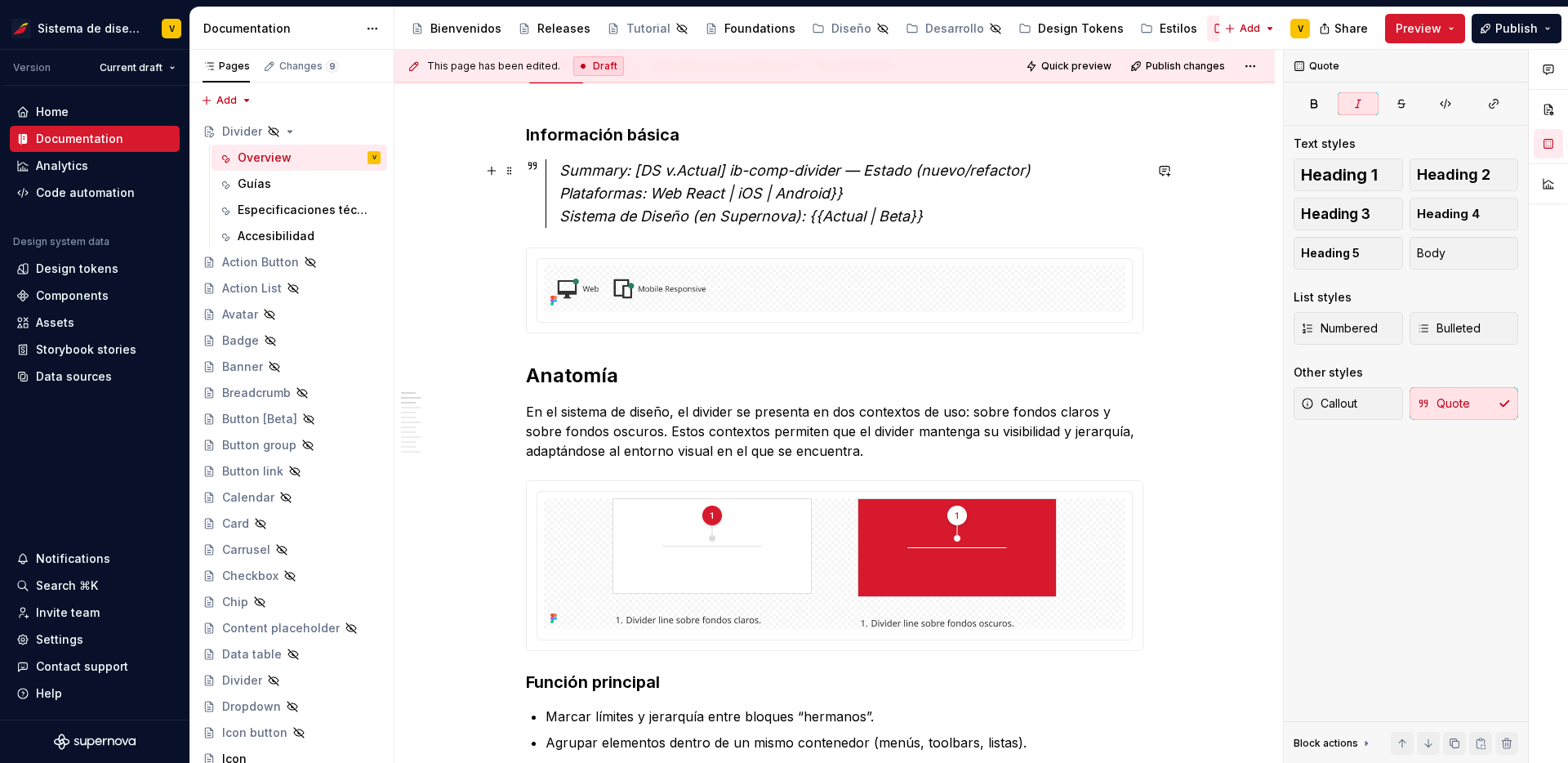
click at [853, 190] on div "Summary: [DS v.Actual] ib-comp-divider — Estado (nuevo/refactor) Plataformas: W…" at bounding box center [852, 194] width 584 height 69
click at [931, 217] on div "Summary: [DS v.Actual] ib-comp-divider — Estado (nuevo/refactor) Plataformas: W…" at bounding box center [852, 194] width 584 height 69
click at [823, 218] on em "Summary: [DS v.Actual] ib-comp-divider — Estado (nuevo/refactor) Plataformas: W…" at bounding box center [795, 192] width 471 height 63
drag, startPoint x: 658, startPoint y: 190, endPoint x: 566, endPoint y: 190, distance: 92.0
click at [566, 190] on em "Summary: [DS v.Actual] ib-comp-divider — Estado (nuevo/refactor) Plataformas: W…" at bounding box center [795, 192] width 471 height 63
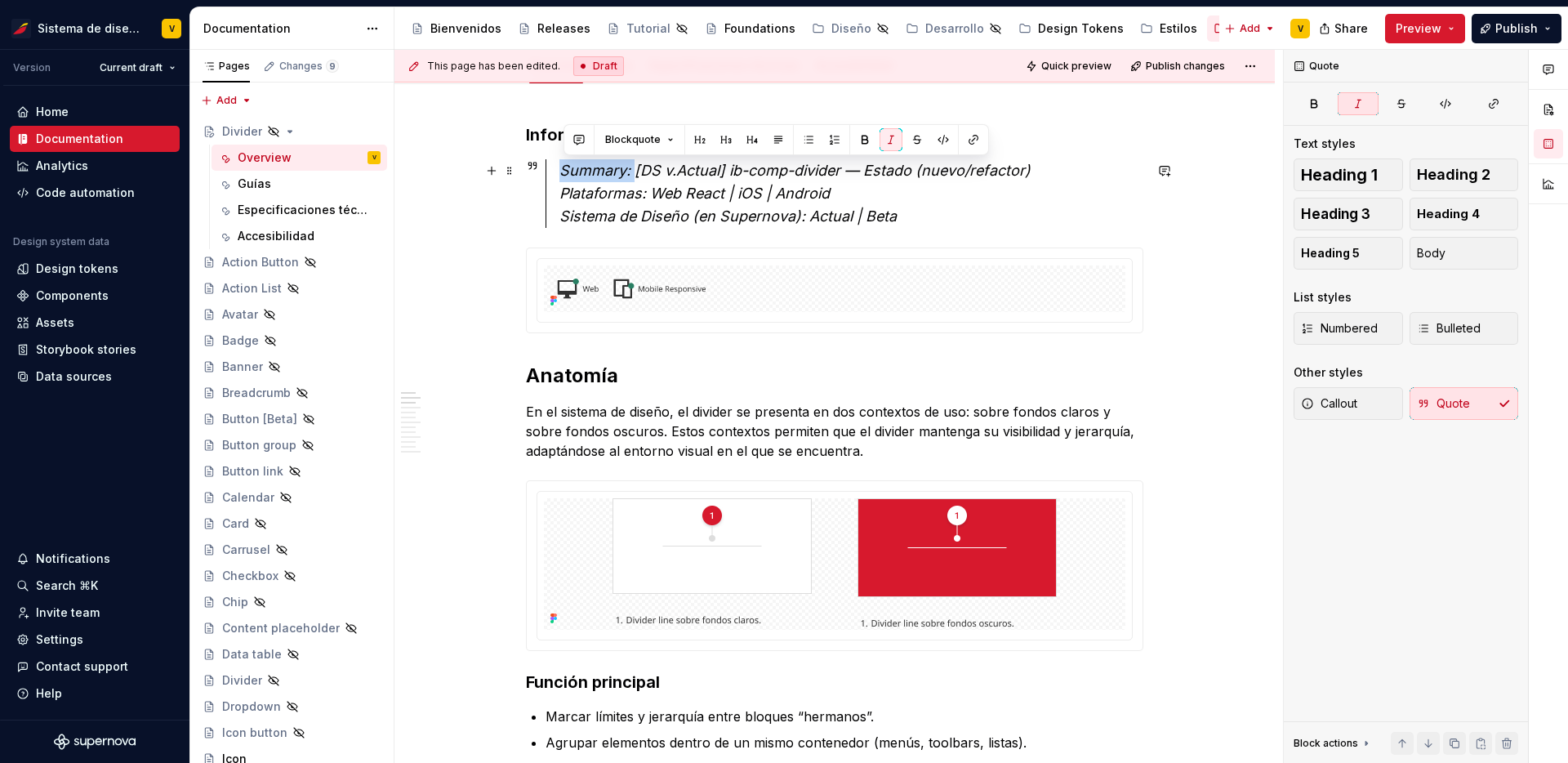
drag, startPoint x: 639, startPoint y: 171, endPoint x: 561, endPoint y: 169, distance: 78.0
click at [561, 169] on div "Summary: [DS v.Actual] ib-comp-divider — Estado (nuevo/refactor) Plataformas: W…" at bounding box center [845, 194] width 598 height 69
click at [513, 258] on span at bounding box center [510, 256] width 13 height 23
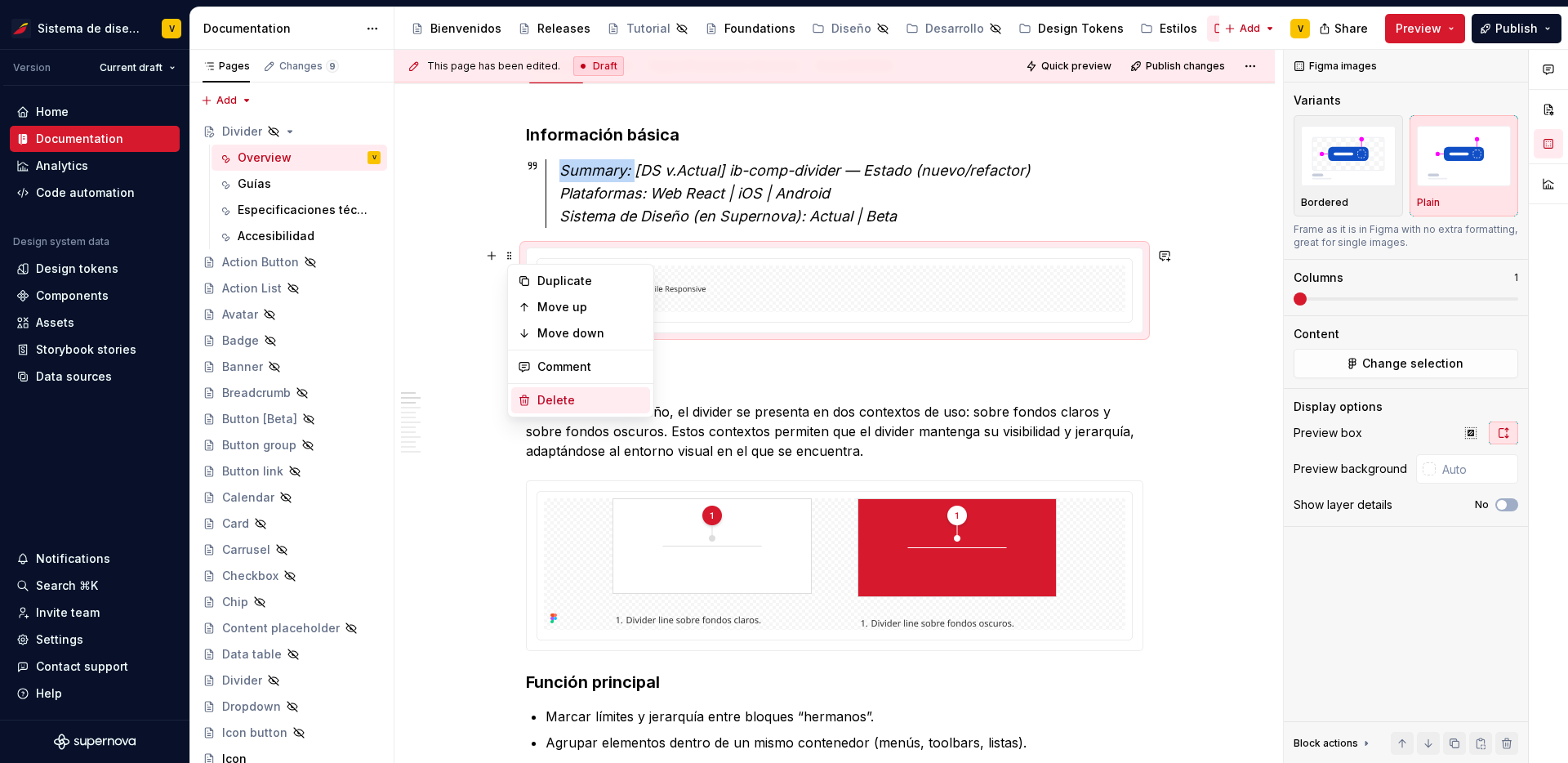
click at [571, 401] on div "Delete" at bounding box center [591, 401] width 106 height 17
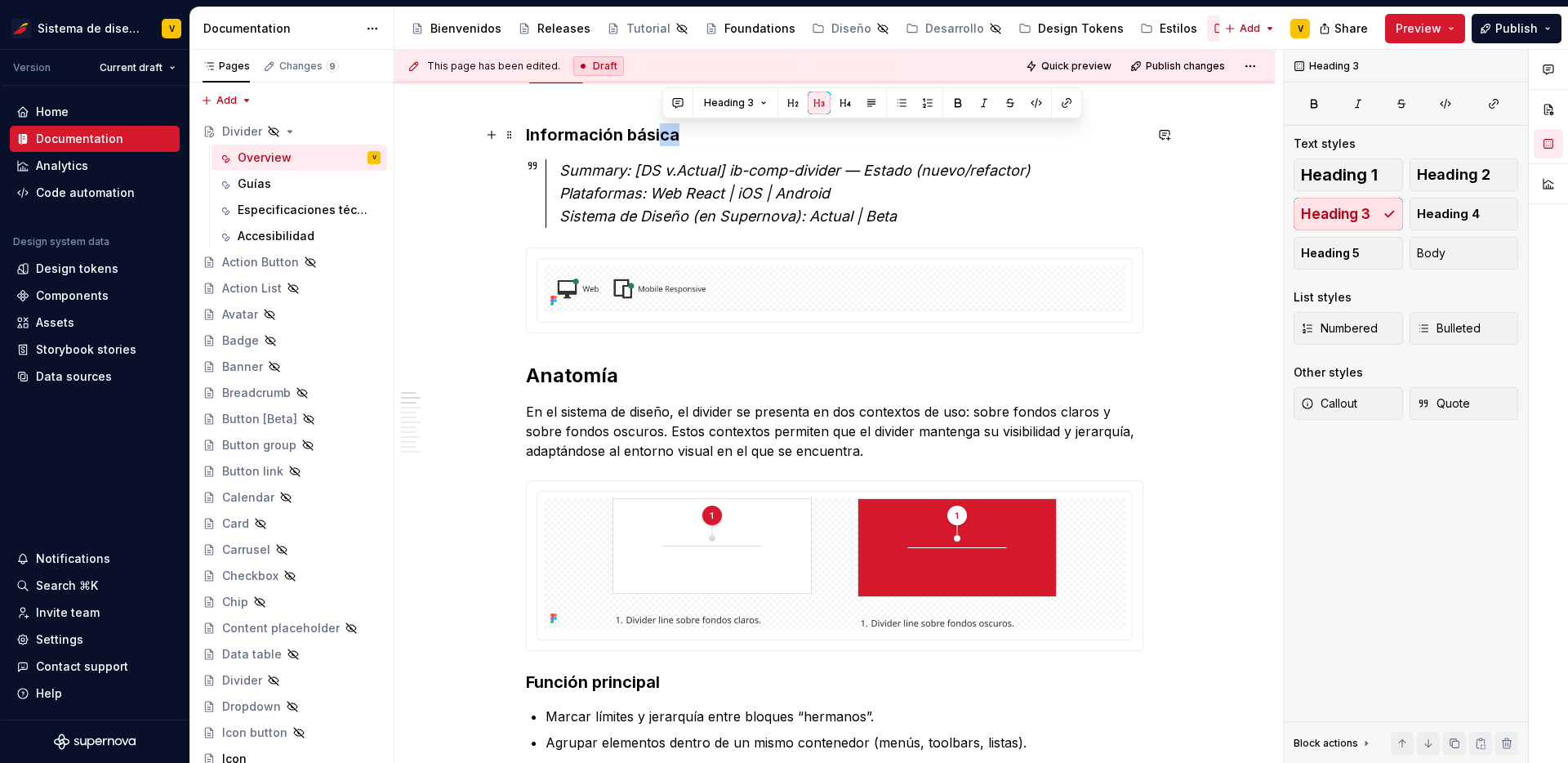
drag, startPoint x: 690, startPoint y: 136, endPoint x: 666, endPoint y: 136, distance: 24.0
click at [666, 136] on h3 "Información básica" at bounding box center [835, 134] width 618 height 23
click at [515, 129] on span at bounding box center [510, 134] width 13 height 23
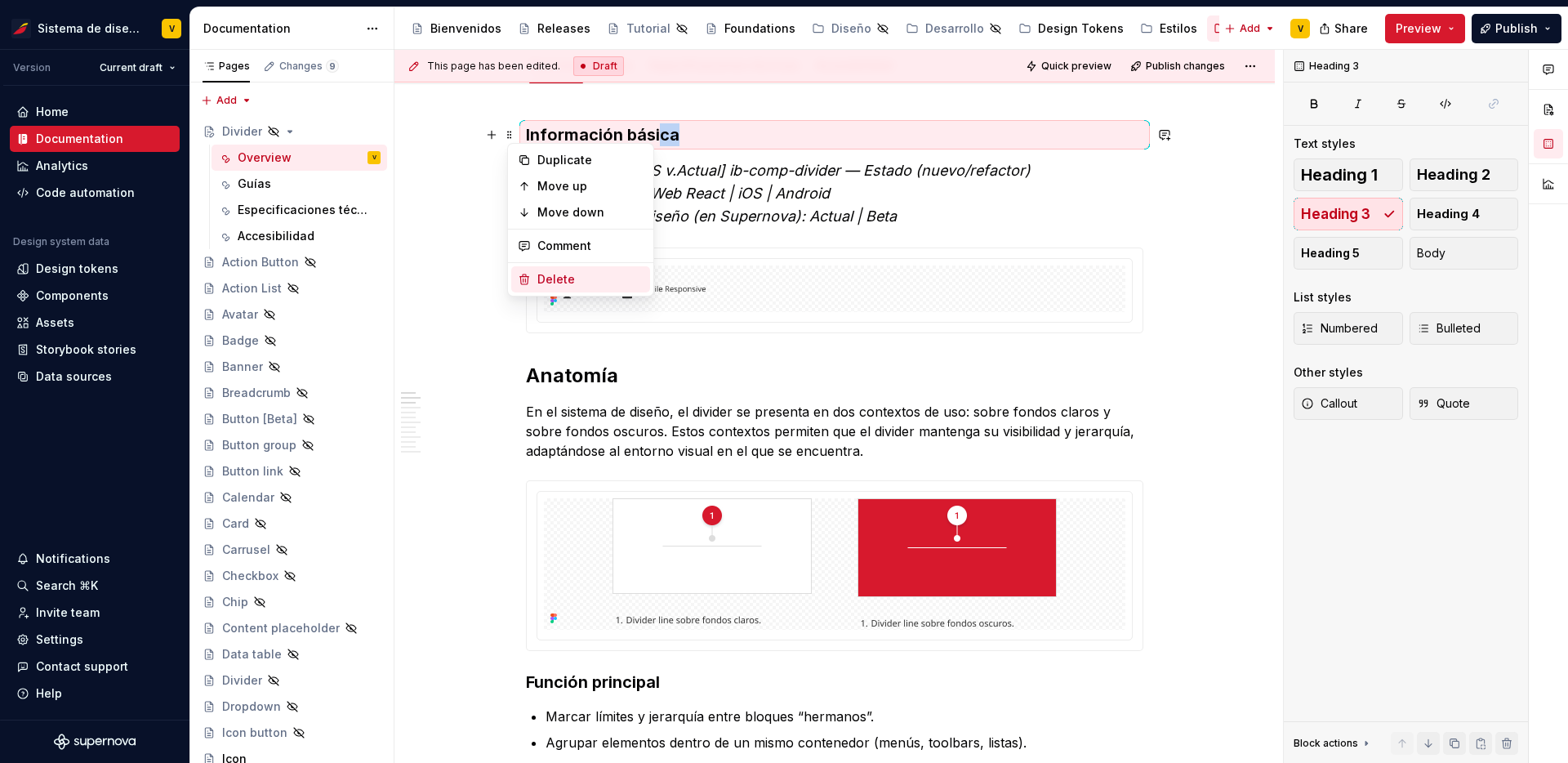
click at [566, 276] on div "Delete" at bounding box center [591, 280] width 106 height 17
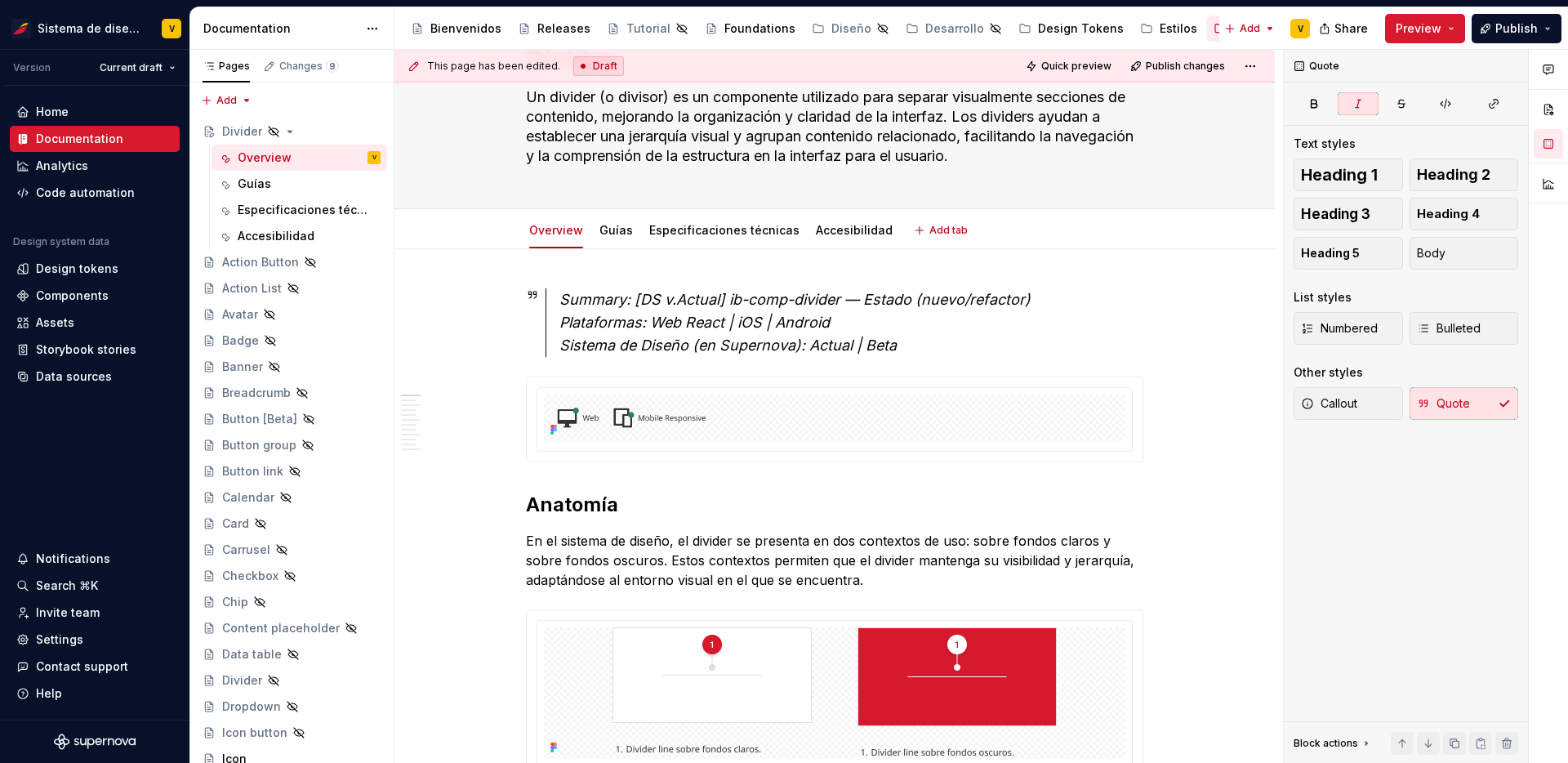
scroll to position [102, 0]
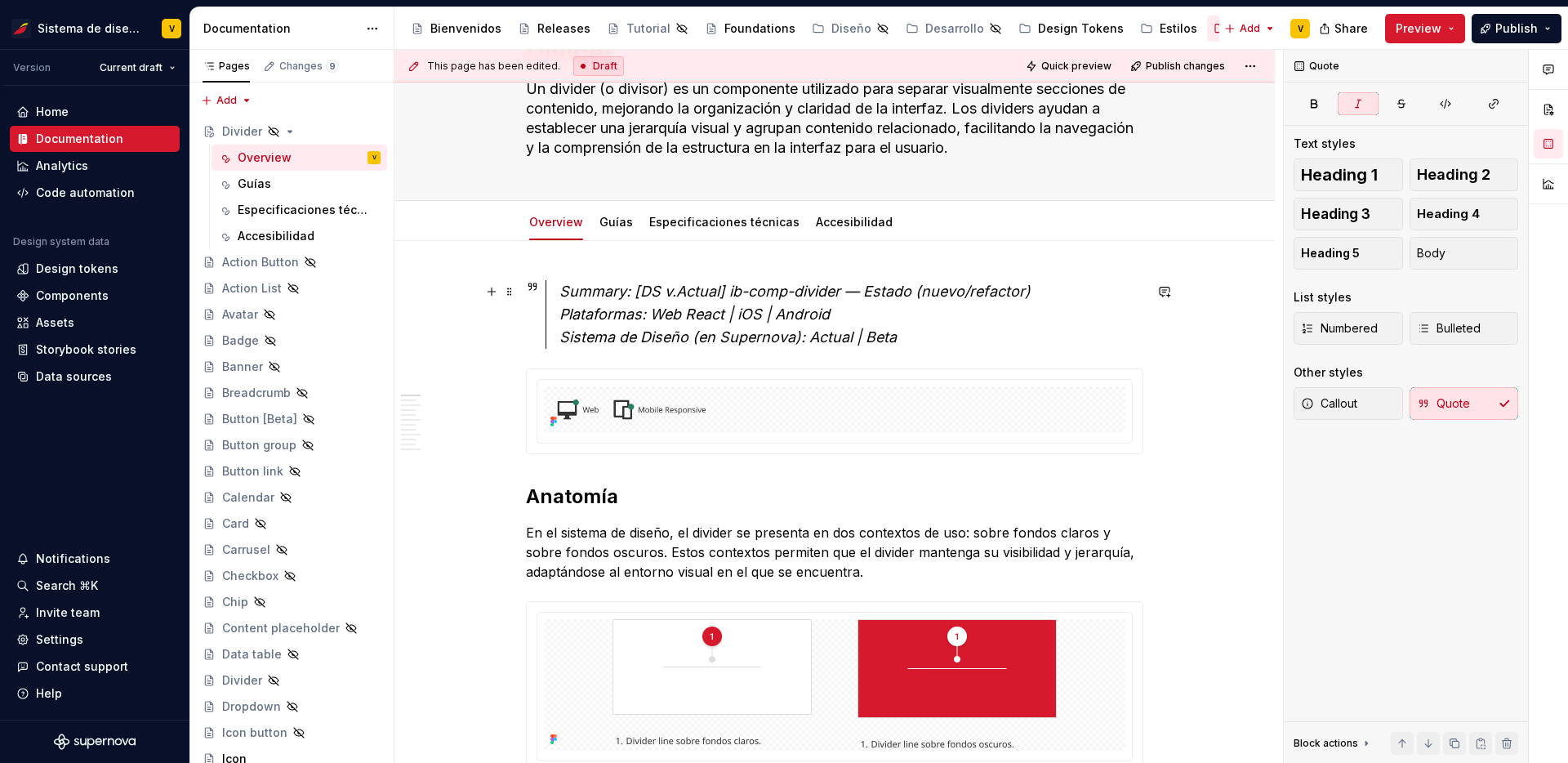
click at [730, 290] on em "Summary: [DS v.Actual] ib-comp-divider — Estado (nuevo/refactor) Plataformas: W…" at bounding box center [795, 314] width 471 height 63
click at [646, 291] on em "Summary: [DS v.Actual ib-comp-divider — Estado (nuevo/refactor) Plataformas: We…" at bounding box center [792, 314] width 466 height 63
click at [564, 291] on em "Summary: DS v.Actual ib-comp-divider — Estado (nuevo/refactor) Plataformas: Web…" at bounding box center [790, 314] width 460 height 63
drag, startPoint x: 658, startPoint y: 317, endPoint x: 562, endPoint y: 312, distance: 96.1
click at [562, 312] on div "DS v.Actual ib-comp-divider — Estado (nuevo/refactor) Plataformas: Web React | …" at bounding box center [845, 315] width 598 height 69
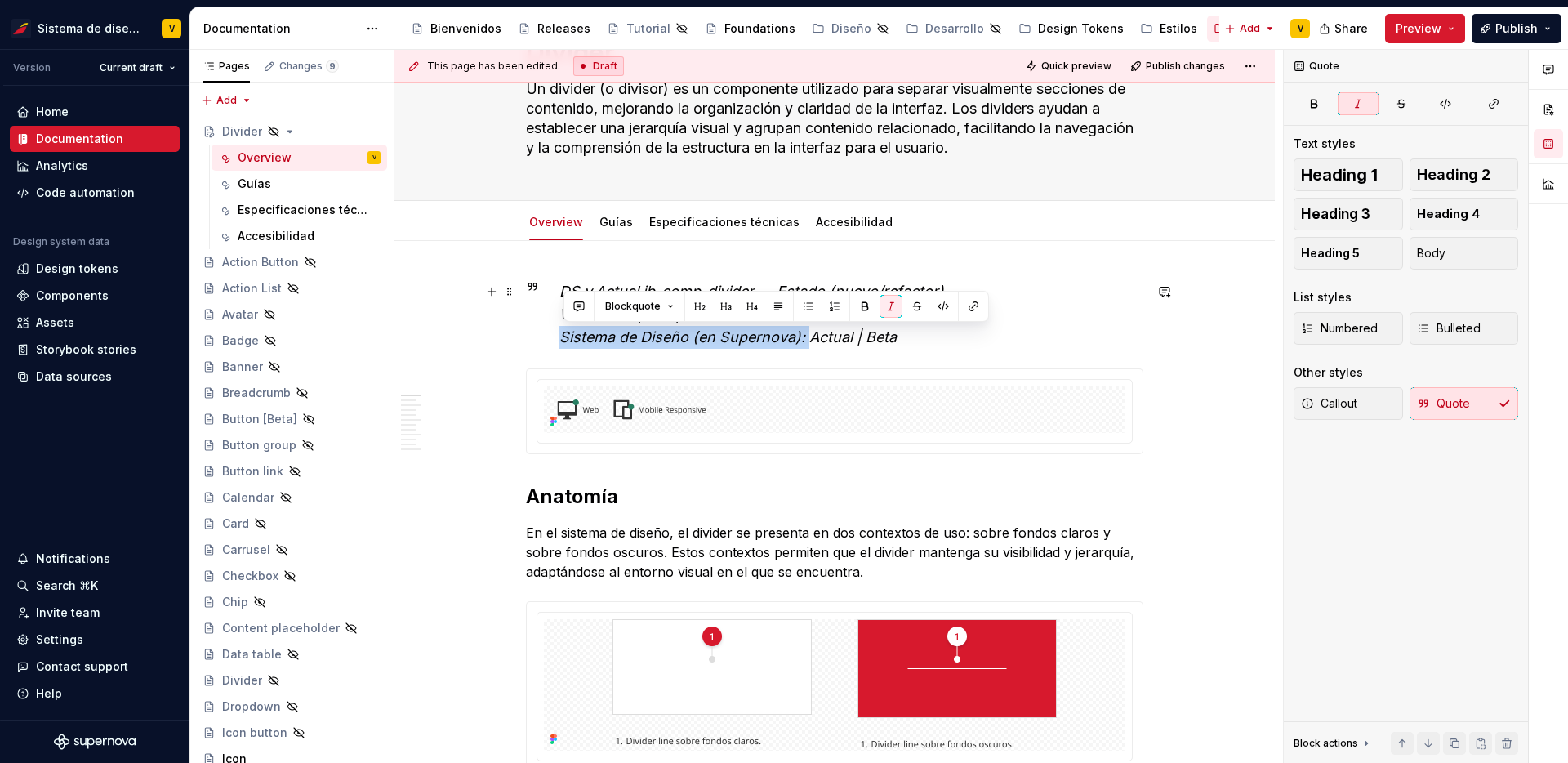
drag, startPoint x: 814, startPoint y: 337, endPoint x: 556, endPoint y: 343, distance: 258.1
click at [556, 343] on div "DS v.Actual ib-comp-divider — Estado (nuevo/refactor) Web React | iOS | Android…" at bounding box center [845, 315] width 598 height 69
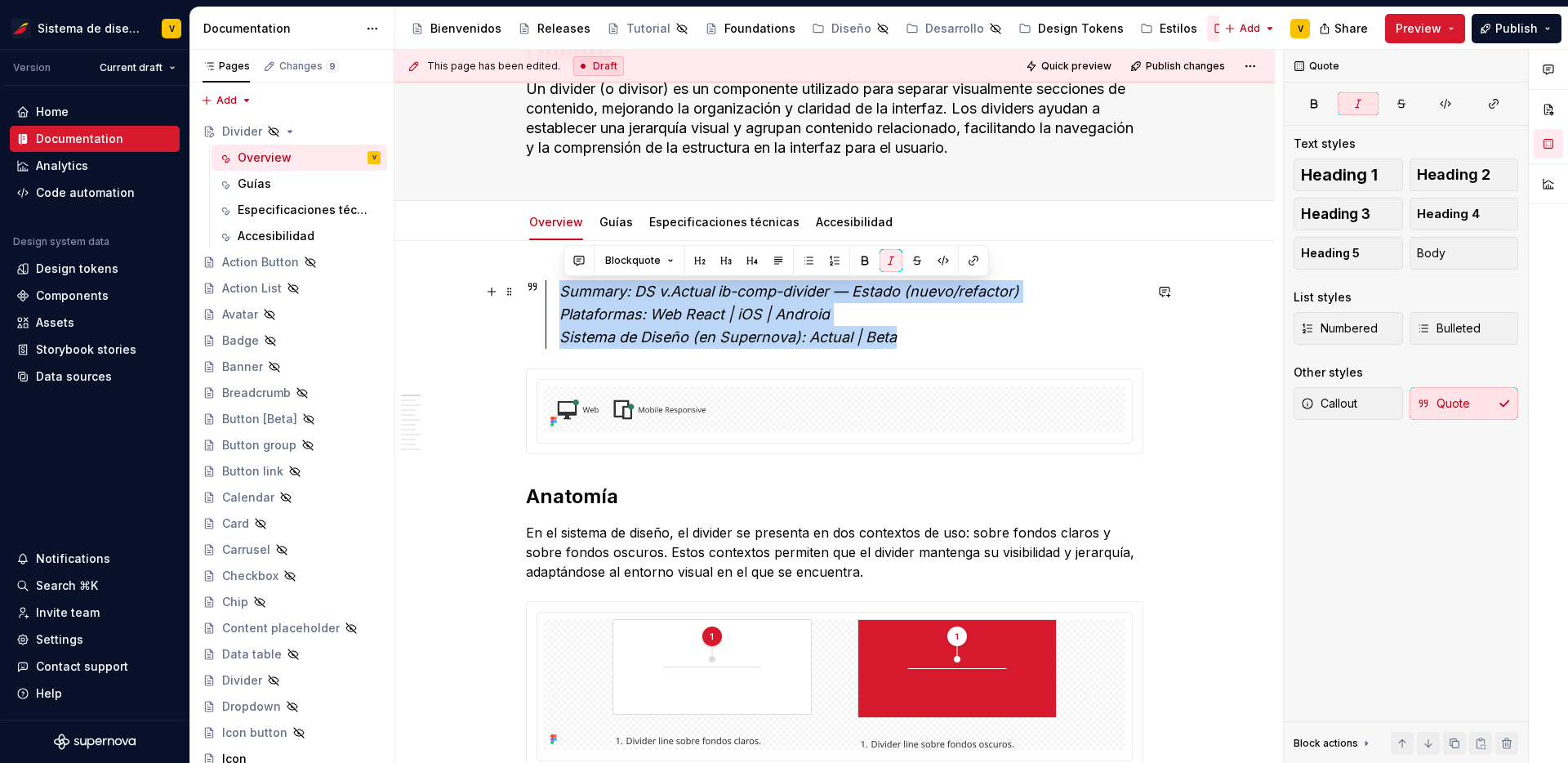
drag, startPoint x: 564, startPoint y: 288, endPoint x: 932, endPoint y: 341, distance: 371.8
click at [932, 341] on div "Summary: DS v.Actual ib-comp-divider — Estado (nuevo/refactor) Plataformas: Web…" at bounding box center [852, 315] width 584 height 69
click at [666, 254] on button "Blockquote" at bounding box center [639, 261] width 83 height 23
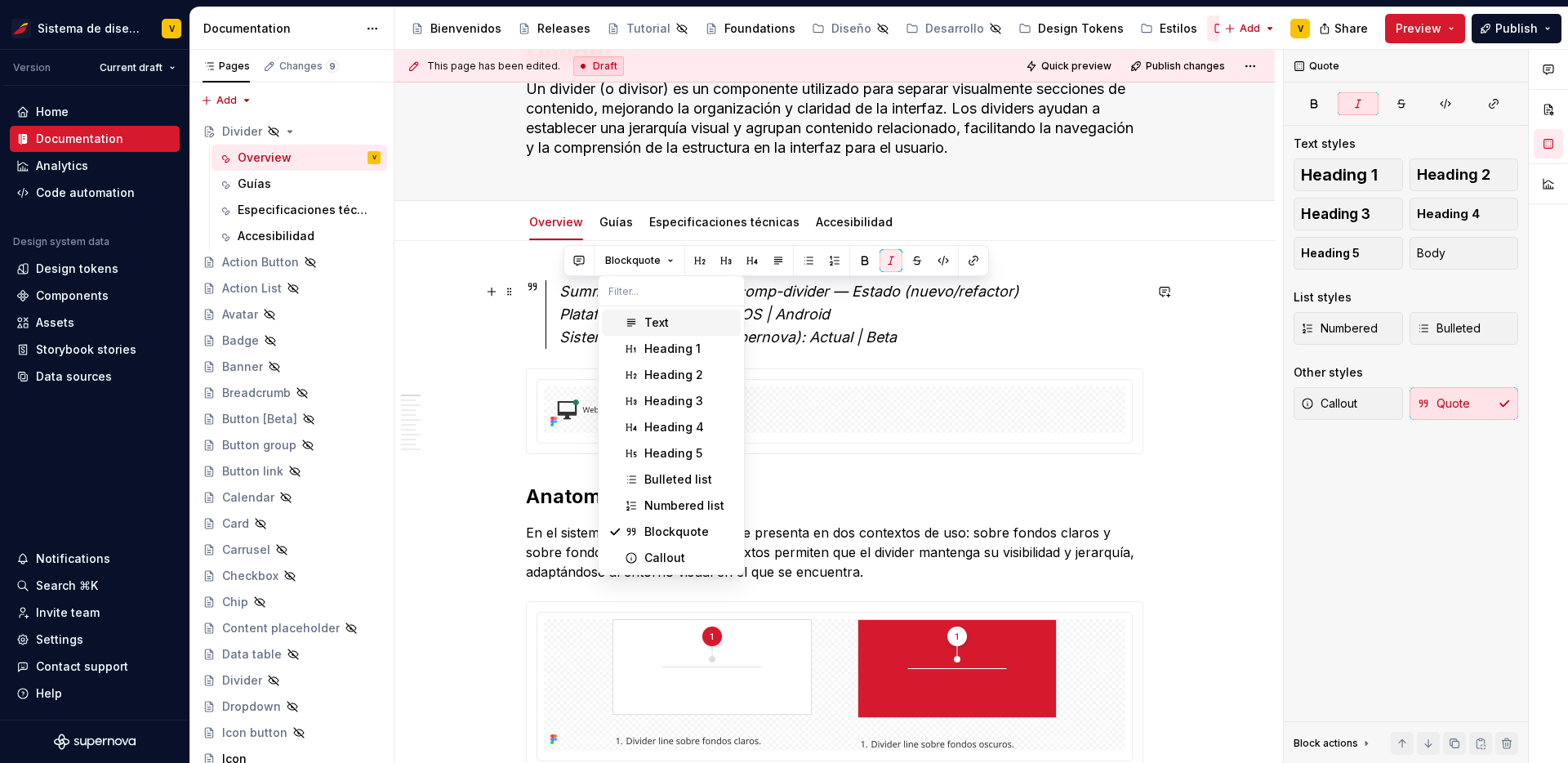
click at [669, 324] on div "Text" at bounding box center [690, 323] width 90 height 17
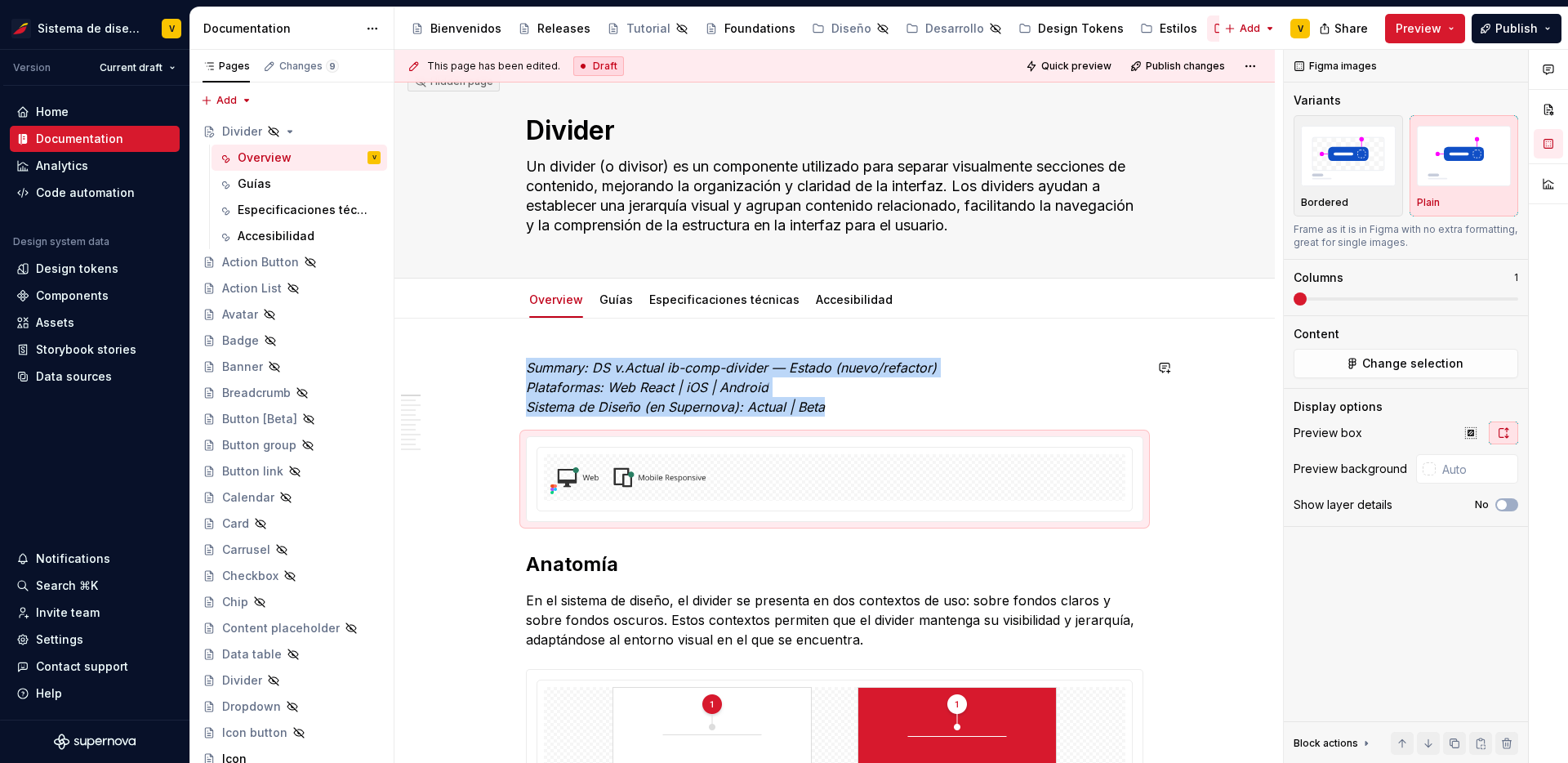
scroll to position [22, 0]
click at [516, 444] on span at bounding box center [510, 446] width 13 height 23
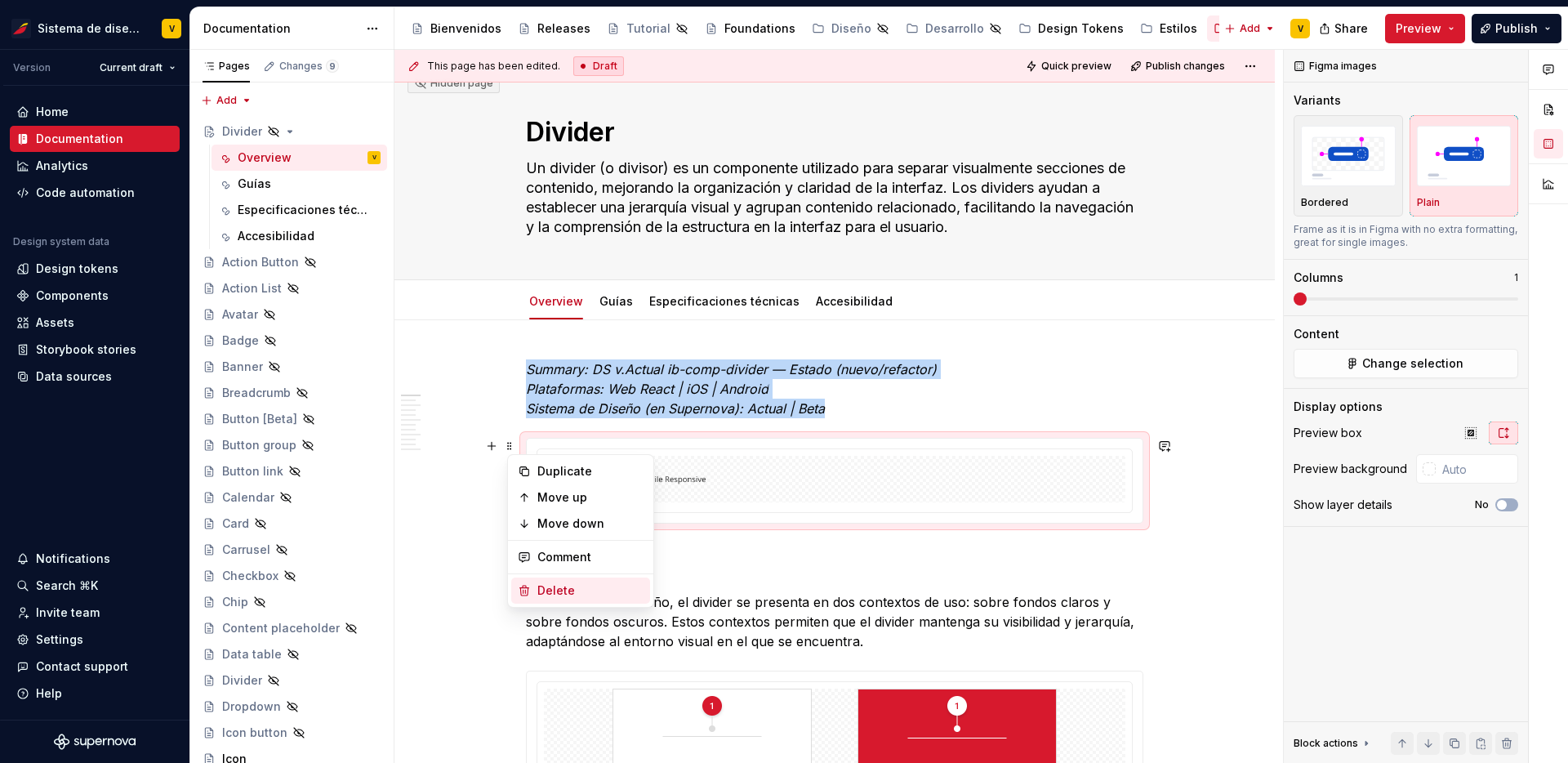
click at [552, 590] on div "Delete" at bounding box center [591, 591] width 106 height 17
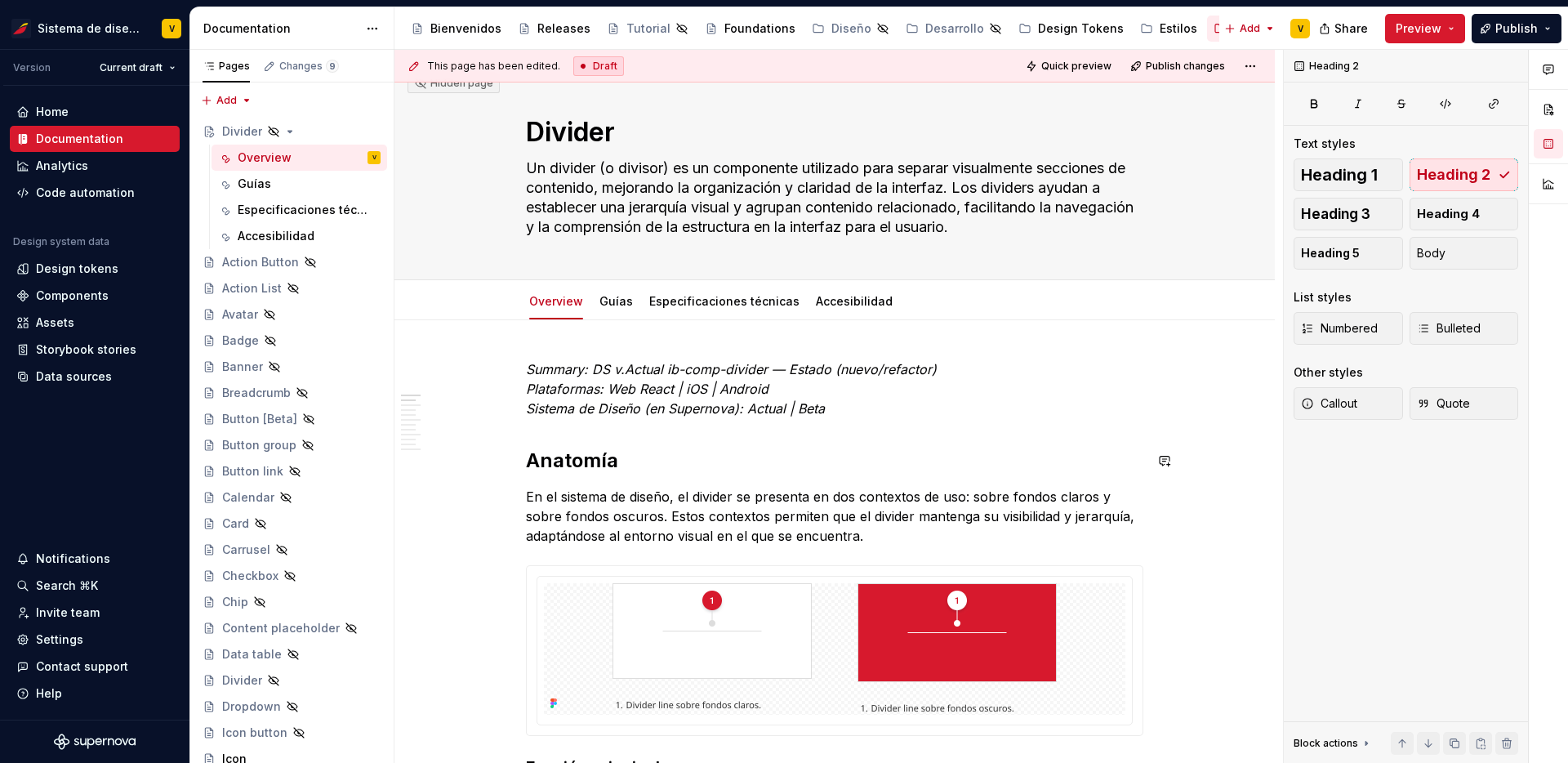
click at [494, 370] on button "button" at bounding box center [492, 369] width 23 height 23
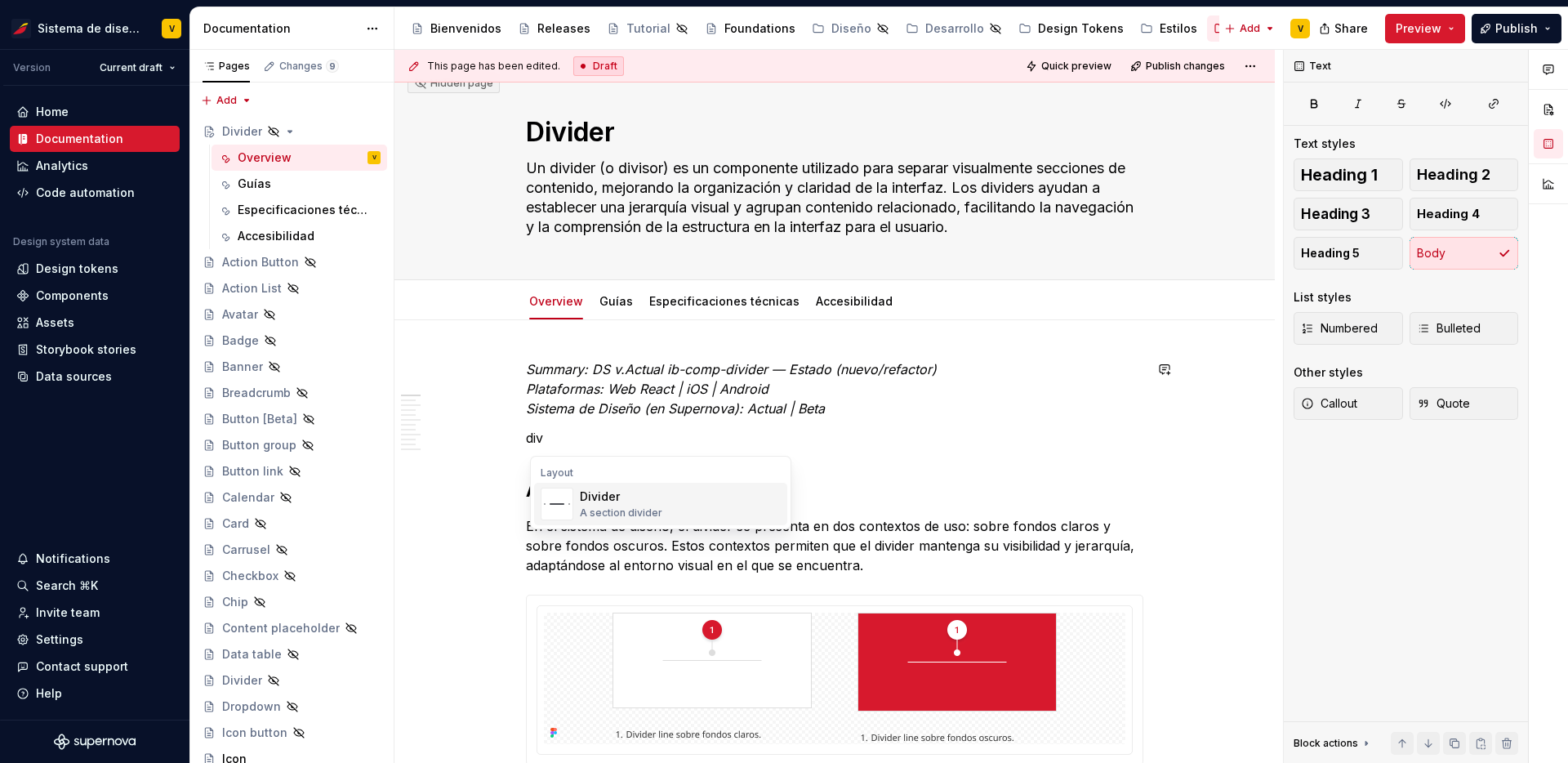
click at [619, 505] on div "Divider A section divider" at bounding box center [621, 503] width 82 height 31
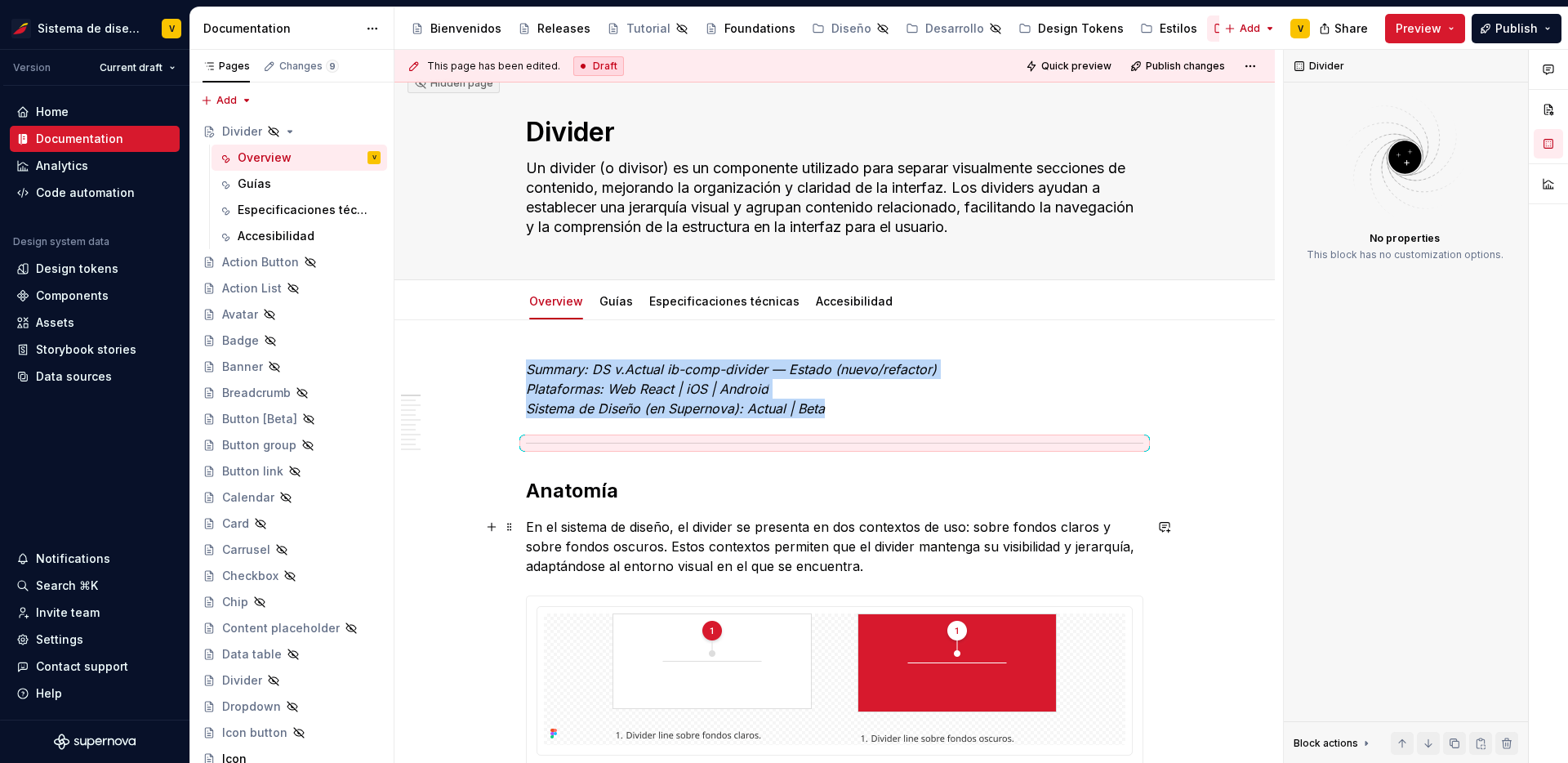
click at [1446, 24] on button "Preview" at bounding box center [1425, 29] width 80 height 30
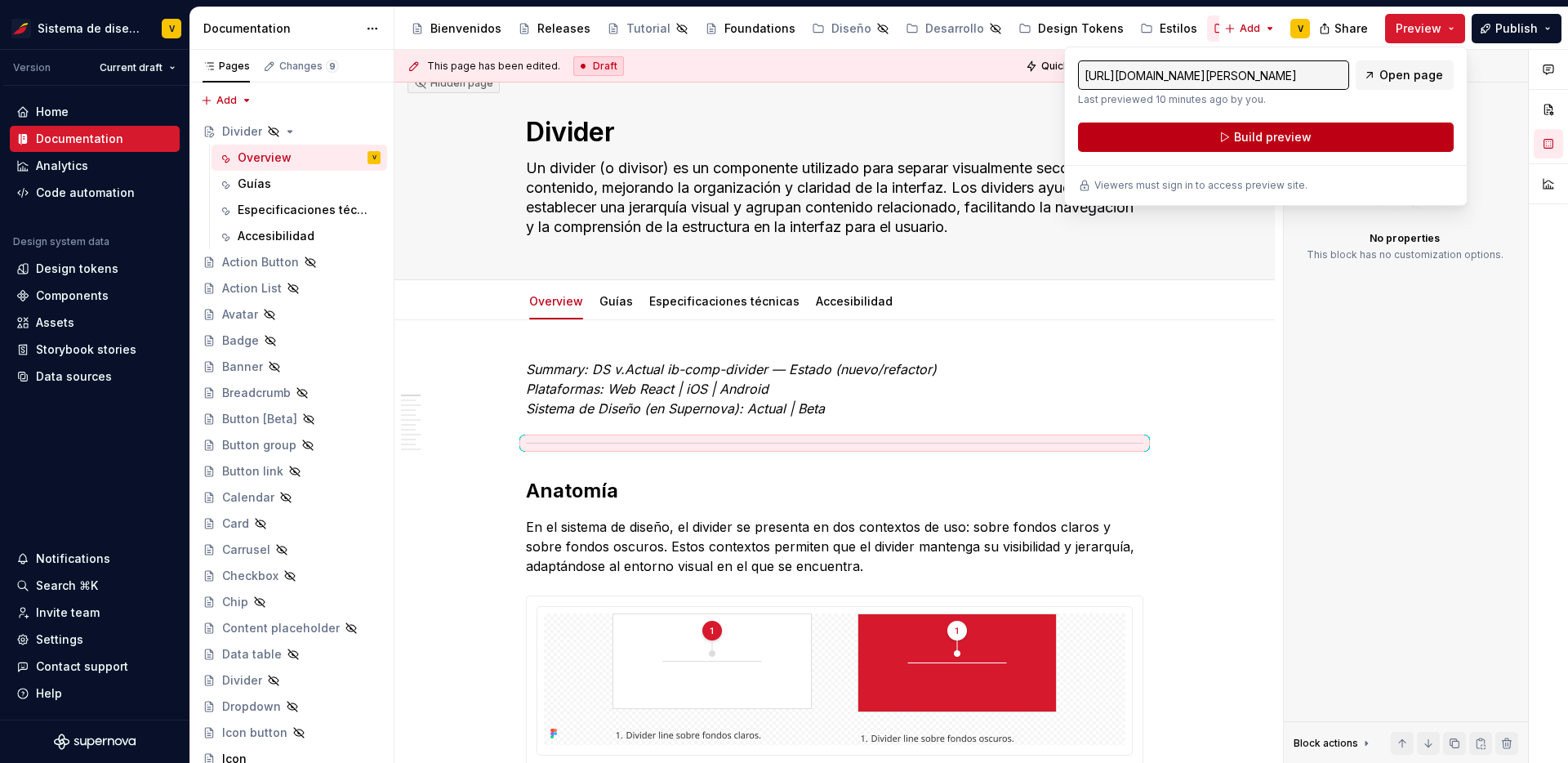
click at [1299, 136] on span "Build preview" at bounding box center [1273, 137] width 77 height 17
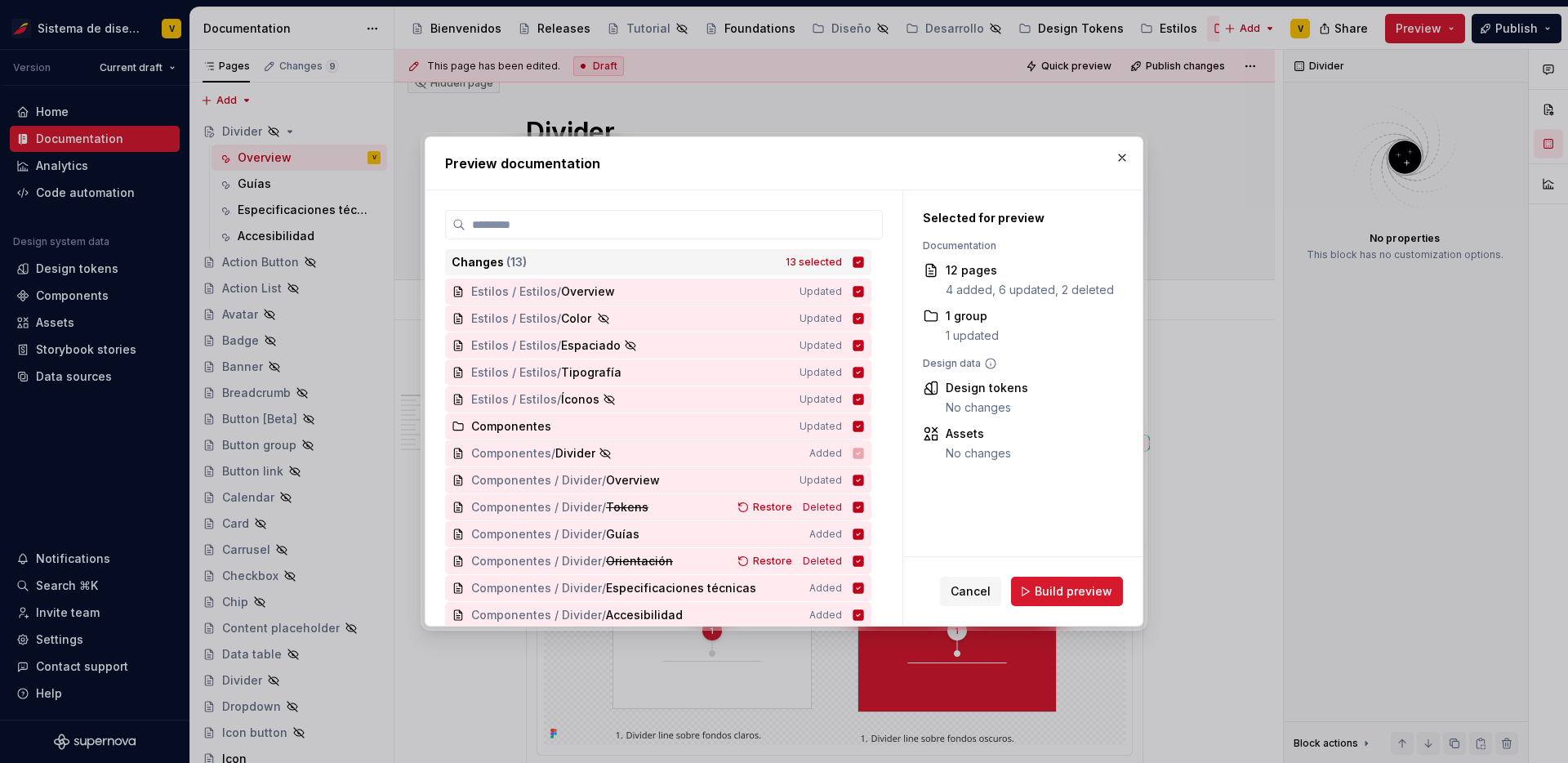
click at [863, 265] on icon at bounding box center [859, 261] width 10 height 10
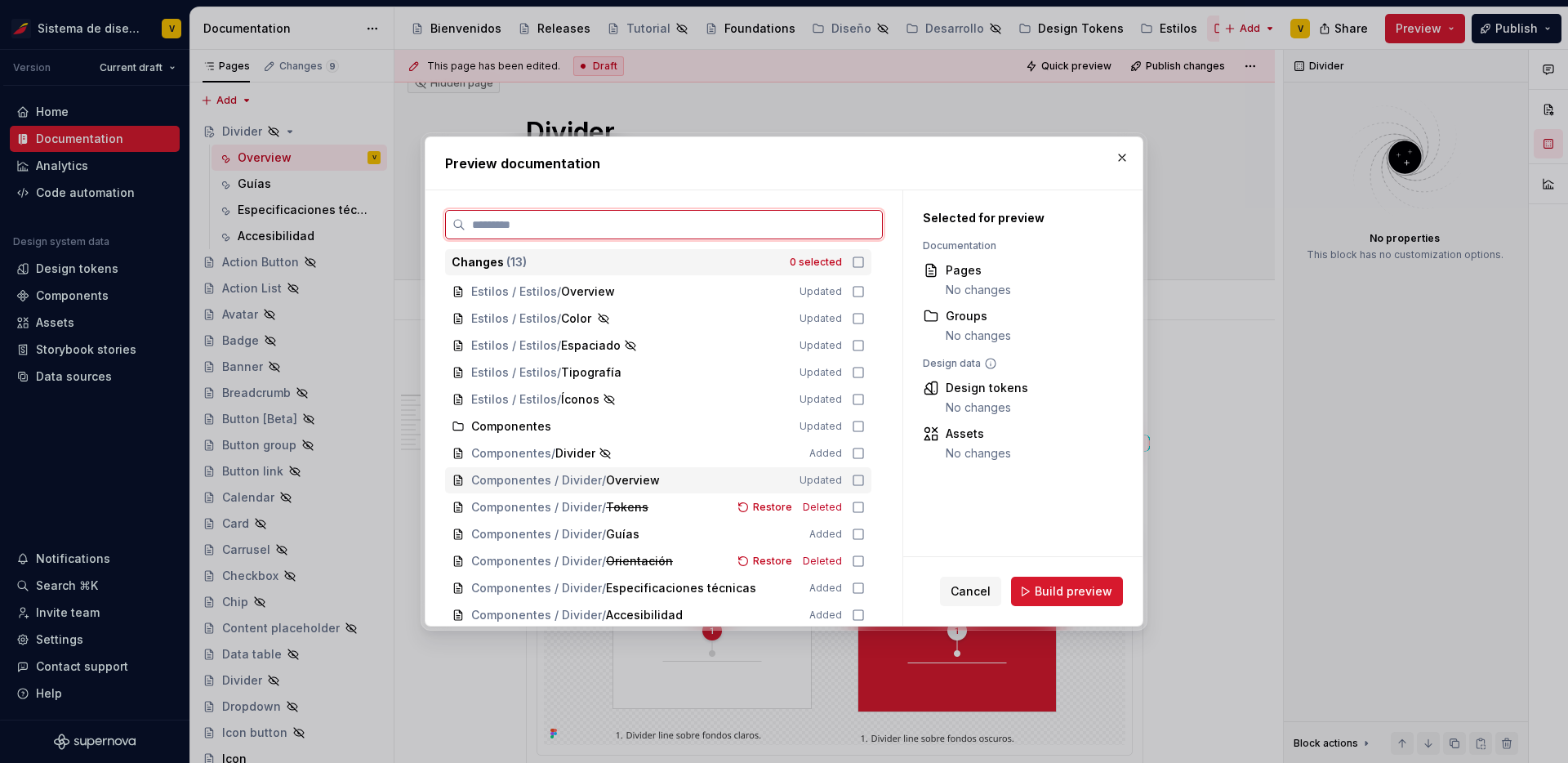
click at [865, 481] on icon at bounding box center [859, 481] width 13 height 13
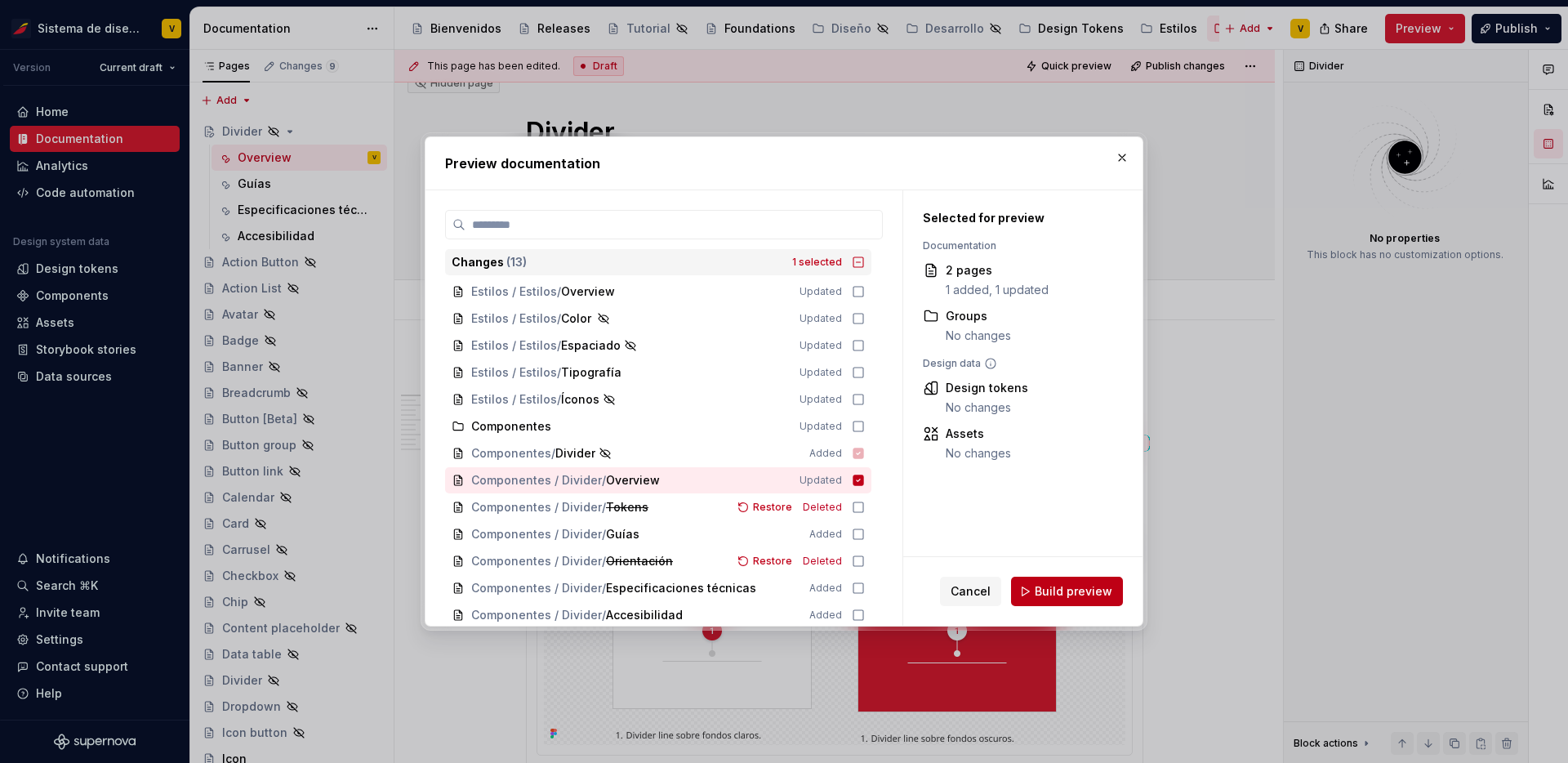
click at [1051, 594] on span "Build preview" at bounding box center [1073, 592] width 77 height 17
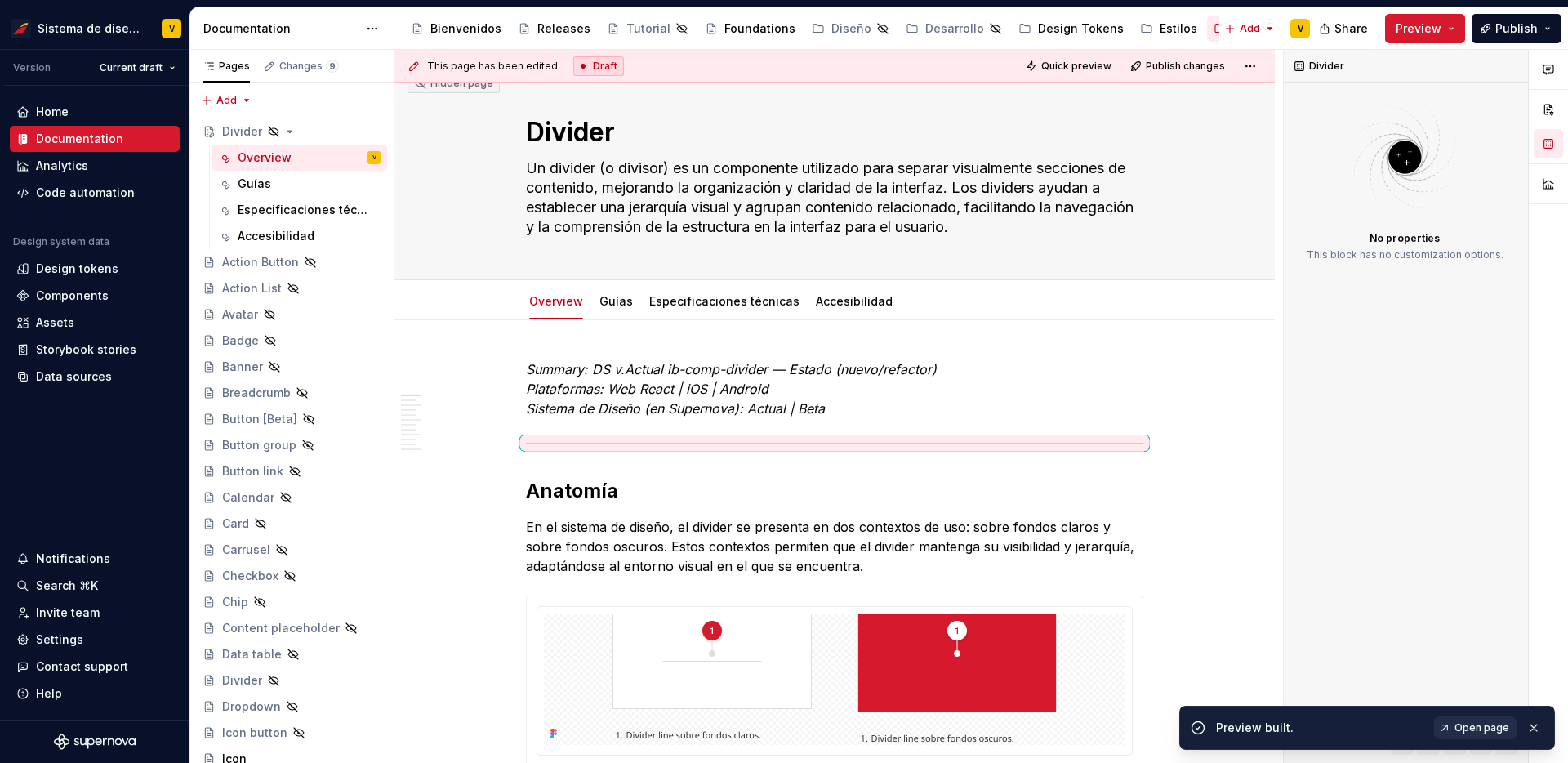
click at [1475, 725] on span "Open page" at bounding box center [1482, 728] width 55 height 13
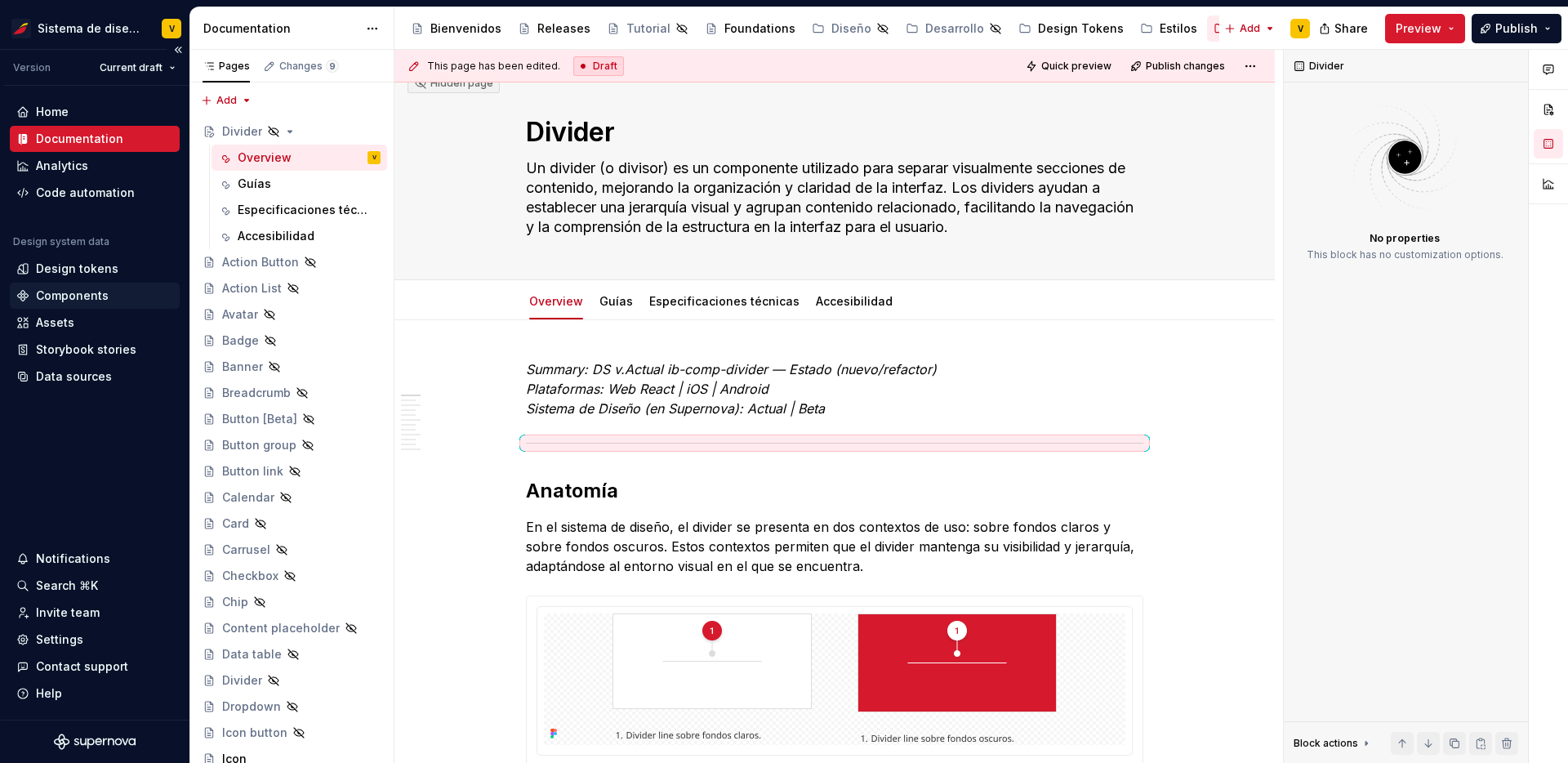
click at [74, 297] on div "Components" at bounding box center [73, 296] width 73 height 17
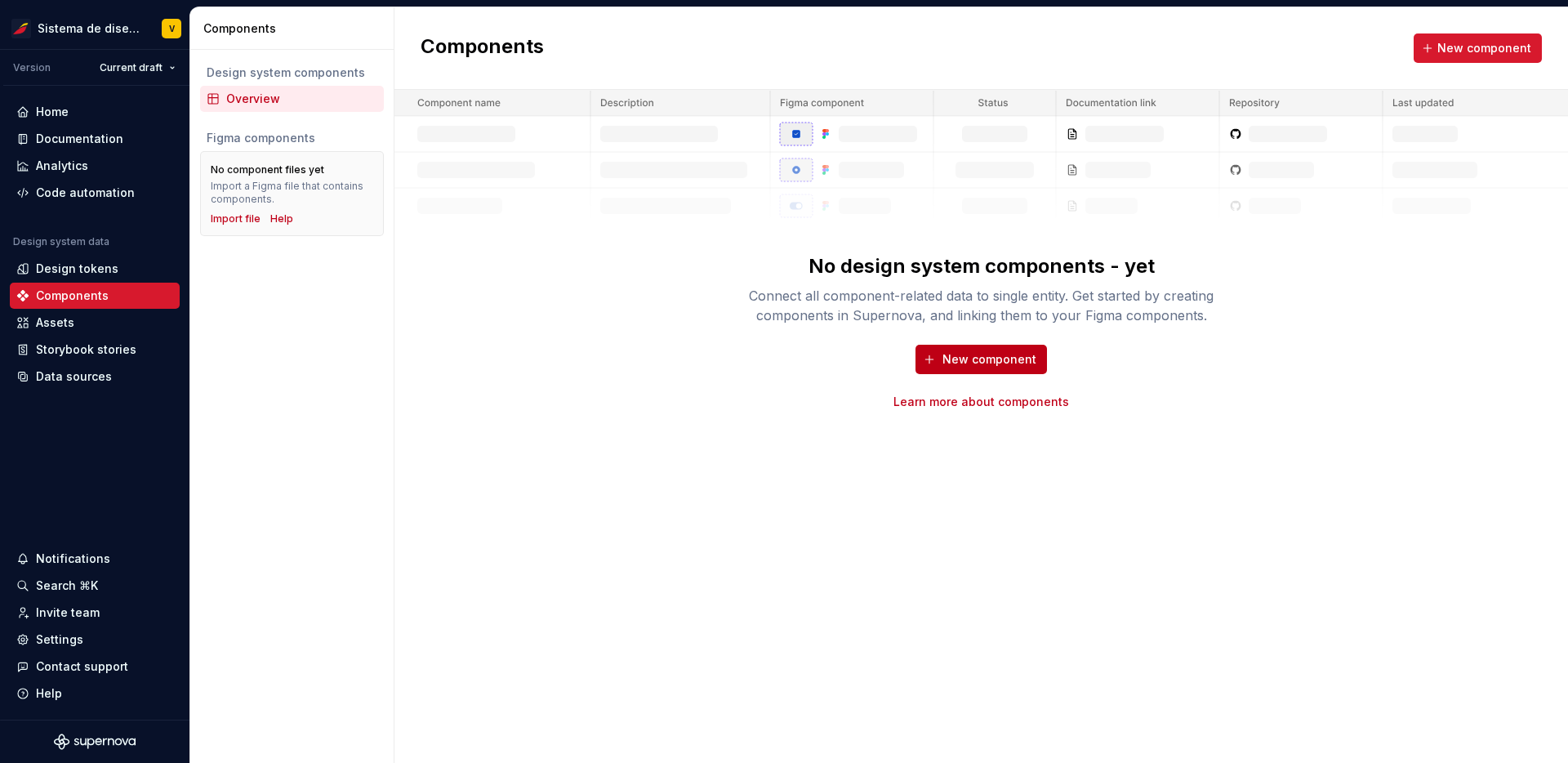
click at [976, 367] on span "New component" at bounding box center [989, 360] width 94 height 17
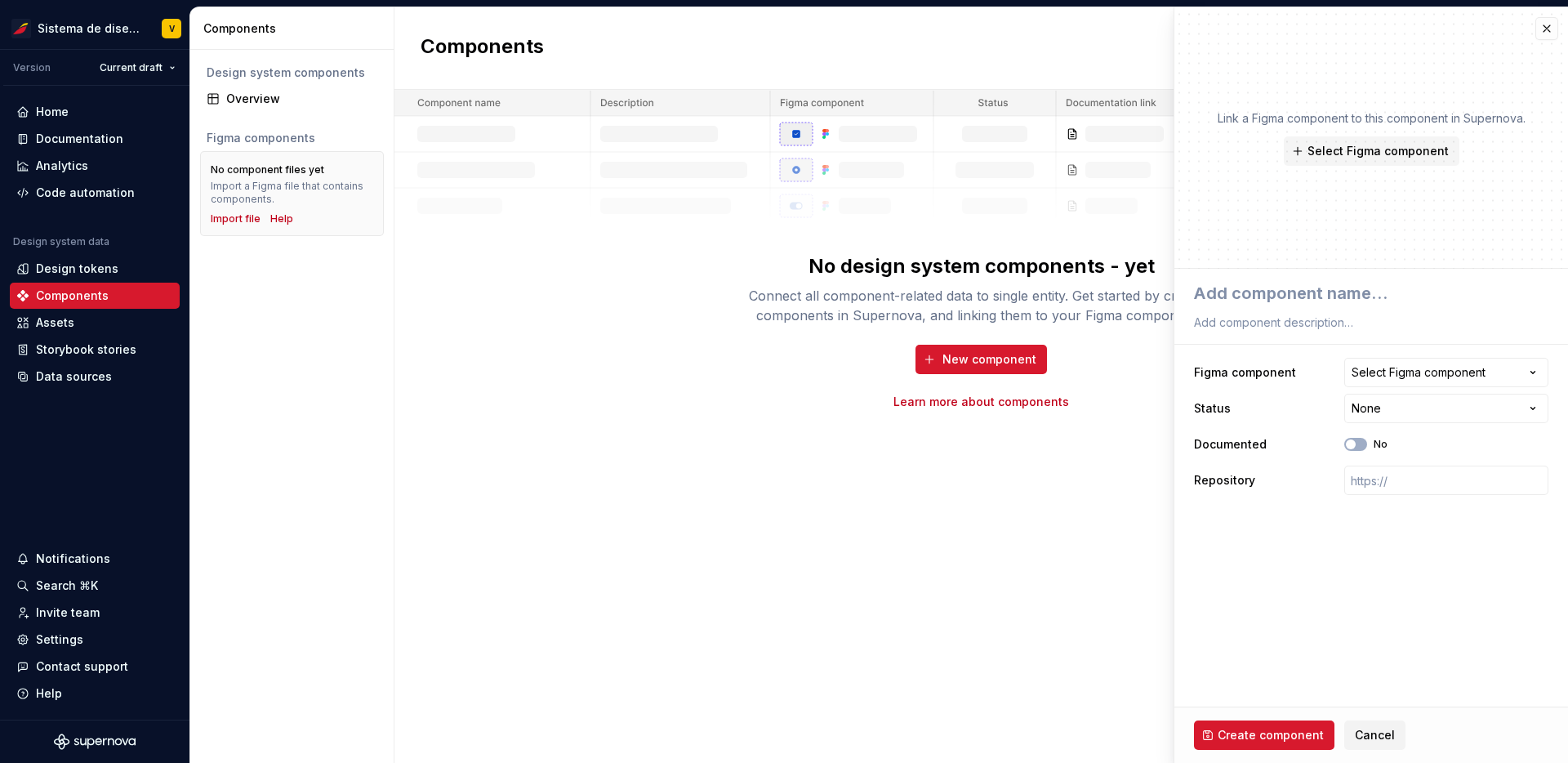
type textarea "*"
type textarea "D"
type textarea "*"
type textarea "Di"
type textarea "*"
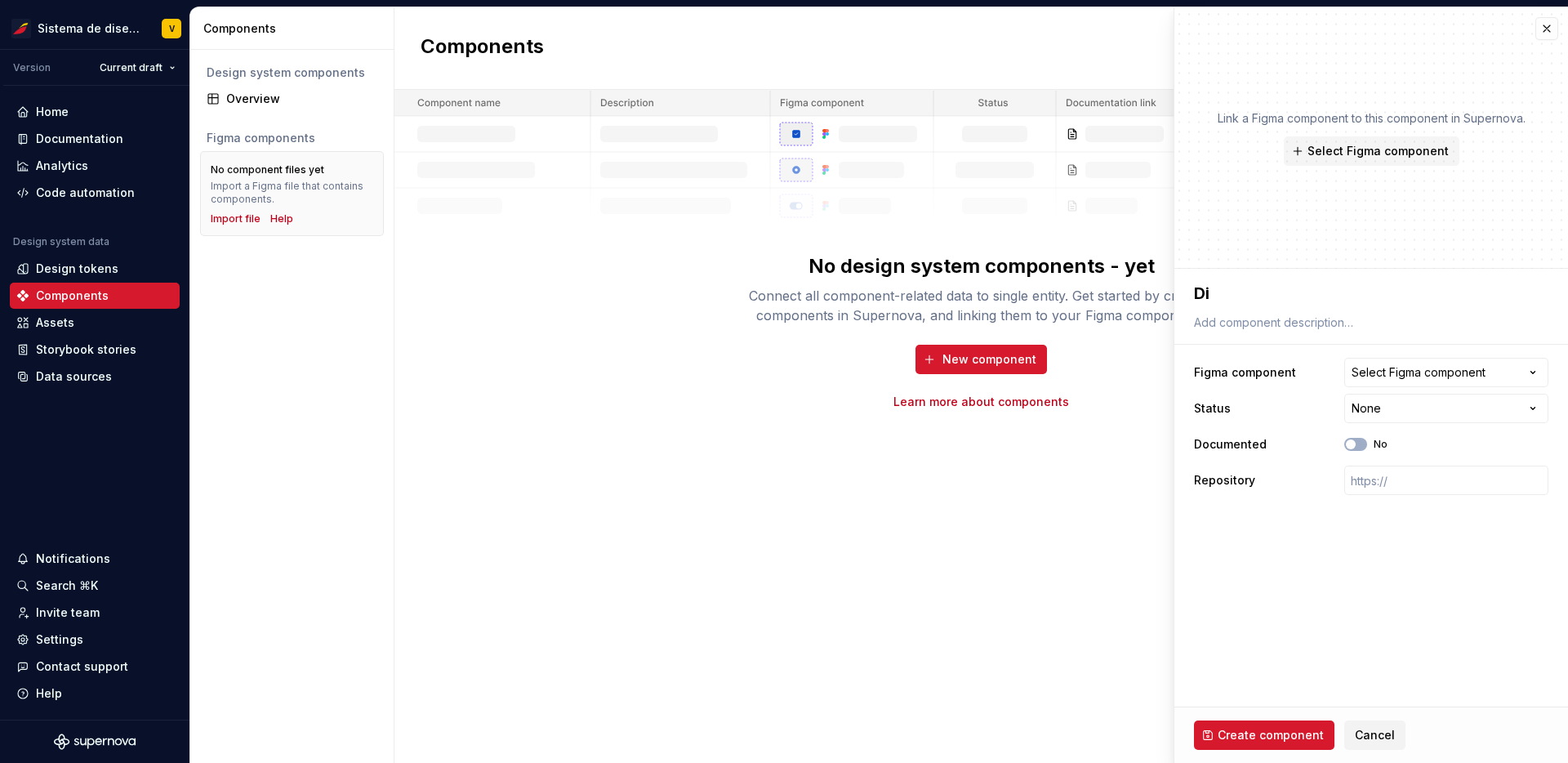
type textarea "Div"
type textarea "*"
type textarea "Divi"
type textarea "*"
type textarea "Divid"
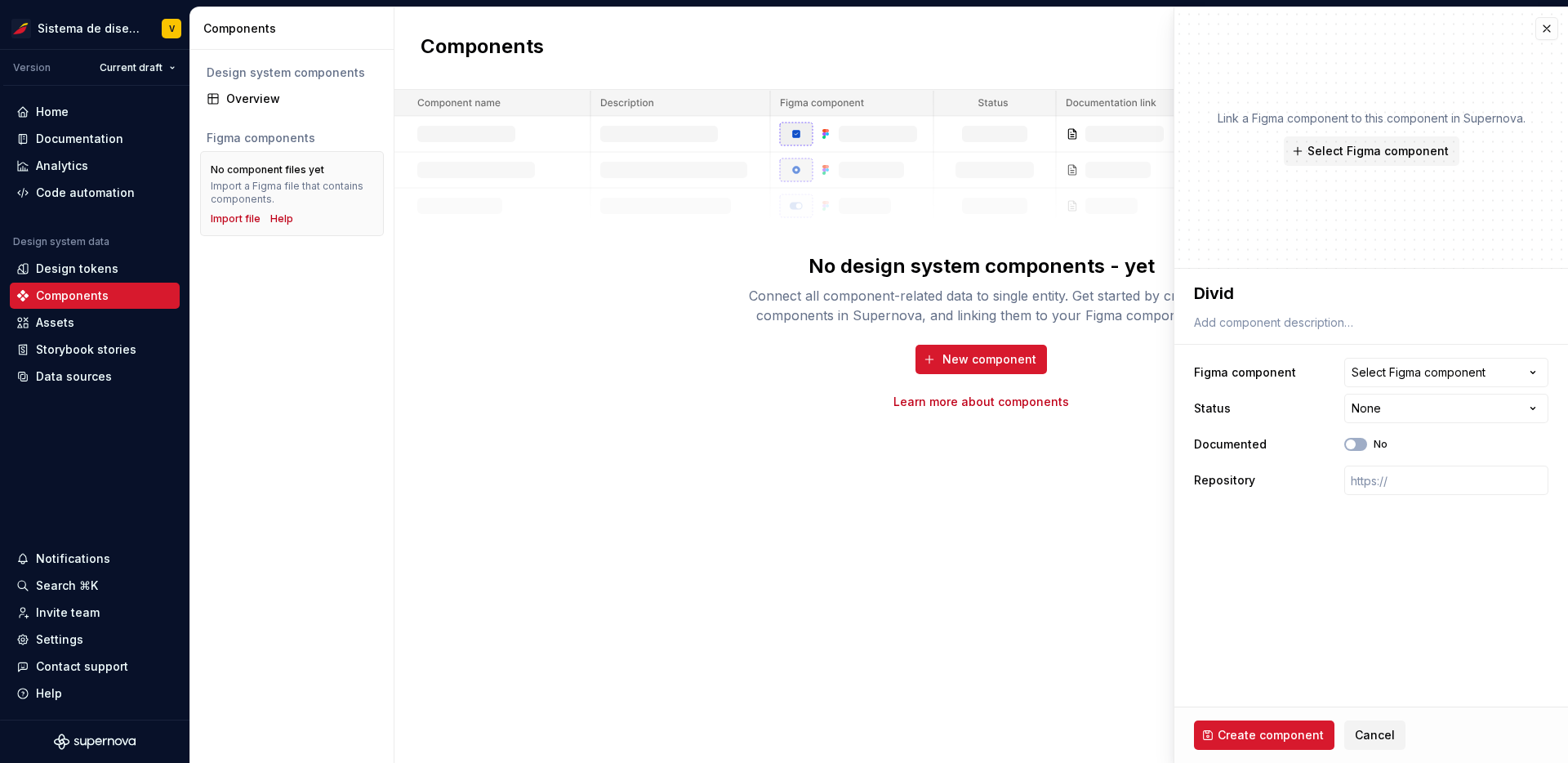
type textarea "*"
type textarea "Divide"
type textarea "*"
type textarea "Divider"
click at [1401, 148] on span "Select Figma component" at bounding box center [1378, 151] width 141 height 17
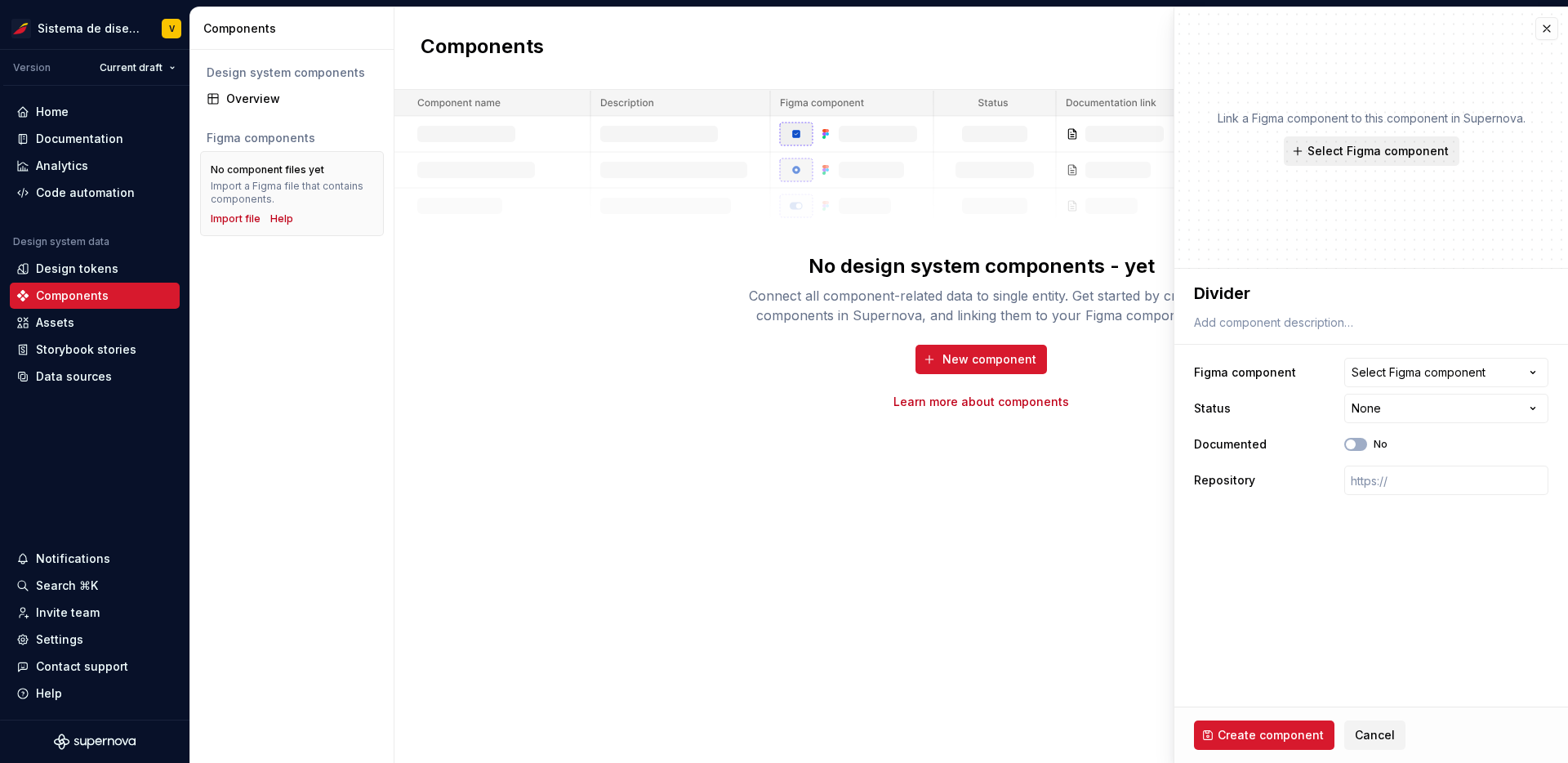
type textarea "*"
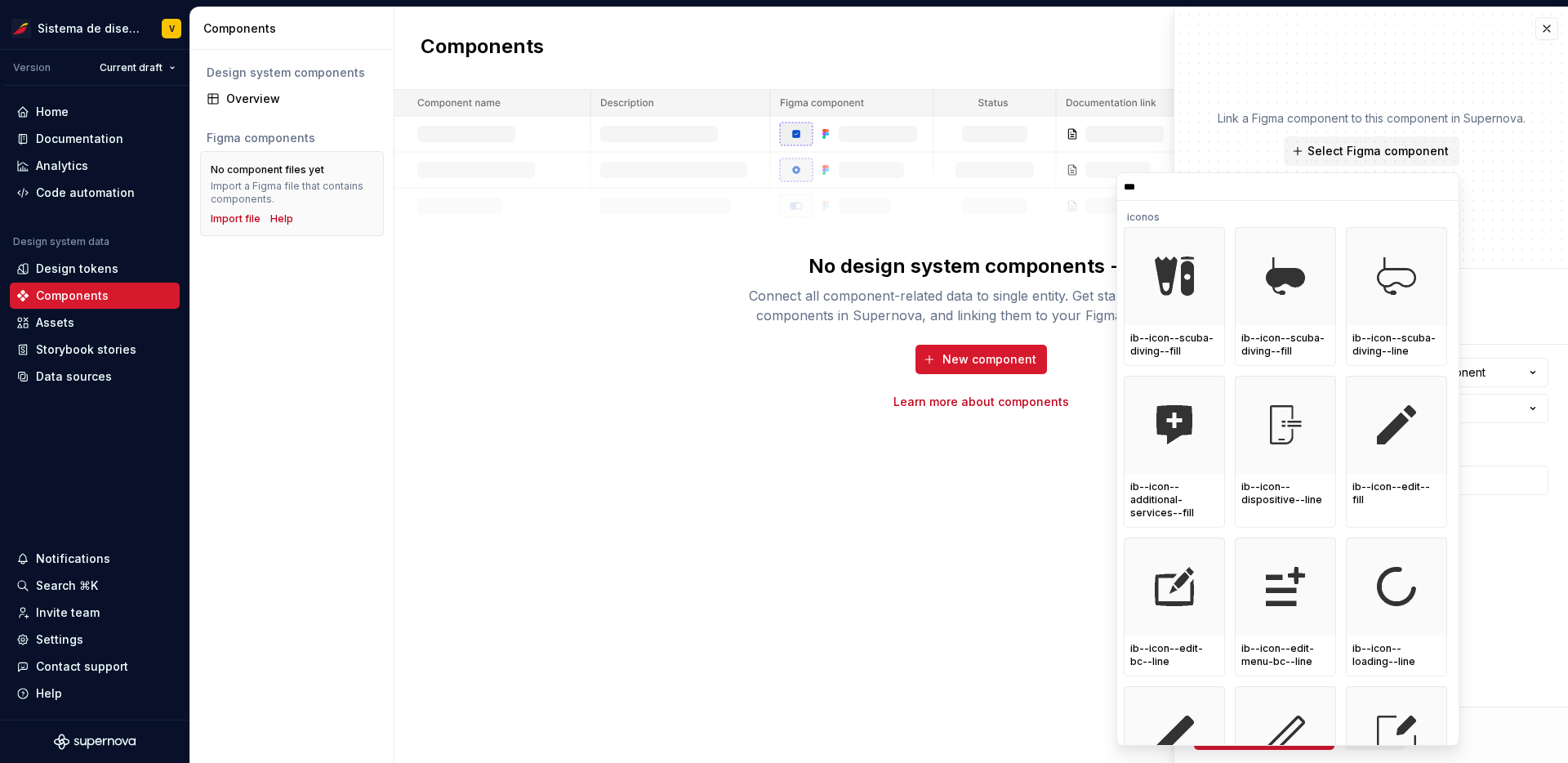
type input "****"
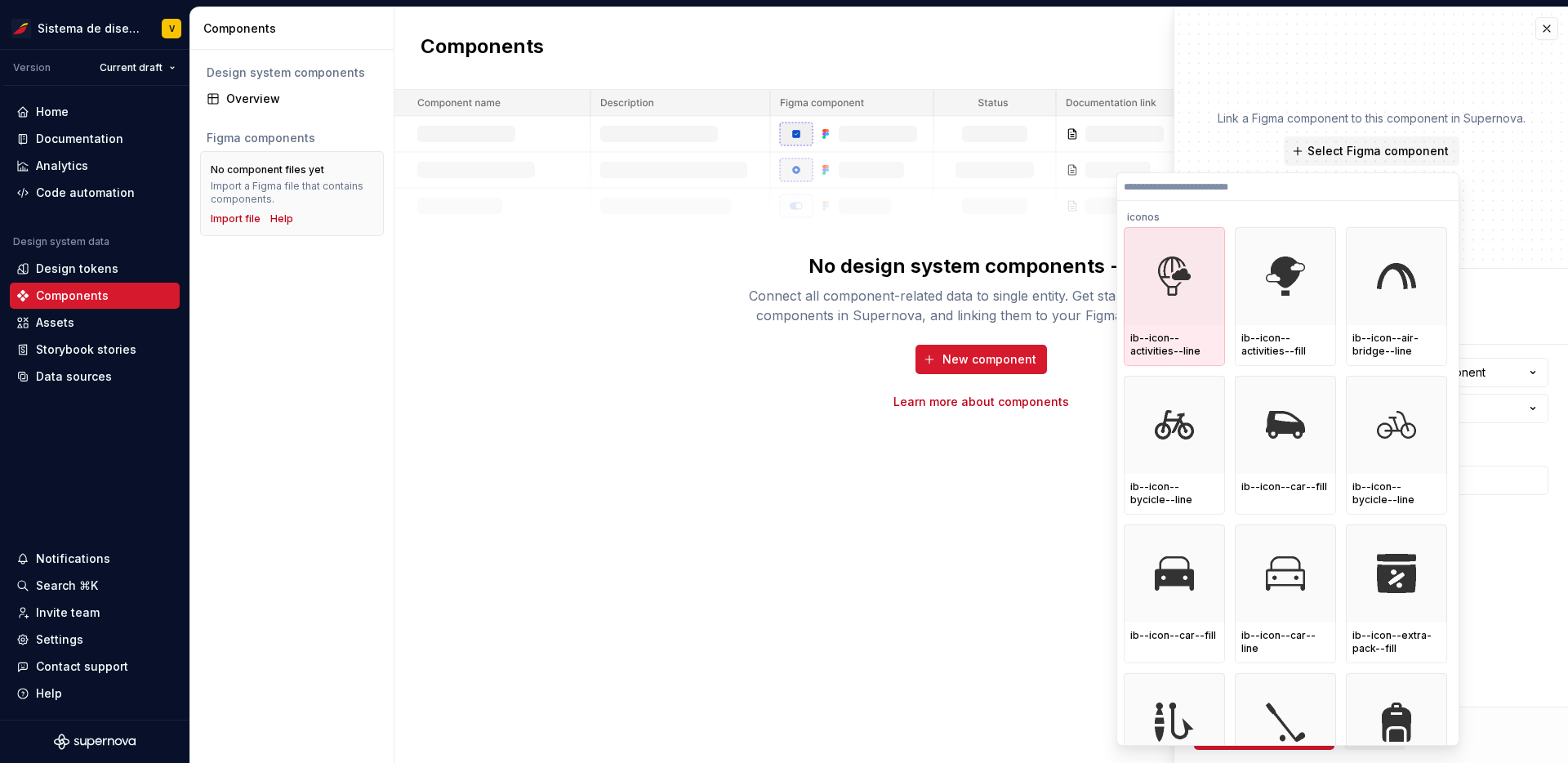
type textarea "*"
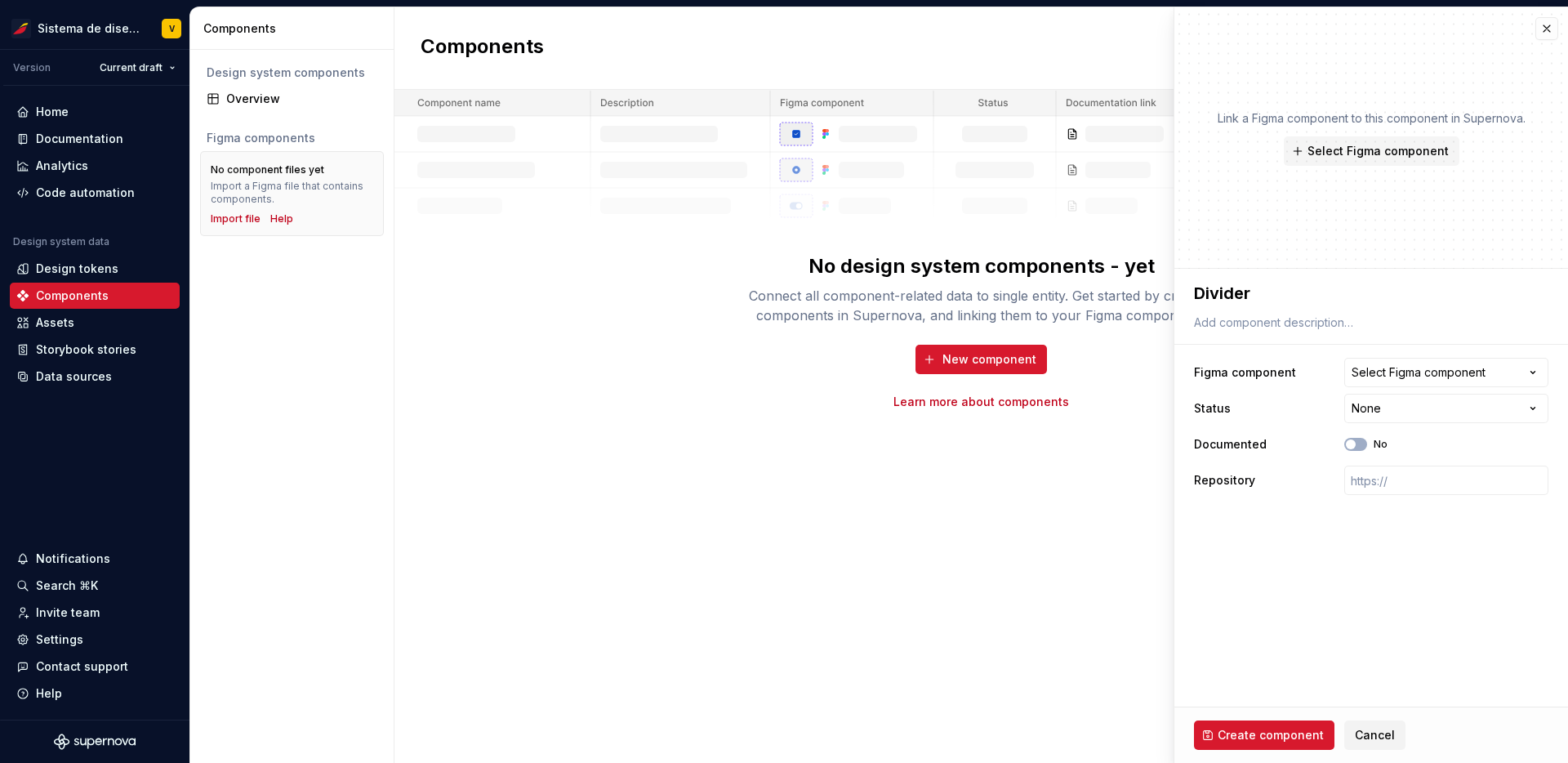
click at [1349, 115] on p "Link a Figma component to this component in Supernova." at bounding box center [1372, 119] width 308 height 17
click at [1339, 235] on div "Link a Figma component to this component in Supernova. Select Figma component" at bounding box center [1372, 138] width 394 height 261
click at [1355, 153] on span "Select Figma component" at bounding box center [1378, 151] width 141 height 17
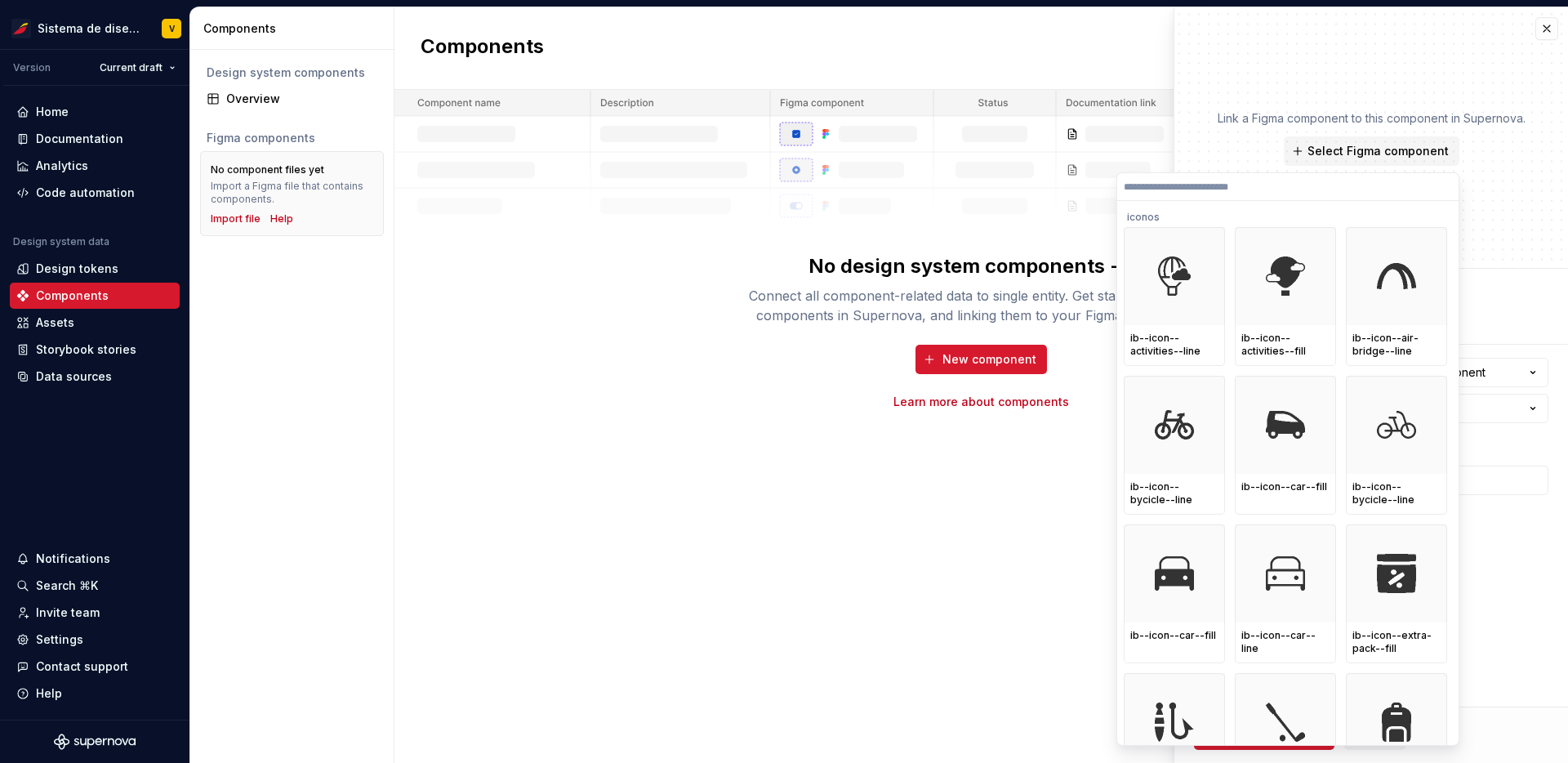
click at [1490, 196] on div "Link a Figma component to this component in Supernova. Select Figma component" at bounding box center [1372, 138] width 394 height 261
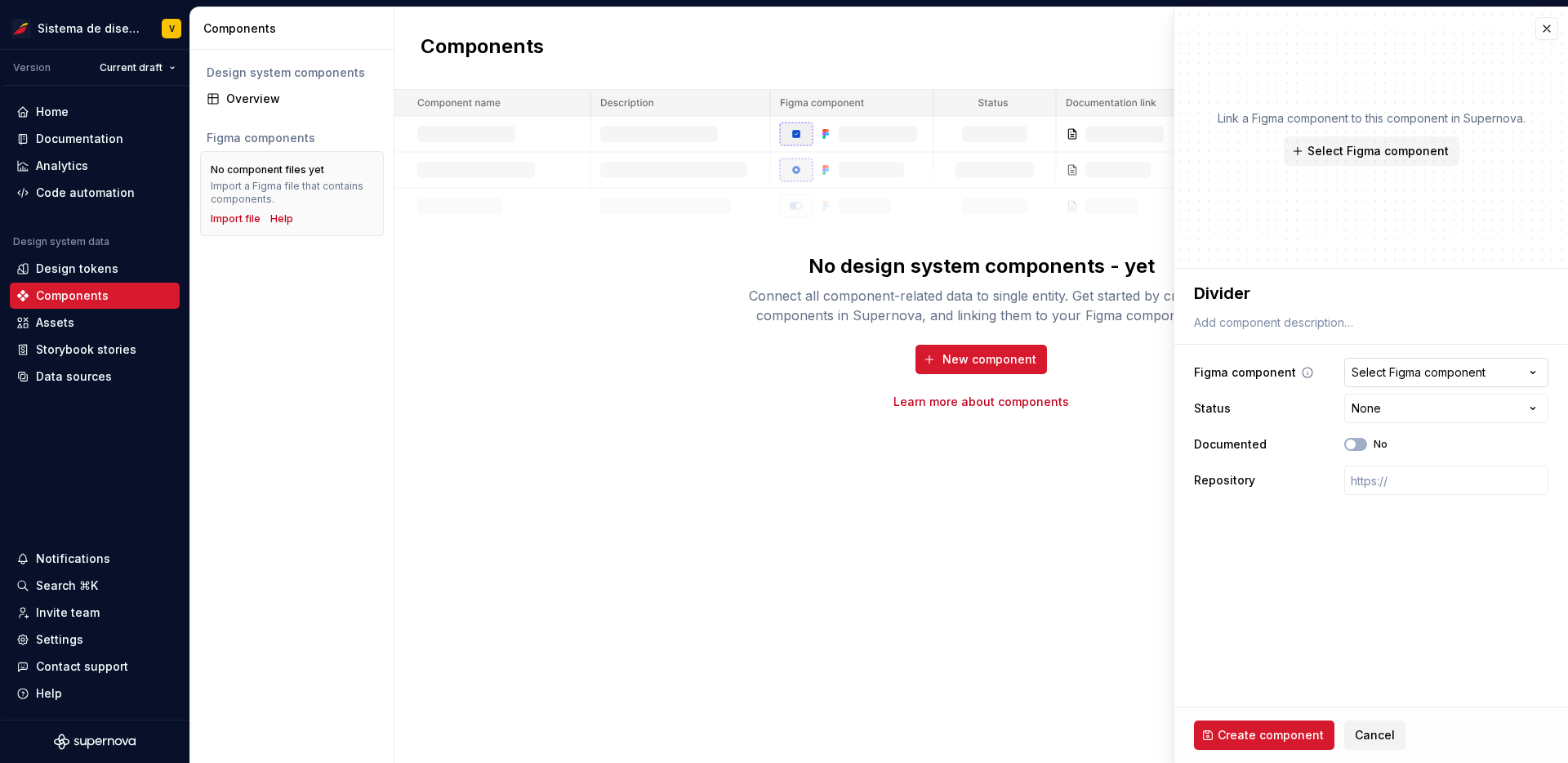
click at [1412, 370] on div "Select Figma component" at bounding box center [1420, 373] width 134 height 17
click at [1535, 371] on html "Sistema de diseño Iberia V Version Current draft Home Documentation Analytics C…" at bounding box center [784, 381] width 1568 height 763
click at [1436, 410] on html "Sistema de diseño Iberia V Version Current draft Home Documentation Analytics C…" at bounding box center [784, 381] width 1568 height 763
click at [1407, 571] on html "Sistema de diseño Iberia V Version Current draft Home Documentation Analytics C…" at bounding box center [784, 381] width 1568 height 763
click at [1354, 443] on span "button" at bounding box center [1351, 445] width 10 height 10
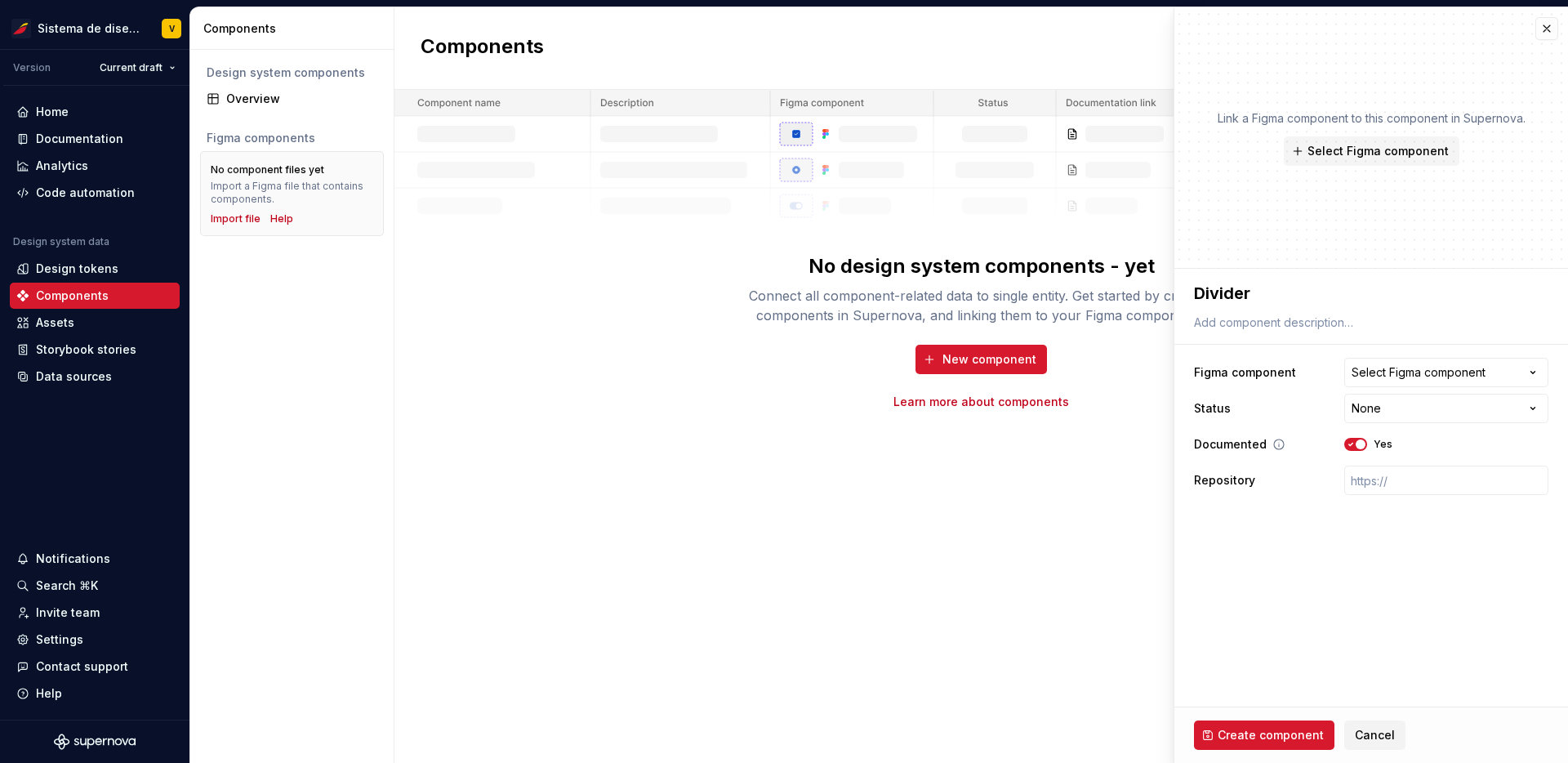
click at [1354, 443] on icon "button" at bounding box center [1351, 445] width 13 height 10
type textarea "*"
click at [1545, 28] on button "button" at bounding box center [1547, 28] width 23 height 23
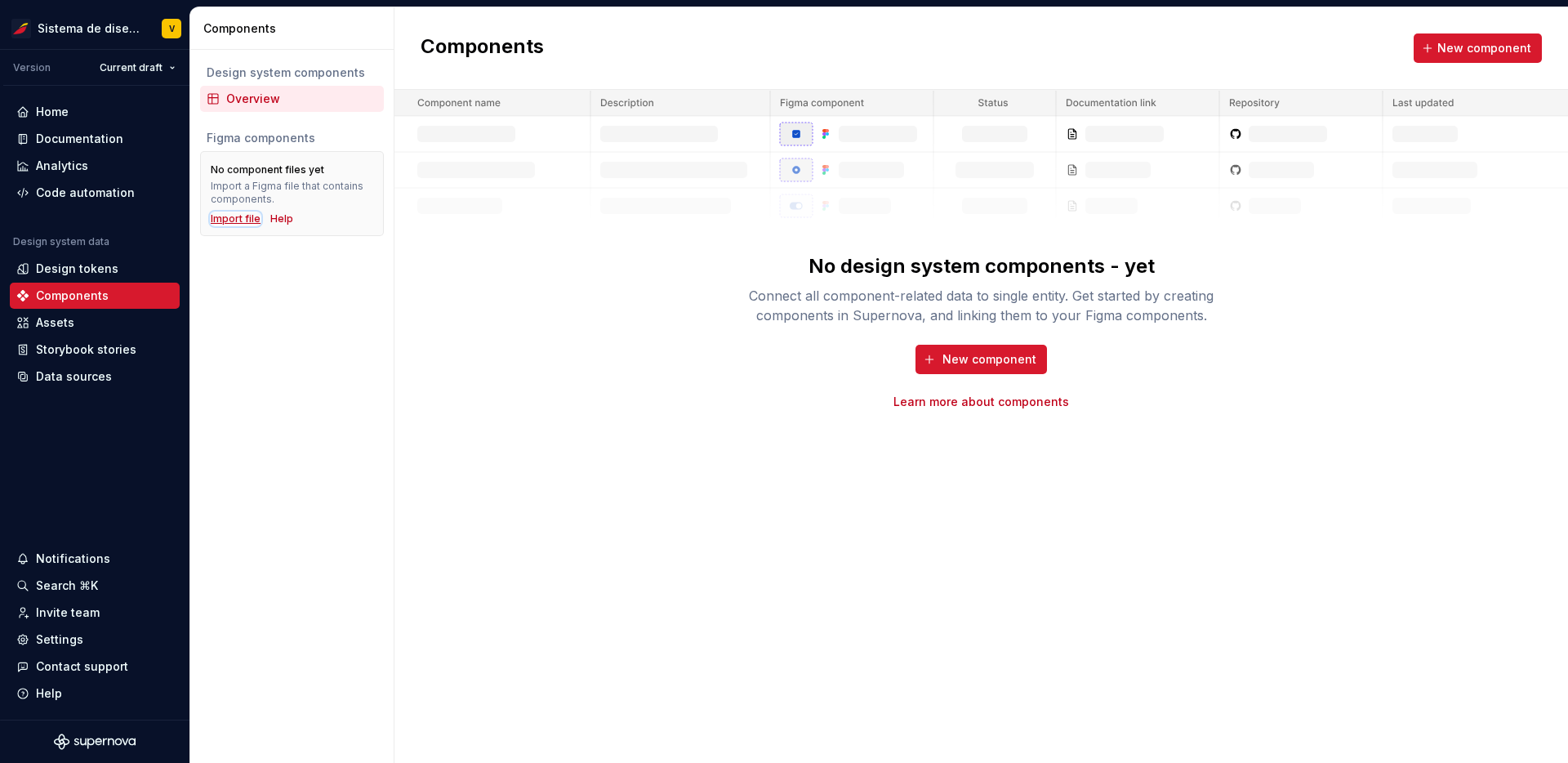
click at [241, 219] on div "Import file" at bounding box center [235, 219] width 49 height 13
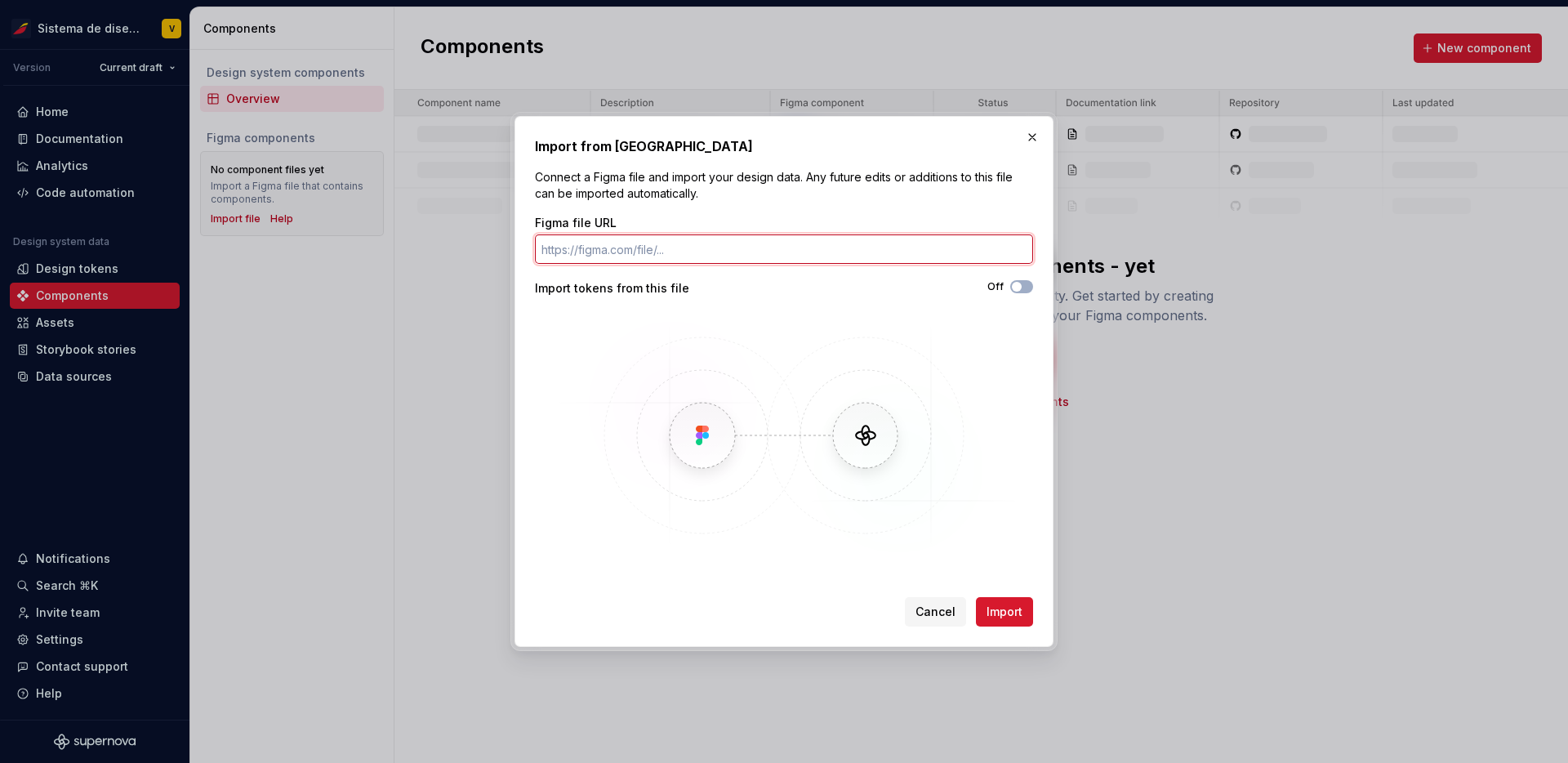
click at [711, 254] on input "Figma file URL" at bounding box center [784, 249] width 498 height 30
paste input "[URL][DOMAIN_NAME]"
type input "[URL][DOMAIN_NAME]"
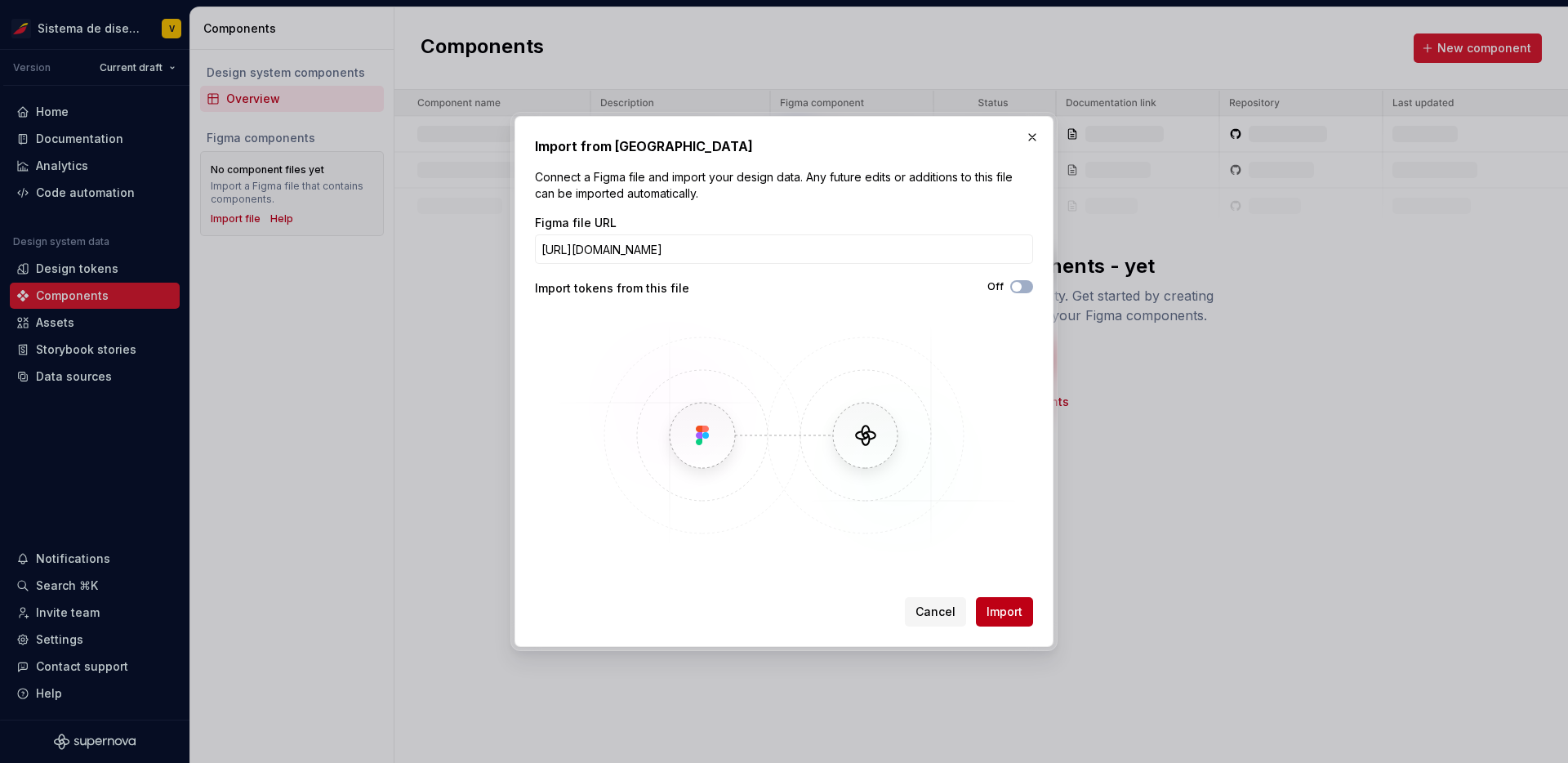
click at [998, 614] on span "Import" at bounding box center [1004, 613] width 36 height 17
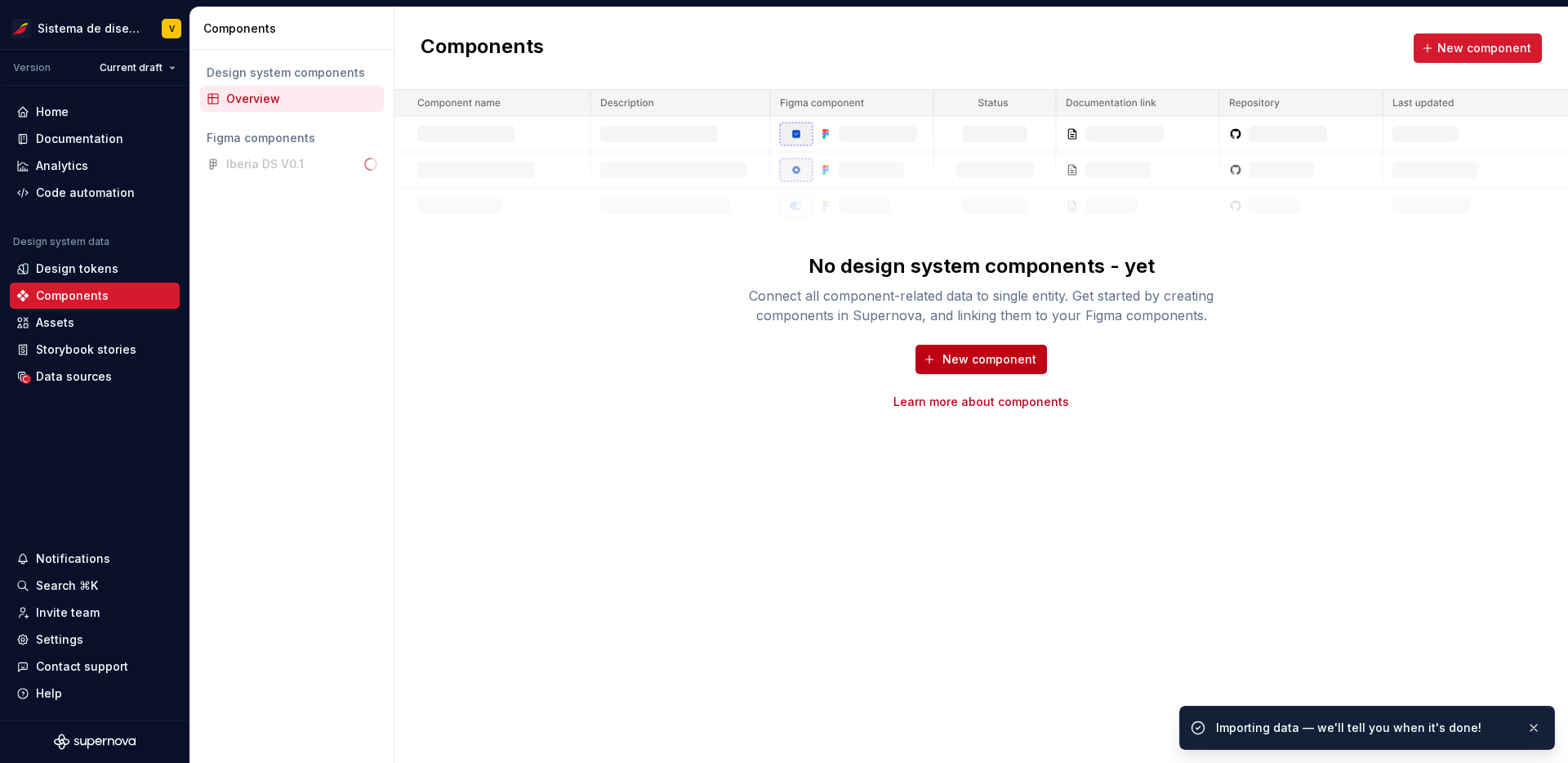
click at [982, 368] on button "New component" at bounding box center [981, 360] width 132 height 30
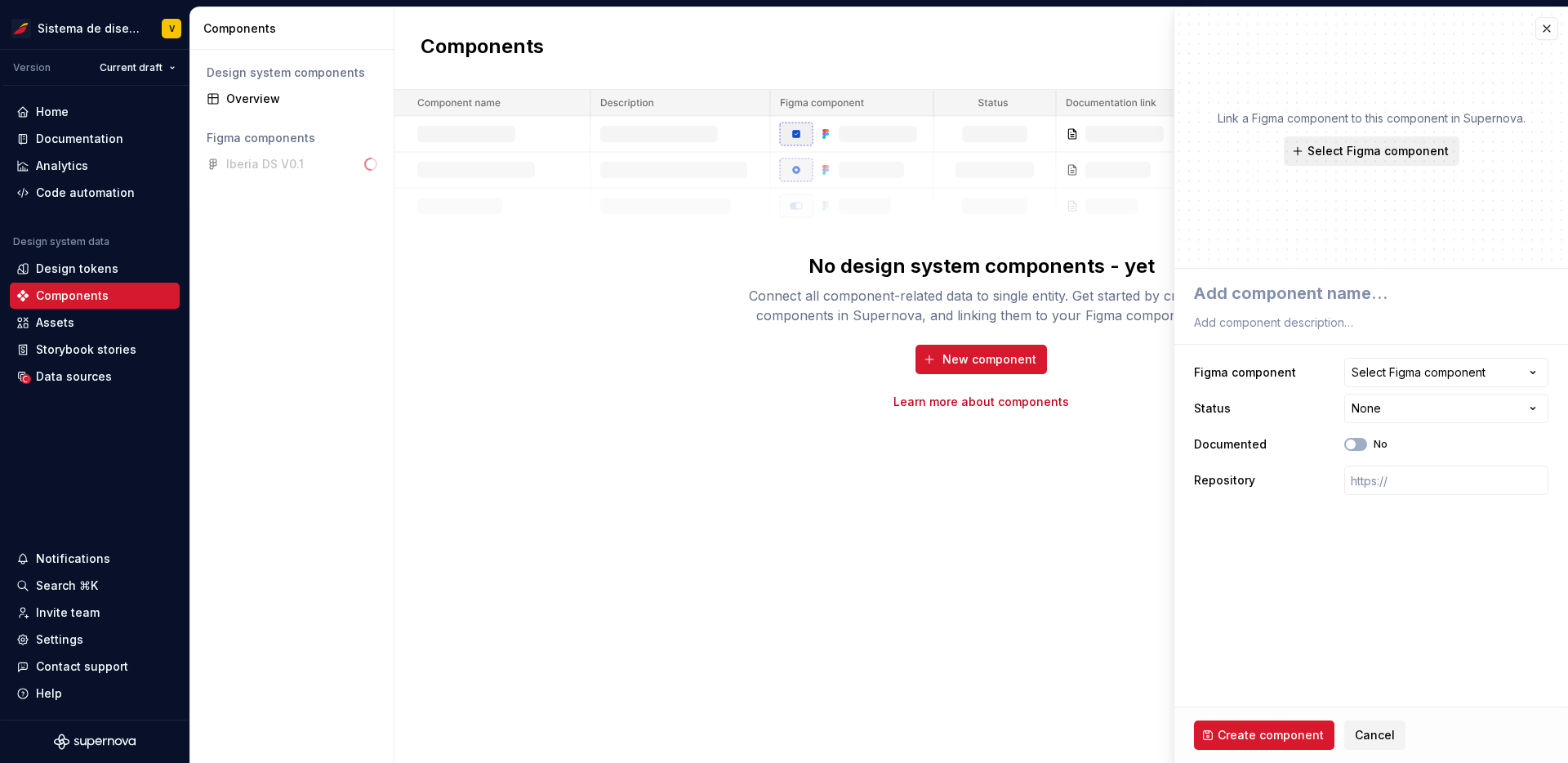
click at [1370, 151] on span "Select Figma component" at bounding box center [1378, 151] width 141 height 17
type textarea "*"
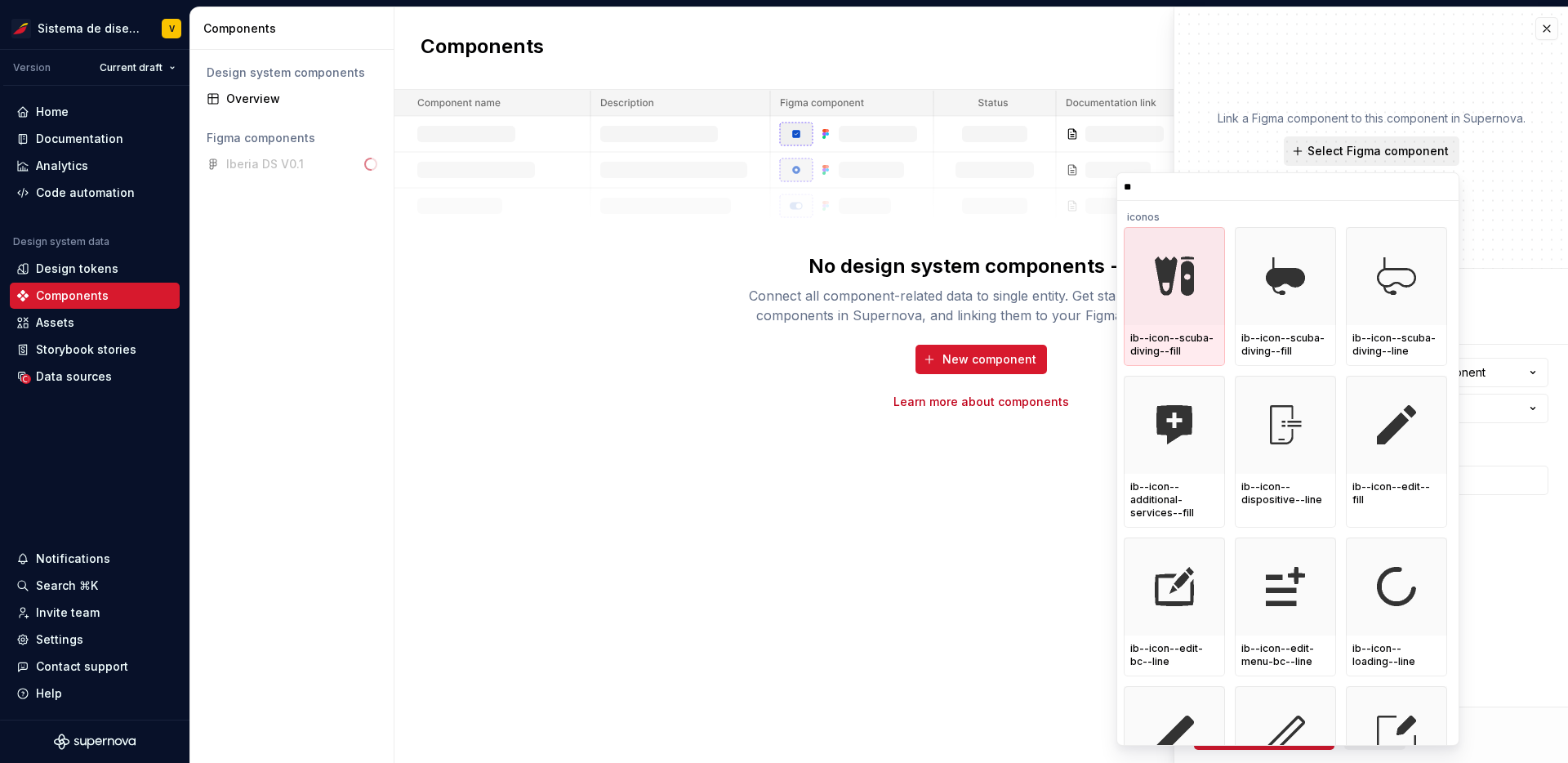
type input "***"
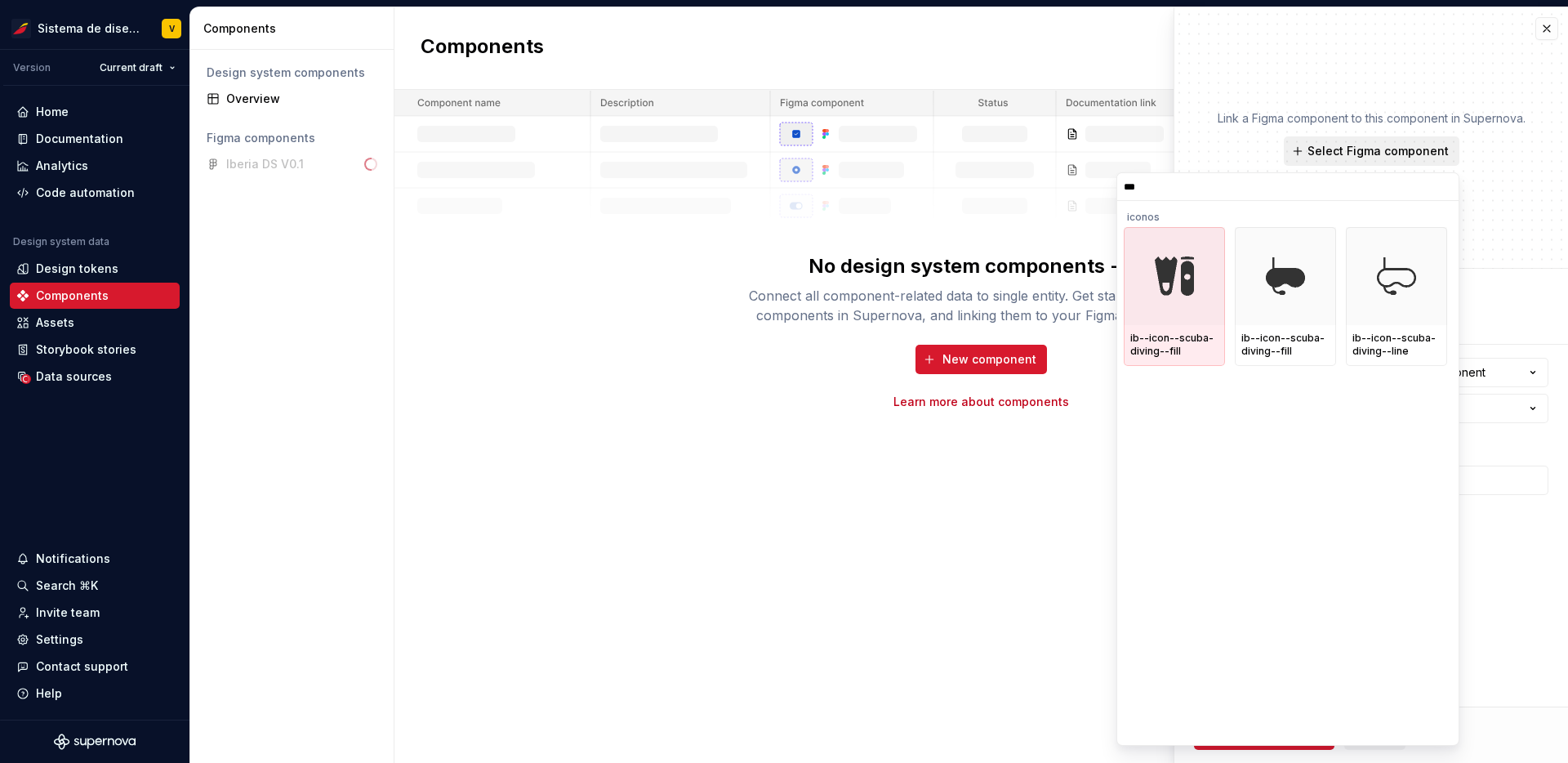
type textarea "*"
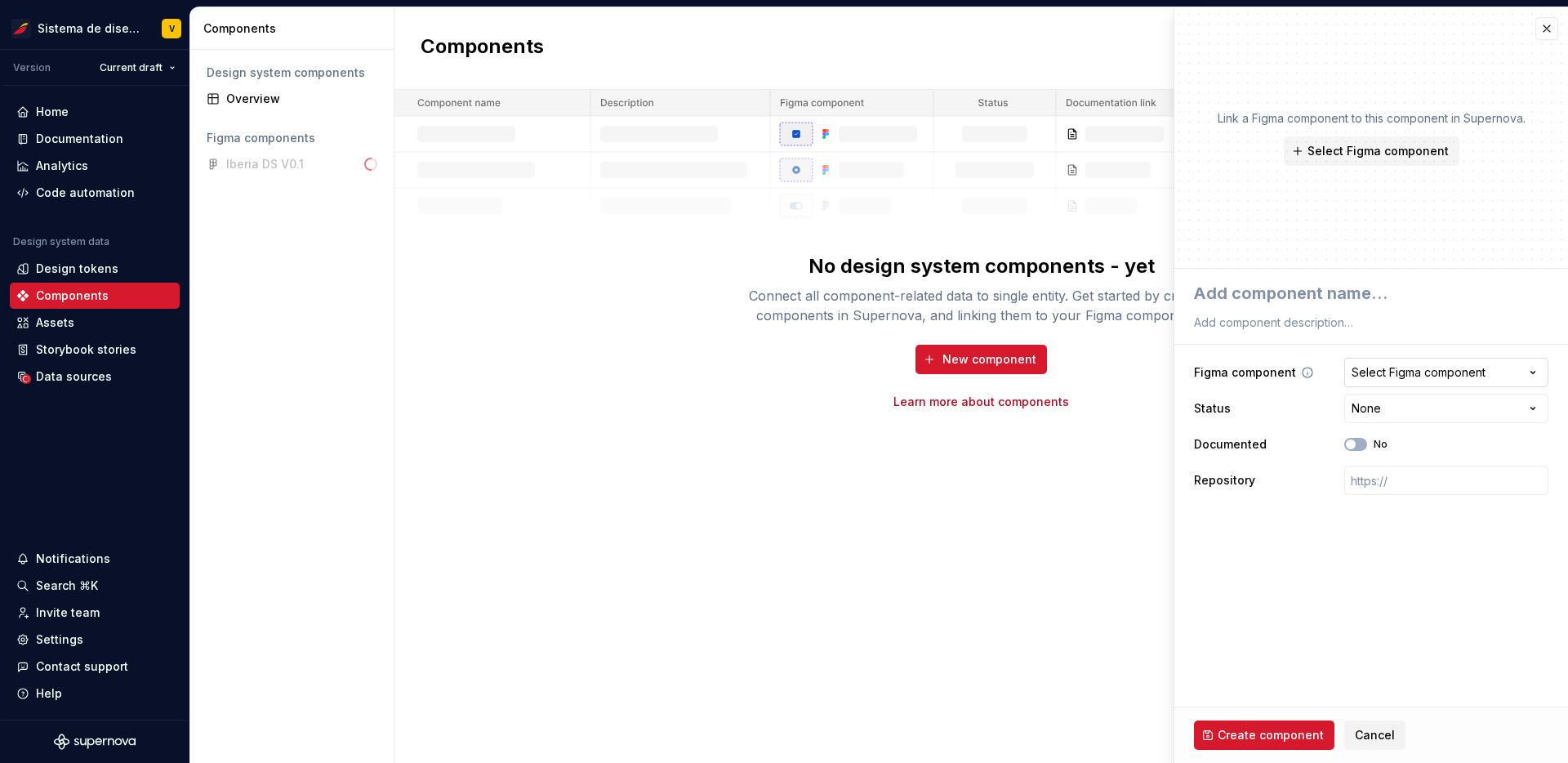
click at [1431, 379] on div "Select Figma component" at bounding box center [1420, 373] width 134 height 17
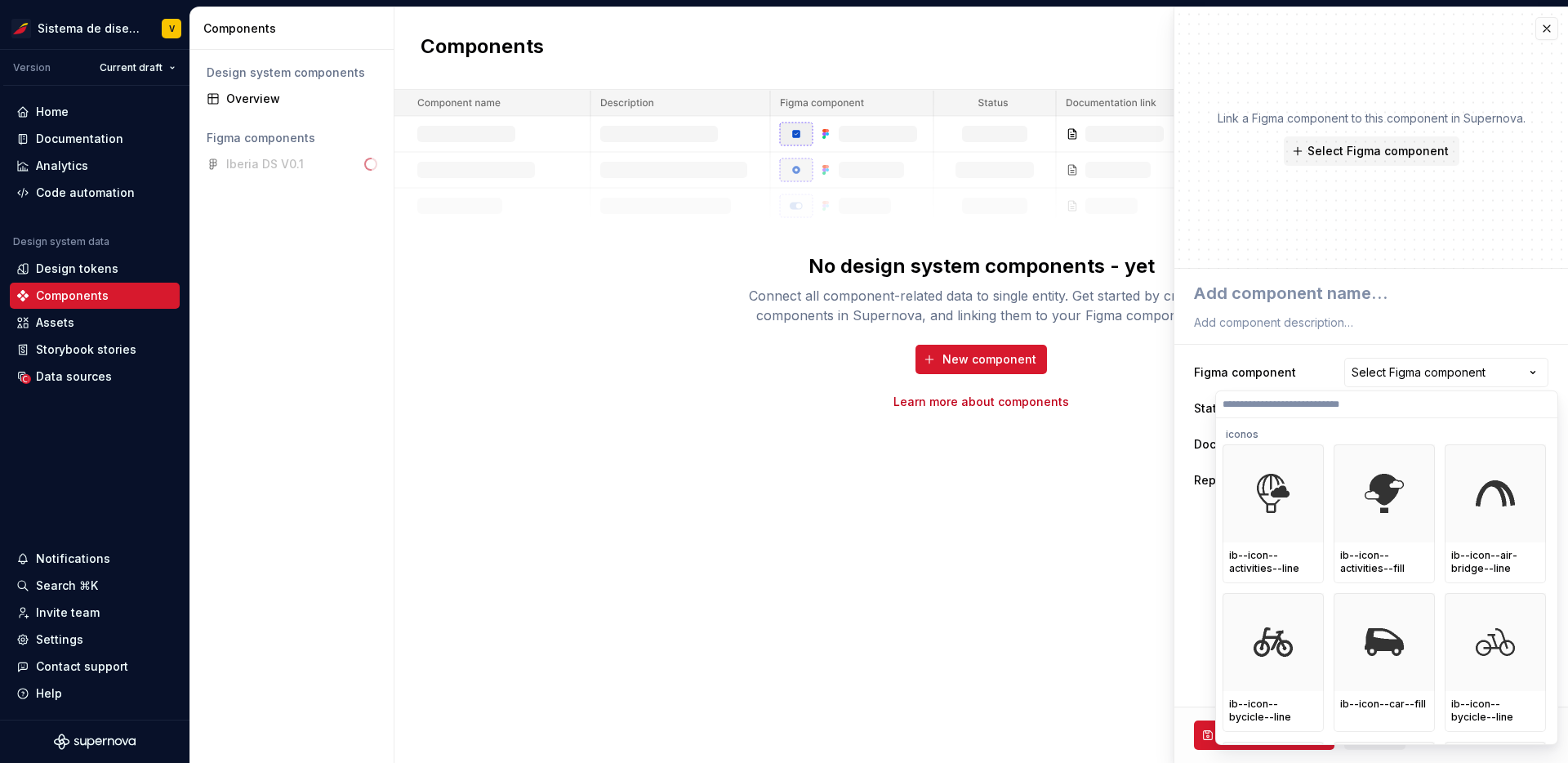
click at [1453, 304] on html "Sistema de diseño Iberia V Version Current draft Home Documentation Analytics C…" at bounding box center [784, 381] width 1568 height 763
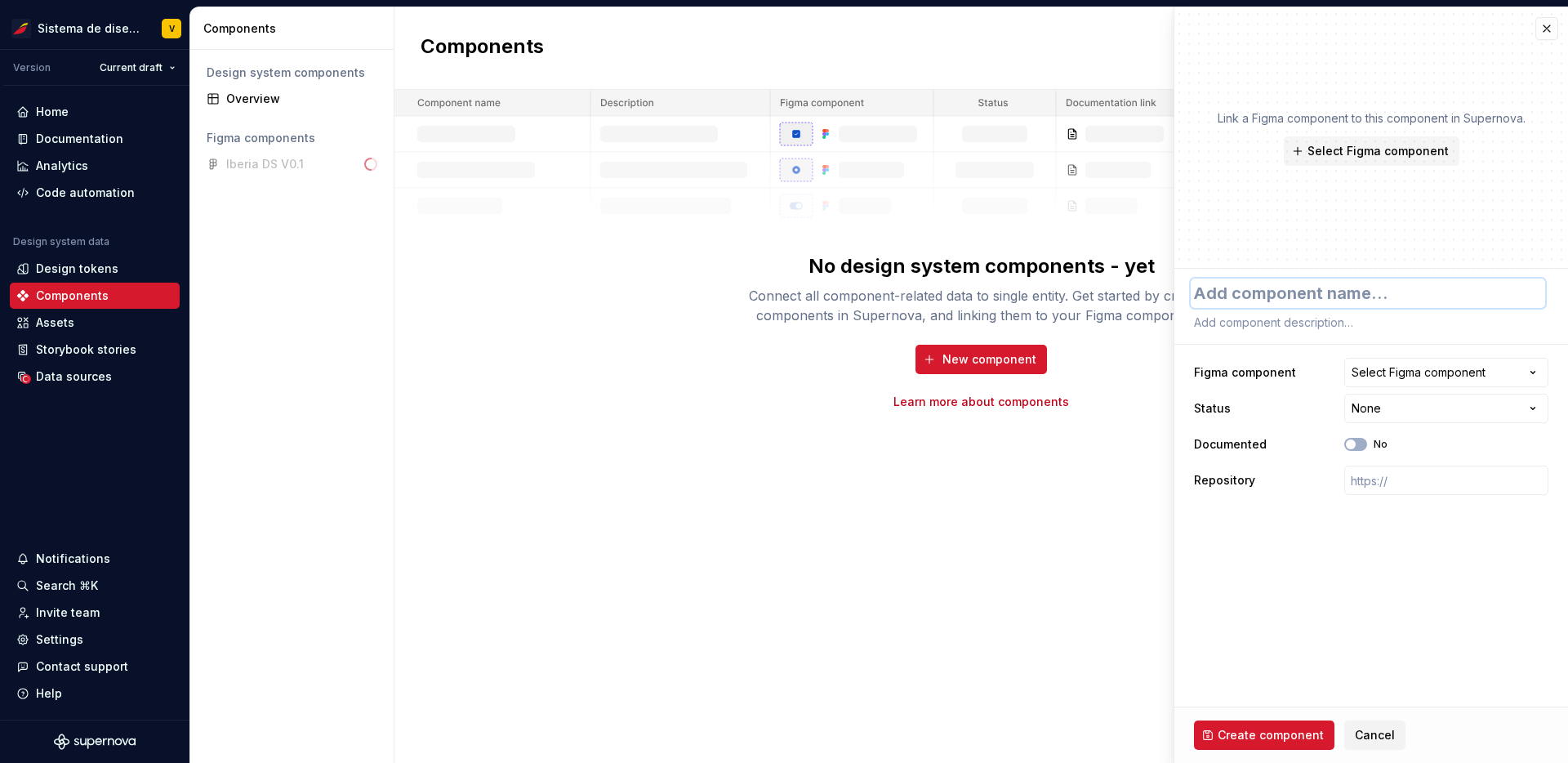
click at [1437, 294] on textarea at bounding box center [1368, 293] width 355 height 30
type textarea "*"
type textarea "D"
type textarea "*"
type textarea "Di"
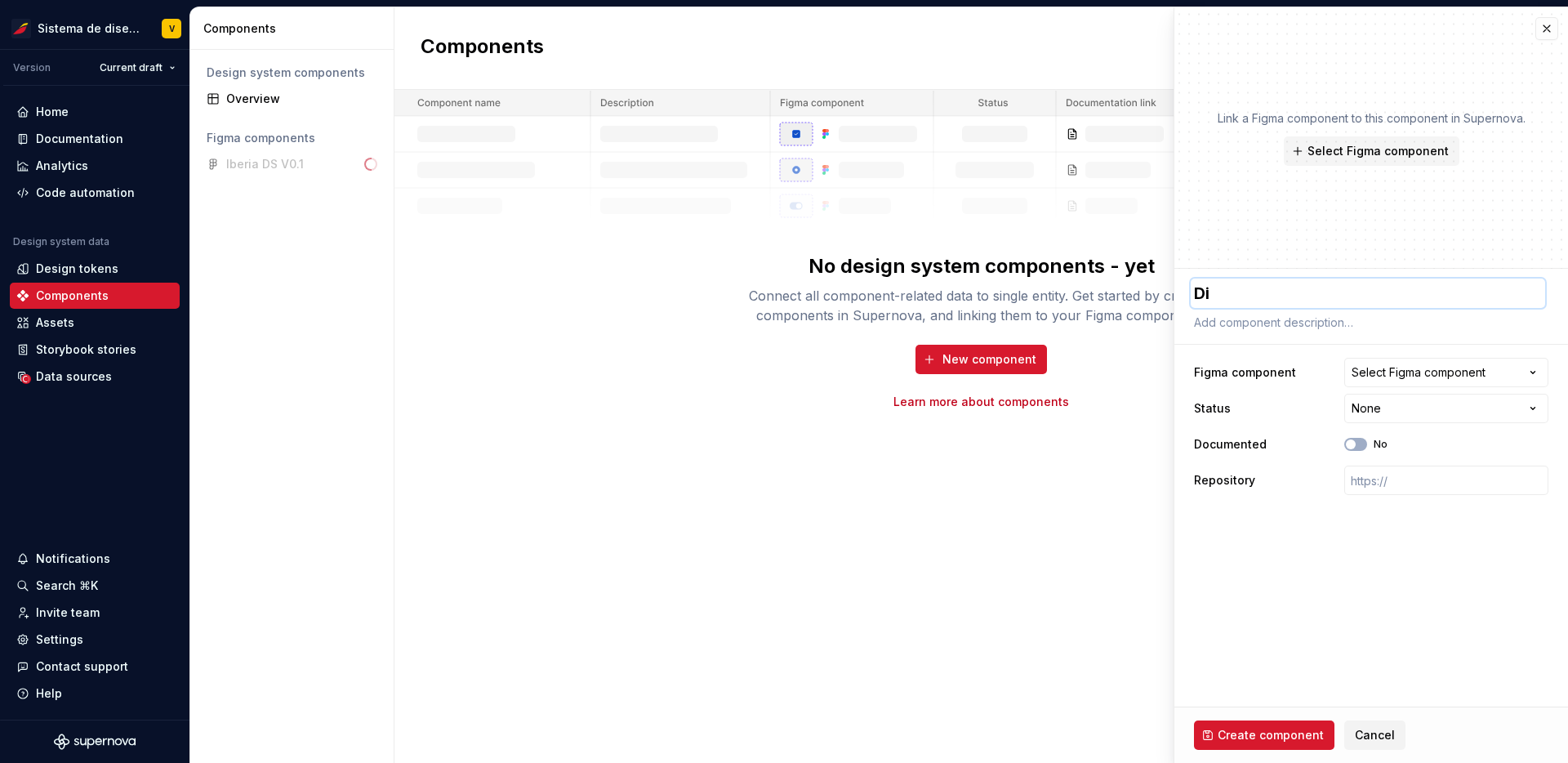
type textarea "*"
type textarea "Div"
type textarea "*"
type textarea "Divi"
type textarea "*"
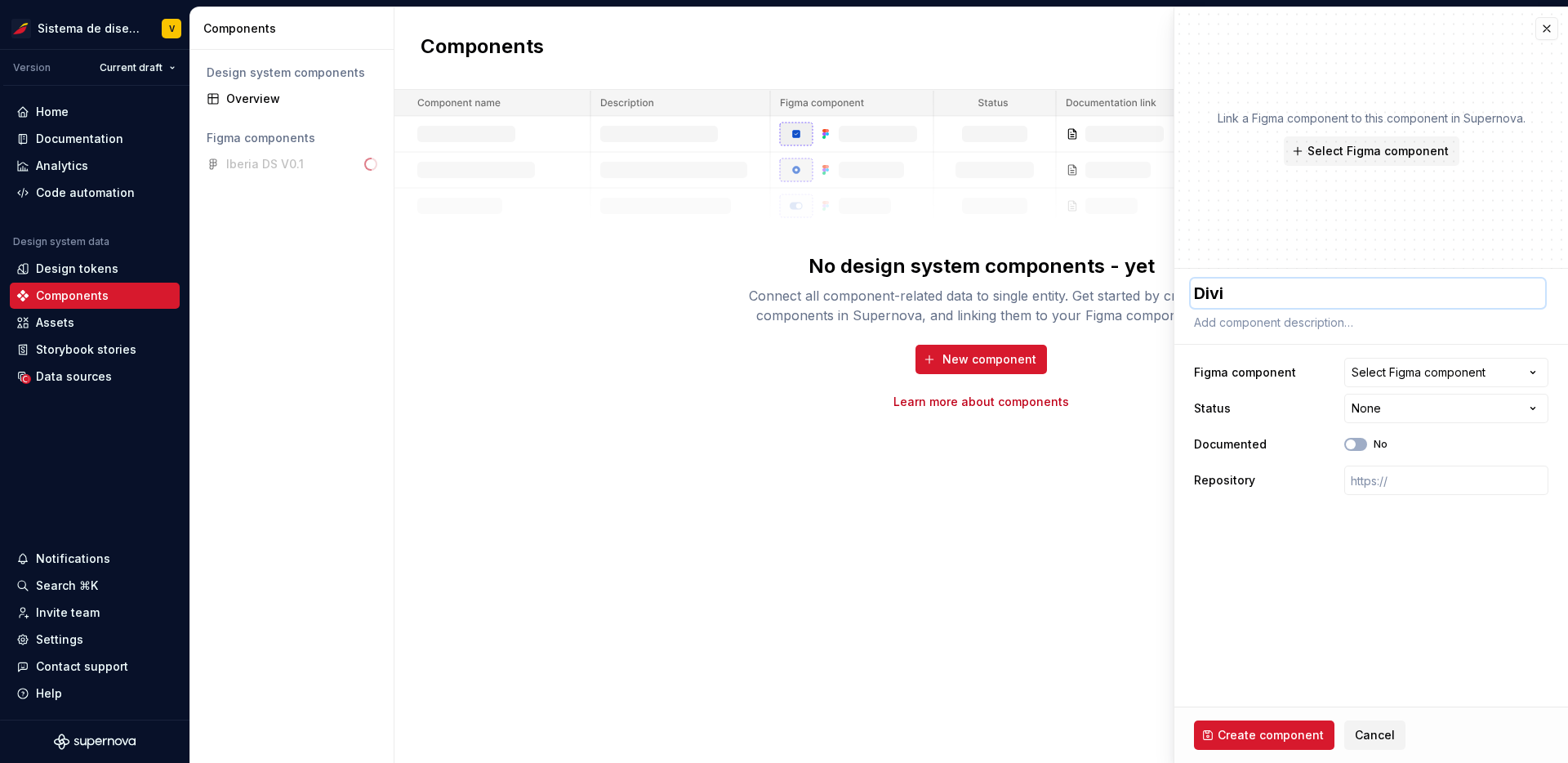
type textarea "Divid"
type textarea "*"
type textarea "Divide"
type textarea "*"
type textarea "Divider"
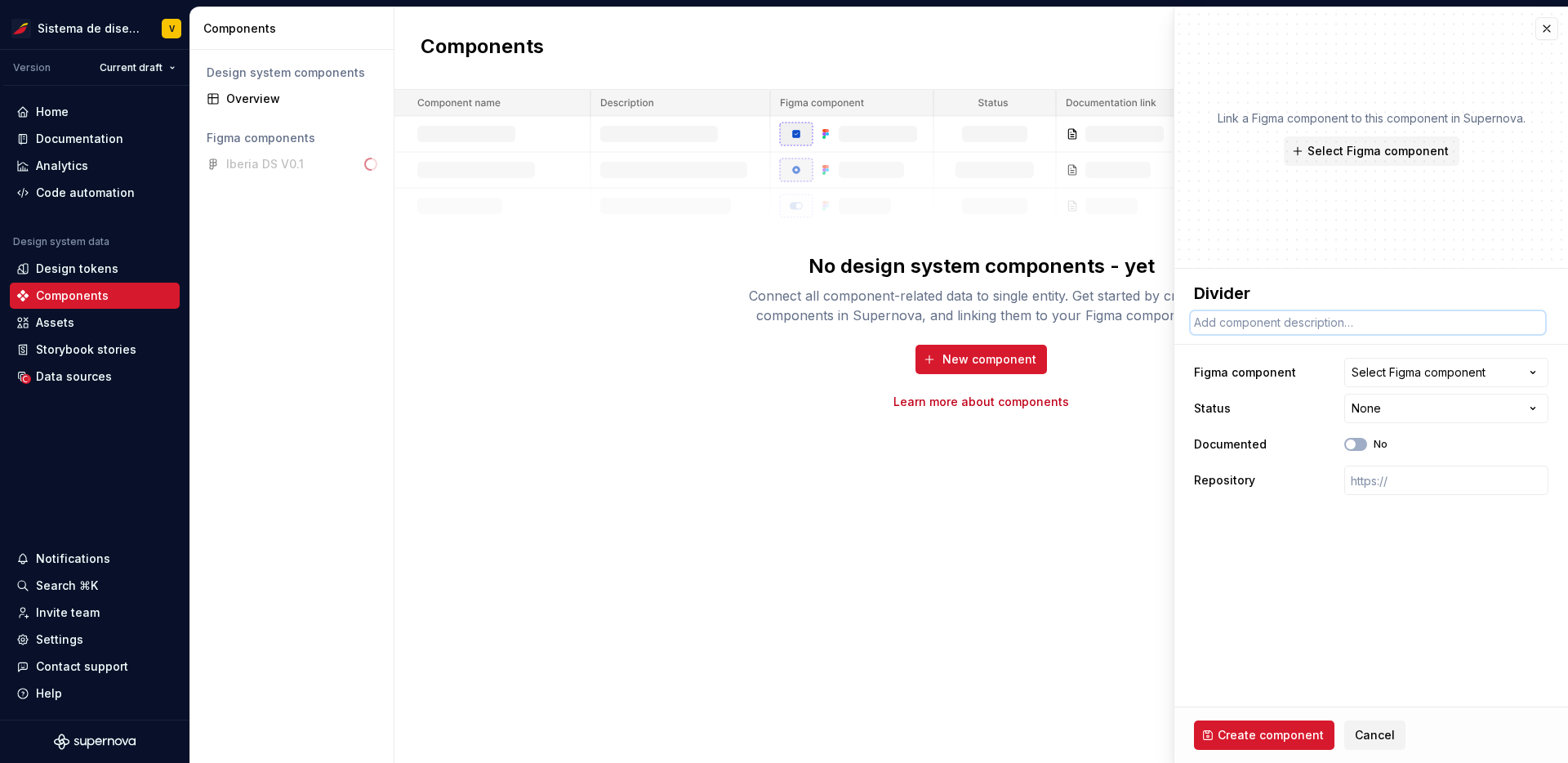
click at [1325, 326] on textarea at bounding box center [1368, 322] width 355 height 23
click at [1287, 317] on textarea at bounding box center [1368, 322] width 355 height 23
paste textarea "El Divider es un componente de interfaz de usuario que se utiliza para separar …"
type textarea "*"
type textarea "El Divider es un componente de interfaz de usuario que se utiliza para separar …"
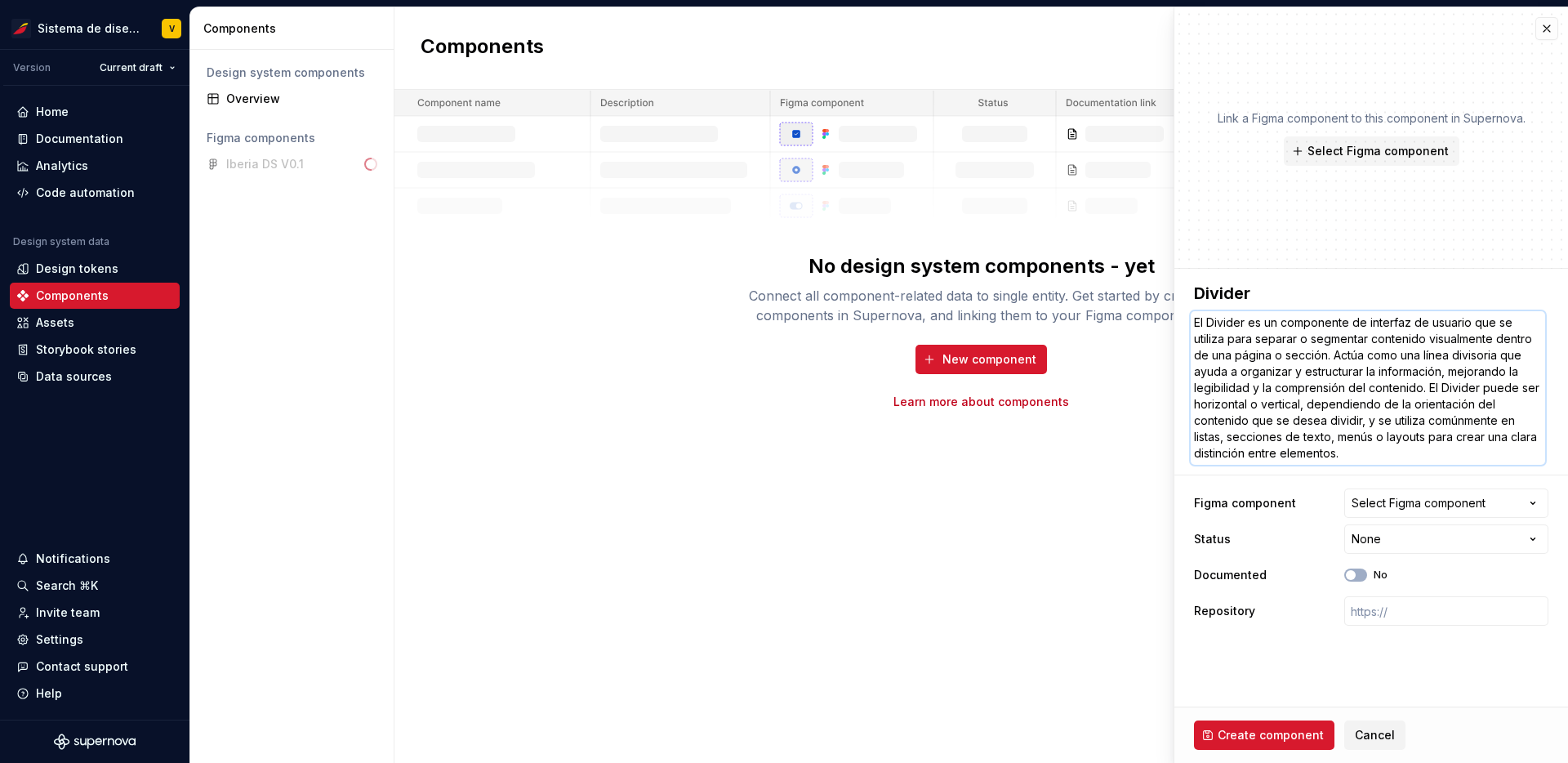
click at [1214, 322] on textarea "El Divider es un componente de interfaz de usuario que se utiliza para separar …" at bounding box center [1368, 388] width 355 height 154
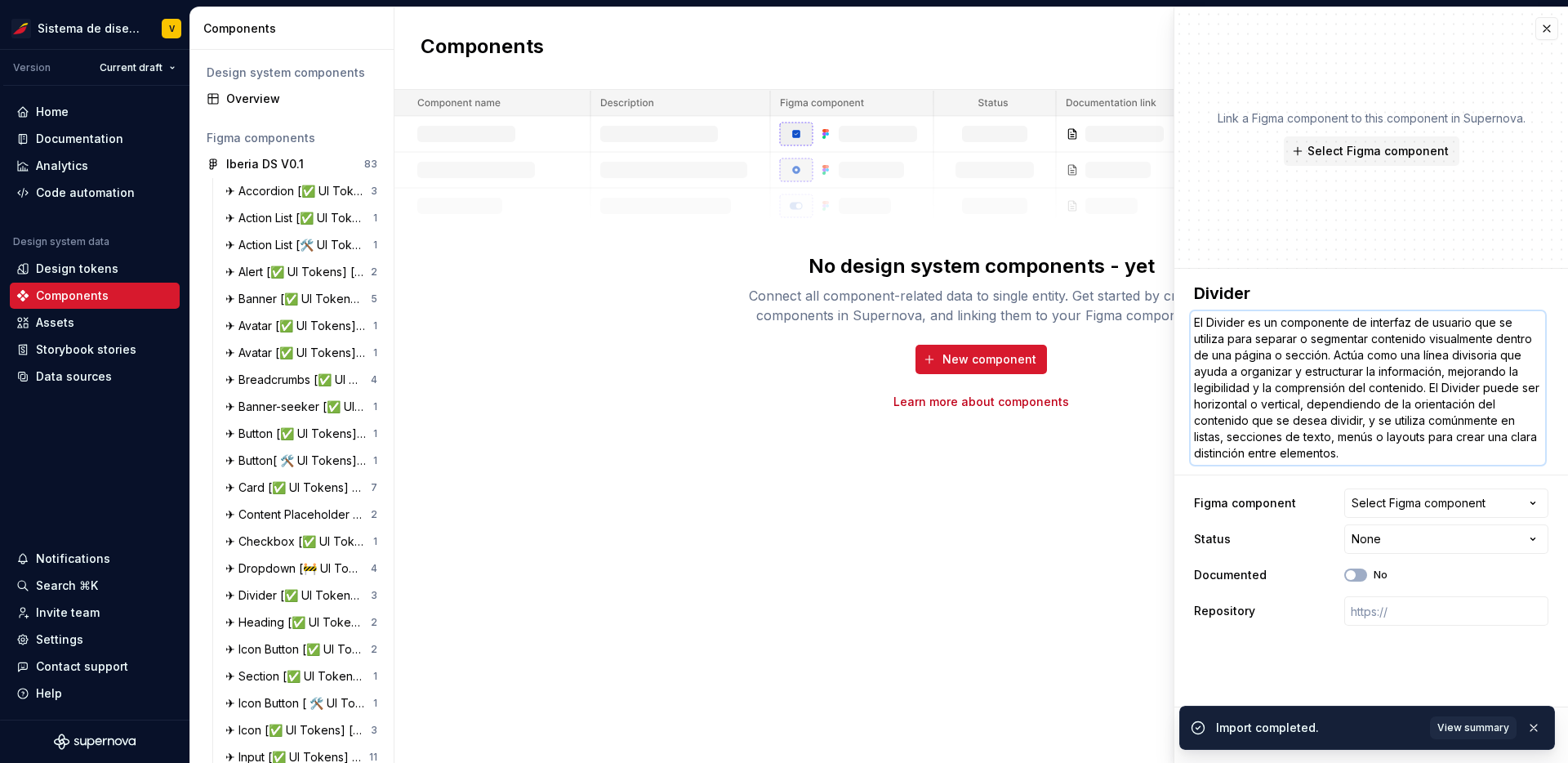
type textarea "*"
type textarea "El ivider es un componente de interfaz de usuario que se utiliza para separar o…"
type textarea "*"
type textarea "El divider es un componente de interfaz de usuario que se utiliza para separar …"
click at [1535, 728] on button "button" at bounding box center [1533, 728] width 21 height 23
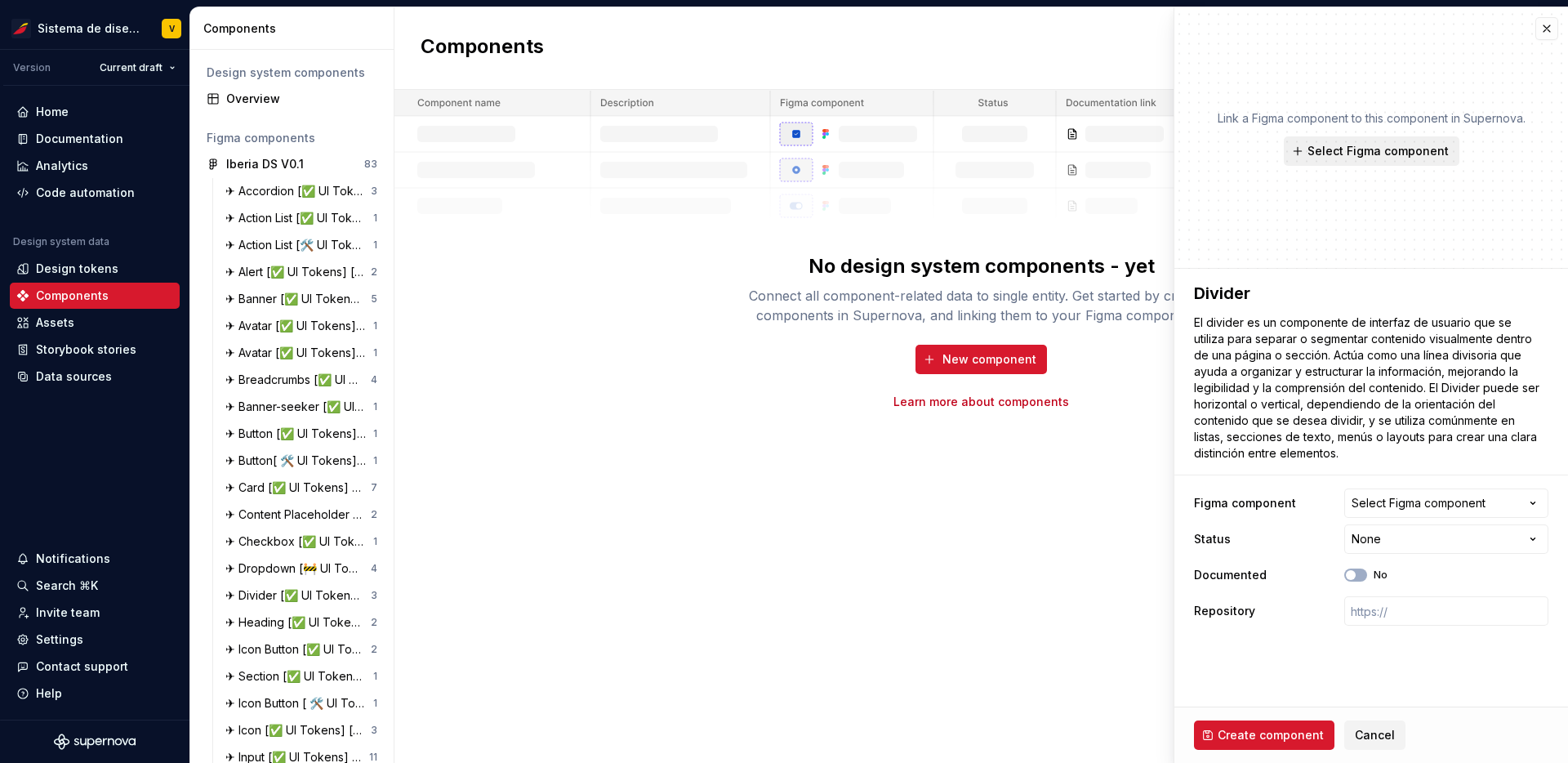
click at [1339, 154] on span "Select Figma component" at bounding box center [1378, 151] width 141 height 17
type textarea "*"
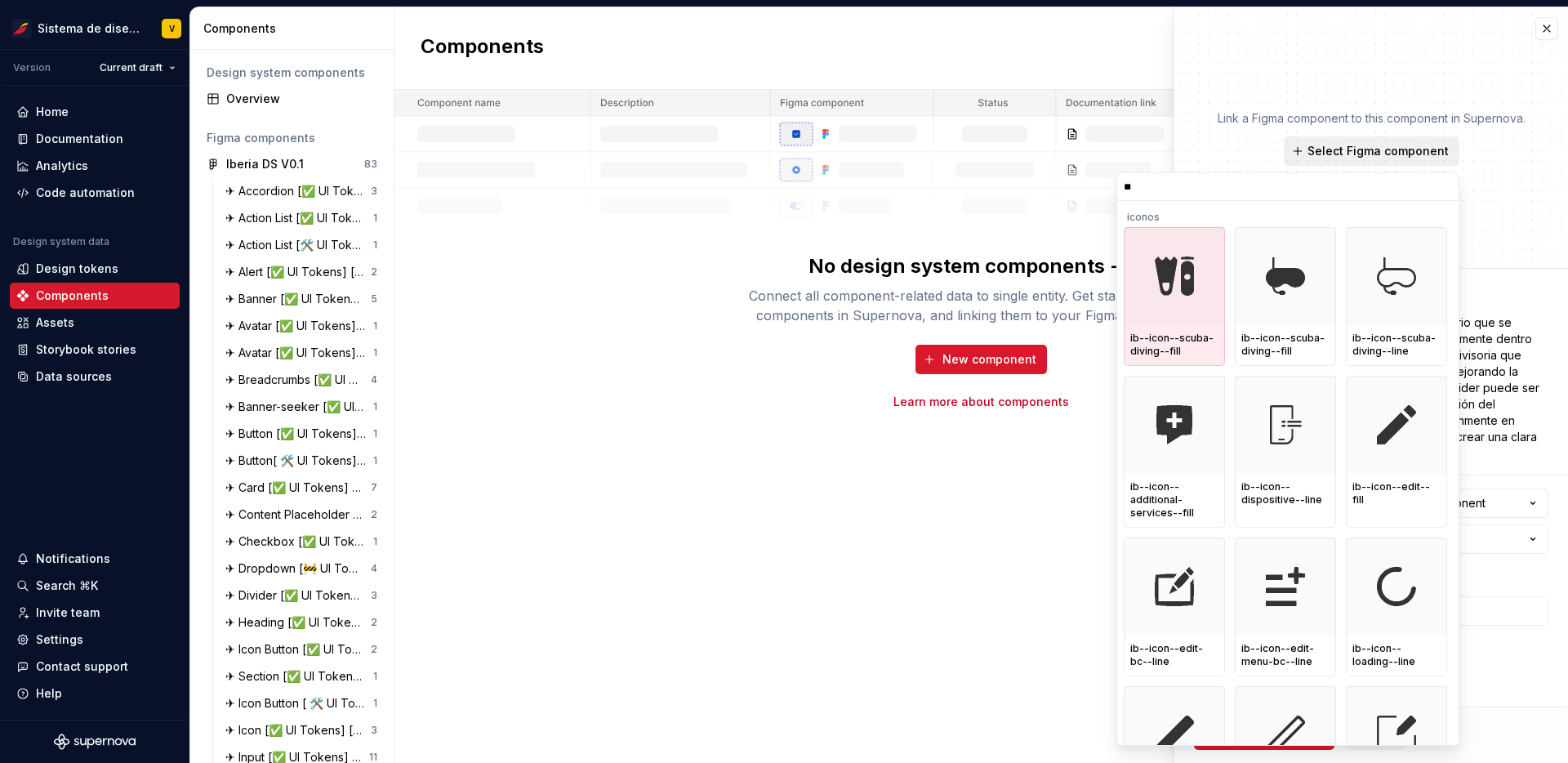
type input "***"
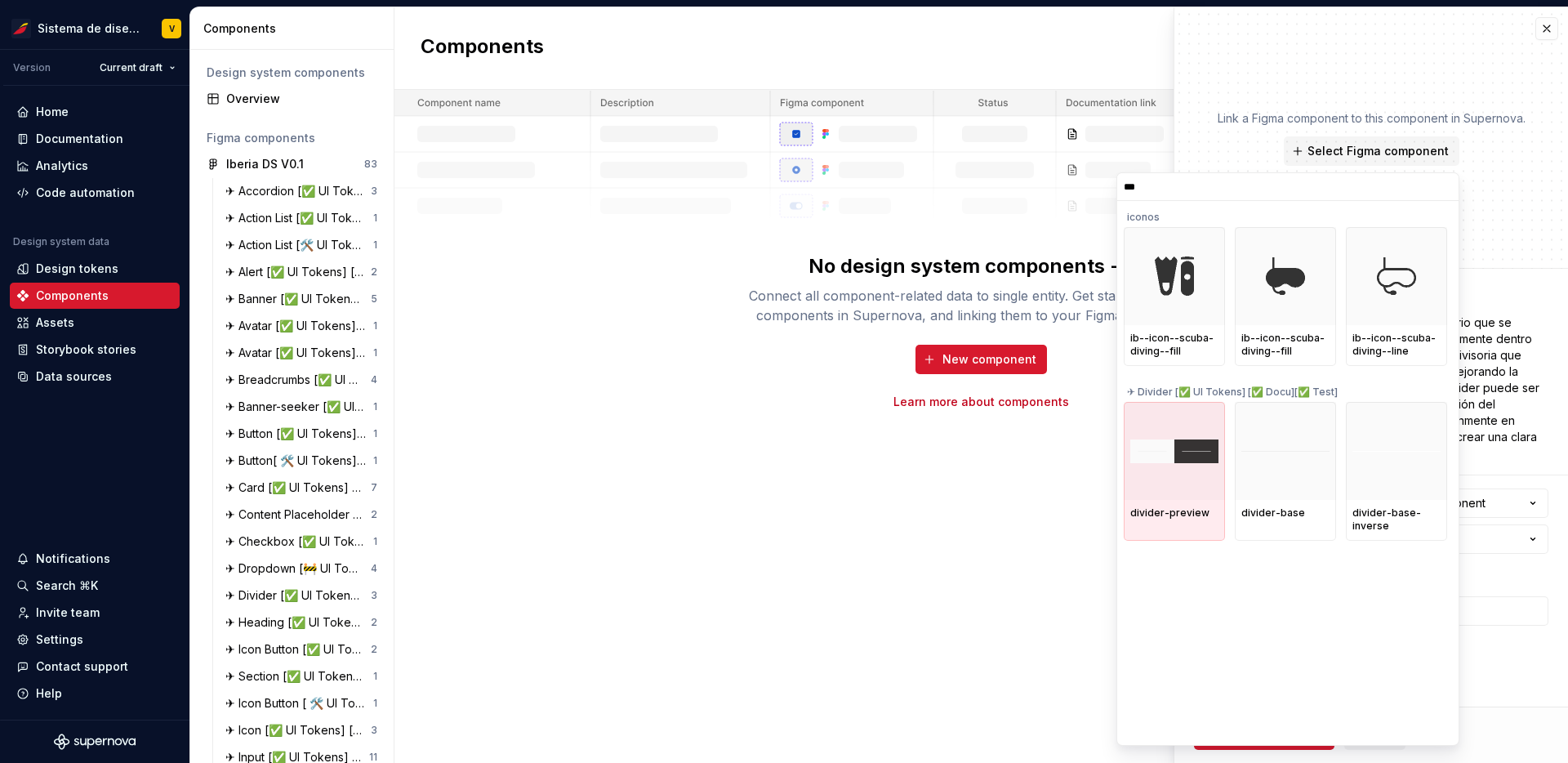
click at [1214, 517] on div "divider-preview" at bounding box center [1174, 514] width 89 height 13
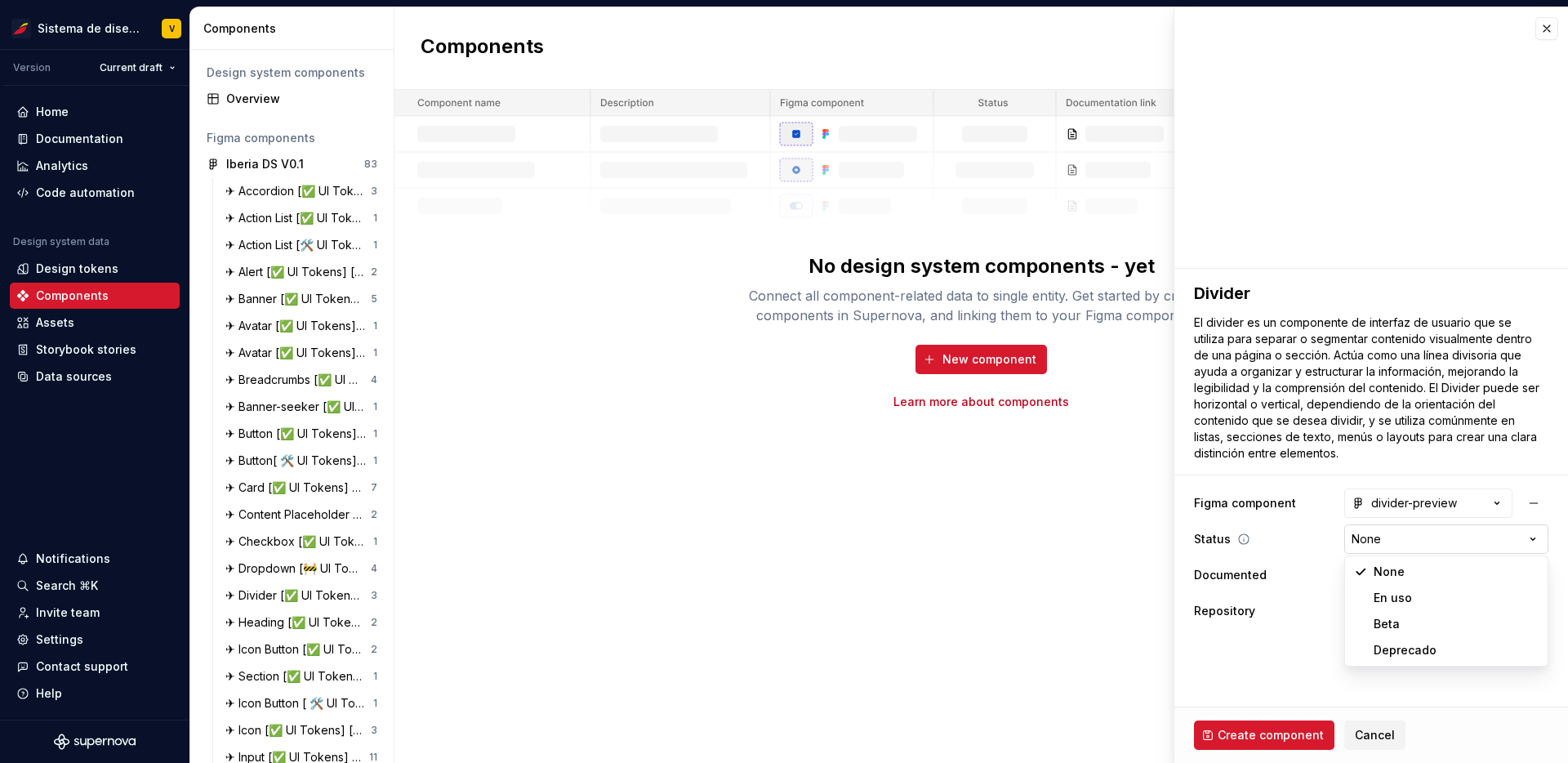
click at [1455, 543] on html "Sistema de diseño Iberia V Version Current draft Home Documentation Analytics C…" at bounding box center [784, 381] width 1568 height 763
click at [1274, 654] on html "Sistema de diseño Iberia V Version Current draft Home Documentation Analytics C…" at bounding box center [784, 381] width 1568 height 763
click at [1354, 574] on span "button" at bounding box center [1351, 575] width 10 height 10
click at [1544, 34] on button "button" at bounding box center [1547, 28] width 23 height 23
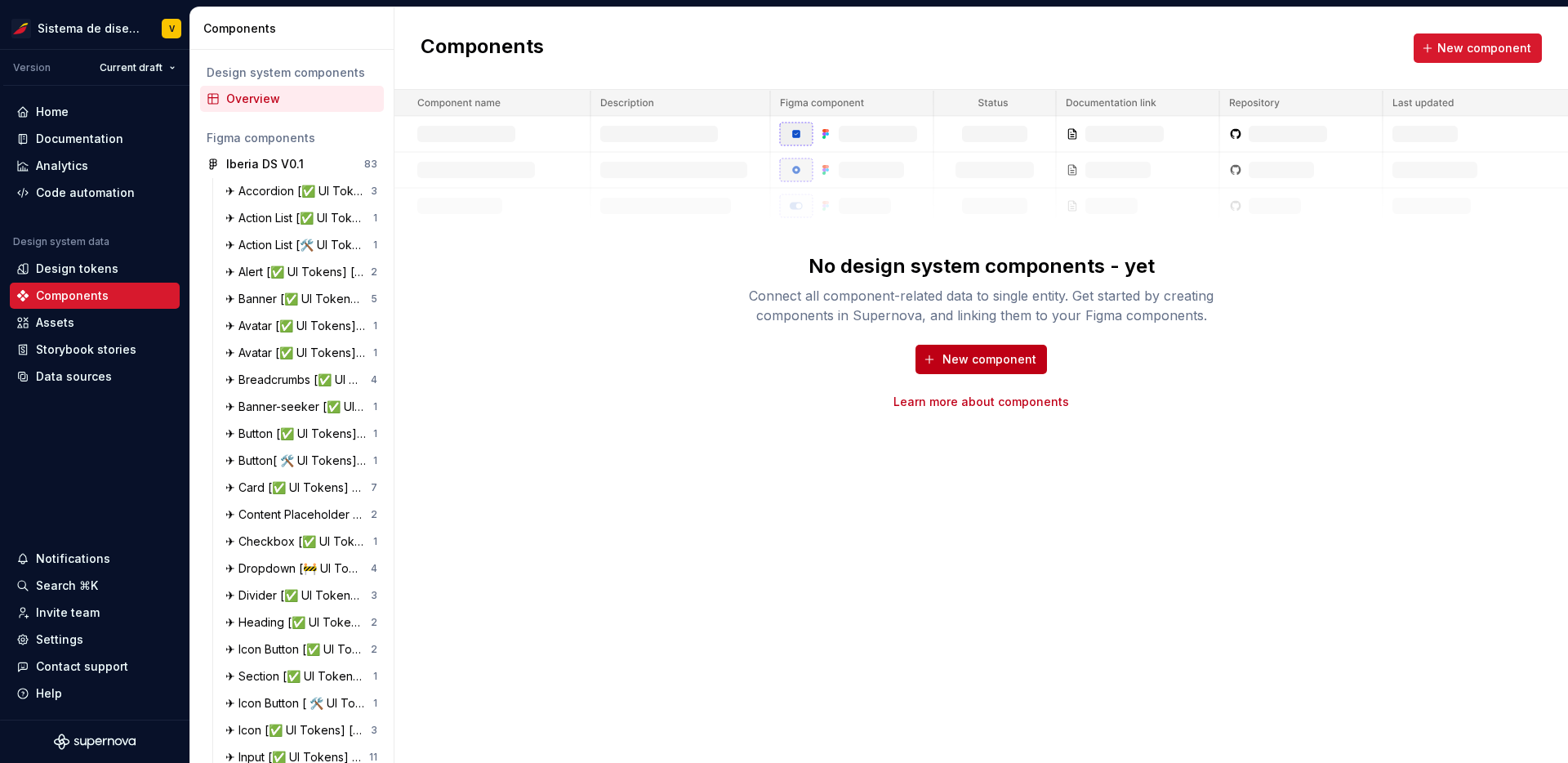
click at [972, 357] on span "New component" at bounding box center [989, 360] width 94 height 17
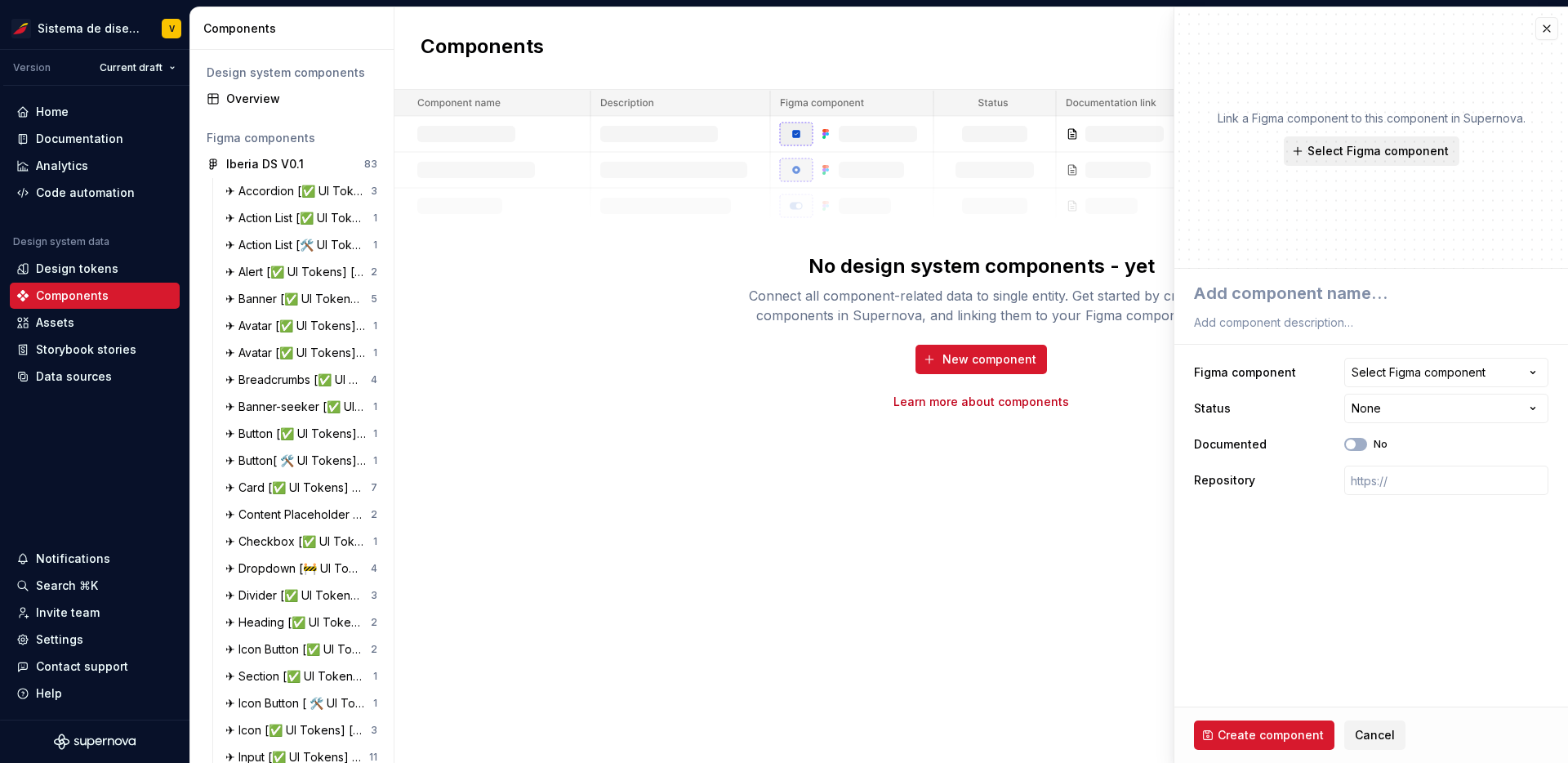
click at [1351, 154] on span "Select Figma component" at bounding box center [1378, 151] width 141 height 17
type textarea "*"
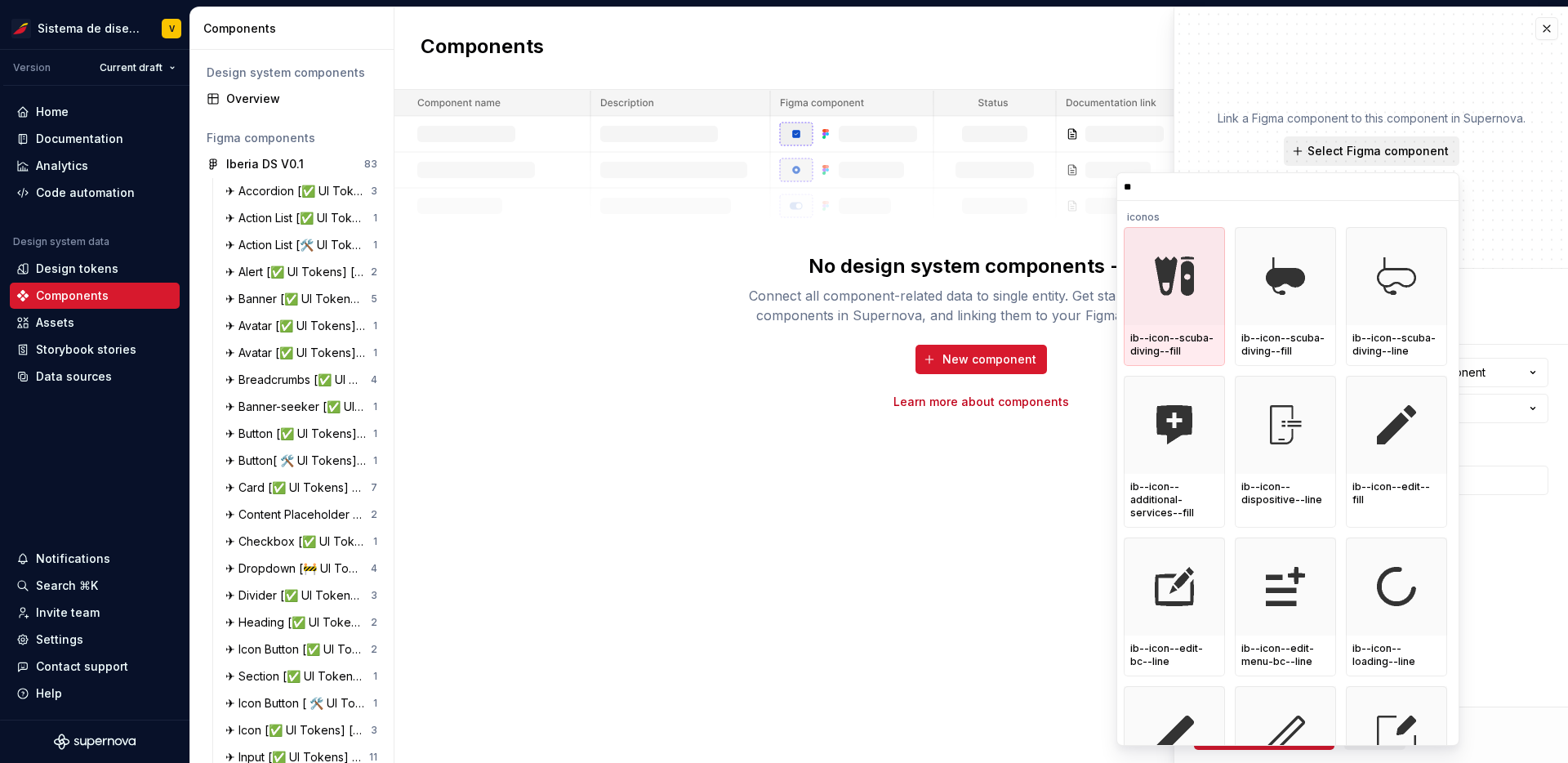
type input "***"
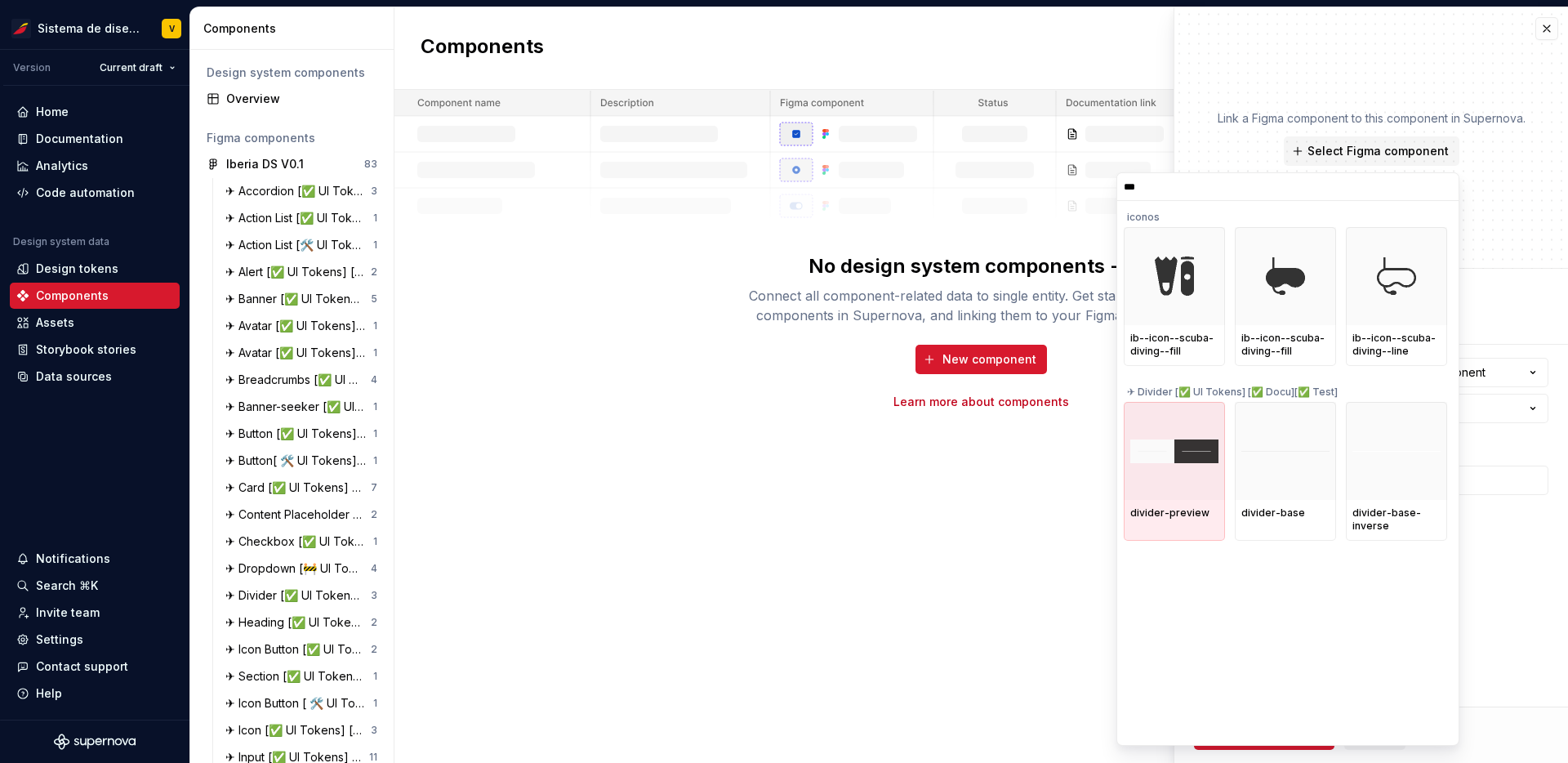
click at [1182, 462] on img at bounding box center [1174, 451] width 89 height 23
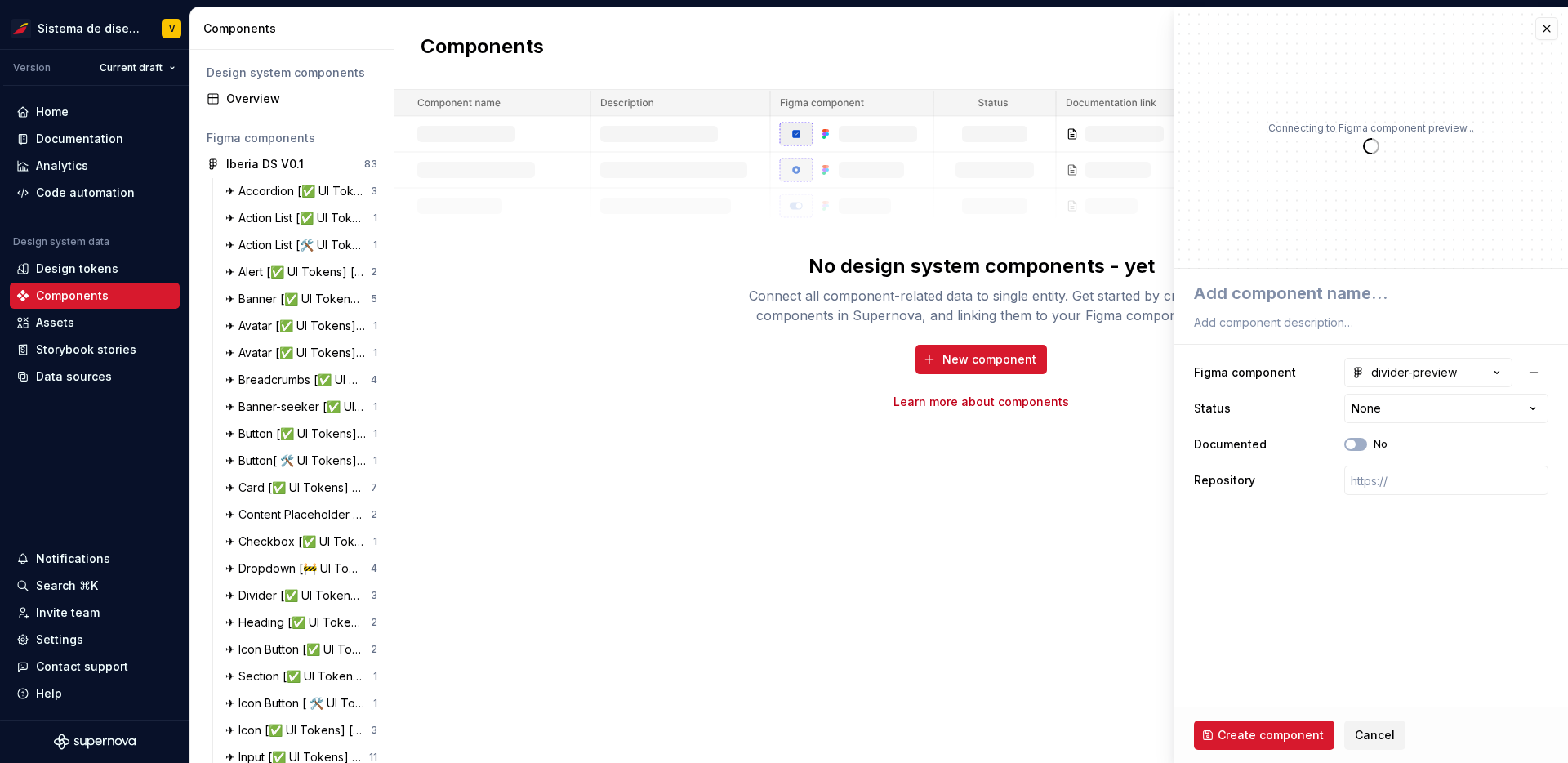
type textarea "*"
click at [1500, 368] on icon "button" at bounding box center [1498, 373] width 17 height 17
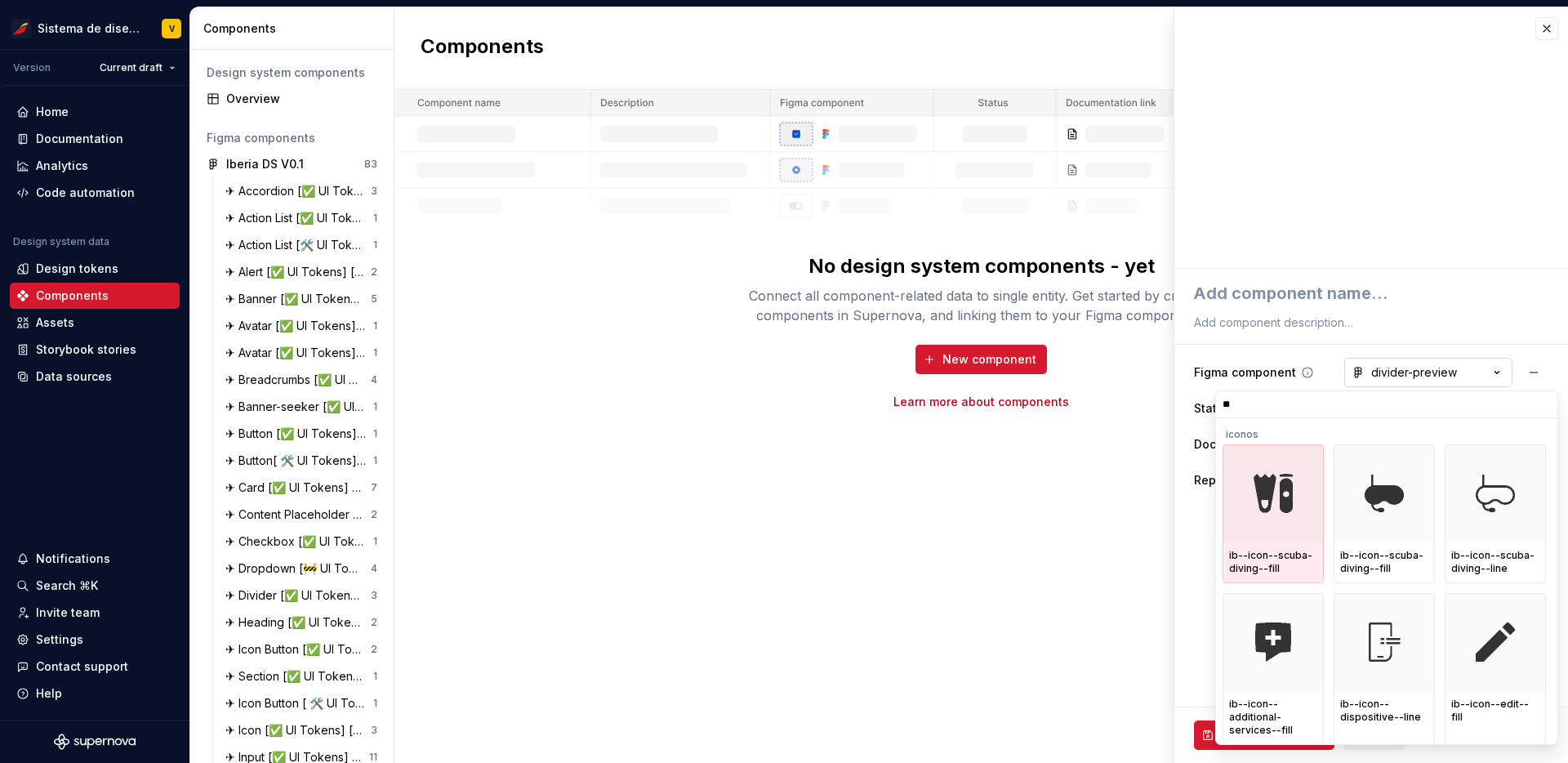
type input "***"
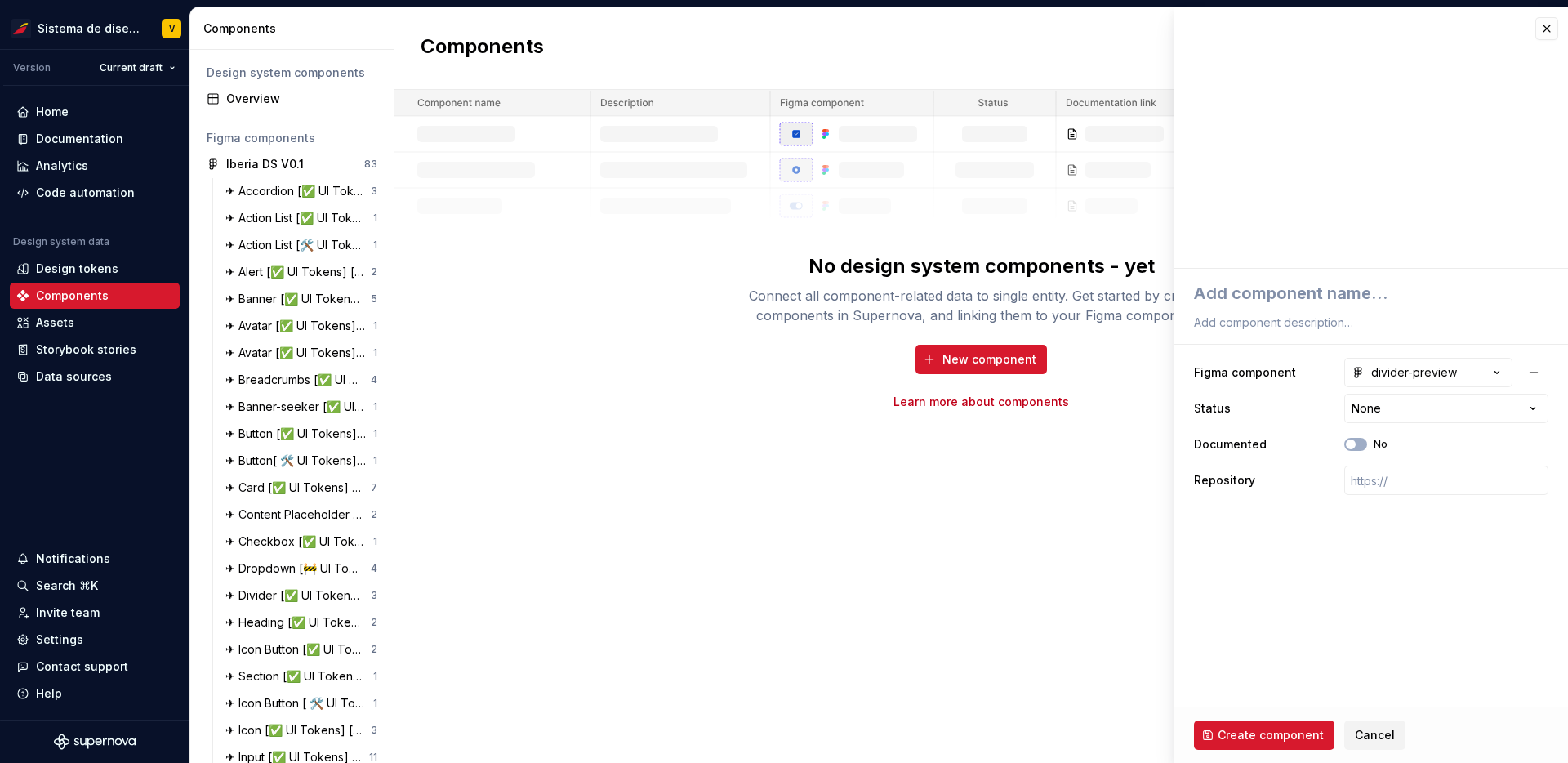
click at [1457, 324] on html "Sistema de diseño Iberia V Version Current draft Home Documentation Analytics C…" at bounding box center [784, 381] width 1568 height 763
click at [1497, 370] on icon "button" at bounding box center [1498, 373] width 17 height 17
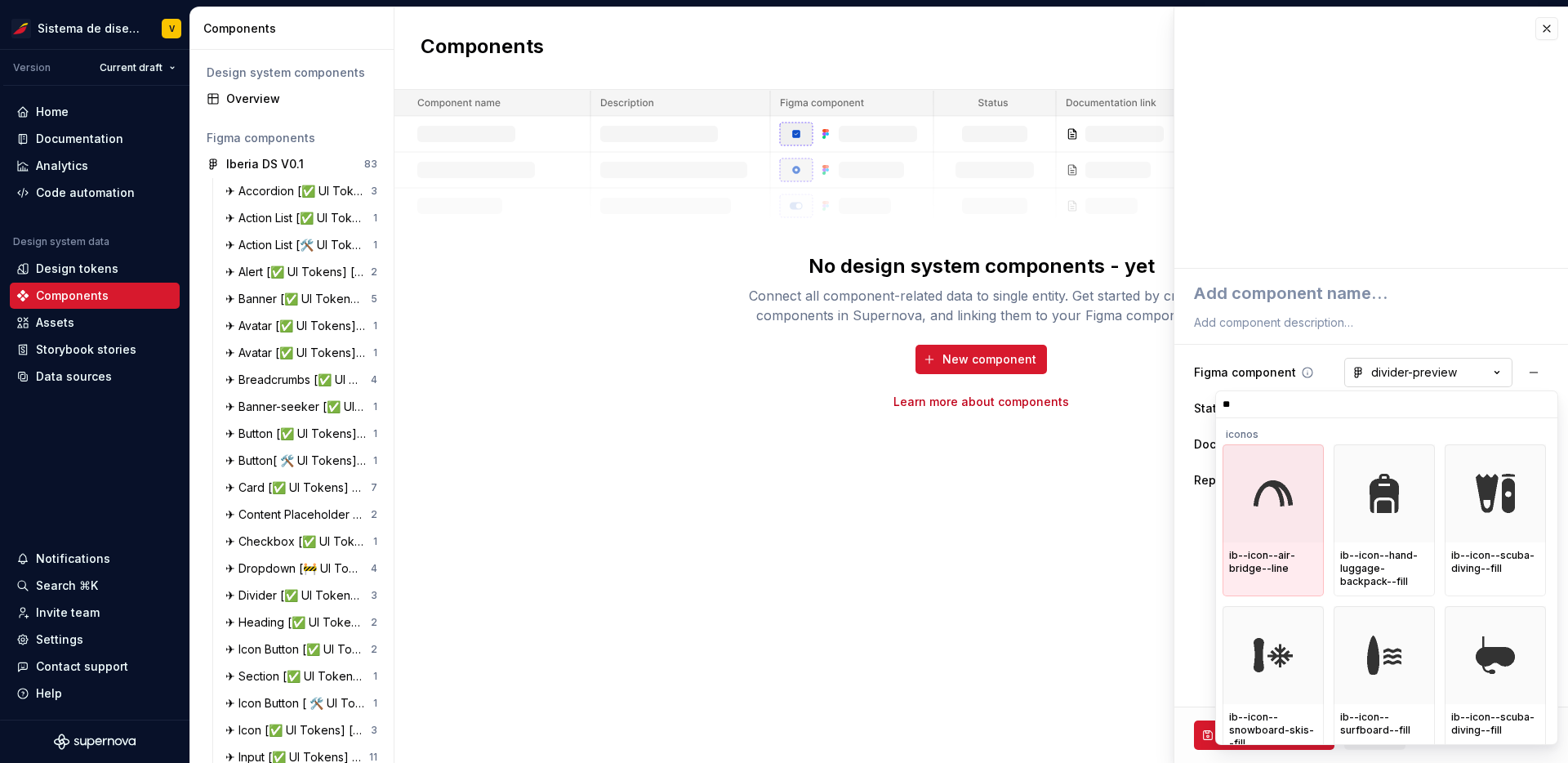
type input "***"
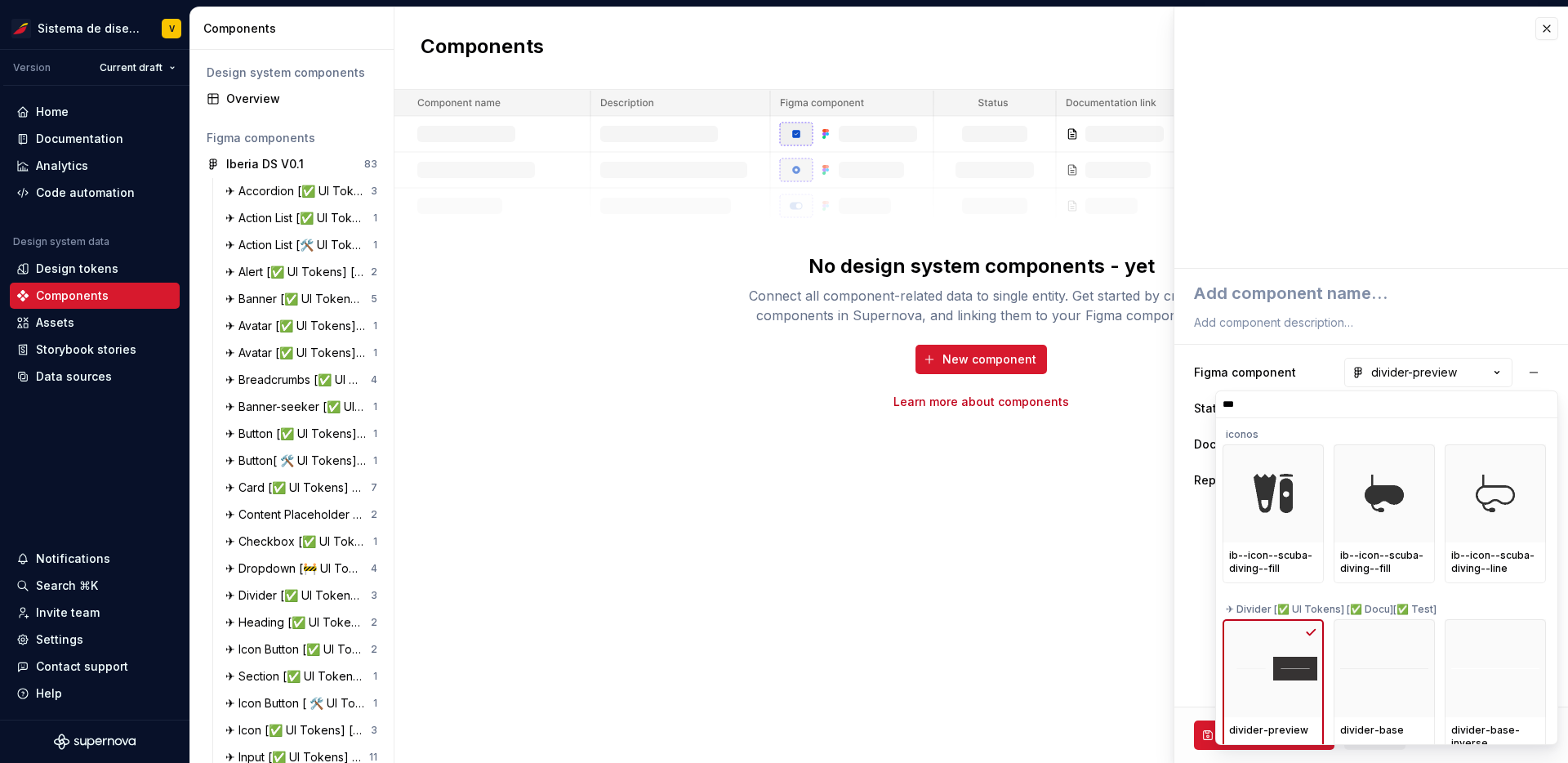
scroll to position [14, 0]
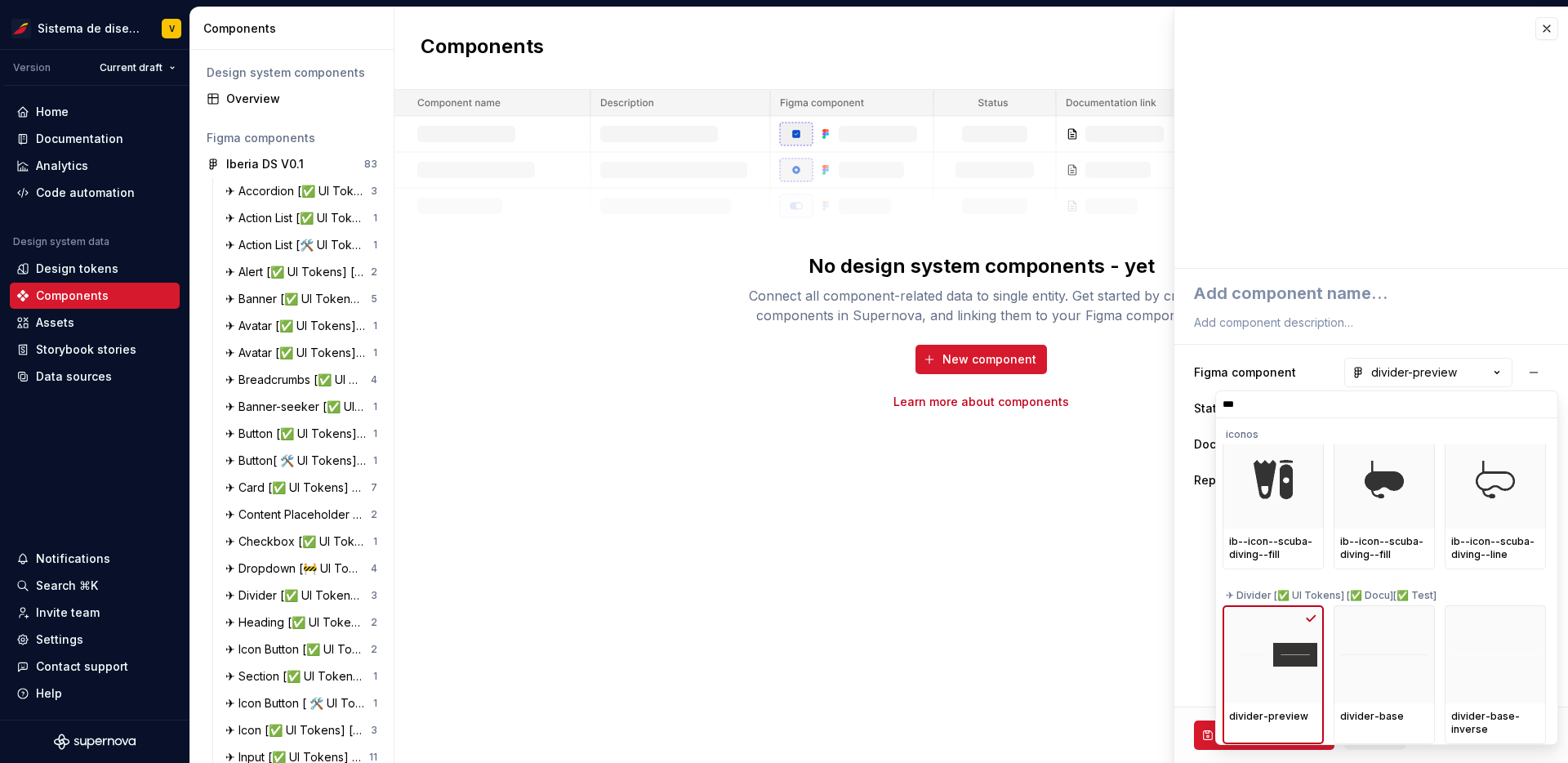
click at [1545, 407] on input "***" at bounding box center [1387, 404] width 342 height 13
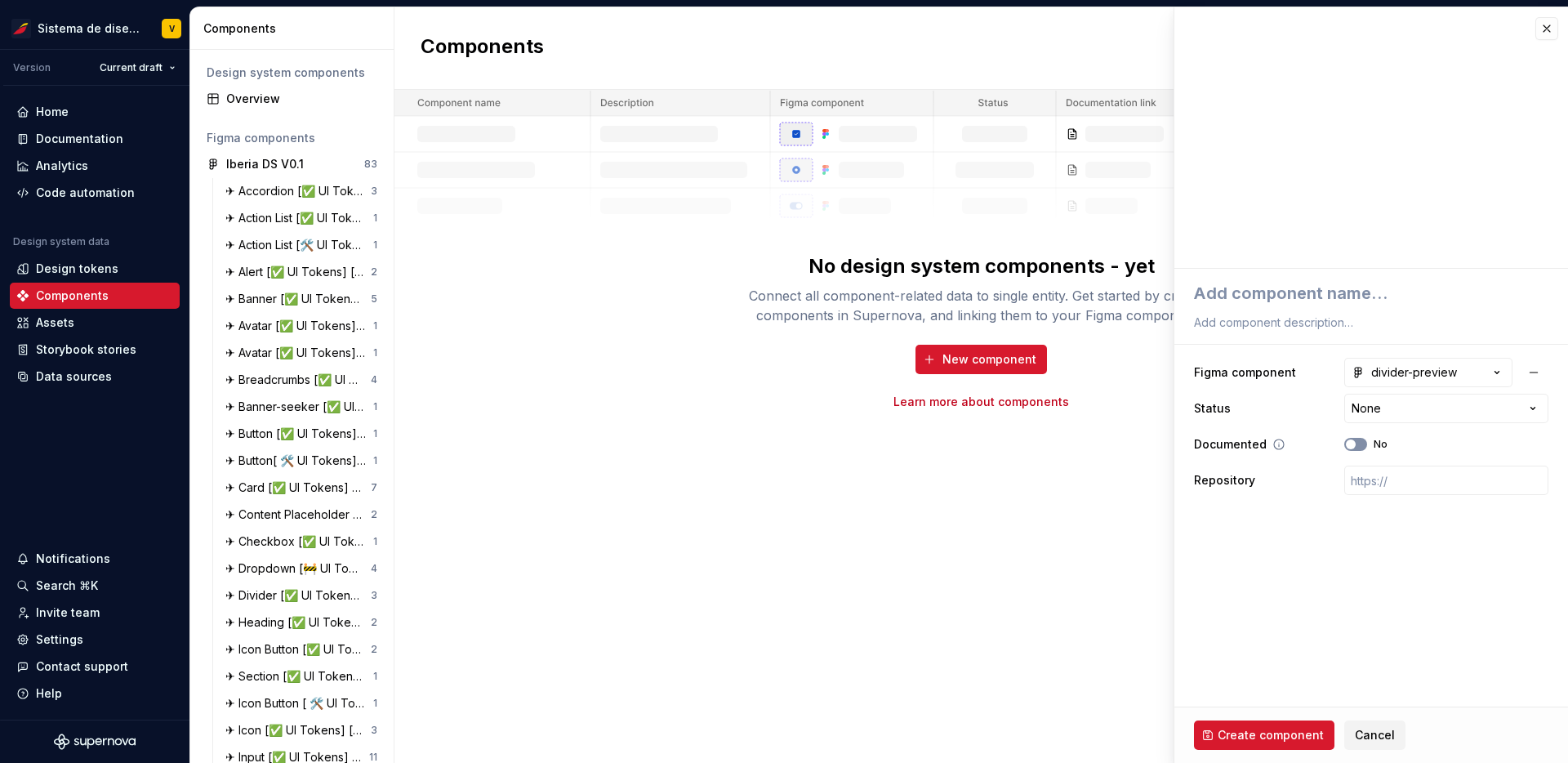
click at [1354, 444] on span "button" at bounding box center [1351, 445] width 10 height 10
click at [1266, 730] on span "Create component" at bounding box center [1271, 736] width 106 height 17
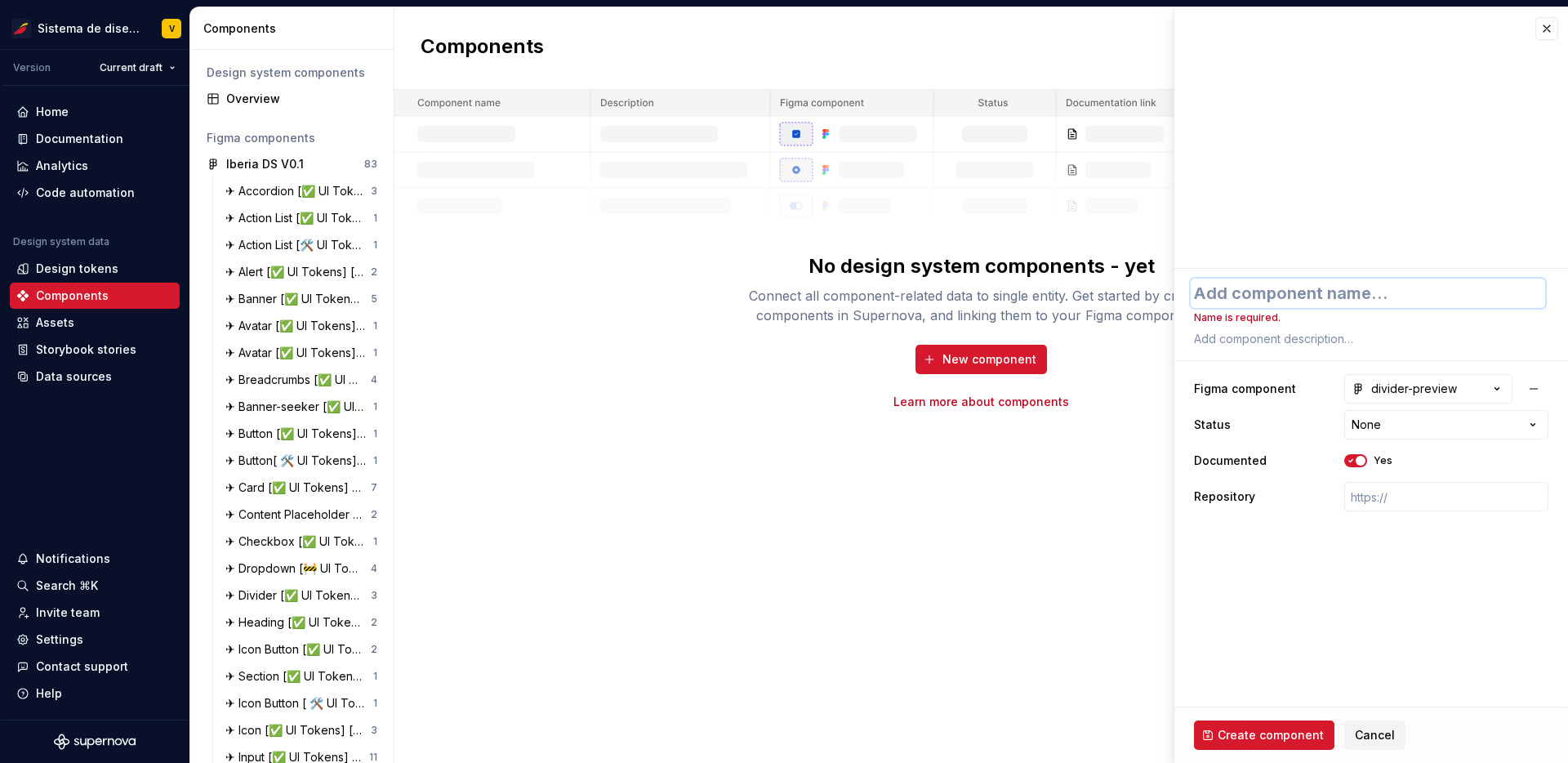
type textarea "*"
type textarea "D"
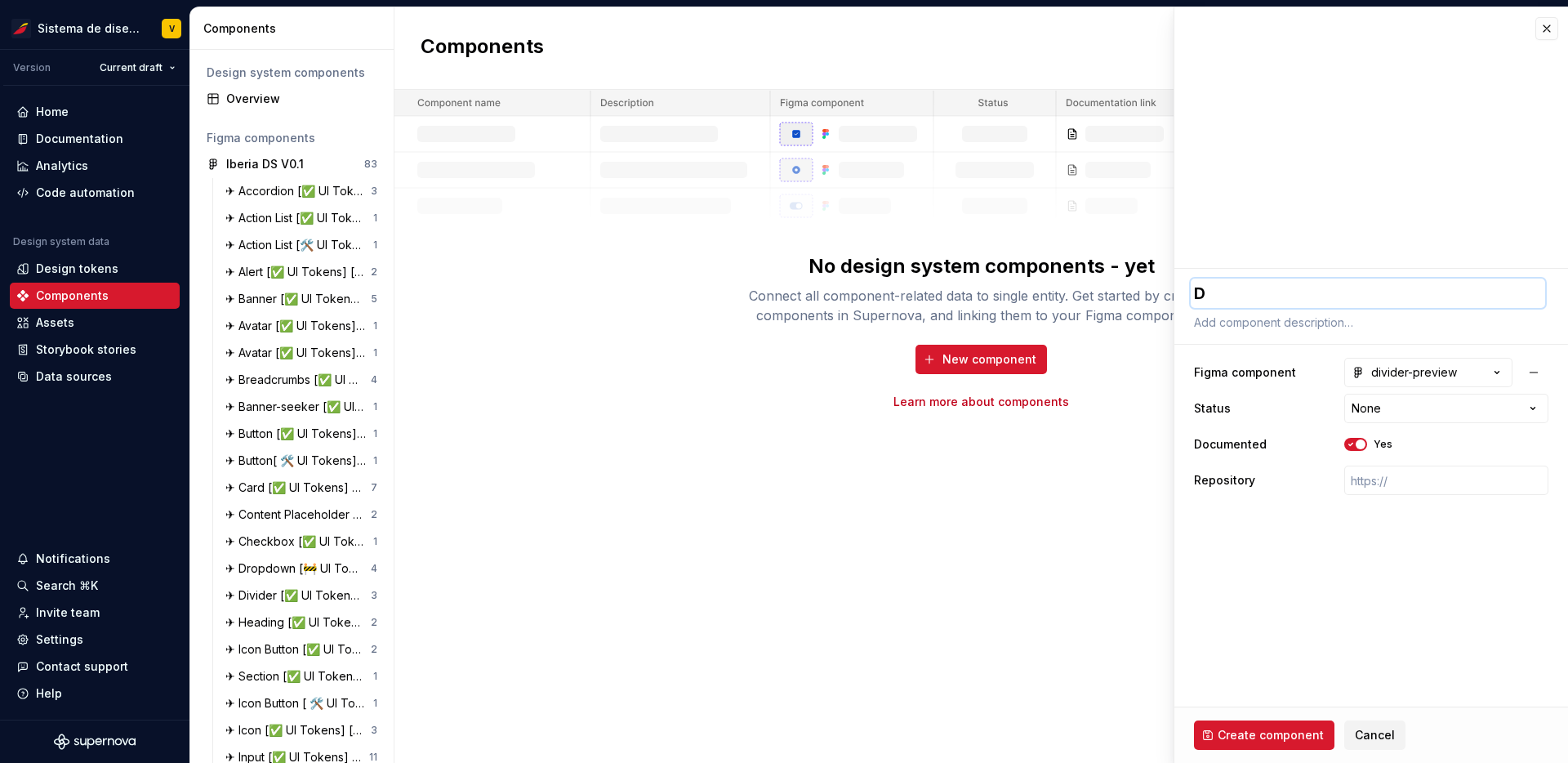
type textarea "*"
type textarea "Di"
type textarea "*"
type textarea "Div"
type textarea "*"
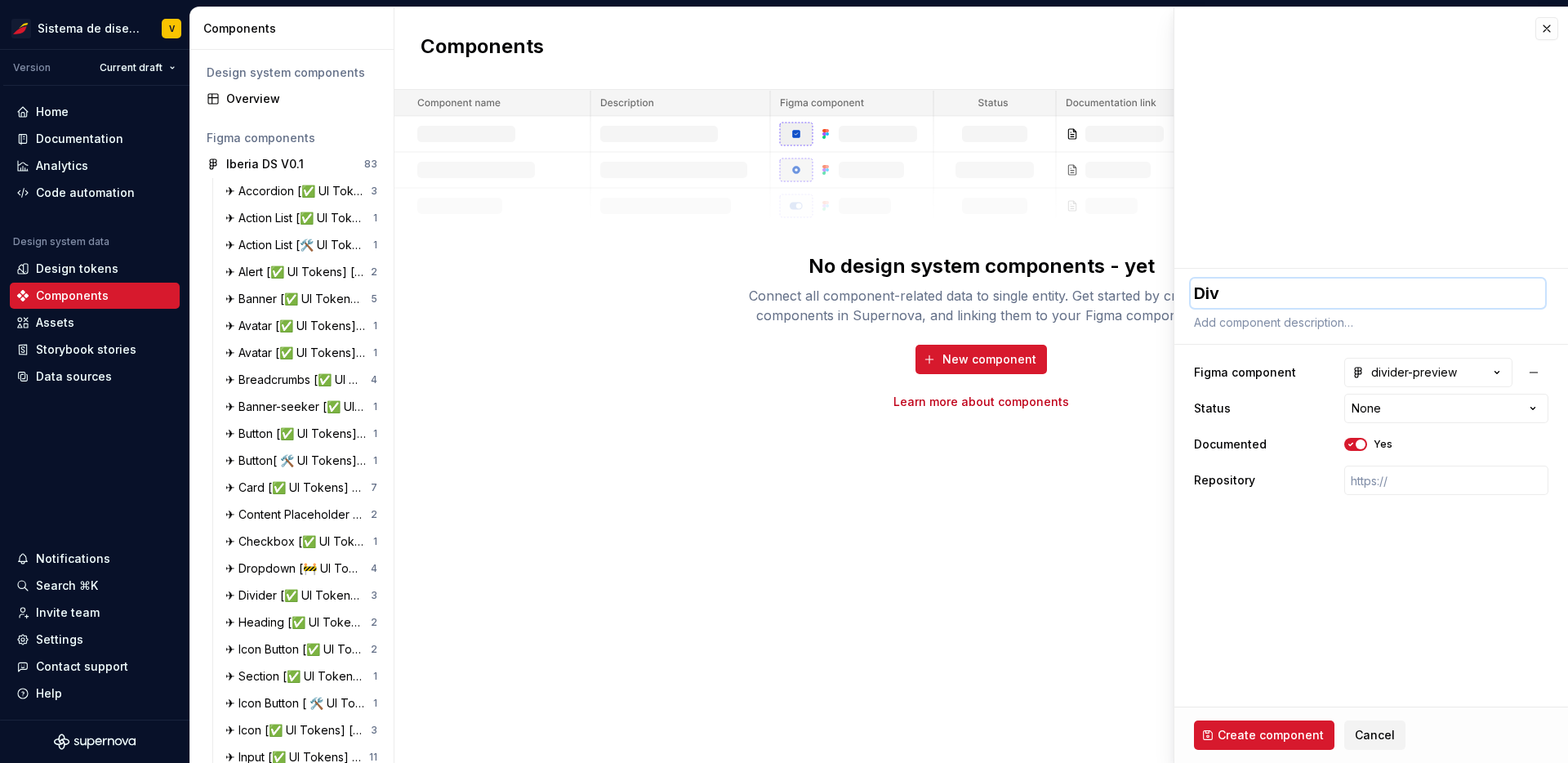
type textarea "Divi"
type textarea "*"
type textarea "Divid"
type textarea "*"
type textarea "Divide"
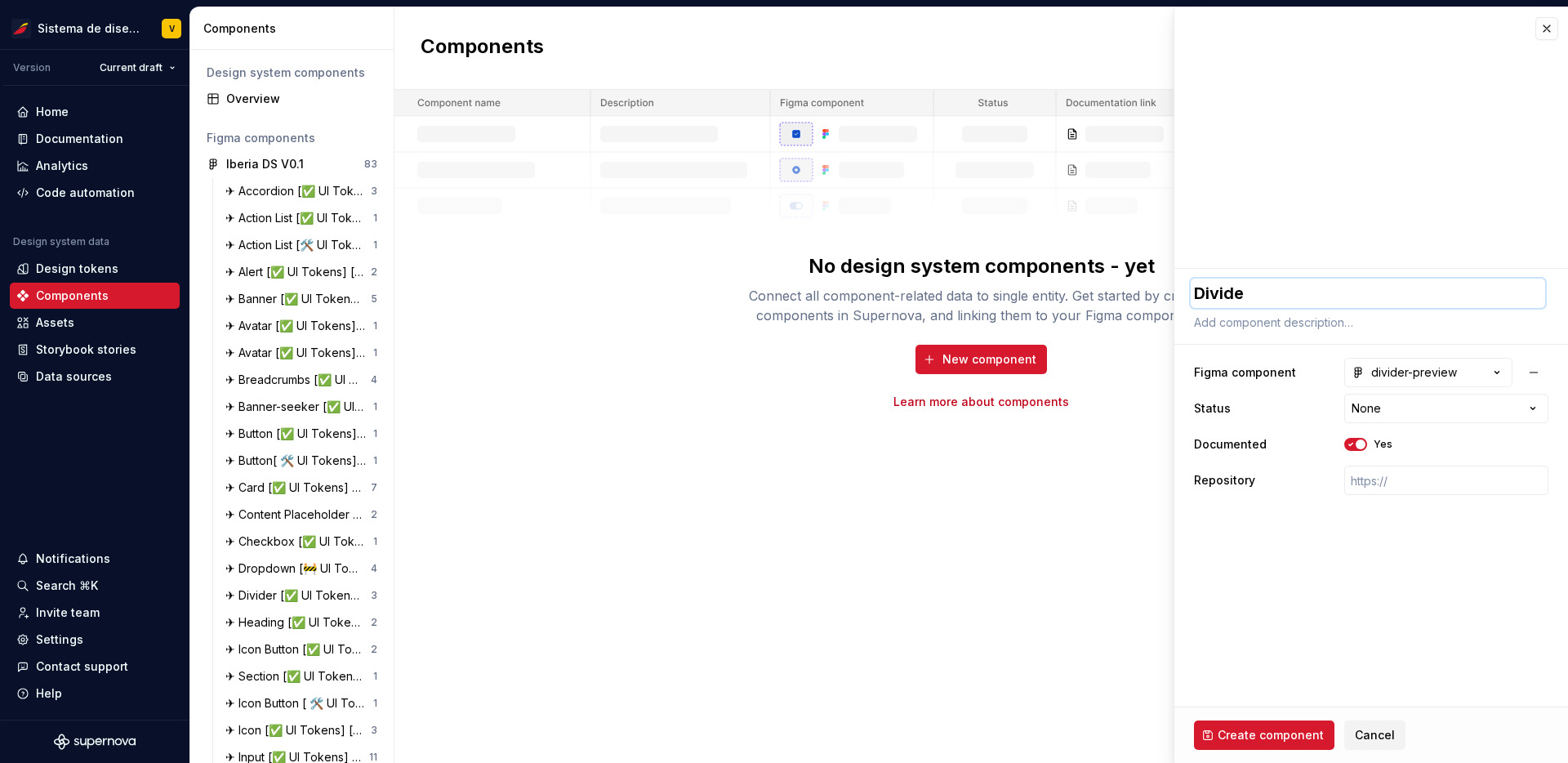
type textarea "*"
type textarea "Divider"
click at [1246, 324] on textarea at bounding box center [1368, 322] width 355 height 23
paste textarea "El Divider es un componente de interfaz de usuario que se utiliza para separar …"
type textarea "*"
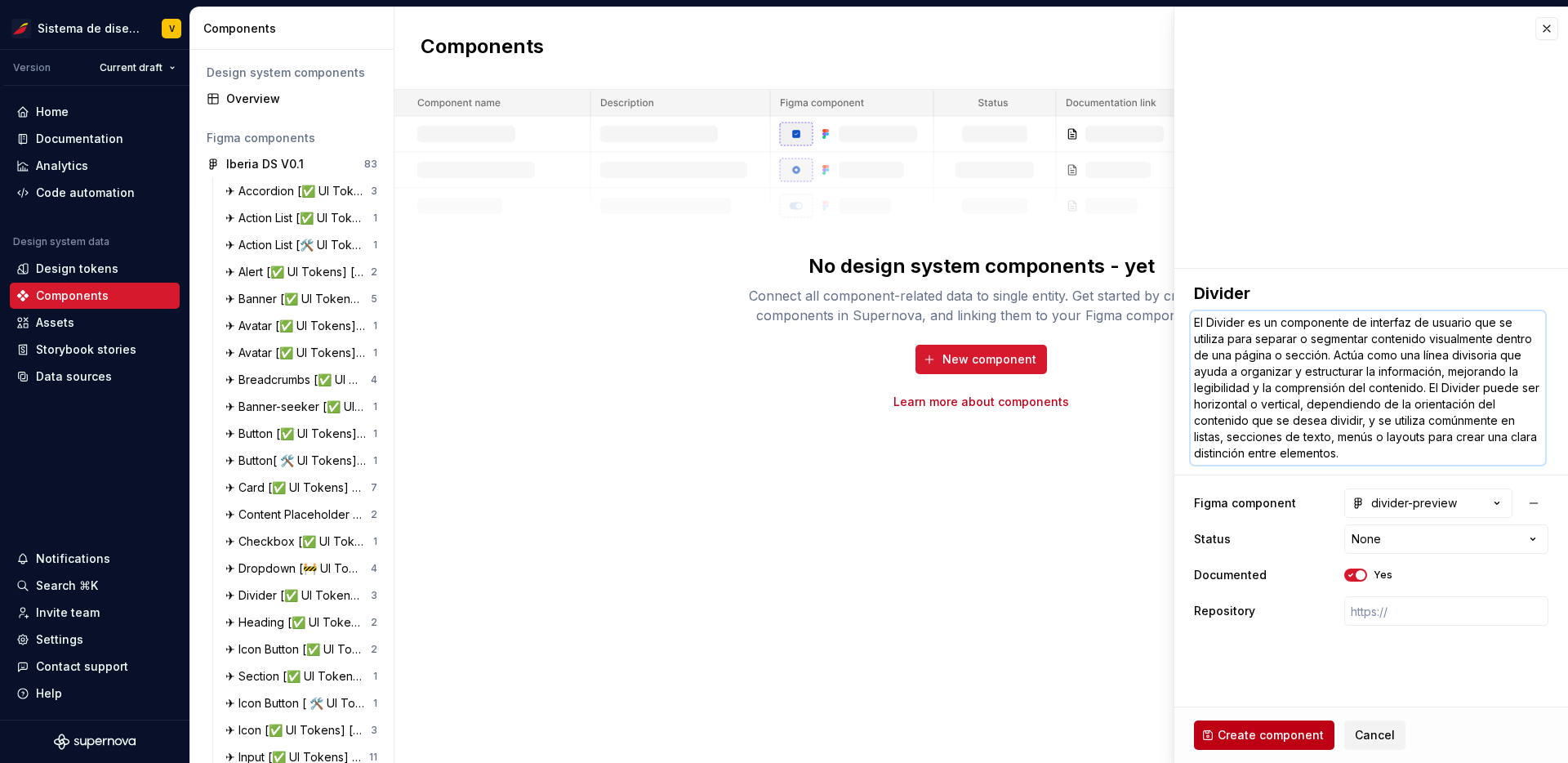
type textarea "El Divider es un componente de interfaz de usuario que se utiliza para separar …"
click at [1255, 733] on span "Create component" at bounding box center [1271, 736] width 106 height 17
type textarea "*"
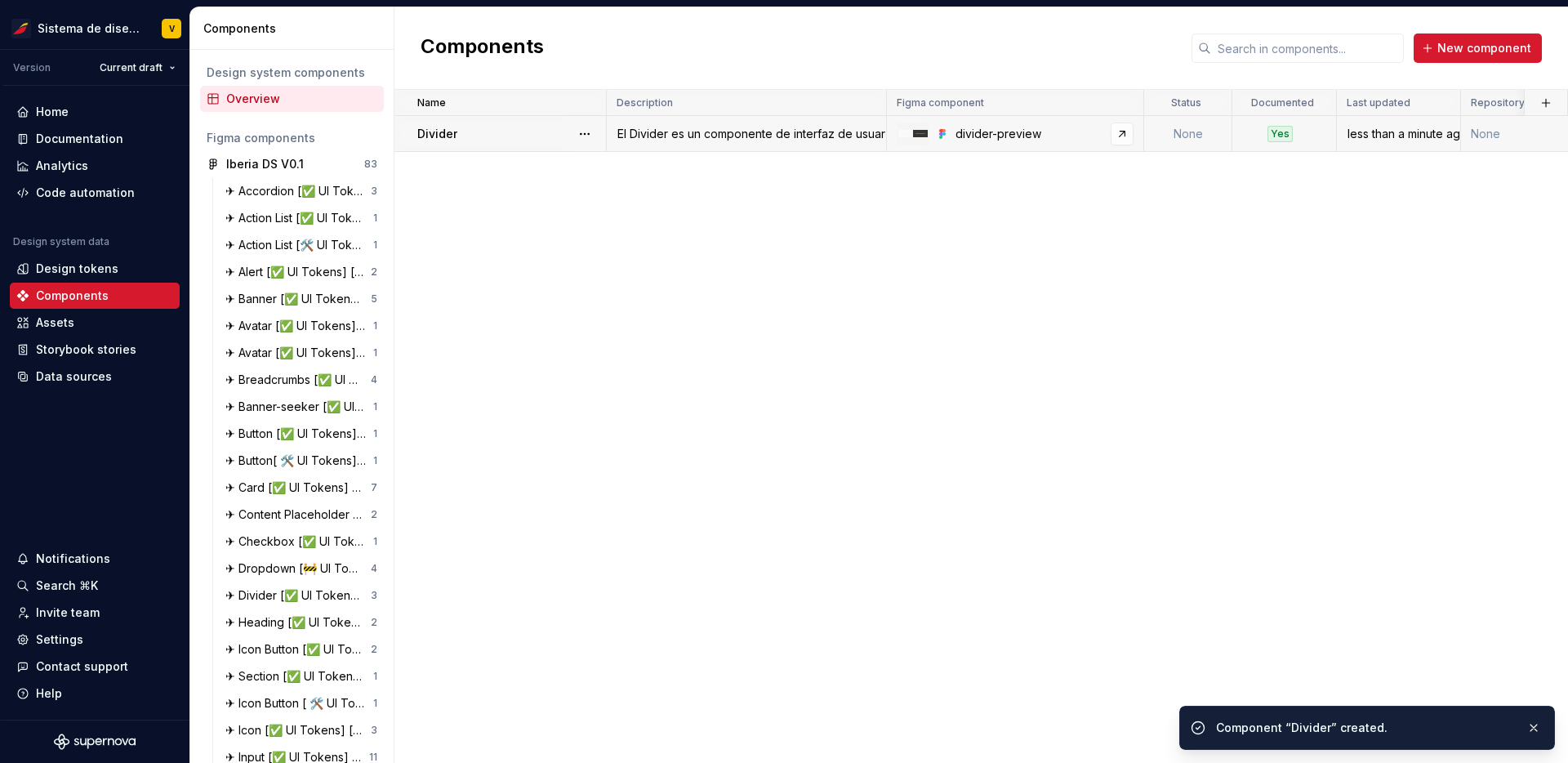
click at [977, 134] on div "divider-preview" at bounding box center [1044, 134] width 178 height 17
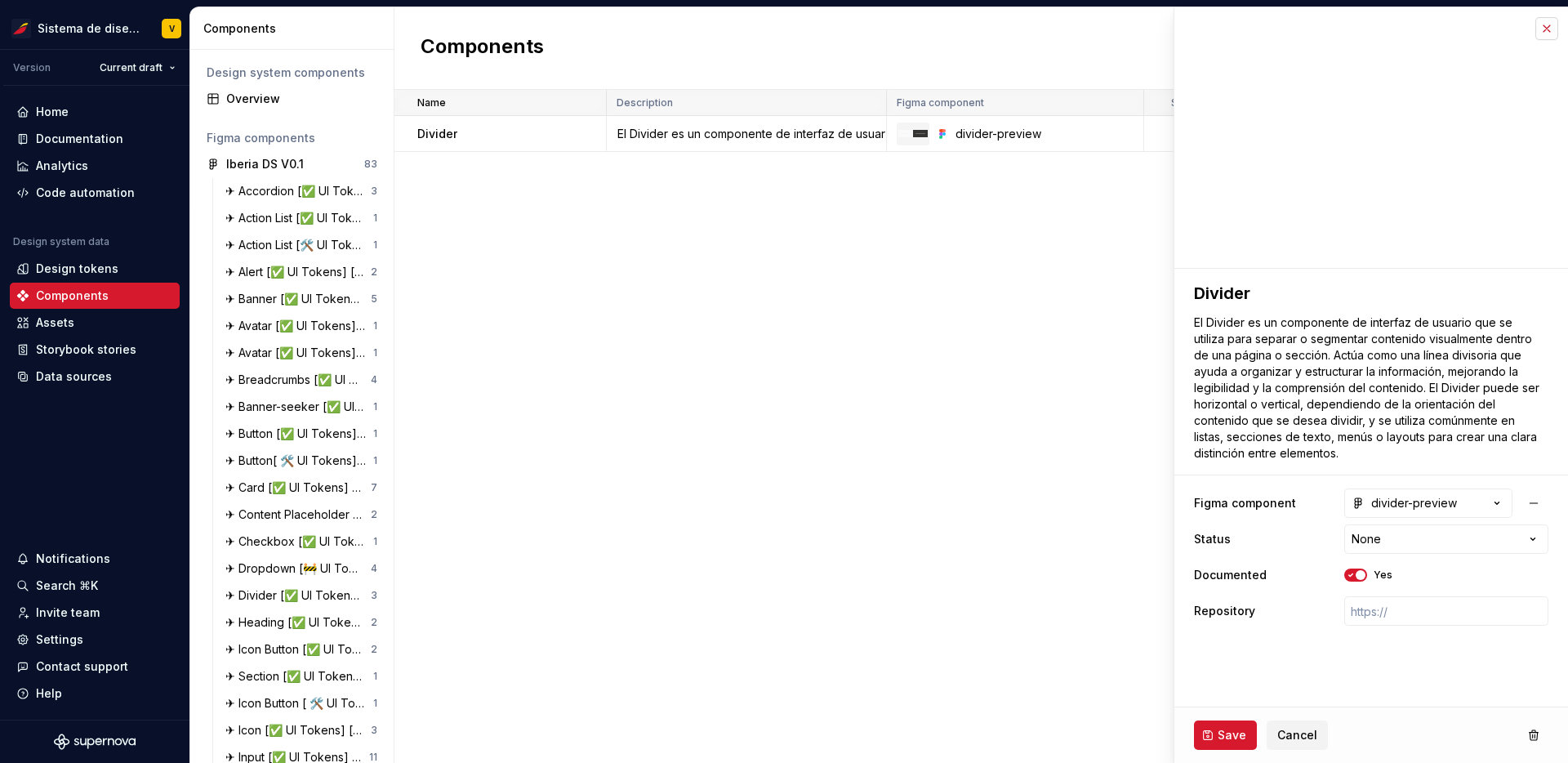
click at [1552, 24] on button "button" at bounding box center [1547, 28] width 23 height 23
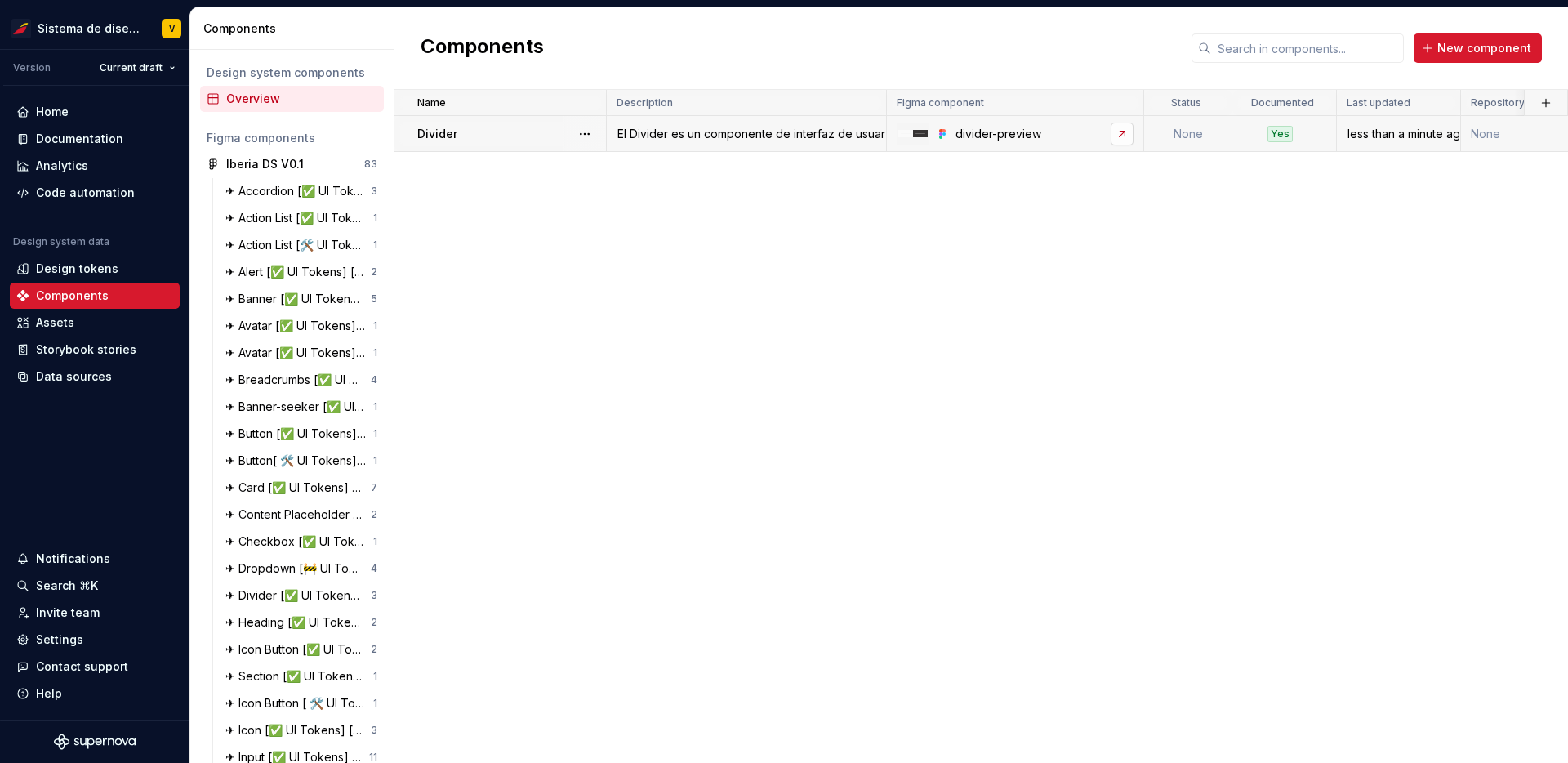
click at [1121, 133] on link at bounding box center [1122, 134] width 23 height 23
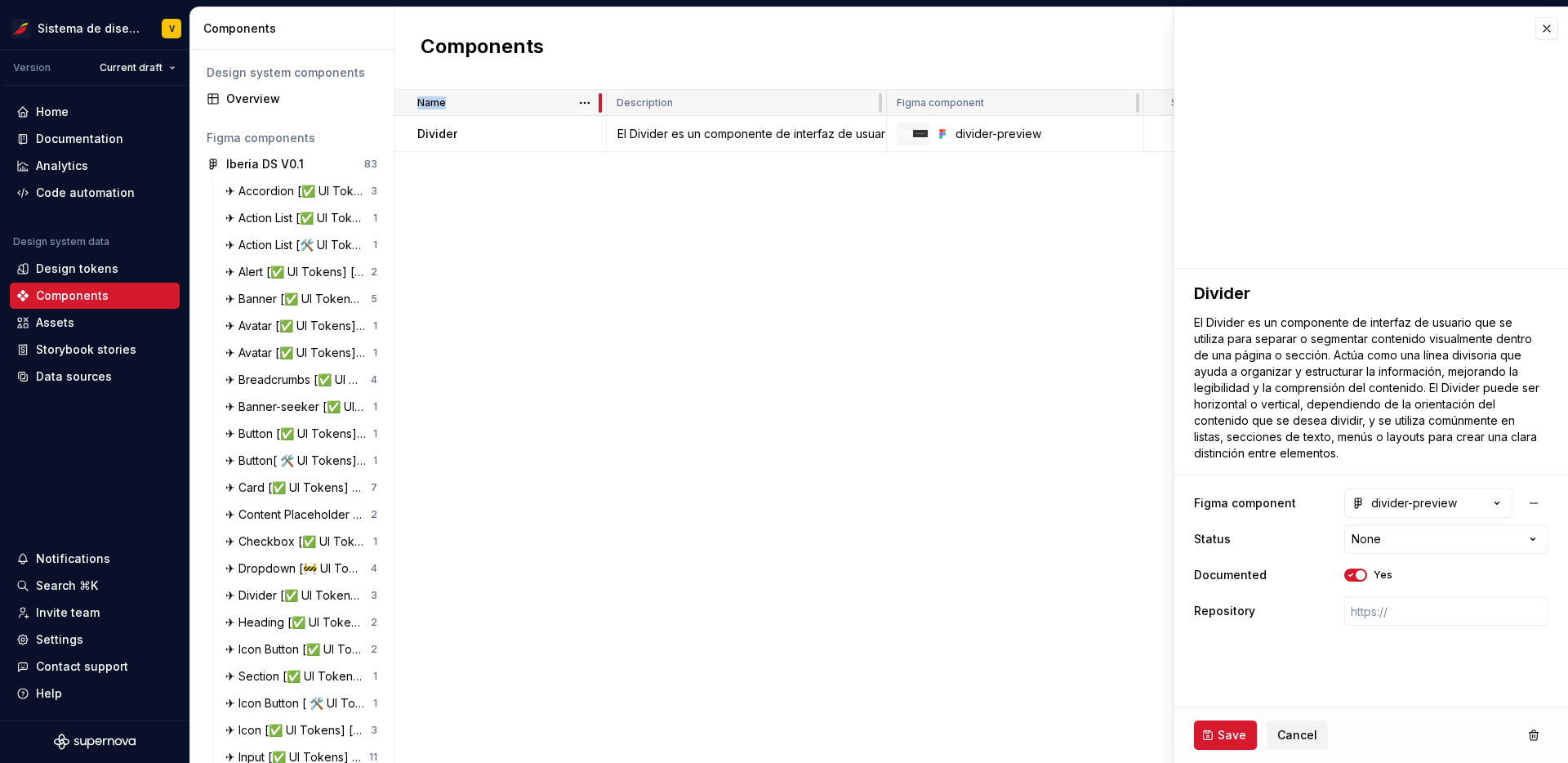
drag, startPoint x: 606, startPoint y: 102, endPoint x: 544, endPoint y: 95, distance: 62.4
click at [544, 95] on div "Name" at bounding box center [501, 103] width 213 height 26
click at [567, 298] on div "Name Description Figma component Status Documented Last updated Repository Divi…" at bounding box center [982, 426] width 1174 height 673
click at [939, 418] on div "Name Description Figma component Status Documented Last updated Repository Divi…" at bounding box center [982, 426] width 1174 height 673
click at [1300, 729] on span "Cancel" at bounding box center [1297, 736] width 40 height 17
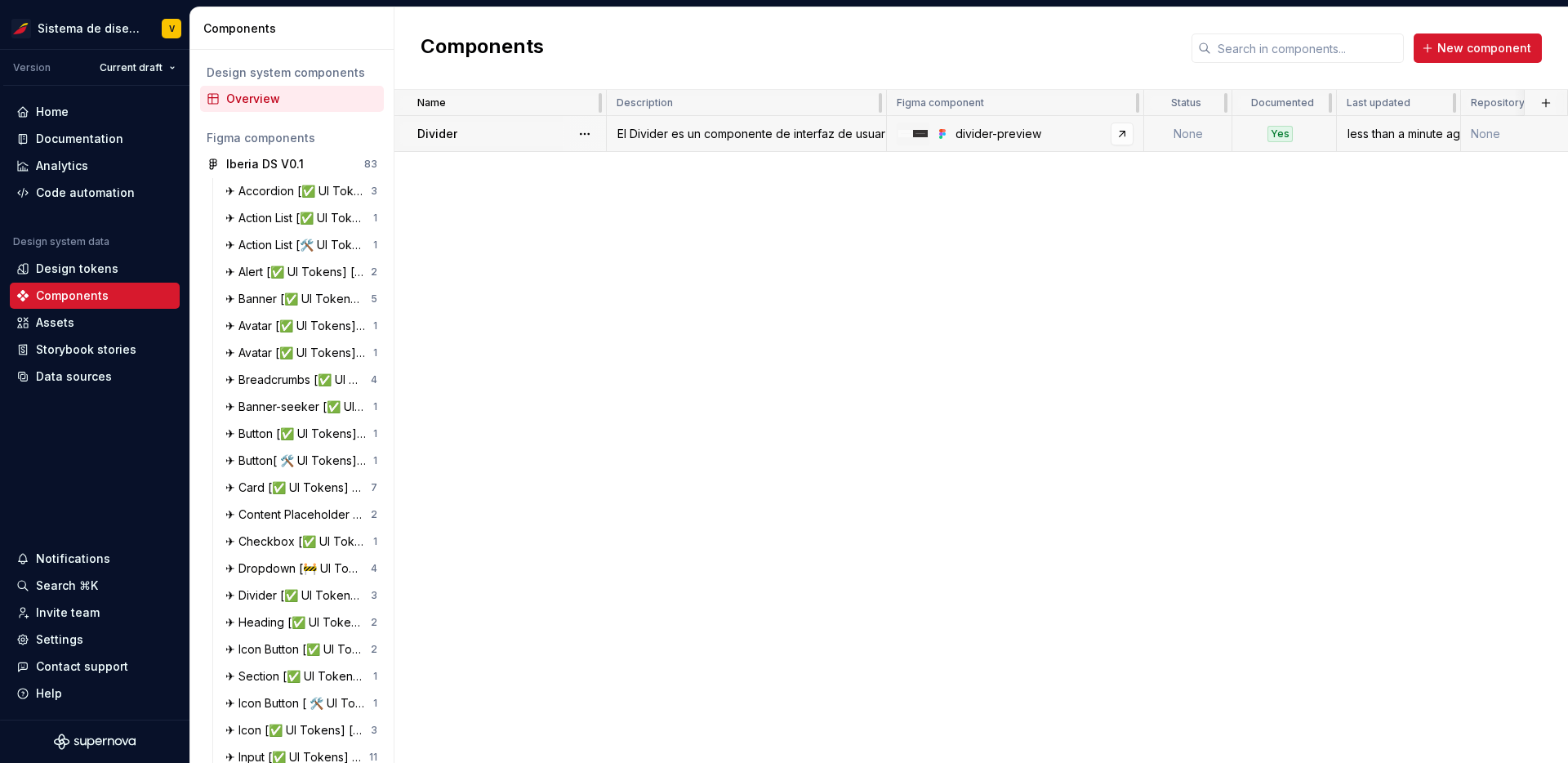
click at [1048, 126] on div "divider-preview" at bounding box center [1044, 134] width 178 height 17
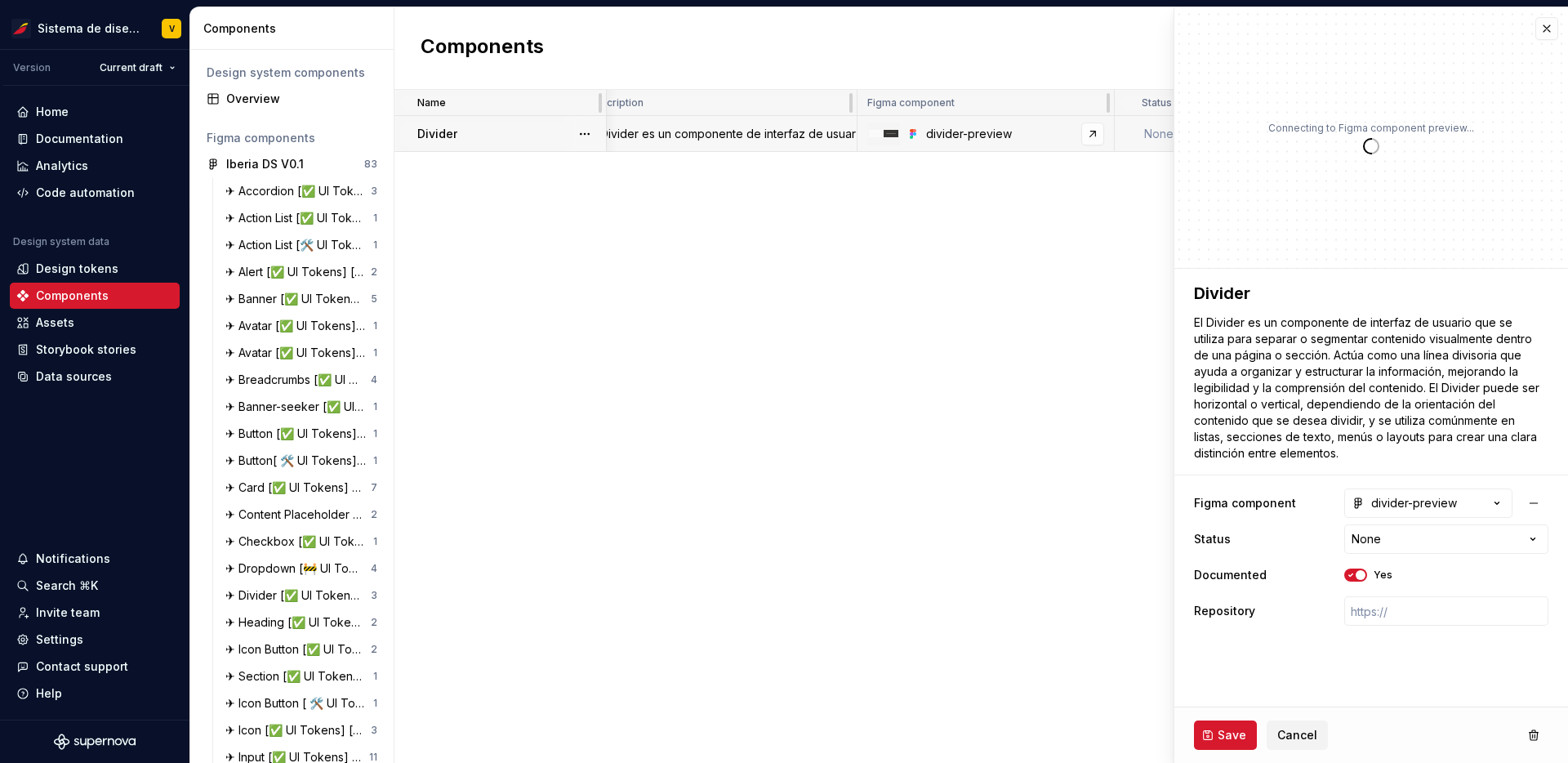
scroll to position [0, 30]
type textarea "*"
click at [1496, 501] on icon "button" at bounding box center [1498, 503] width 17 height 17
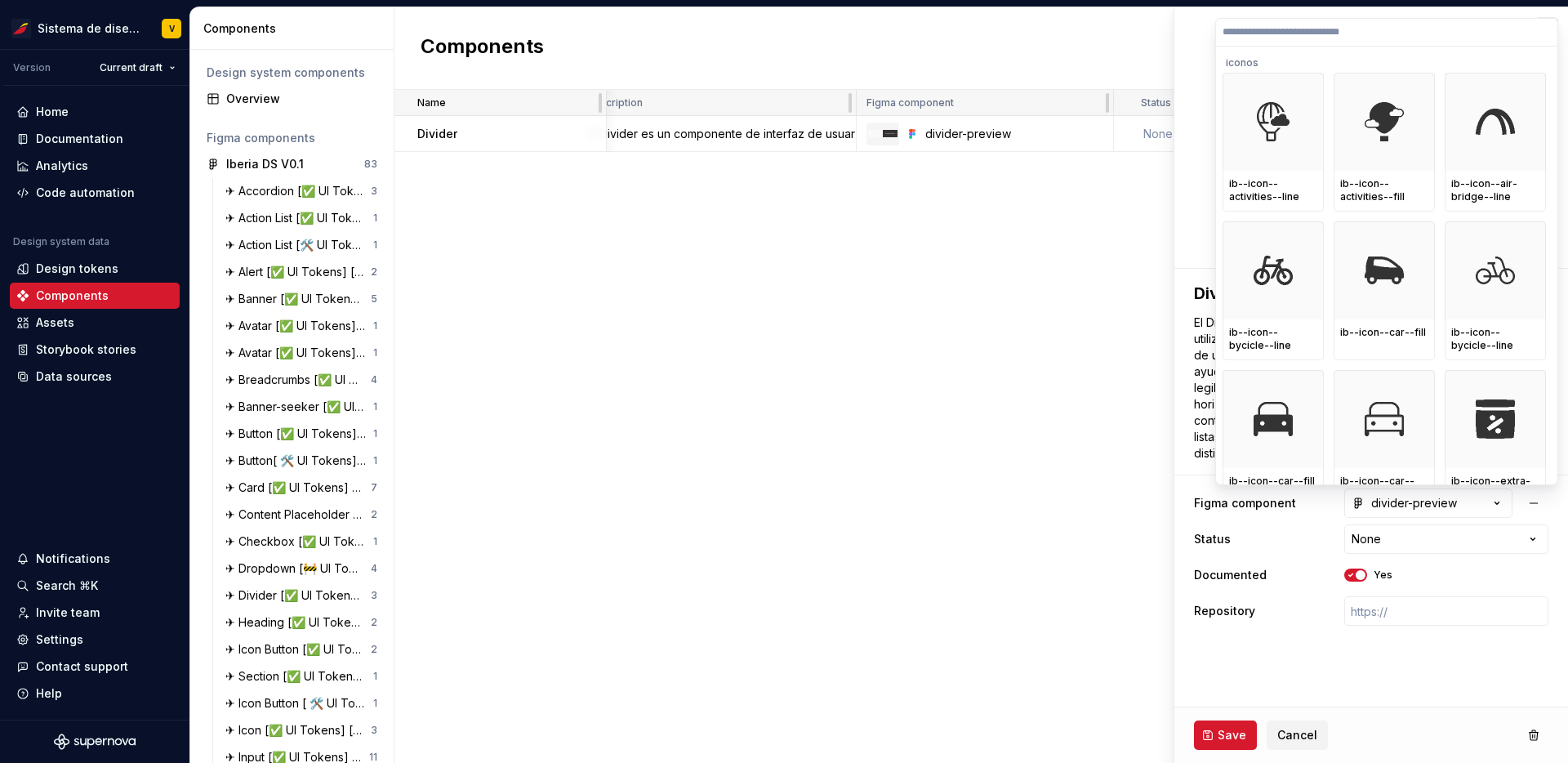
paste input "**********"
type input "**********"
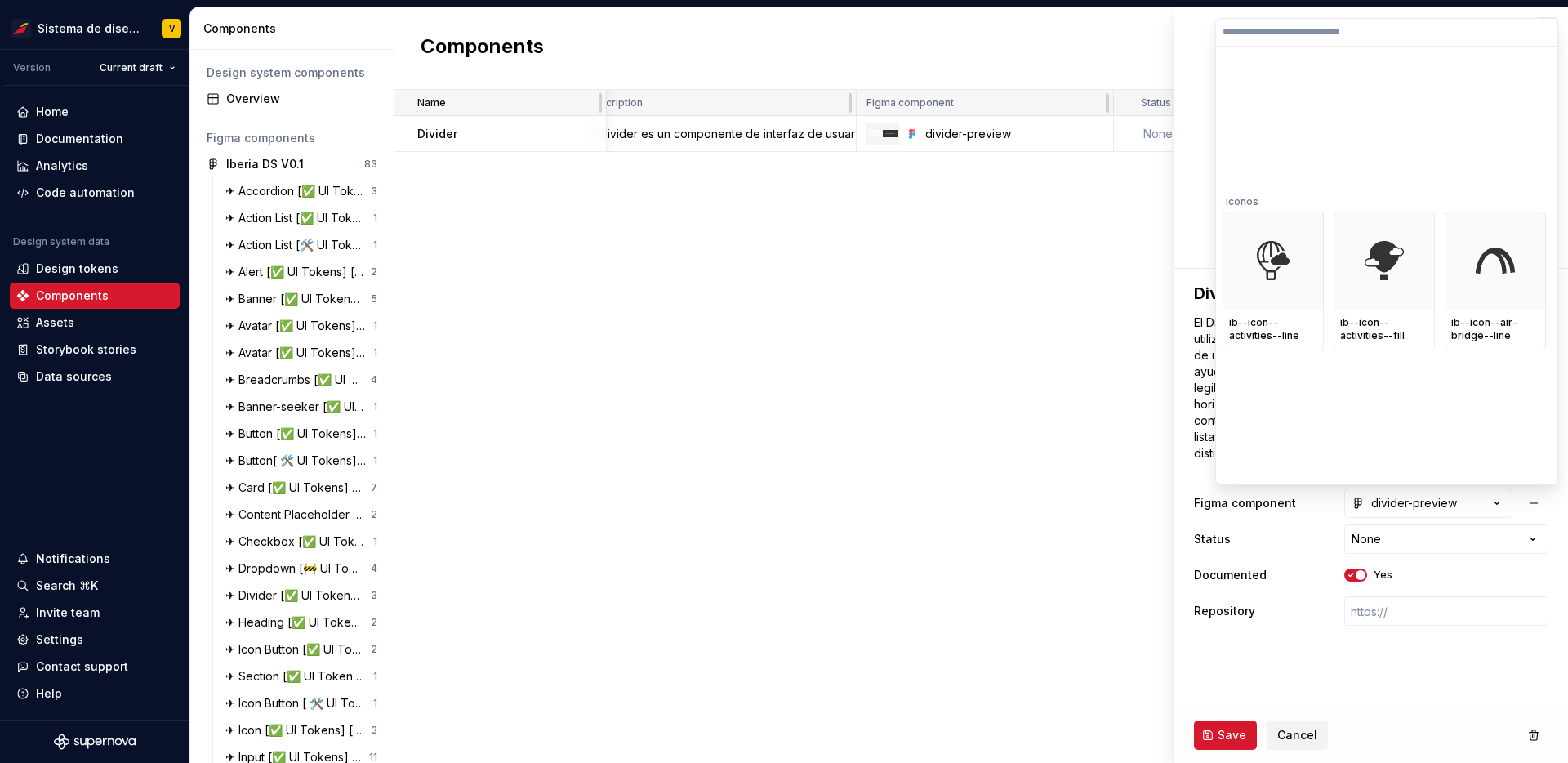
scroll to position [0, 0]
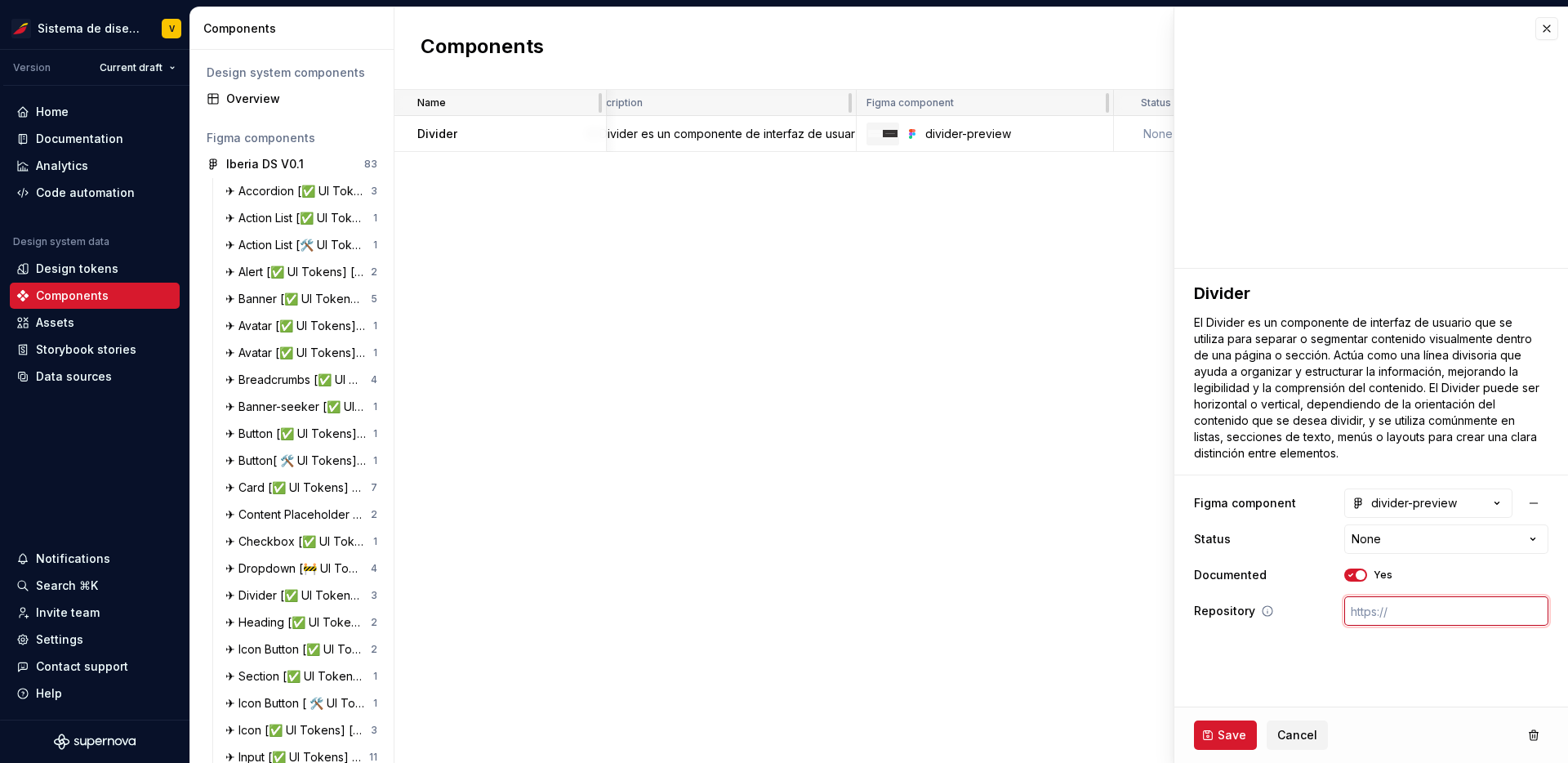
click at [1407, 602] on input "text" at bounding box center [1447, 612] width 204 height 30
paste input "[URL][DOMAIN_NAME]"
type textarea "*"
type input "[URL][DOMAIN_NAME]"
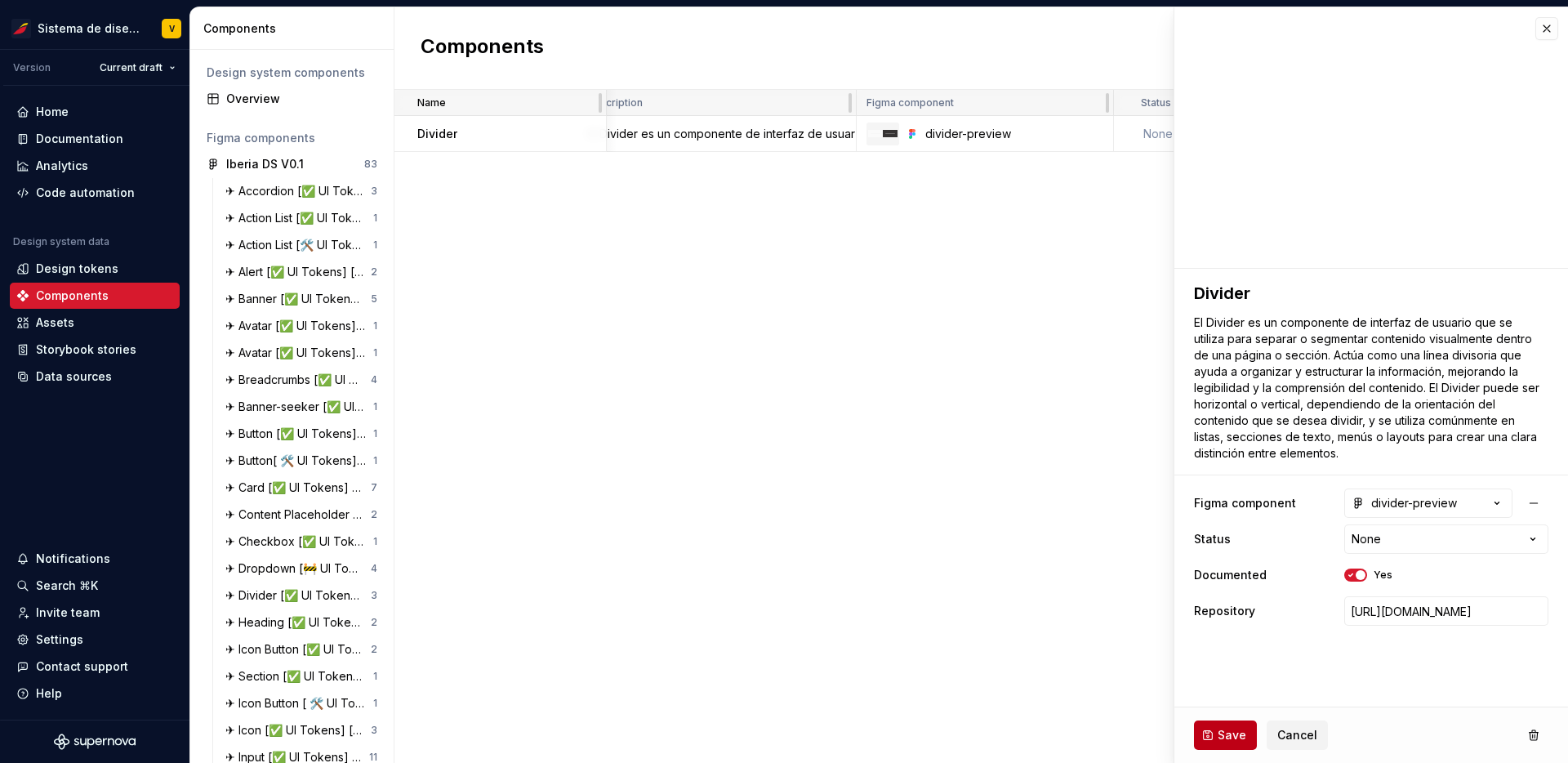
click at [1222, 739] on span "Save" at bounding box center [1232, 736] width 29 height 17
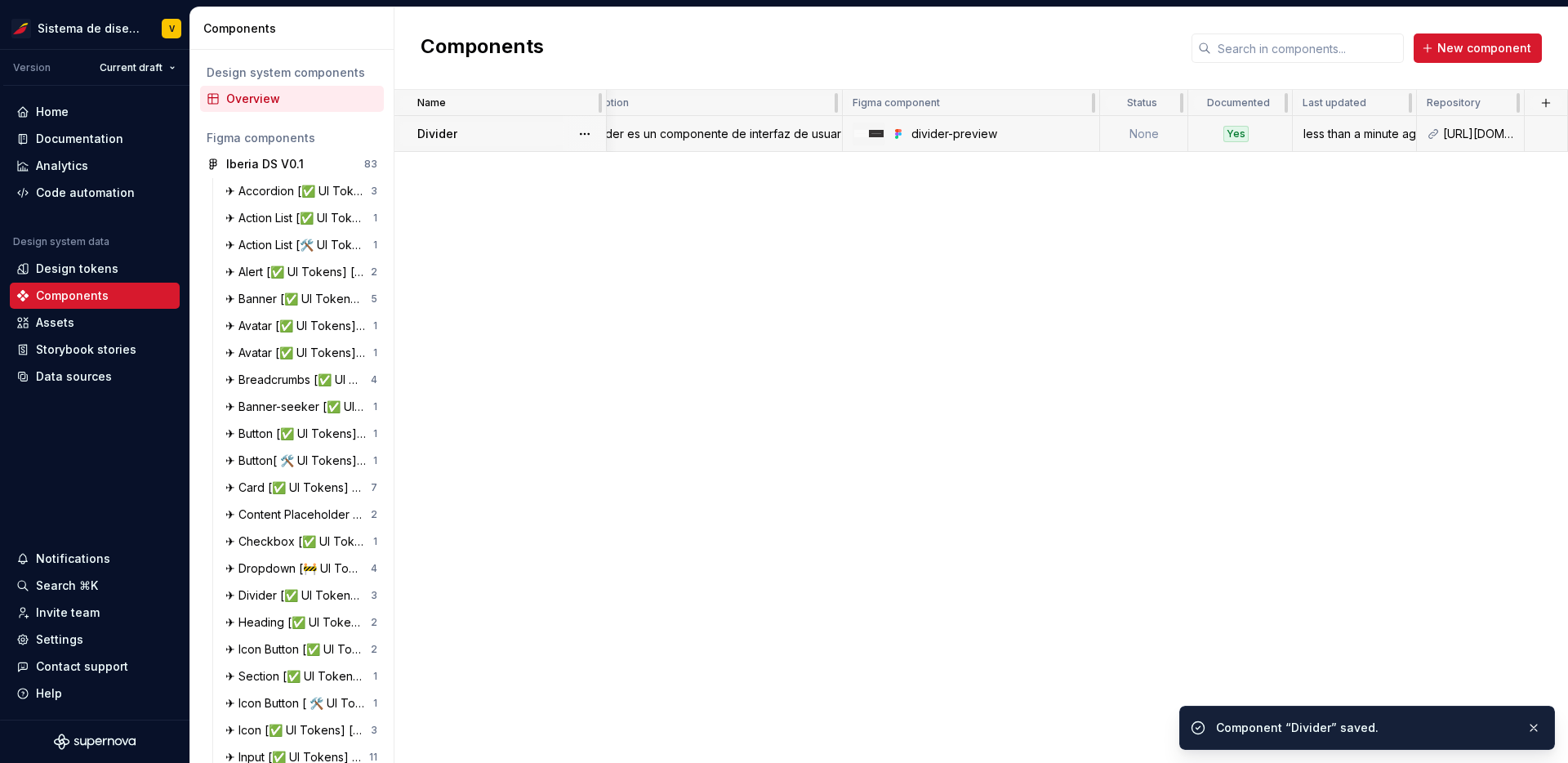
scroll to position [0, 44]
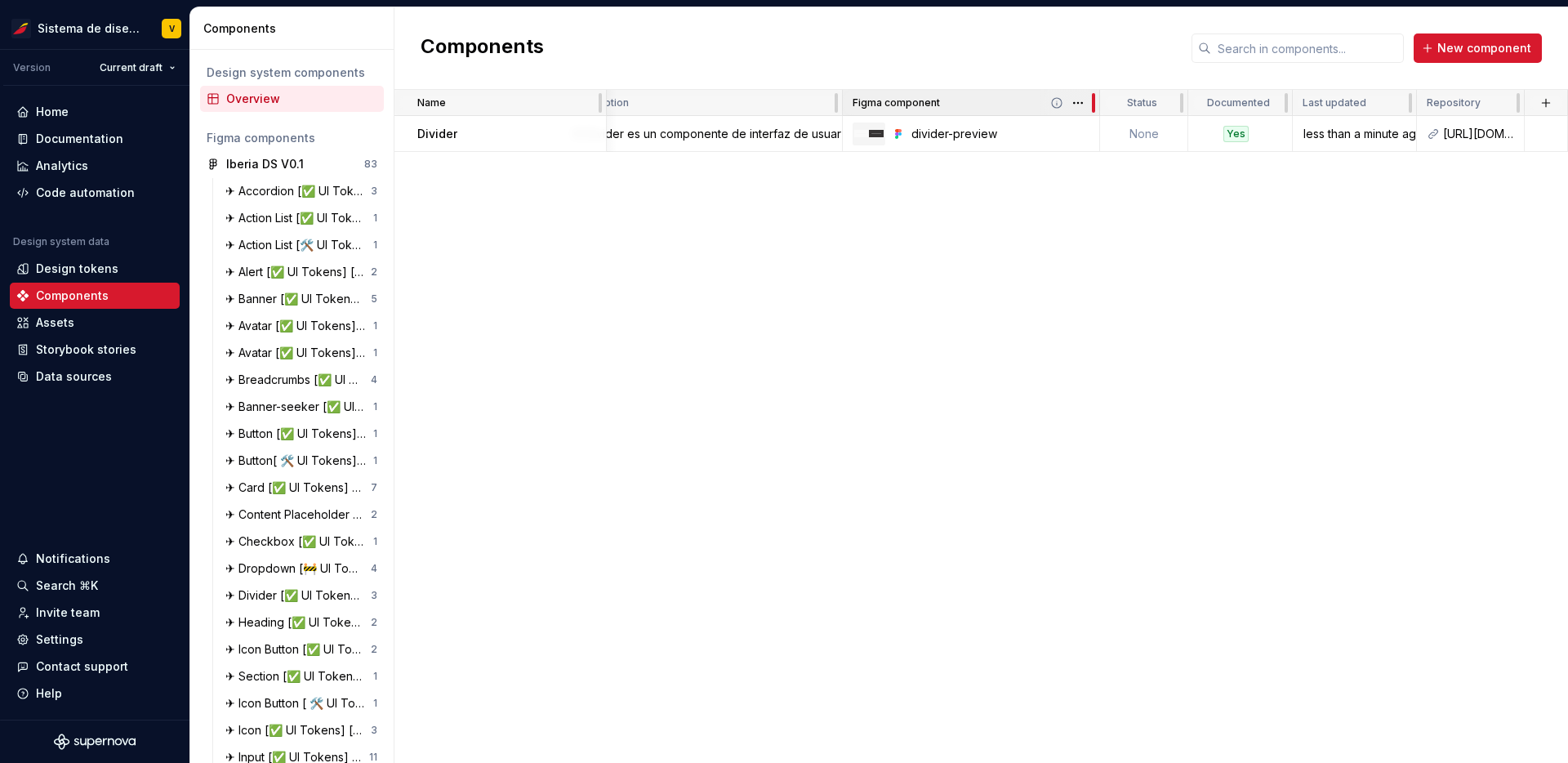
drag, startPoint x: 1096, startPoint y: 102, endPoint x: 1041, endPoint y: 96, distance: 55.3
click at [1041, 96] on div "Figma component" at bounding box center [972, 103] width 258 height 26
drag, startPoint x: 1085, startPoint y: 102, endPoint x: 1053, endPoint y: 101, distance: 32.0
click at [1053, 101] on div "Figma component" at bounding box center [988, 103] width 203 height 26
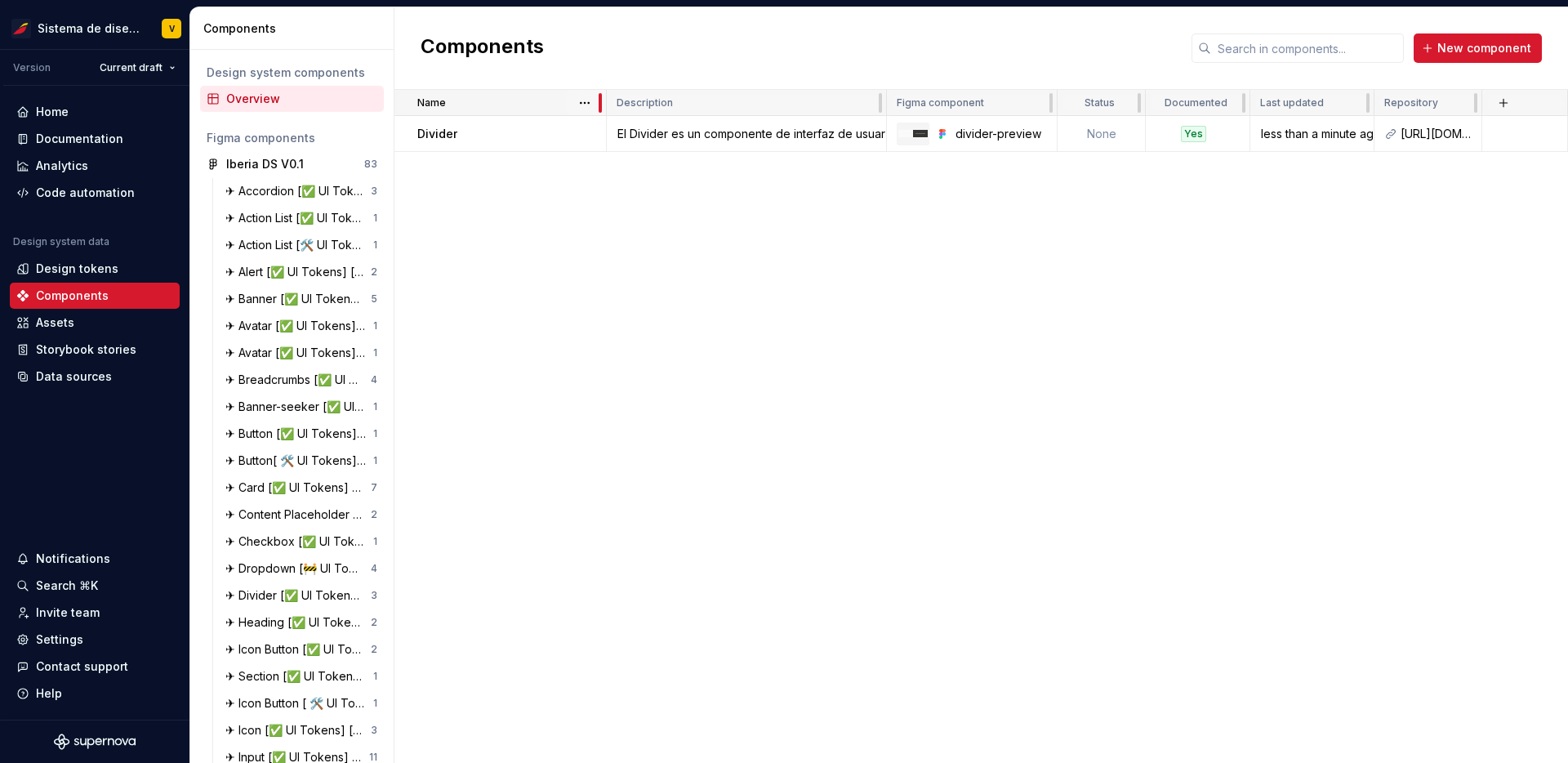
drag, startPoint x: 604, startPoint y: 103, endPoint x: 555, endPoint y: 100, distance: 49.1
click at [555, 101] on div "Name" at bounding box center [501, 103] width 213 height 26
drag, startPoint x: 605, startPoint y: 97, endPoint x: 527, endPoint y: 91, distance: 78.2
click at [527, 91] on div "Name" at bounding box center [501, 103] width 213 height 26
click at [1502, 105] on button "button" at bounding box center [1504, 103] width 23 height 23
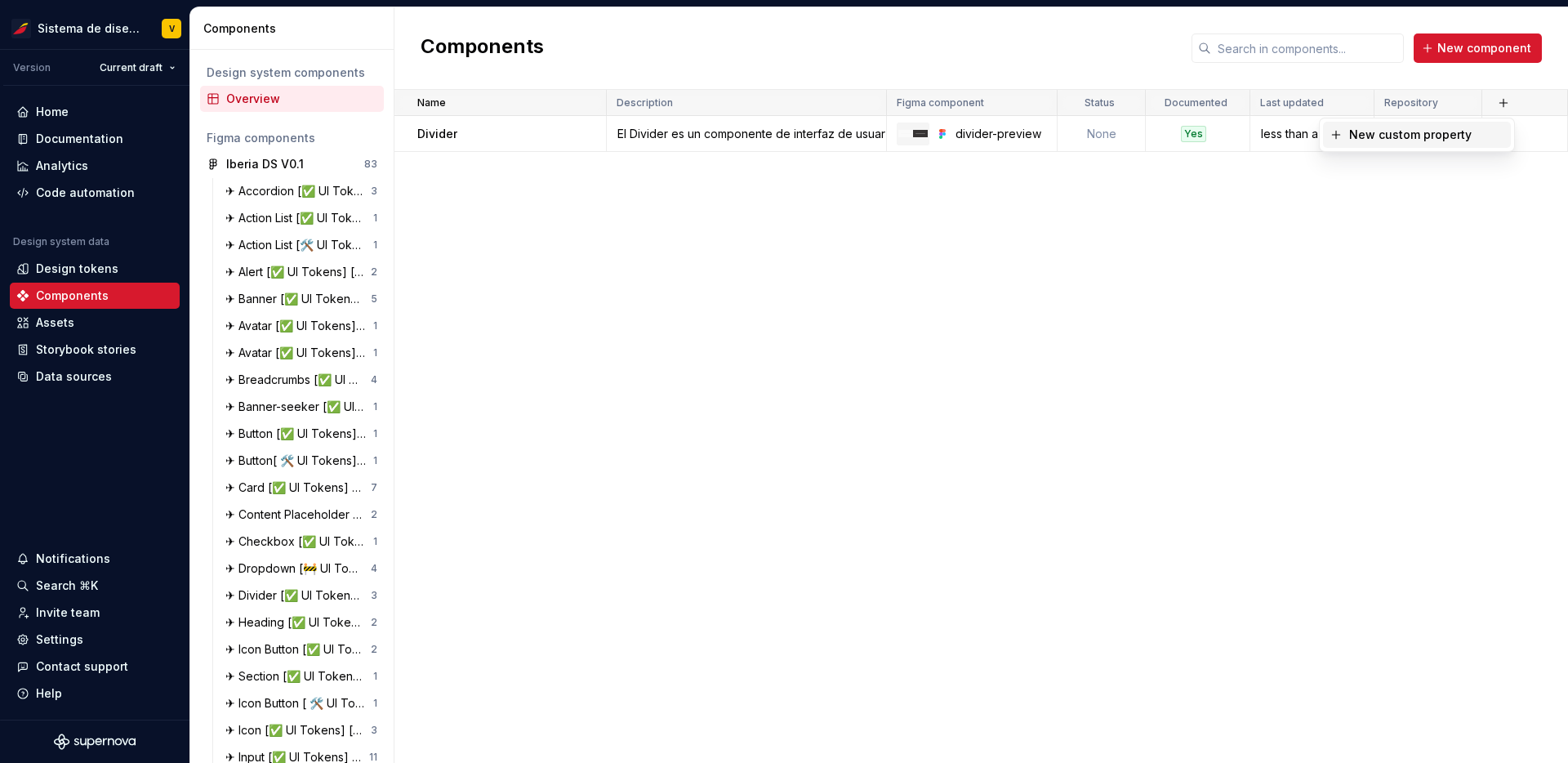
click at [1376, 243] on div "Name Description Figma component Status Documented Last updated Repository Divi…" at bounding box center [982, 426] width 1174 height 673
click at [1197, 129] on div "Yes" at bounding box center [1194, 134] width 25 height 17
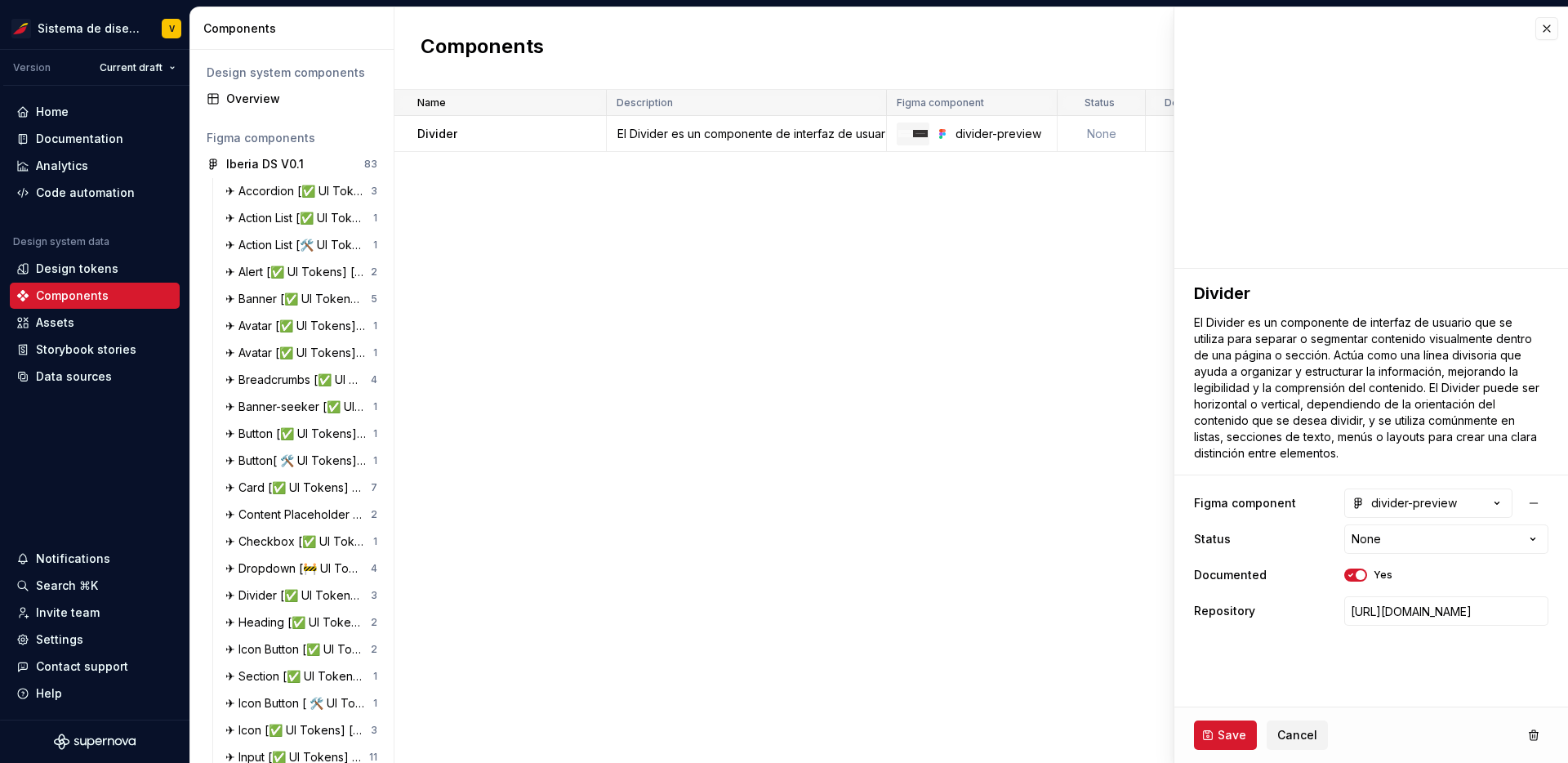
click at [513, 280] on div "Name Description Figma component Status Documented Last updated Repository Divi…" at bounding box center [982, 426] width 1174 height 673
click at [375, 162] on button "button" at bounding box center [371, 164] width 23 height 23
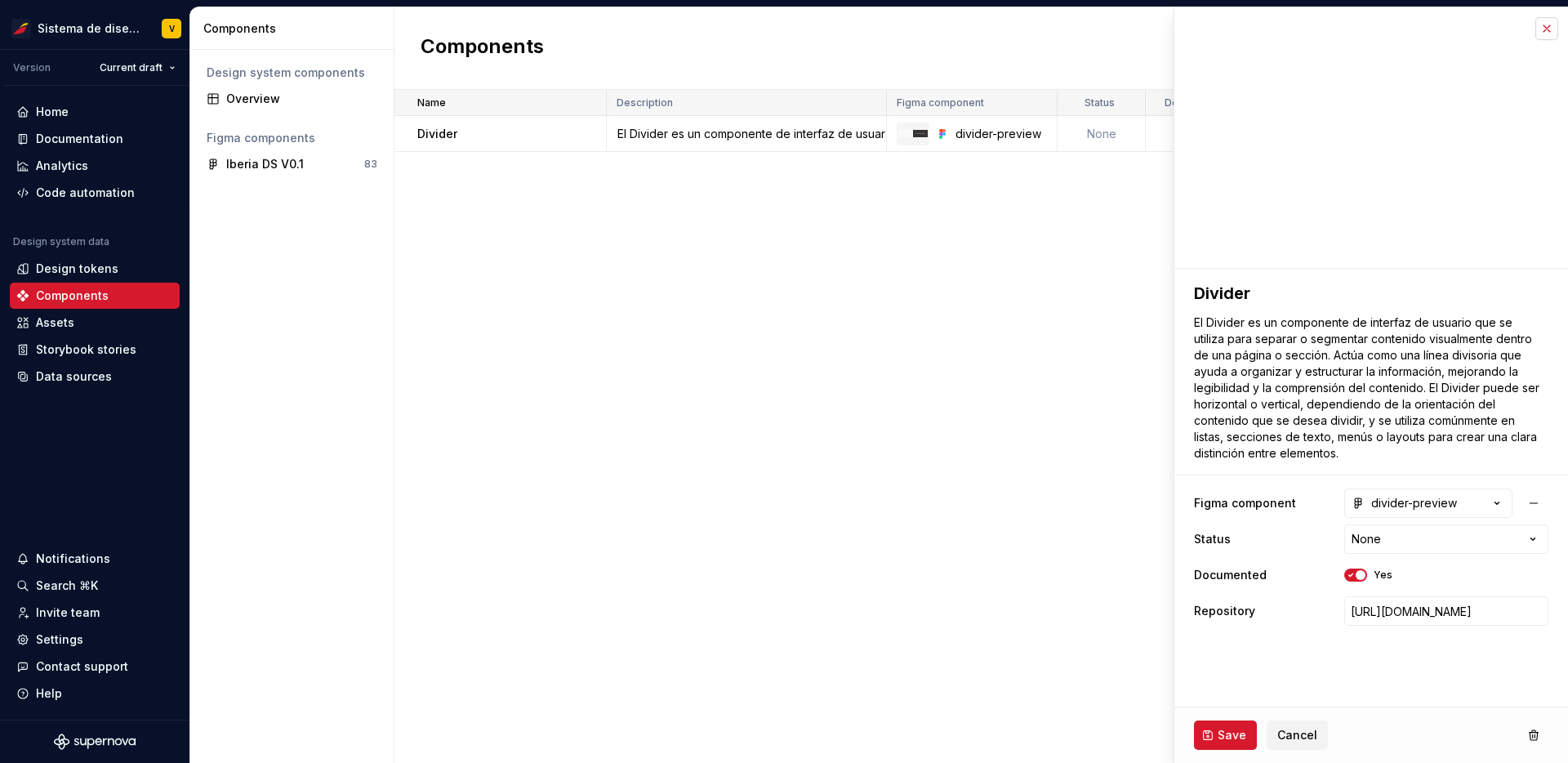
click at [1549, 33] on button "button" at bounding box center [1547, 28] width 23 height 23
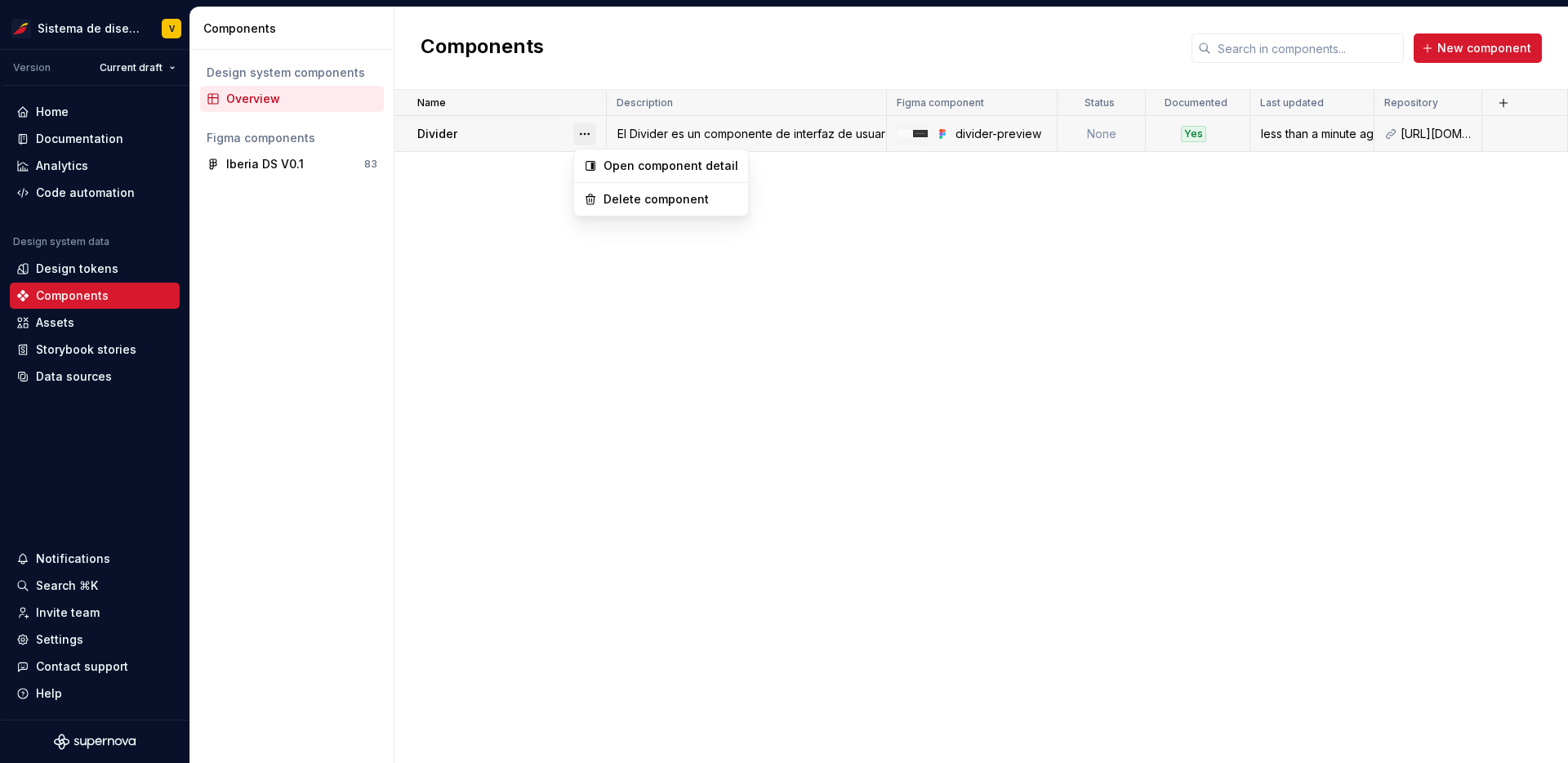
click at [586, 134] on button "button" at bounding box center [584, 134] width 23 height 23
click at [539, 203] on html "Sistema de diseño Iberia V Version Current draft Home Documentation Analytics C…" at bounding box center [784, 381] width 1568 height 763
click at [322, 159] on div "Iberia DS V0.1" at bounding box center [287, 164] width 121 height 17
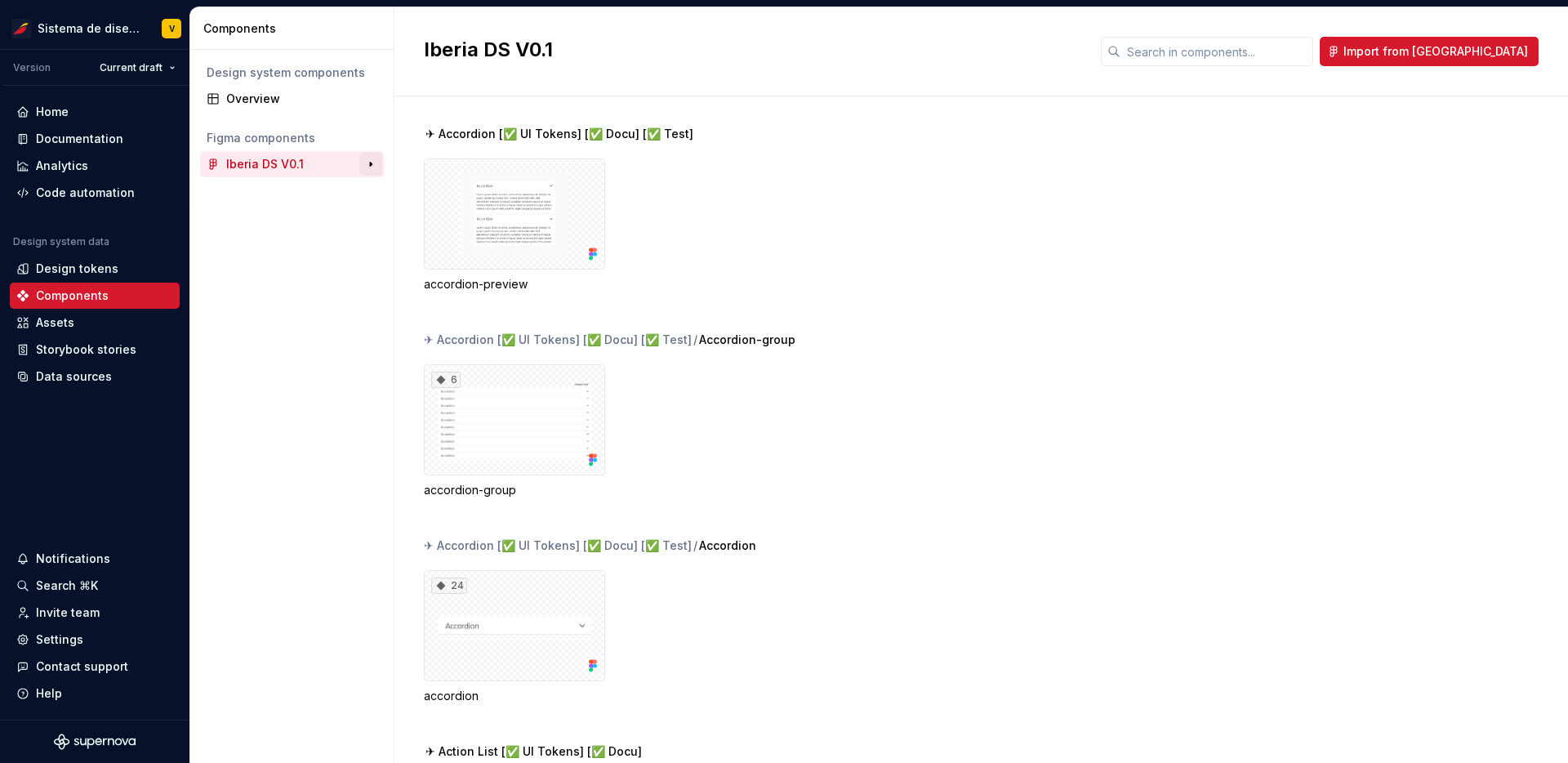
click at [371, 160] on button "button" at bounding box center [371, 164] width 23 height 23
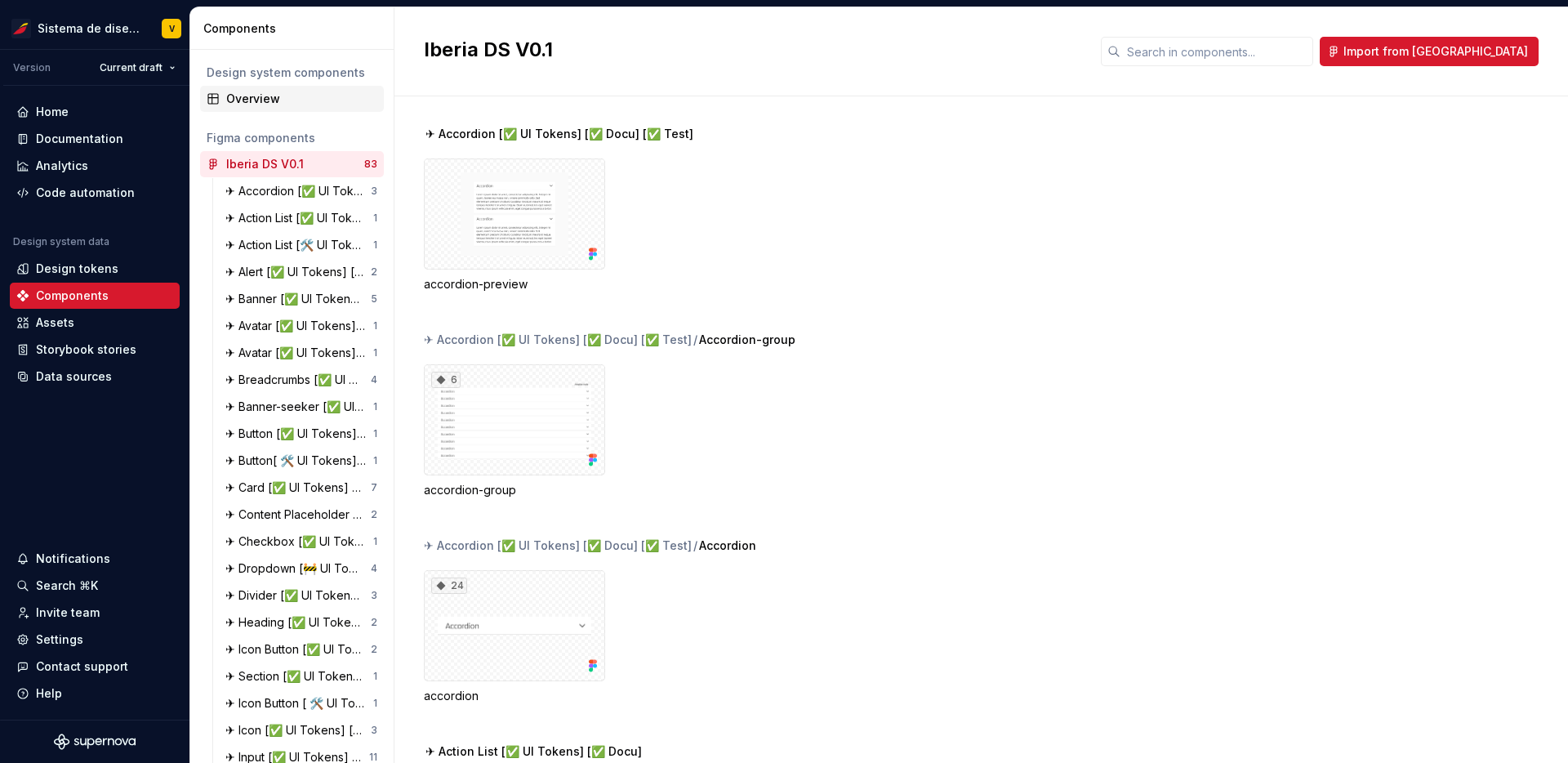
click at [285, 100] on div "Overview" at bounding box center [301, 99] width 151 height 17
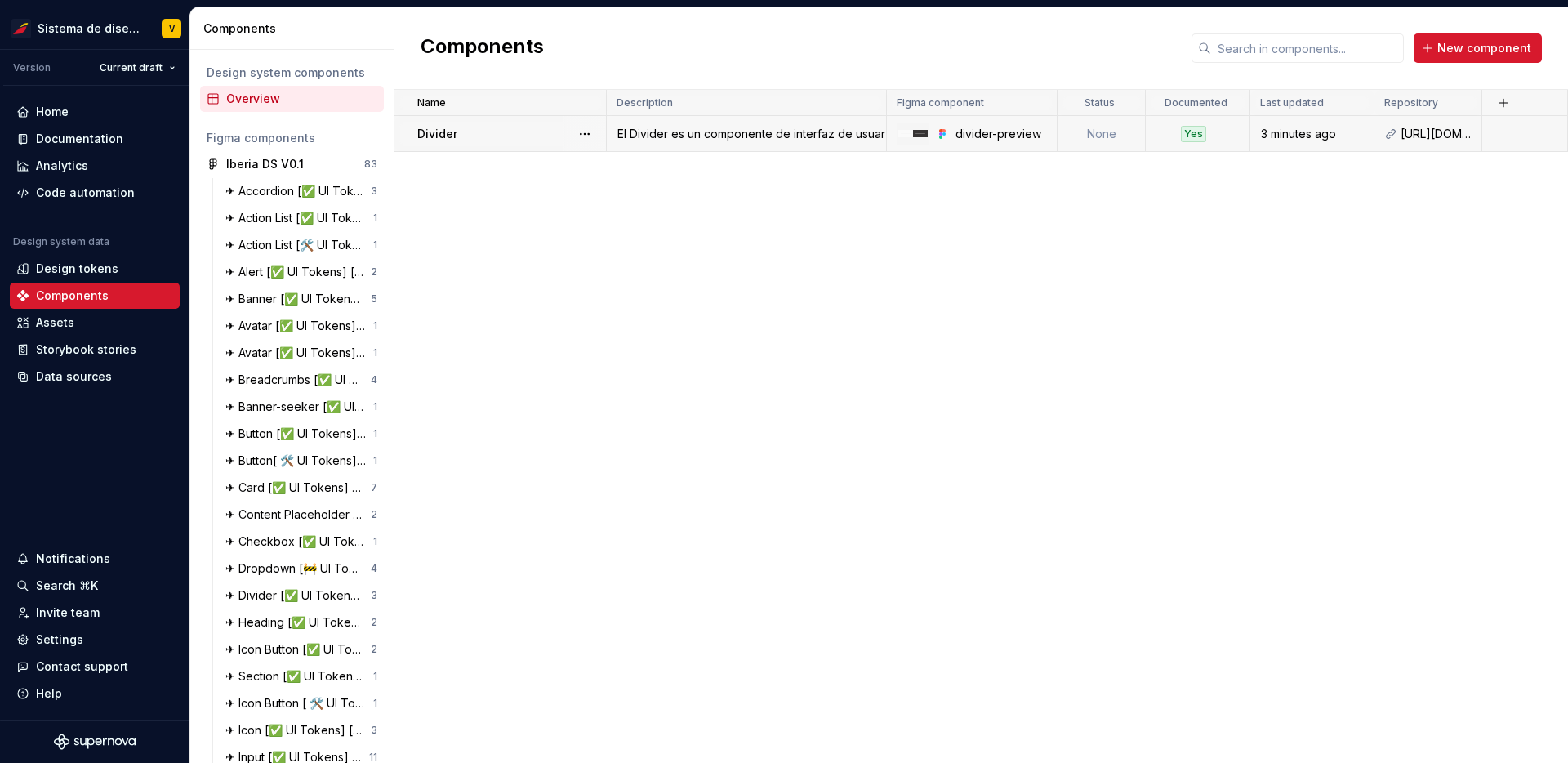
click at [1104, 130] on td "None" at bounding box center [1101, 134] width 89 height 36
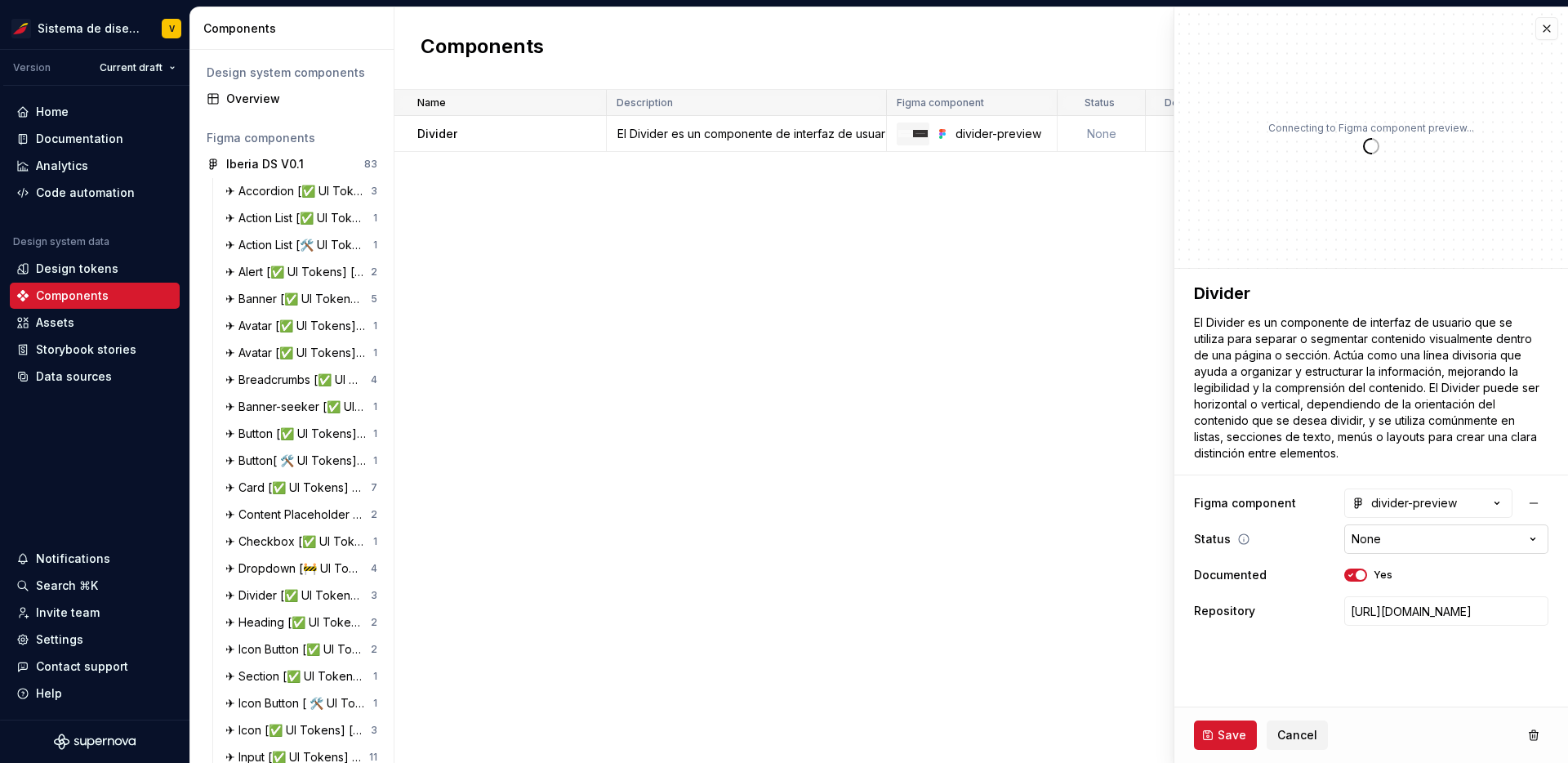
click at [1538, 540] on html "Sistema de diseño Iberia V Version Current draft Home Documentation Analytics C…" at bounding box center [784, 381] width 1568 height 763
type textarea "*"
select select "**********"
click at [1228, 724] on button "Save" at bounding box center [1225, 736] width 63 height 30
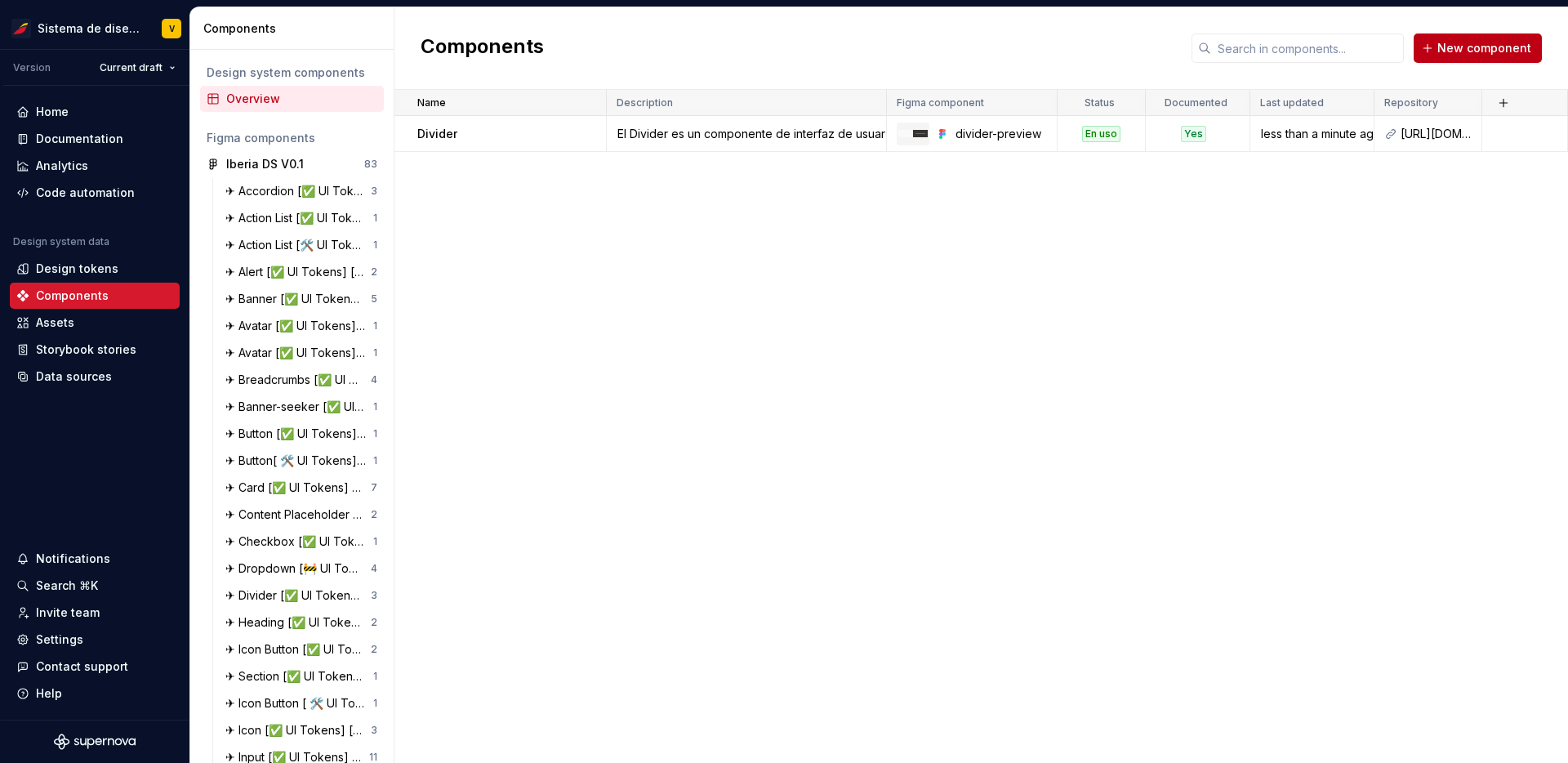
click at [1455, 42] on span "New component" at bounding box center [1484, 49] width 94 height 17
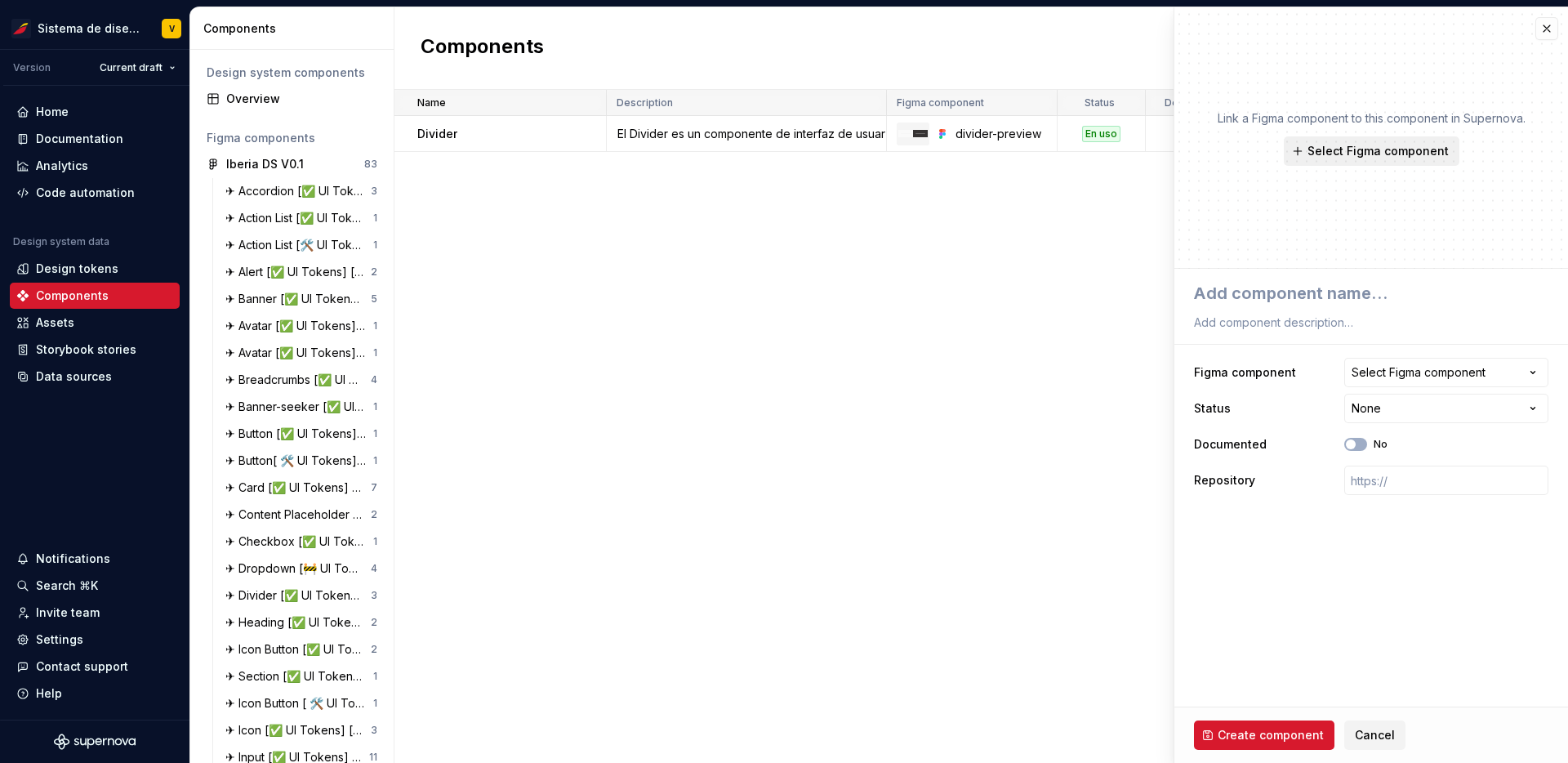
click at [1379, 152] on span "Select Figma component" at bounding box center [1378, 151] width 141 height 17
type textarea "*"
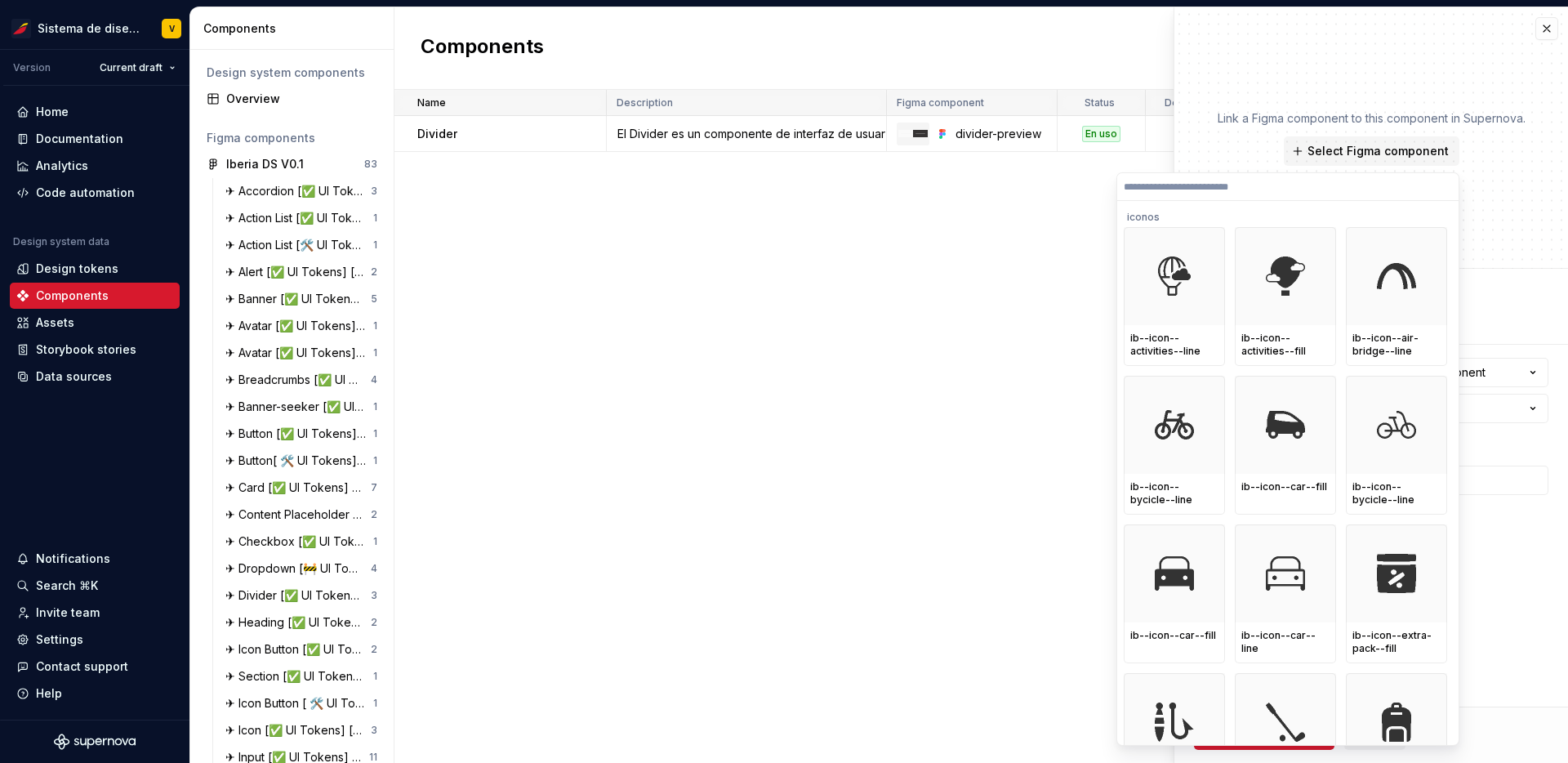
click at [1276, 187] on input "search" at bounding box center [1288, 187] width 342 height 13
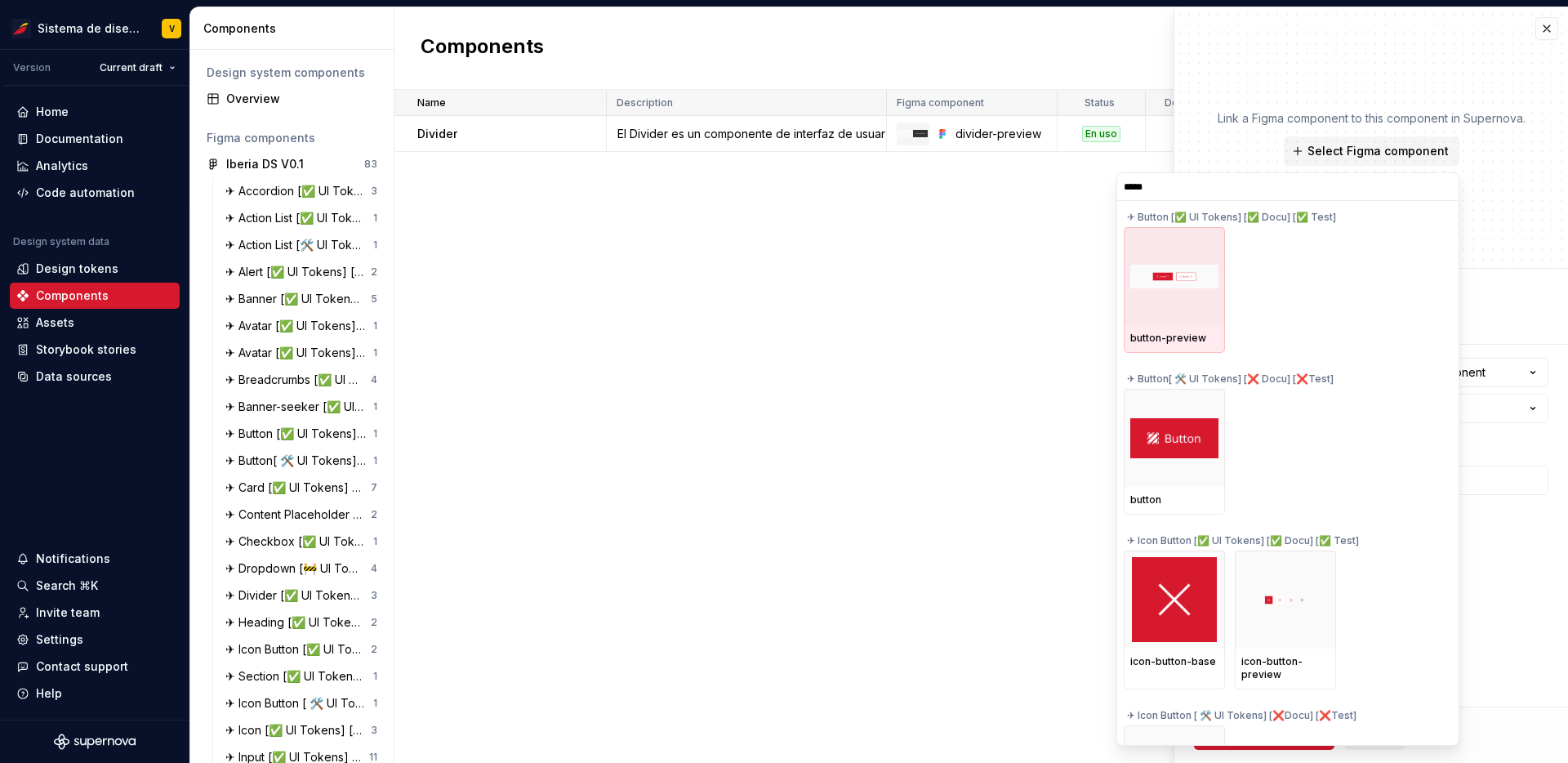
type input "******"
click at [1175, 288] on div at bounding box center [1174, 276] width 102 height 98
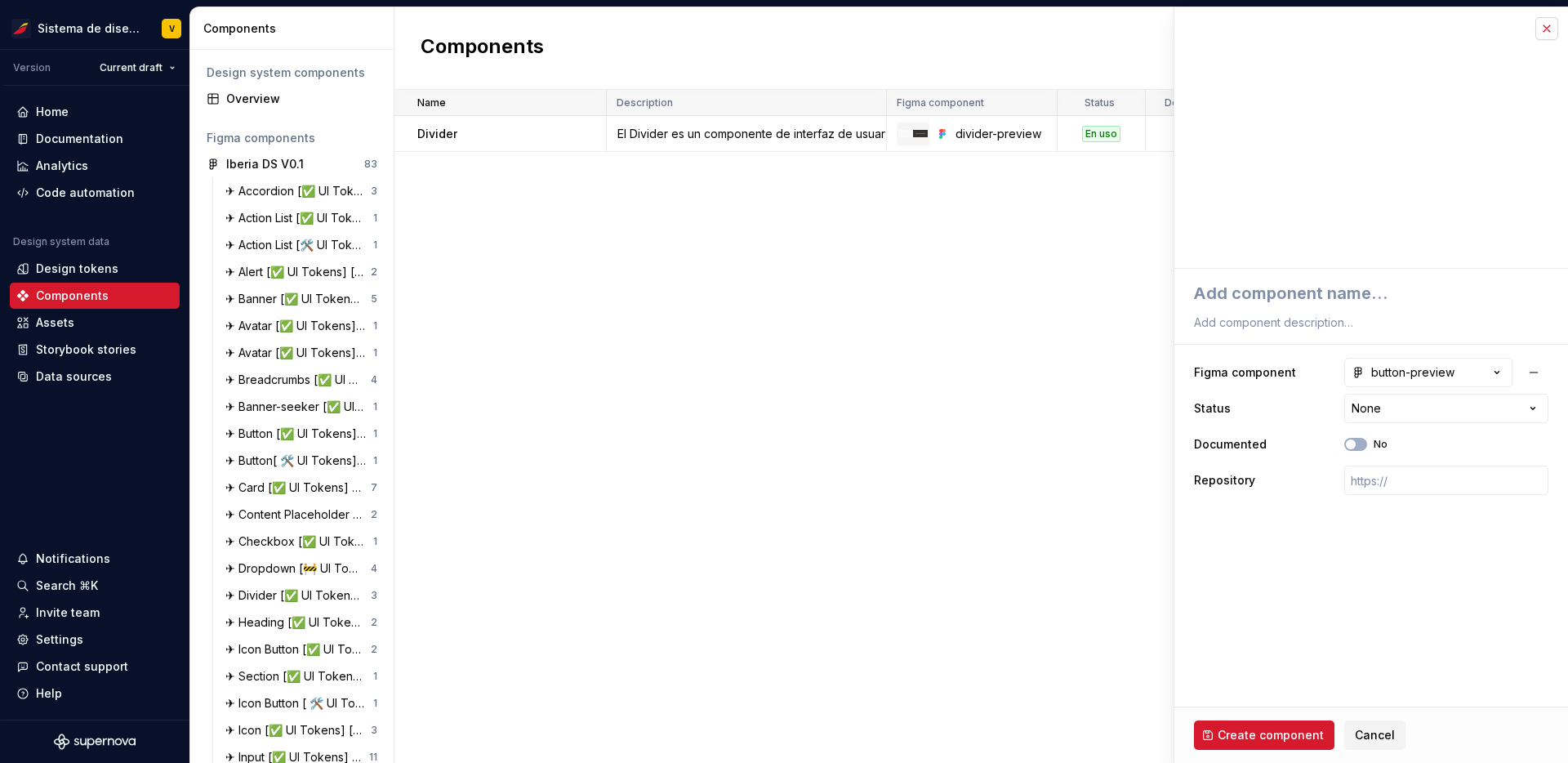
click at [1542, 30] on button "button" at bounding box center [1547, 28] width 23 height 23
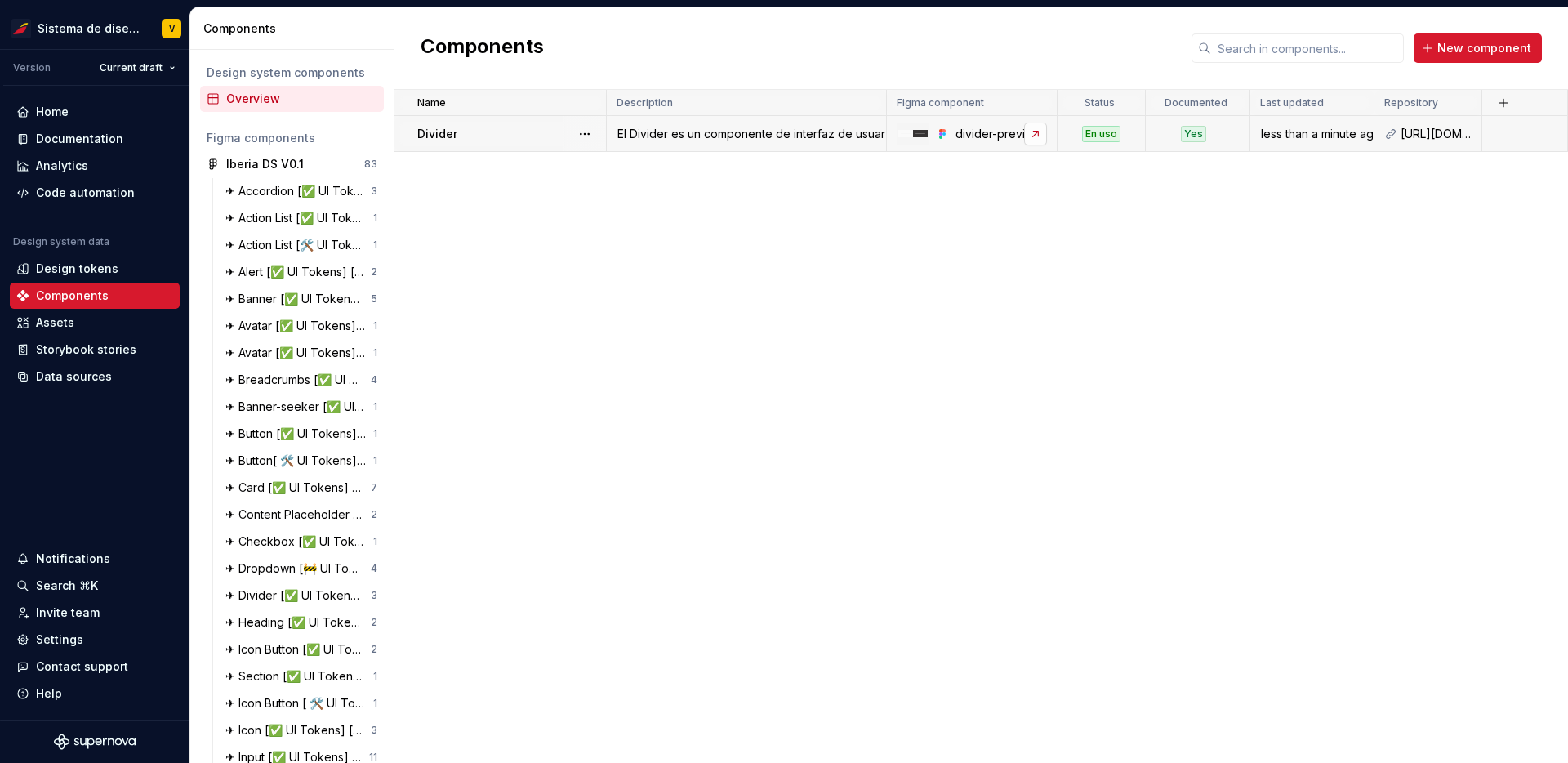
click at [1029, 134] on link at bounding box center [1036, 134] width 23 height 23
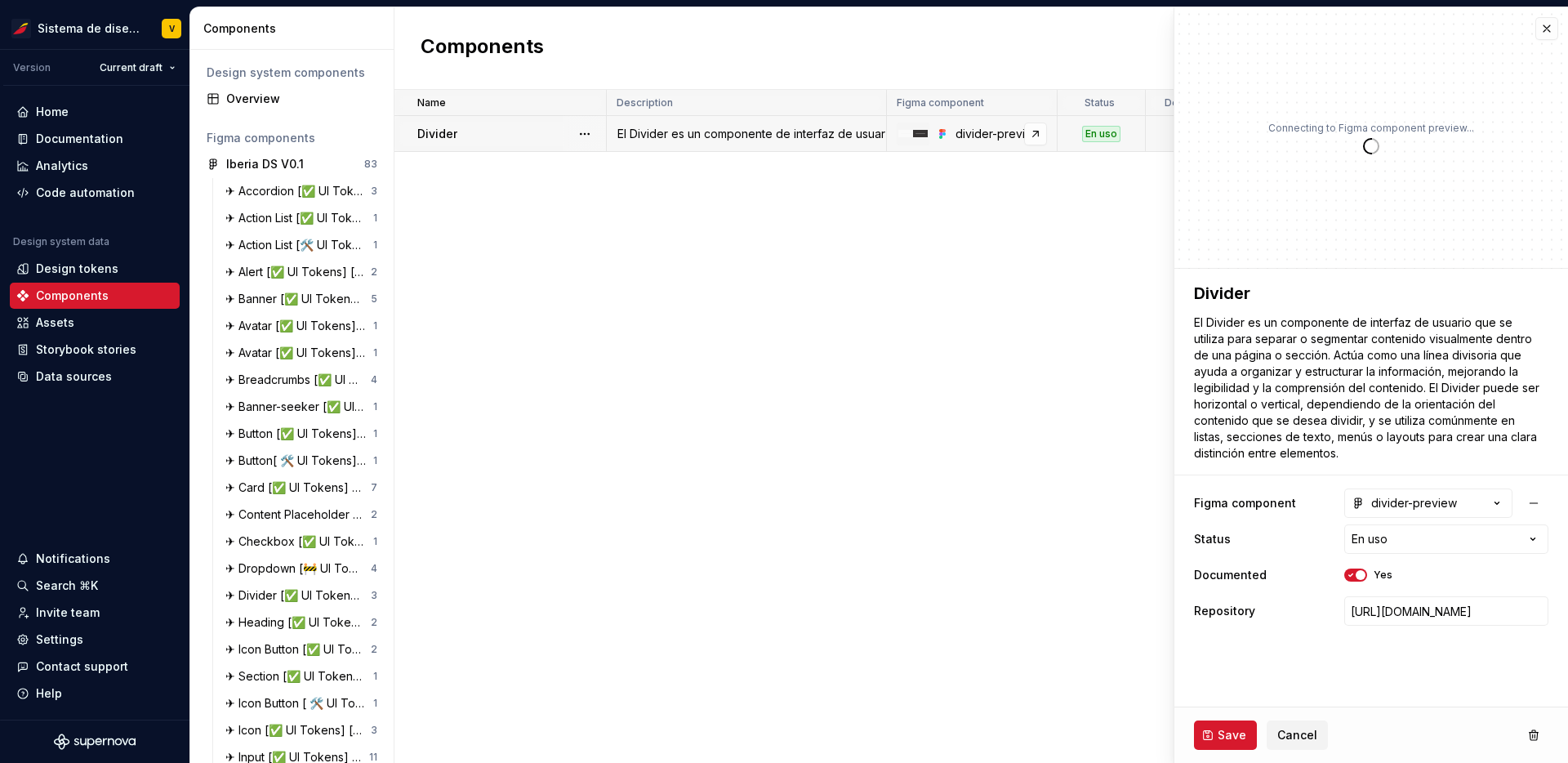
click at [927, 133] on img at bounding box center [914, 134] width 30 height 8
click at [1222, 733] on span "Save" at bounding box center [1232, 736] width 29 height 17
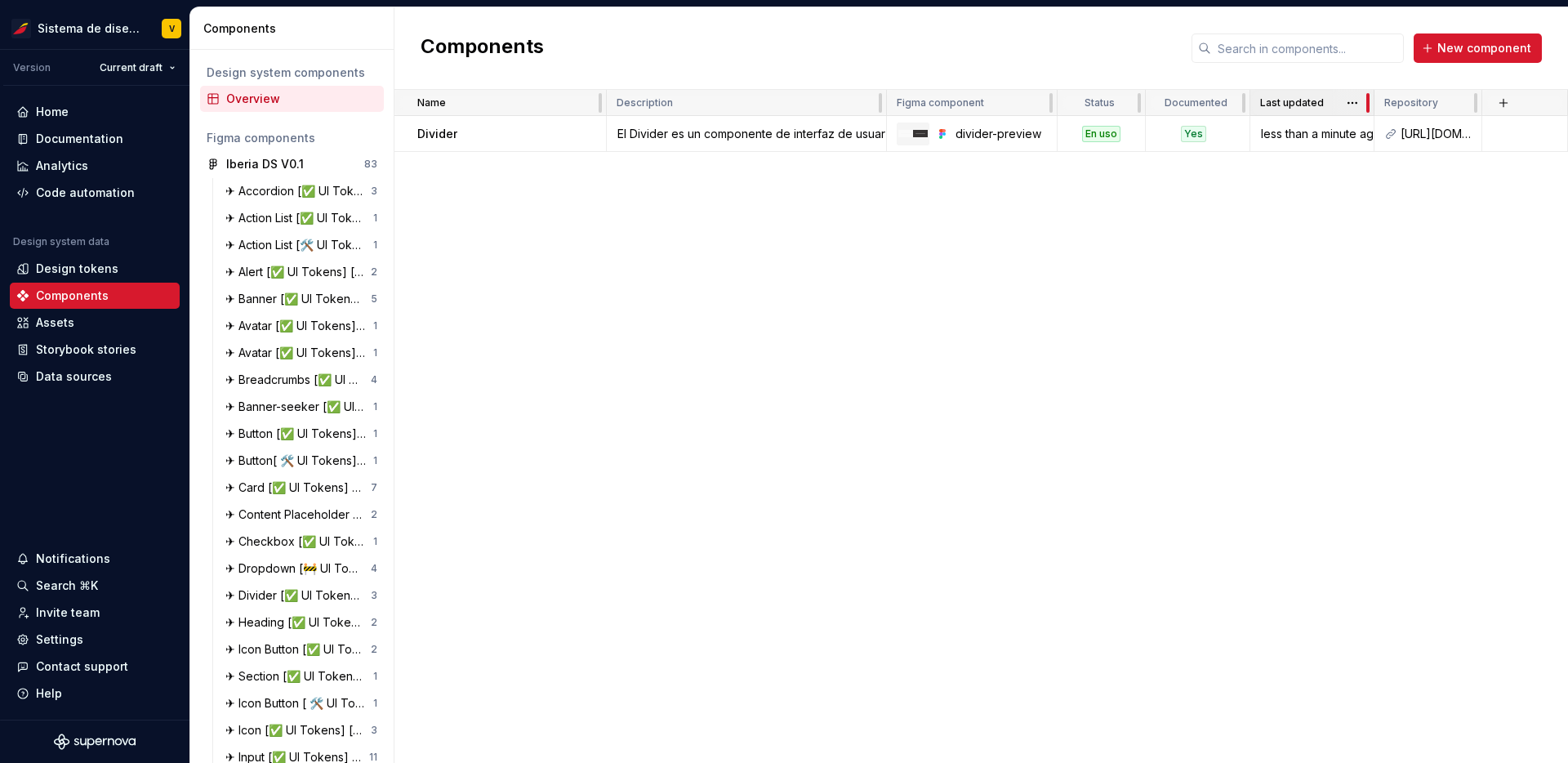
drag, startPoint x: 1370, startPoint y: 103, endPoint x: 1325, endPoint y: 103, distance: 45.0
click at [1325, 103] on div "Last updated" at bounding box center [1312, 103] width 124 height 26
click at [1352, 99] on html "Sistema de diseño Iberia V Version Current draft Home Documentation Analytics C…" at bounding box center [784, 381] width 1568 height 763
click at [1248, 261] on div "Name Description Figma component Status Documented Last updated Repository Divi…" at bounding box center [982, 426] width 1174 height 673
drag, startPoint x: 1348, startPoint y: 99, endPoint x: 1331, endPoint y: 98, distance: 17.0
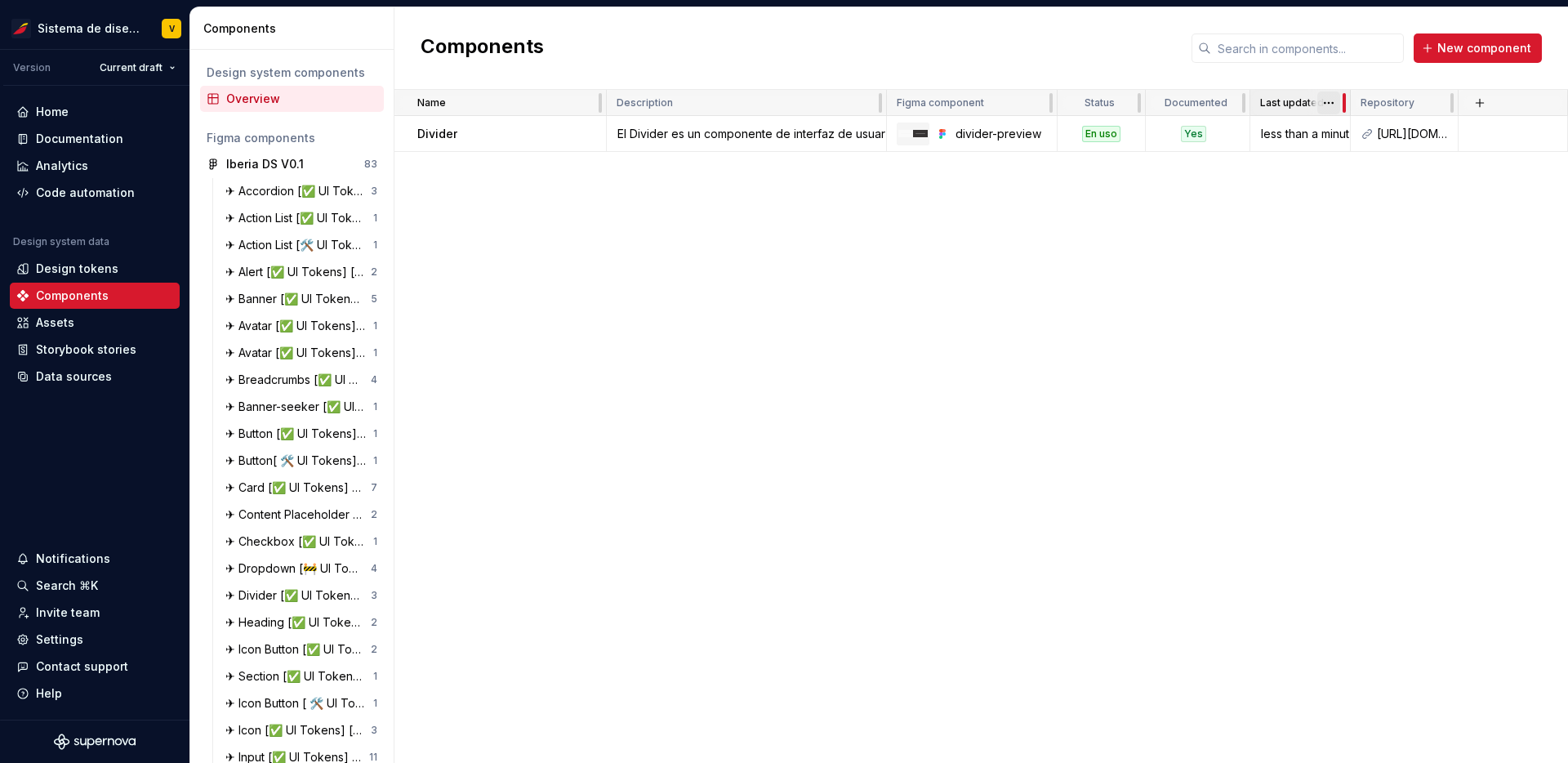
click at [1331, 98] on div "Last updated" at bounding box center [1301, 103] width 101 height 26
click at [580, 135] on button "button" at bounding box center [584, 134] width 23 height 23
click at [611, 170] on div "Open component detail" at bounding box center [671, 166] width 134 height 17
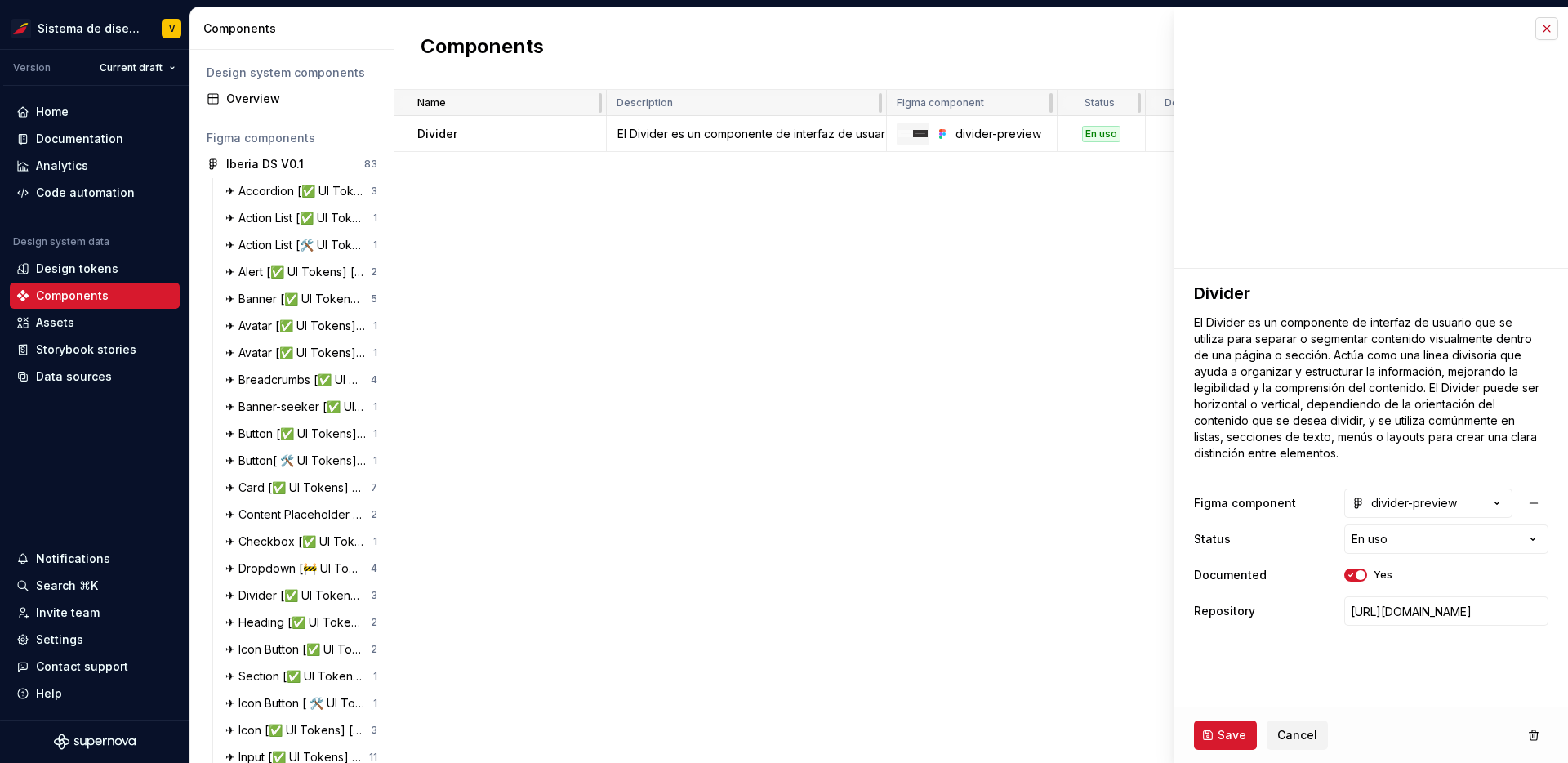
click at [1542, 35] on button "button" at bounding box center [1547, 28] width 23 height 23
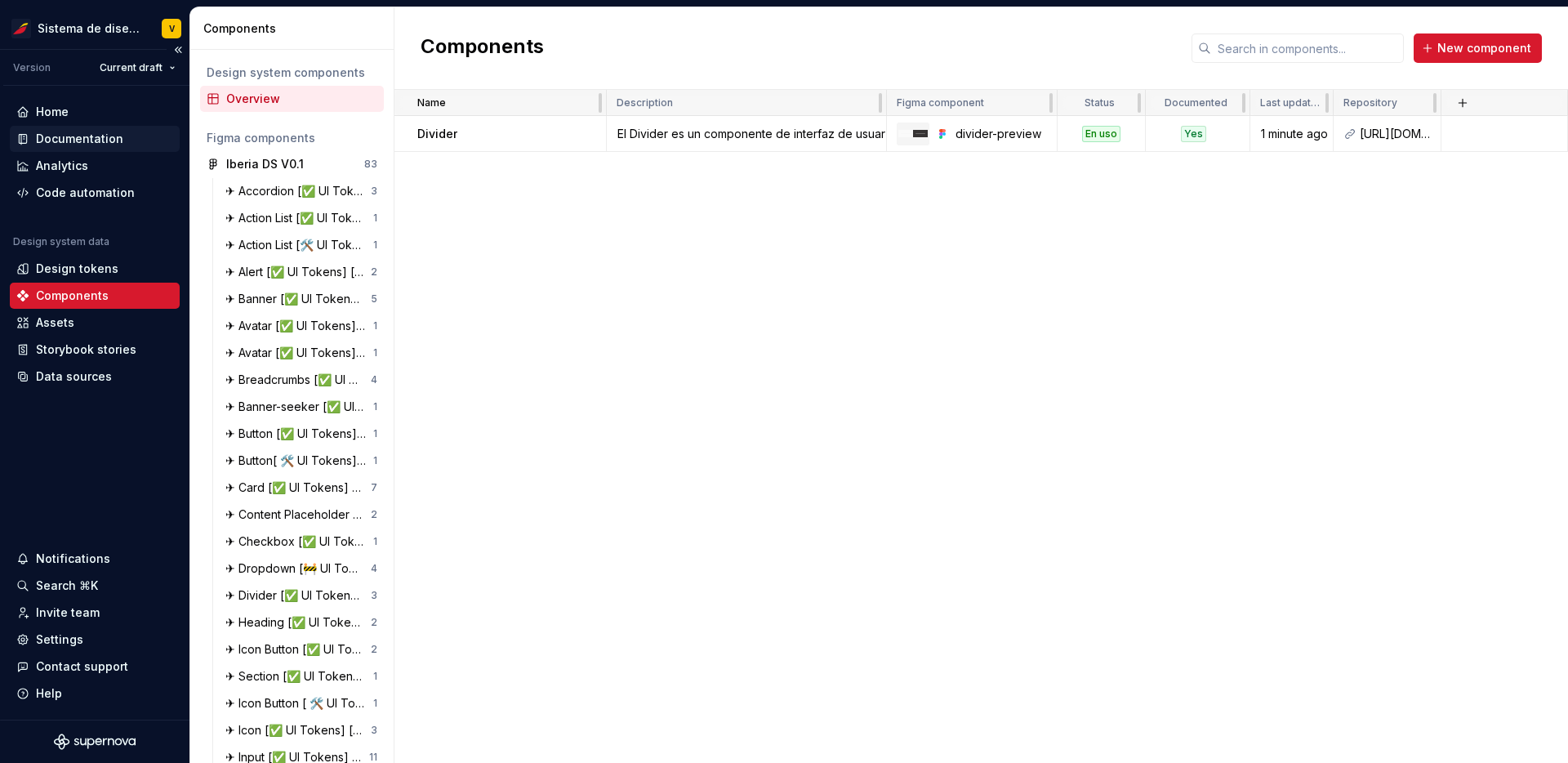
click at [69, 134] on div "Documentation" at bounding box center [80, 139] width 88 height 17
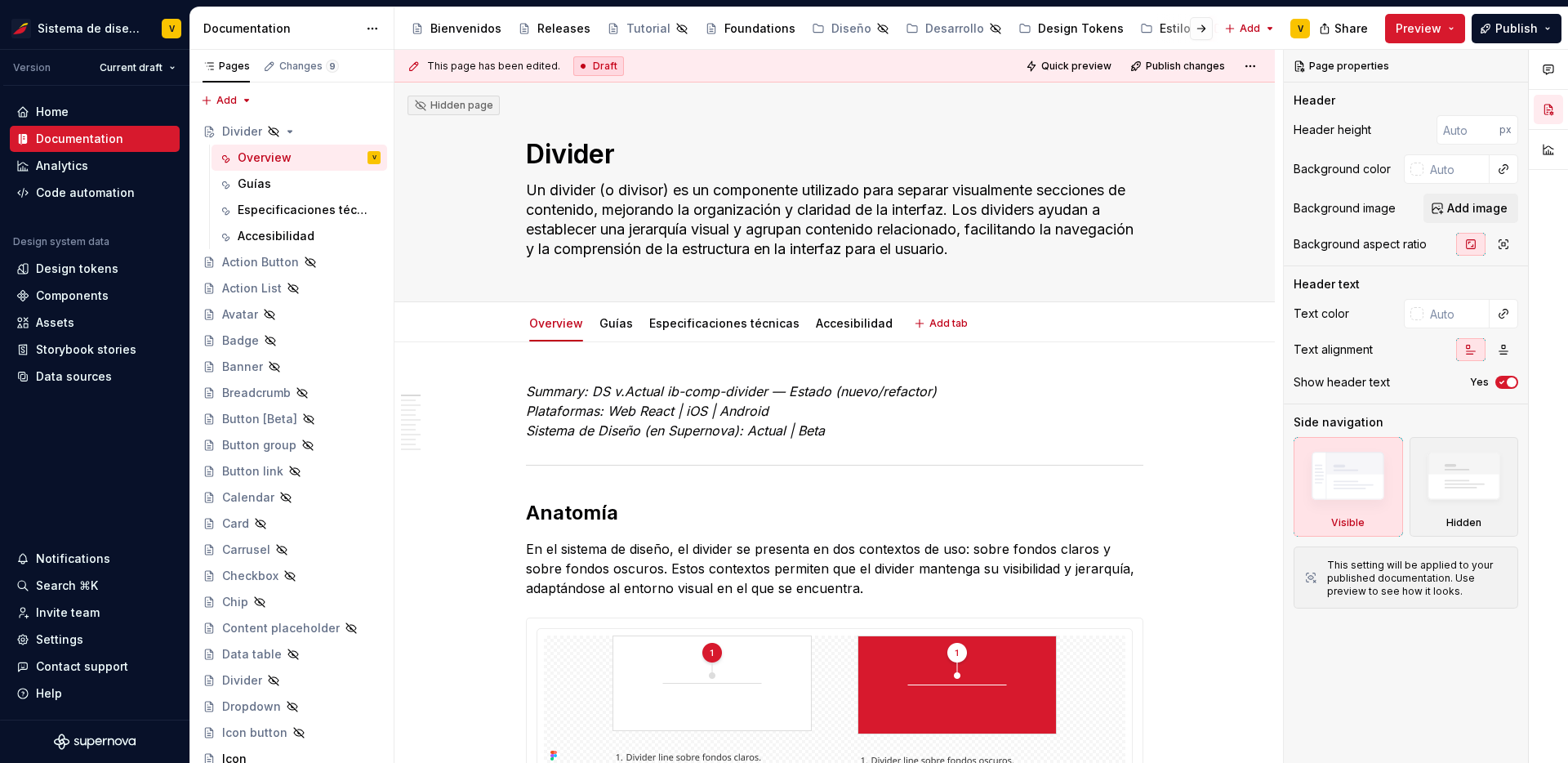
type textarea "*"
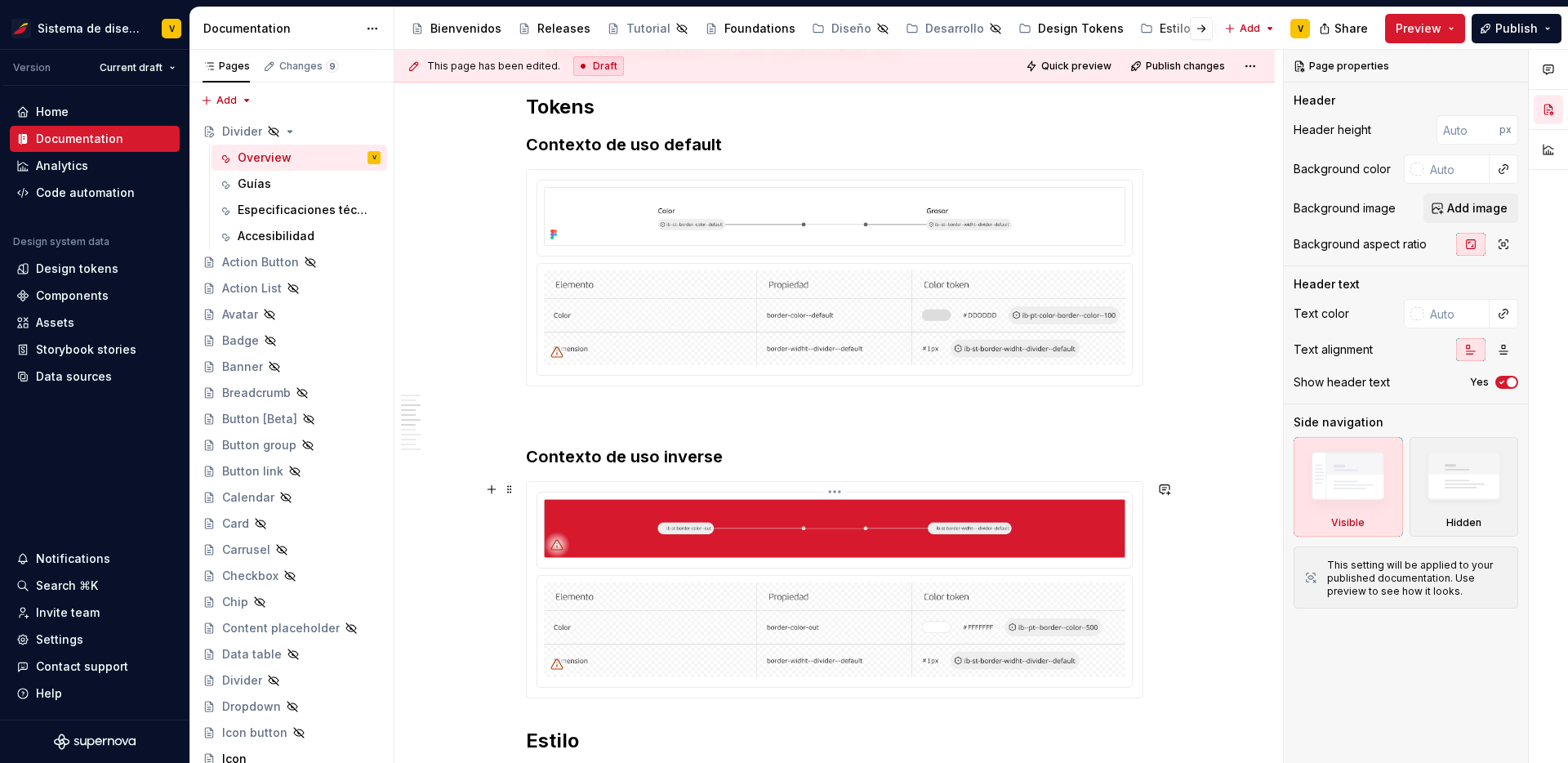
scroll to position [906, 0]
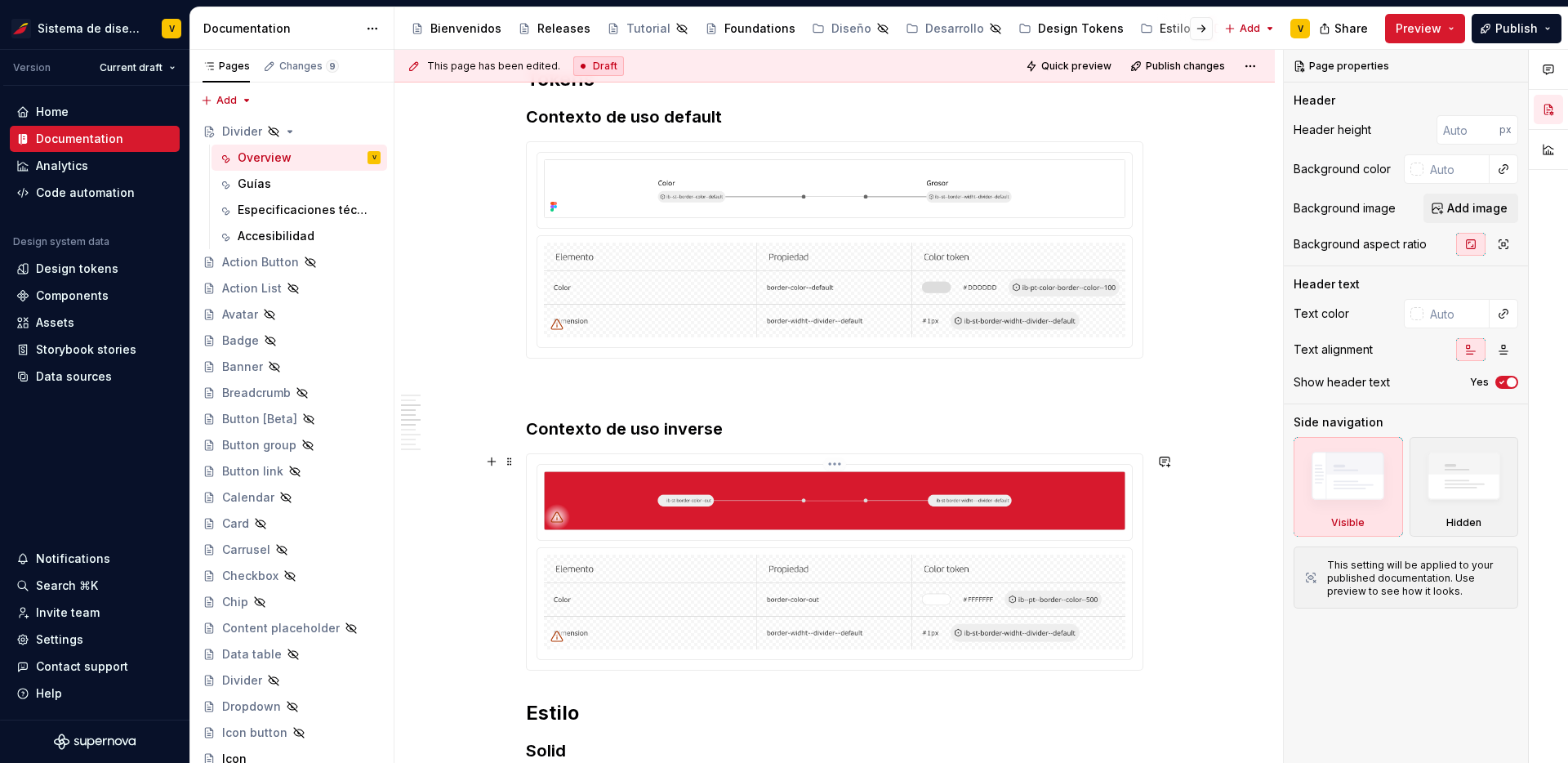
click at [842, 463] on html "Sistema de diseño Iberia V Version Current draft Home Documentation Analytics C…" at bounding box center [784, 381] width 1568 height 763
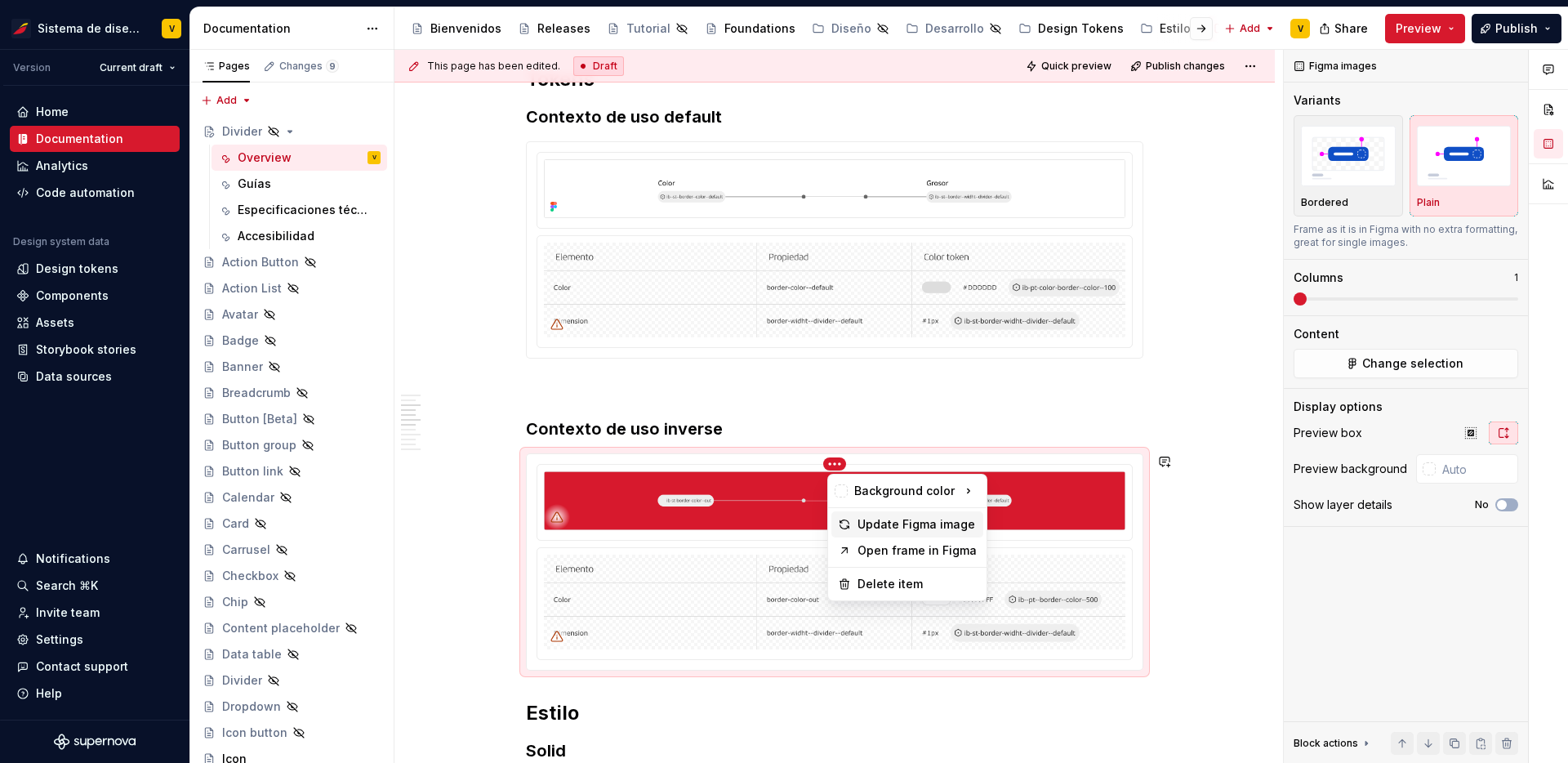
click at [882, 525] on div "Update Figma image" at bounding box center [917, 525] width 119 height 17
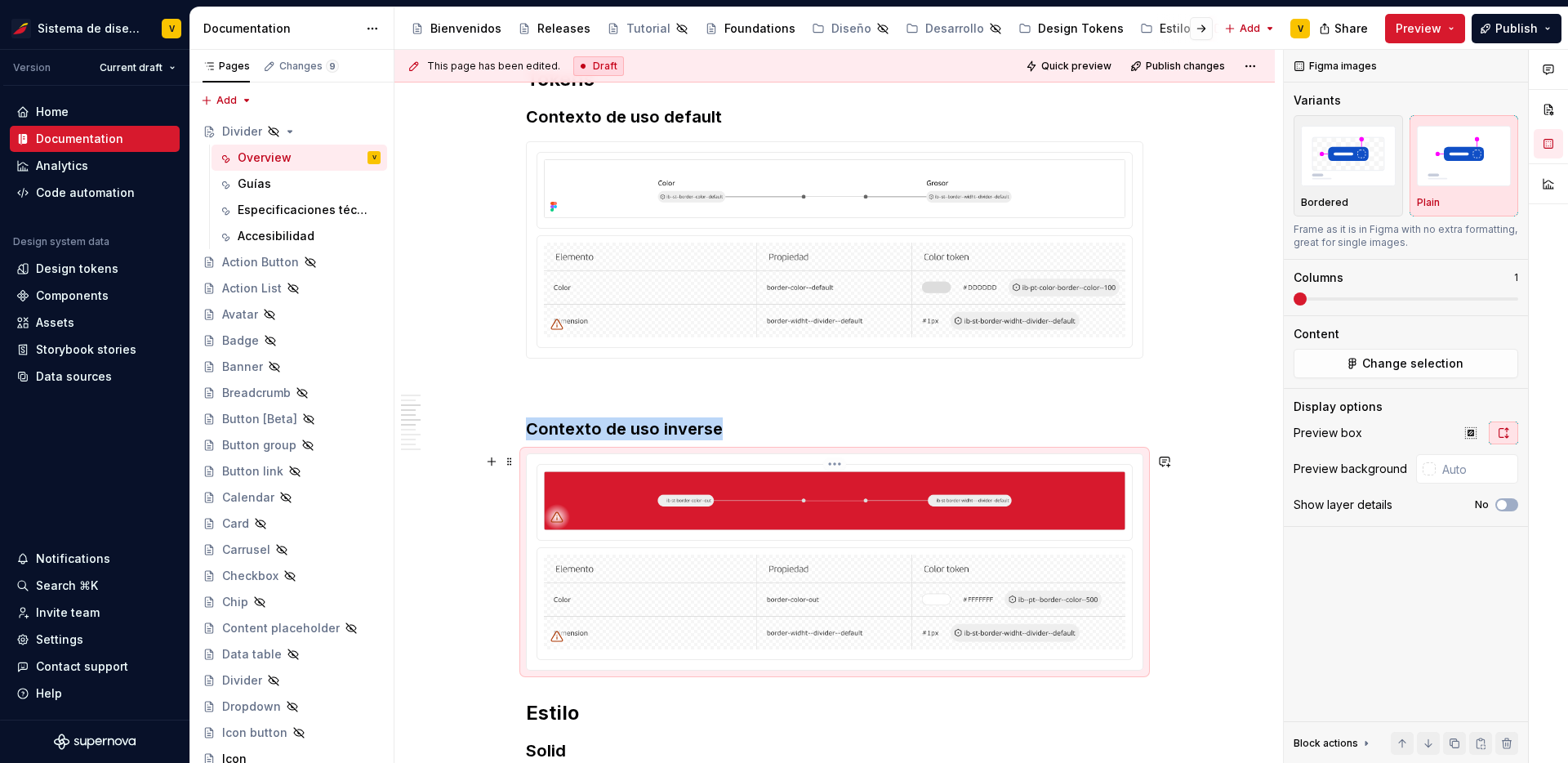
click at [855, 502] on img at bounding box center [834, 501] width 581 height 59
click at [1409, 370] on span "Change selection" at bounding box center [1413, 364] width 102 height 17
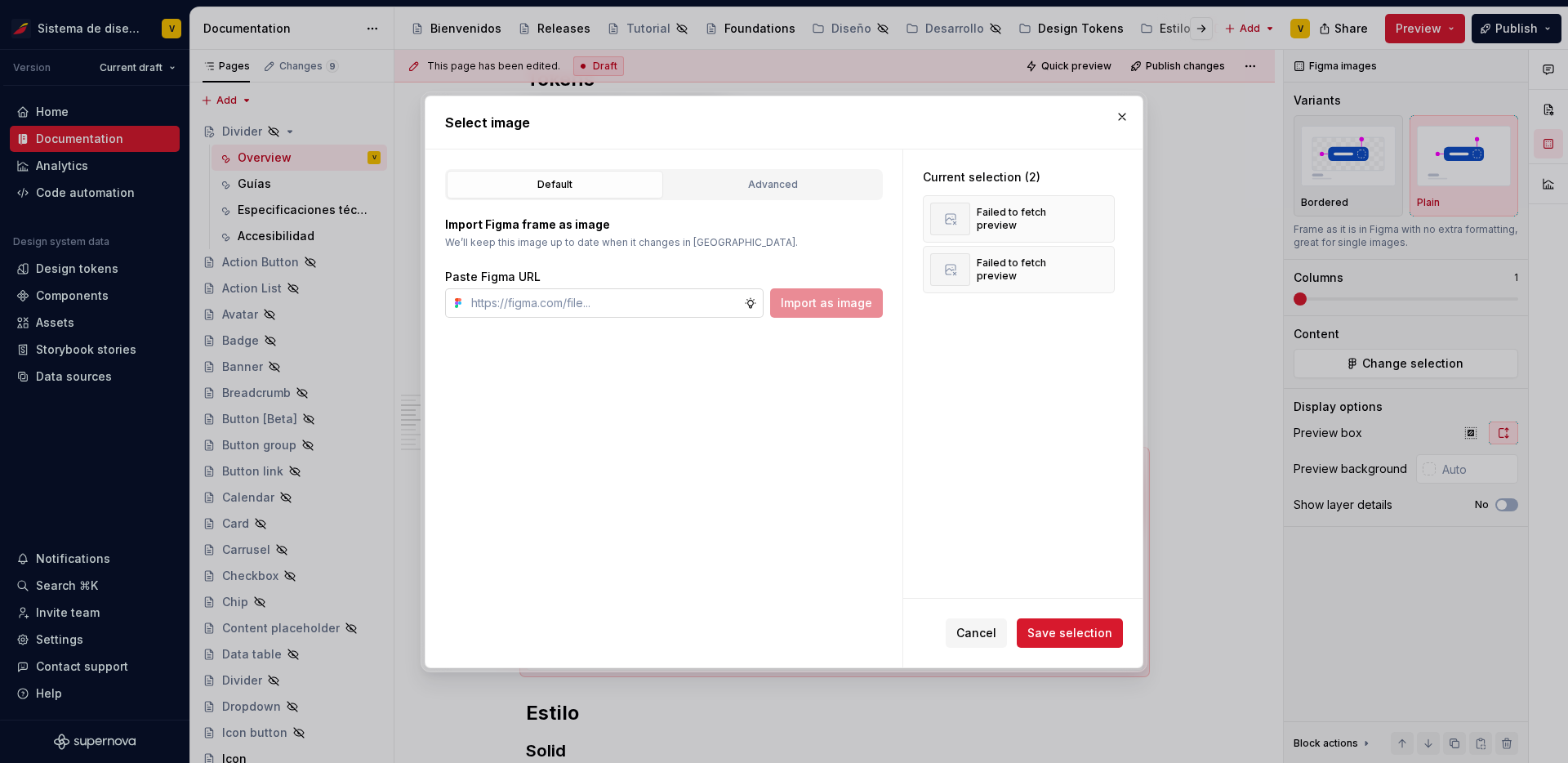
click at [686, 311] on input "text" at bounding box center [604, 304] width 279 height 30
type input "[URL][DOMAIN_NAME]"
click at [812, 305] on span "Import as image" at bounding box center [827, 304] width 91 height 17
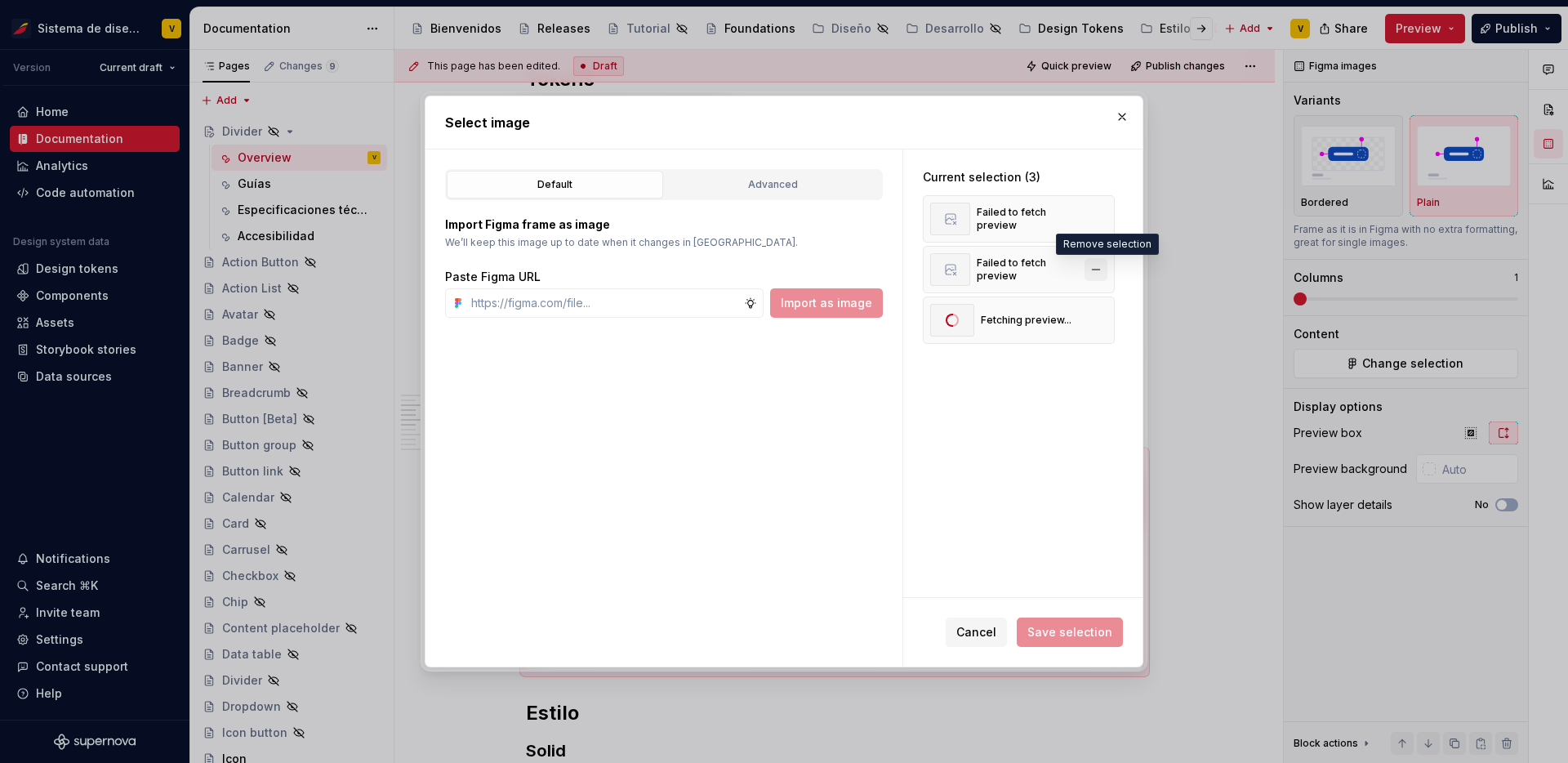
click at [1108, 267] on button "button" at bounding box center [1096, 270] width 23 height 23
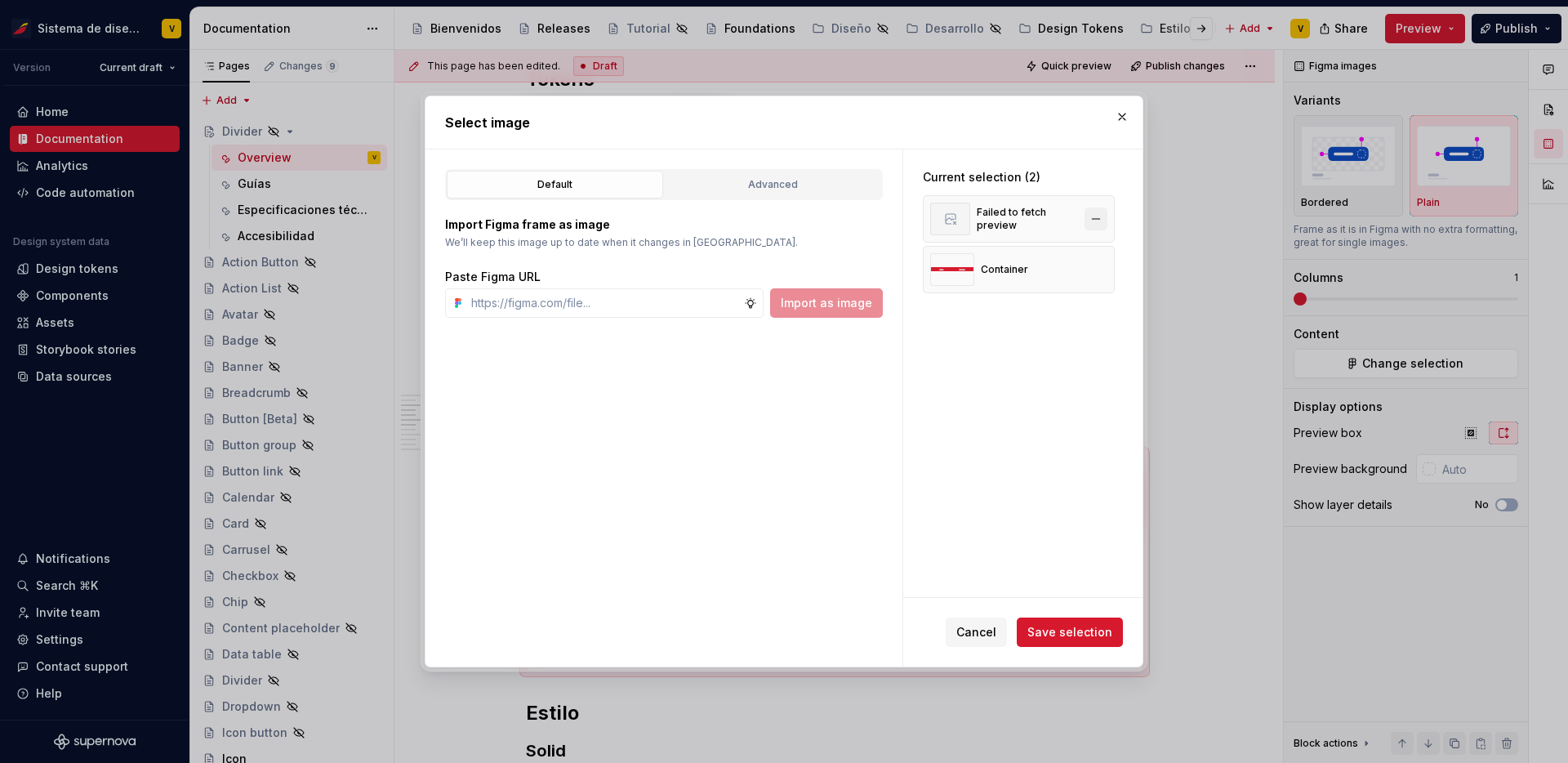
click at [1105, 216] on button "button" at bounding box center [1096, 219] width 23 height 23
click at [1077, 642] on button "Save selection" at bounding box center [1071, 633] width 106 height 30
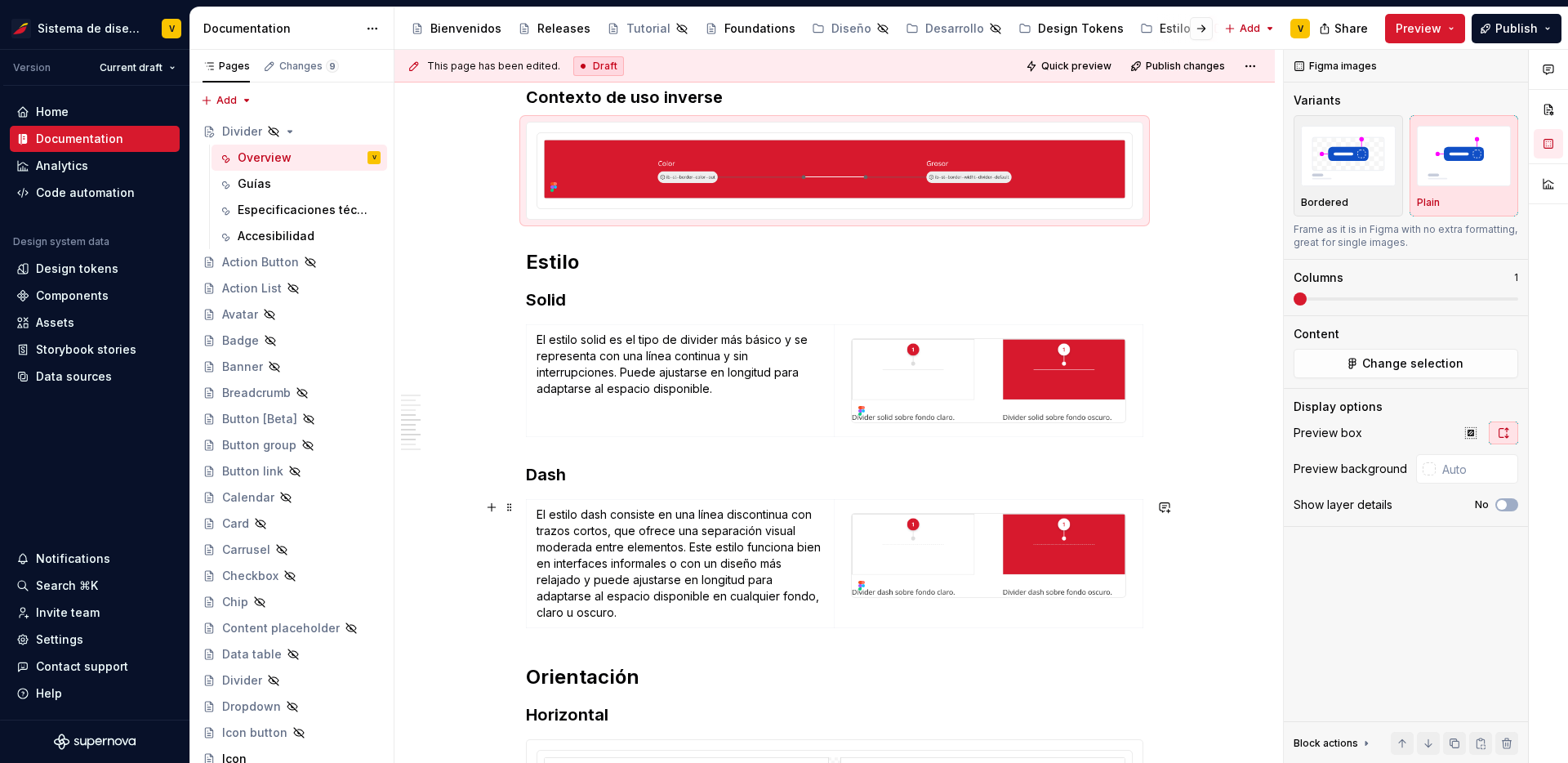
scroll to position [1238, 0]
click at [78, 295] on div "Components" at bounding box center [73, 296] width 73 height 17
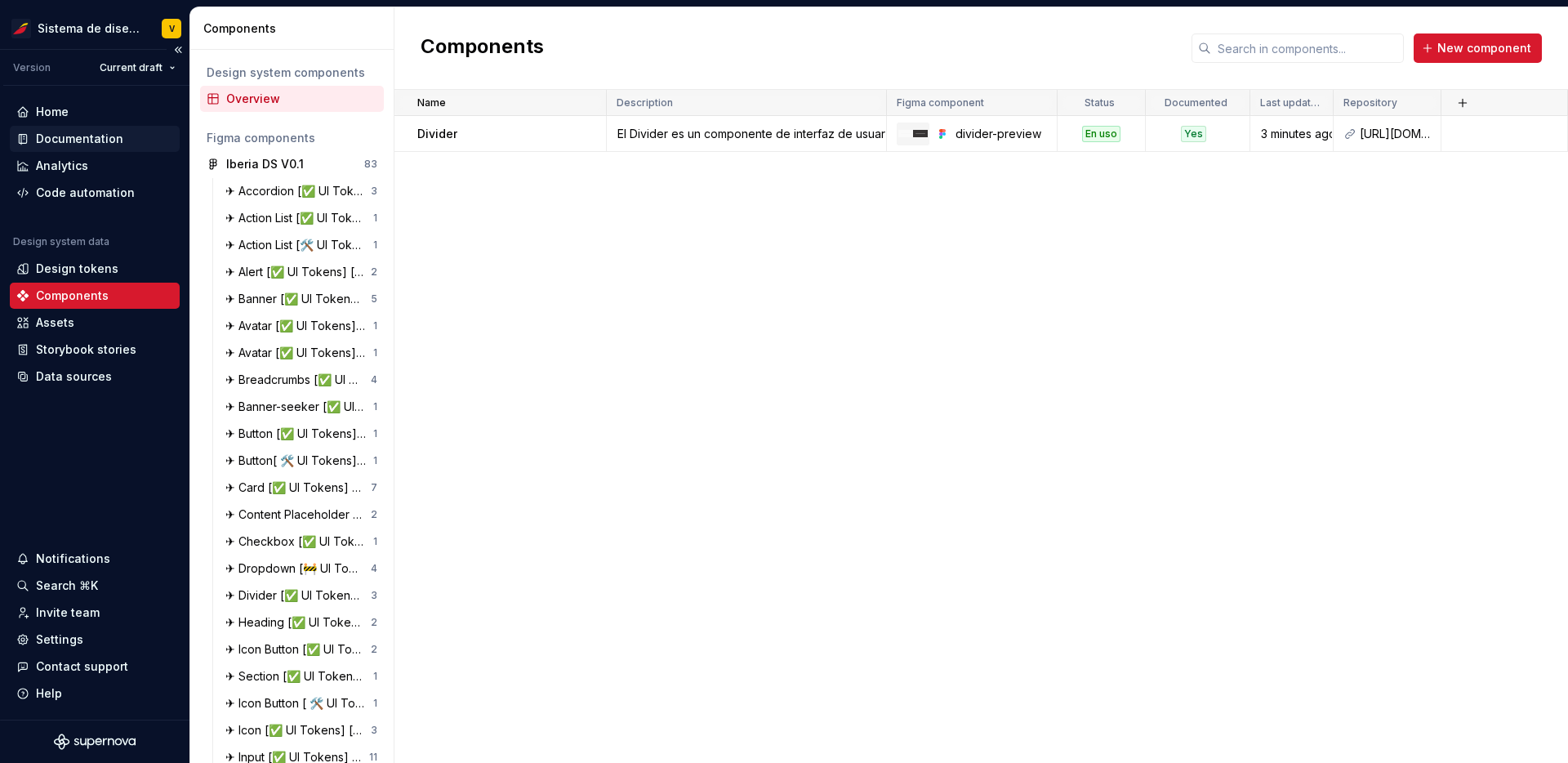
click at [102, 146] on div "Documentation" at bounding box center [80, 139] width 88 height 17
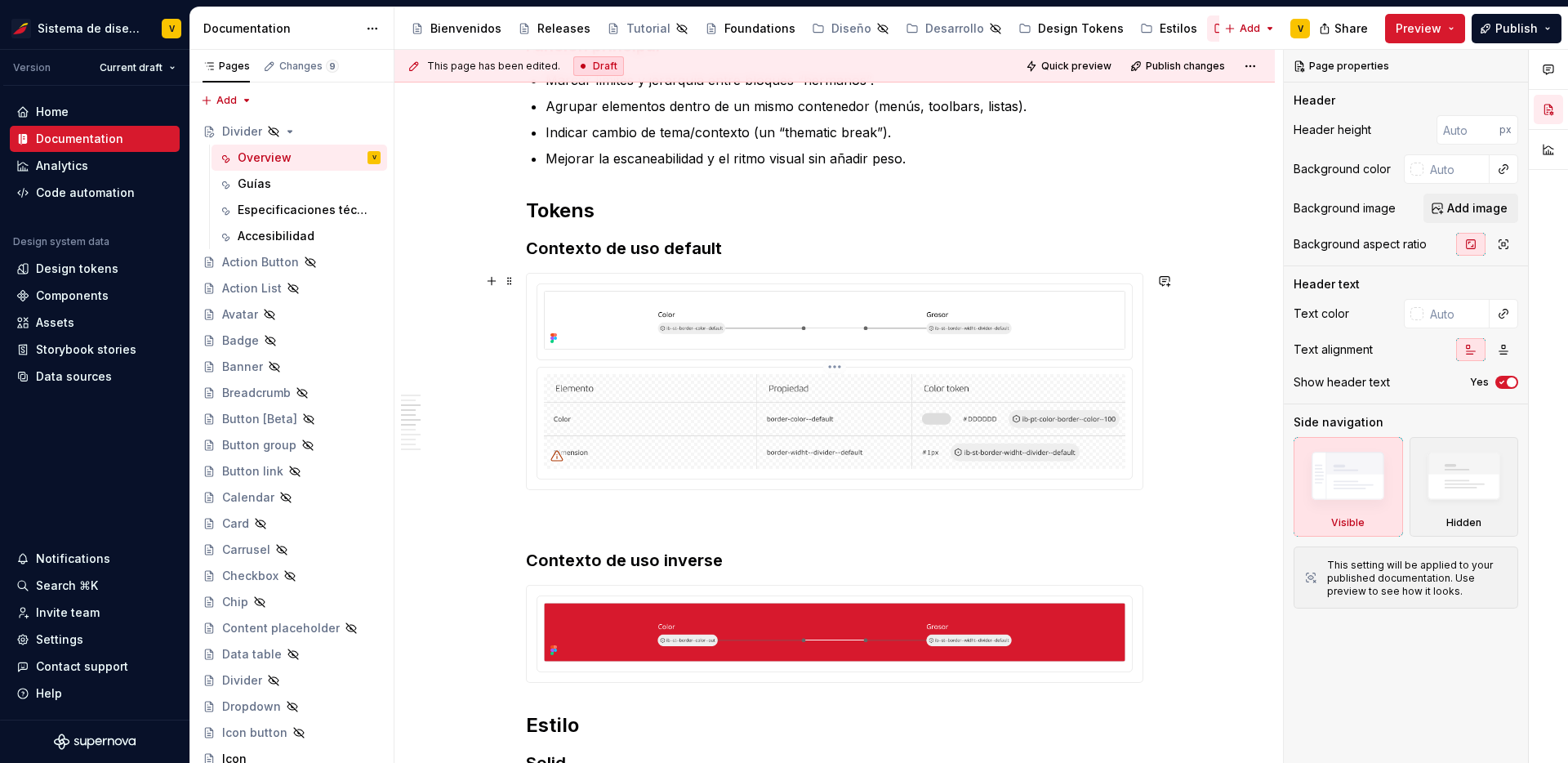
scroll to position [789, 0]
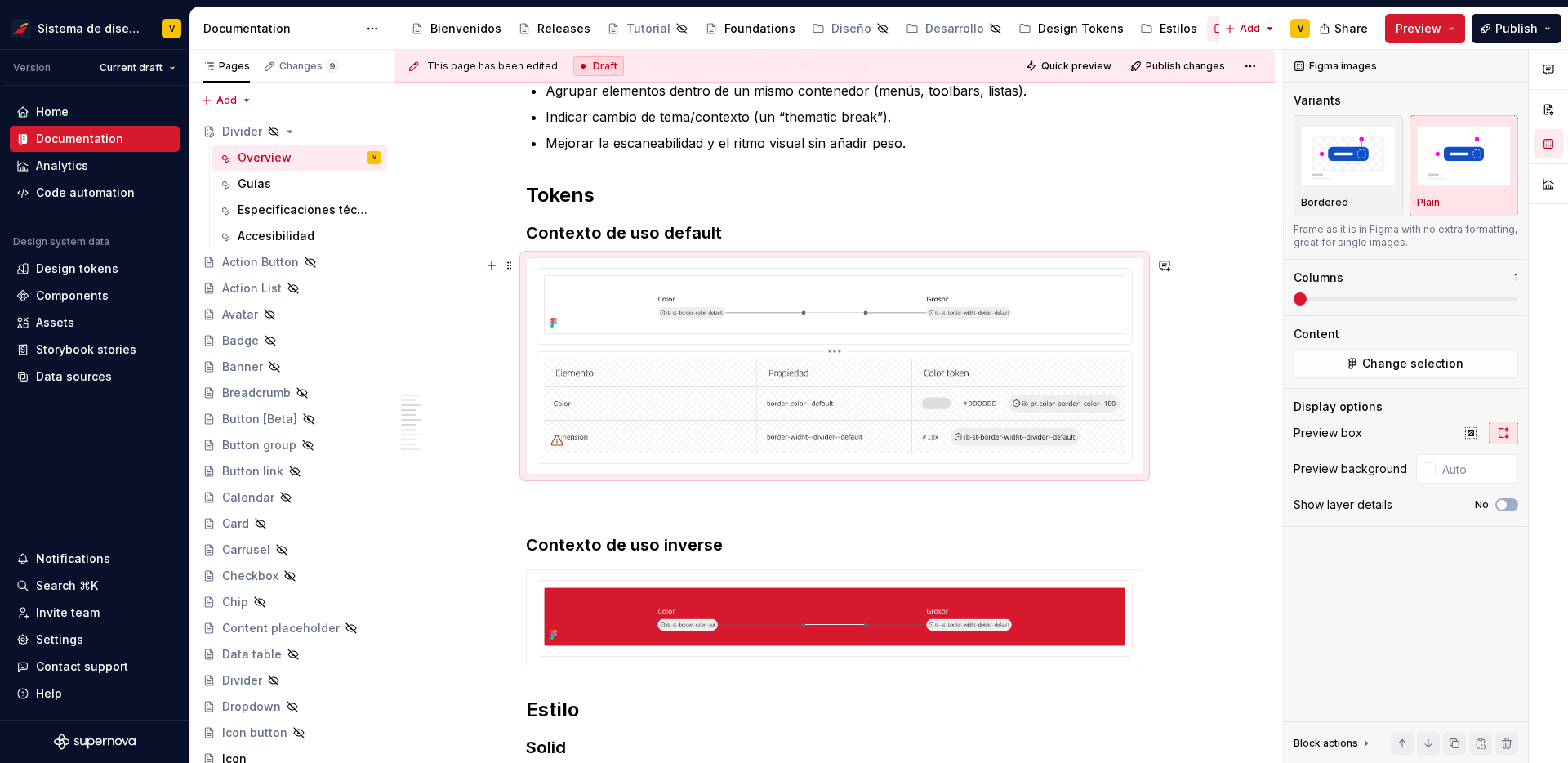
click at [826, 405] on img at bounding box center [834, 406] width 581 height 95
click at [1073, 413] on img at bounding box center [834, 406] width 581 height 95
click at [1121, 373] on img at bounding box center [834, 406] width 581 height 95
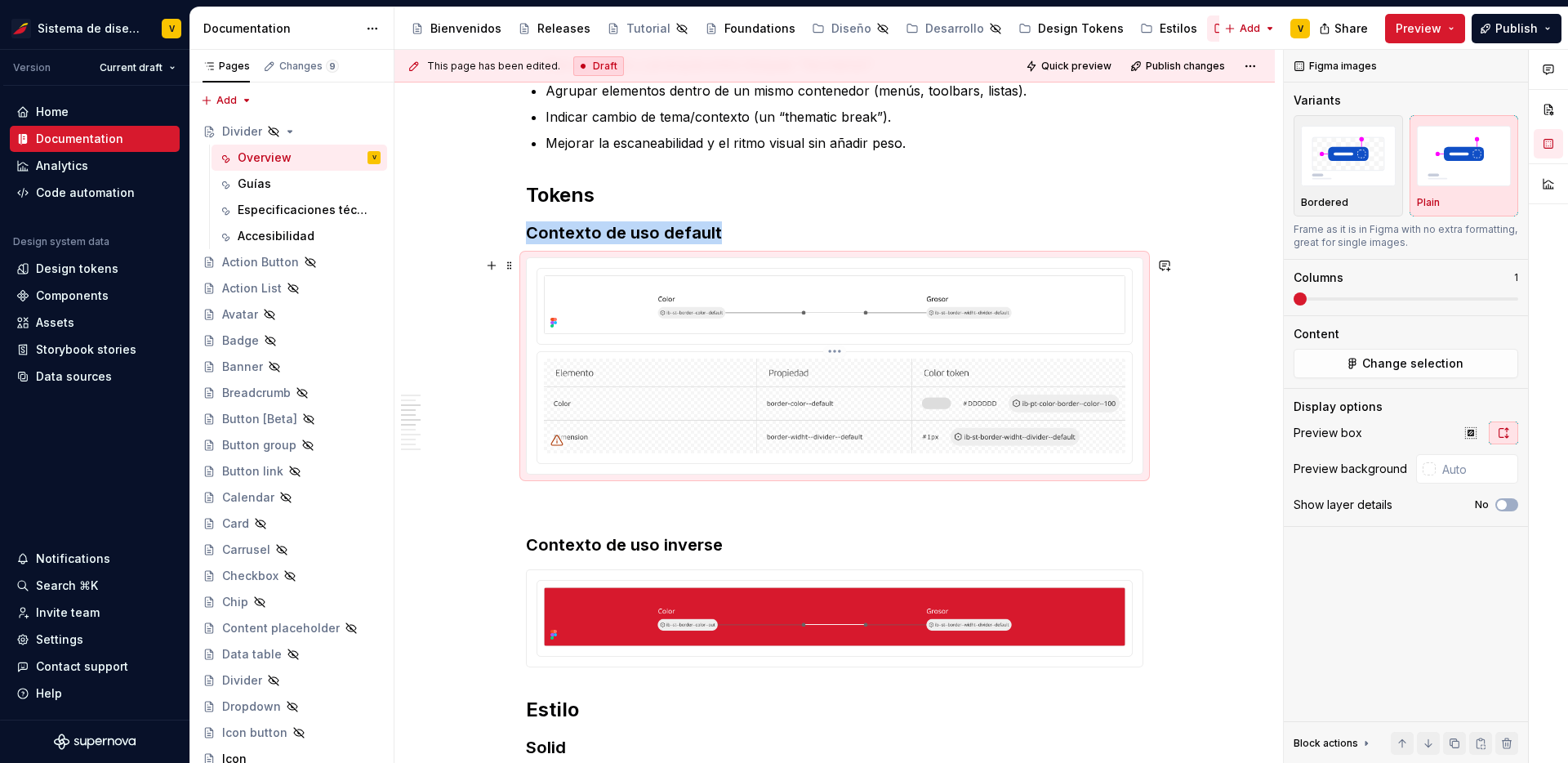
click at [839, 350] on html "Sistema de diseño Iberia V Version Current draft Home Documentation Analytics C…" at bounding box center [784, 381] width 1568 height 763
click at [883, 473] on div "Delete item" at bounding box center [917, 472] width 119 height 17
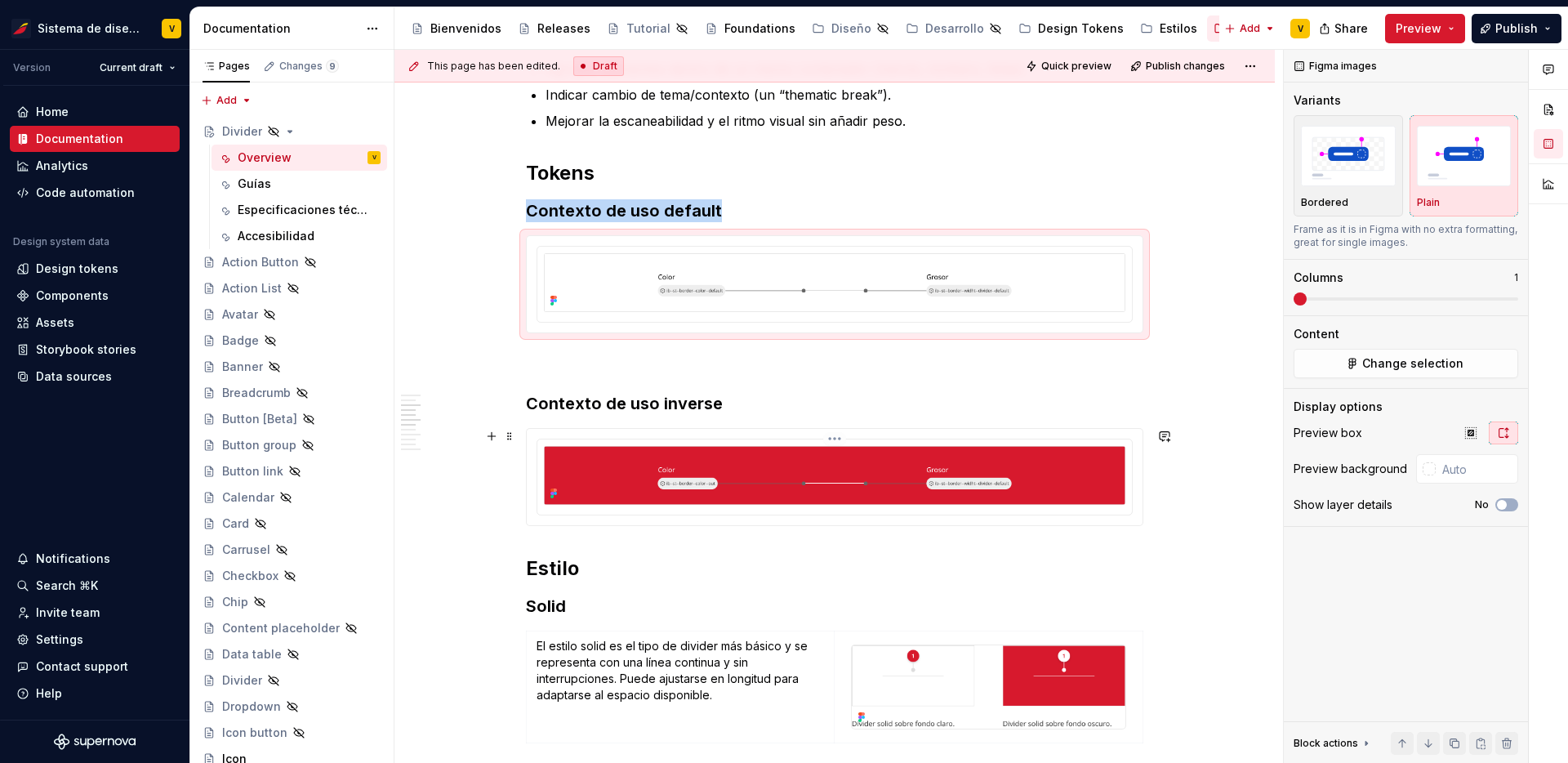
scroll to position [810, 0]
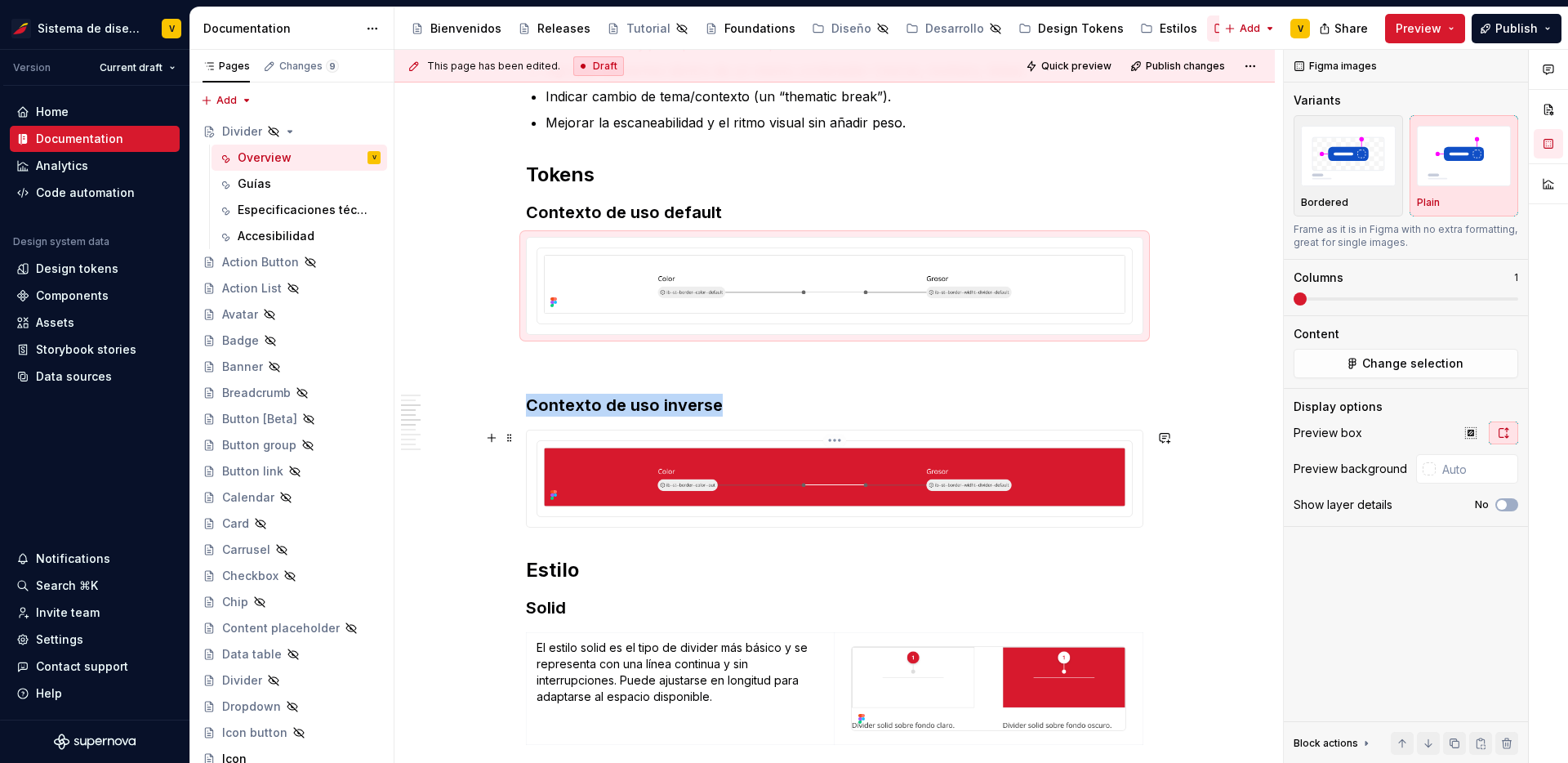
click at [1094, 462] on img at bounding box center [834, 477] width 581 height 59
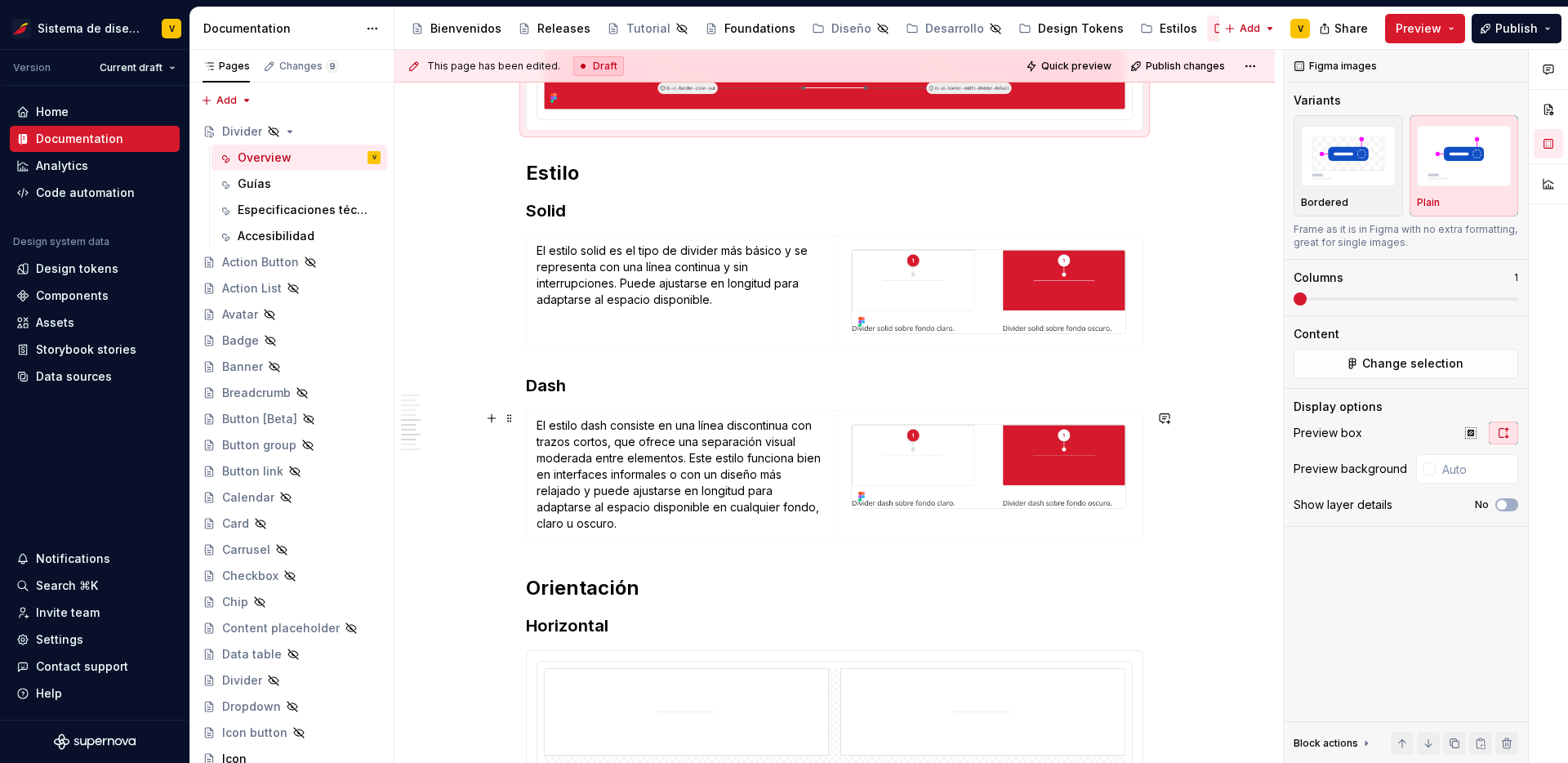
scroll to position [1220, 0]
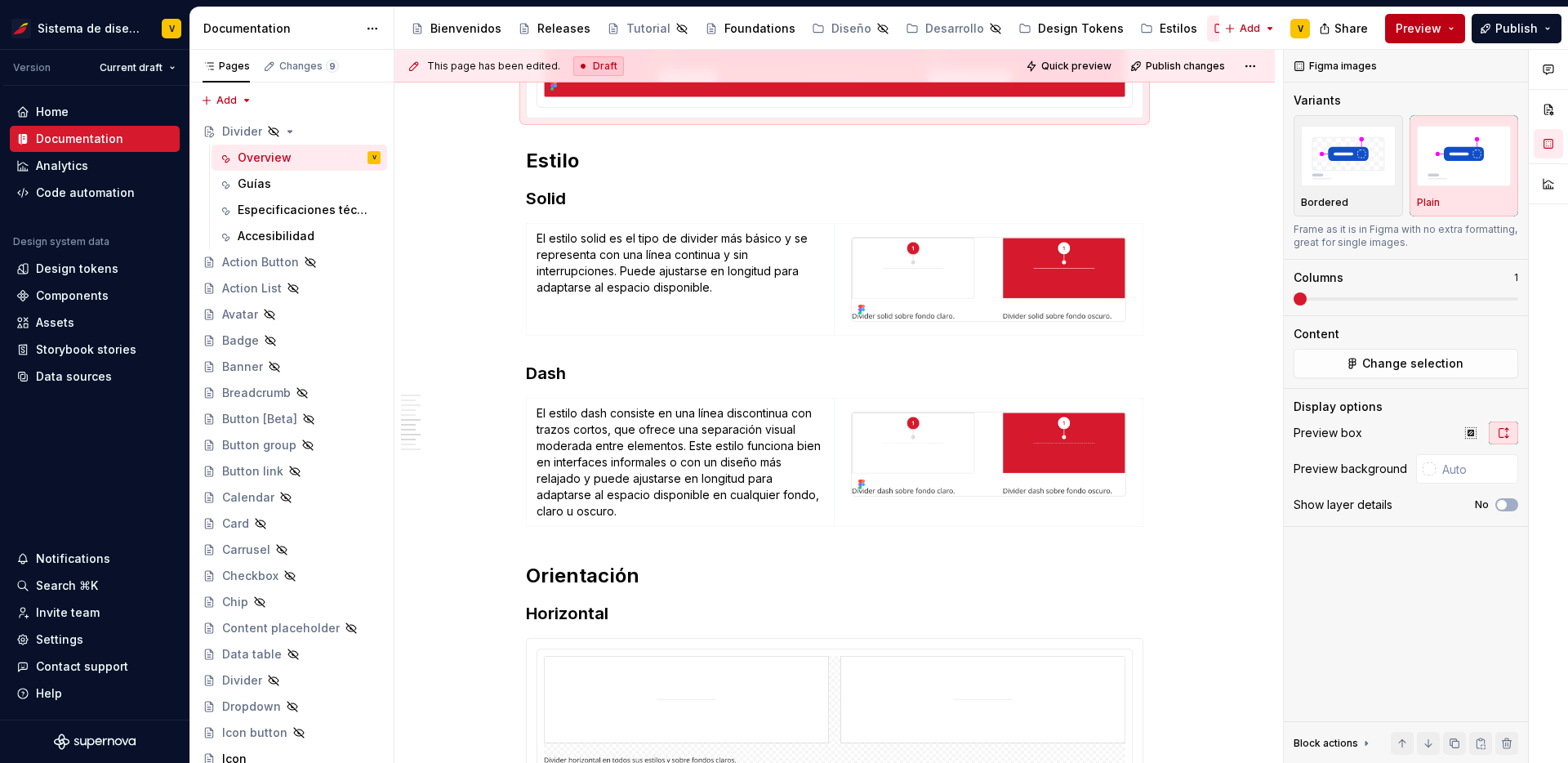
click at [1444, 35] on button "Preview" at bounding box center [1425, 29] width 80 height 30
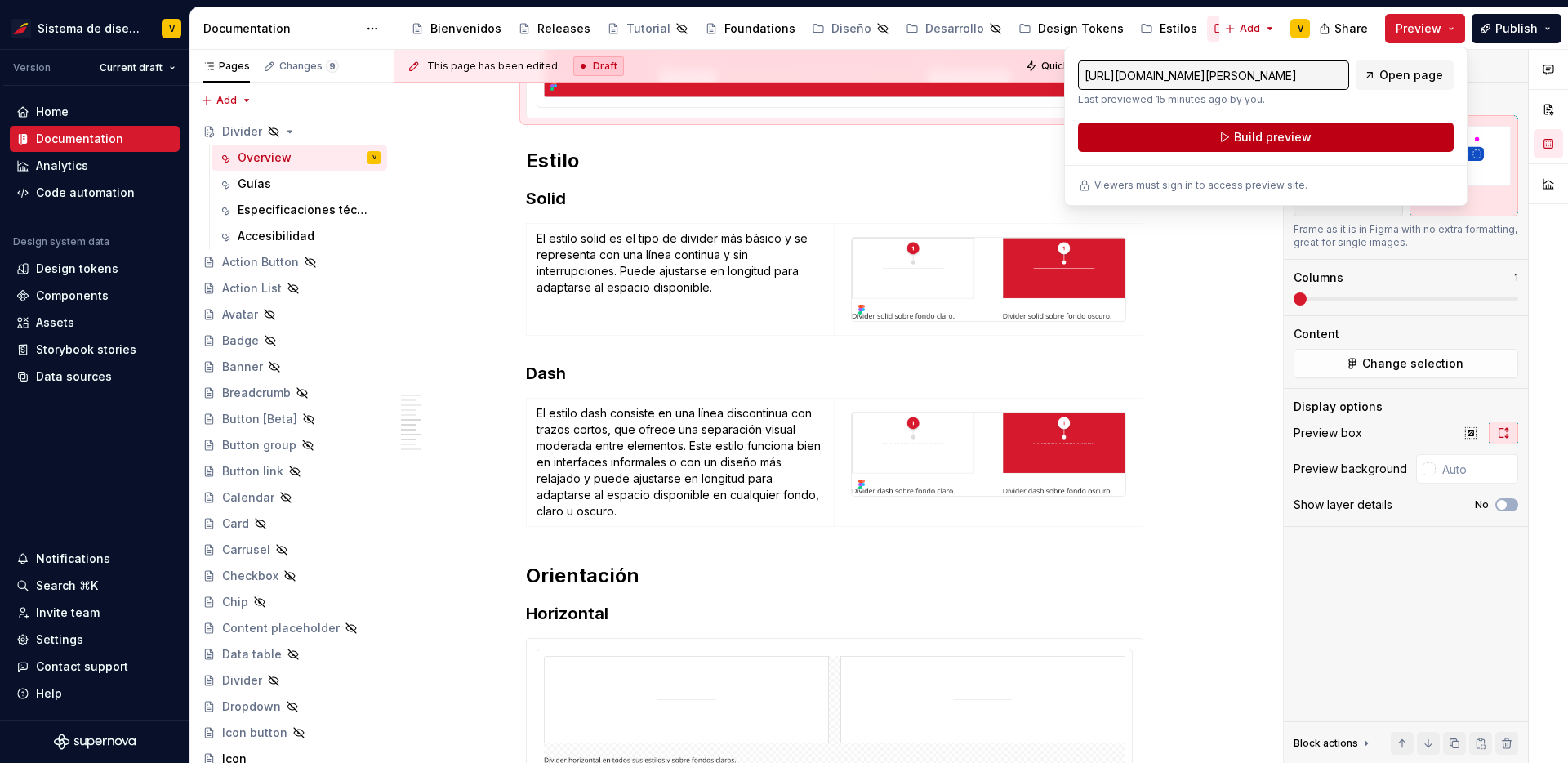
click at [1276, 139] on span "Build preview" at bounding box center [1273, 137] width 77 height 17
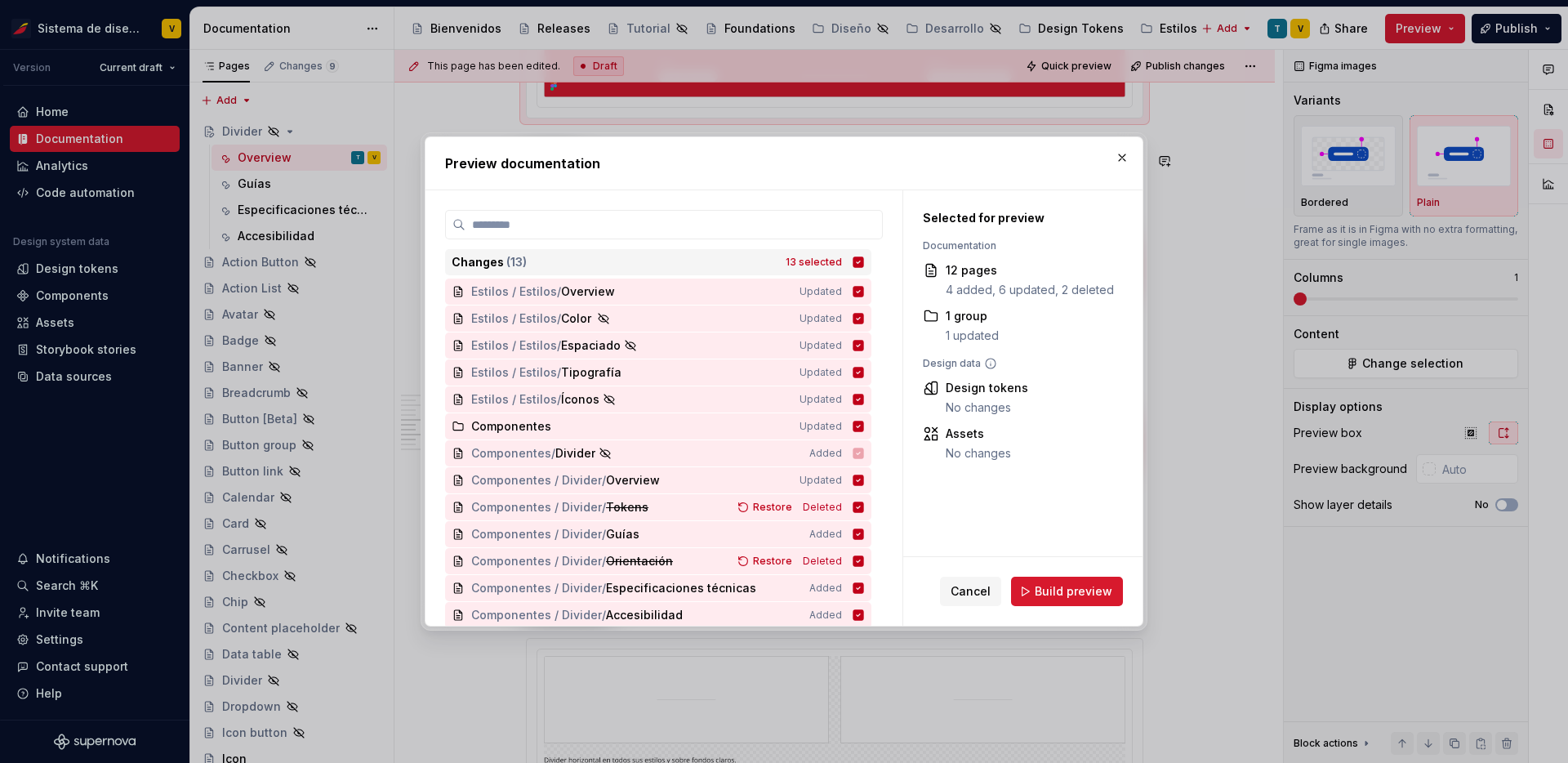
click at [864, 259] on icon at bounding box center [859, 261] width 10 height 10
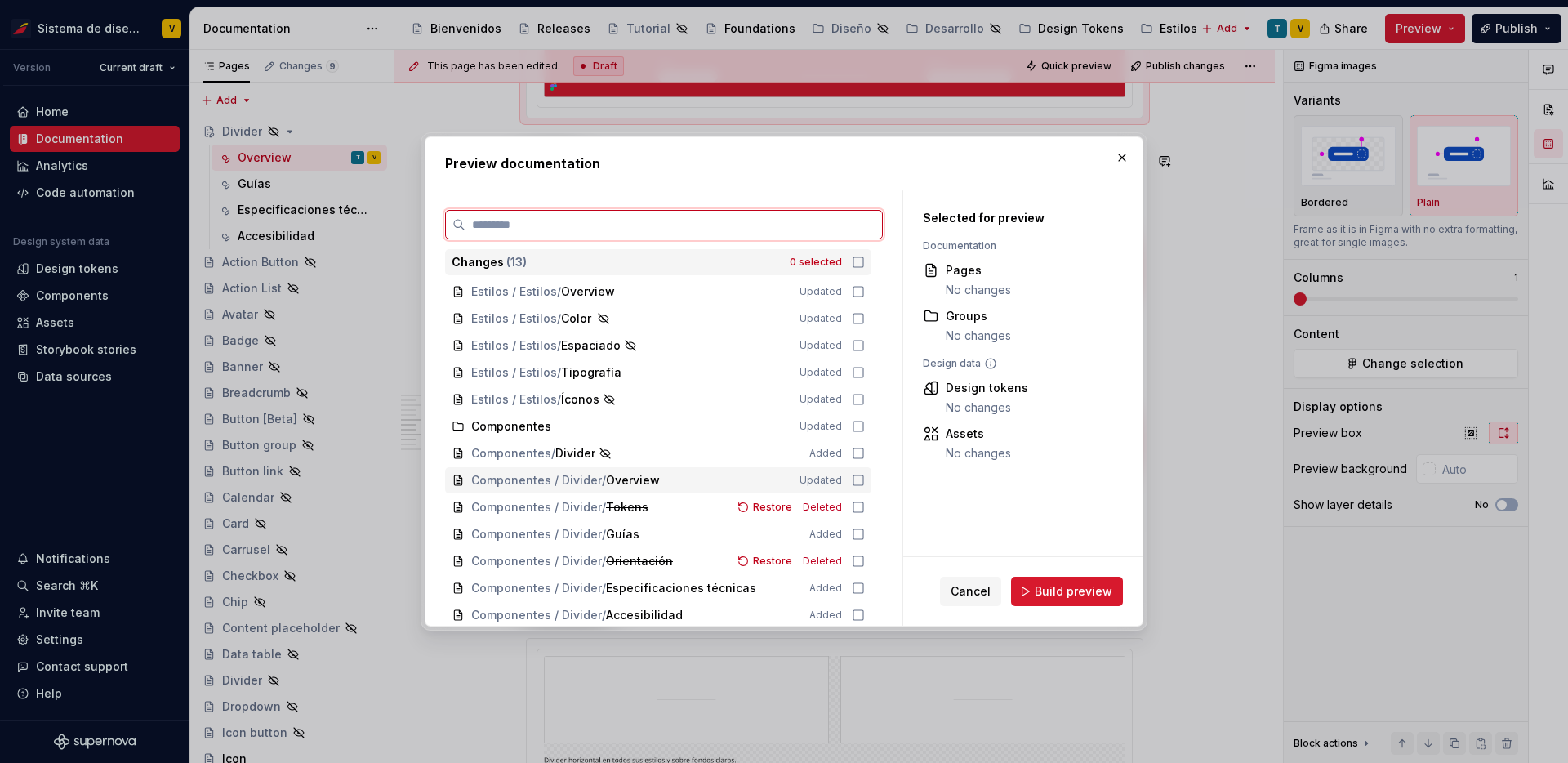
click at [865, 479] on icon at bounding box center [859, 481] width 13 height 13
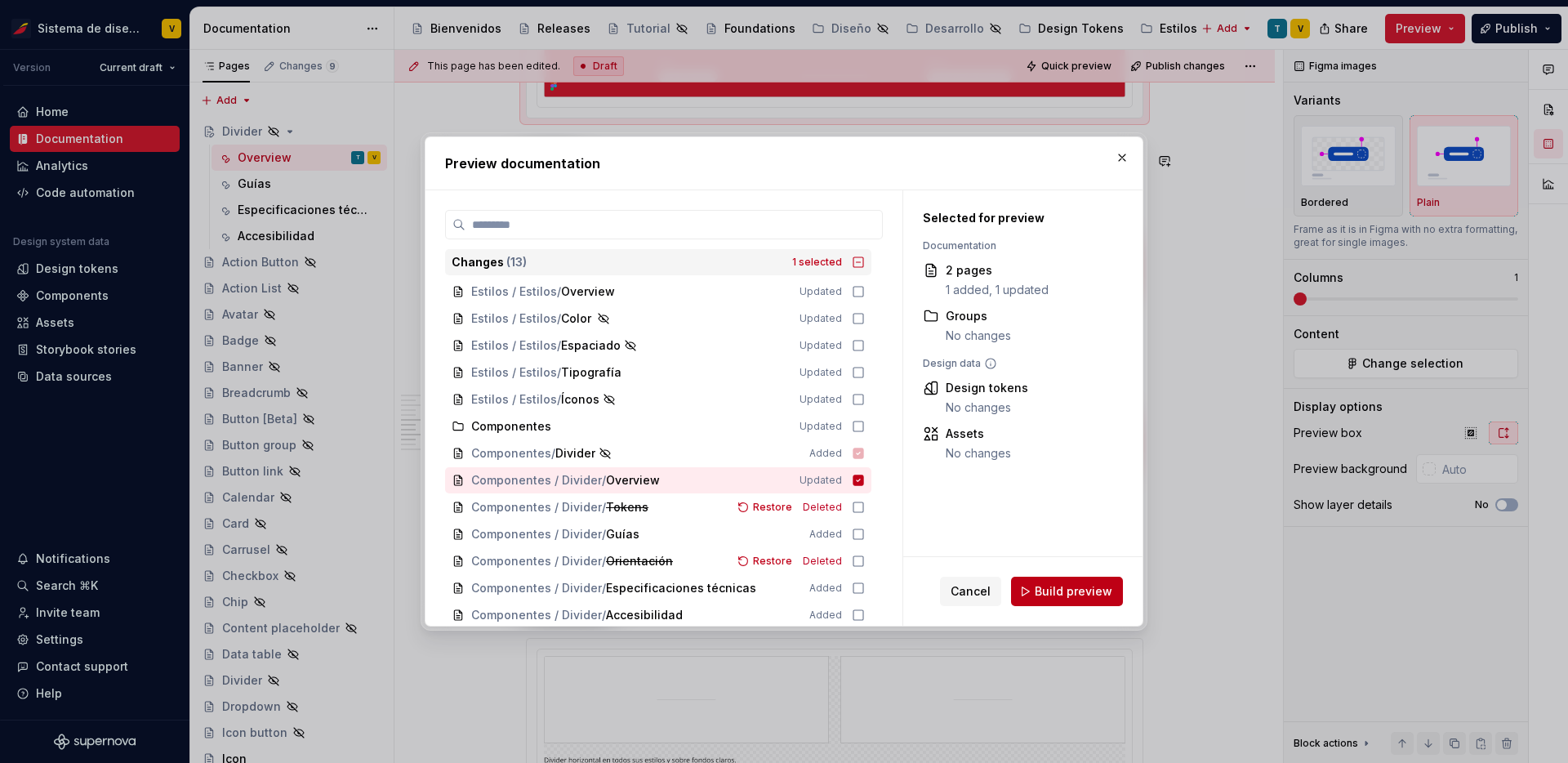
click at [1059, 590] on span "Build preview" at bounding box center [1073, 592] width 77 height 17
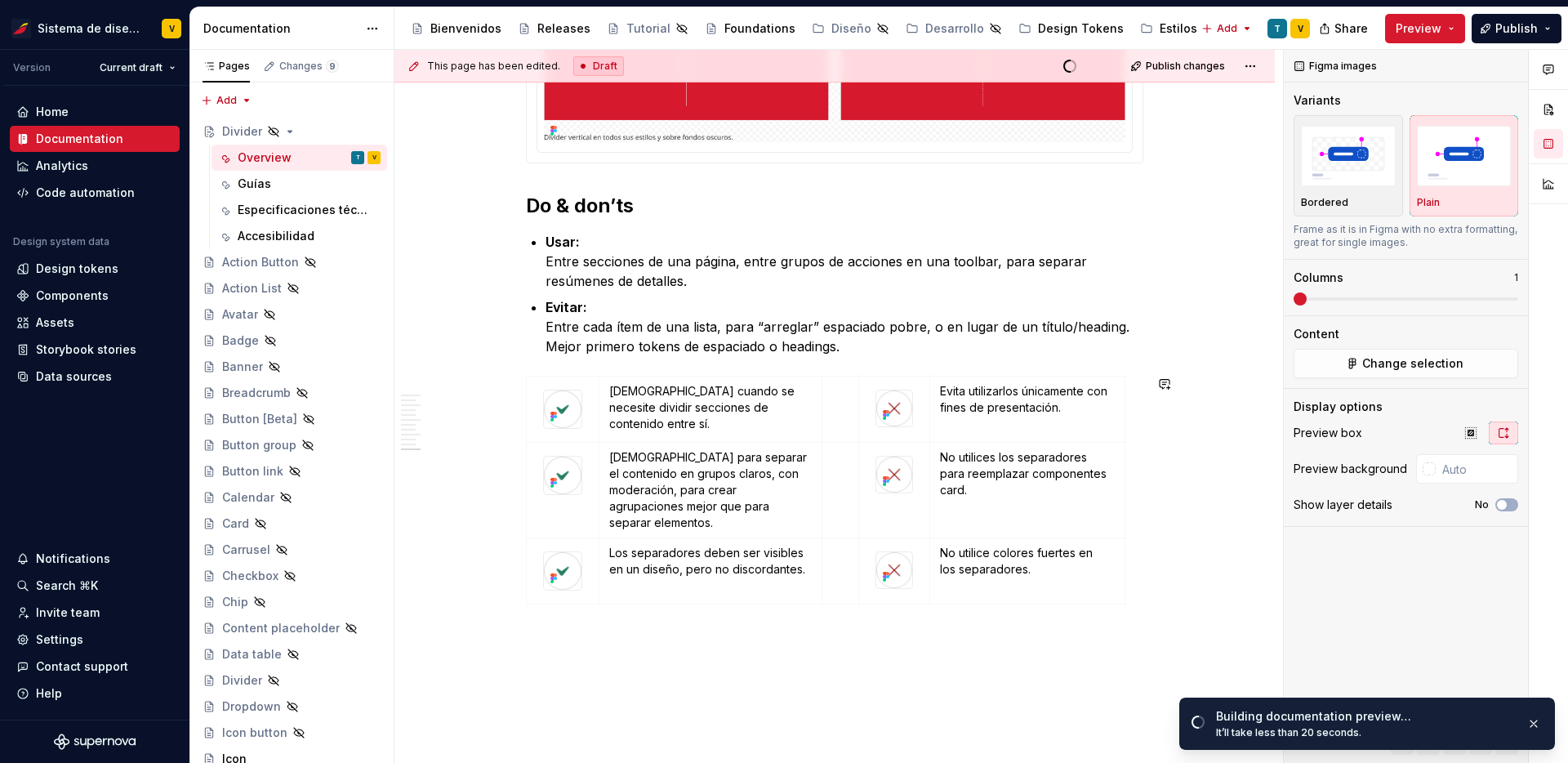
scroll to position [2368, 0]
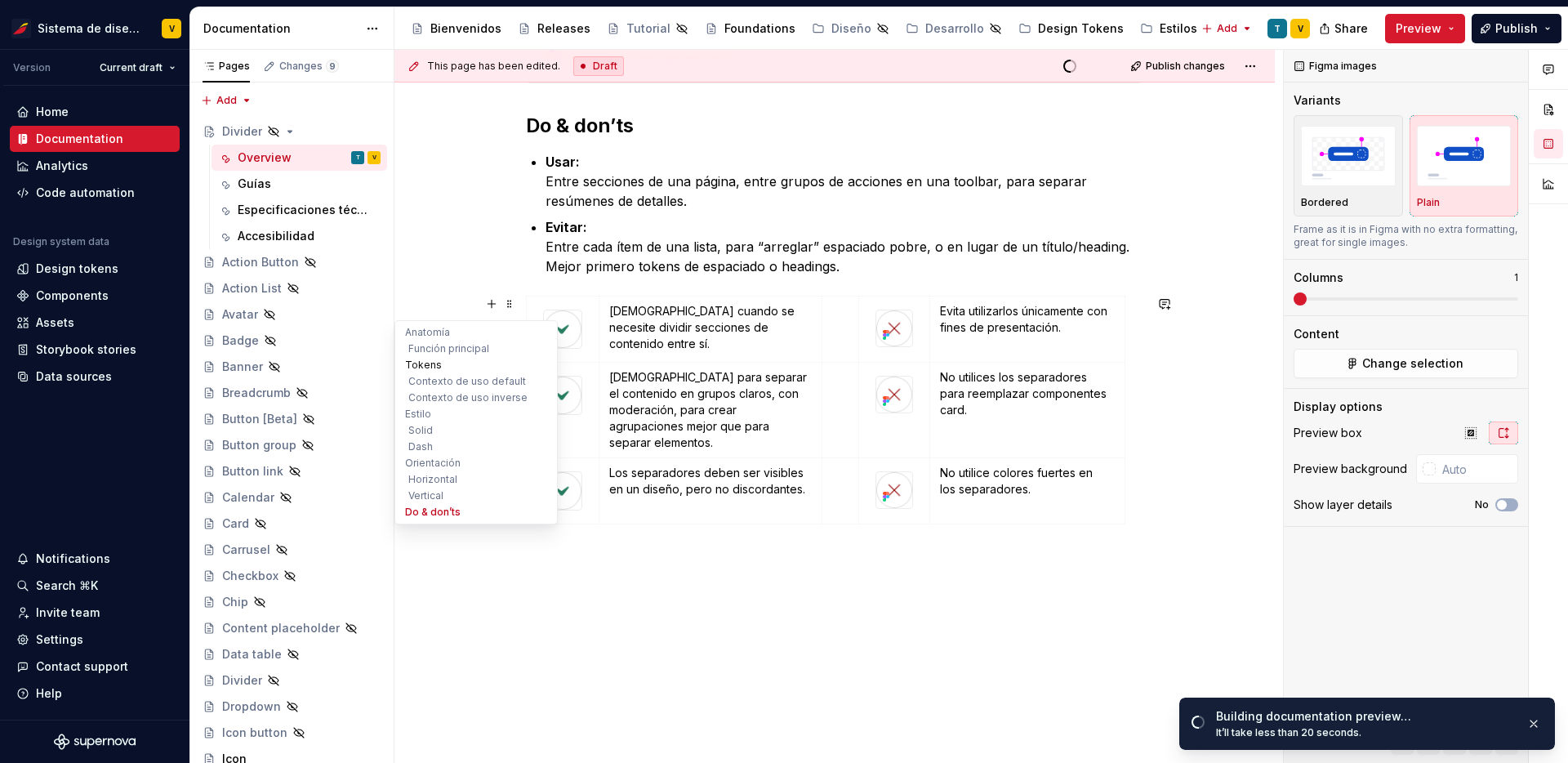
click at [416, 367] on button "Tokens" at bounding box center [476, 365] width 155 height 17
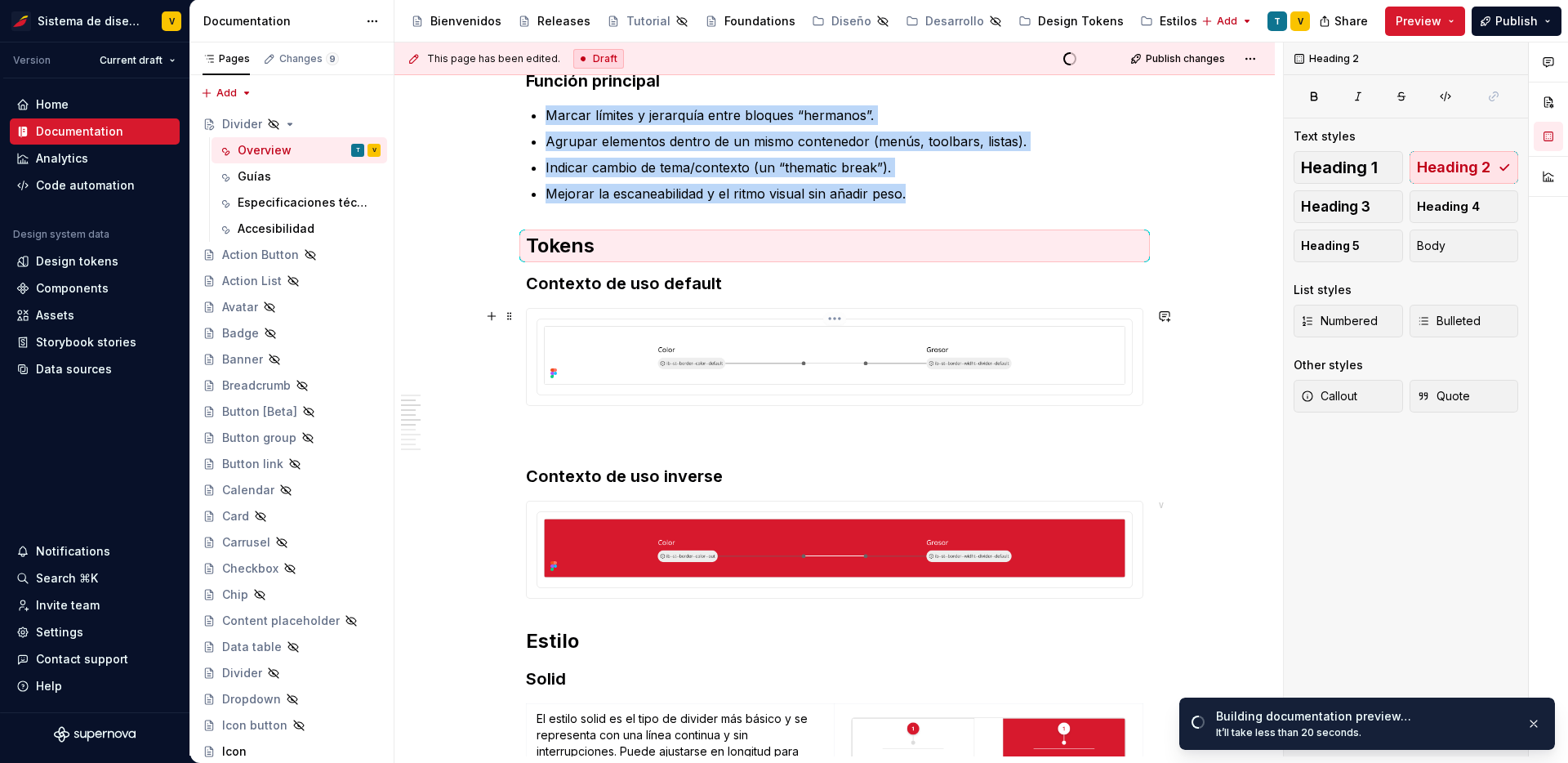
scroll to position [693, 0]
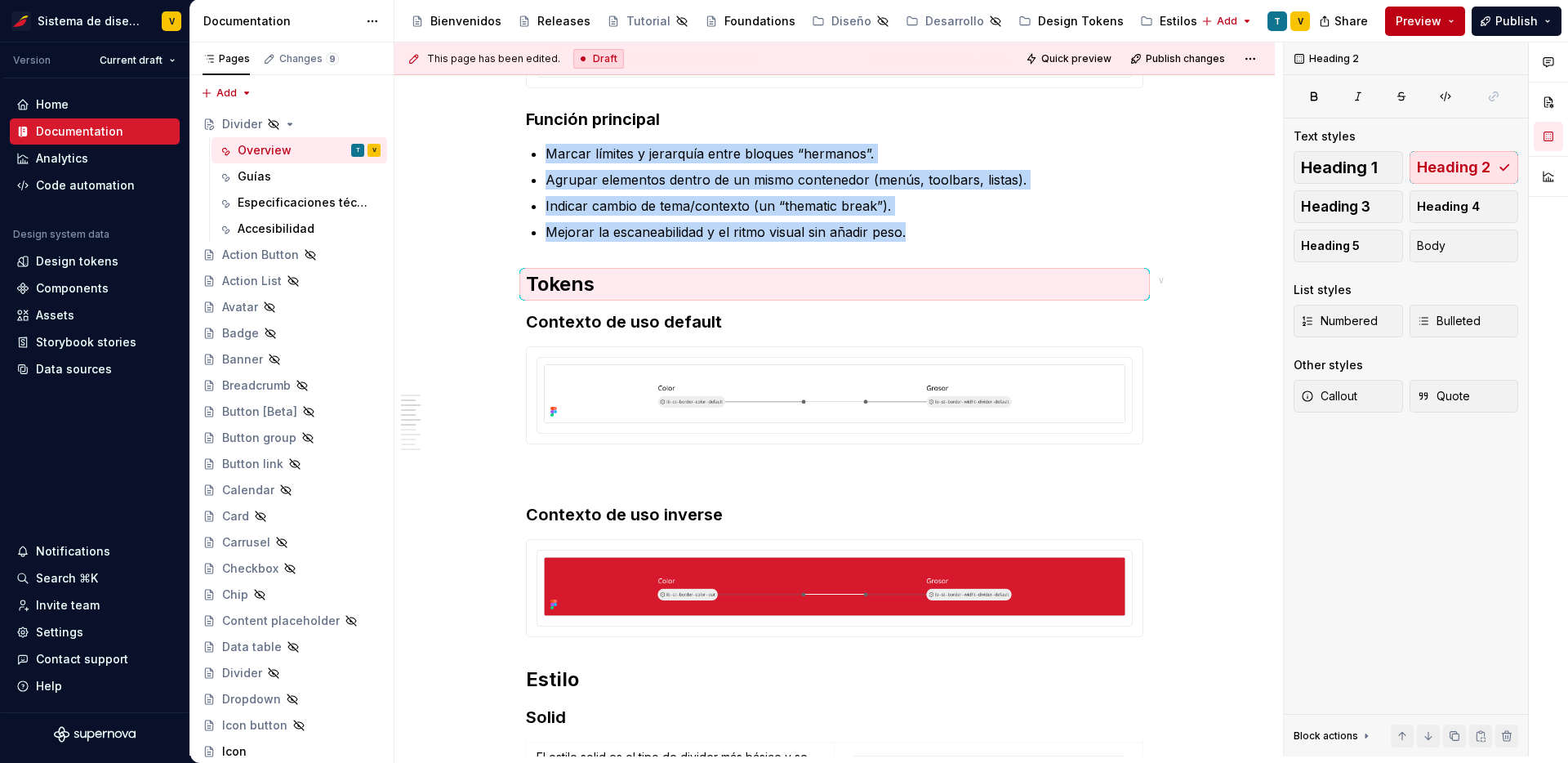
click at [1447, 7] on button "Preview" at bounding box center [1425, 21] width 80 height 30
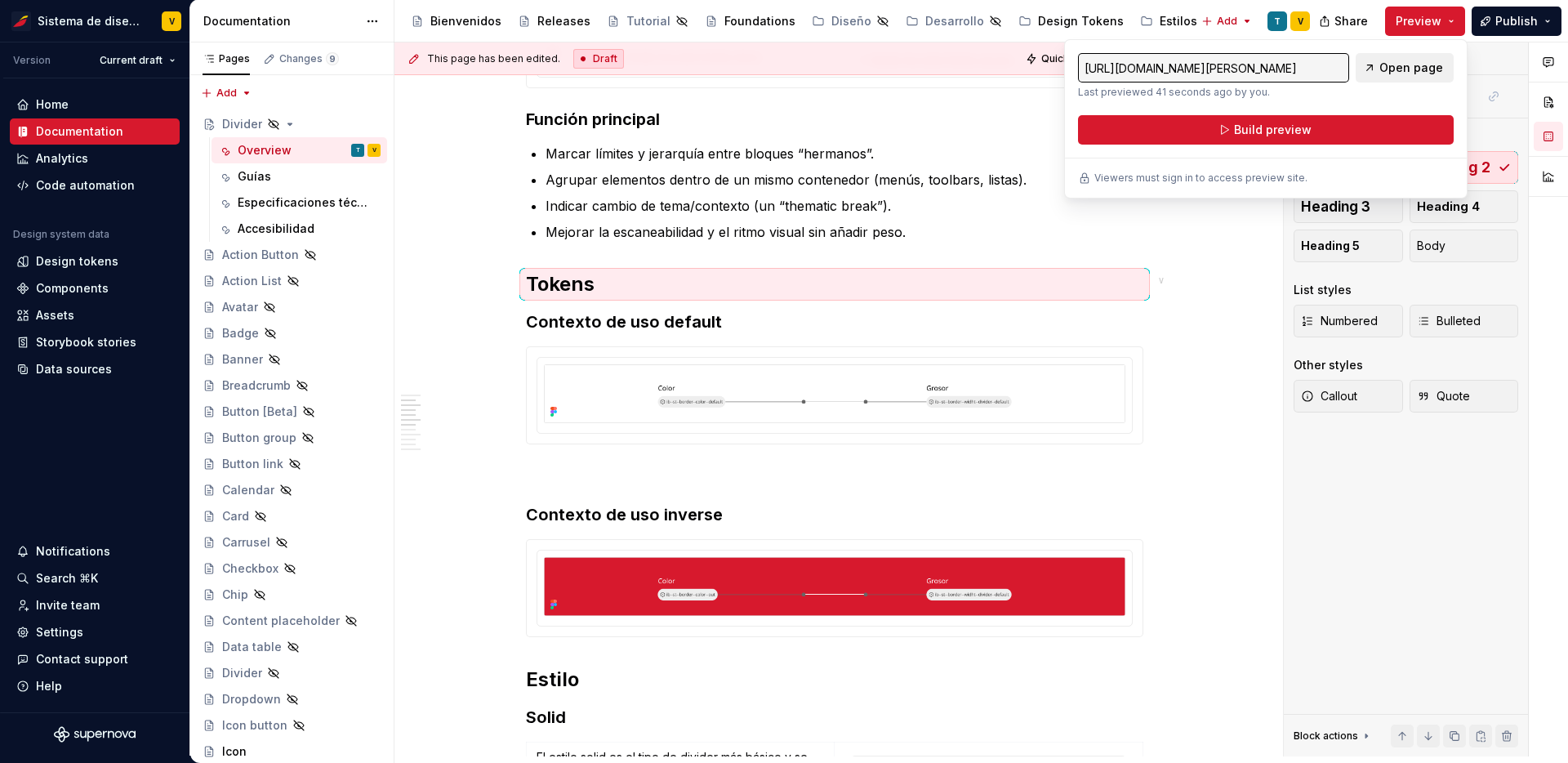
click at [1401, 65] on span "Open page" at bounding box center [1411, 68] width 63 height 17
click at [89, 288] on div "Components" at bounding box center [73, 289] width 73 height 17
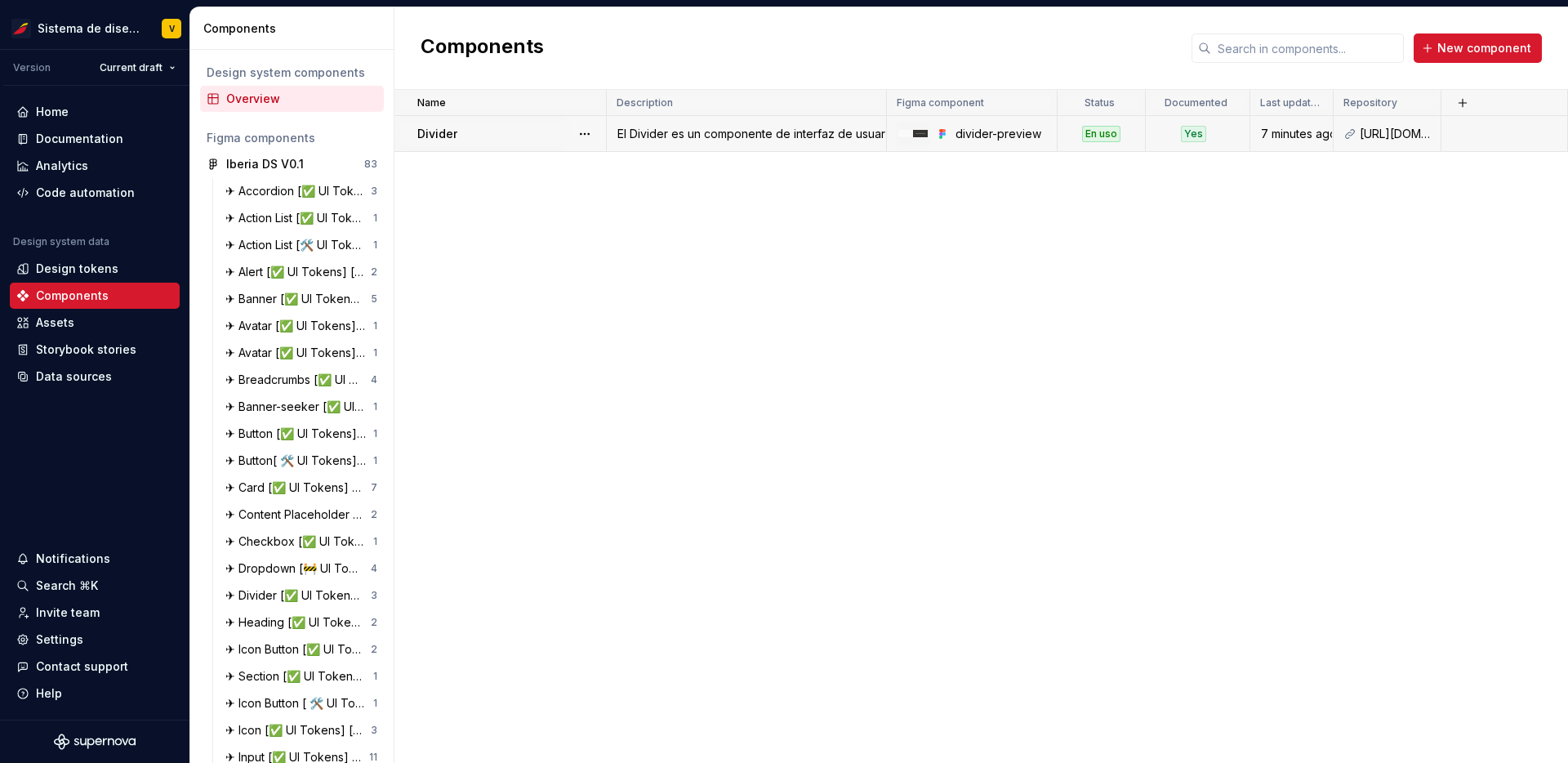
click at [1097, 140] on div "En uso" at bounding box center [1101, 134] width 38 height 17
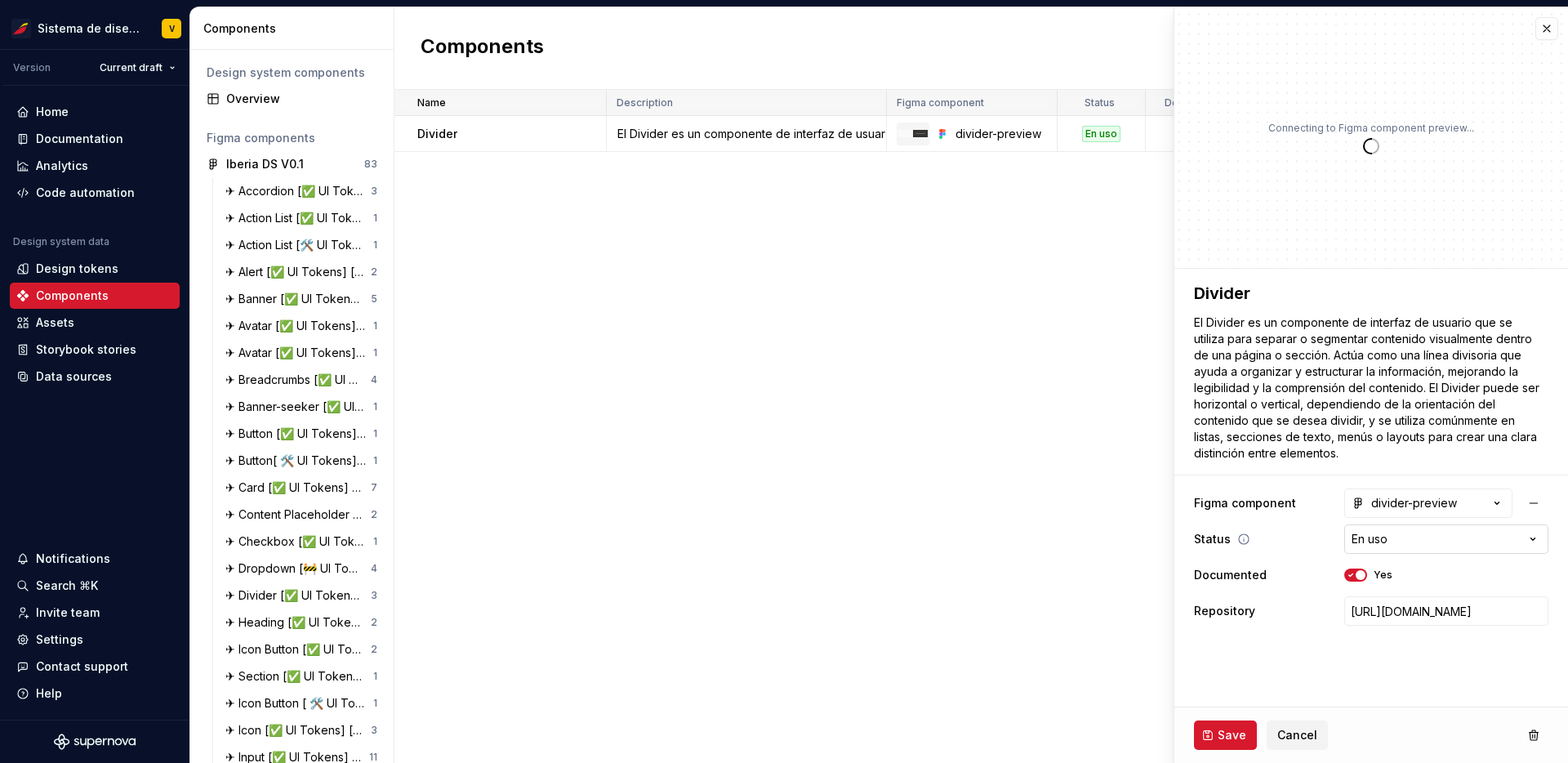
click at [1454, 539] on html "Sistema de diseño Iberia V Version Current draft Home Documentation Analytics C…" at bounding box center [784, 381] width 1568 height 763
type textarea "*"
click at [1294, 730] on span "Cancel" at bounding box center [1297, 736] width 40 height 17
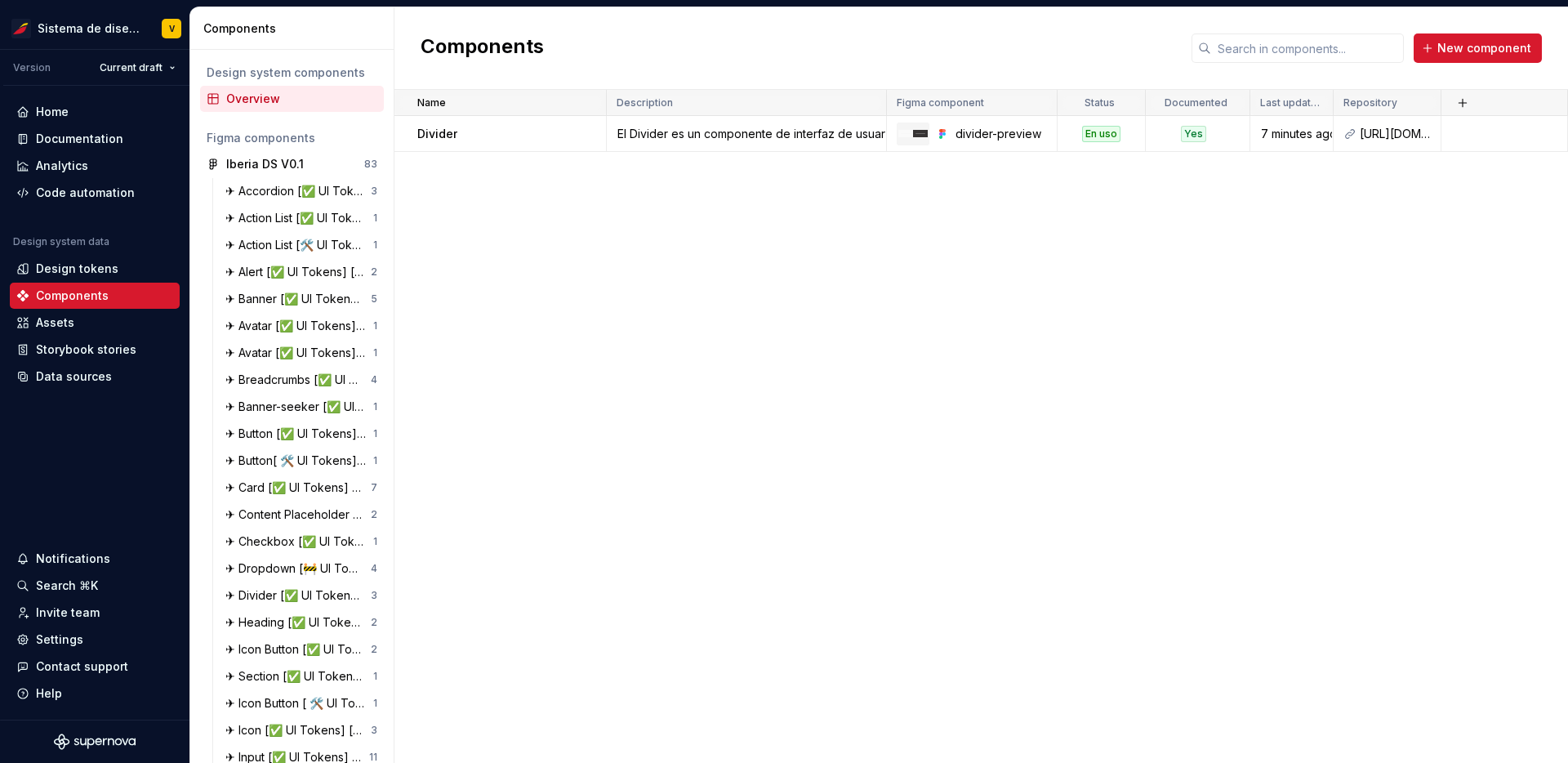
click at [1160, 324] on div "Name Description Figma component Status Documented Last updated Repository Divi…" at bounding box center [982, 426] width 1174 height 673
click at [690, 137] on div "El Divider es un componente de interfaz de usuario que se utiliza para separar …" at bounding box center [747, 134] width 278 height 17
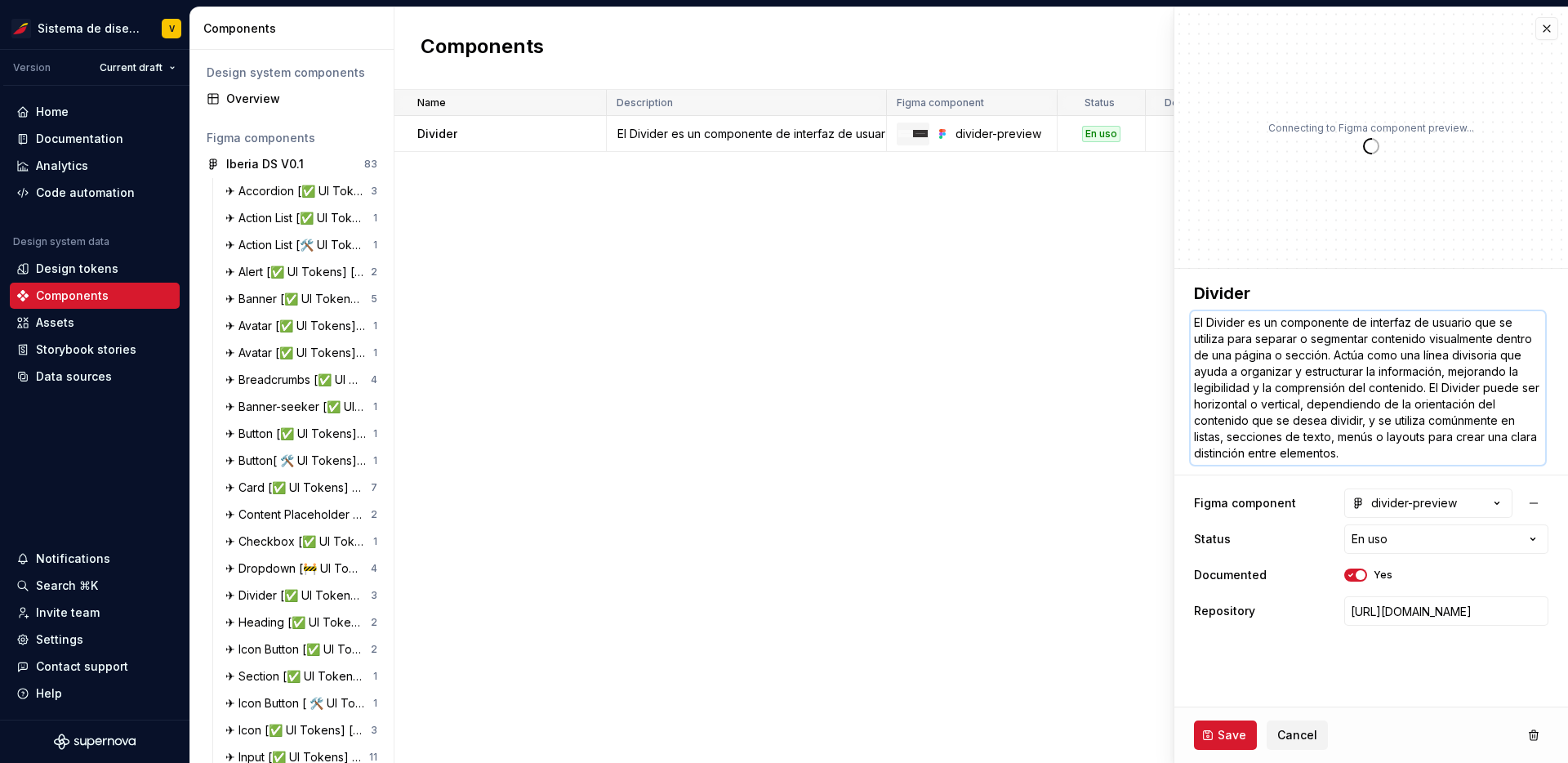
click at [1213, 324] on textarea "El Divider es un componente de interfaz de usuario que se utiliza para separar …" at bounding box center [1368, 388] width 355 height 154
type textarea "*"
type textarea "El ivider es un componente de interfaz de usuario que se utiliza para separar o…"
type textarea "*"
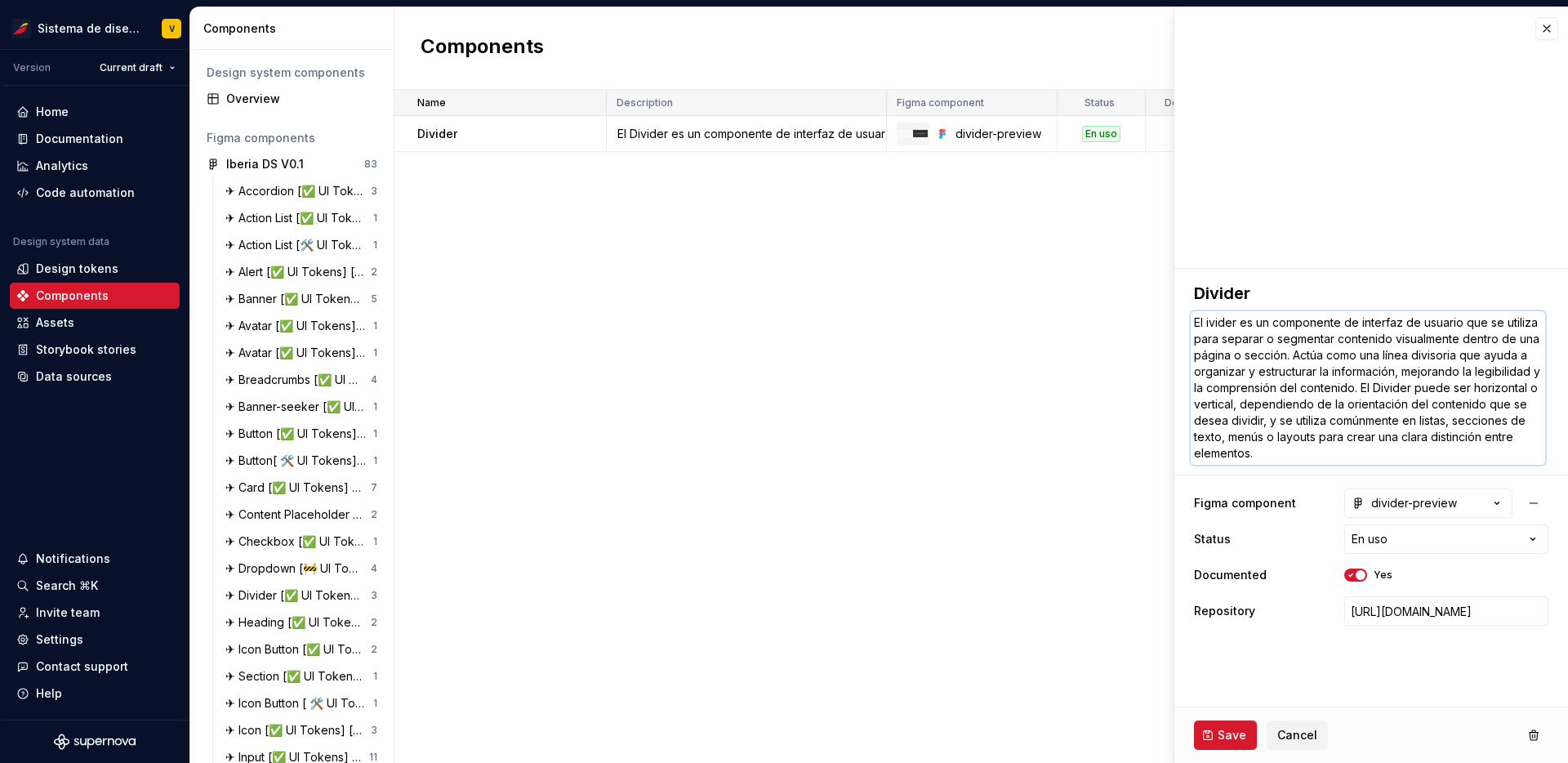
type textarea "El divider es un componente de interfaz de usuario que se utiliza para separar …"
click at [1447, 388] on textarea "El divider es un componente de interfaz de usuario que se utiliza para separar …" at bounding box center [1368, 388] width 355 height 154
type textarea "*"
type textarea "El divider es un componente de interfaz de usuario que se utiliza para separar …"
type textarea "*"
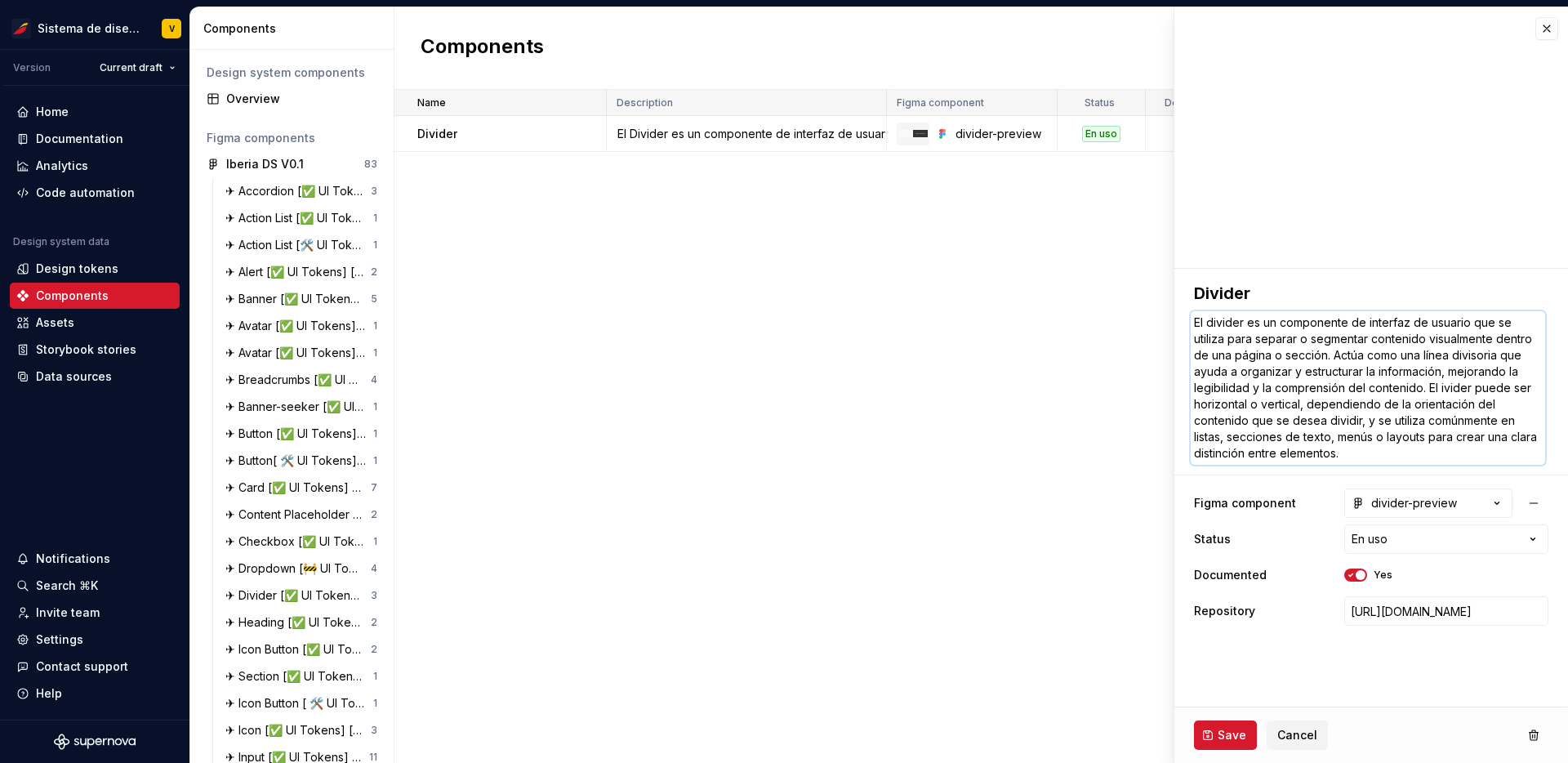
type textarea "El divider es un componente de interfaz de usuario que se utiliza para separar …"
click at [1430, 384] on textarea "El divider es un componente de interfaz de usuario que se utiliza para separar …" at bounding box center [1368, 388] width 355 height 154
type textarea "*"
type textarea "El divider es un componente de interfaz de usuario que se utiliza para separar …"
type textarea "*"
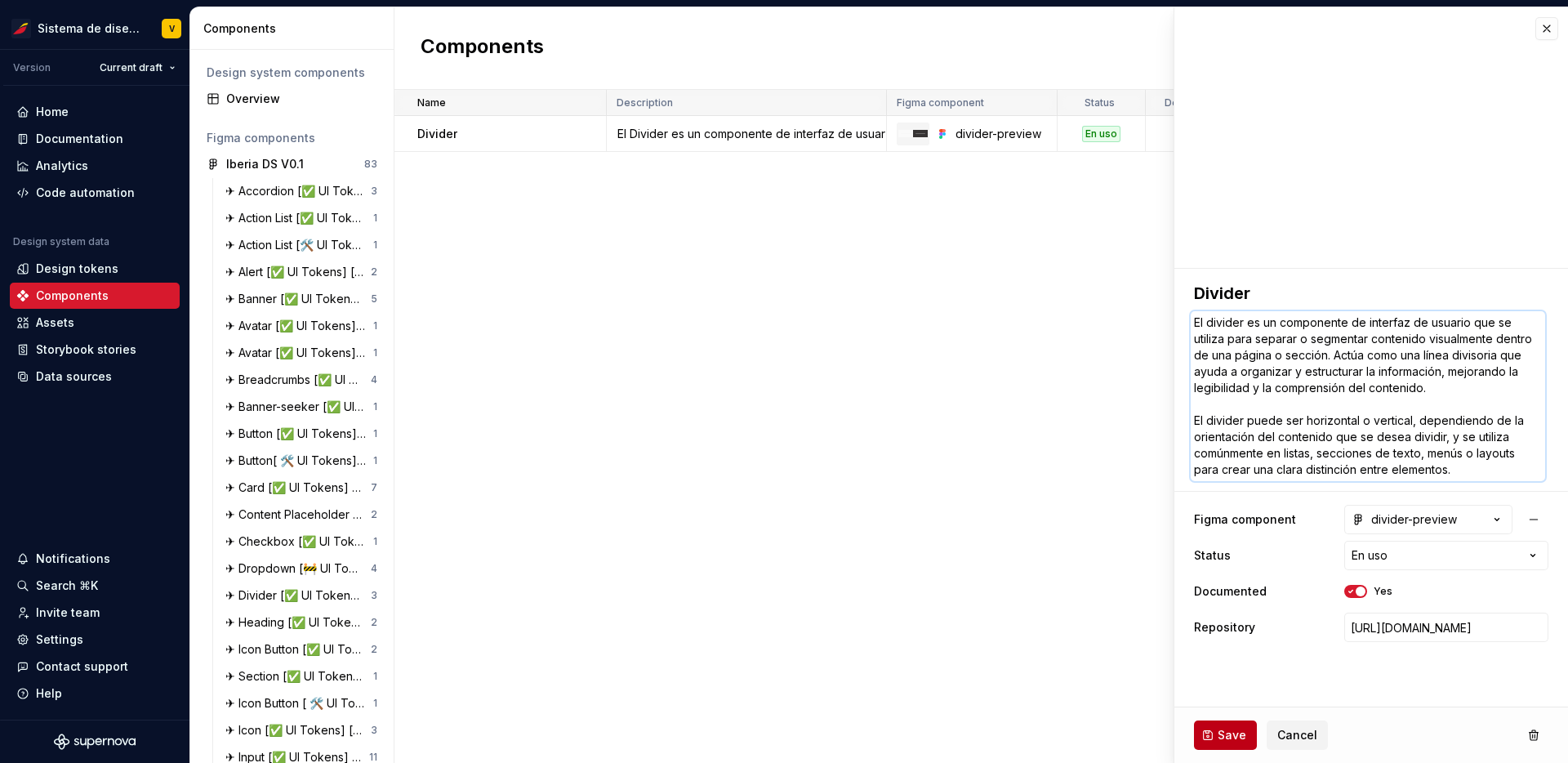
type textarea "El divider es un componente de interfaz de usuario que se utiliza para separar …"
click at [1223, 730] on span "Save" at bounding box center [1232, 736] width 29 height 17
type textarea "*"
type textarea "El divider es un componente de interfaz de usuario que se utiliza para separar …"
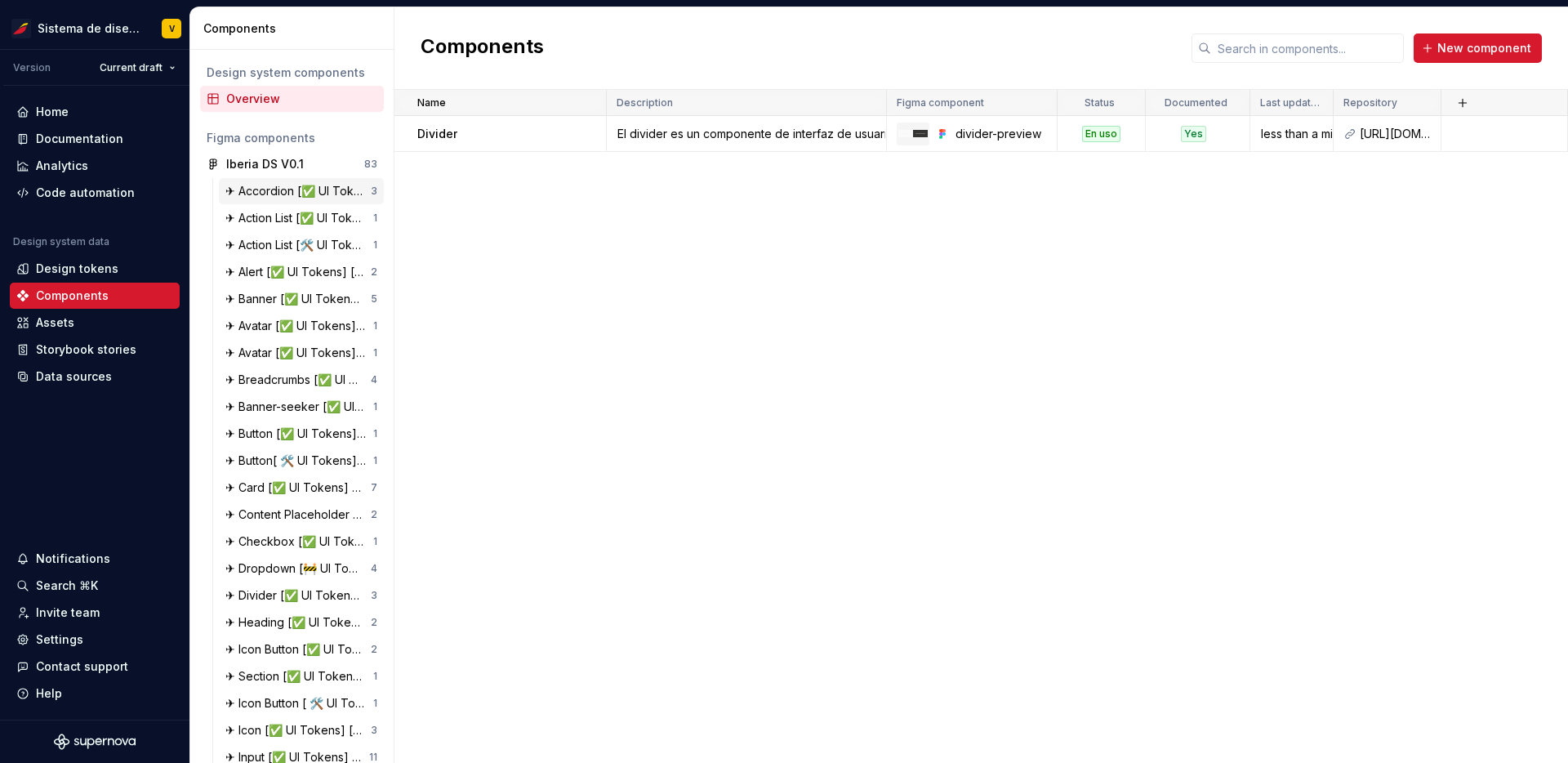
click at [300, 195] on div "✈ Accordion [✅ UI Tokens] [✅ Docu] [✅ Test]" at bounding box center [299, 191] width 146 height 17
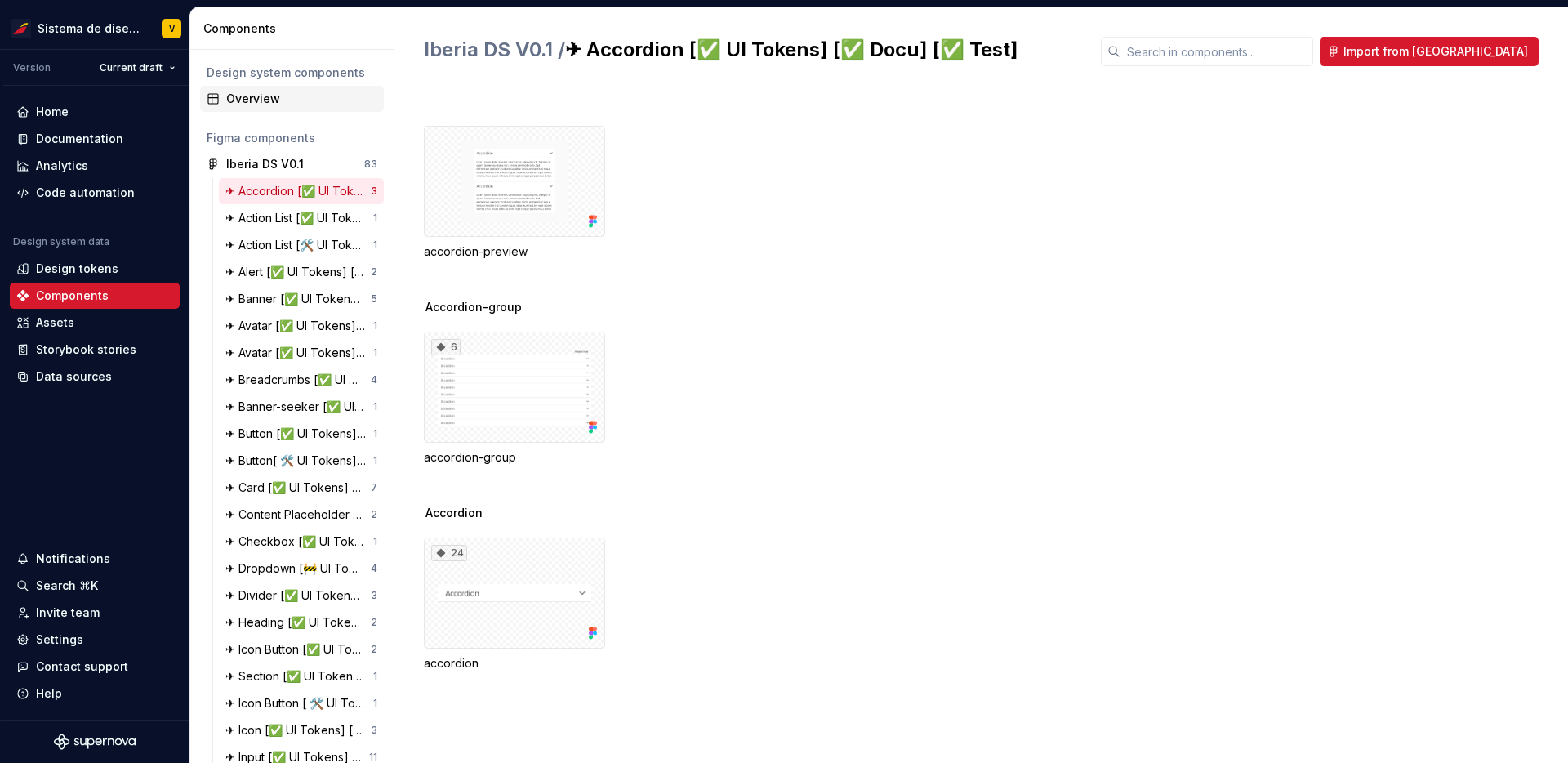
click at [279, 97] on div "Overview" at bounding box center [301, 99] width 151 height 17
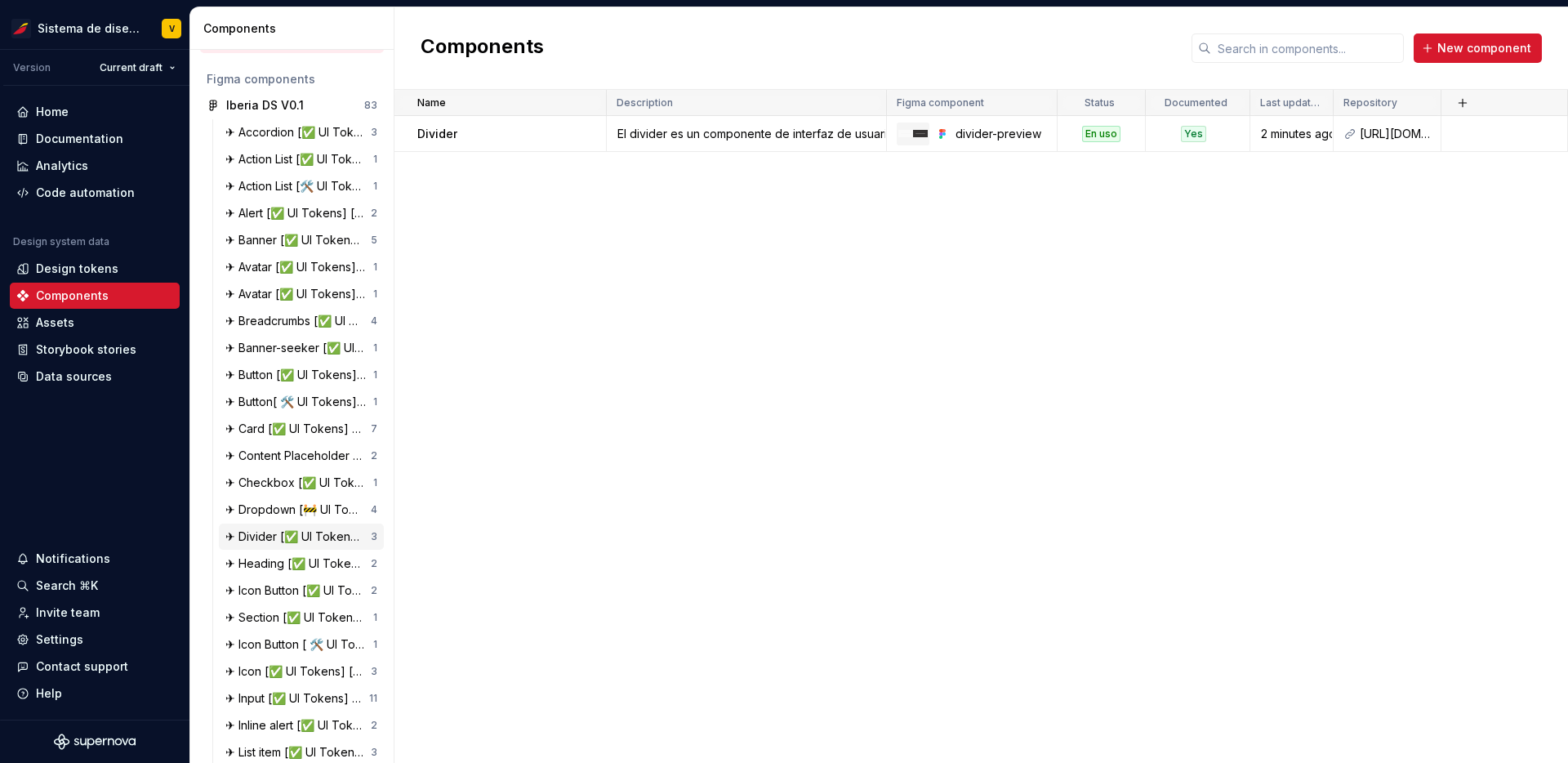
scroll to position [60, 0]
click at [254, 532] on div "✈ Divider [✅ UI Tokens] [✅ Docu][✅ Test]" at bounding box center [299, 536] width 146 height 17
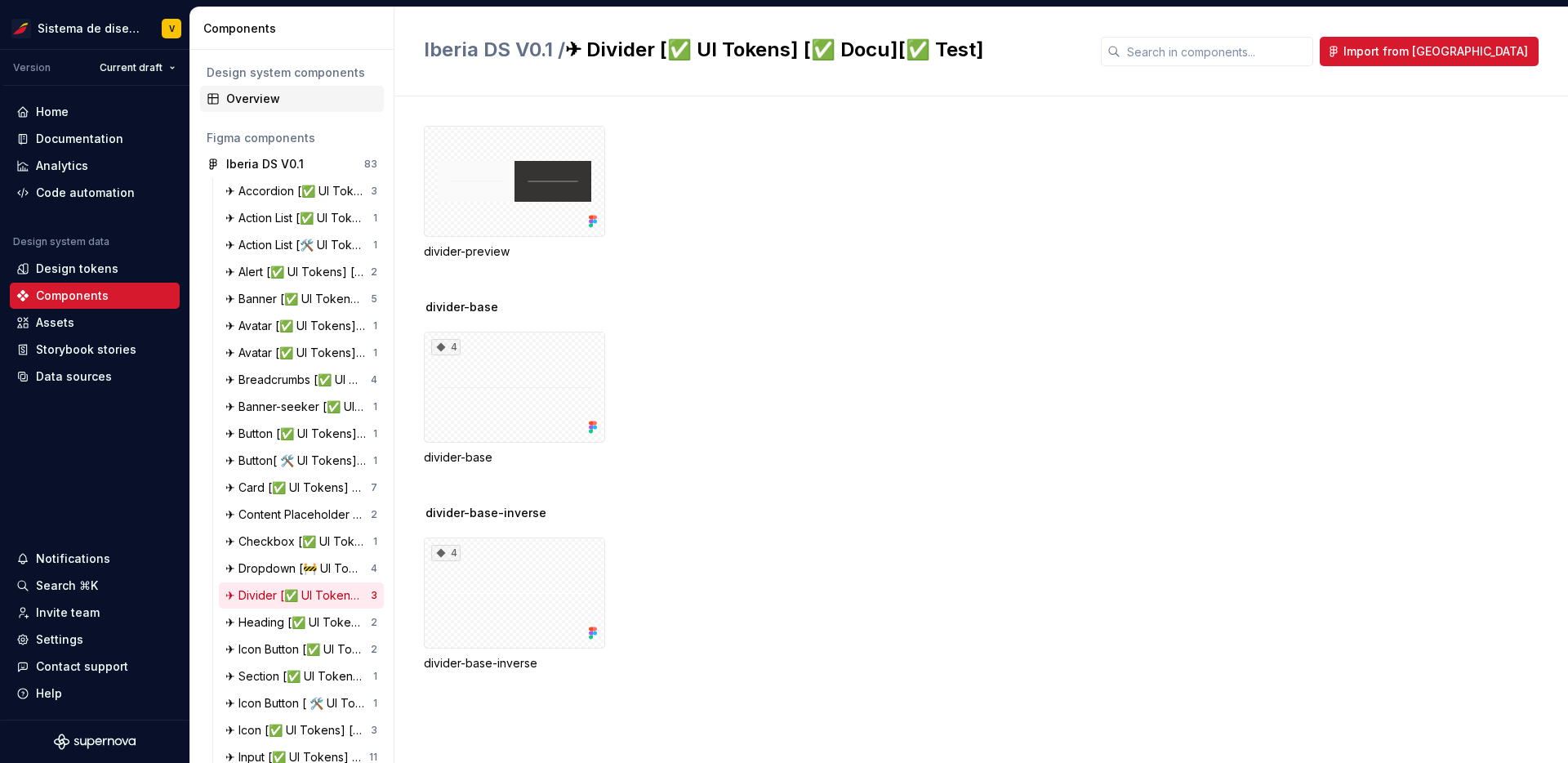
click at [258, 102] on div "Overview" at bounding box center [301, 99] width 151 height 17
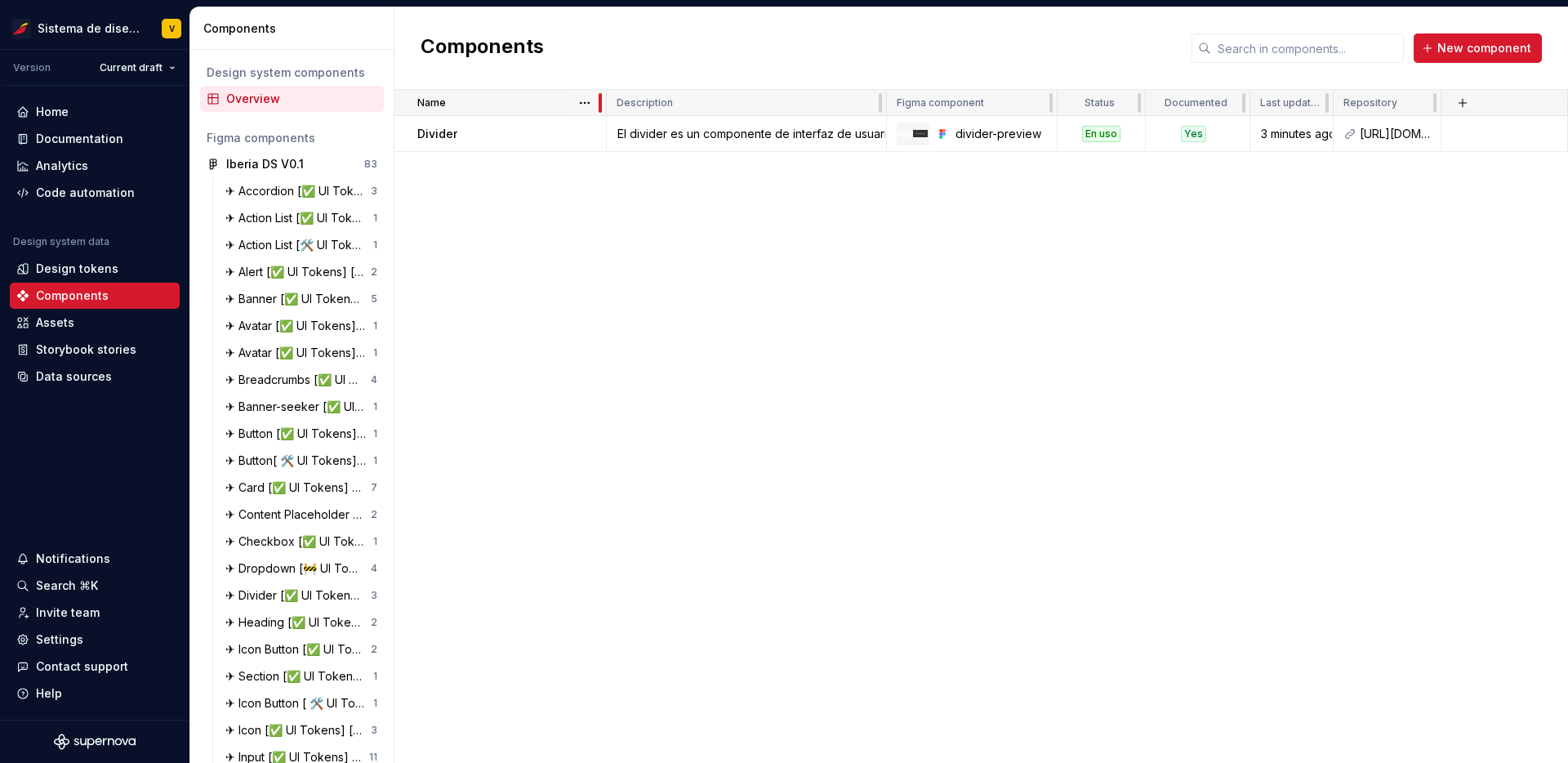
drag, startPoint x: 604, startPoint y: 95, endPoint x: 512, endPoint y: 97, distance: 92.0
click at [512, 97] on div "Name" at bounding box center [501, 103] width 213 height 26
drag, startPoint x: 599, startPoint y: 105, endPoint x: 548, endPoint y: 104, distance: 51.0
click at [548, 104] on div "Name" at bounding box center [501, 103] width 213 height 26
click at [376, 161] on button "button" at bounding box center [371, 164] width 23 height 23
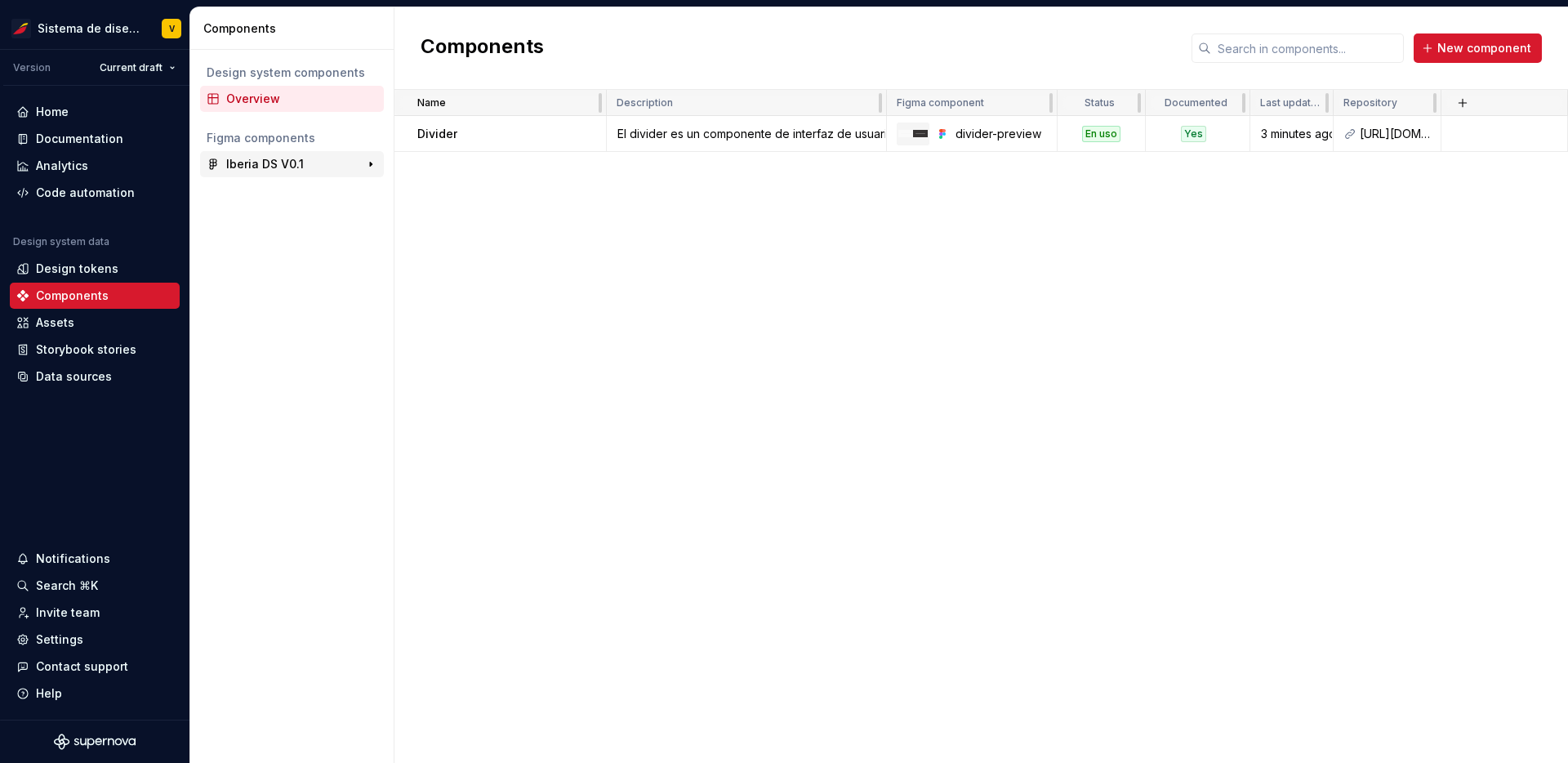
click at [263, 167] on div "Iberia DS V0.1" at bounding box center [264, 164] width 77 height 17
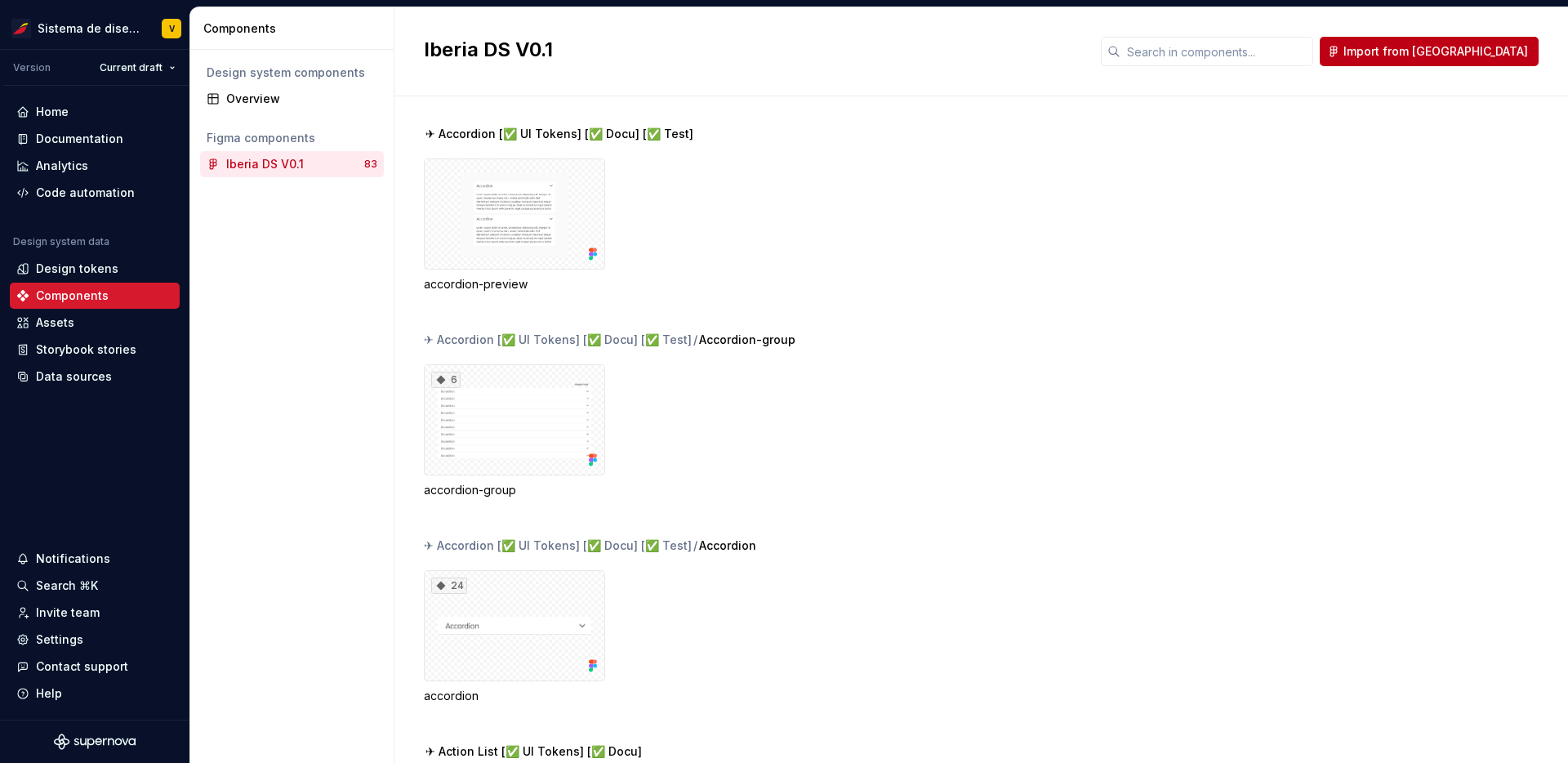
click at [1463, 49] on span "Import from [GEOGRAPHIC_DATA]" at bounding box center [1436, 51] width 185 height 17
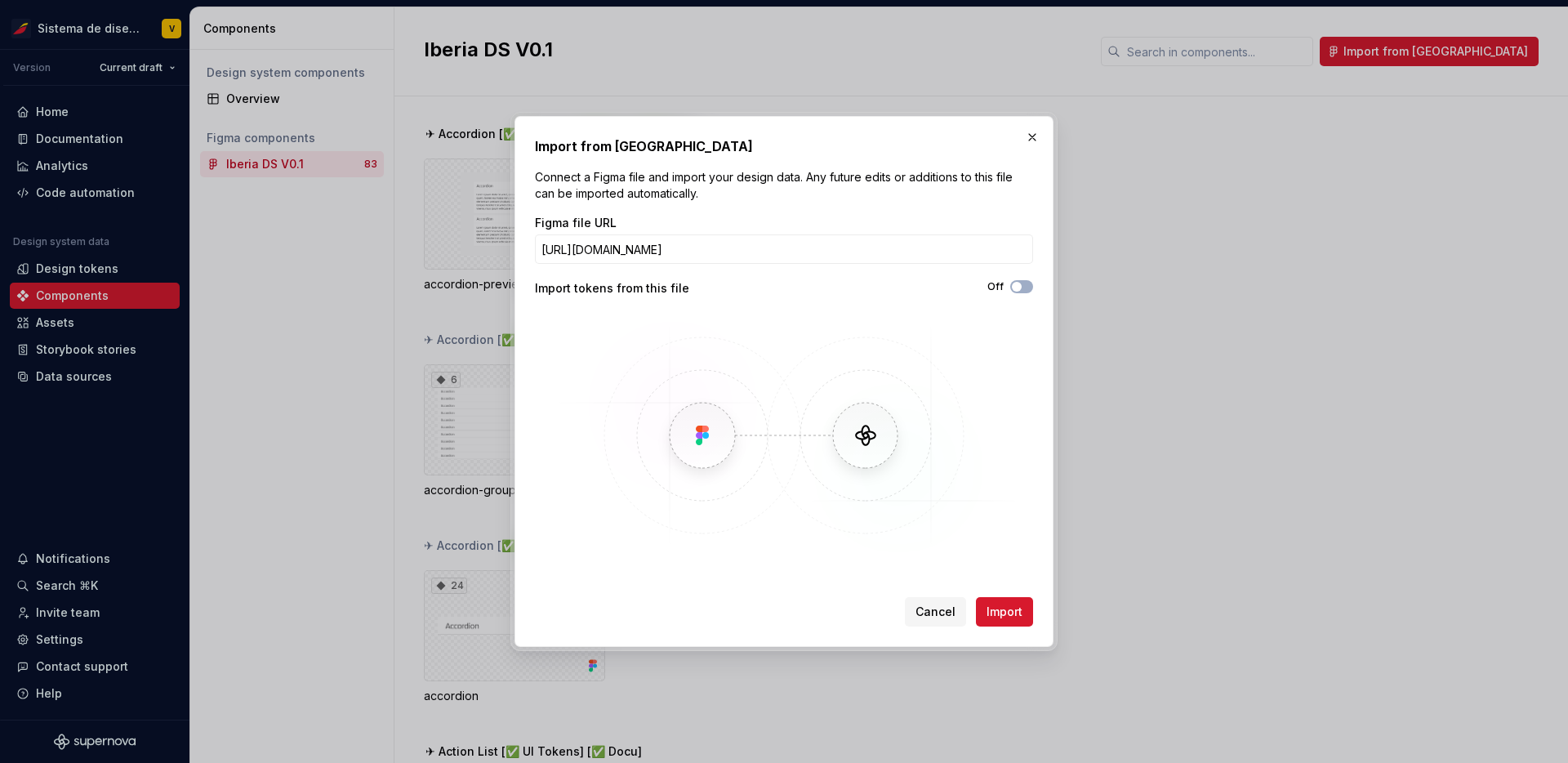
scroll to position [0, 191]
type input "[URL][DOMAIN_NAME]"
click at [1015, 612] on span "Import" at bounding box center [1004, 613] width 36 height 17
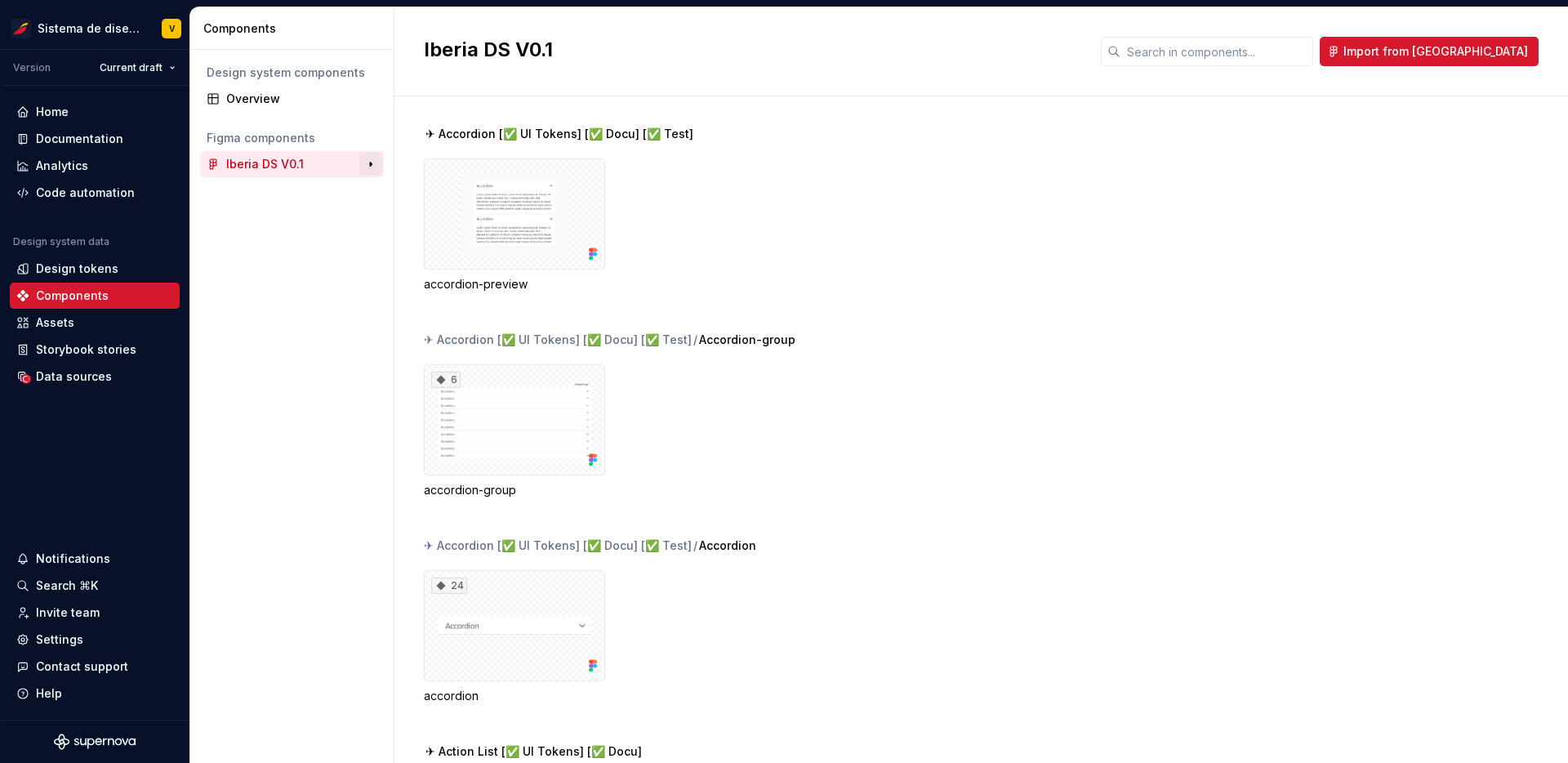
click at [371, 162] on button "button" at bounding box center [371, 164] width 23 height 23
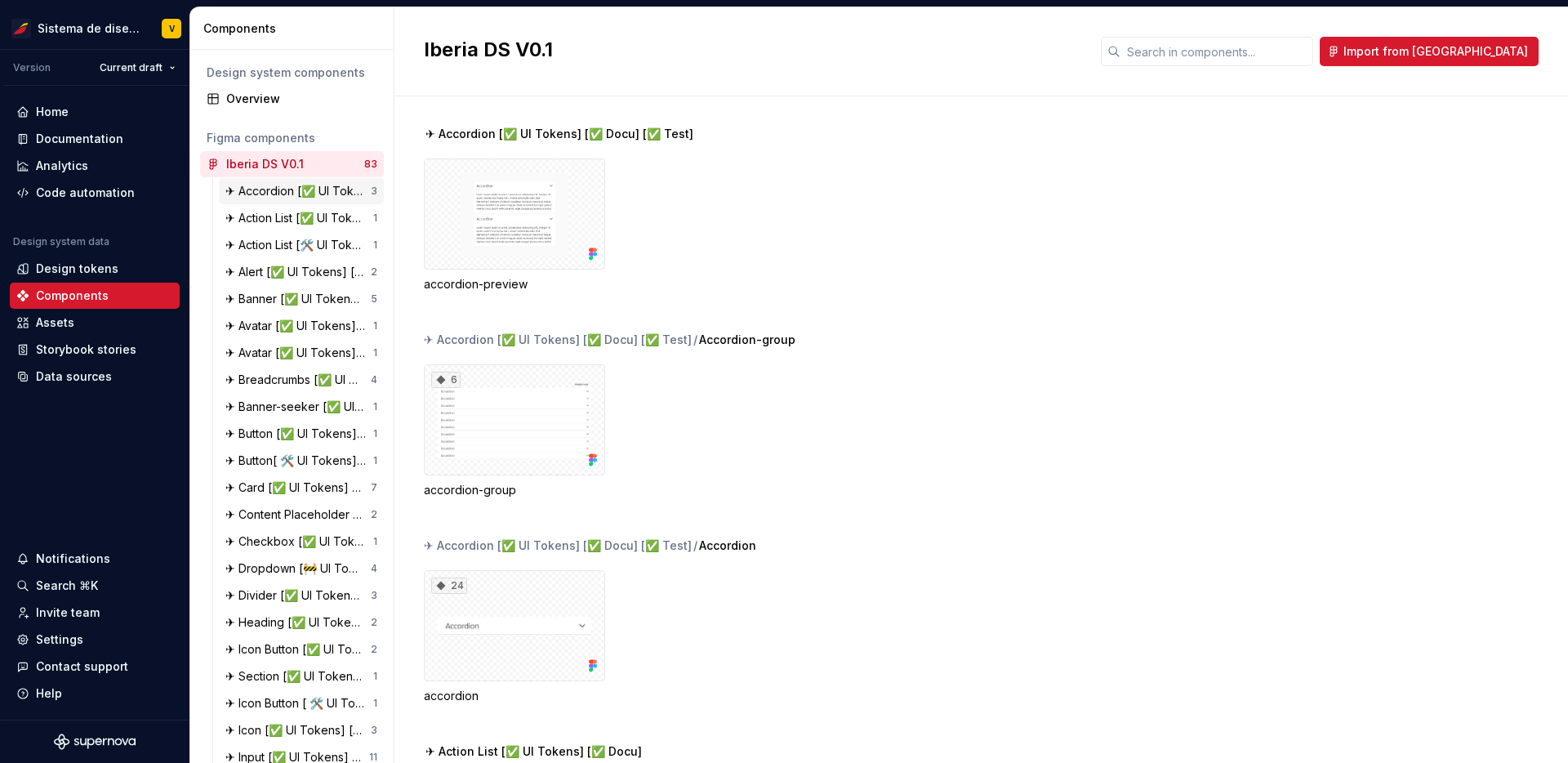
click at [298, 193] on div "✈ Accordion [✅ UI Tokens] [✅ Docu] [✅ Test]" at bounding box center [299, 191] width 146 height 17
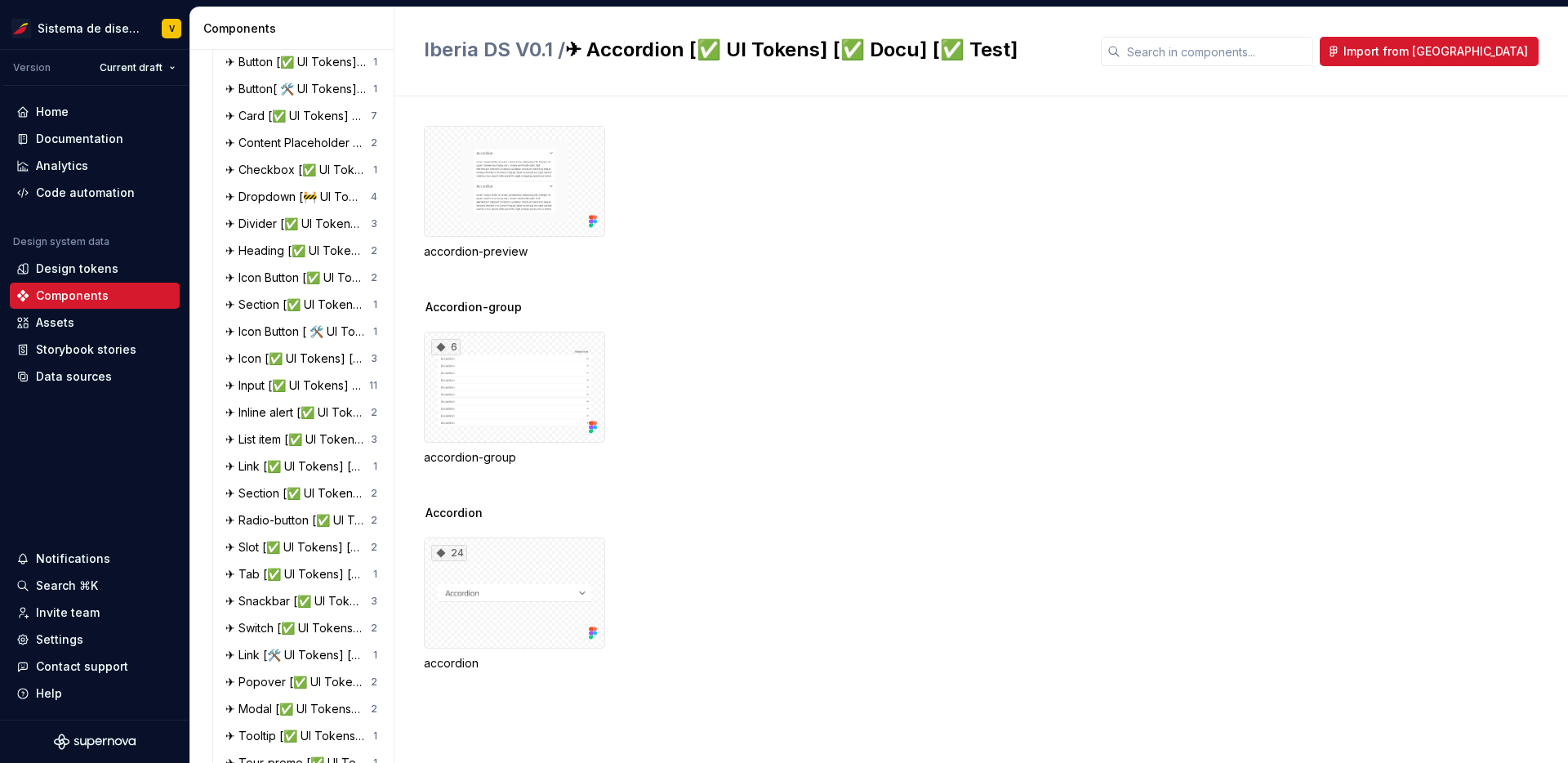
scroll to position [402, 0]
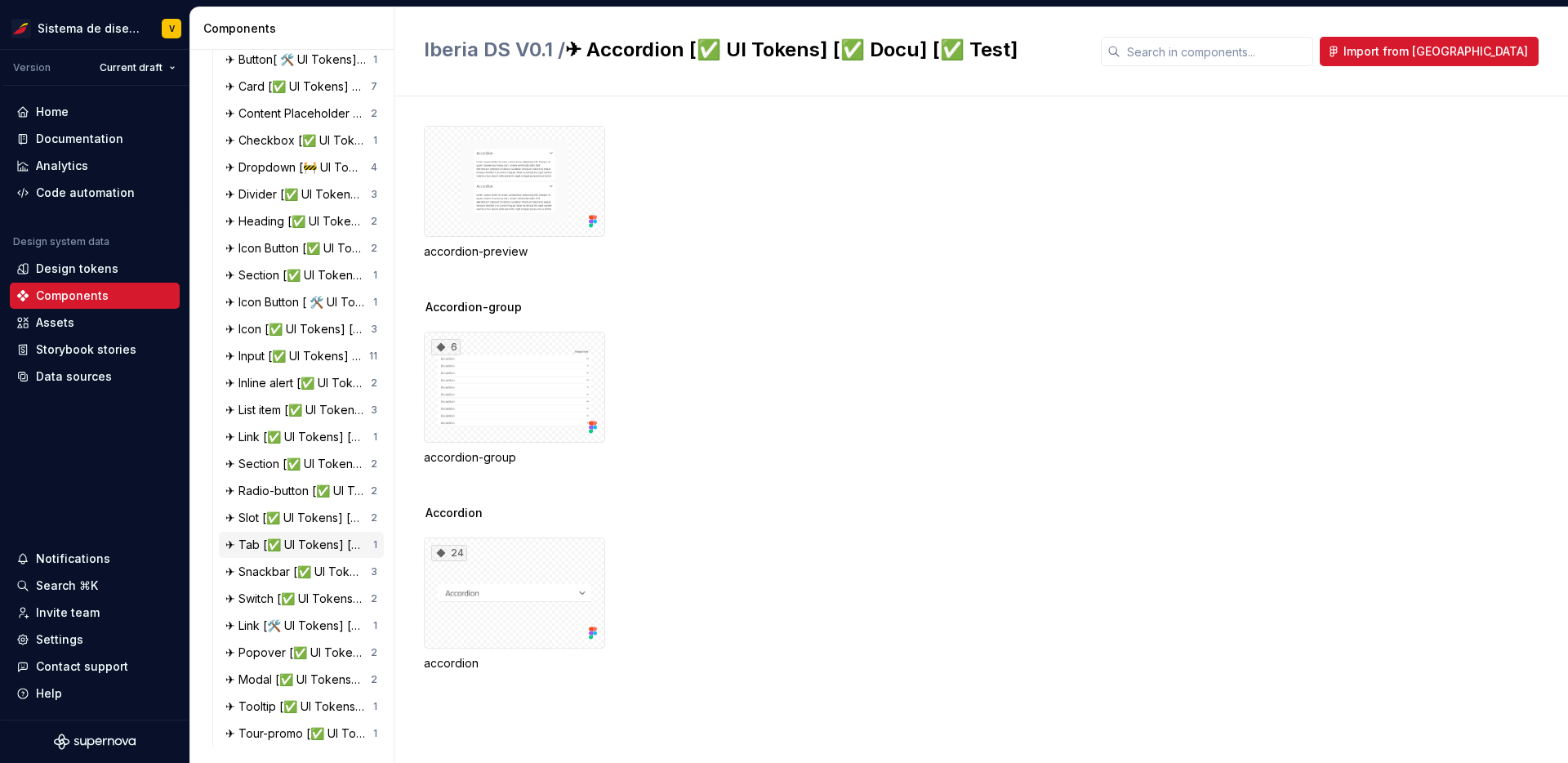
click at [315, 541] on div "✈ Tab [✅ UI Tokens] [✅ Docu] [✅ Test]" at bounding box center [300, 545] width 147 height 17
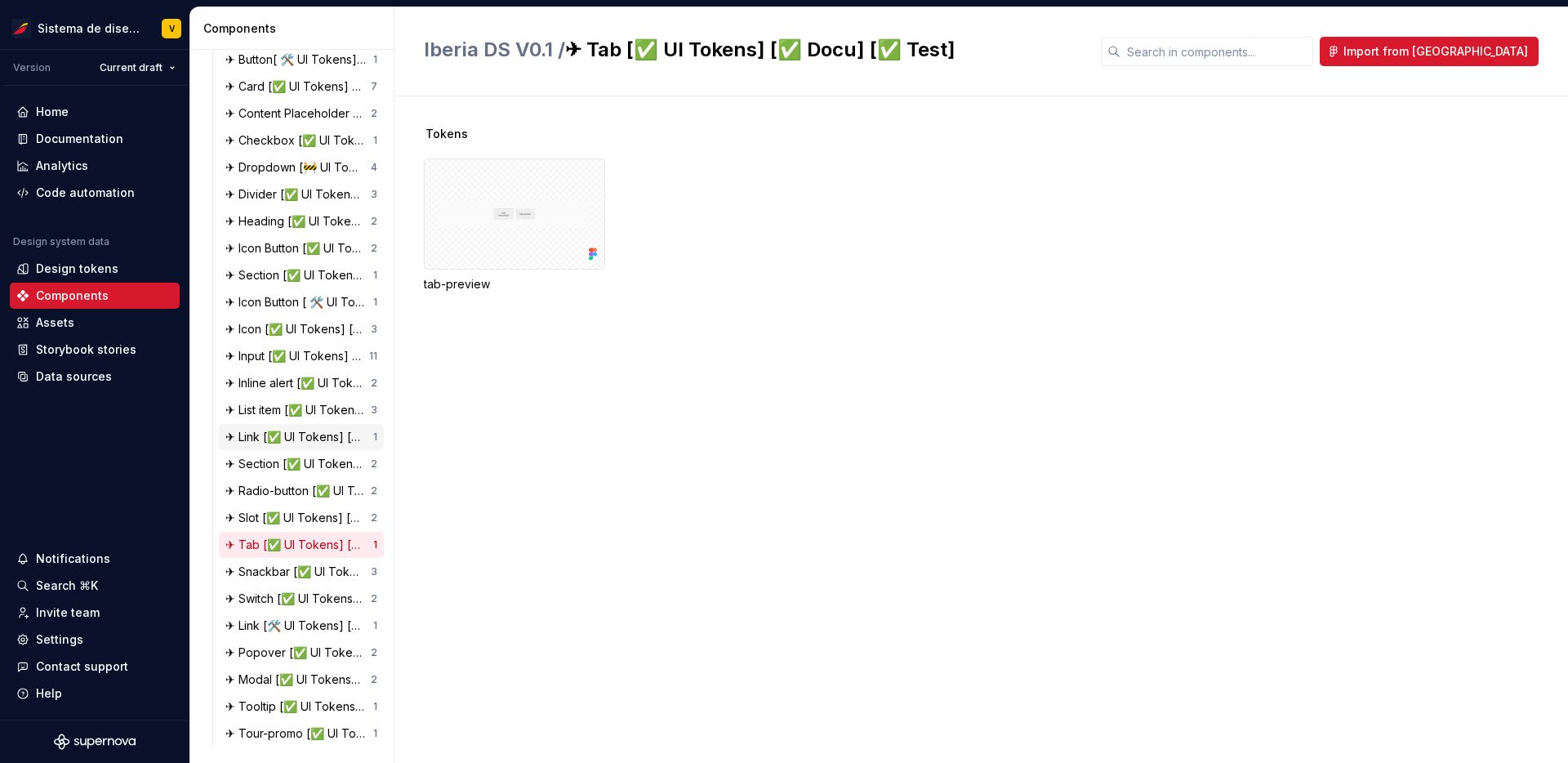
click at [318, 431] on div "✈ Link [✅ UI Tokens] [✅ Docu] [✅ Test]" at bounding box center [300, 438] width 147 height 17
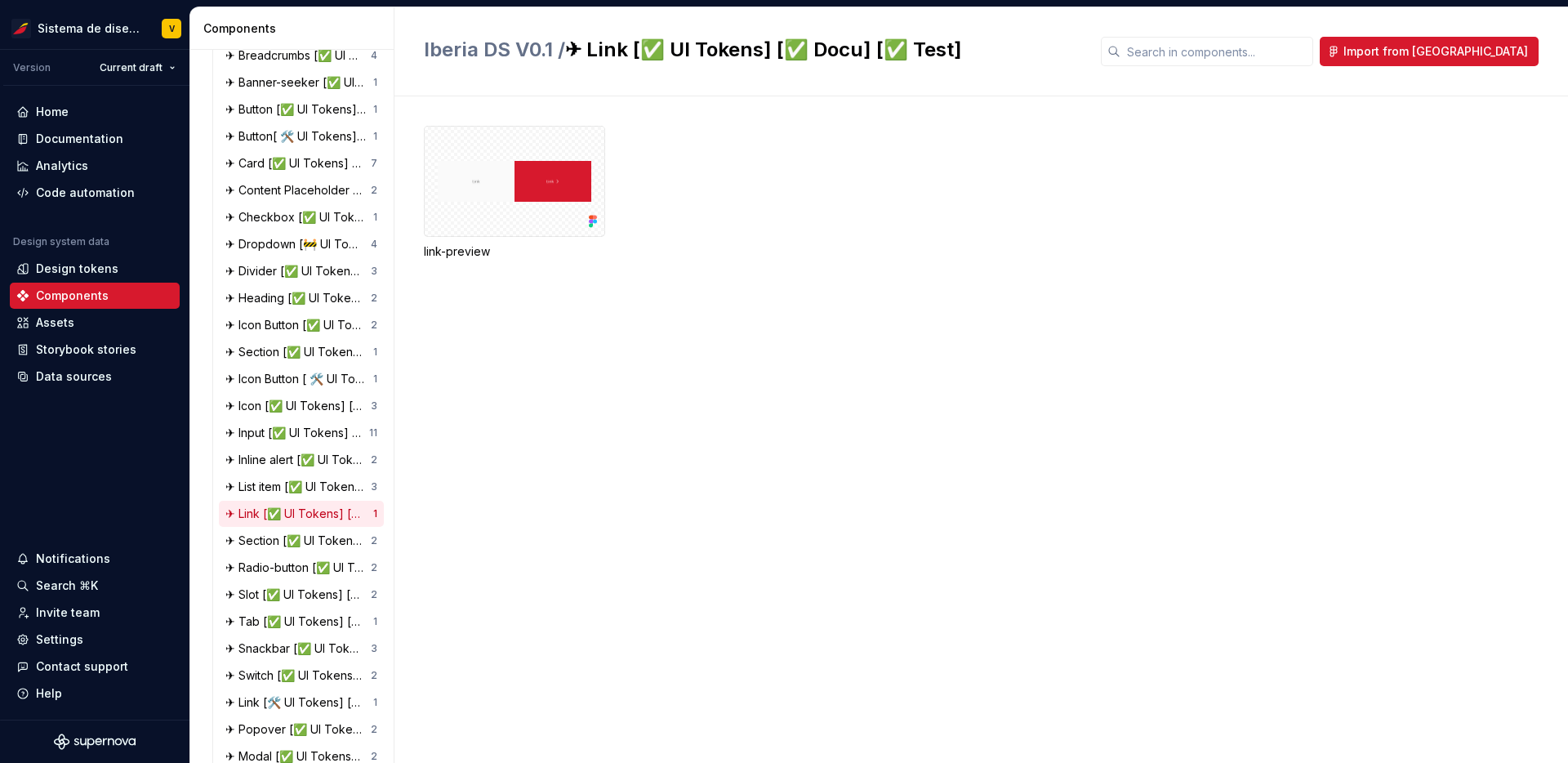
scroll to position [311, 0]
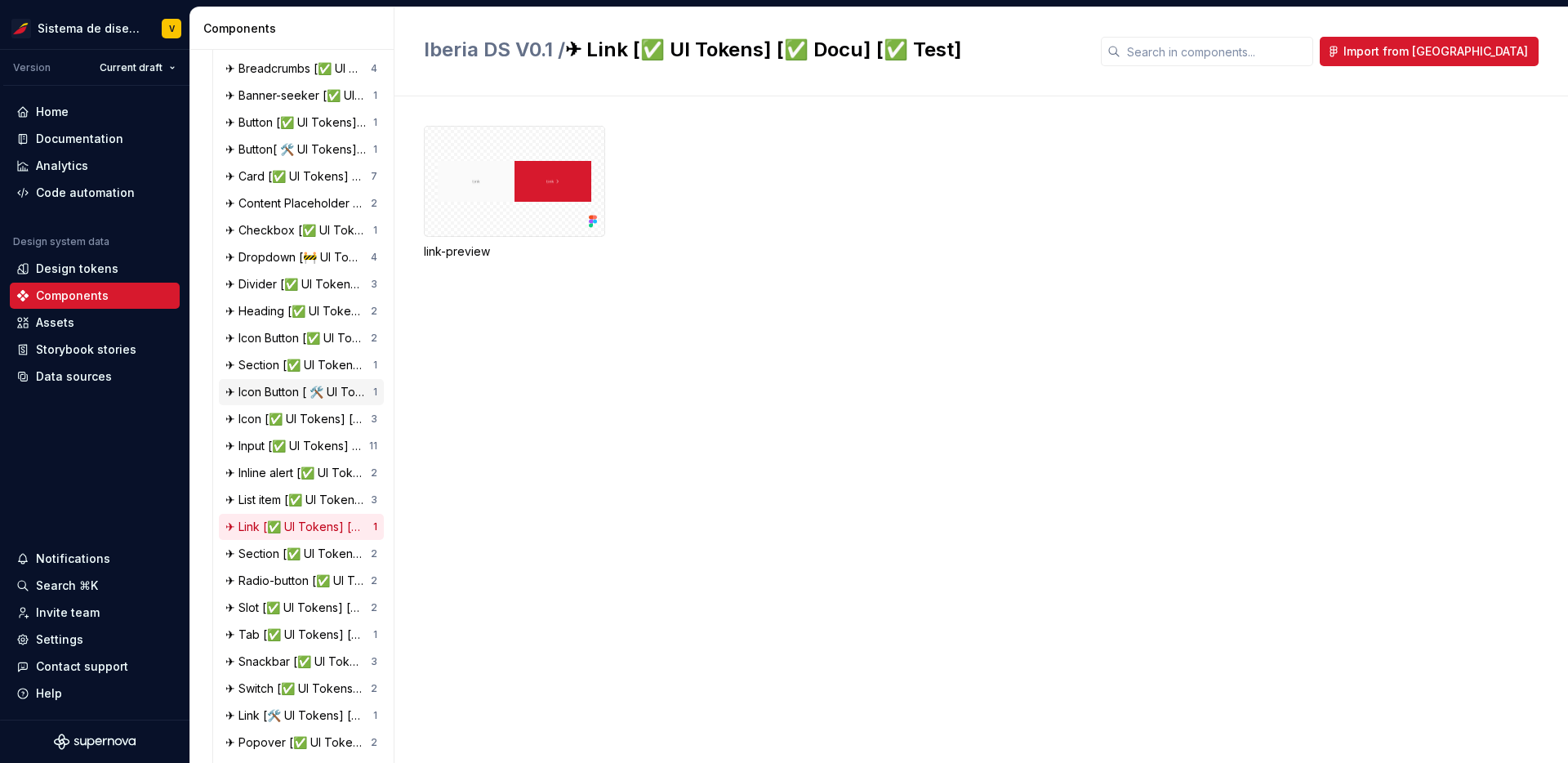
click at [331, 389] on div "✈ Icon Button [ 🛠️ UI Tokens] [❌Docu] [❌Test]" at bounding box center [300, 392] width 147 height 17
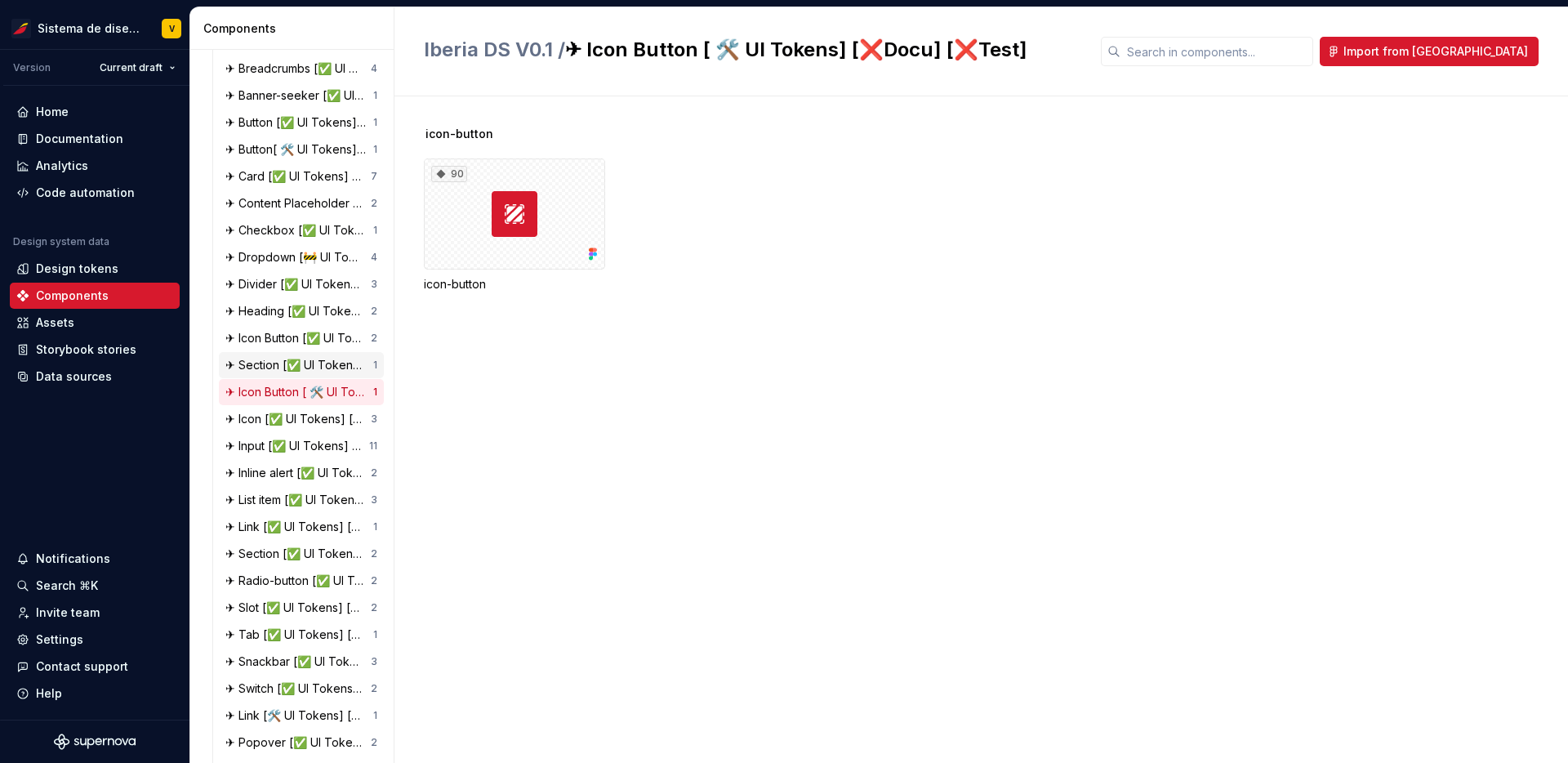
click at [334, 364] on div "✈ Section [✅ UI Tokens] [❌ Docu]" at bounding box center [300, 365] width 147 height 17
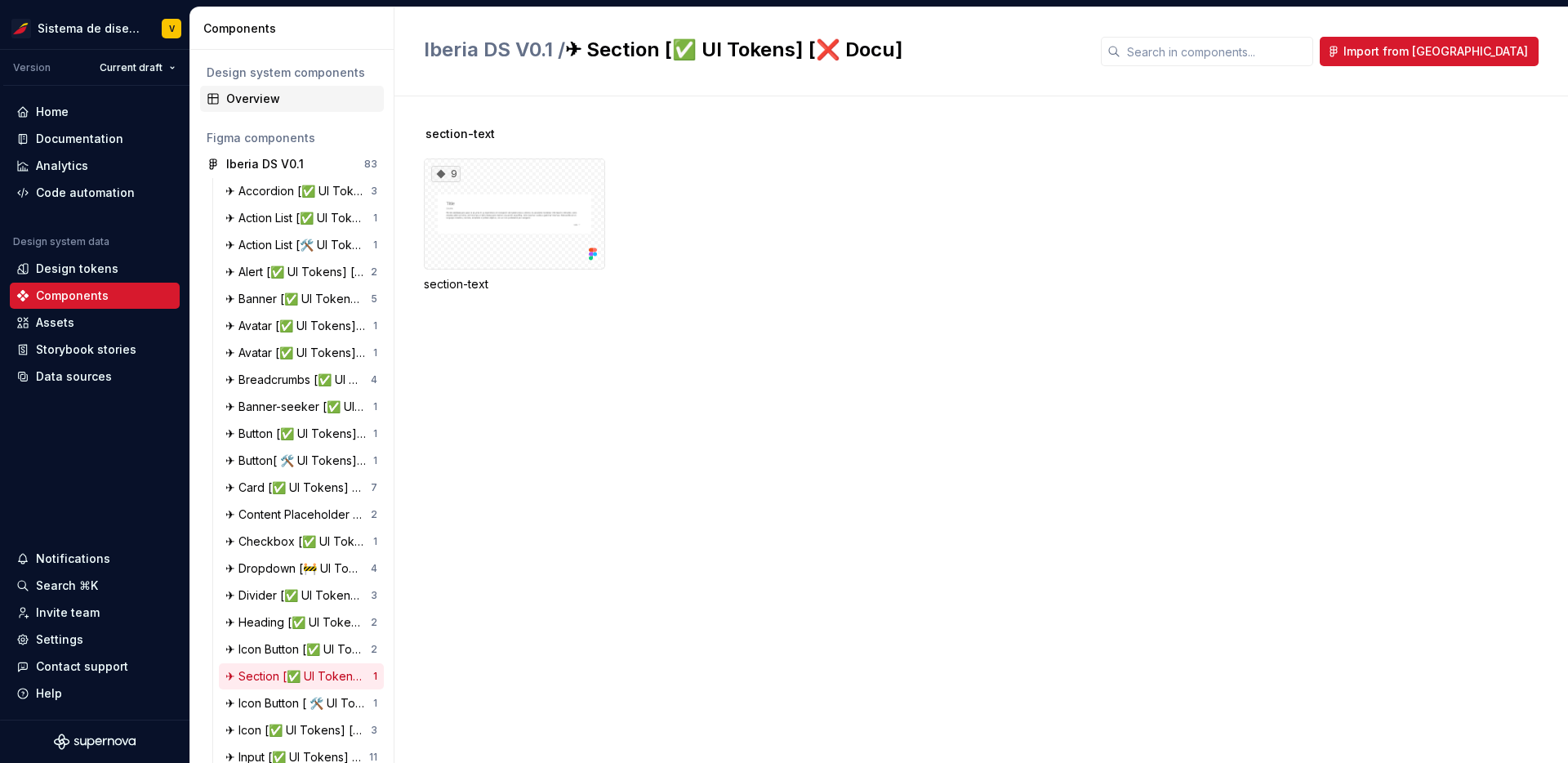
click at [265, 99] on div "Overview" at bounding box center [301, 99] width 151 height 17
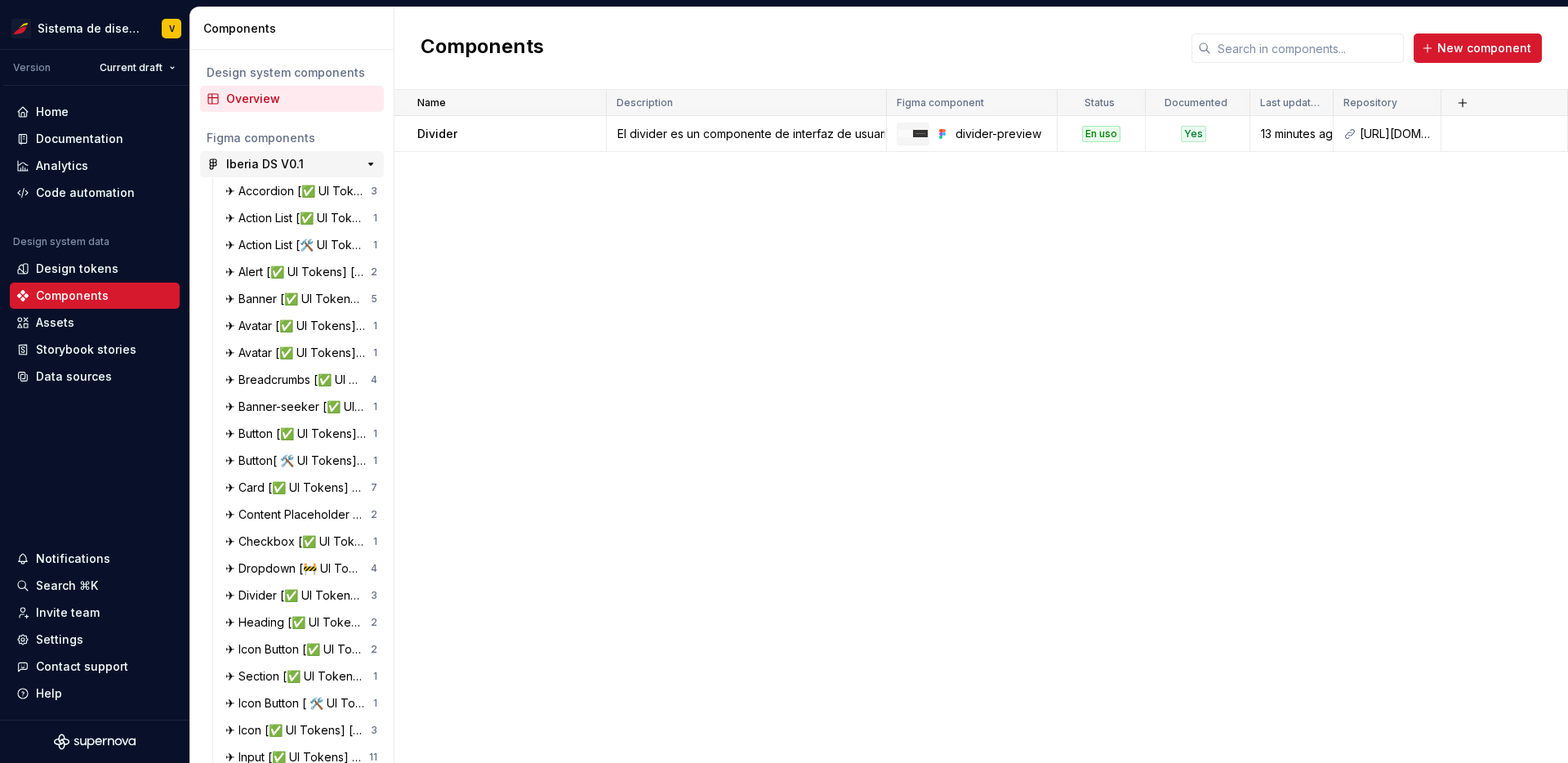
click at [263, 165] on div "Iberia DS V0.1" at bounding box center [264, 164] width 77 height 17
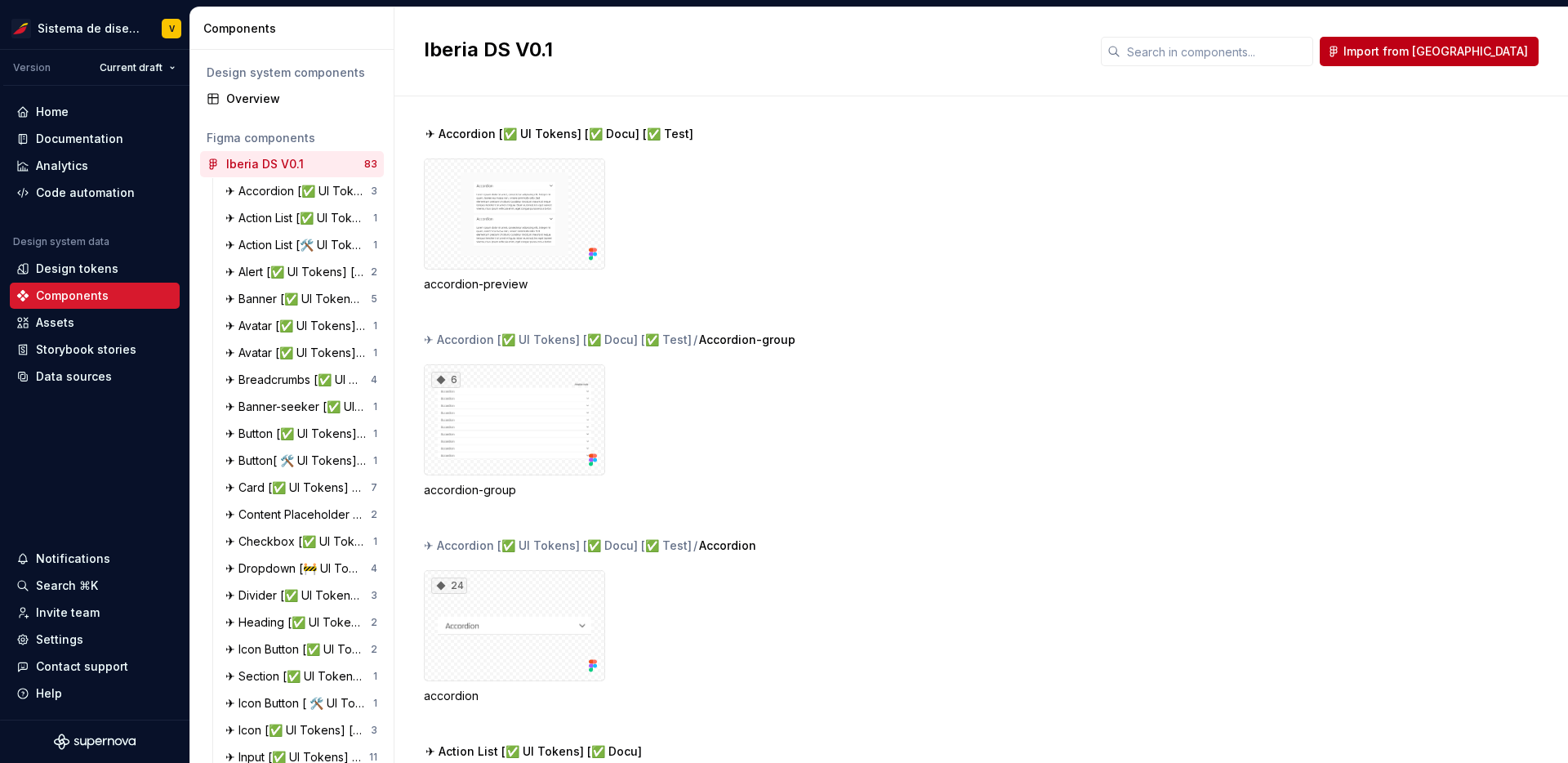
click at [1494, 52] on span "Import from [GEOGRAPHIC_DATA]" at bounding box center [1436, 51] width 185 height 17
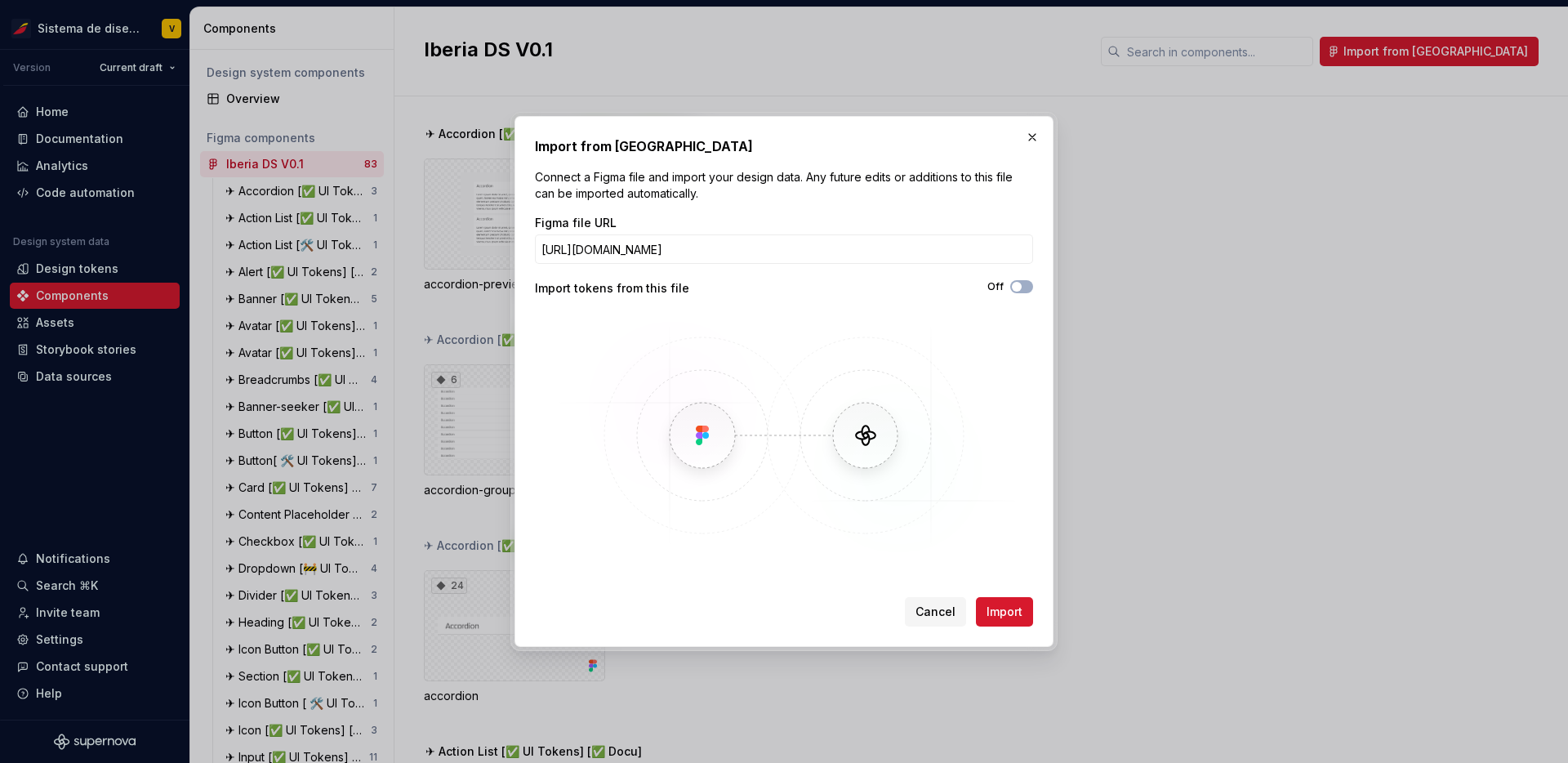
scroll to position [0, 191]
type input "[URL][DOMAIN_NAME]"
click at [1011, 615] on span "Import" at bounding box center [1004, 613] width 36 height 17
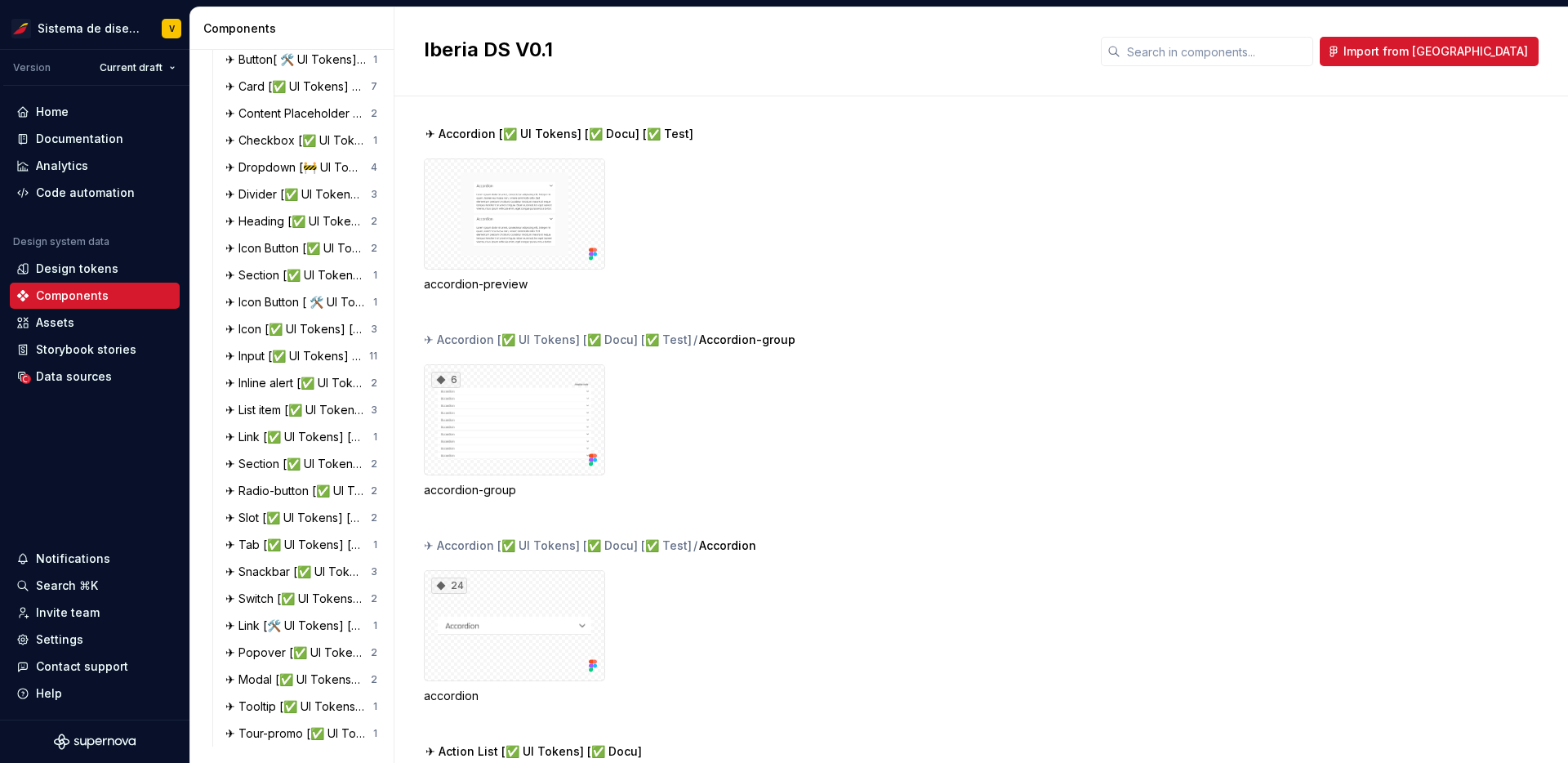
scroll to position [0, 0]
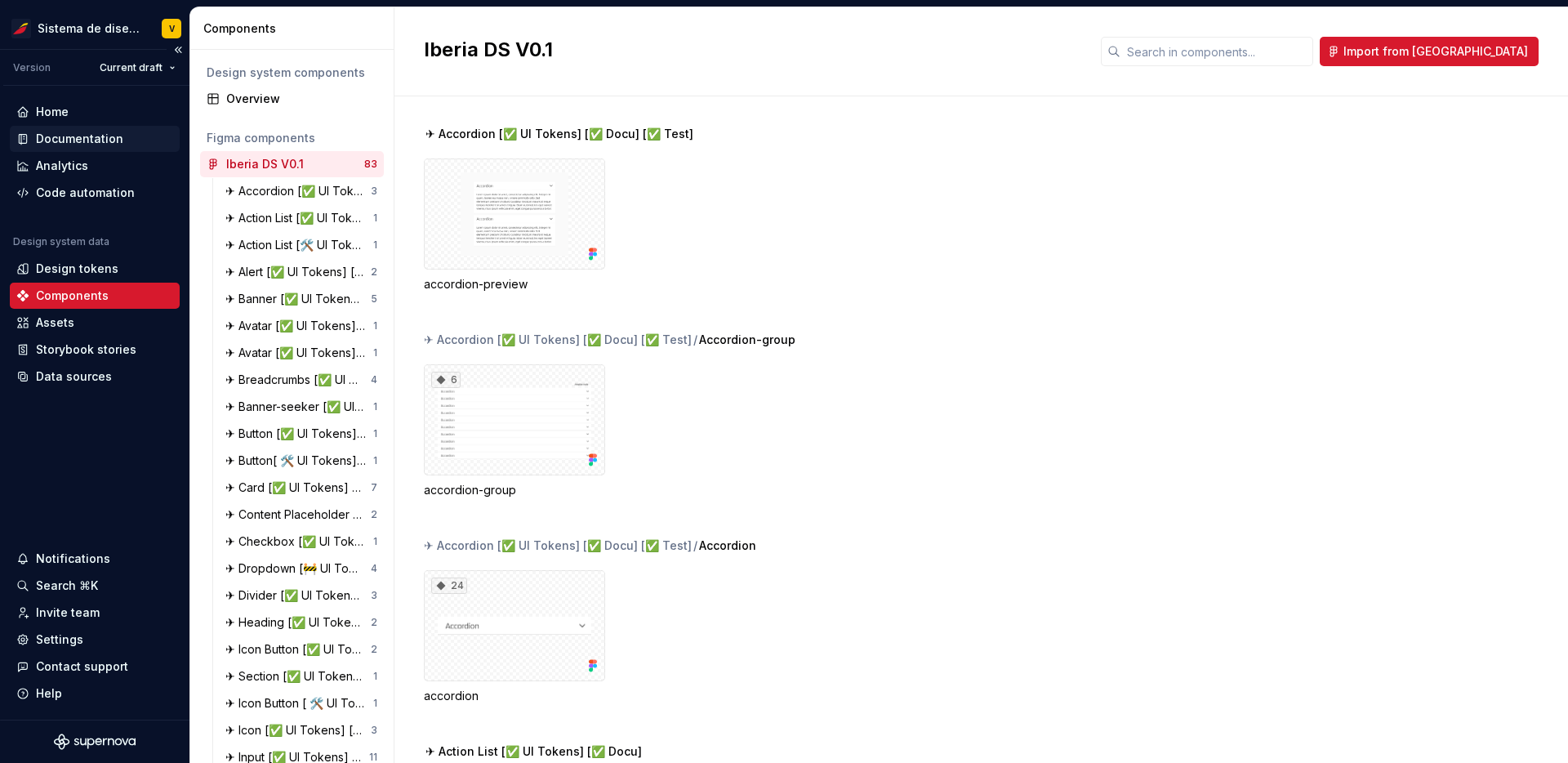
click at [78, 133] on div "Documentation" at bounding box center [80, 139] width 88 height 17
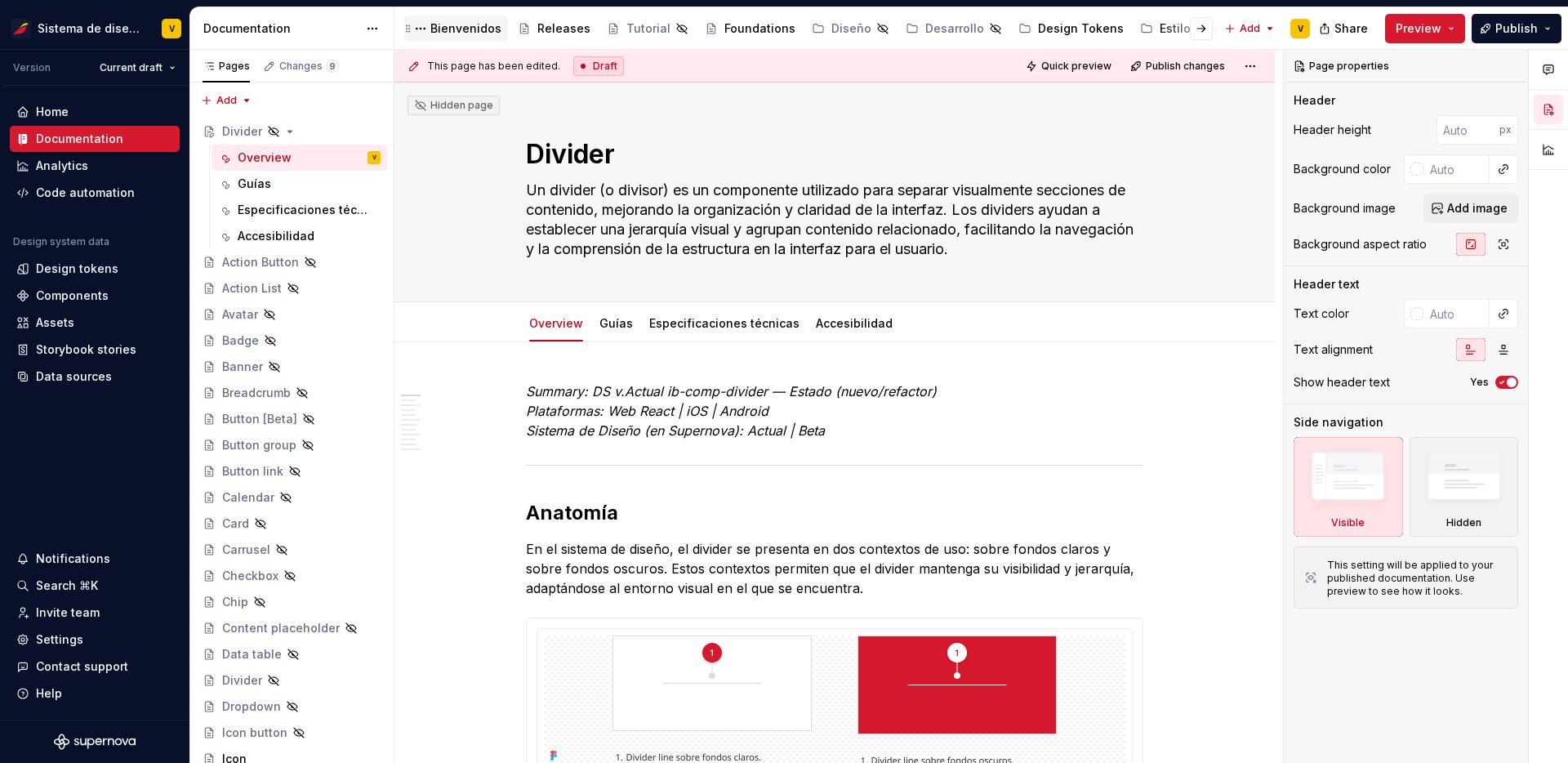
click at [465, 30] on div "Bienvenidos" at bounding box center [466, 29] width 71 height 17
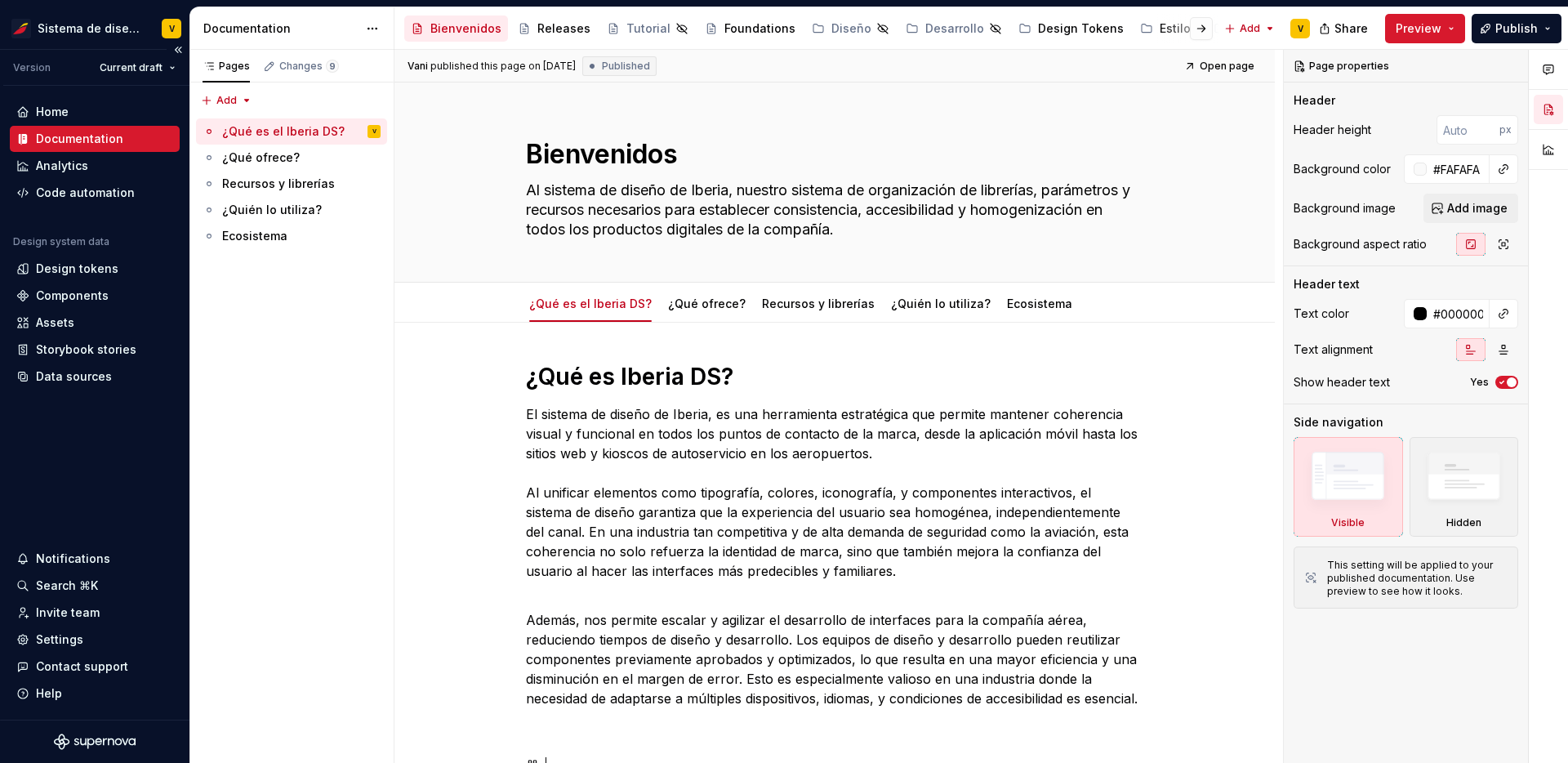
click at [98, 141] on div "Documentation" at bounding box center [80, 139] width 88 height 17
click at [1160, 33] on div "Estilos" at bounding box center [1179, 29] width 37 height 17
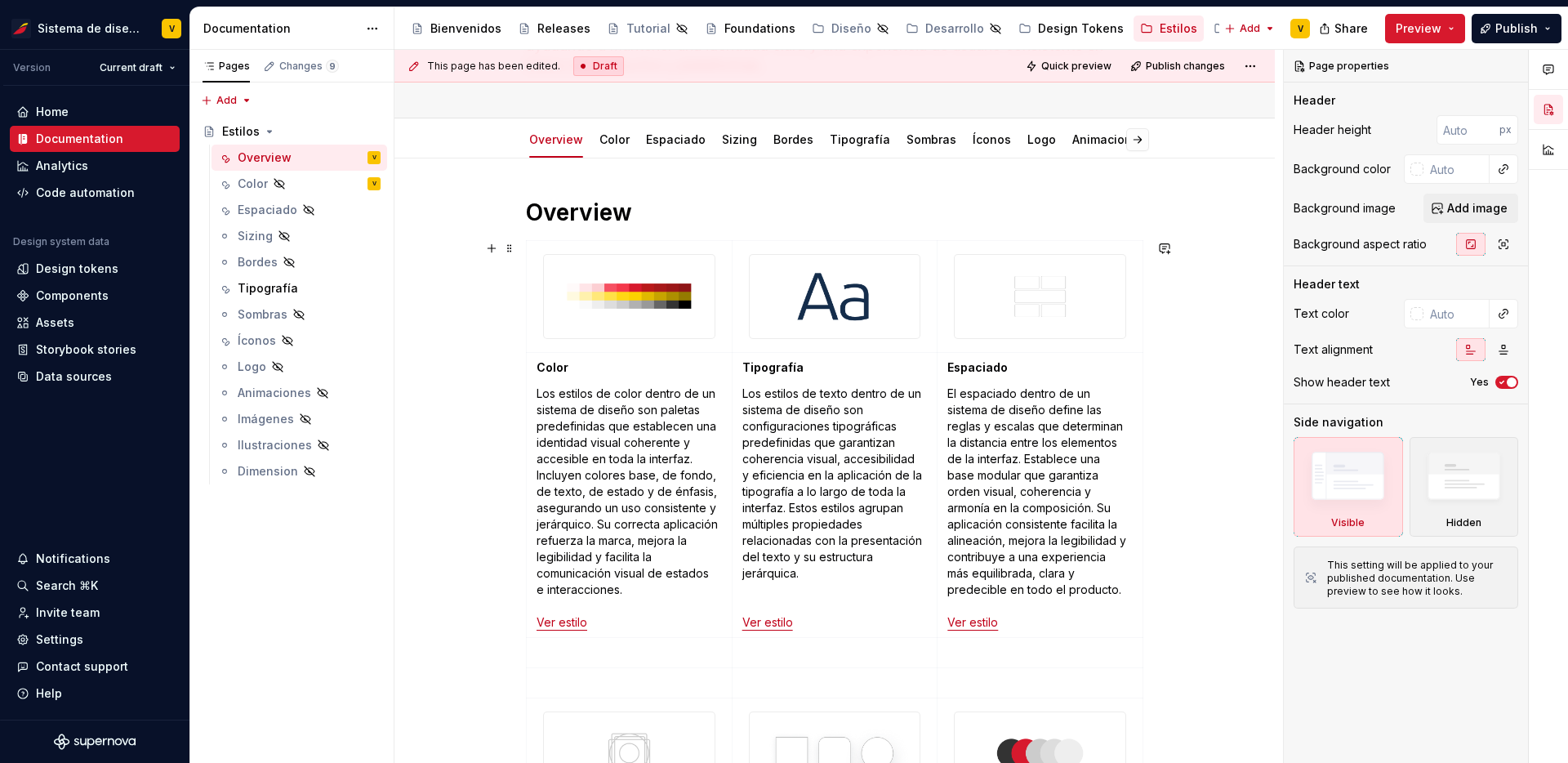
scroll to position [205, 0]
click at [89, 298] on div "Components" at bounding box center [73, 296] width 73 height 17
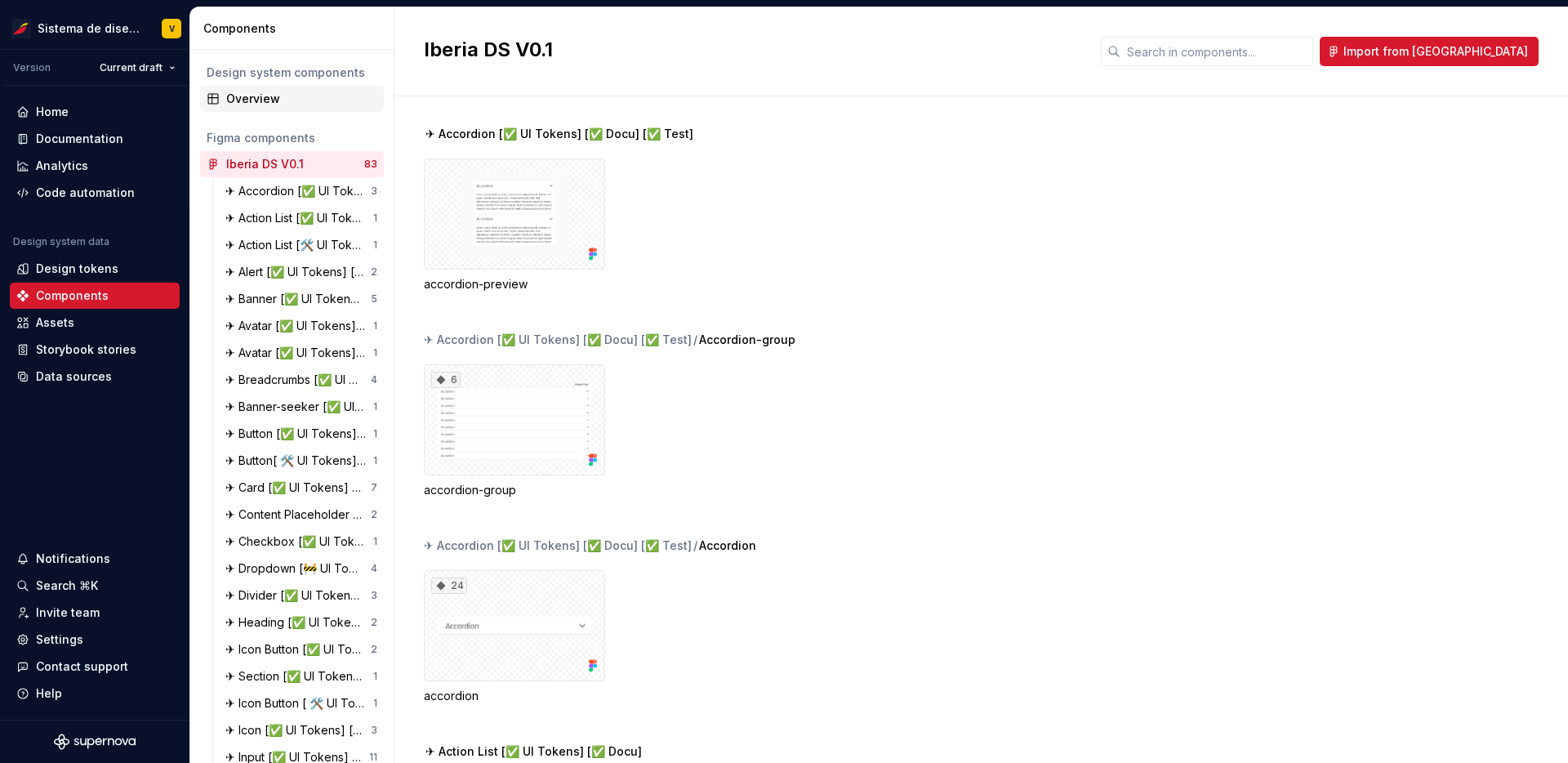
click at [259, 102] on div "Overview" at bounding box center [301, 99] width 151 height 17
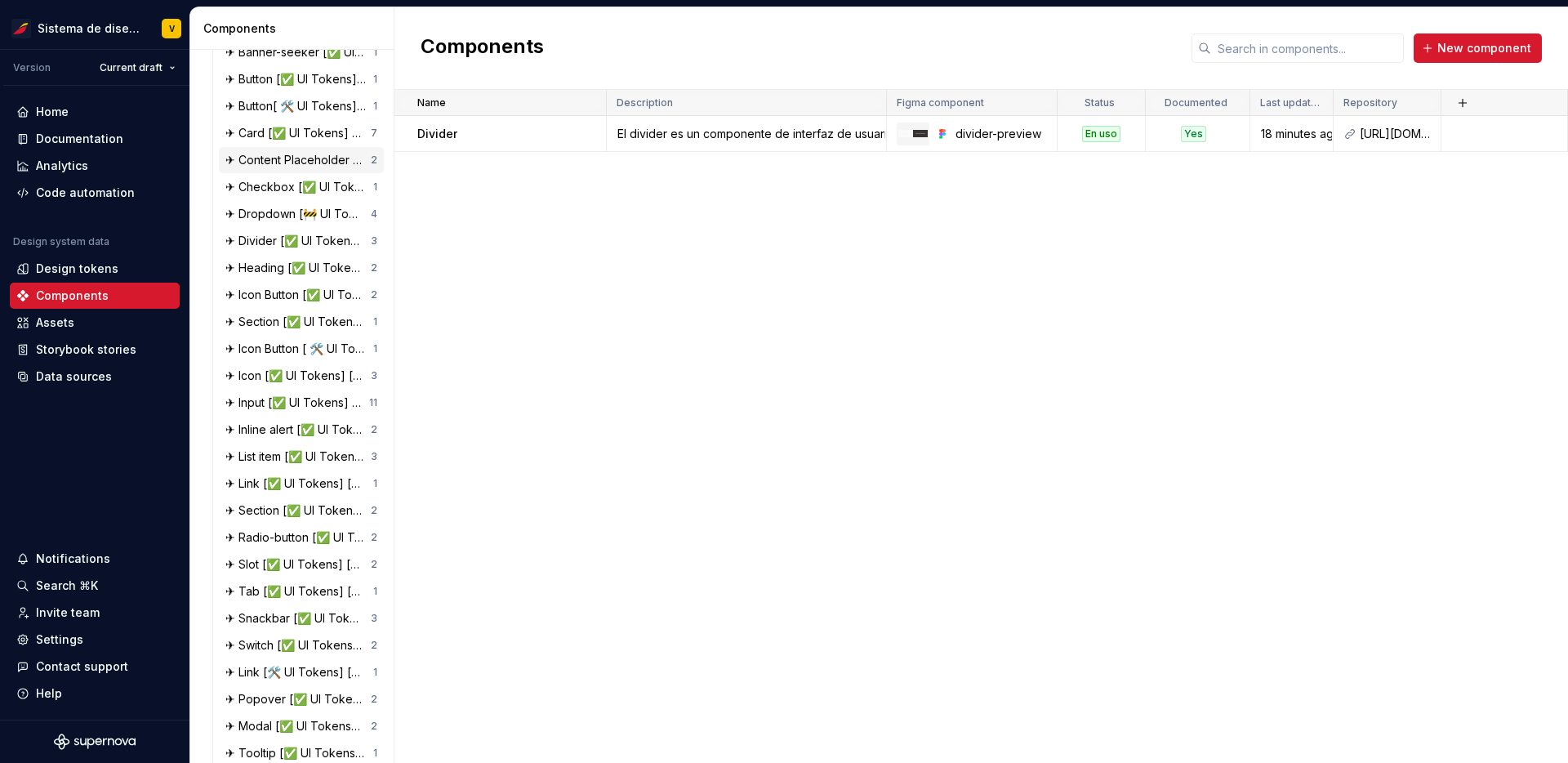
scroll to position [402, 0]
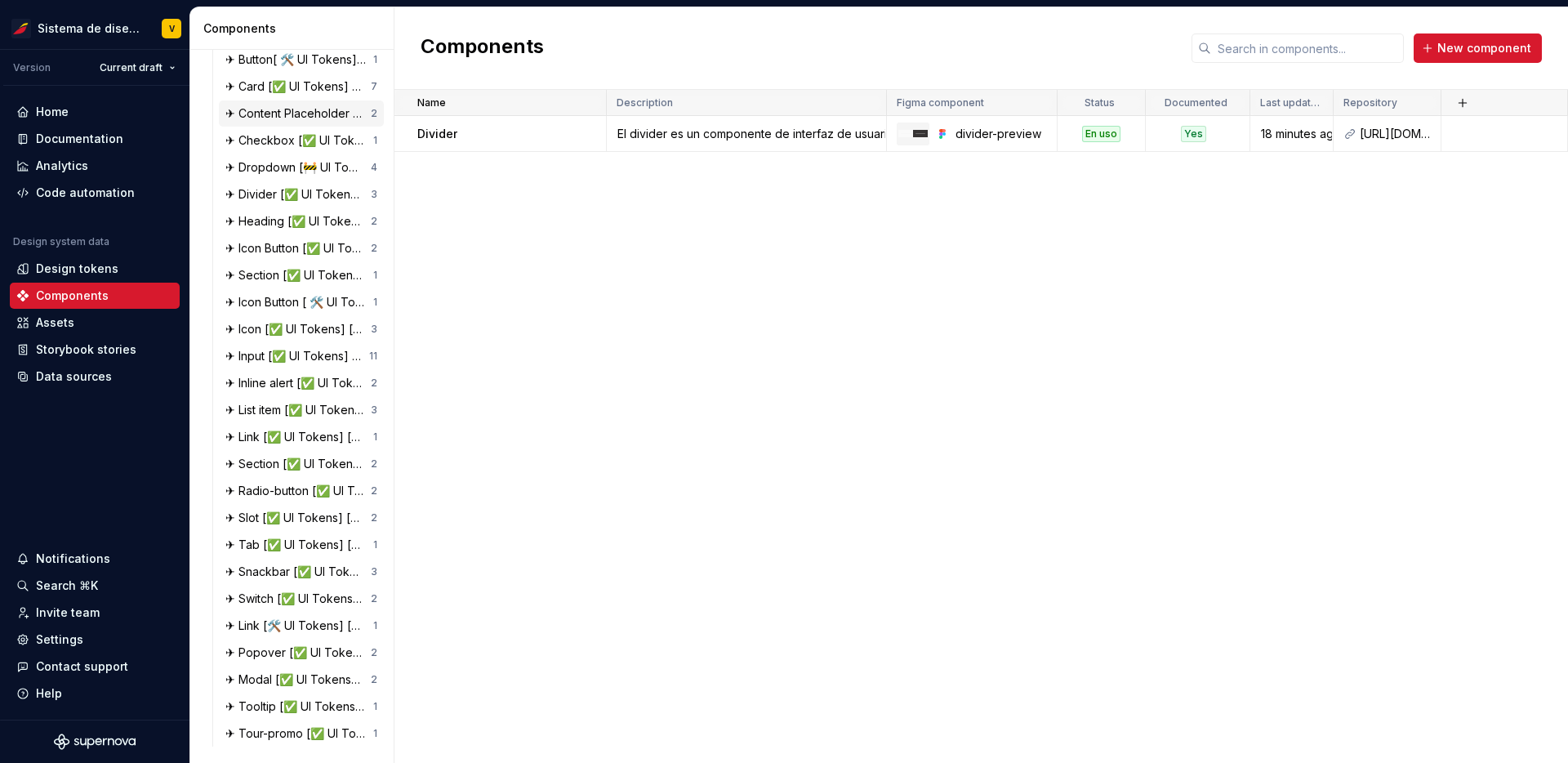
click at [366, 511] on div "✈ Slot [✅ UI Tokens] [✅ Docu] [✅ Test]" at bounding box center [299, 518] width 146 height 17
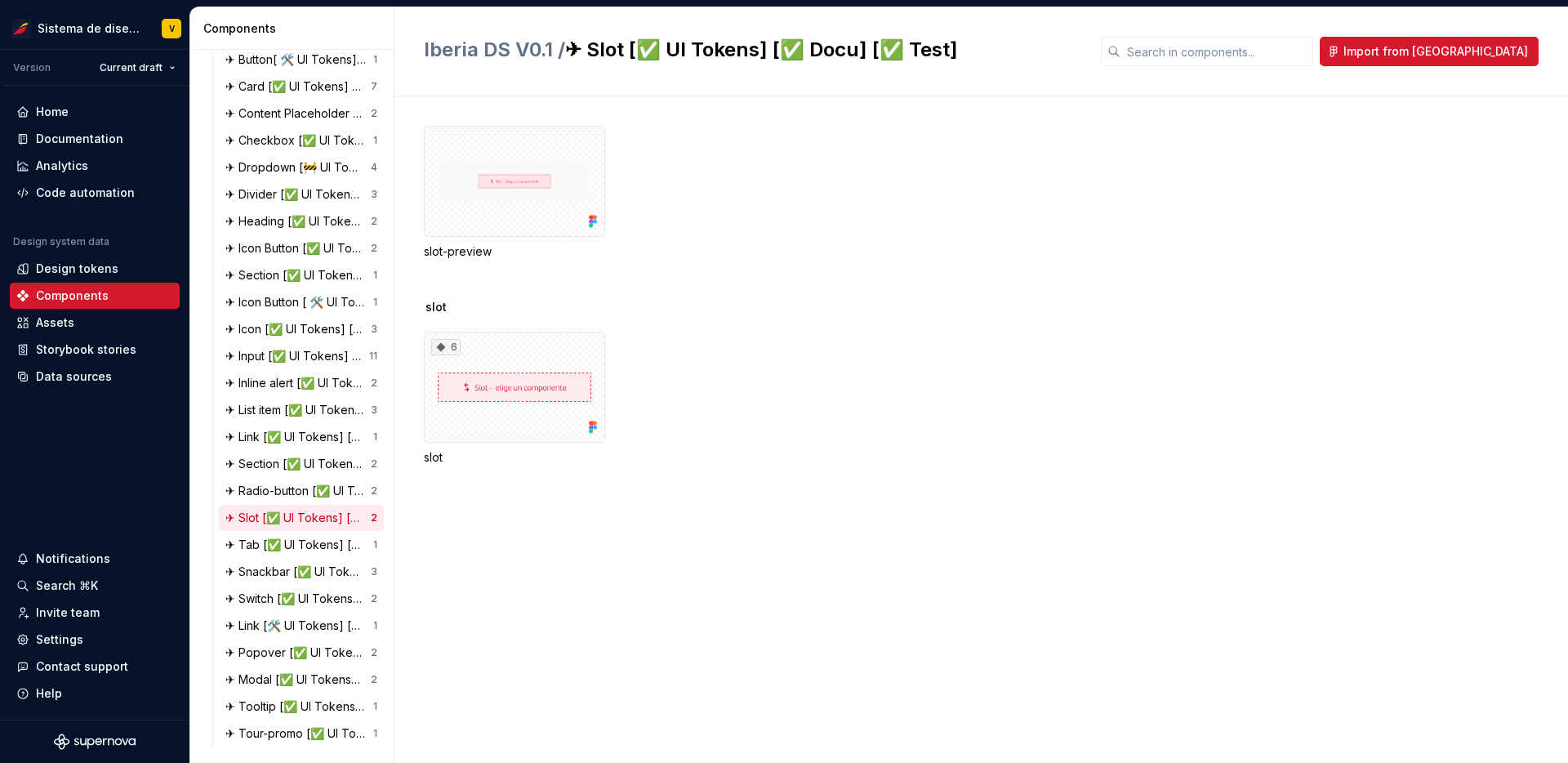
click at [231, 518] on div "✈ Slot [✅ UI Tokens] [✅ Docu] [✅ Test]" at bounding box center [299, 518] width 146 height 17
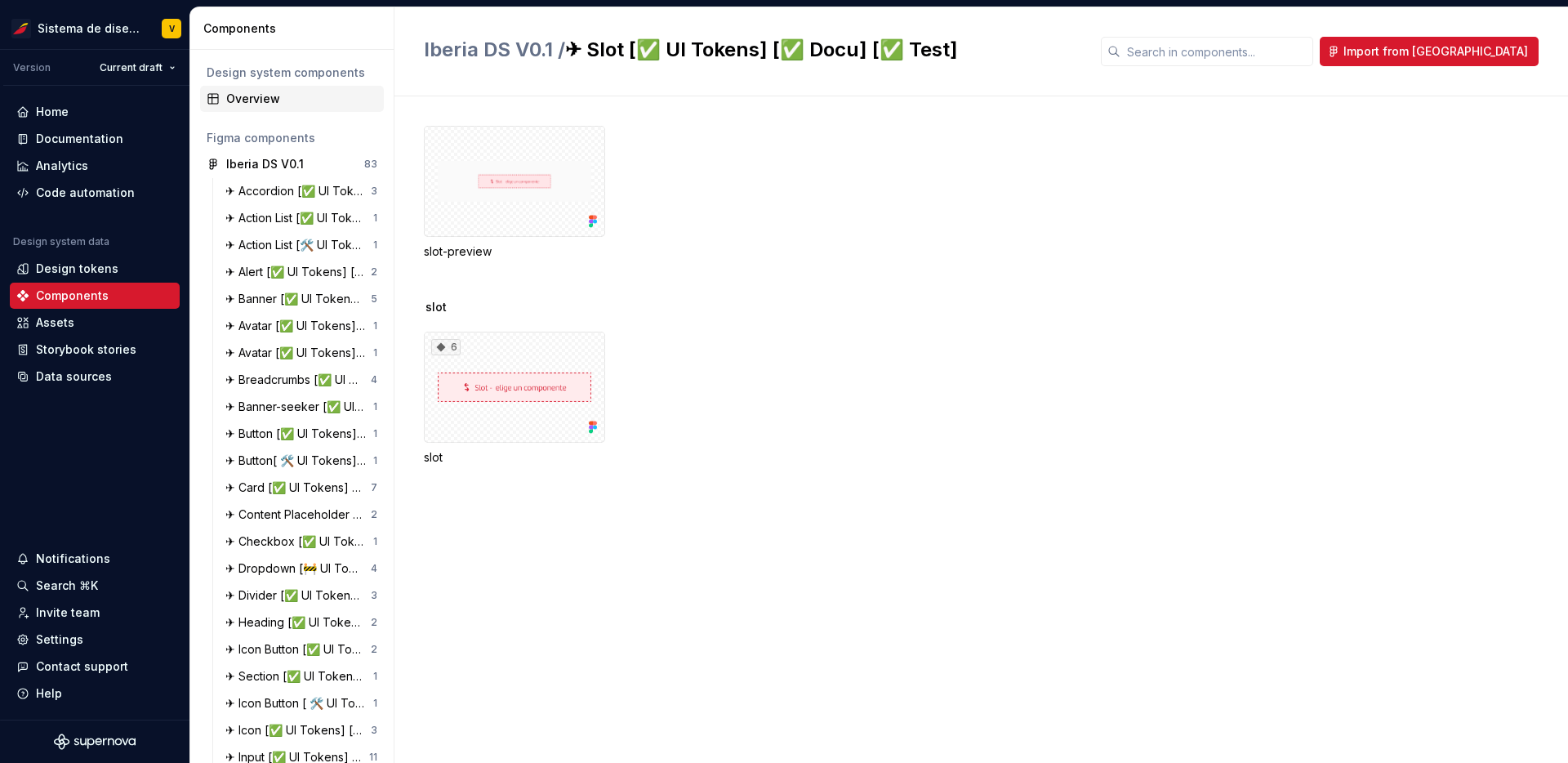
click at [252, 94] on div "Overview" at bounding box center [301, 99] width 151 height 17
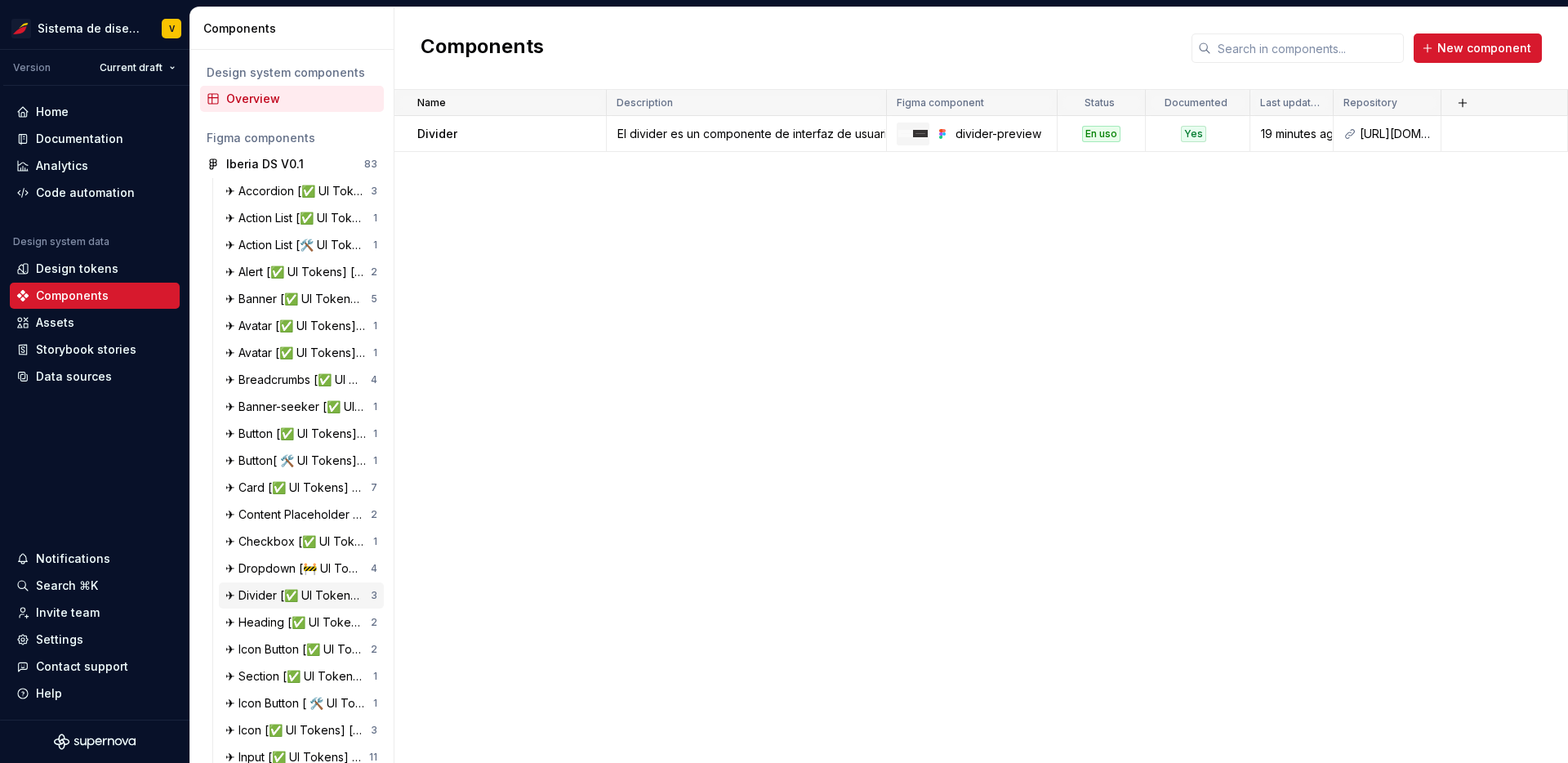
click at [306, 601] on div "✈ Divider [✅ UI Tokens] [✅ Docu][✅ Test]" at bounding box center [299, 596] width 146 height 17
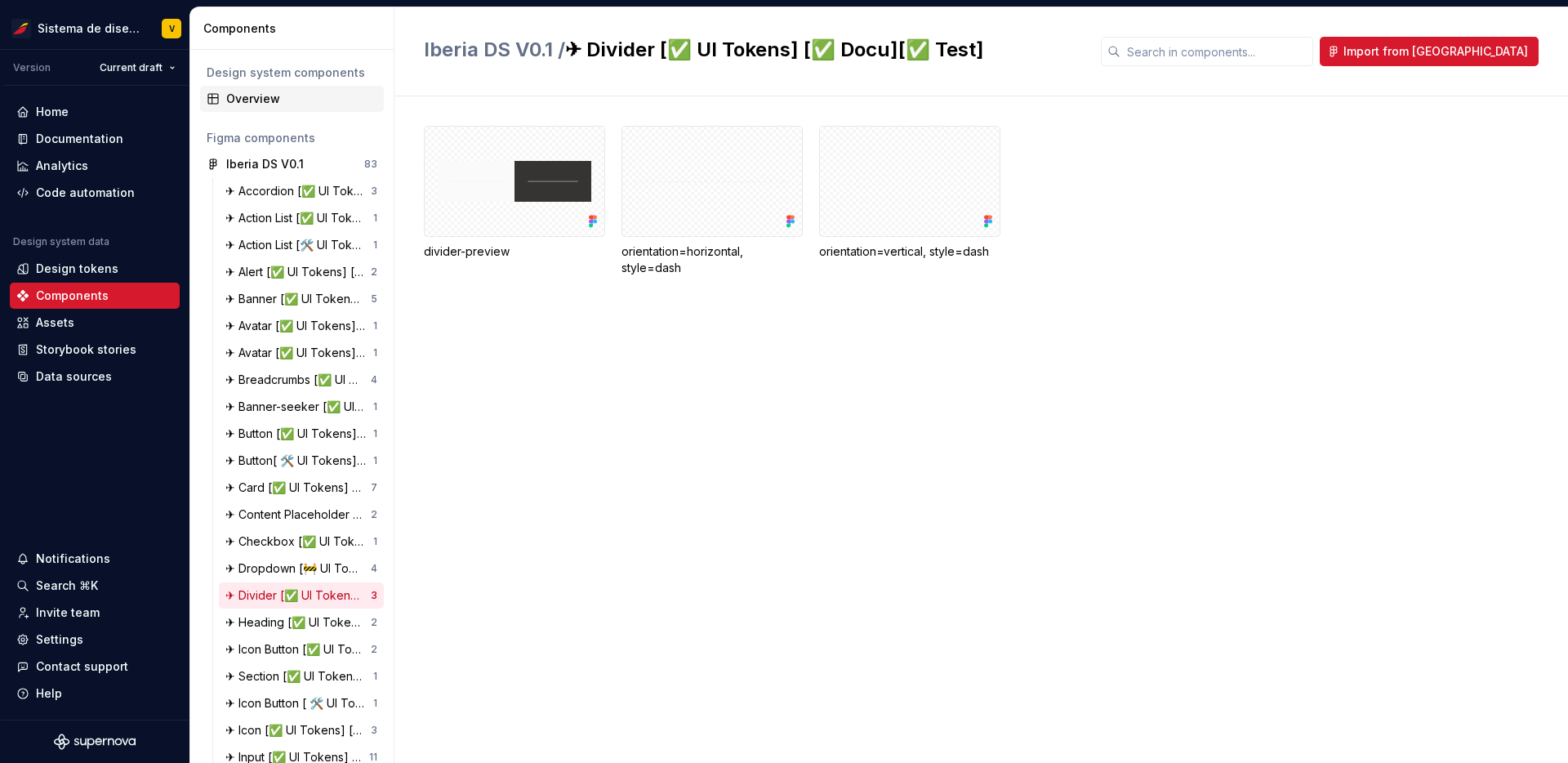
click at [262, 91] on div "Overview" at bounding box center [301, 99] width 151 height 17
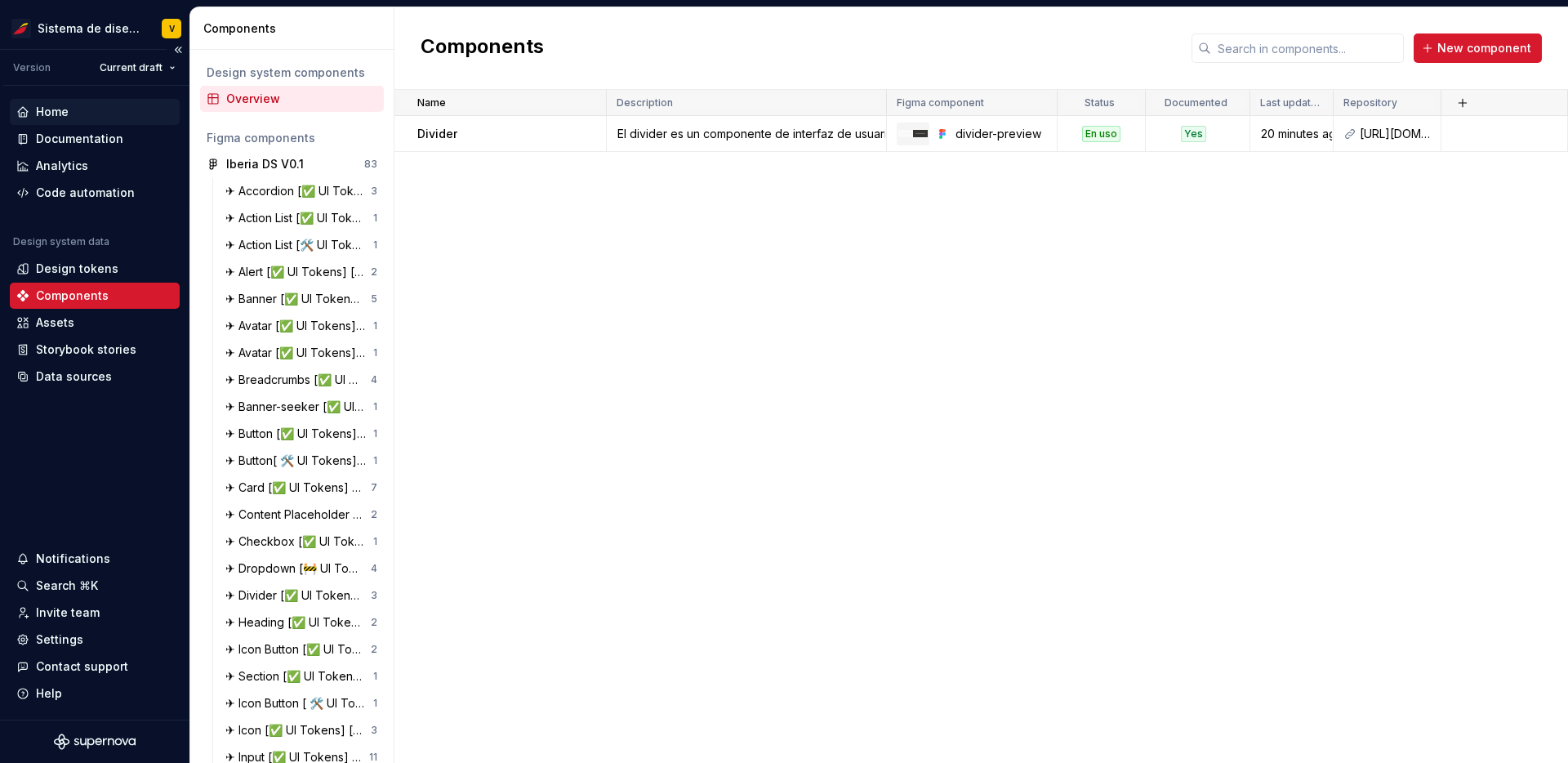
click at [75, 106] on div "Home" at bounding box center [95, 112] width 157 height 17
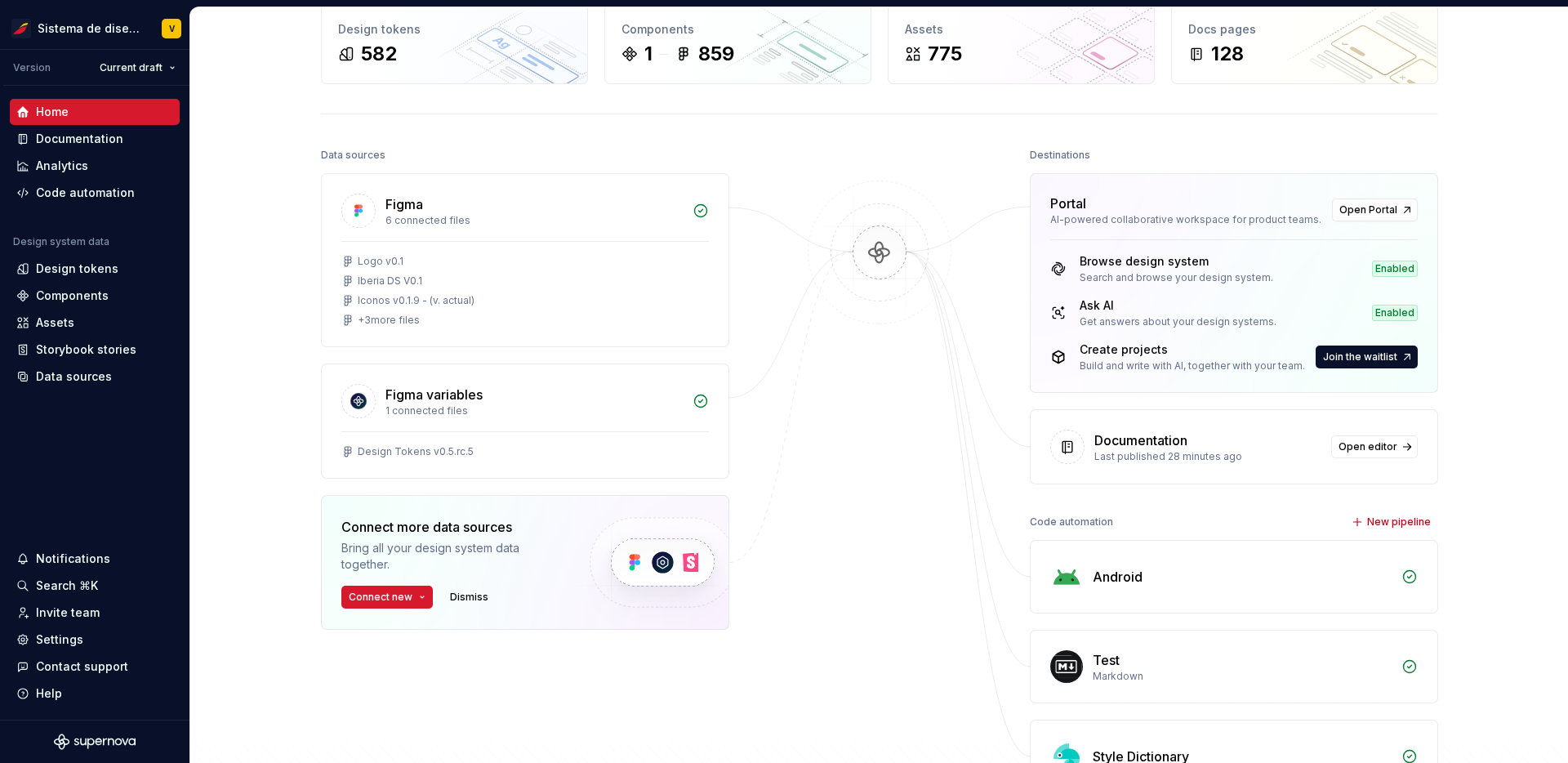
scroll to position [87, 0]
click at [82, 137] on div "Documentation" at bounding box center [80, 139] width 88 height 17
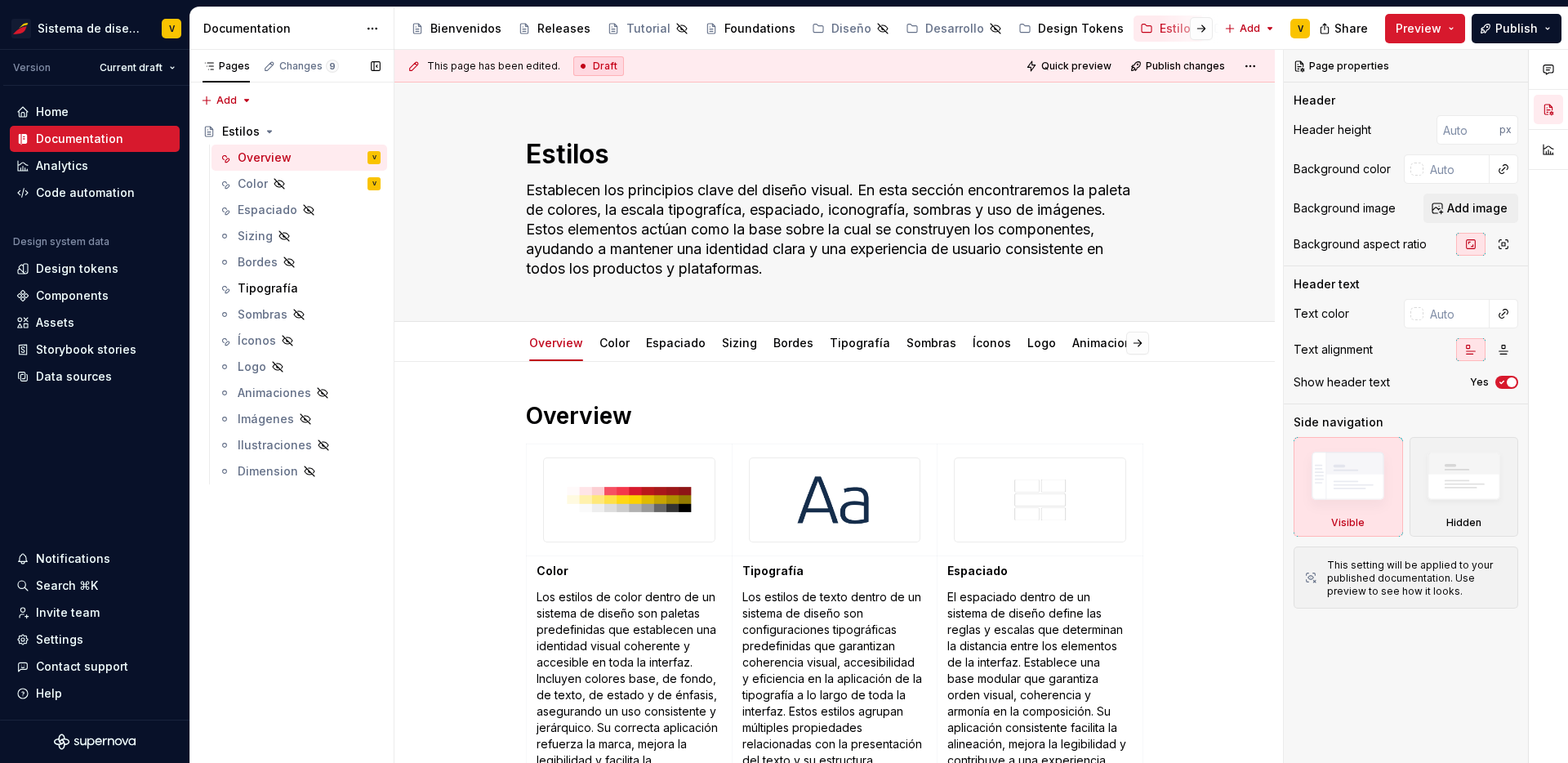
type textarea "*"
click at [99, 167] on div "Analytics" at bounding box center [95, 166] width 157 height 17
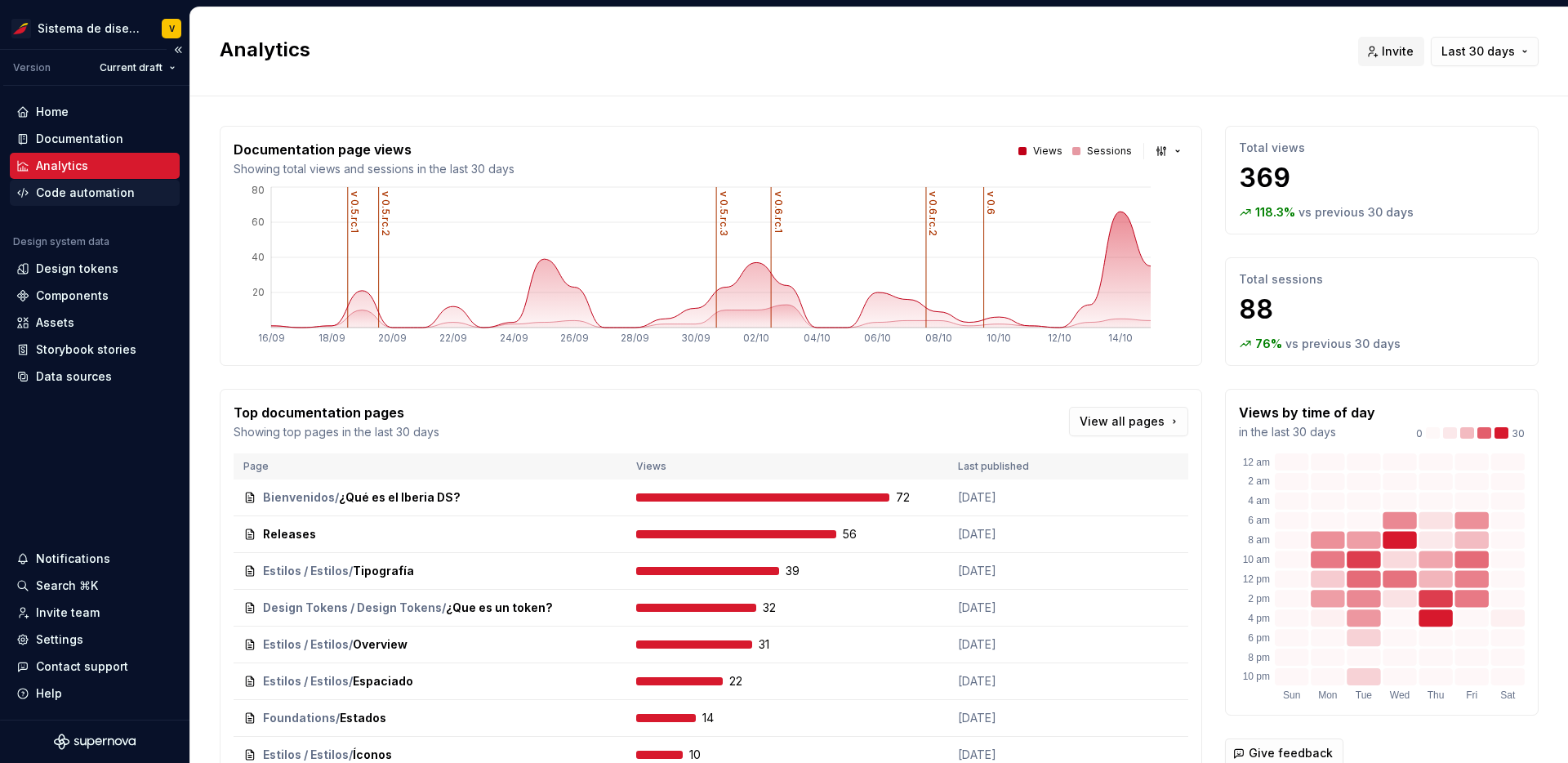
click at [84, 198] on div "Code automation" at bounding box center [86, 193] width 99 height 17
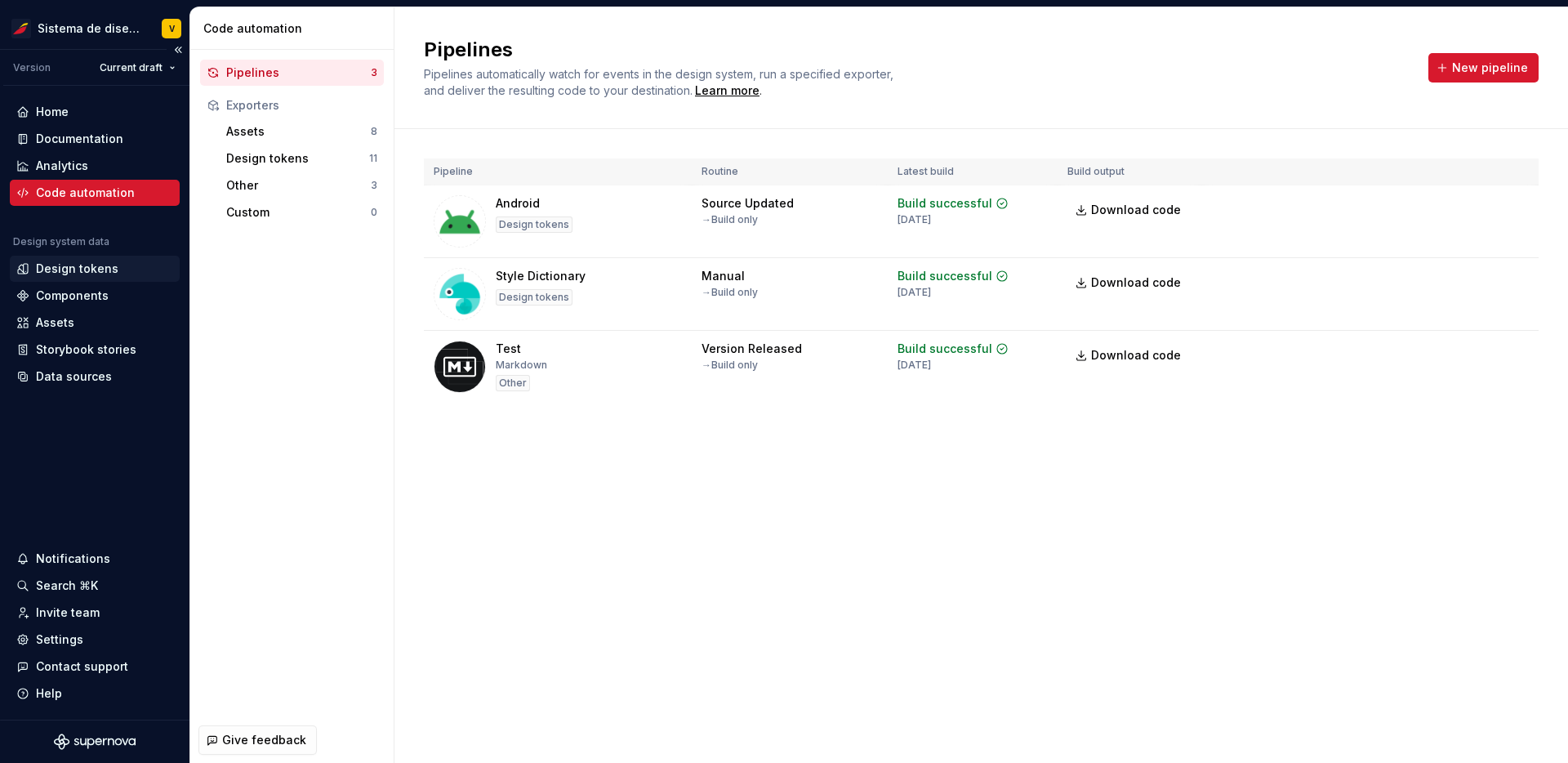
click at [102, 272] on div "Design tokens" at bounding box center [77, 269] width 82 height 17
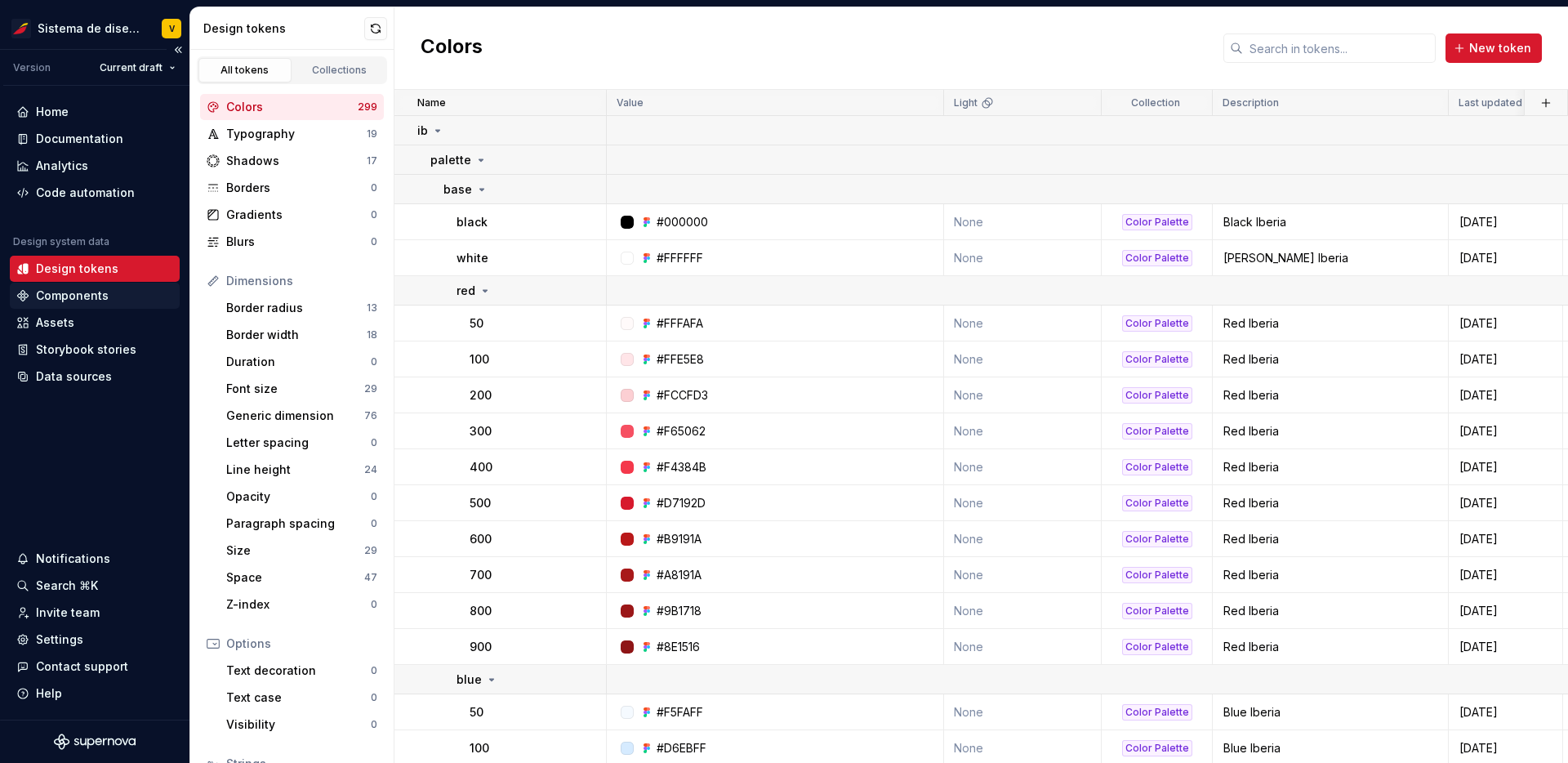
click at [95, 299] on div "Components" at bounding box center [73, 296] width 73 height 17
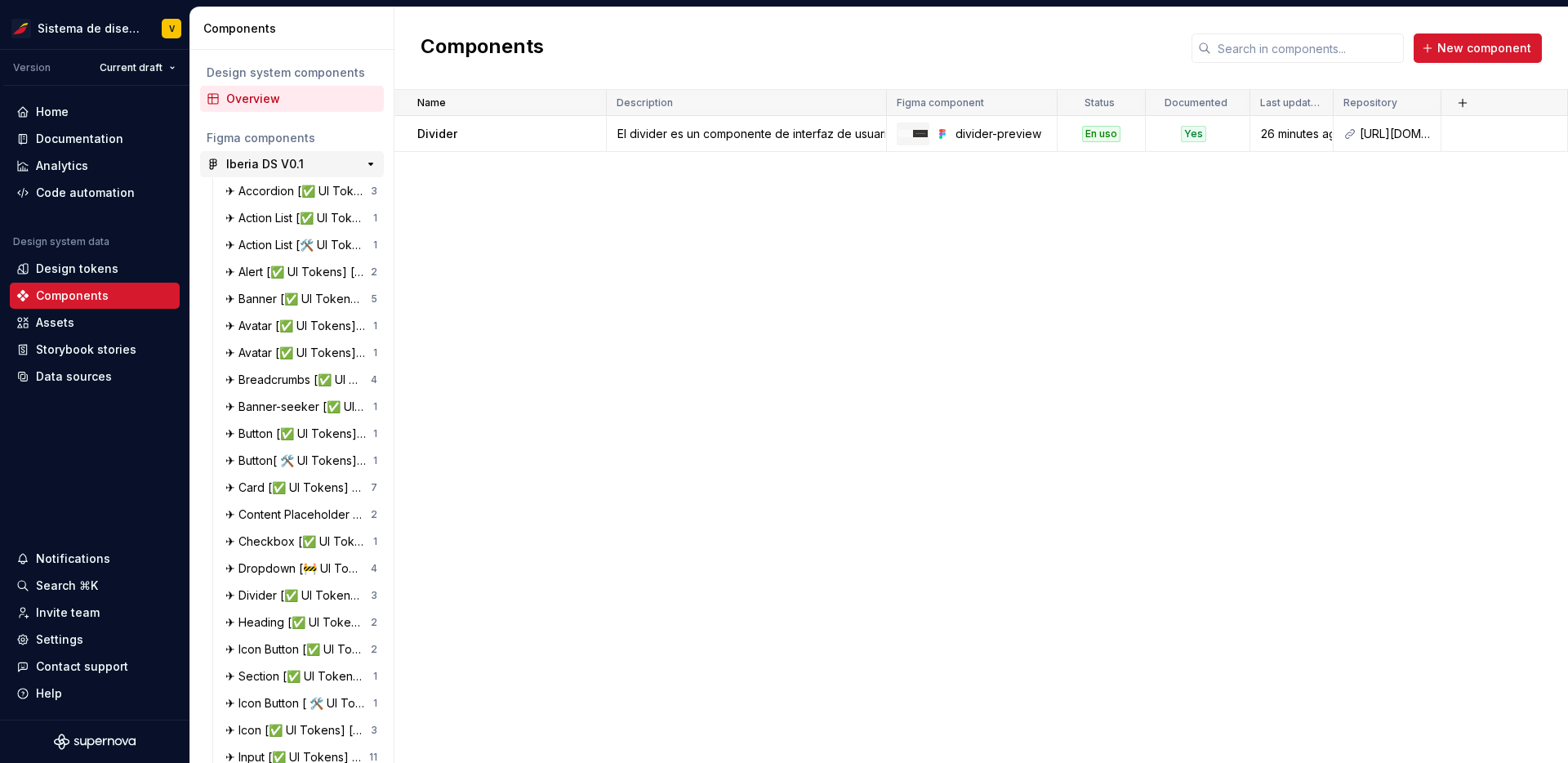
click at [271, 171] on div "Iberia DS V0.1" at bounding box center [264, 164] width 77 height 17
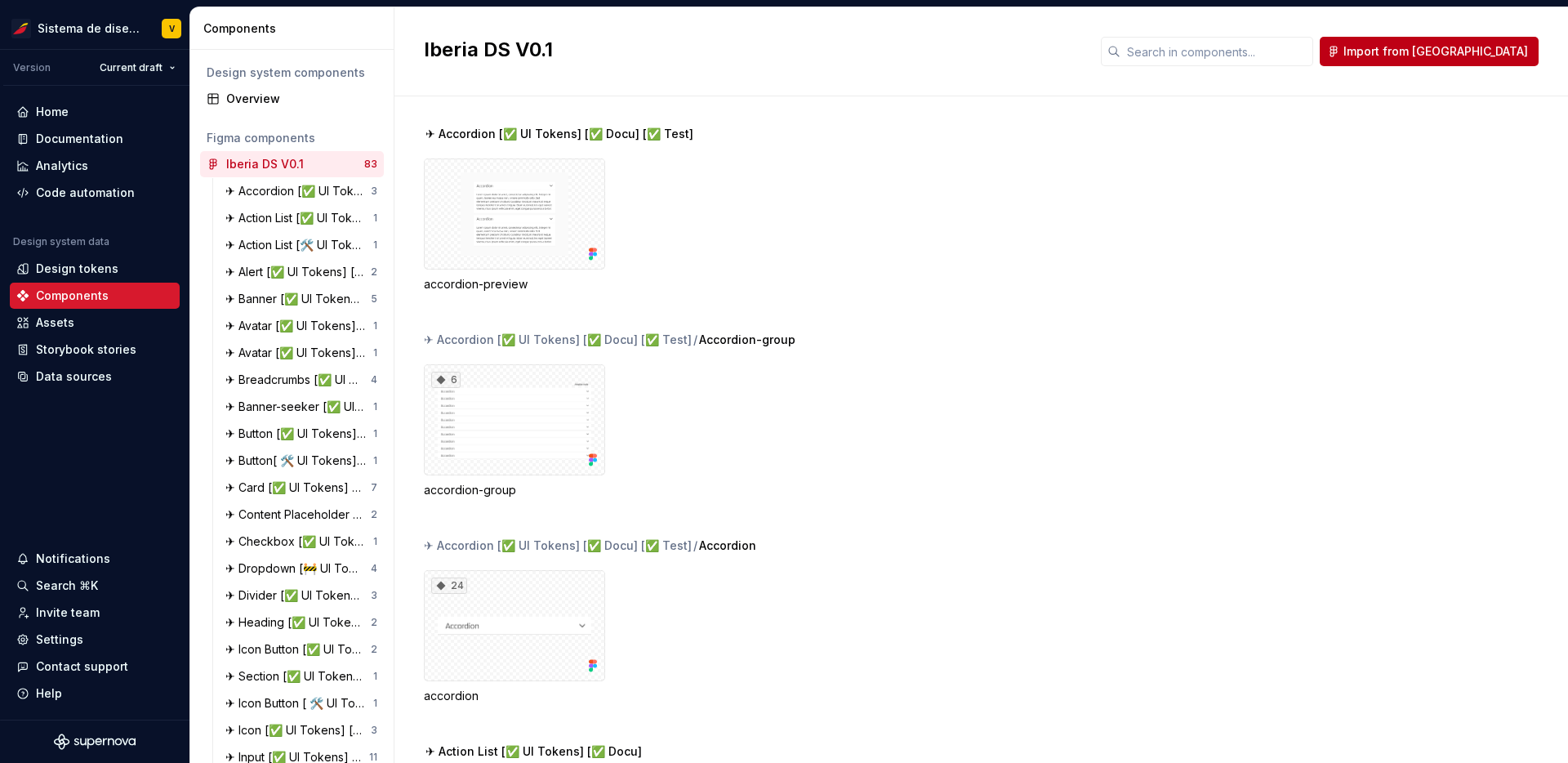
click at [1453, 58] on span "Import from [GEOGRAPHIC_DATA]" at bounding box center [1436, 51] width 185 height 17
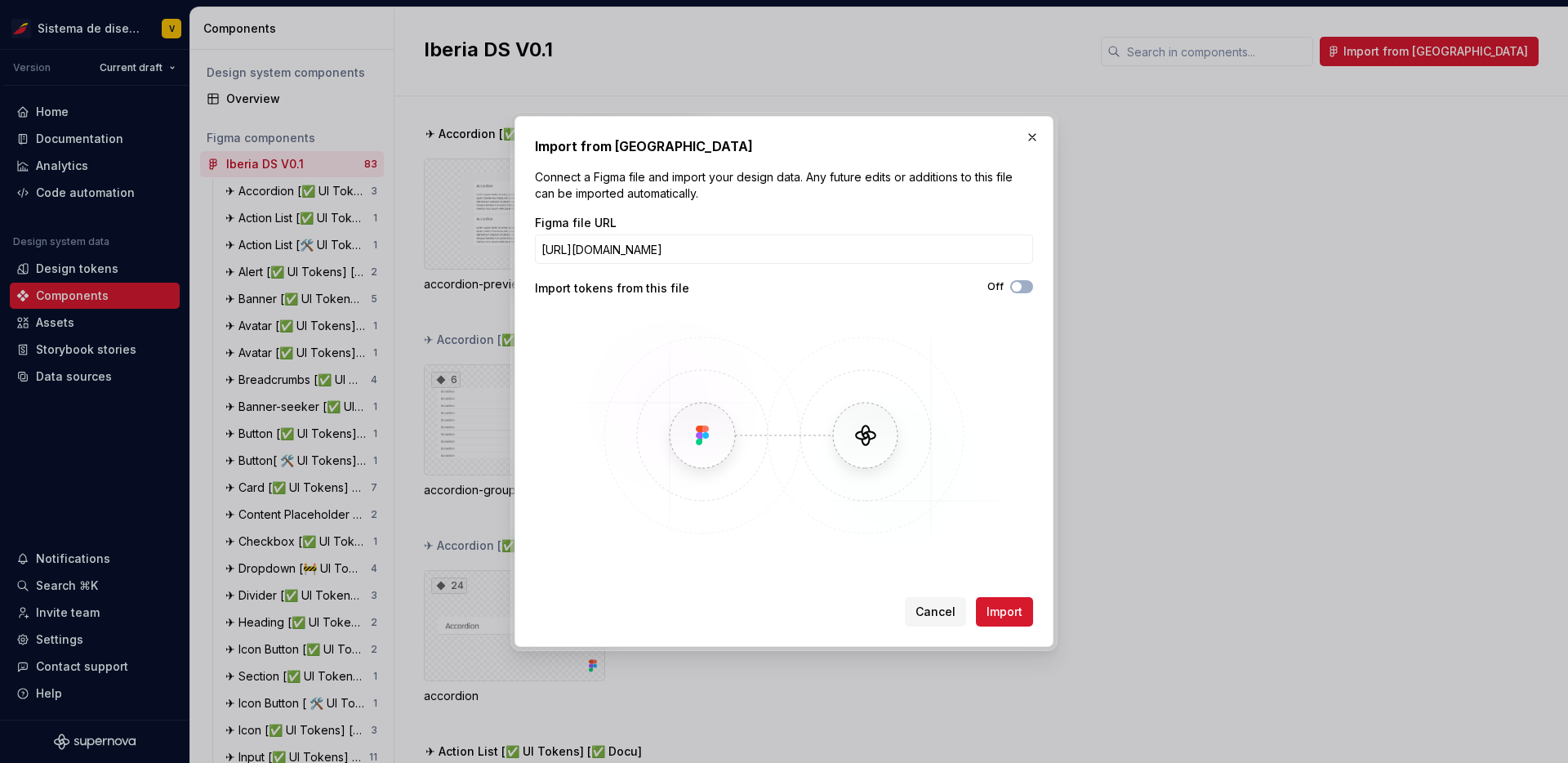
scroll to position [0, 140]
type input "[URL][DOMAIN_NAME]"
click at [1006, 616] on span "Import" at bounding box center [1004, 613] width 36 height 17
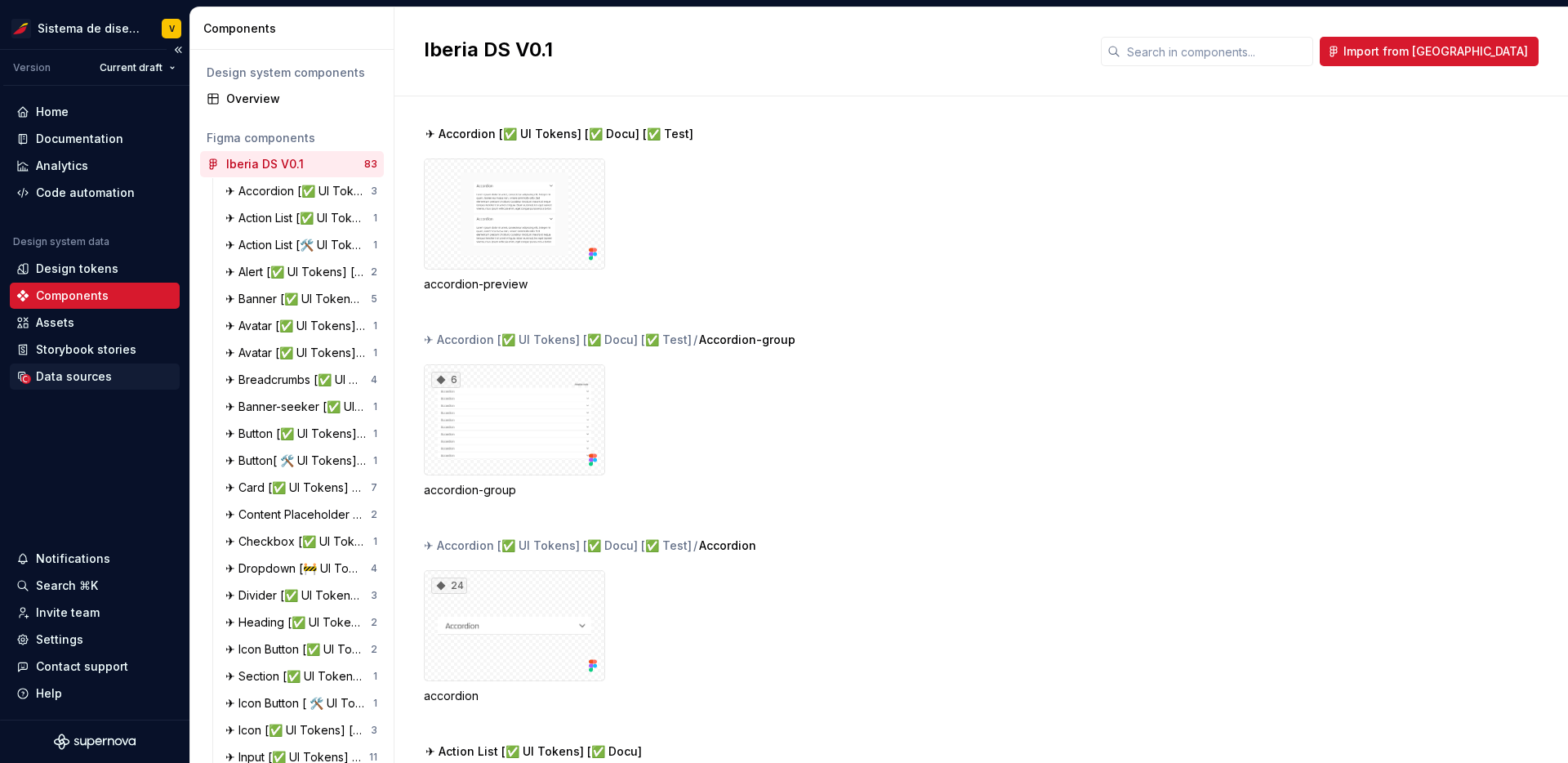
click at [60, 375] on div "Data sources" at bounding box center [74, 377] width 76 height 17
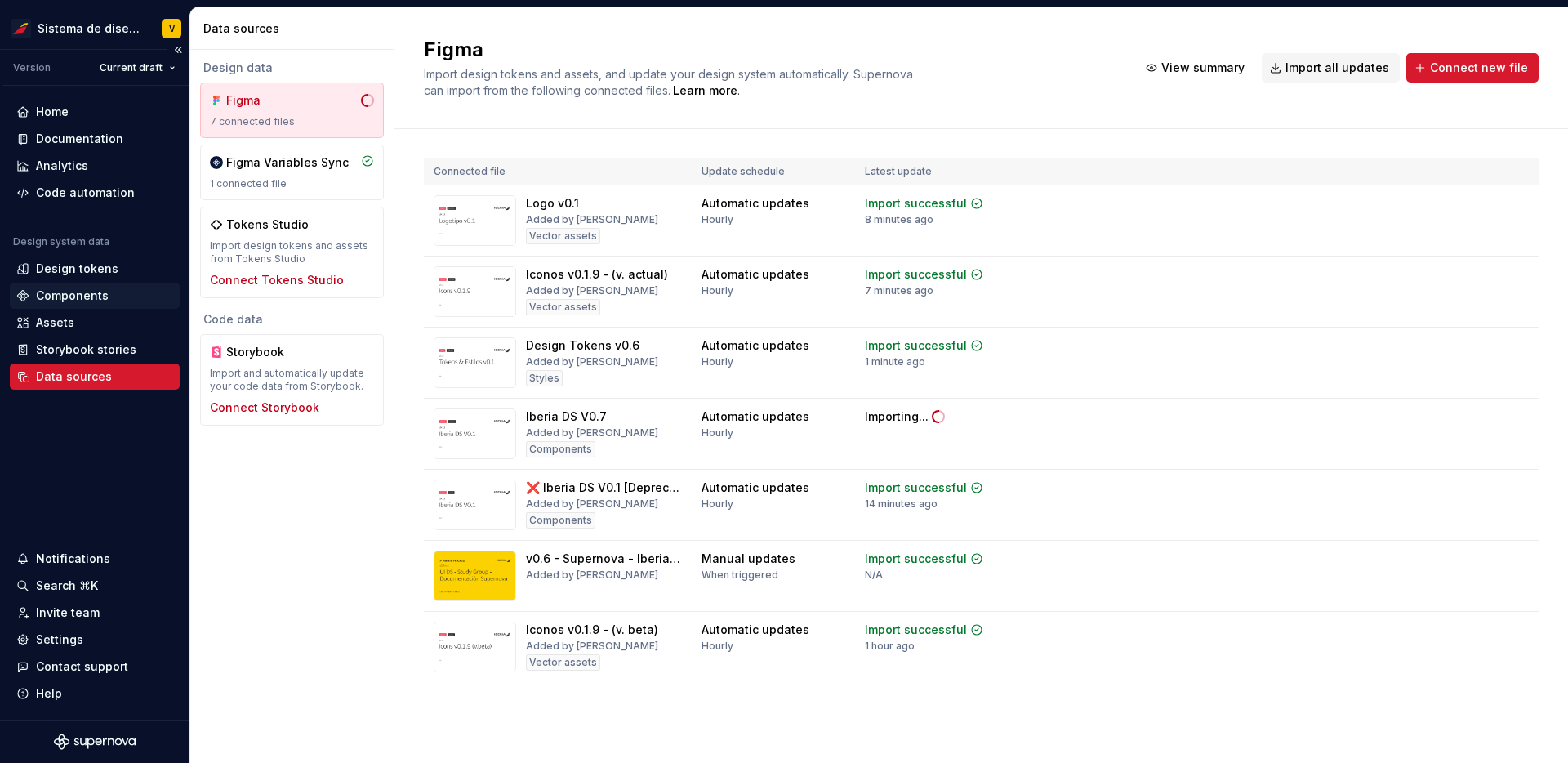
click at [94, 291] on div "Components" at bounding box center [73, 296] width 73 height 17
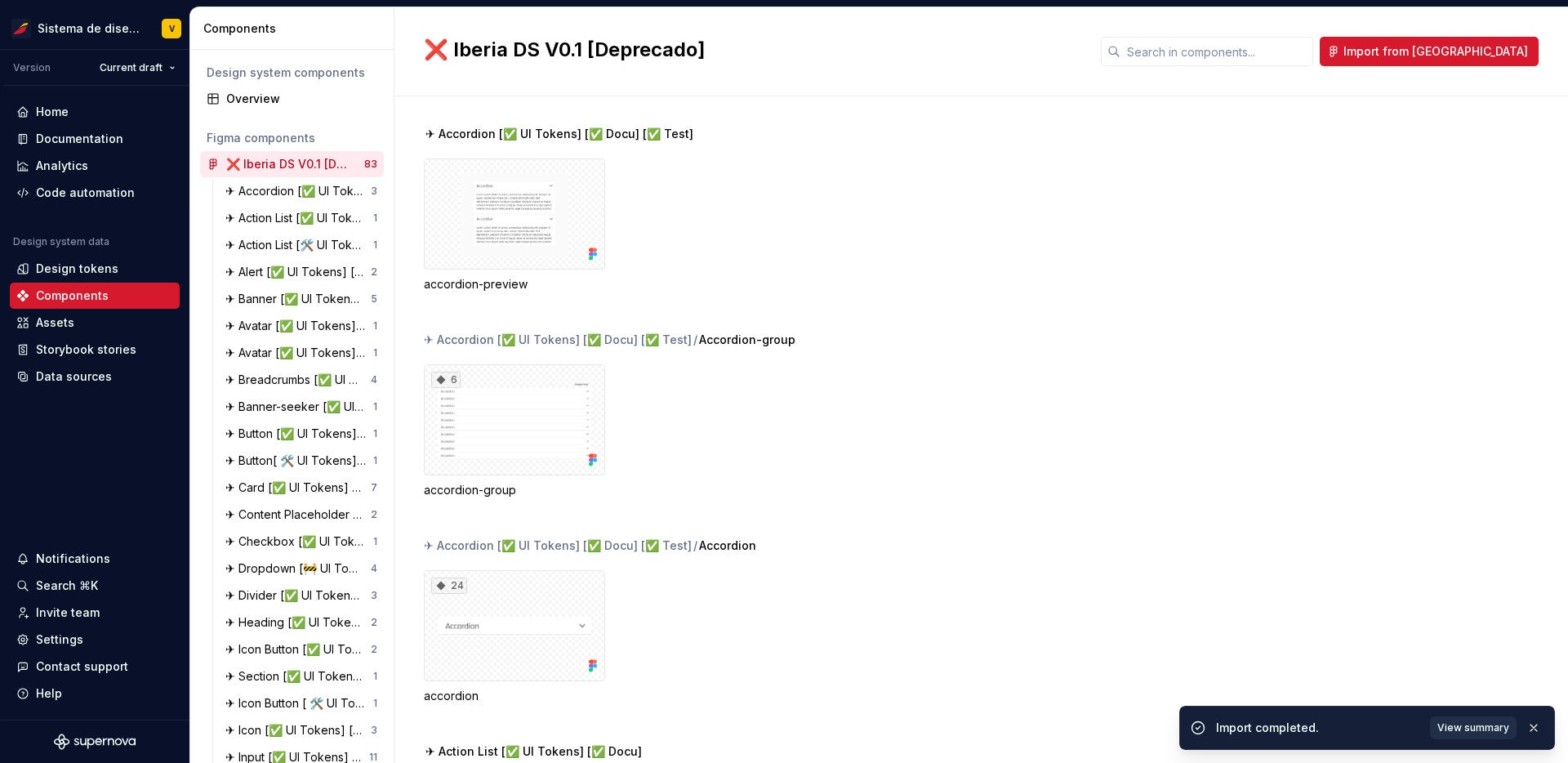
click at [1474, 728] on span "View summary" at bounding box center [1473, 728] width 72 height 13
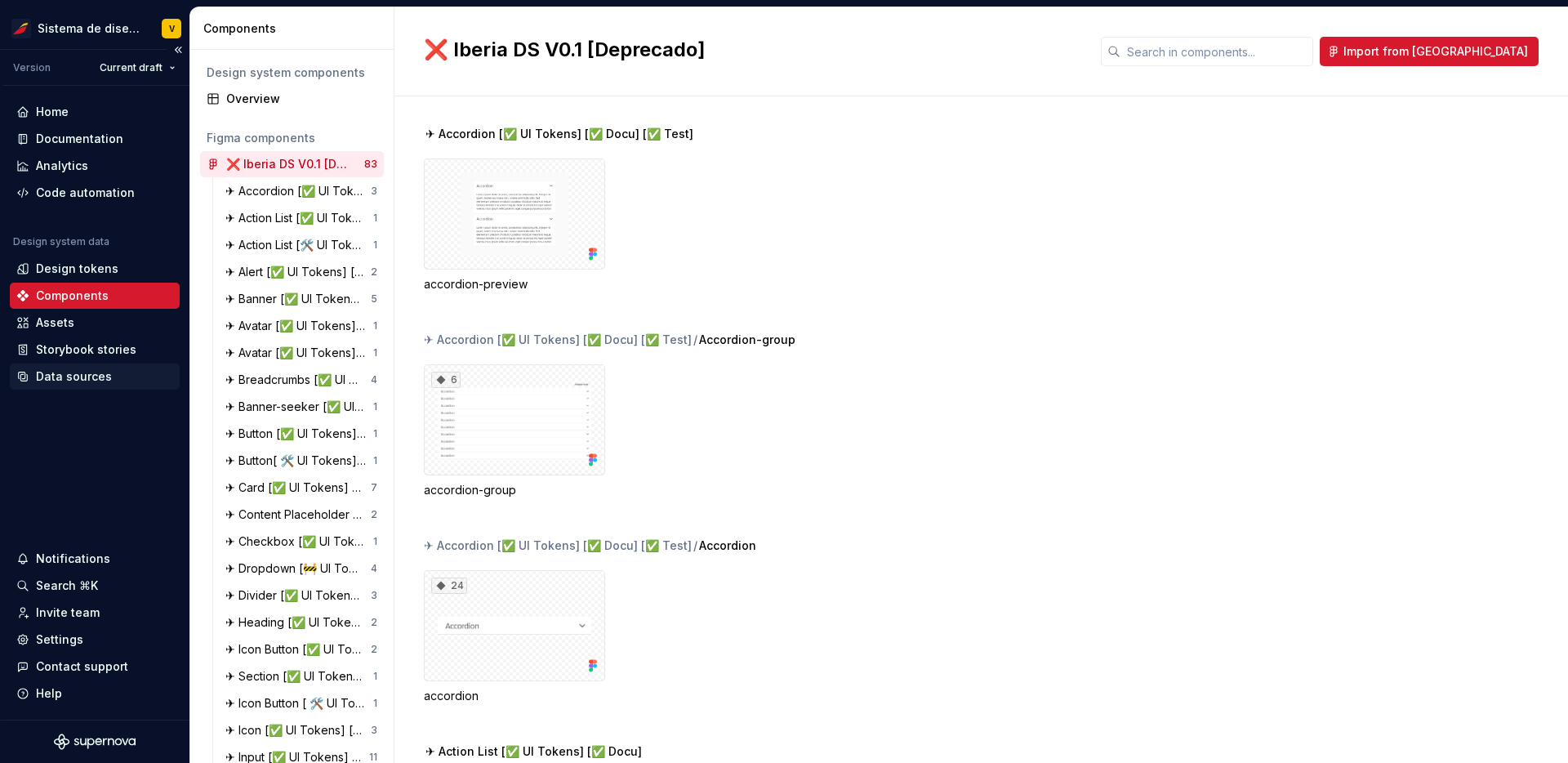
click at [64, 372] on div "Data sources" at bounding box center [74, 377] width 76 height 17
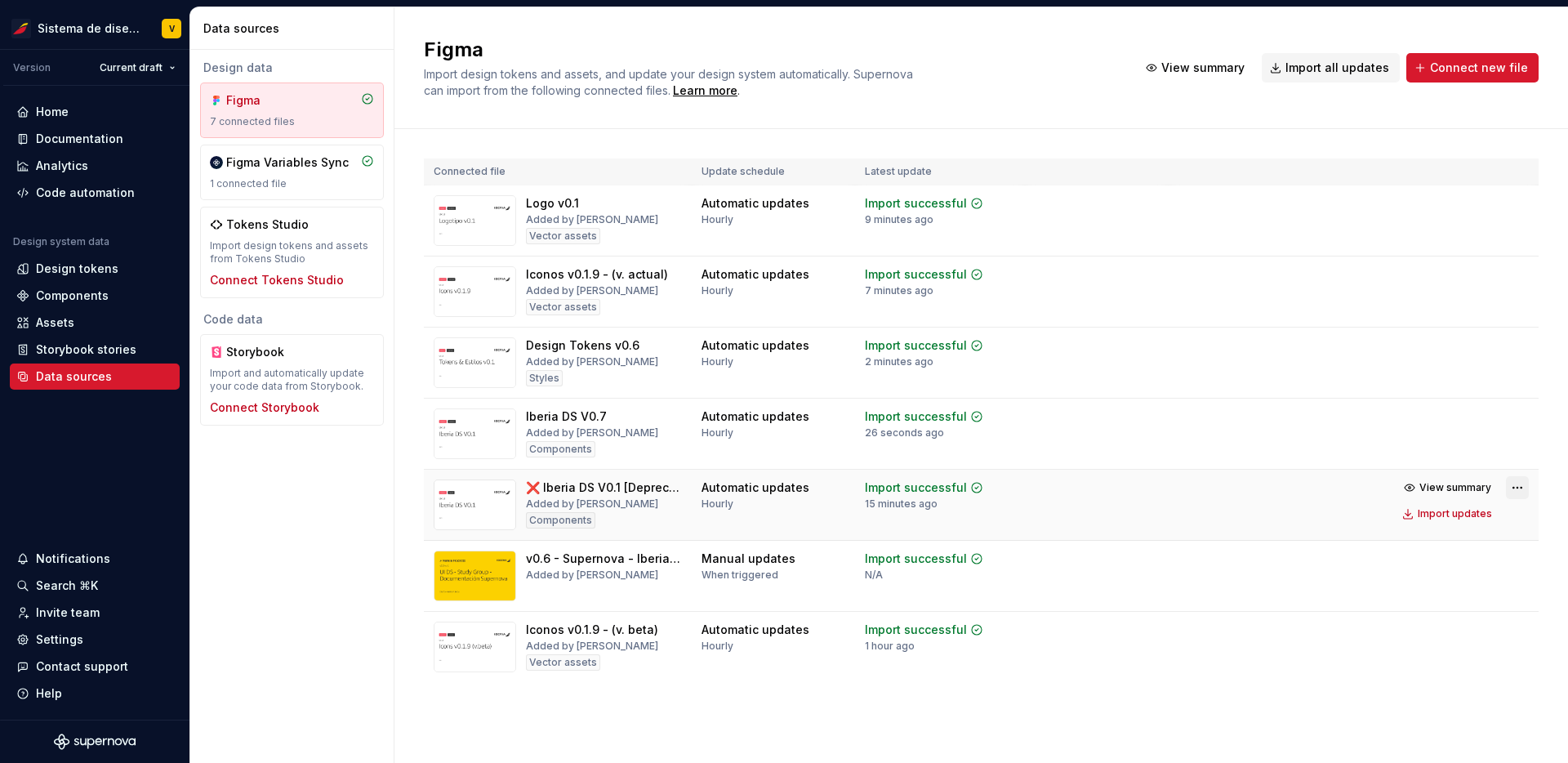
click at [1522, 488] on html "Sistema de diseño Iberia V Version Current draft Home Documentation Analytics C…" at bounding box center [784, 381] width 1568 height 763
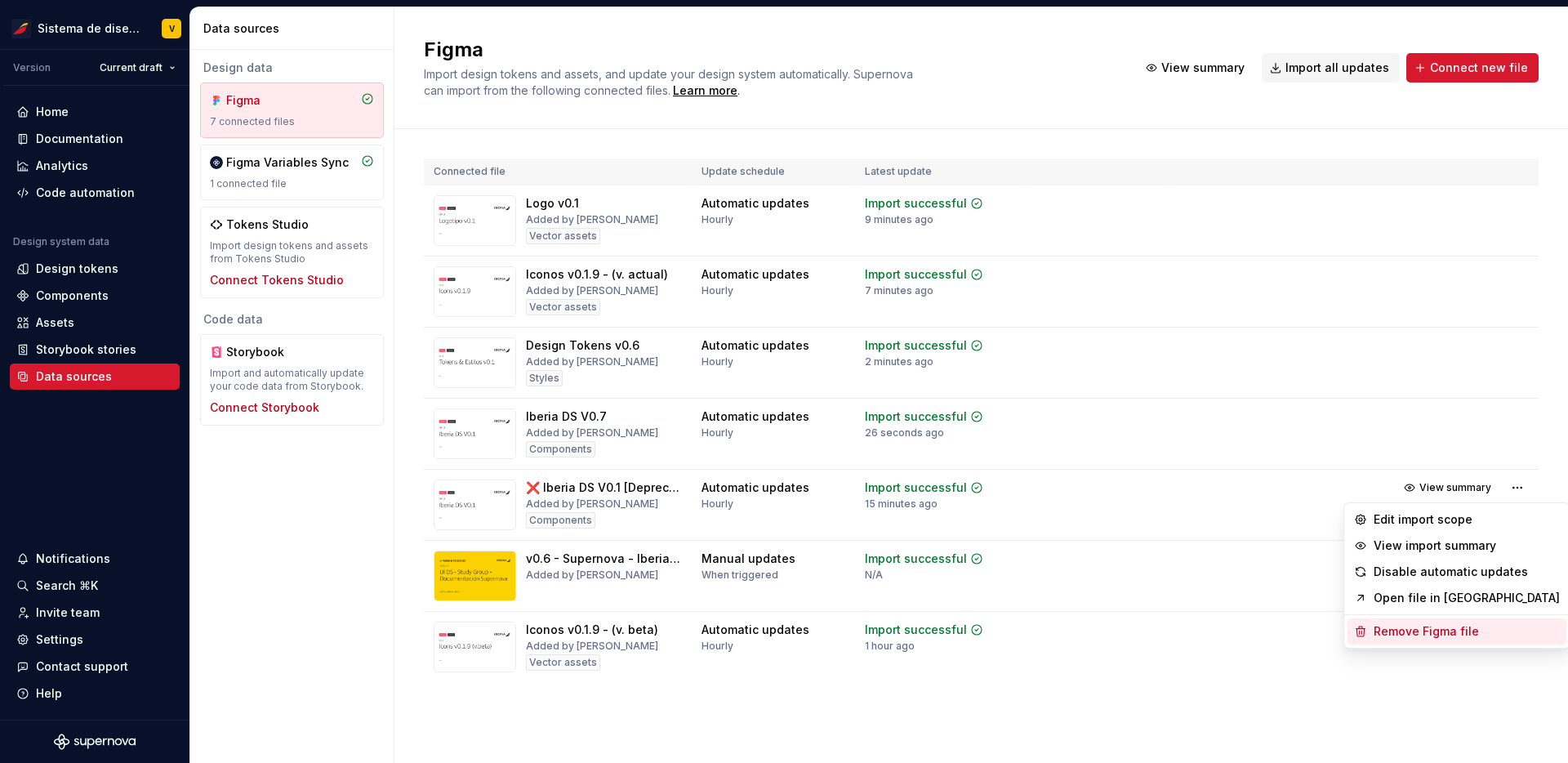
click at [1422, 628] on div "Remove Figma file" at bounding box center [1467, 632] width 187 height 17
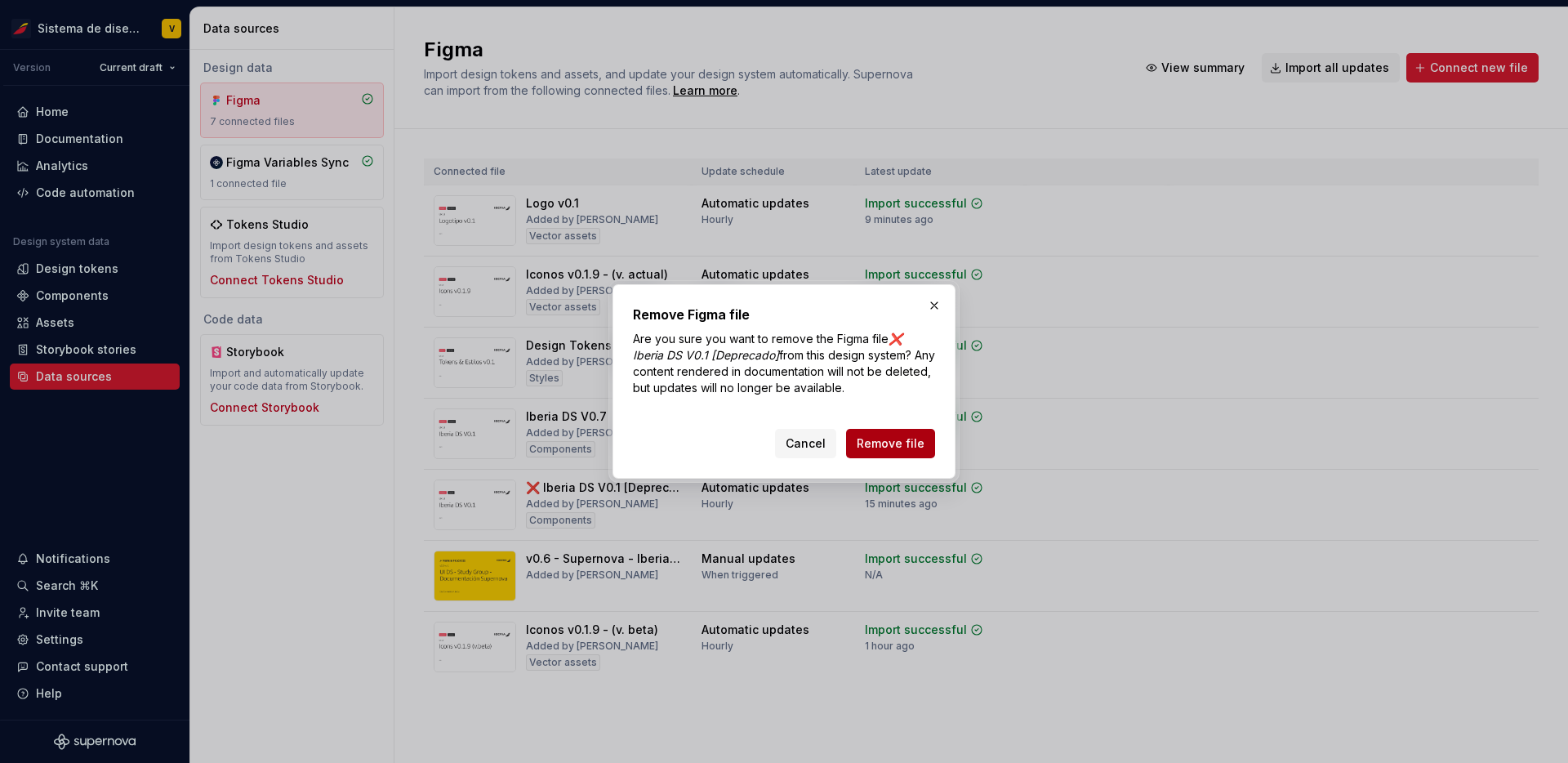
click at [909, 438] on span "Remove file" at bounding box center [890, 445] width 68 height 17
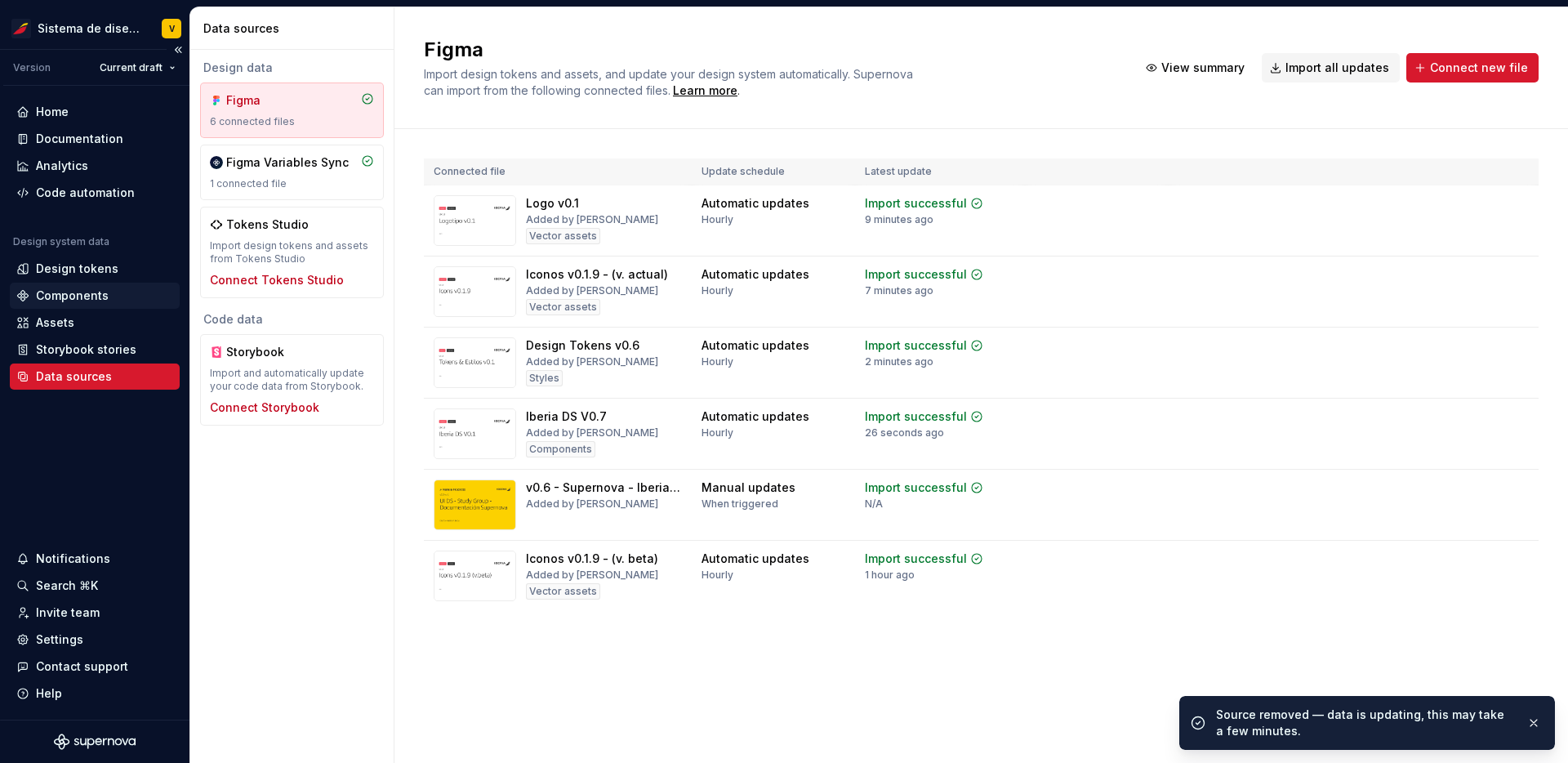
click at [92, 292] on div "Components" at bounding box center [73, 296] width 73 height 17
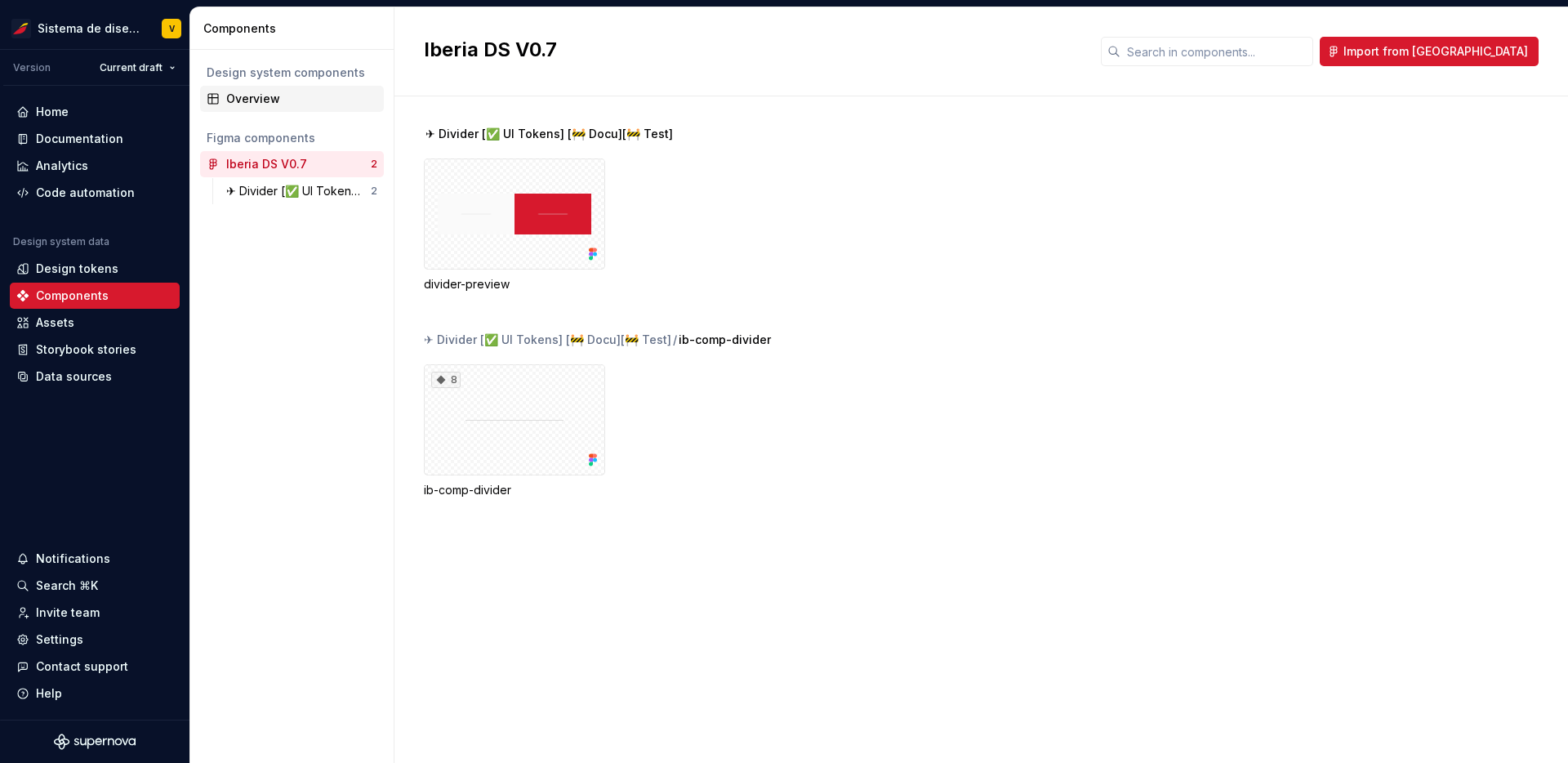
click at [248, 106] on div "Overview" at bounding box center [301, 99] width 151 height 17
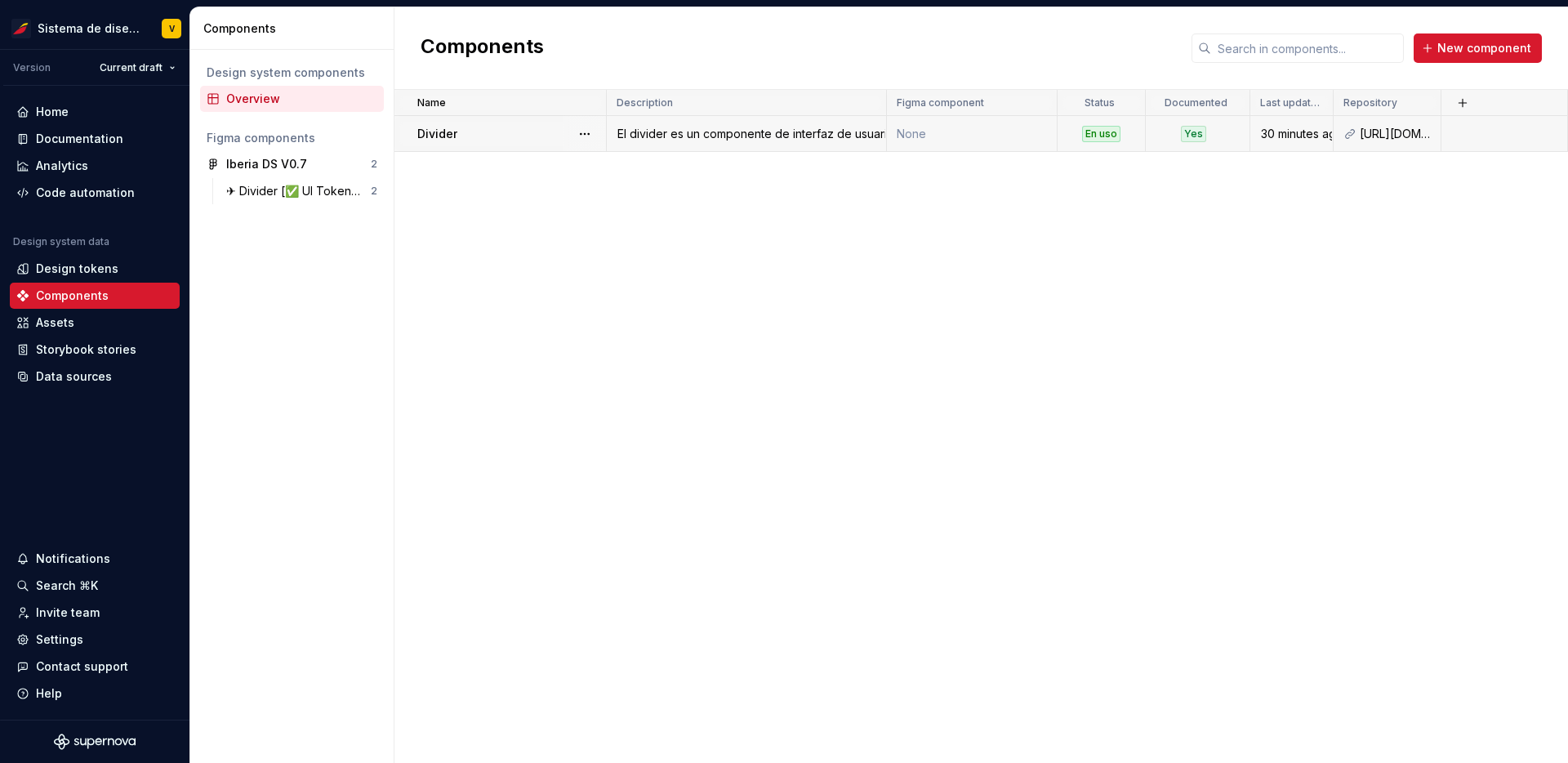
click at [920, 131] on td "None" at bounding box center [973, 134] width 171 height 36
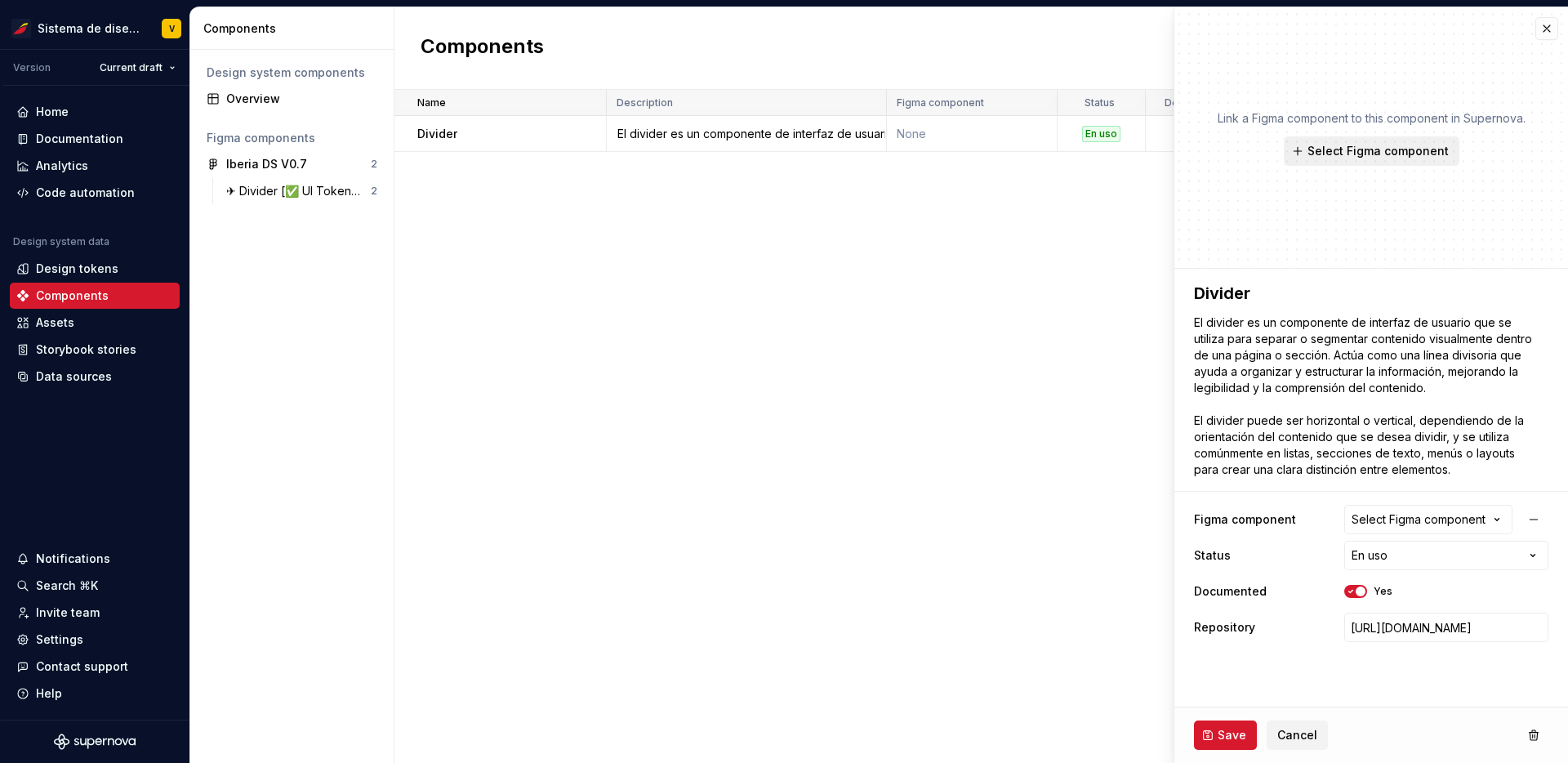
click at [1365, 148] on span "Select Figma component" at bounding box center [1378, 151] width 141 height 17
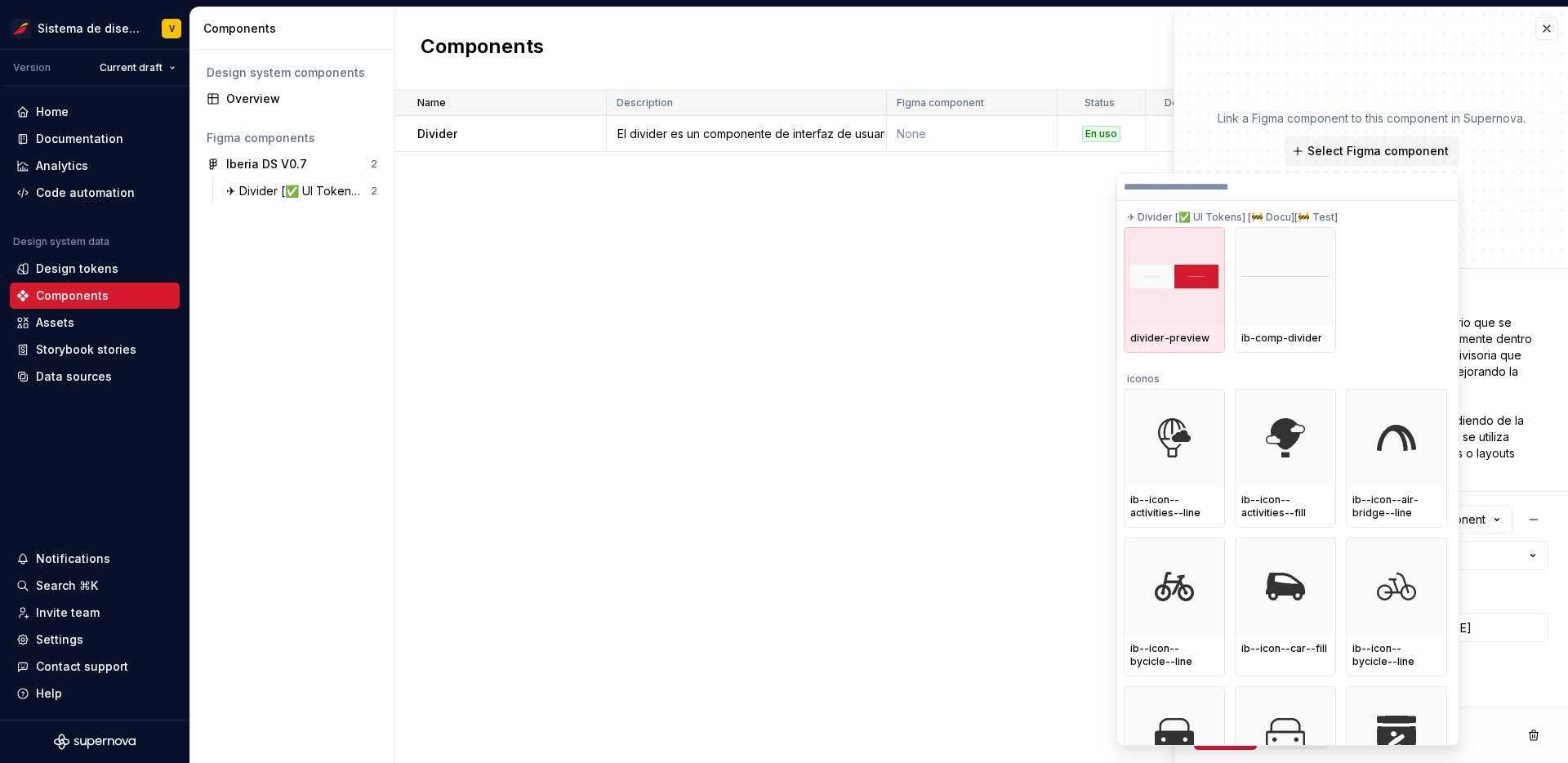
click at [1172, 290] on div at bounding box center [1174, 276] width 102 height 98
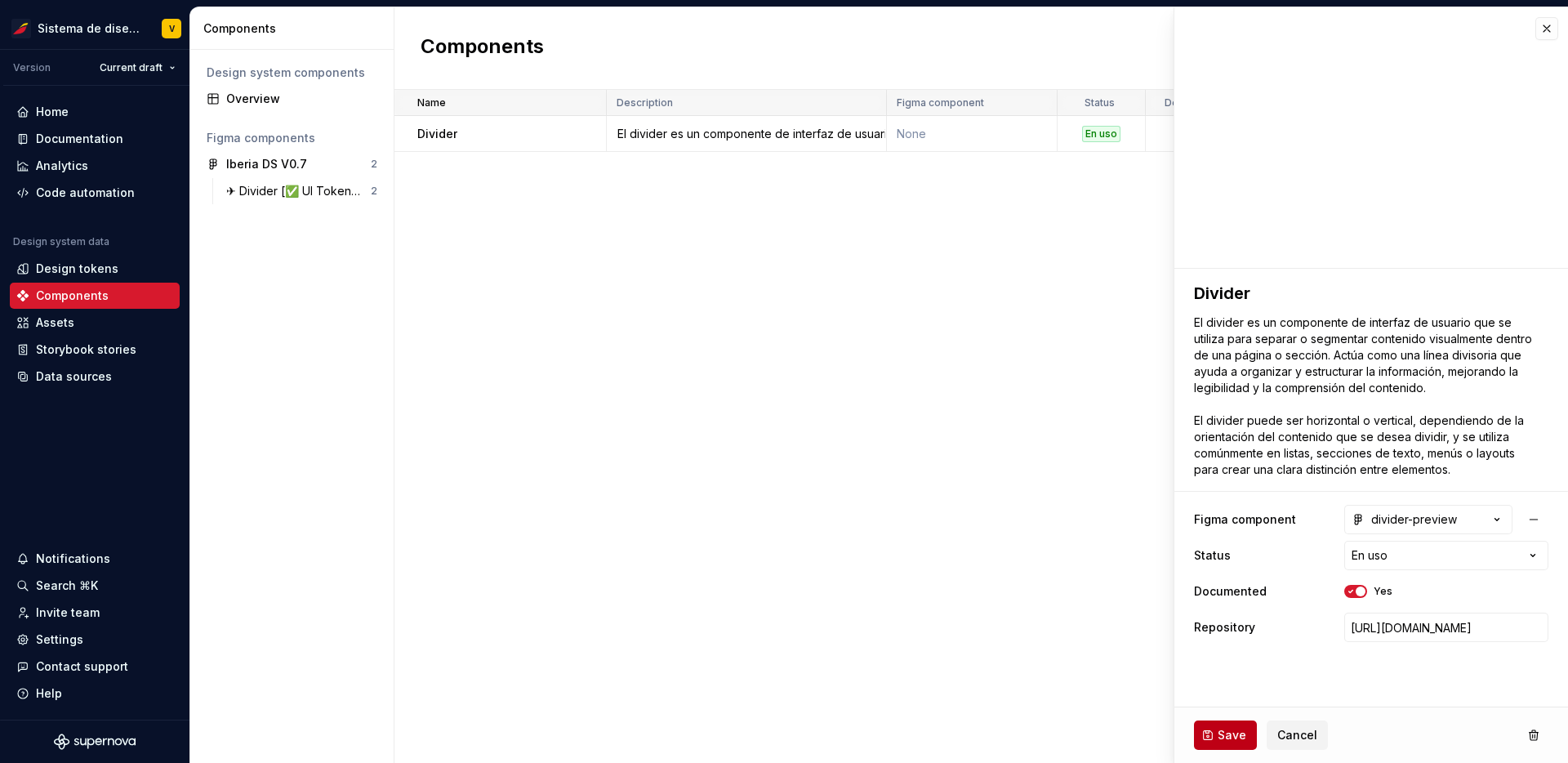
click at [1225, 737] on span "Save" at bounding box center [1232, 736] width 29 height 17
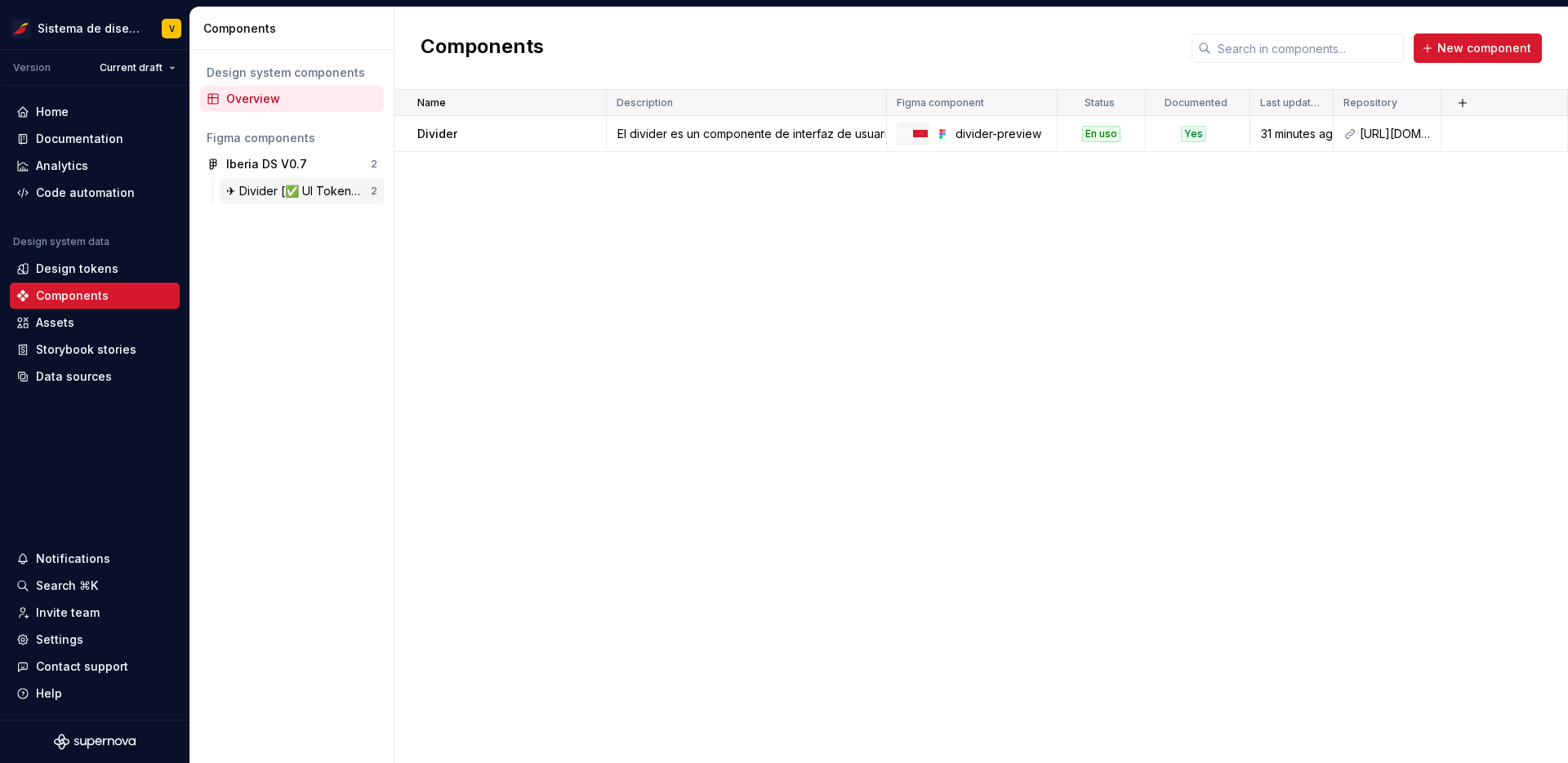
click at [313, 191] on div "✈ Divider [✅ UI Tokens] [🚧 Docu][🚧 Test]" at bounding box center [298, 191] width 145 height 17
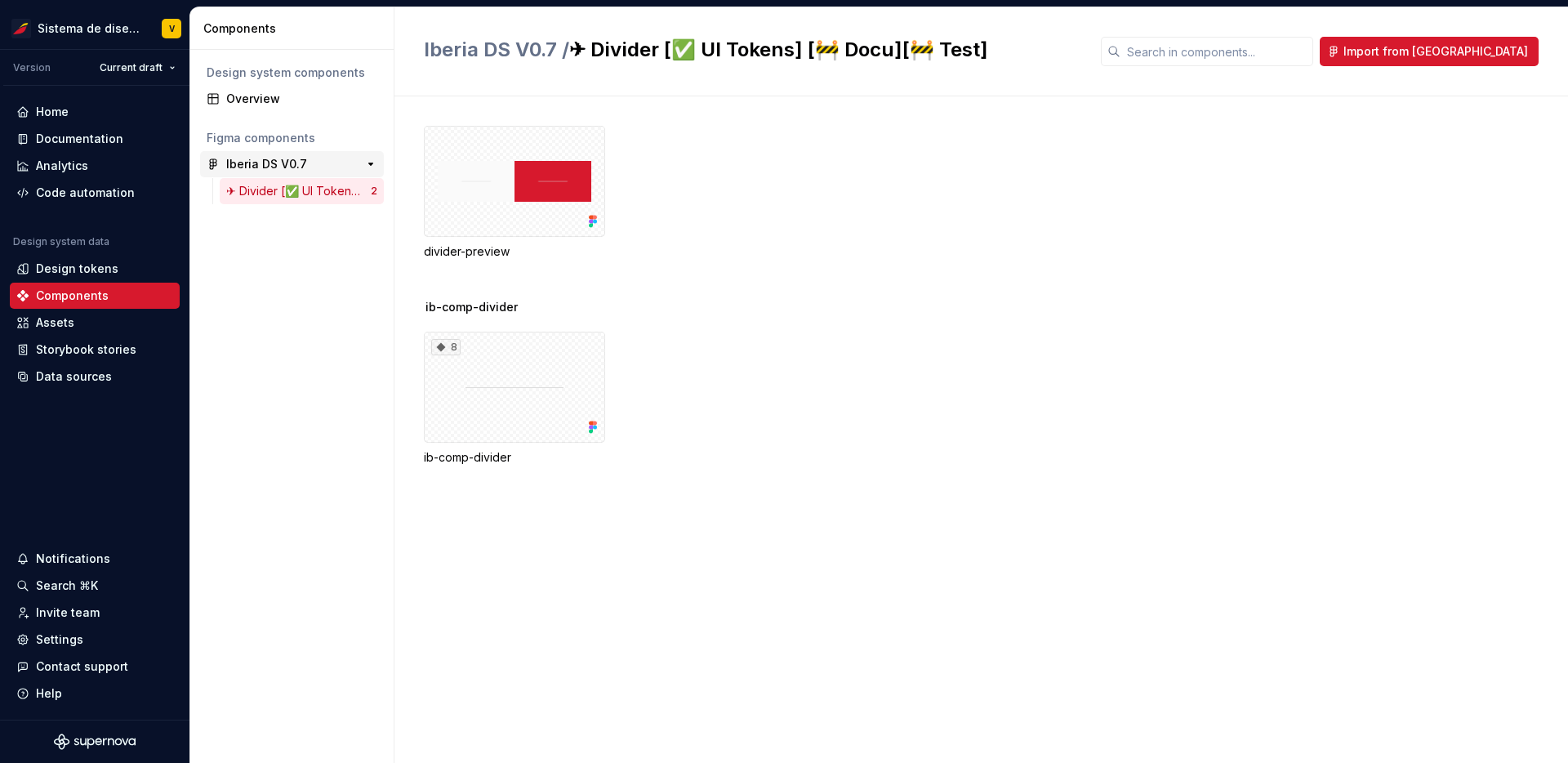
click at [291, 167] on div "Iberia DS V0.7" at bounding box center [266, 164] width 81 height 17
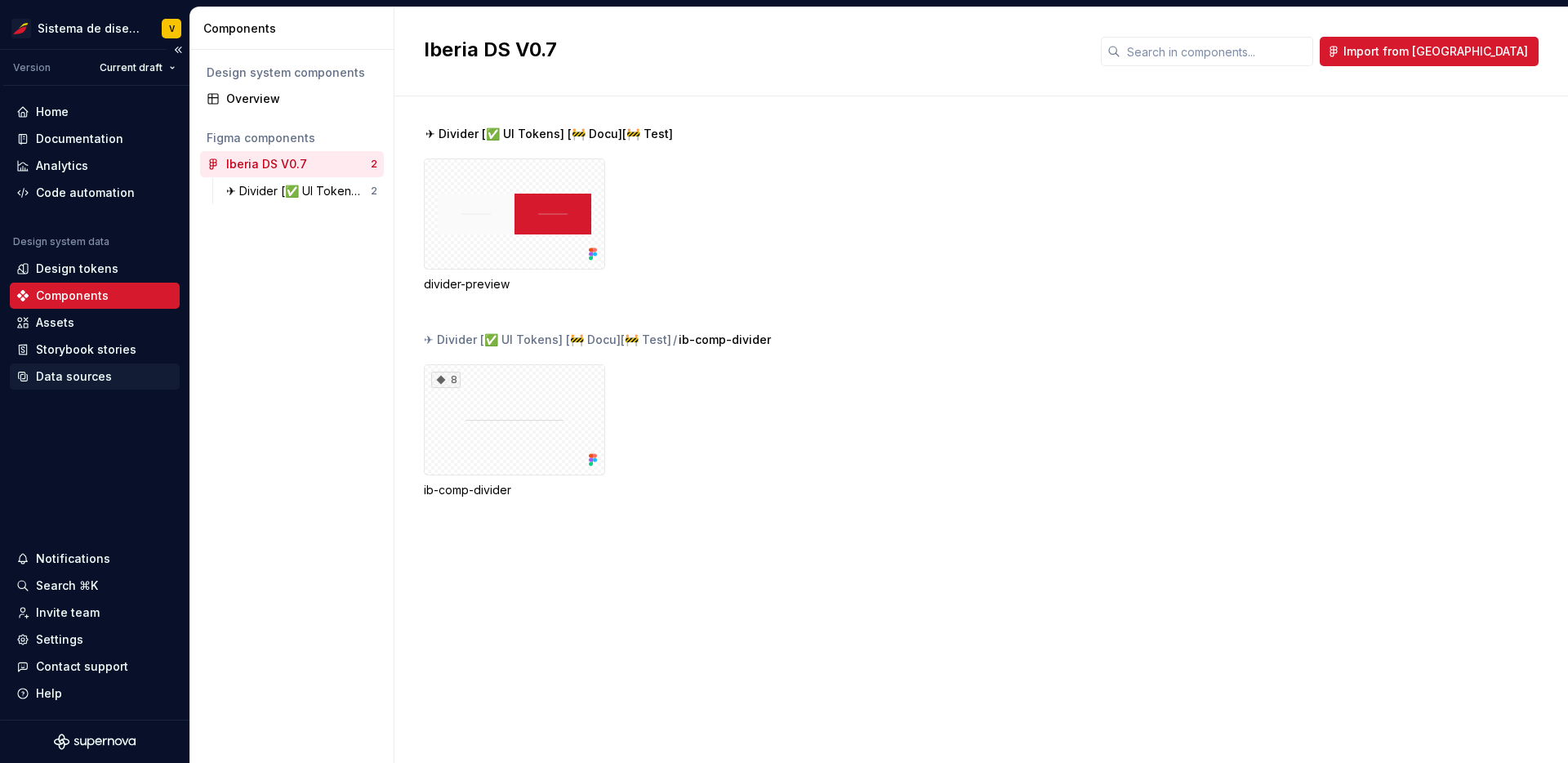
click at [86, 376] on div "Data sources" at bounding box center [74, 377] width 76 height 17
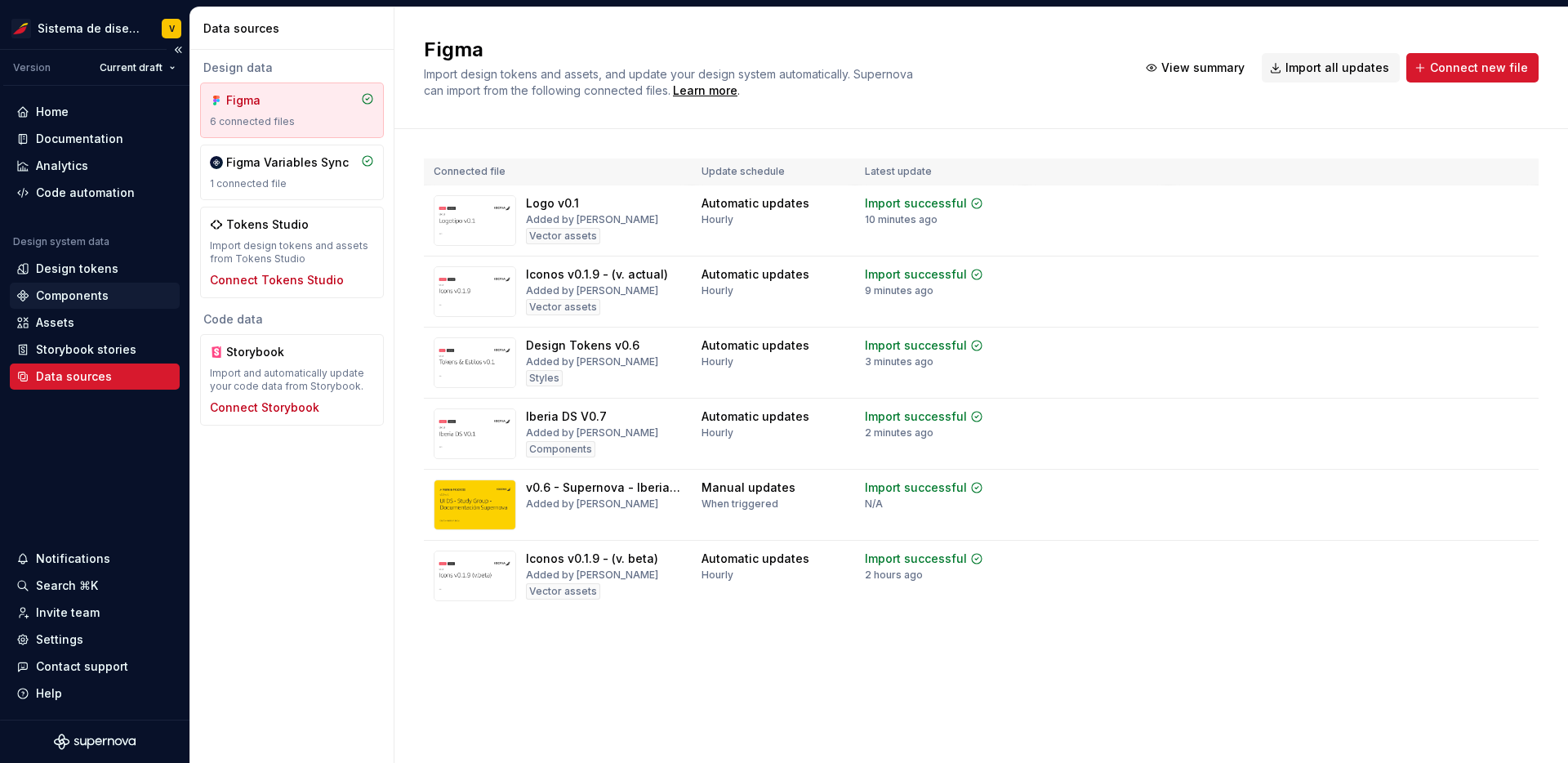
click at [88, 295] on div "Components" at bounding box center [73, 296] width 73 height 17
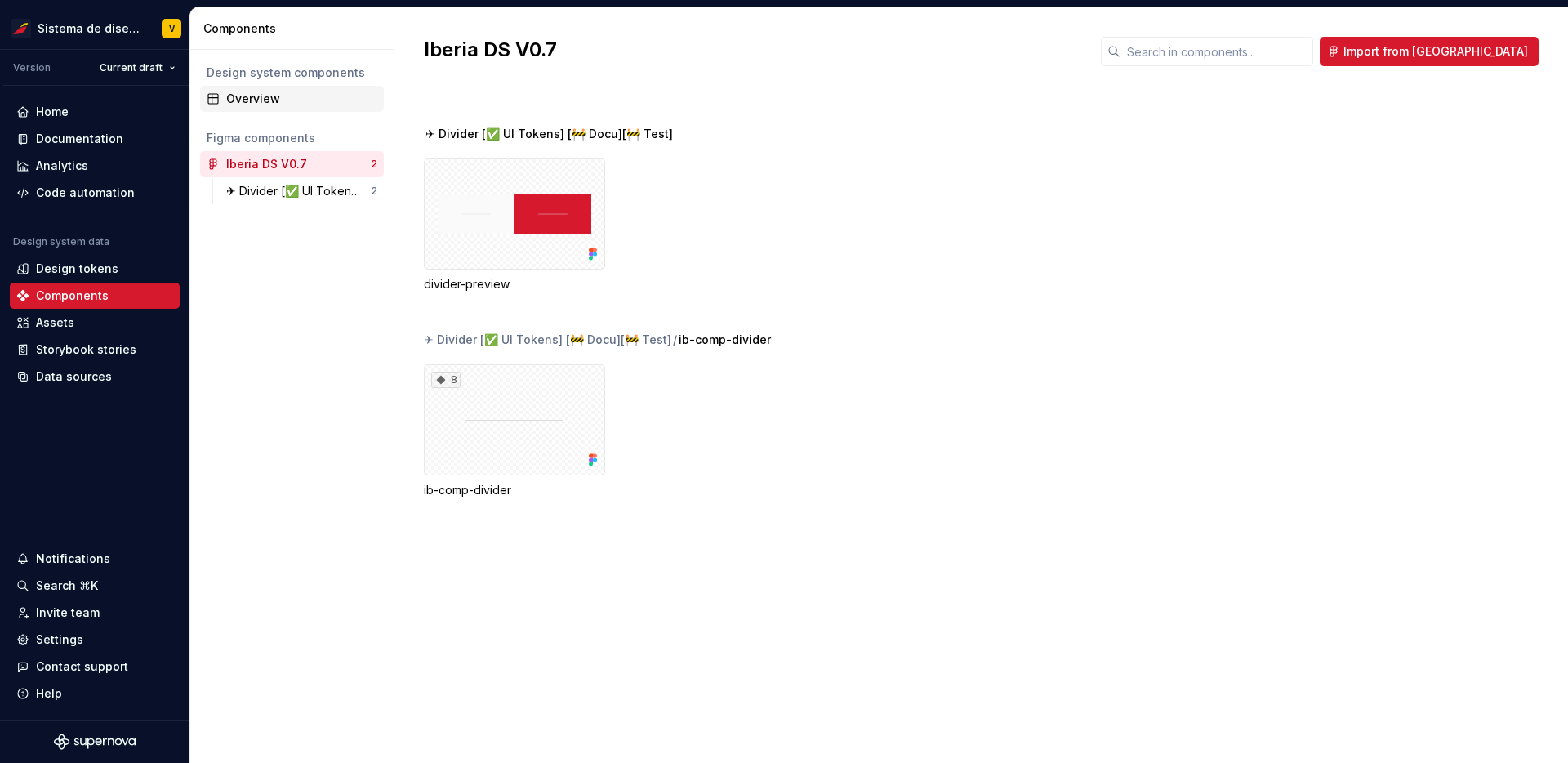
click at [259, 89] on div "Overview" at bounding box center [291, 99] width 184 height 26
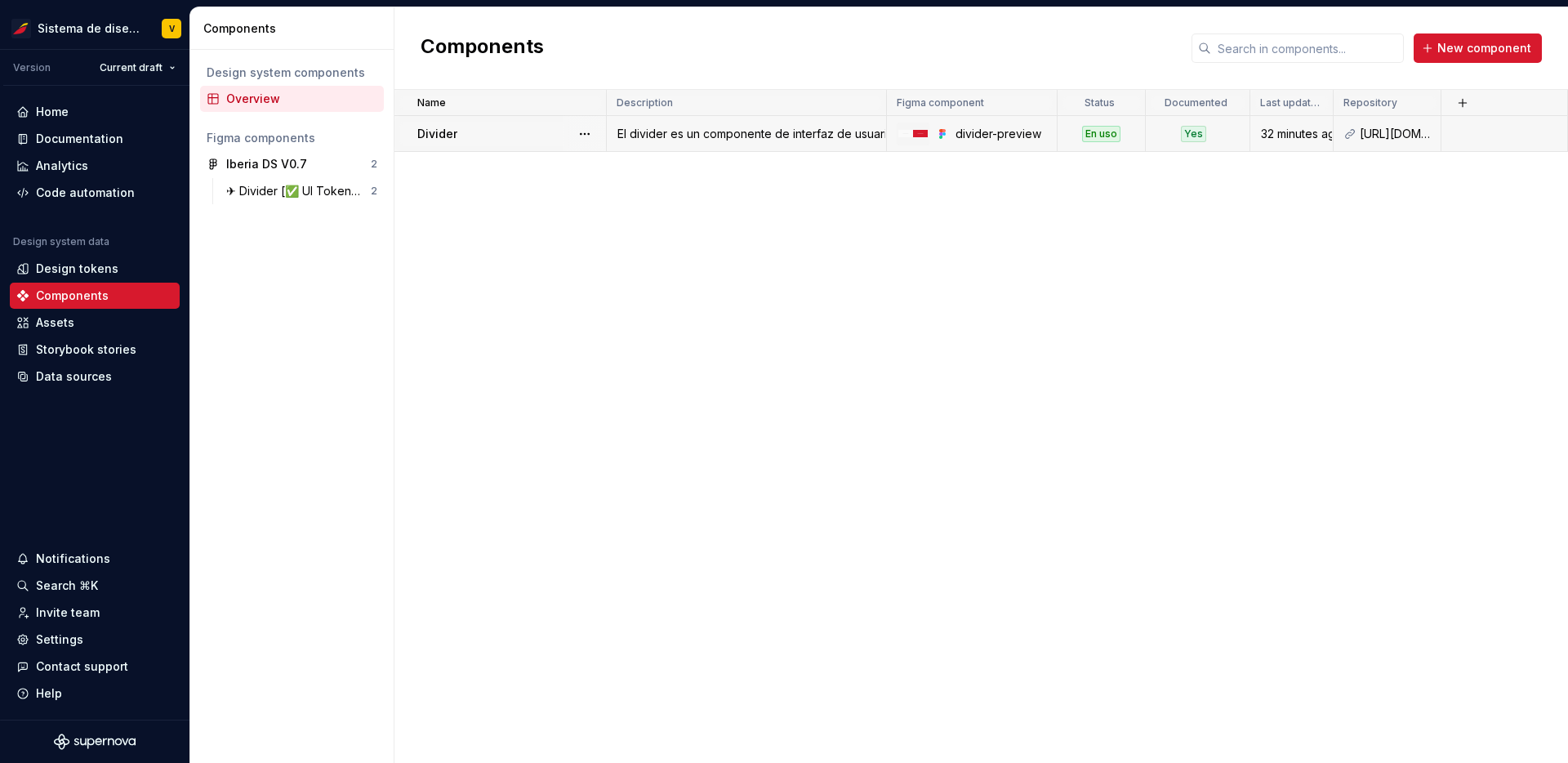
click at [769, 129] on div "El divider es un componente de interfaz de usuario que se utiliza para separar …" at bounding box center [747, 134] width 278 height 17
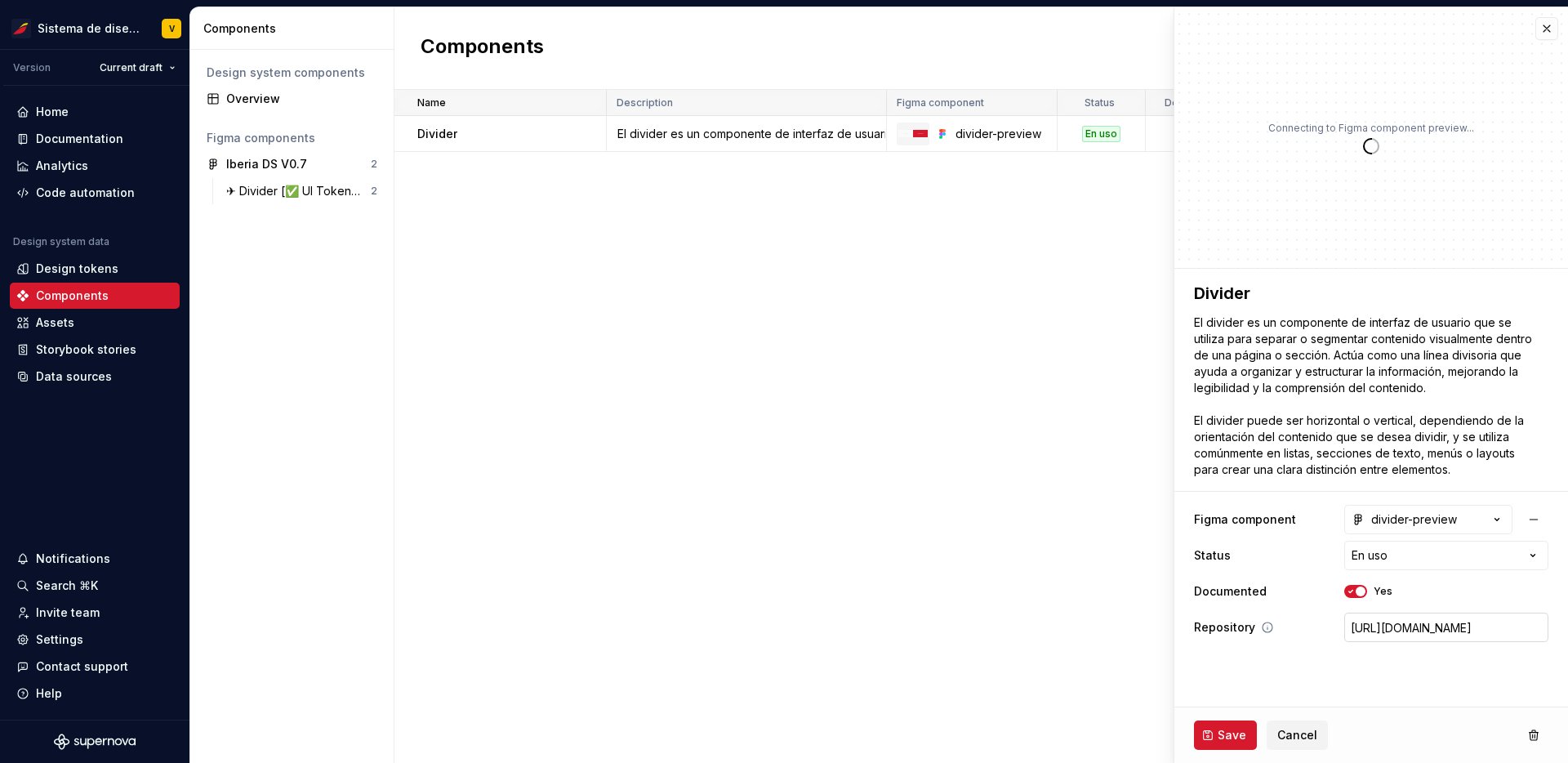
click at [1435, 633] on input "[URL][DOMAIN_NAME]" at bounding box center [1447, 628] width 204 height 30
paste input "NCSwxMHTbORklADAboQ6tl/Iberia-DS-V0.7?node-id=8-2077&t=s3DNMDJIWj0l1UbD"
type textarea "*"
type input "https://www.figma.com/design/NCSwxMHTbORklADAboQ6tl/Iberia-DS-V0.7?node-id=8-20…"
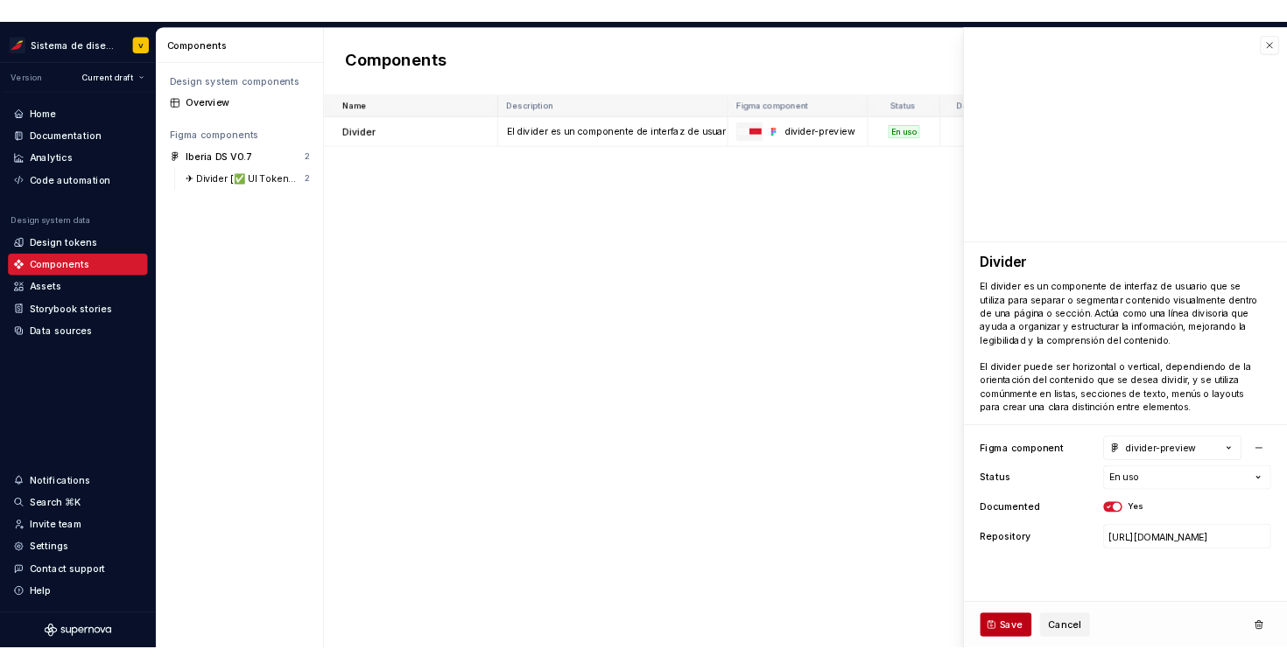
scroll to position [0, 0]
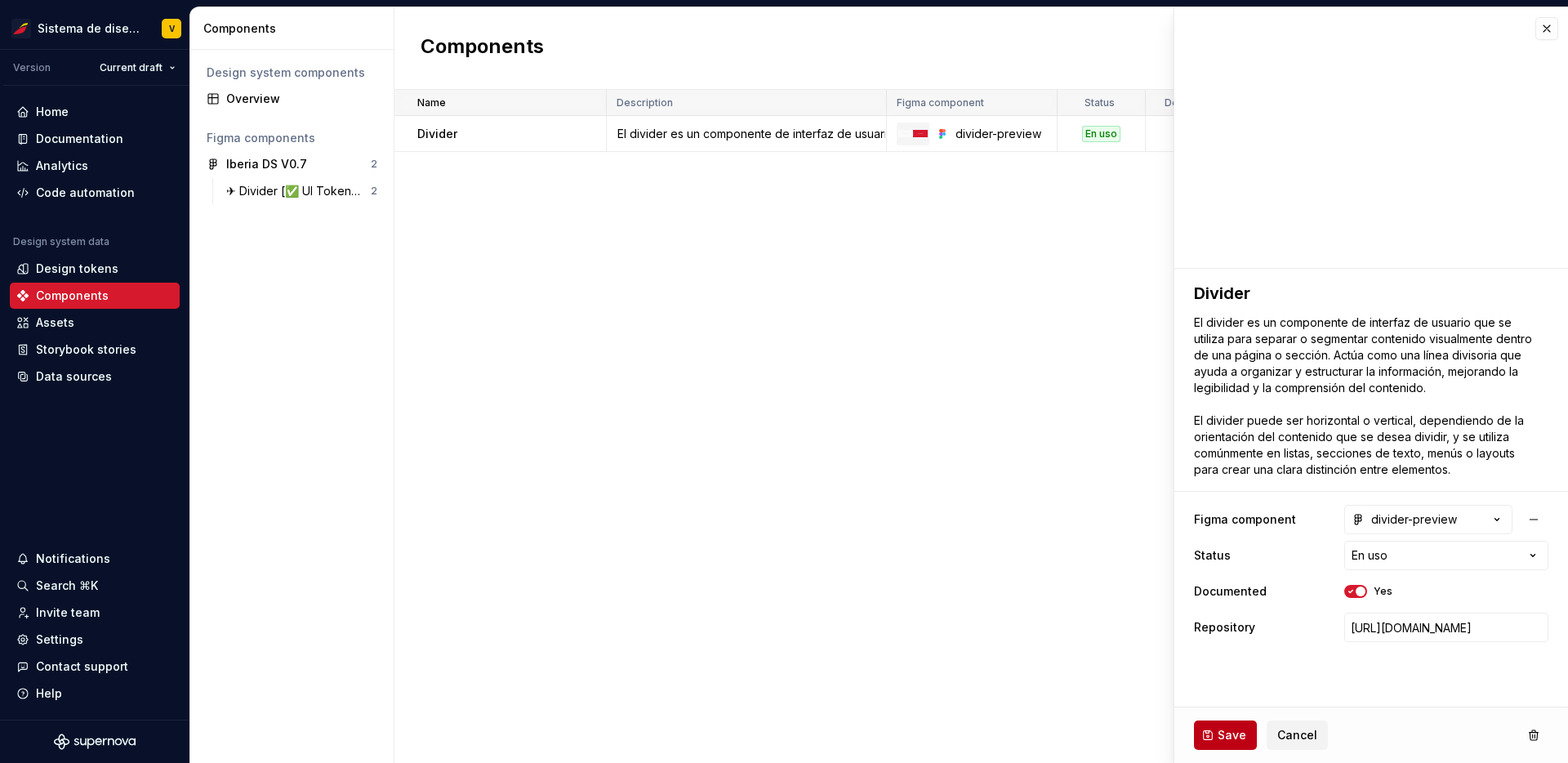
click at [1231, 731] on span "Save" at bounding box center [1232, 736] width 29 height 17
type textarea "*"
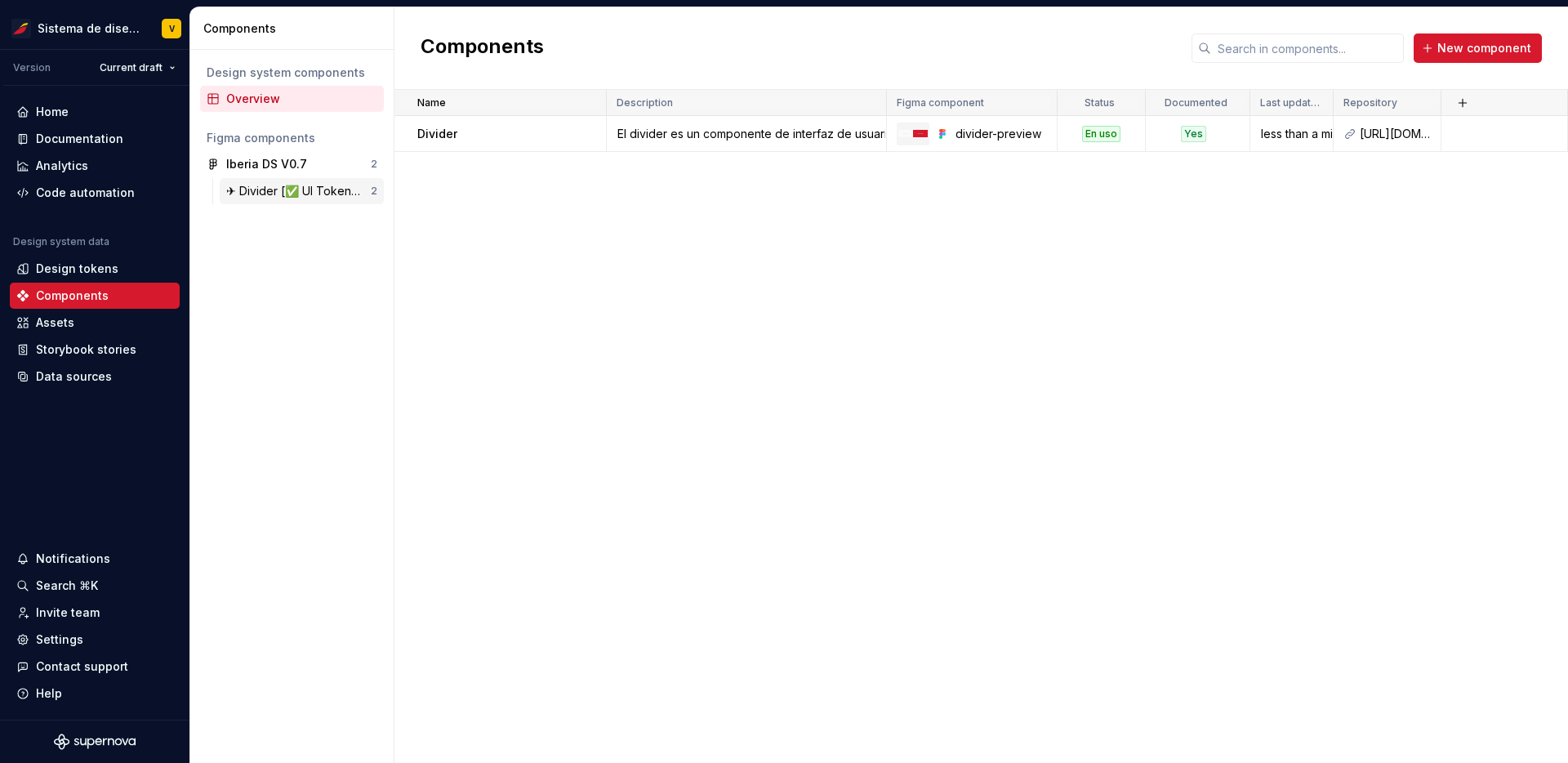
click at [265, 187] on div "✈ Divider [✅ UI Tokens] [🚧 Docu][🚧 Test]" at bounding box center [298, 191] width 145 height 17
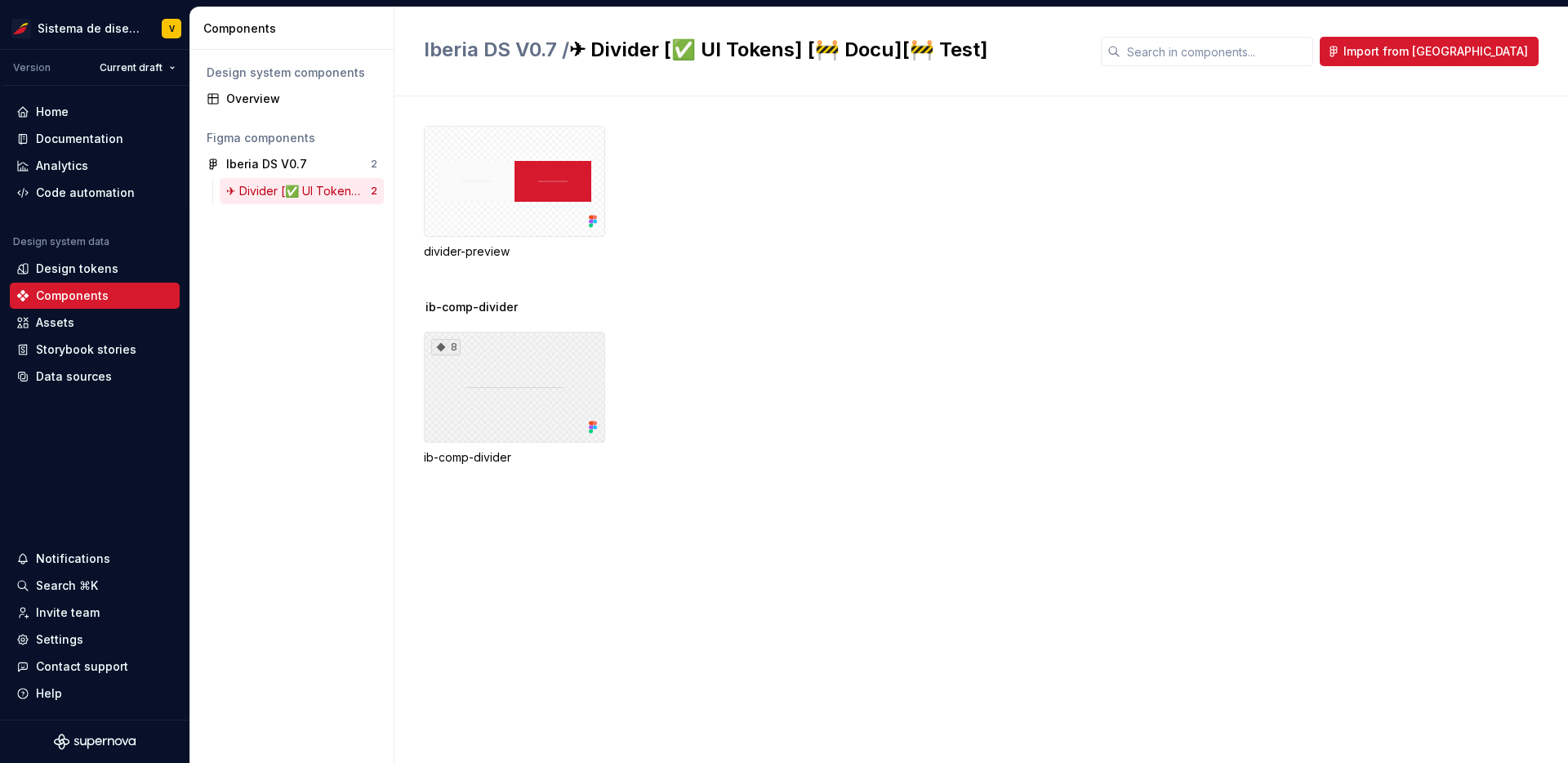
click at [504, 417] on div "8" at bounding box center [514, 387] width 181 height 111
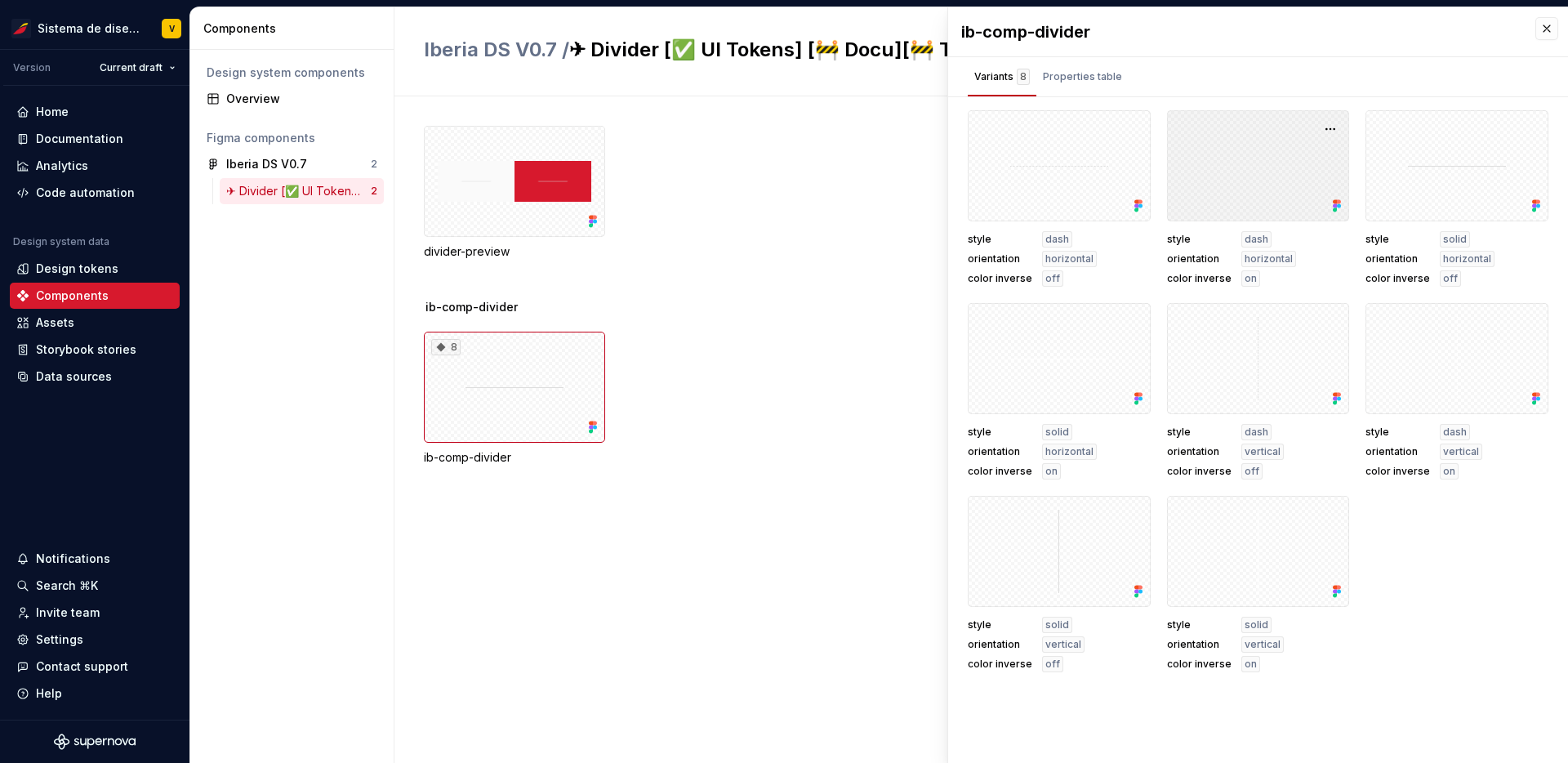
click at [1264, 184] on div at bounding box center [1259, 165] width 183 height 111
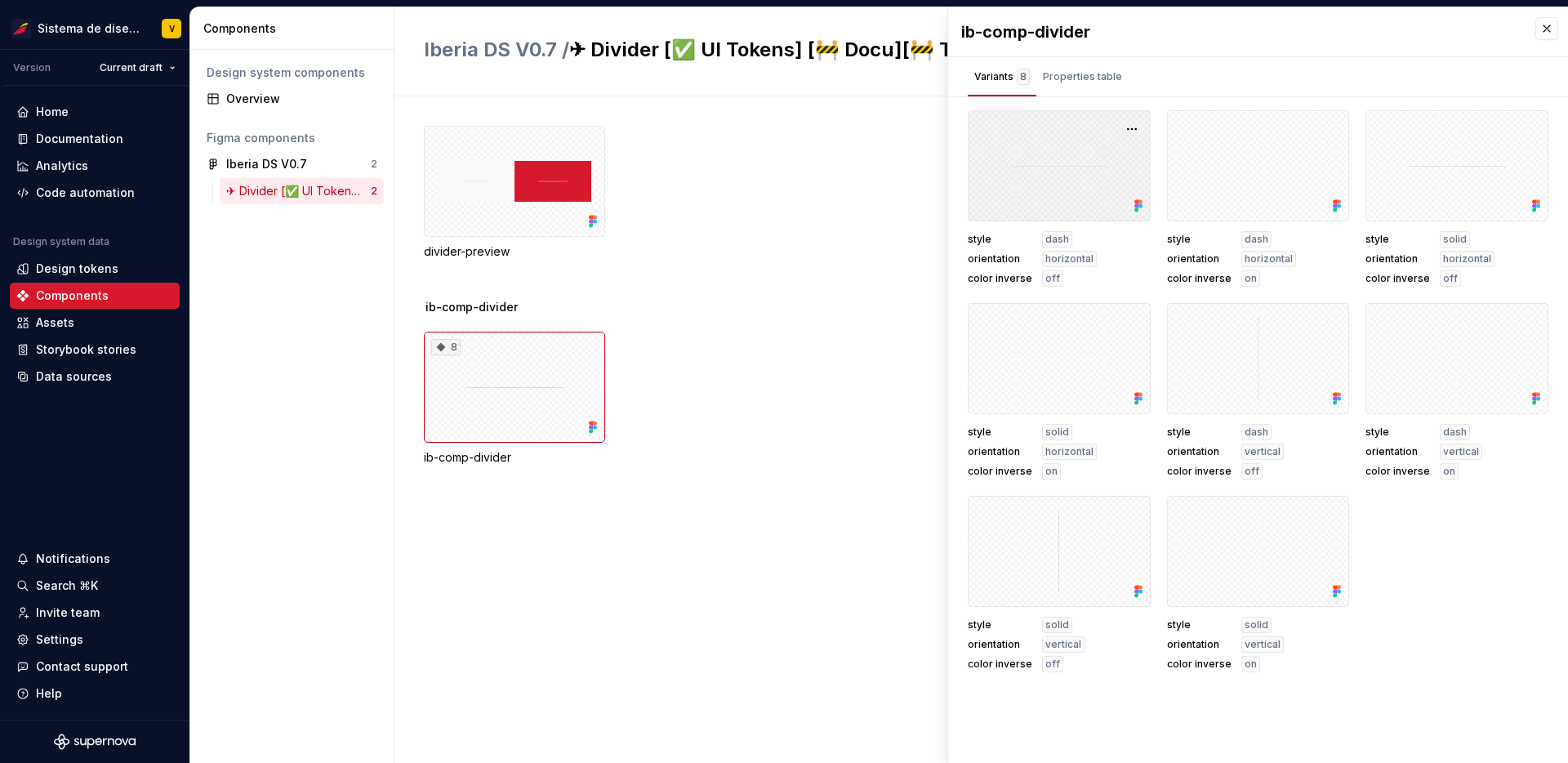
click at [1051, 159] on div at bounding box center [1059, 165] width 183 height 111
click at [1055, 237] on span "dash" at bounding box center [1057, 239] width 23 height 13
click at [1071, 264] on span "horizontal" at bounding box center [1070, 259] width 49 height 13
click at [1131, 129] on button "button" at bounding box center [1132, 129] width 23 height 23
click at [1082, 74] on div "Properties table" at bounding box center [1083, 78] width 79 height 17
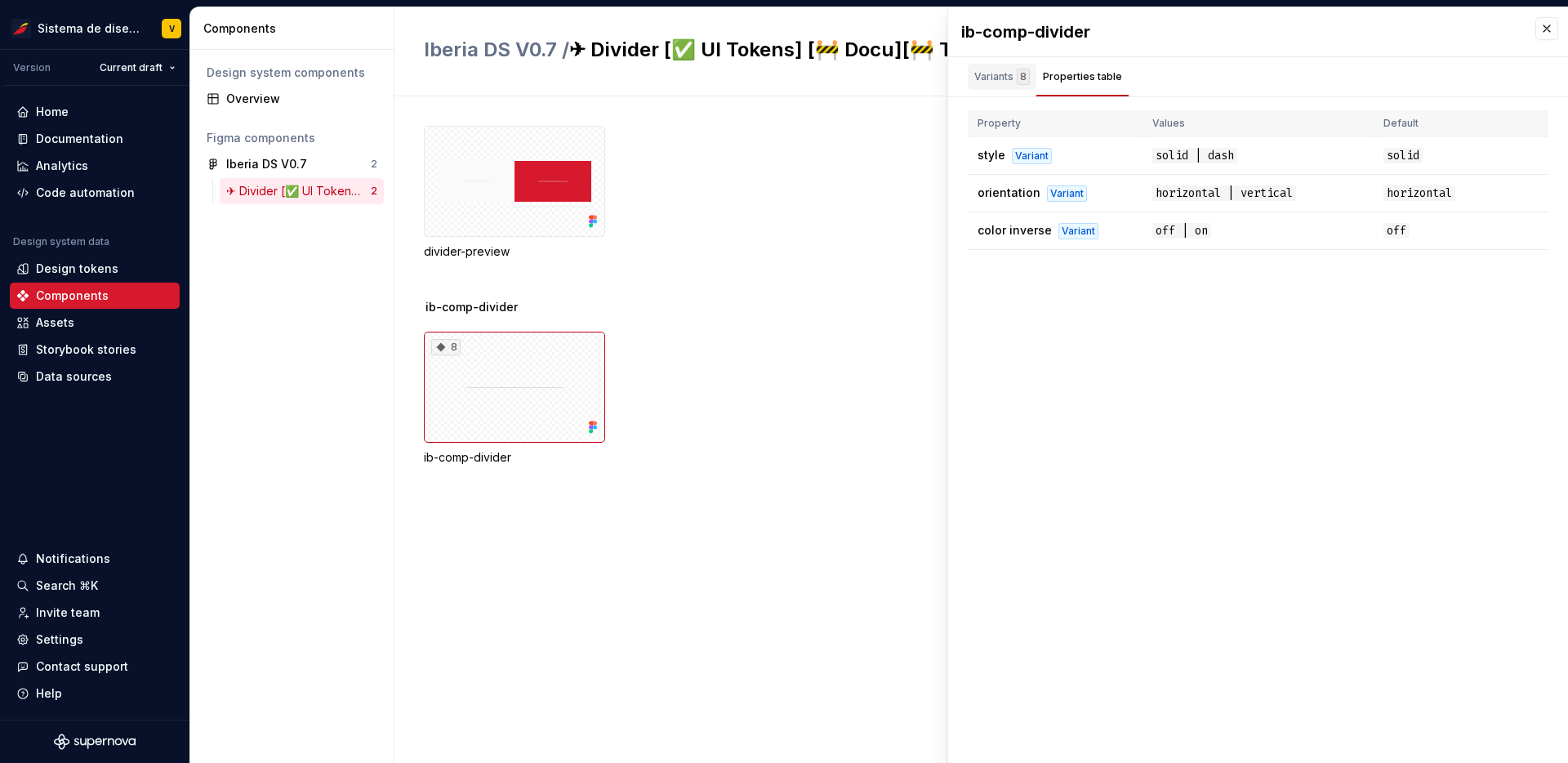
click at [982, 76] on div "Variants 8" at bounding box center [1002, 78] width 56 height 17
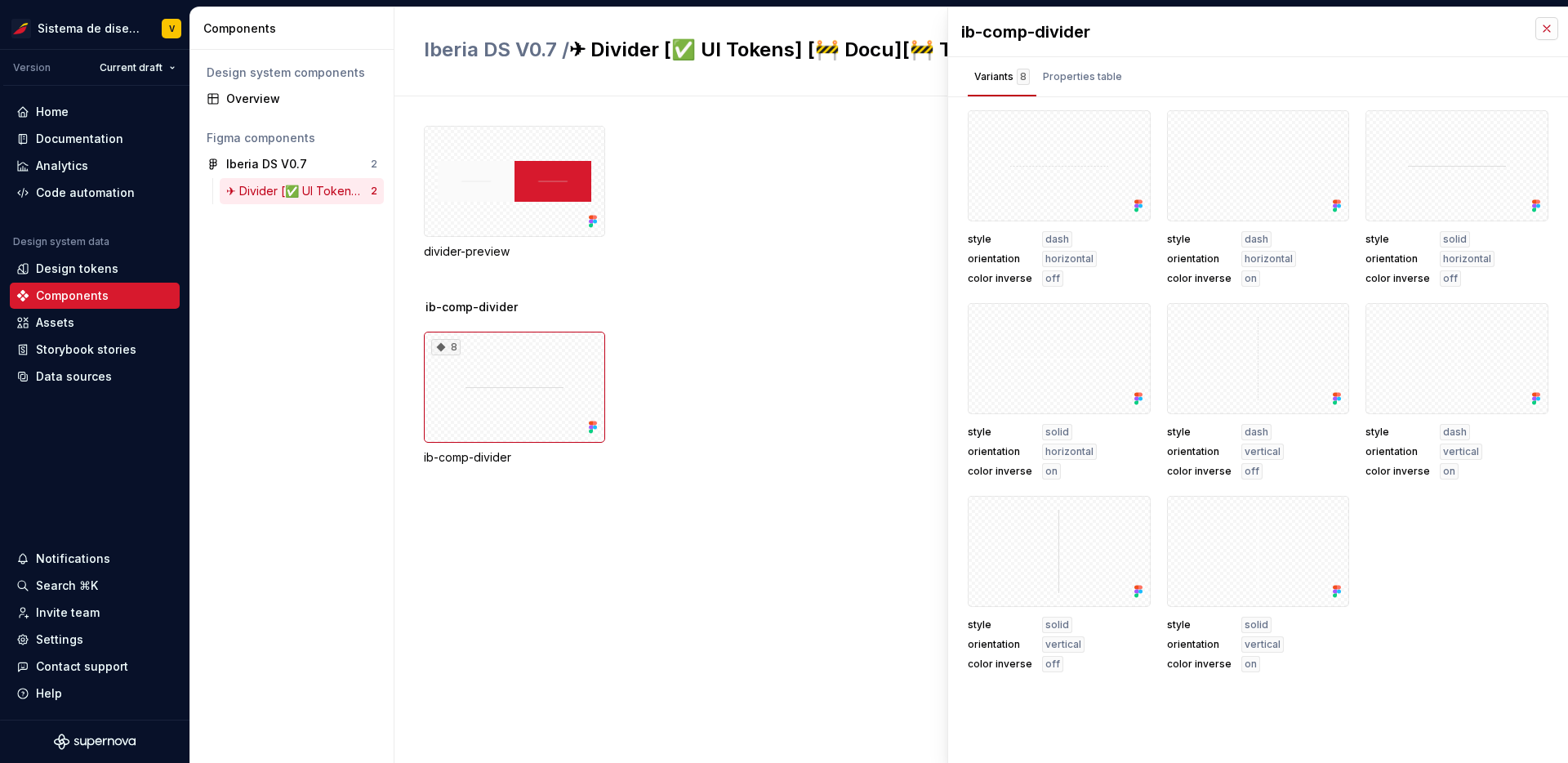
click at [1543, 27] on button "button" at bounding box center [1547, 28] width 23 height 23
